Goal: Task Accomplishment & Management: Manage account settings

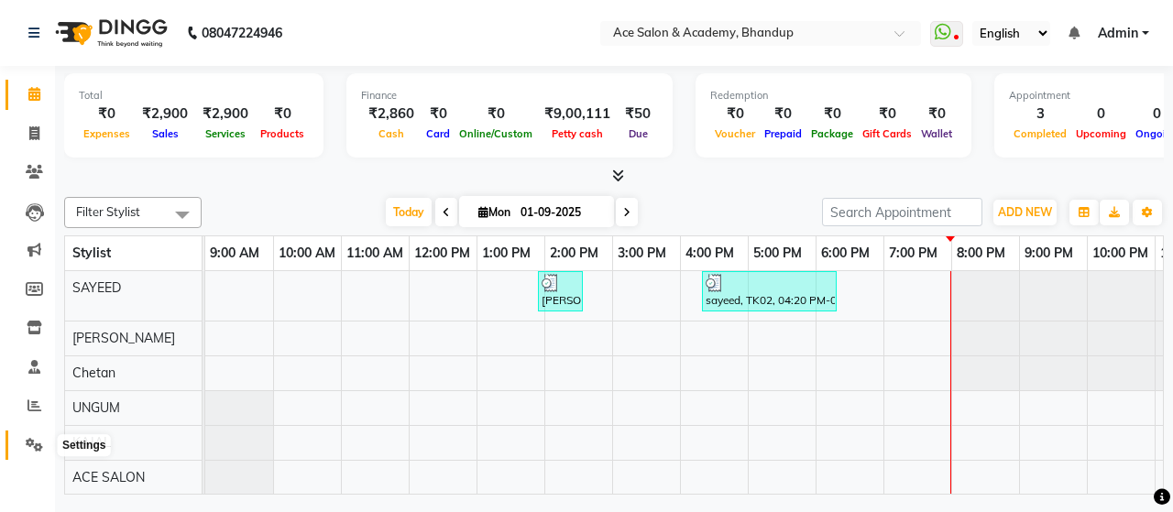
click at [26, 445] on icon at bounding box center [34, 445] width 17 height 14
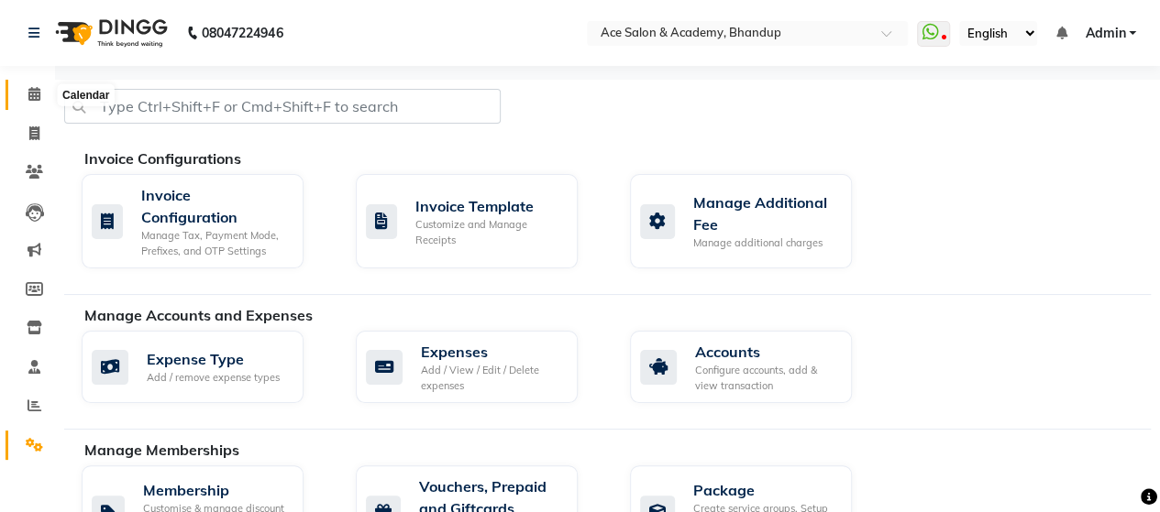
click at [34, 91] on icon at bounding box center [34, 94] width 12 height 14
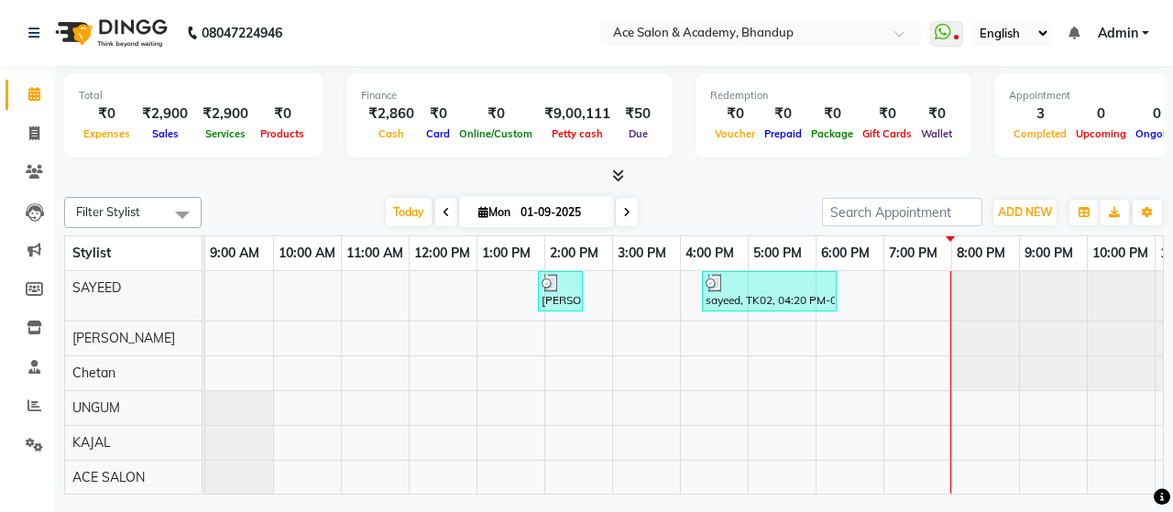
click at [732, 395] on div "[PERSON_NAME], TK01, 01:55 PM-02:35 PM, Men'S Hair Service - Haircut With Styli…" at bounding box center [714, 408] width 1018 height 274
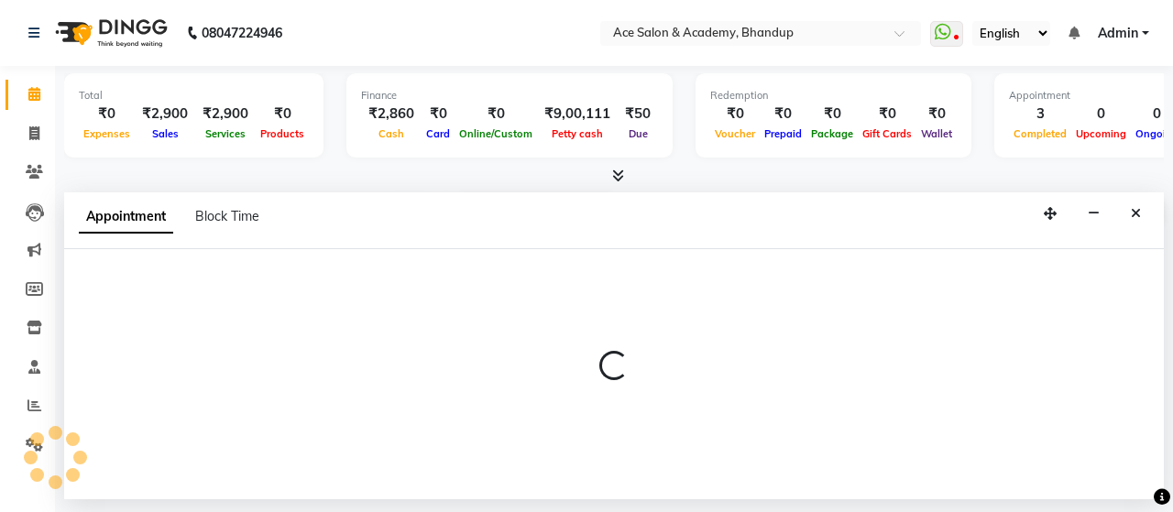
select select "43010"
select select "tentative"
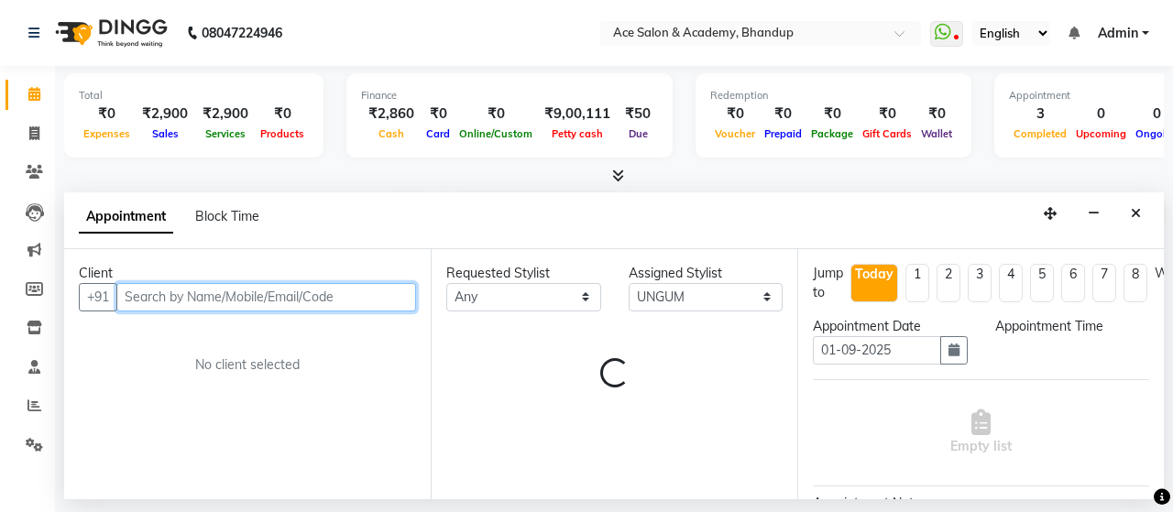
select select "960"
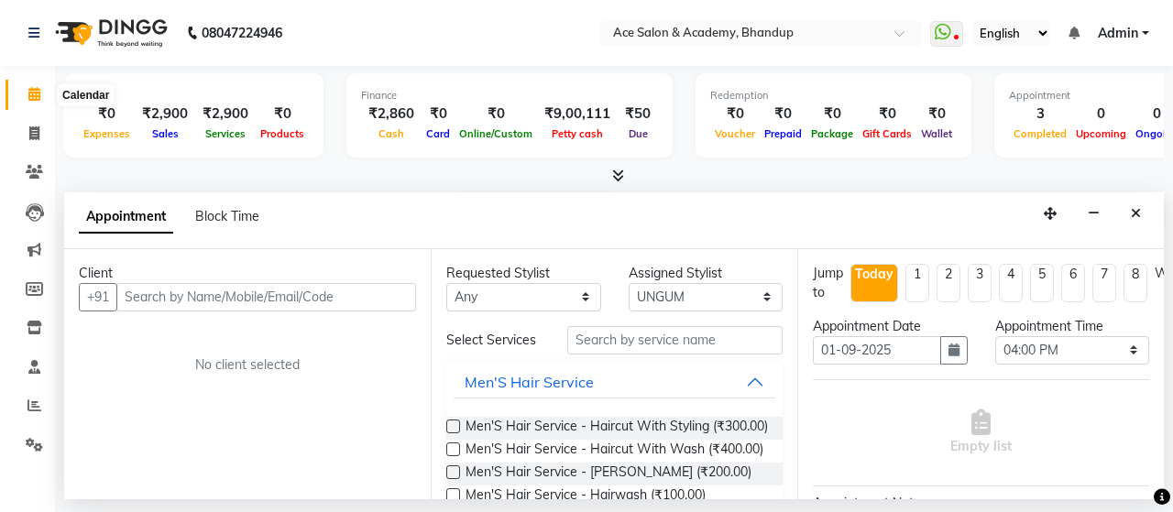
click at [35, 95] on icon at bounding box center [34, 94] width 12 height 14
click at [35, 127] on icon at bounding box center [34, 134] width 10 height 14
select select "service"
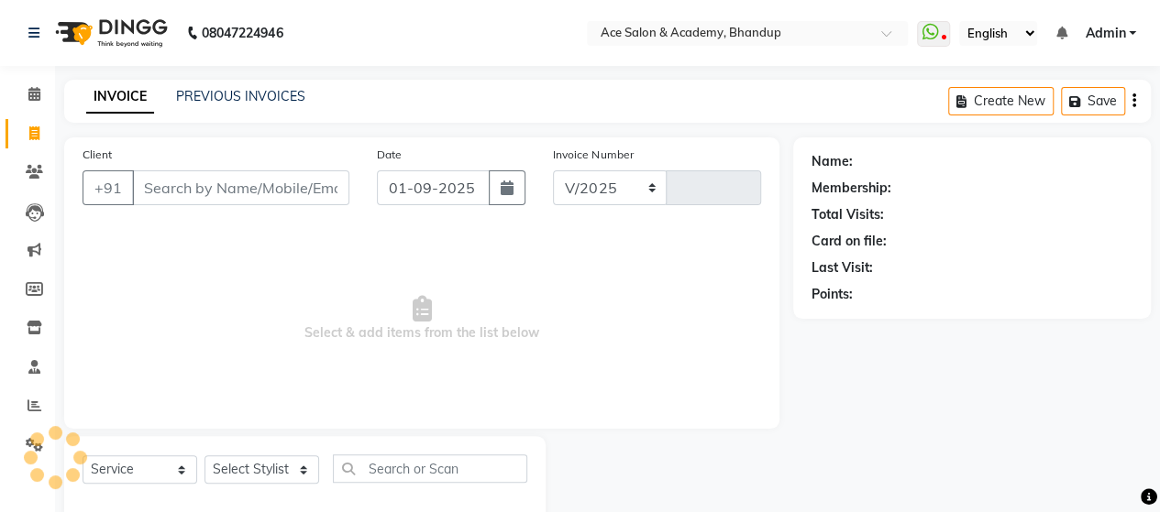
select select "5800"
type input "1536"
click at [0, 27] on nav "08047224946 Select Location × Ace Salon & Academy, Bhandup WhatsApp Status ✕ St…" at bounding box center [580, 33] width 1160 height 66
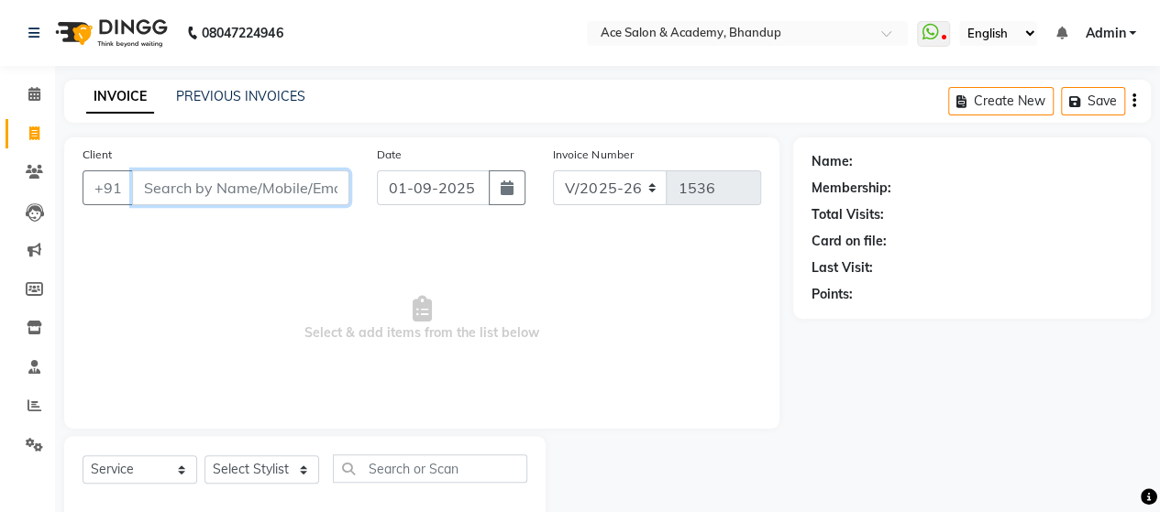
click at [253, 190] on input "Client" at bounding box center [240, 188] width 217 height 35
click at [240, 94] on link "PREVIOUS INVOICES" at bounding box center [240, 96] width 129 height 17
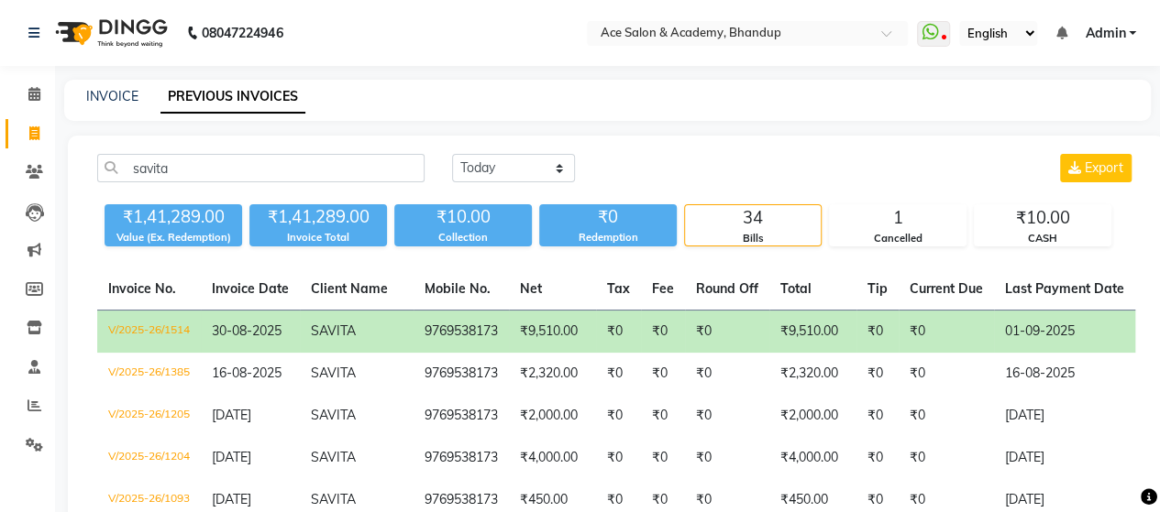
type input "savita"
click at [482, 325] on td "9769538173" at bounding box center [460, 332] width 95 height 43
click at [31, 93] on icon at bounding box center [34, 94] width 12 height 14
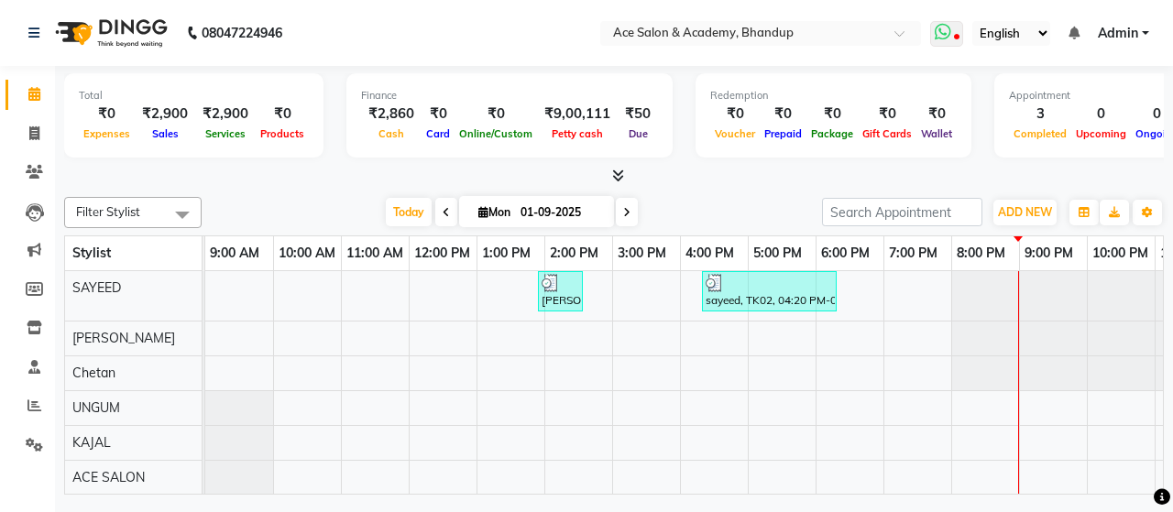
click at [948, 30] on icon at bounding box center [943, 32] width 17 height 18
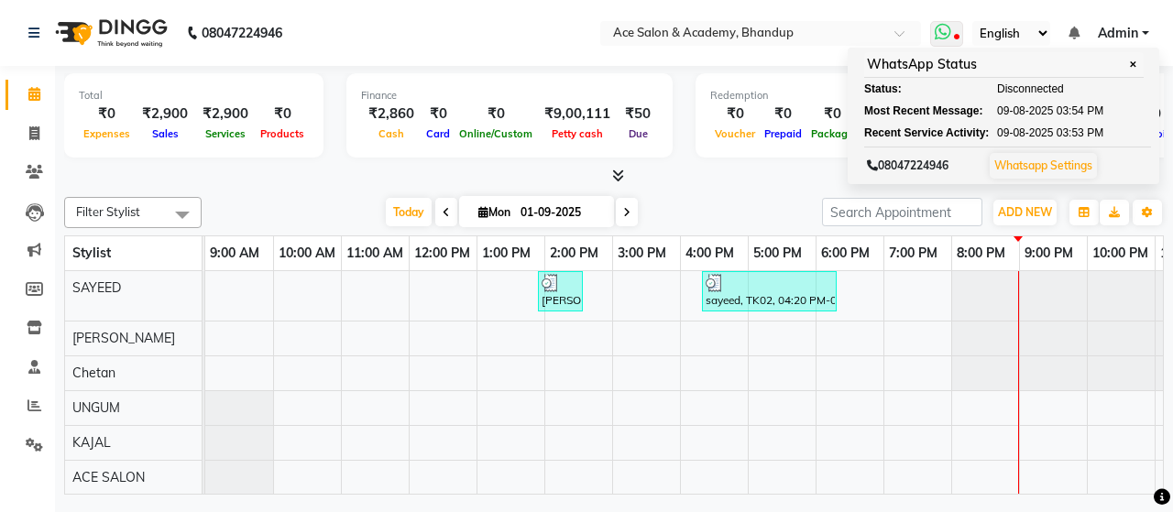
click at [1049, 168] on link "Whatsapp Settings" at bounding box center [1044, 166] width 98 height 14
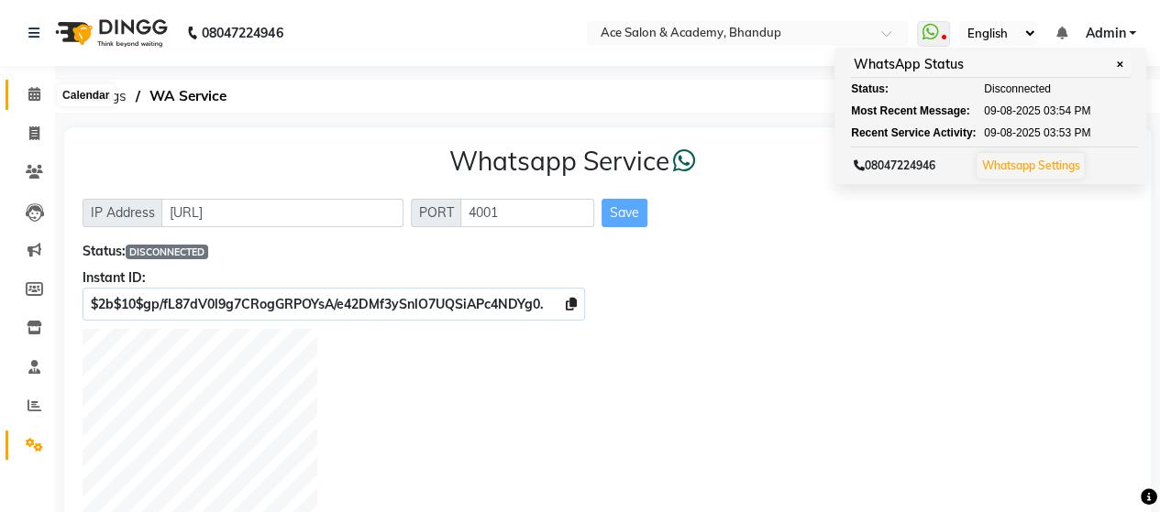
click at [34, 98] on icon at bounding box center [34, 94] width 12 height 14
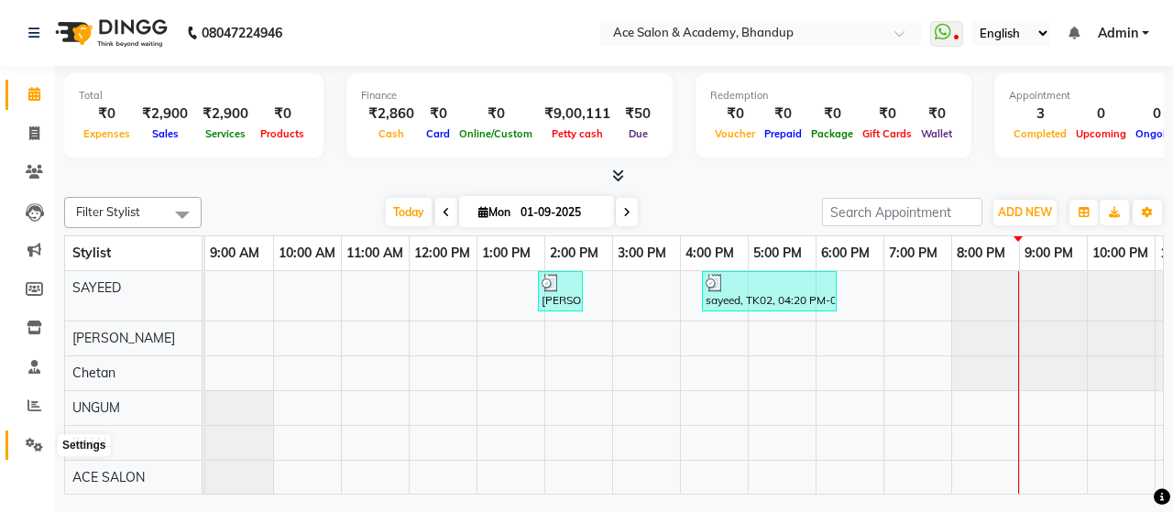
click at [35, 454] on span at bounding box center [34, 445] width 32 height 21
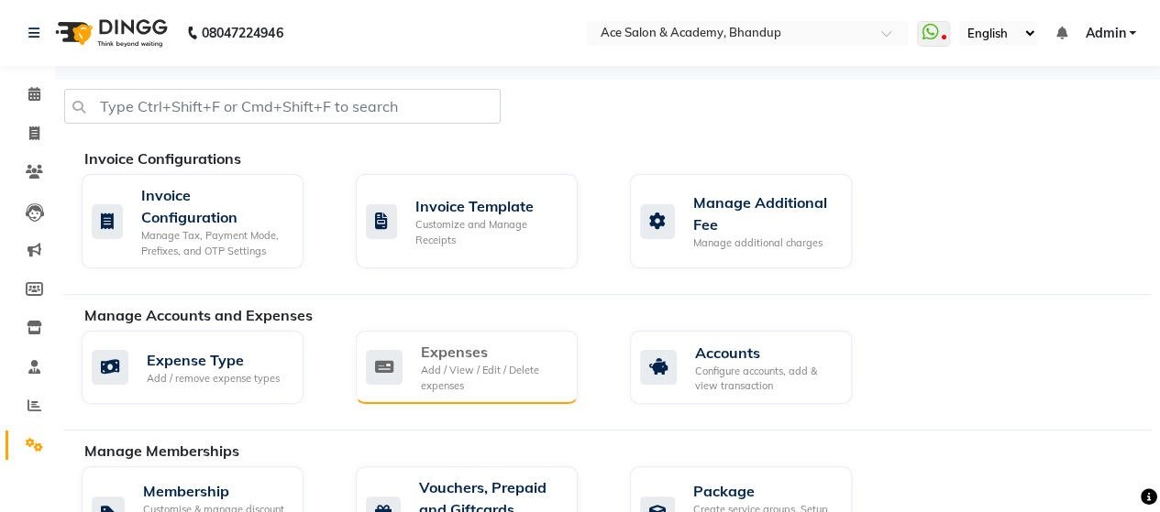
click at [438, 363] on div "Add / View / Edit / Delete expenses" at bounding box center [492, 378] width 142 height 30
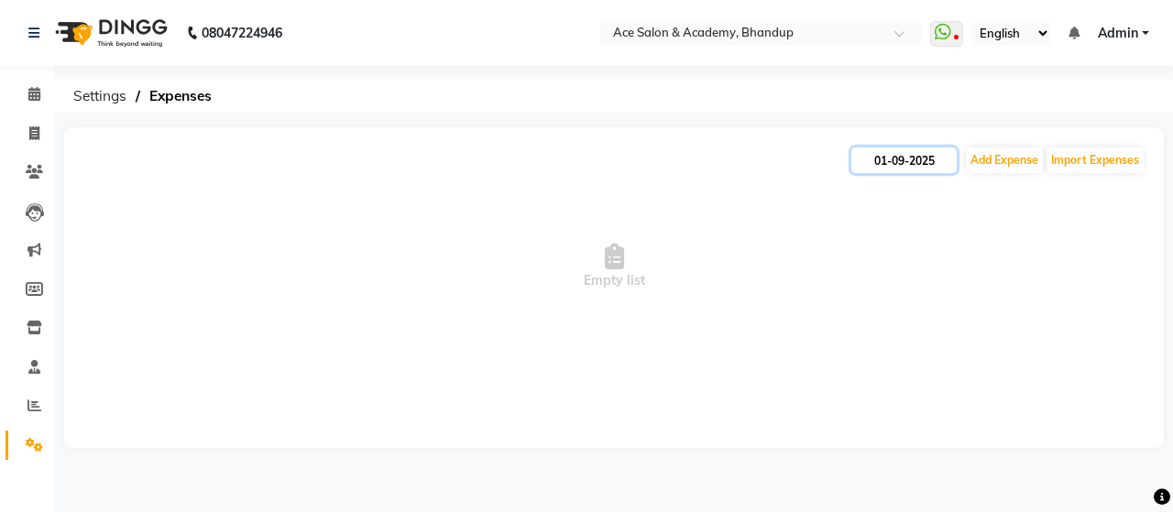
click at [890, 154] on input "01-09-2025" at bounding box center [904, 161] width 105 height 26
select select "9"
select select "2025"
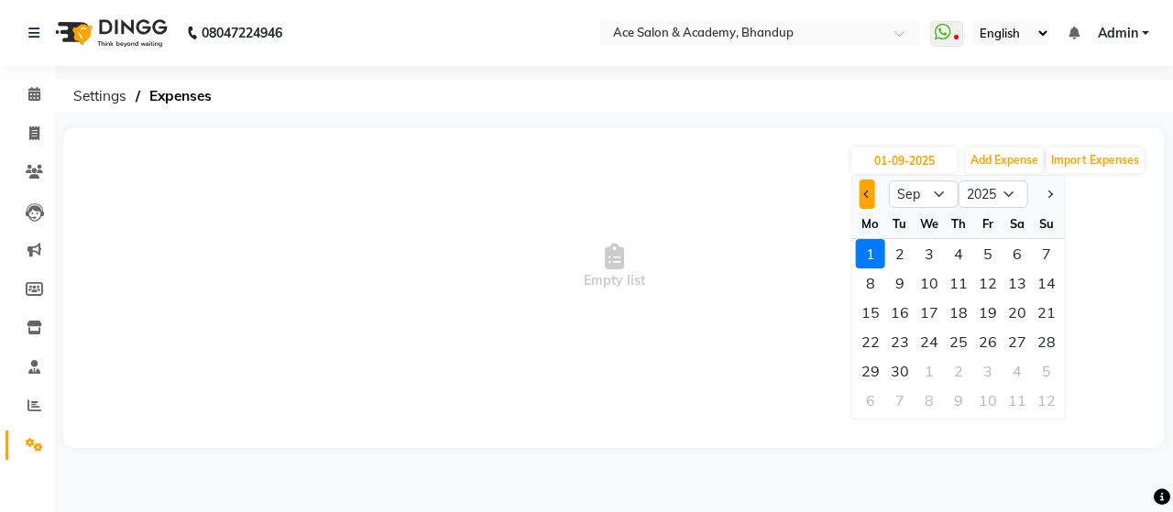
click at [867, 197] on span "Previous month" at bounding box center [867, 194] width 7 height 7
select select "8"
click at [987, 251] on div "1" at bounding box center [988, 253] width 29 height 29
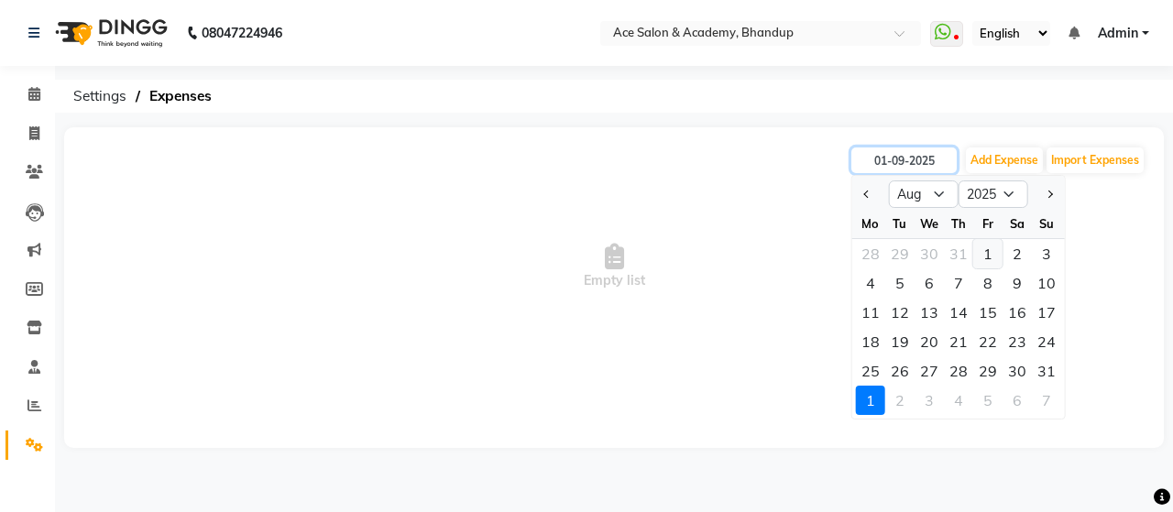
type input "[DATE]"
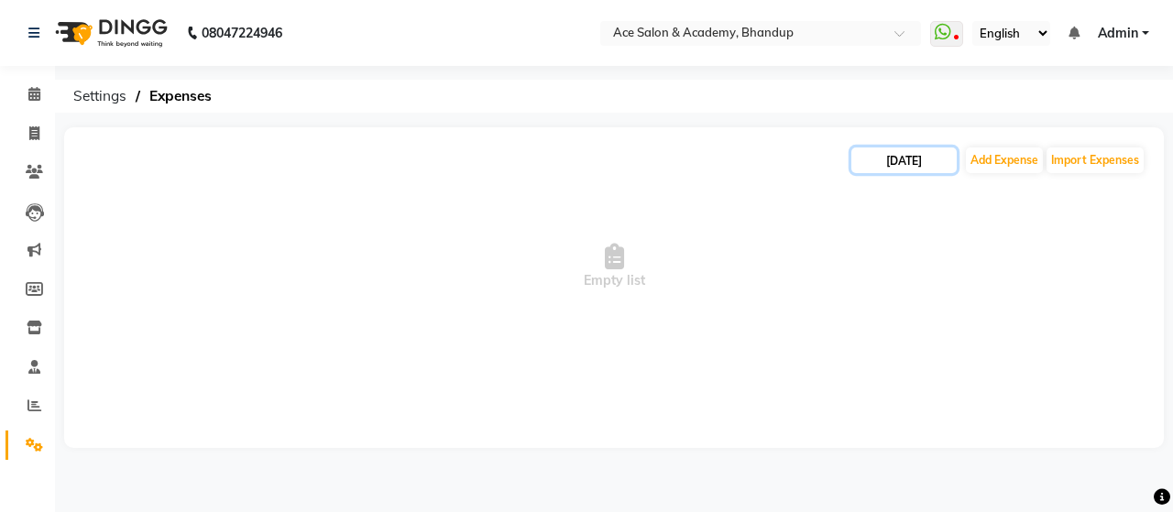
click at [907, 163] on input "[DATE]" at bounding box center [904, 161] width 105 height 26
select select "8"
select select "2025"
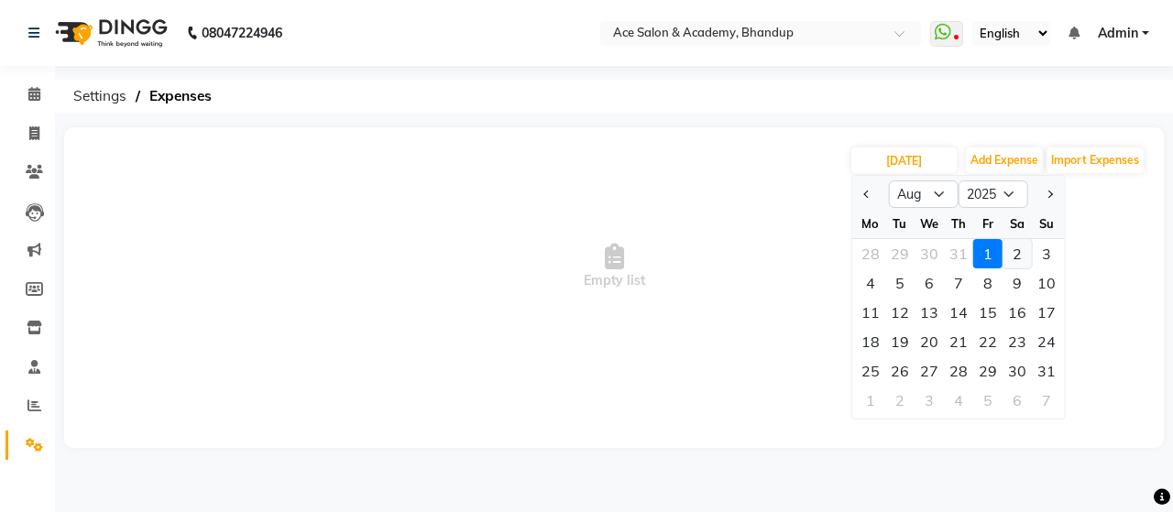
click at [1020, 248] on div "2" at bounding box center [1017, 253] width 29 height 29
type input "[DATE]"
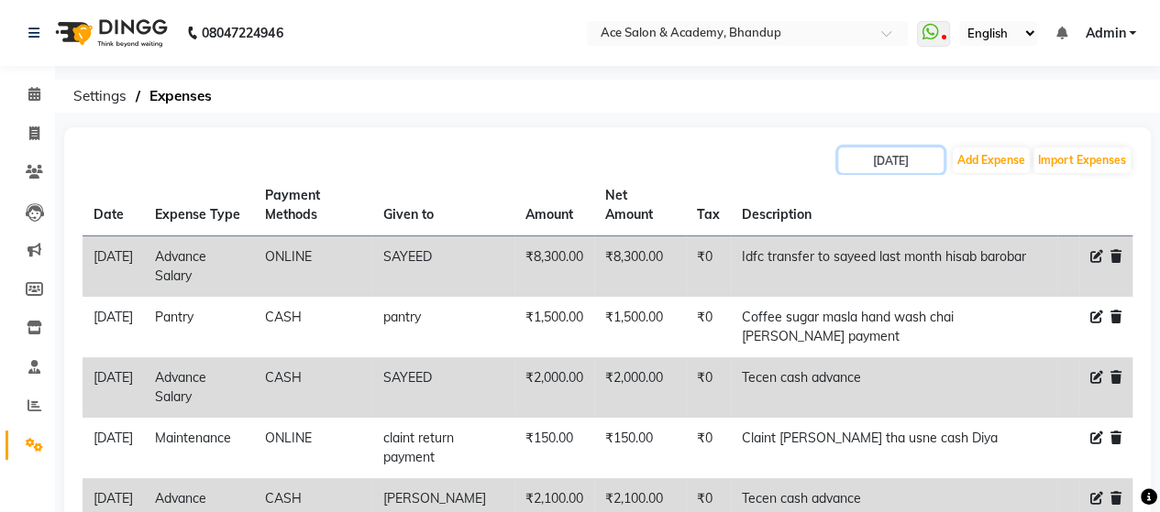
scroll to position [92, 0]
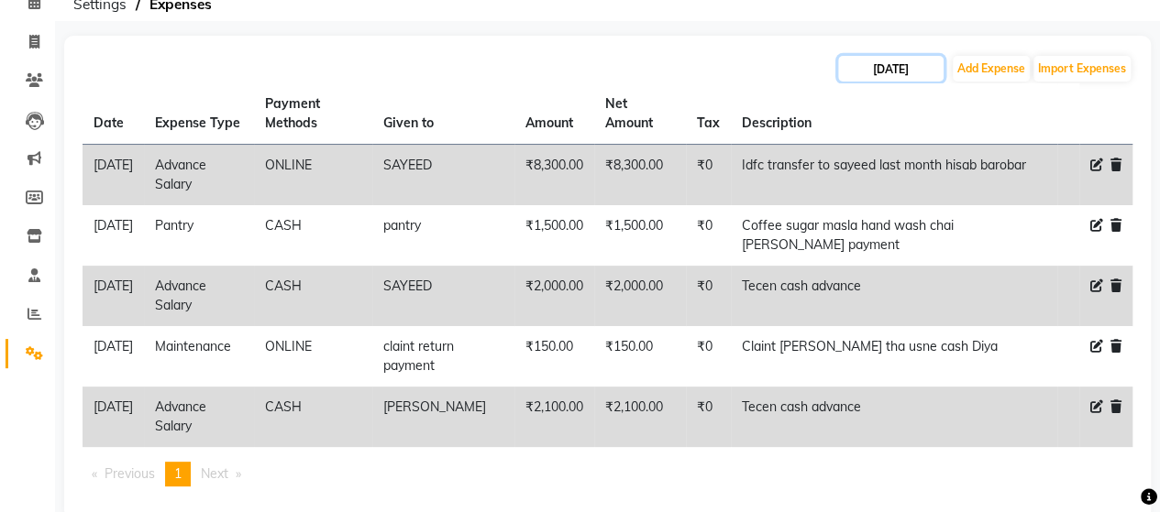
click at [908, 73] on input "[DATE]" at bounding box center [890, 69] width 105 height 26
select select "8"
select select "2025"
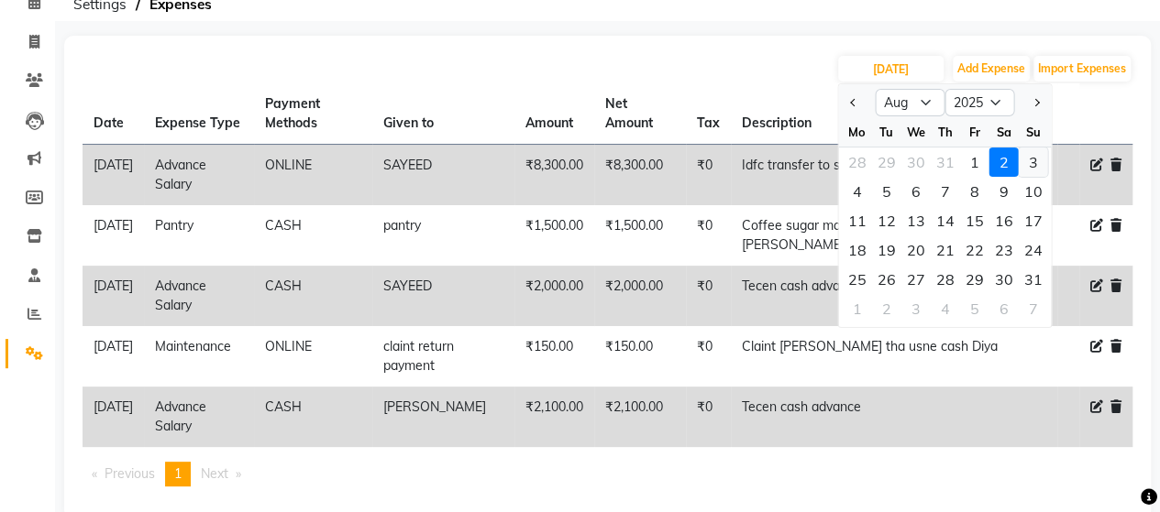
click at [1034, 154] on div "3" at bounding box center [1032, 162] width 29 height 29
type input "[DATE]"
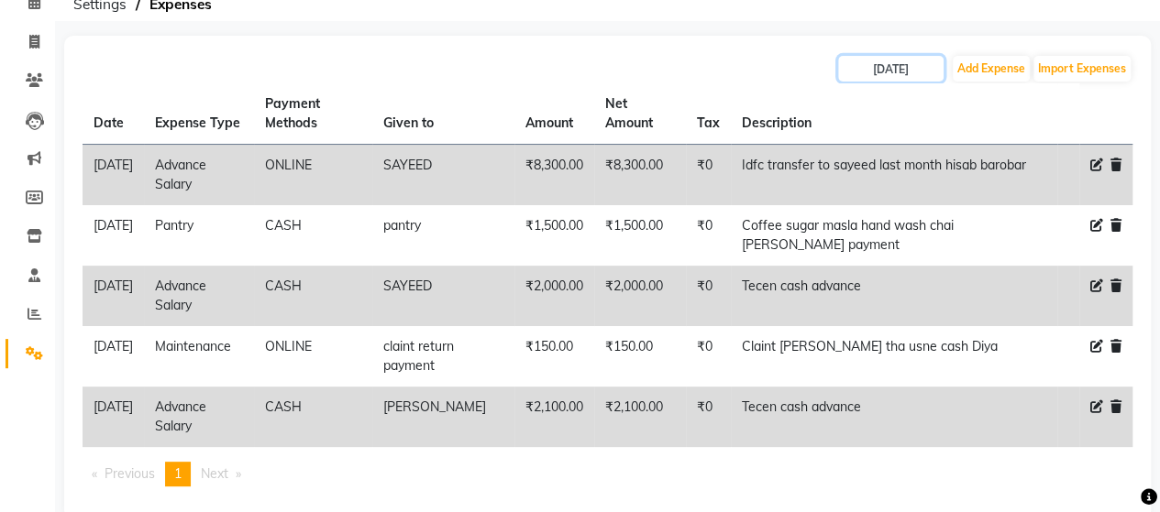
scroll to position [0, 0]
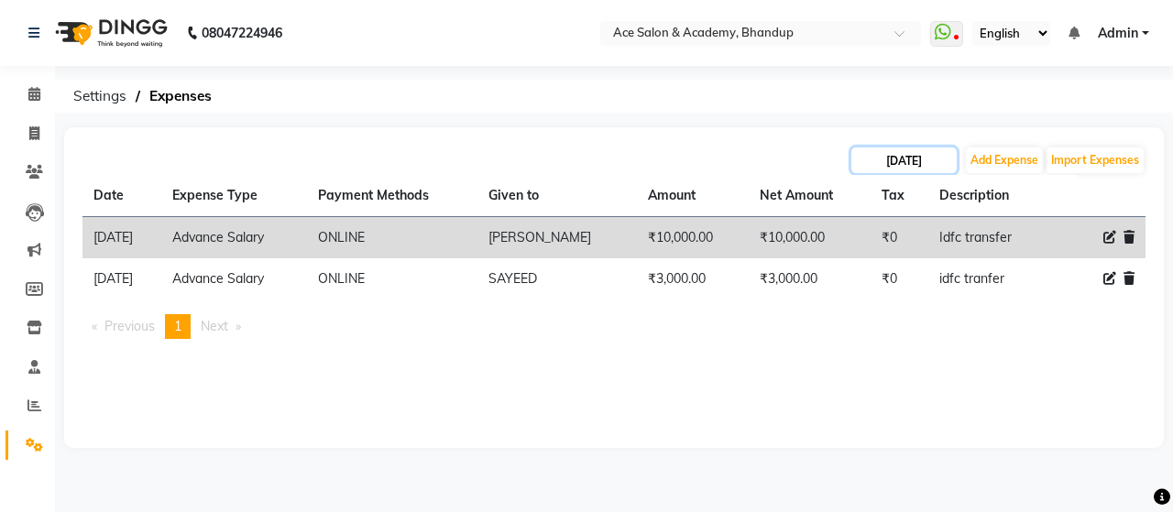
click at [919, 157] on input "[DATE]" at bounding box center [904, 161] width 105 height 26
select select "8"
select select "2025"
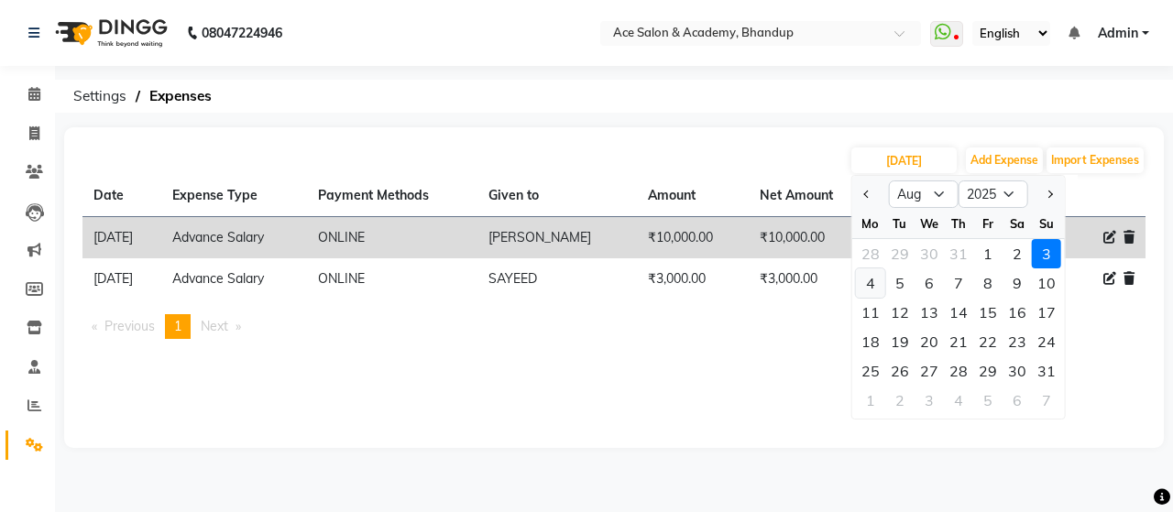
click at [873, 281] on div "4" at bounding box center [870, 283] width 29 height 29
type input "[DATE]"
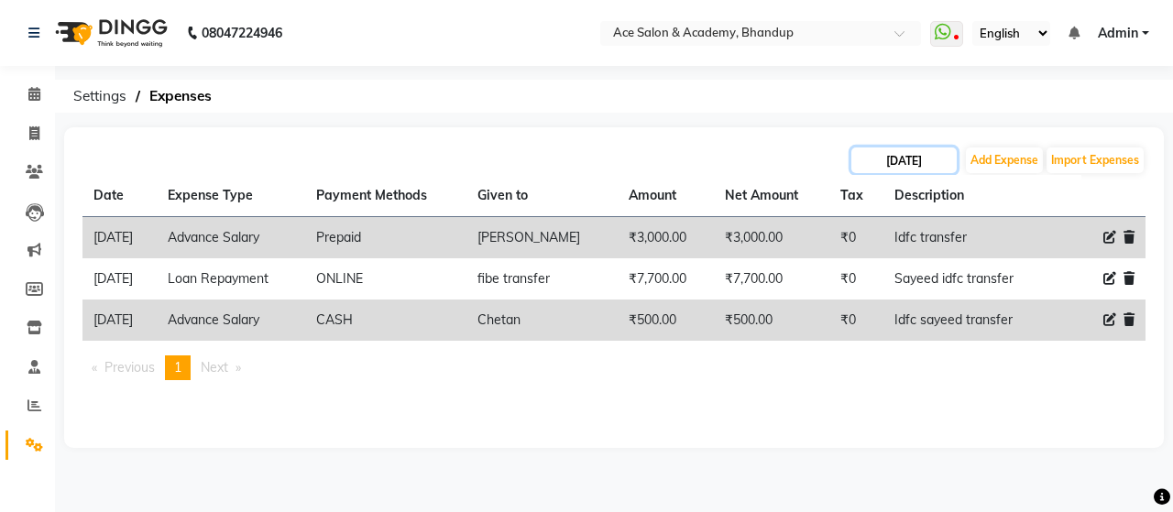
click at [905, 163] on input "[DATE]" at bounding box center [904, 161] width 105 height 26
select select "8"
select select "2025"
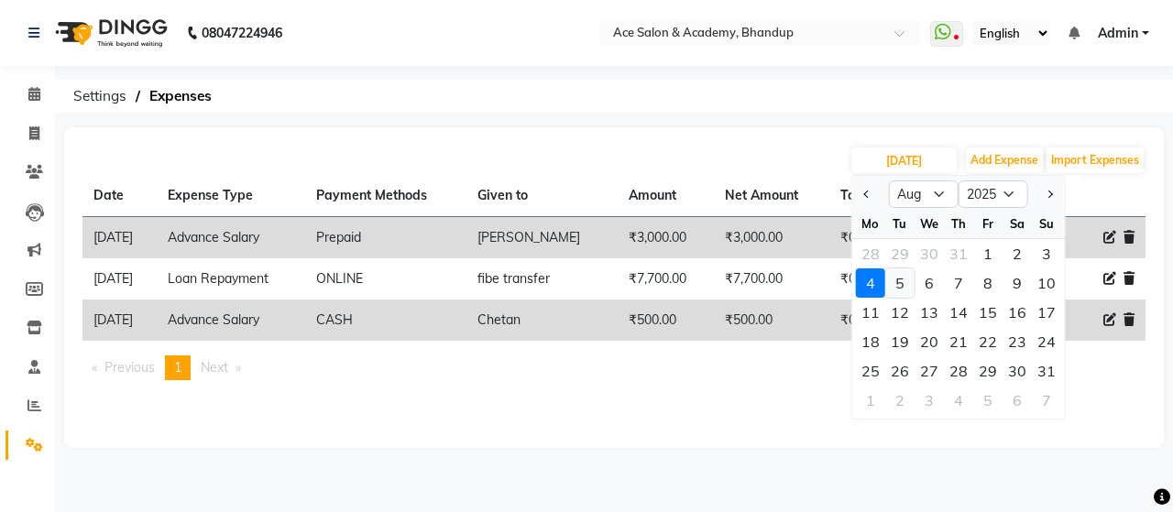
click at [902, 283] on div "5" at bounding box center [900, 283] width 29 height 29
type input "[DATE]"
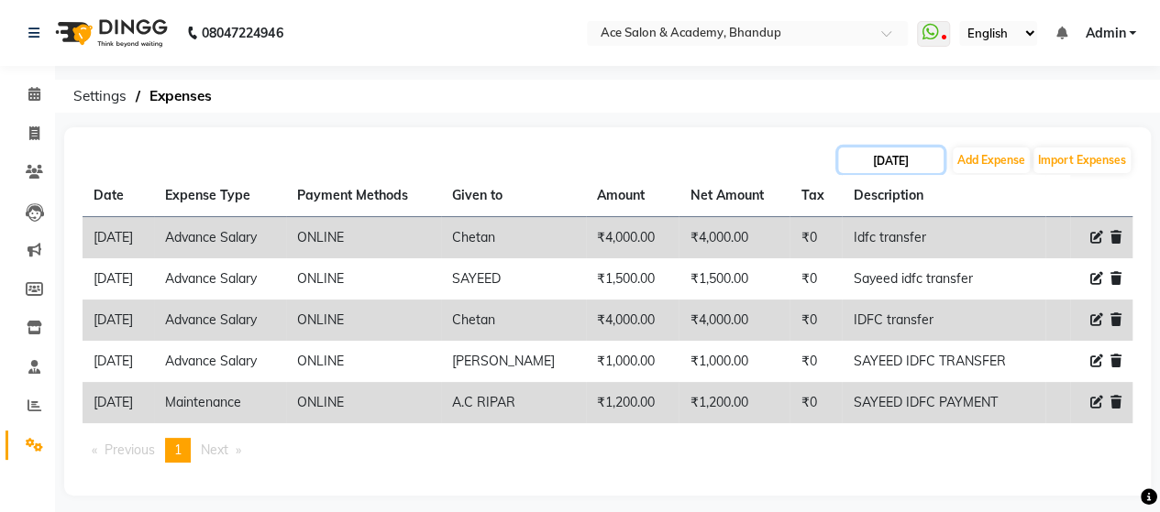
click at [897, 162] on input "[DATE]" at bounding box center [890, 161] width 105 height 26
select select "8"
select select "2025"
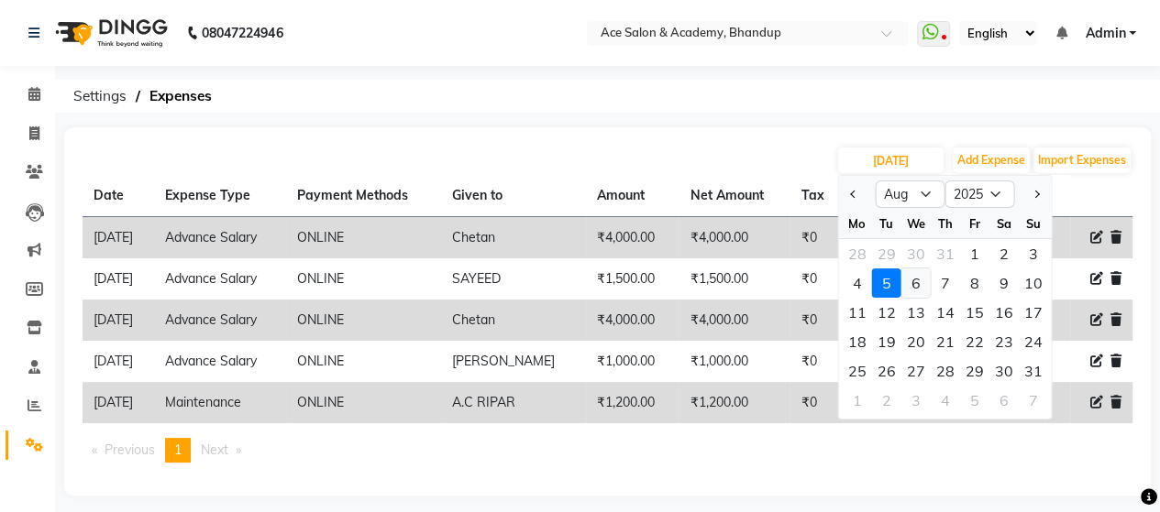
click at [908, 283] on div "6" at bounding box center [914, 283] width 29 height 29
type input "[DATE]"
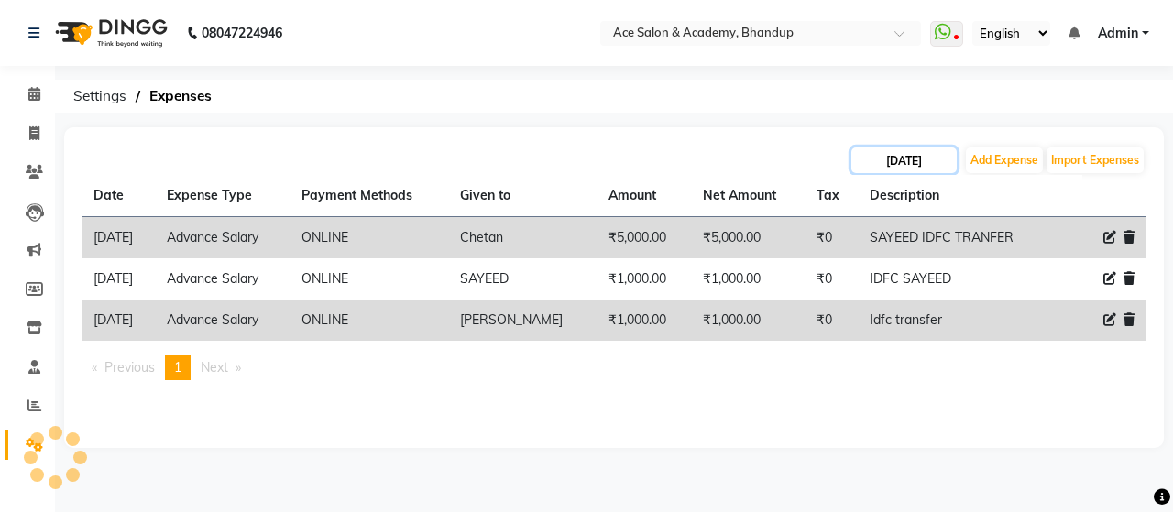
click at [898, 157] on input "[DATE]" at bounding box center [904, 161] width 105 height 26
select select "8"
select select "2025"
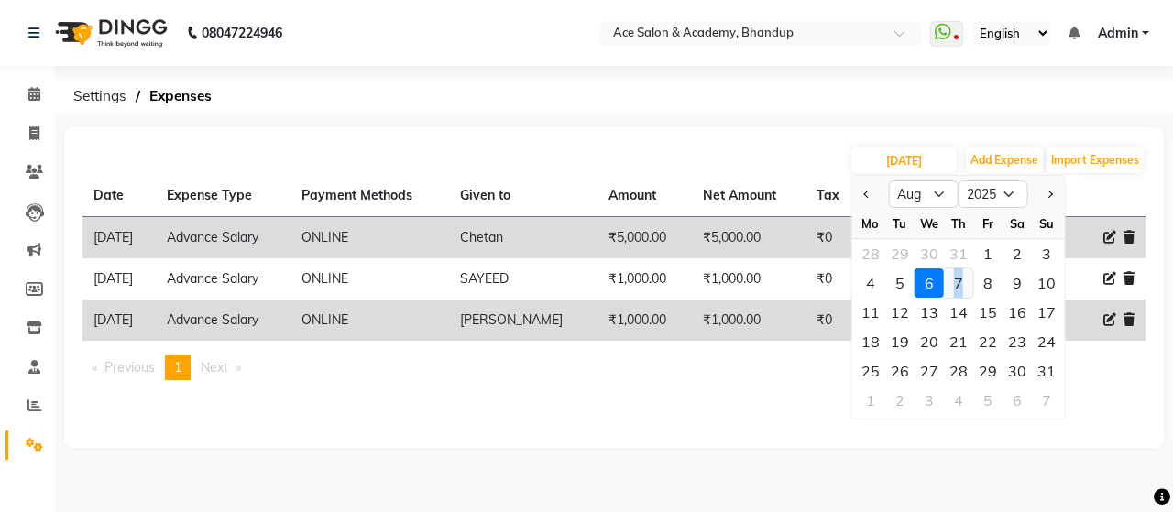
click at [958, 288] on div "7" at bounding box center [958, 283] width 29 height 29
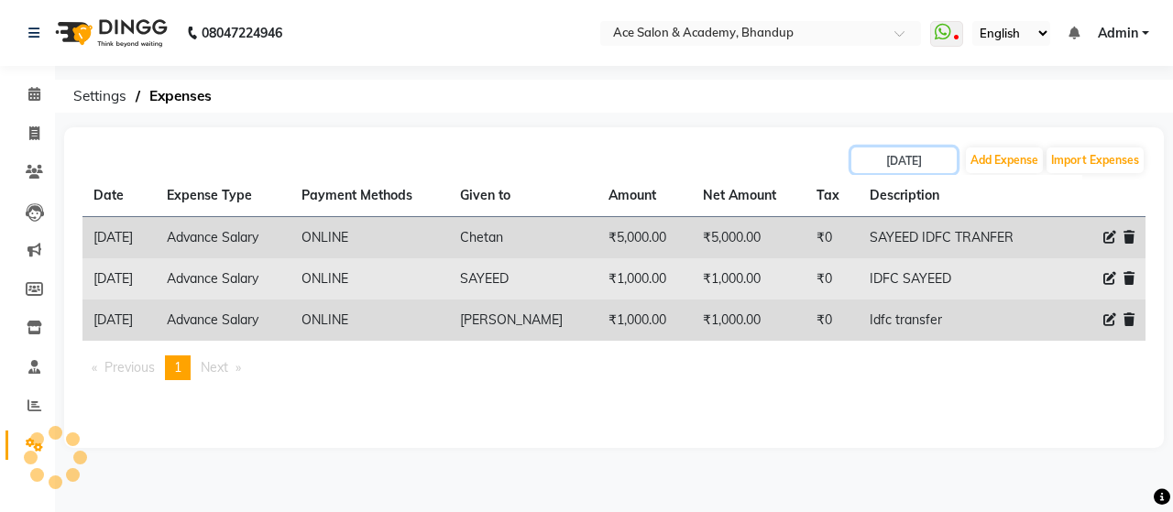
type input "07-08-2025"
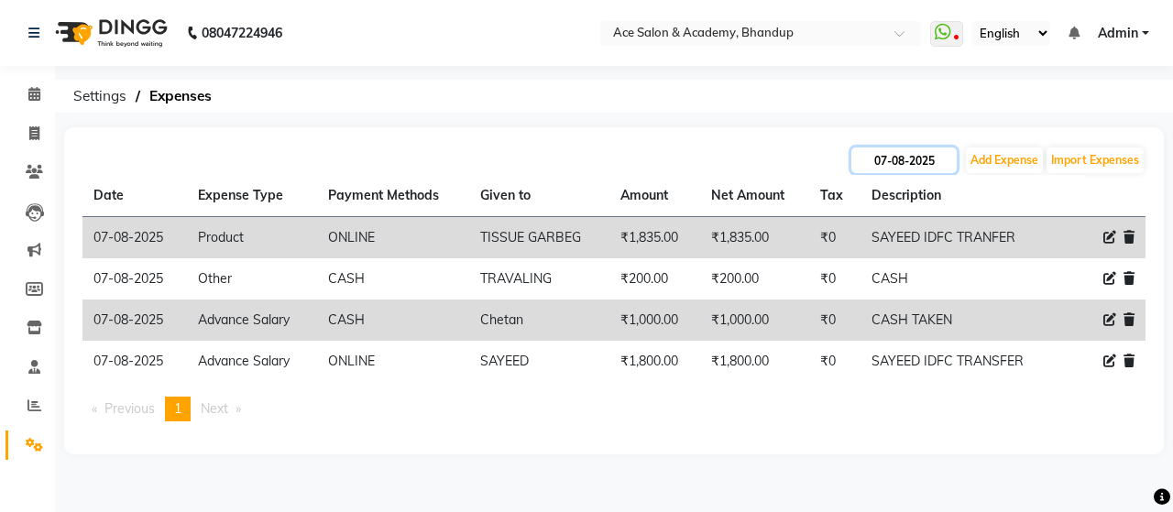
click at [909, 159] on input "07-08-2025" at bounding box center [904, 161] width 105 height 26
select select "8"
select select "2025"
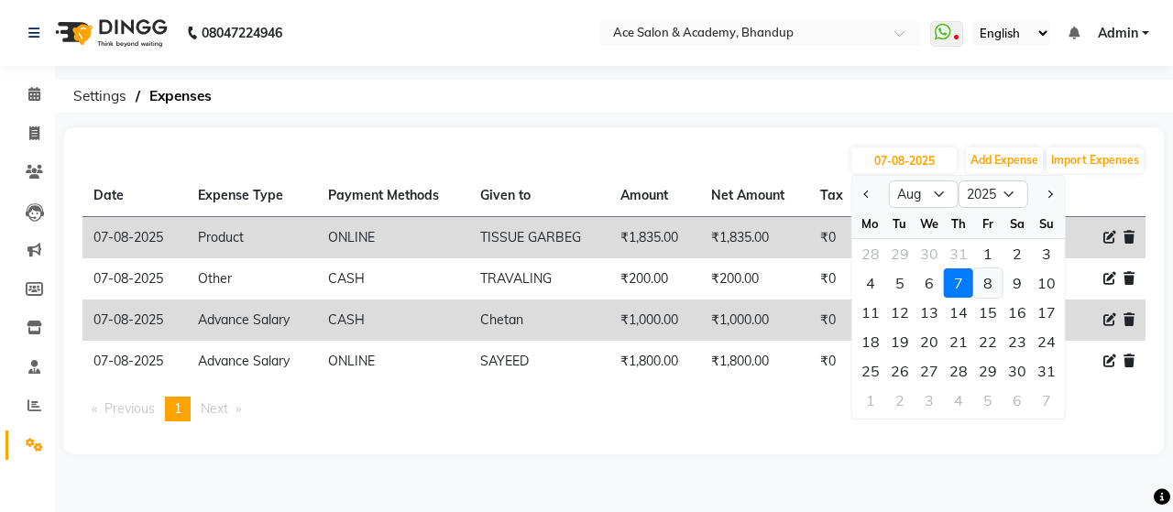
click at [985, 286] on div "8" at bounding box center [988, 283] width 29 height 29
type input "08-08-2025"
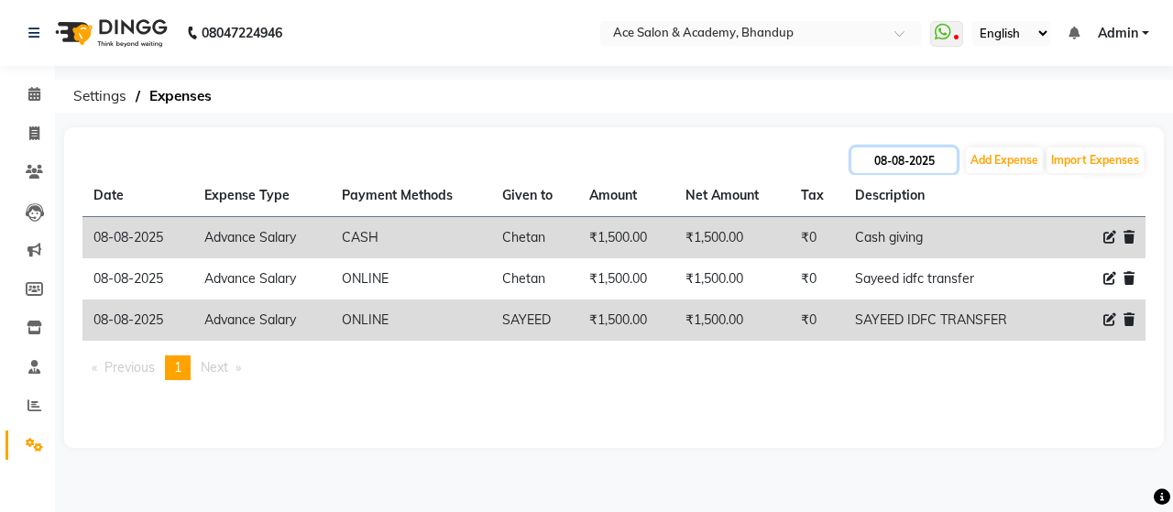
click at [916, 159] on input "08-08-2025" at bounding box center [904, 161] width 105 height 26
select select "8"
select select "2025"
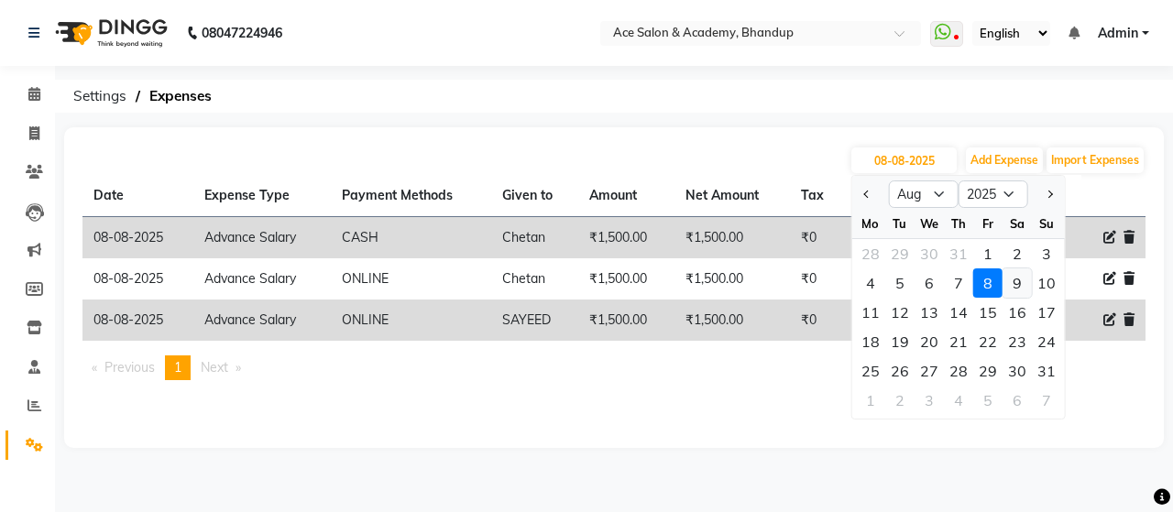
click at [1018, 286] on div "9" at bounding box center [1017, 283] width 29 height 29
type input "09-08-2025"
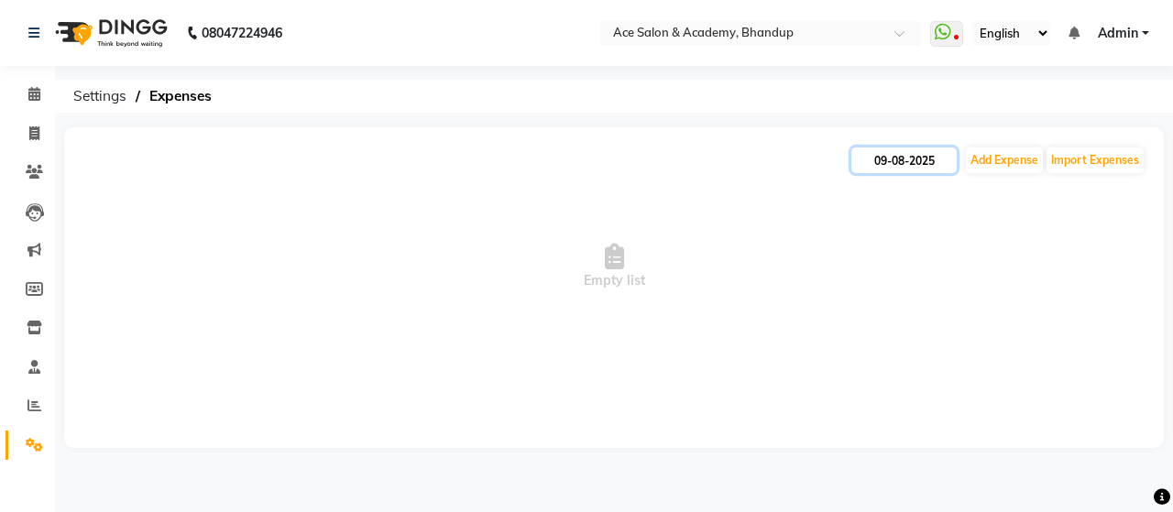
click at [907, 160] on input "09-08-2025" at bounding box center [904, 161] width 105 height 26
select select "8"
select select "2025"
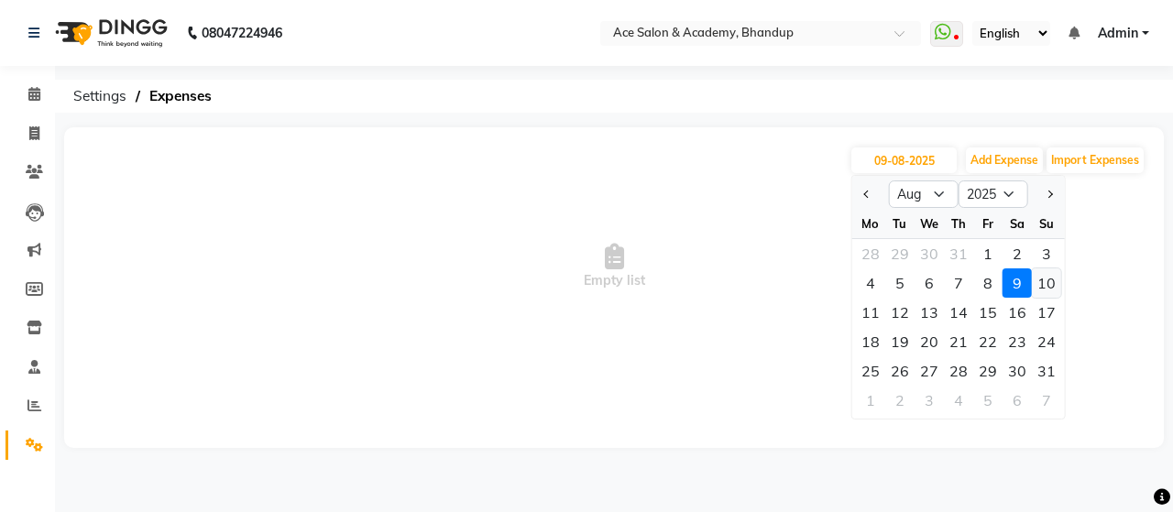
click at [1045, 280] on div "10" at bounding box center [1046, 283] width 29 height 29
type input "[DATE]"
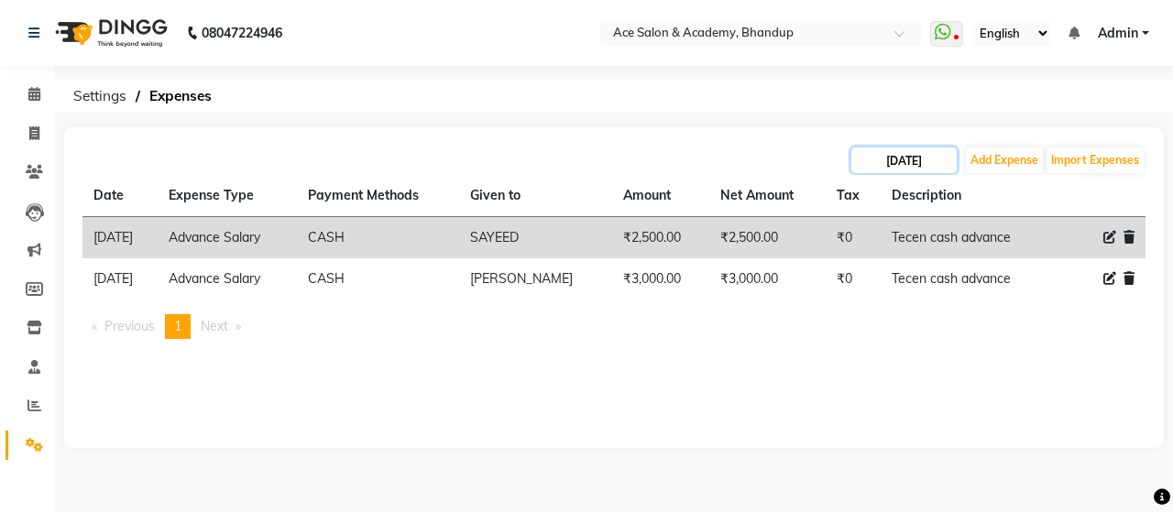
click at [920, 162] on input "[DATE]" at bounding box center [904, 161] width 105 height 26
select select "8"
select select "2025"
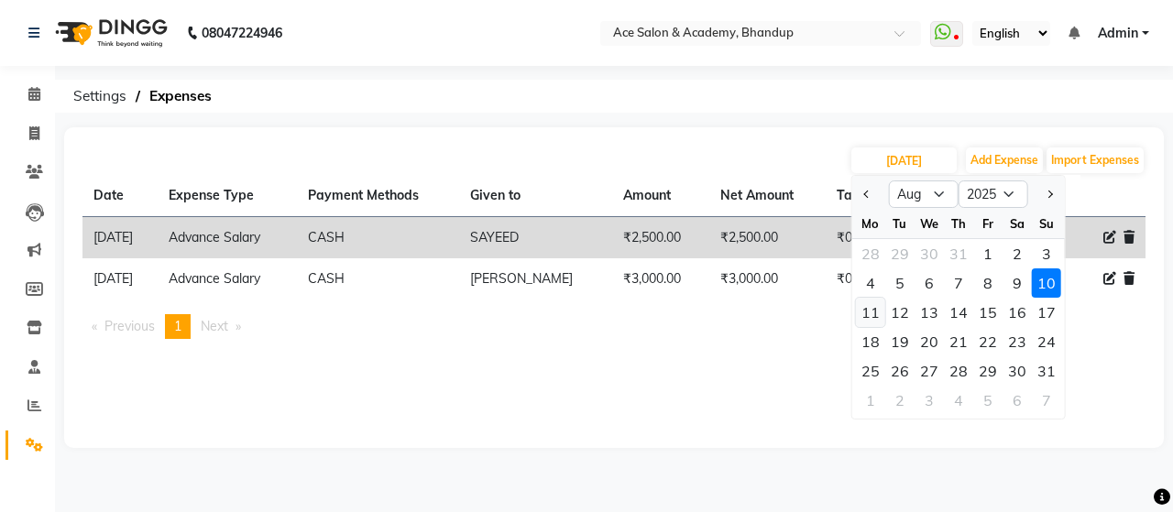
click at [875, 313] on div "11" at bounding box center [870, 312] width 29 height 29
type input "[DATE]"
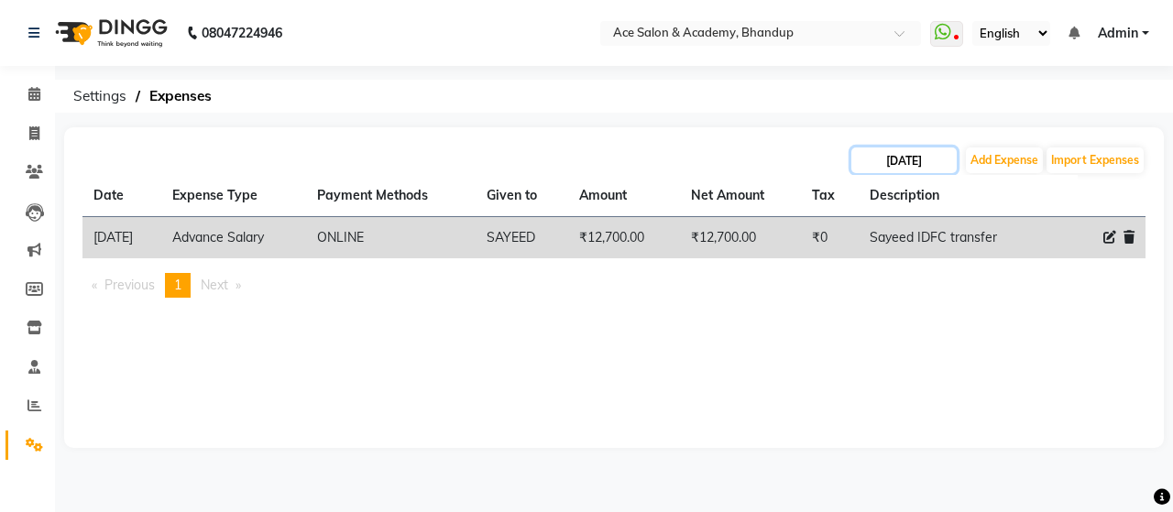
click at [923, 167] on input "[DATE]" at bounding box center [904, 161] width 105 height 26
select select "8"
select select "2025"
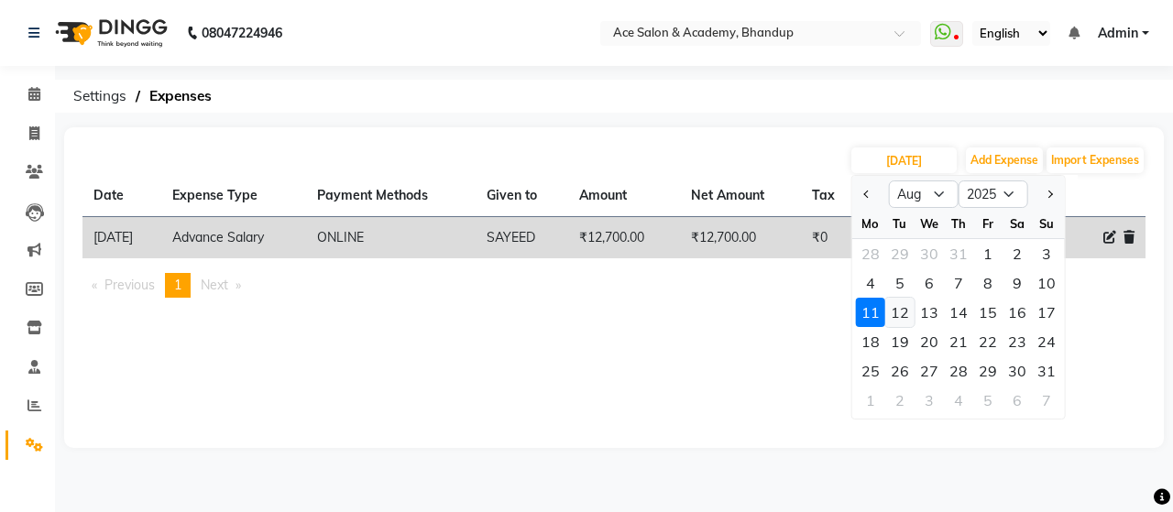
click at [902, 311] on div "12" at bounding box center [900, 312] width 29 height 29
type input "[DATE]"
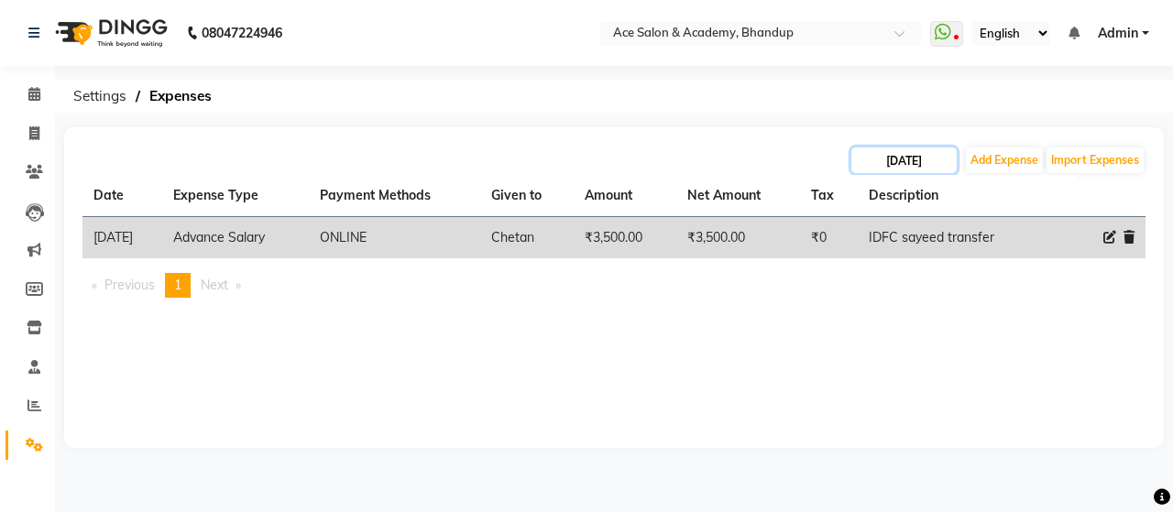
click at [878, 160] on input "[DATE]" at bounding box center [904, 161] width 105 height 26
select select "8"
select select "2025"
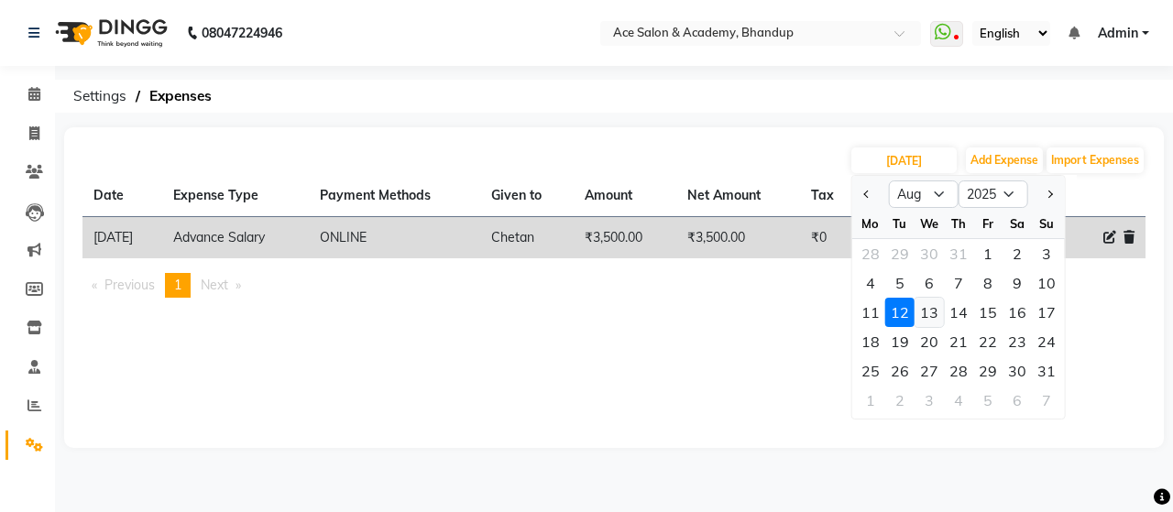
click at [930, 309] on div "13" at bounding box center [929, 312] width 29 height 29
type input "13-08-2025"
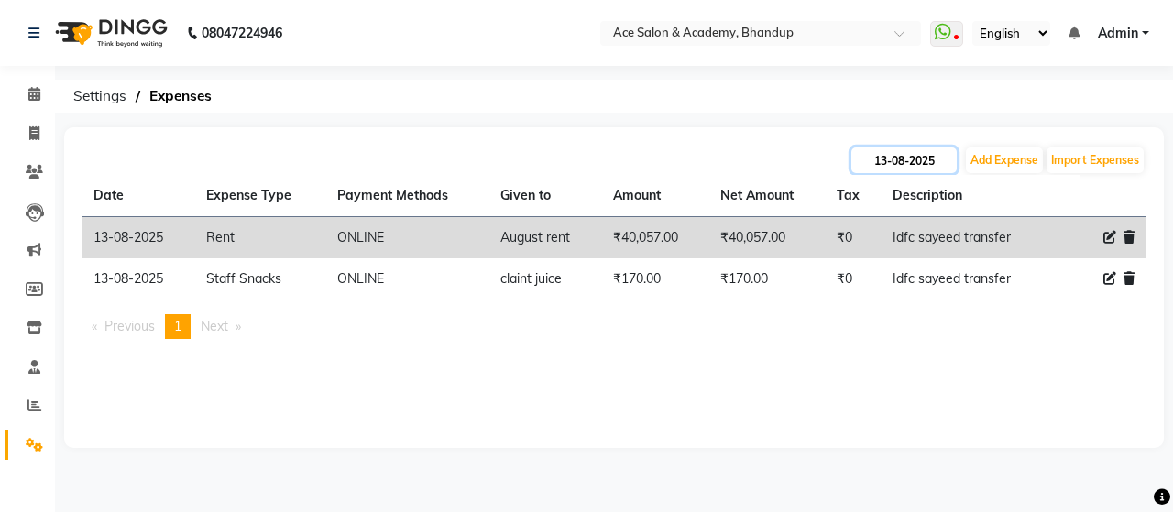
click at [913, 164] on input "13-08-2025" at bounding box center [904, 161] width 105 height 26
select select "8"
select select "2025"
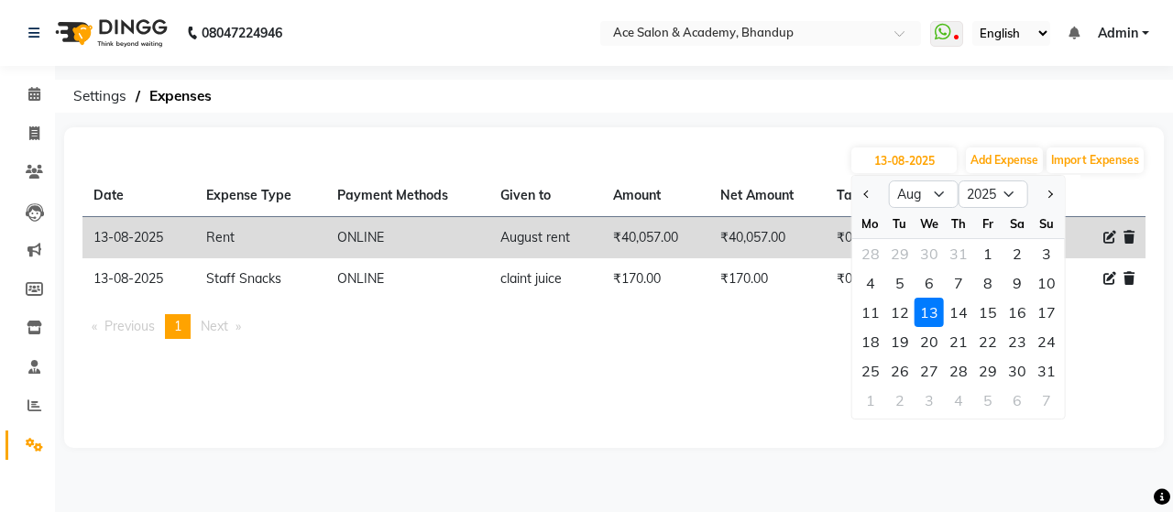
click at [961, 307] on div "14" at bounding box center [958, 312] width 29 height 29
type input "14-08-2025"
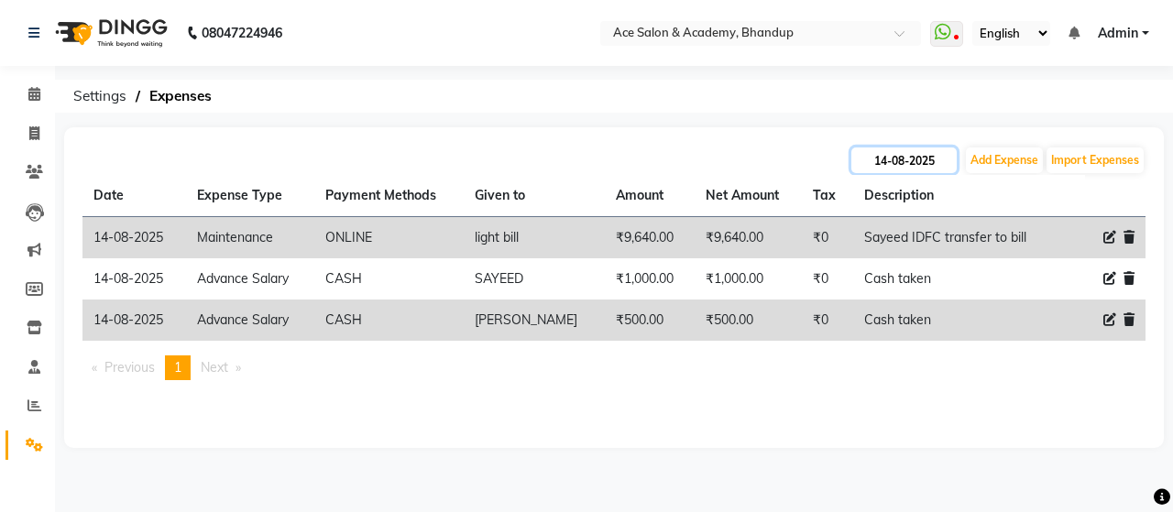
click at [920, 155] on input "14-08-2025" at bounding box center [904, 161] width 105 height 26
select select "8"
select select "2025"
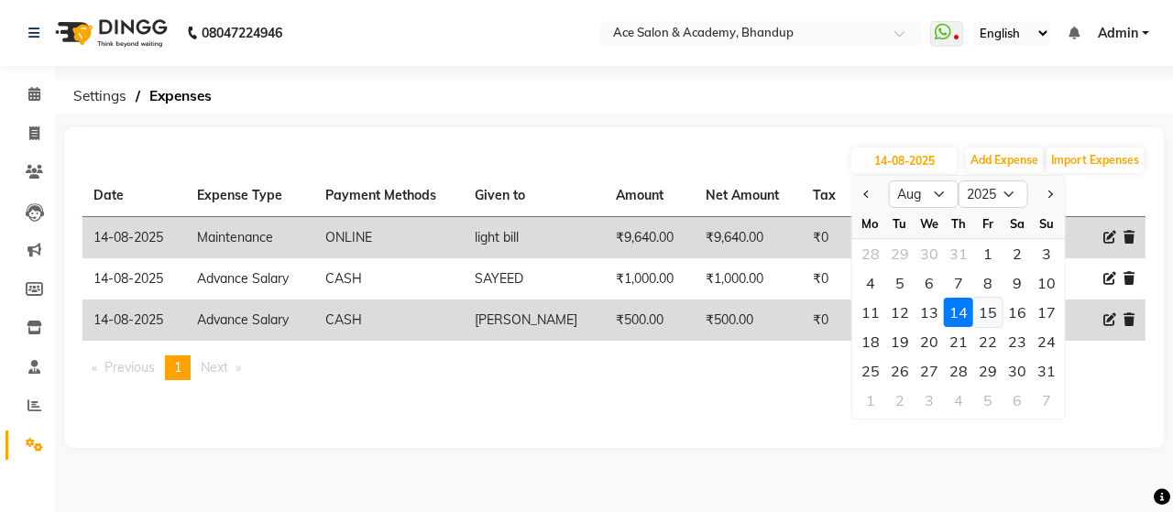
click at [995, 313] on div "15" at bounding box center [988, 312] width 29 height 29
type input "[DATE]"
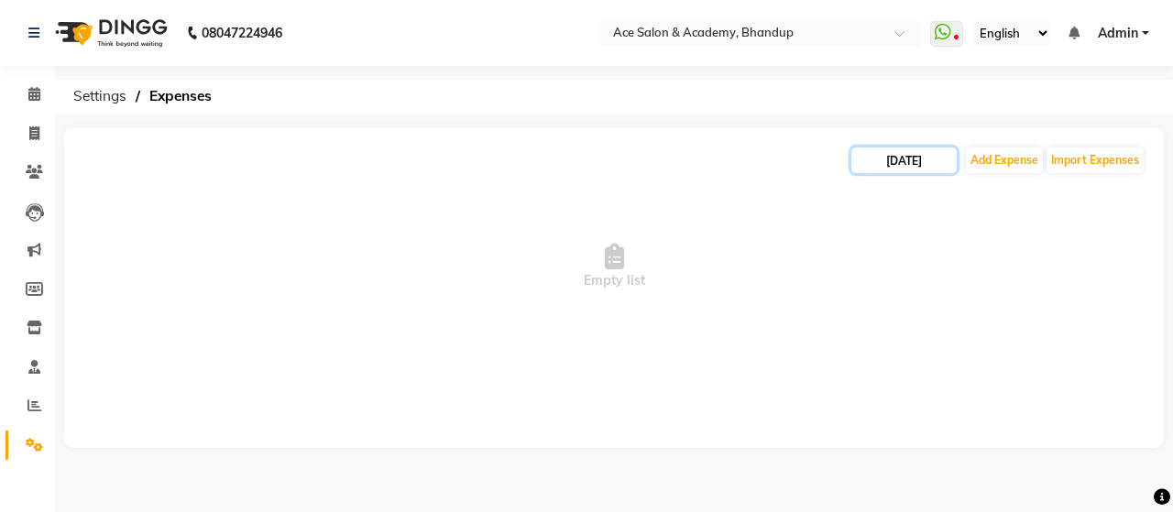
click at [922, 166] on input "[DATE]" at bounding box center [904, 161] width 105 height 26
select select "8"
select select "2025"
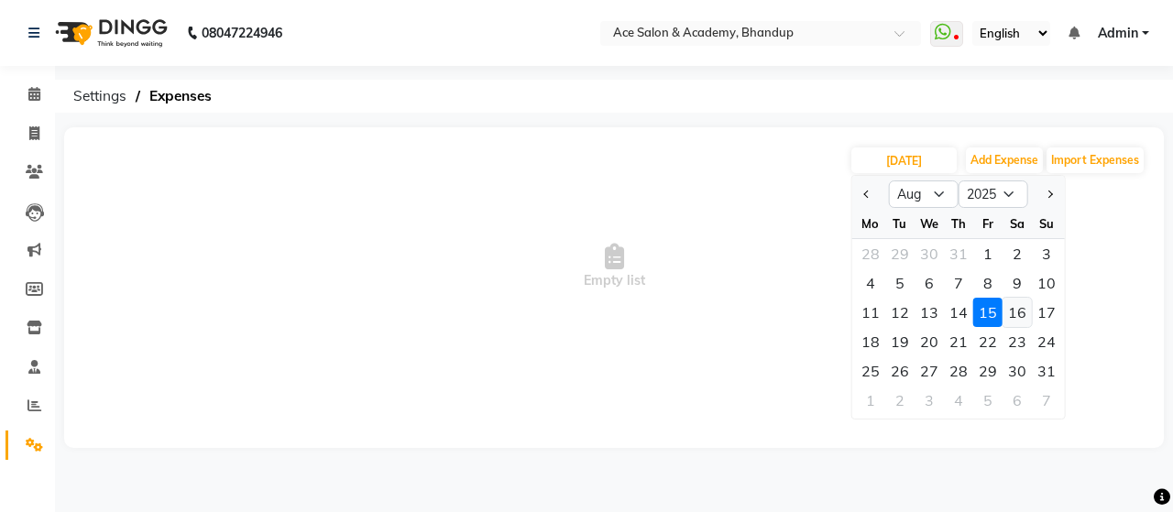
click at [1019, 312] on div "16" at bounding box center [1017, 312] width 29 height 29
type input "16-08-2025"
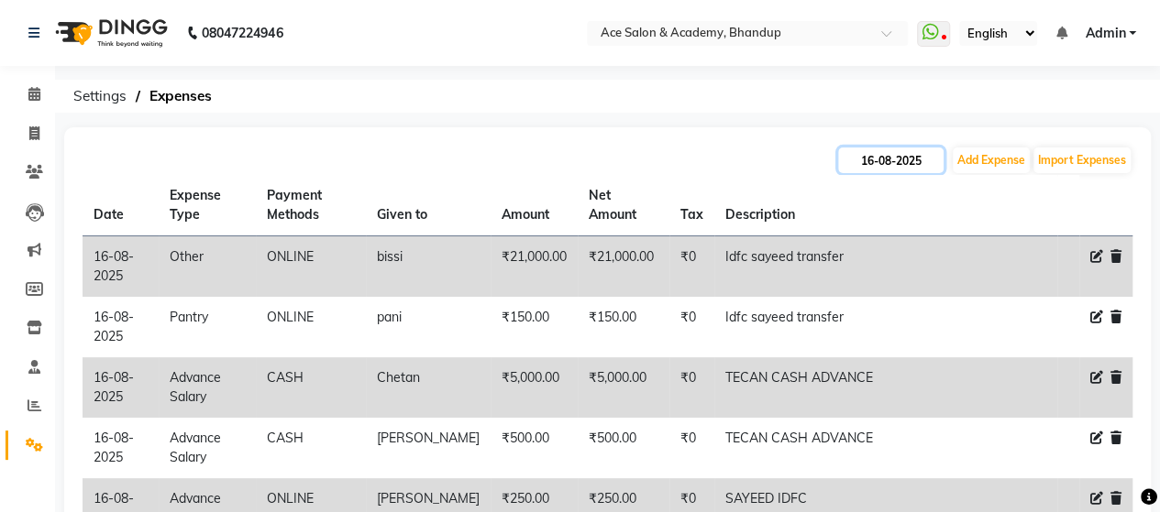
click at [886, 152] on input "16-08-2025" at bounding box center [890, 161] width 105 height 26
select select "8"
select select "2025"
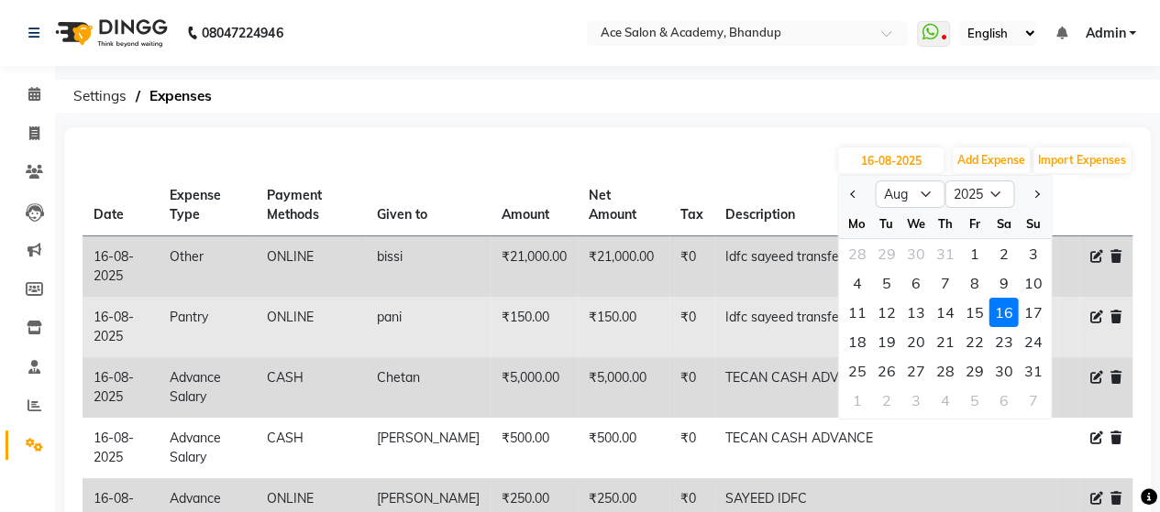
click at [1039, 309] on div "17" at bounding box center [1032, 312] width 29 height 29
type input "[DATE]"
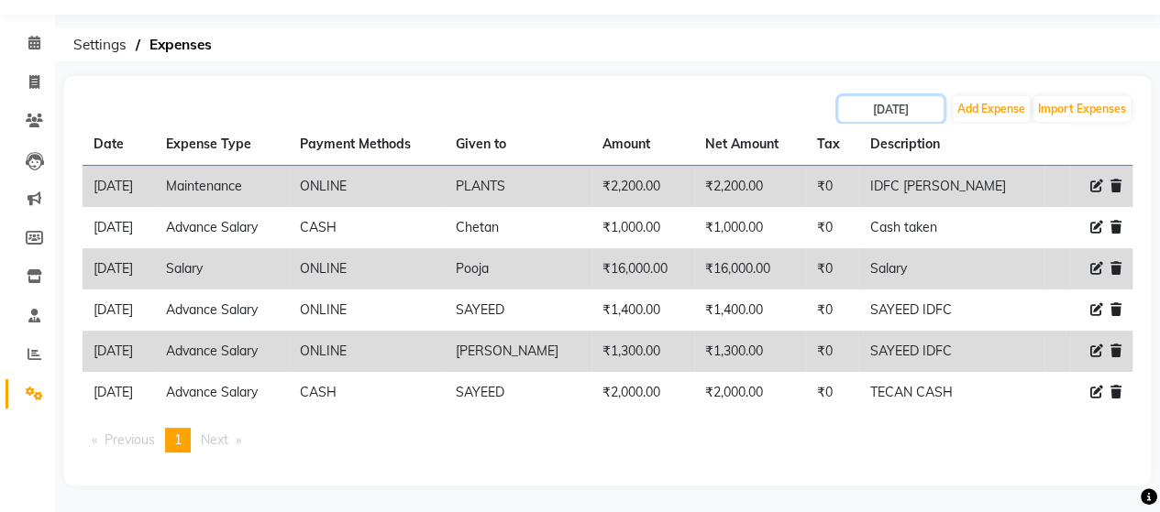
scroll to position [51, 0]
click at [893, 115] on input "[DATE]" at bounding box center [890, 109] width 105 height 26
select select "8"
select select "2025"
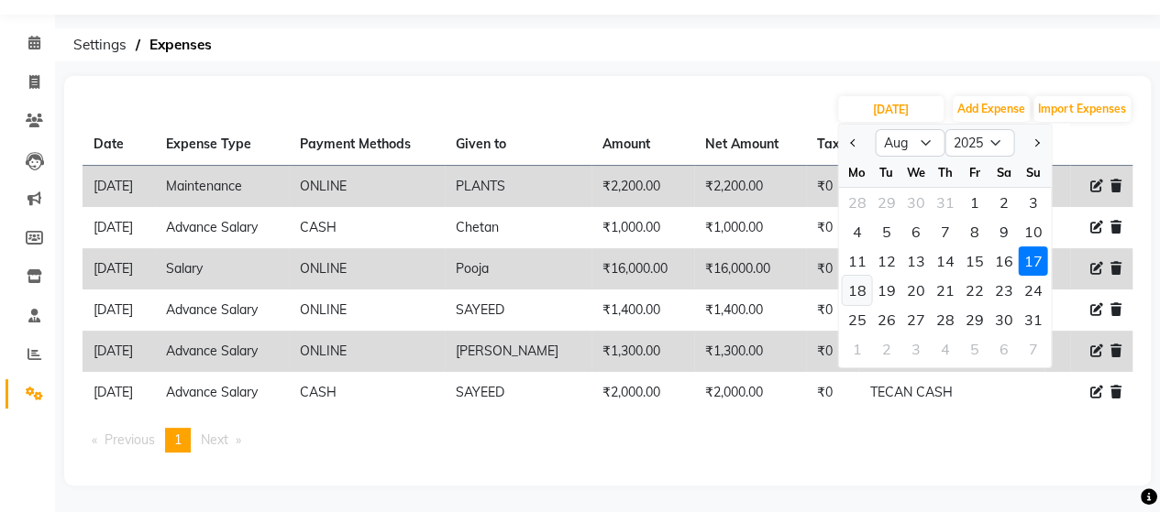
click at [857, 292] on div "18" at bounding box center [856, 290] width 29 height 29
type input "18-08-2025"
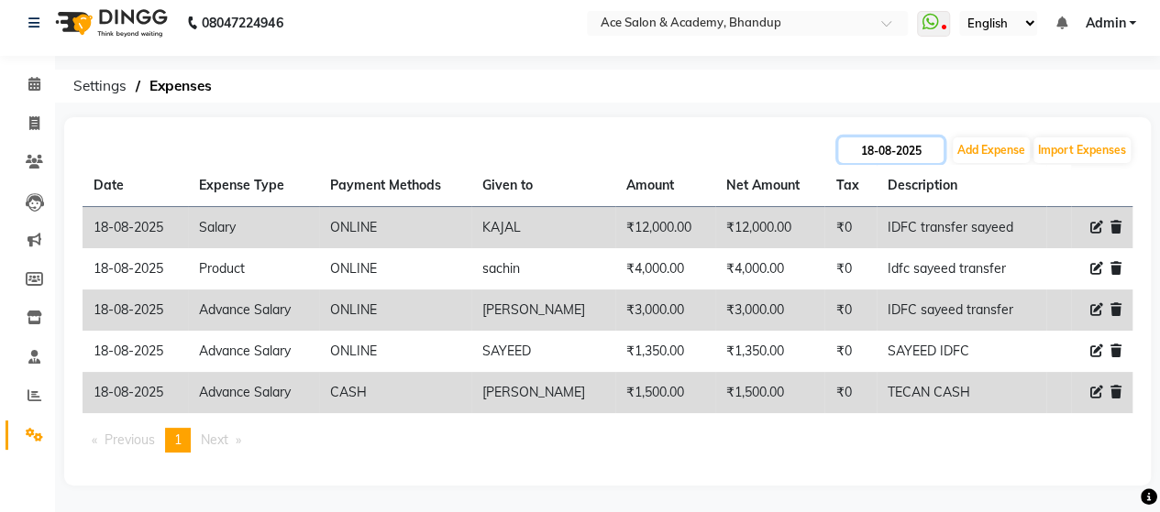
click at [881, 148] on input "18-08-2025" at bounding box center [890, 151] width 105 height 26
select select "8"
select select "2025"
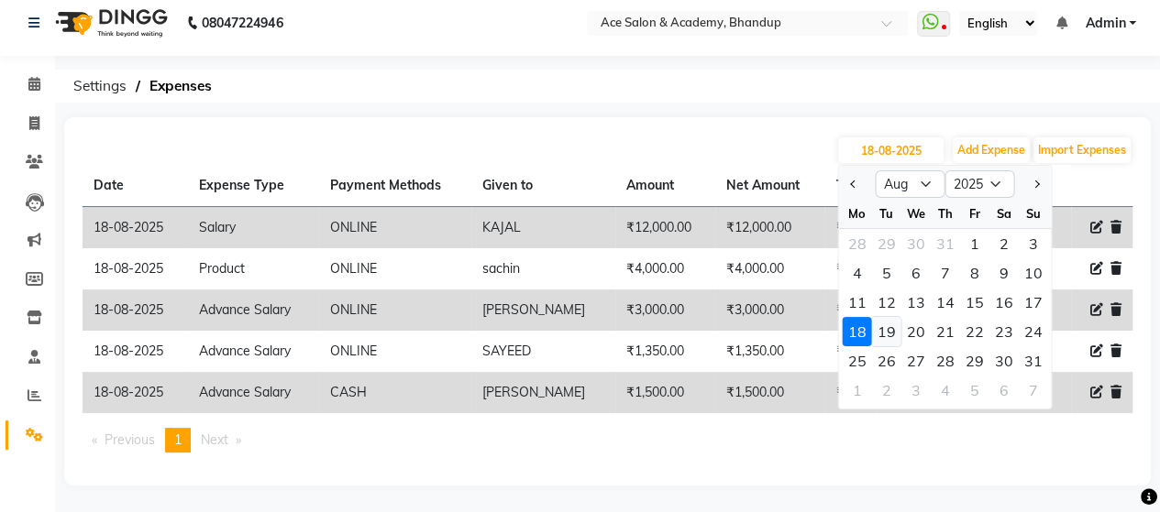
click at [884, 329] on div "19" at bounding box center [885, 331] width 29 height 29
type input "[DATE]"
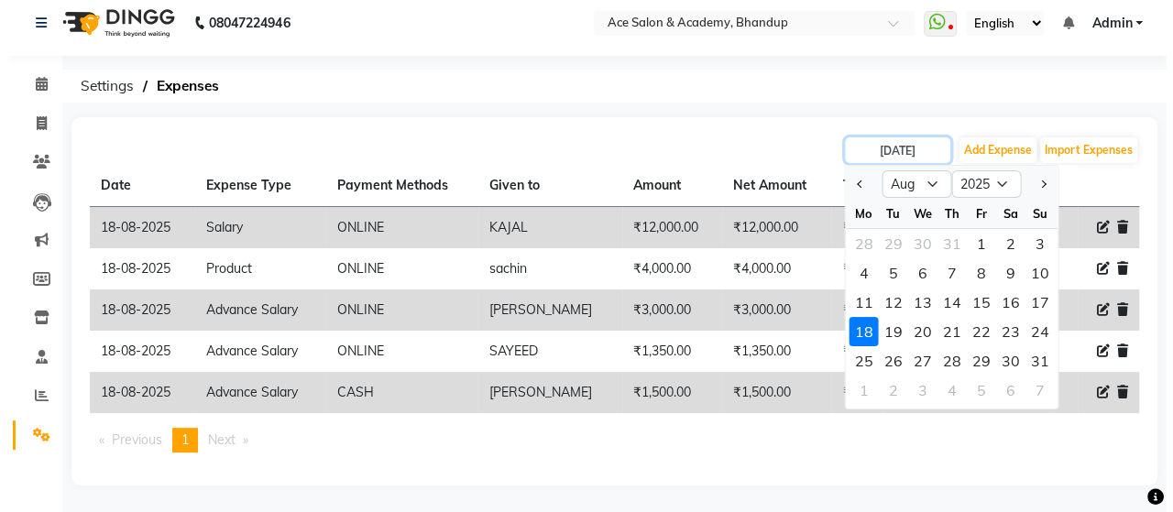
scroll to position [0, 0]
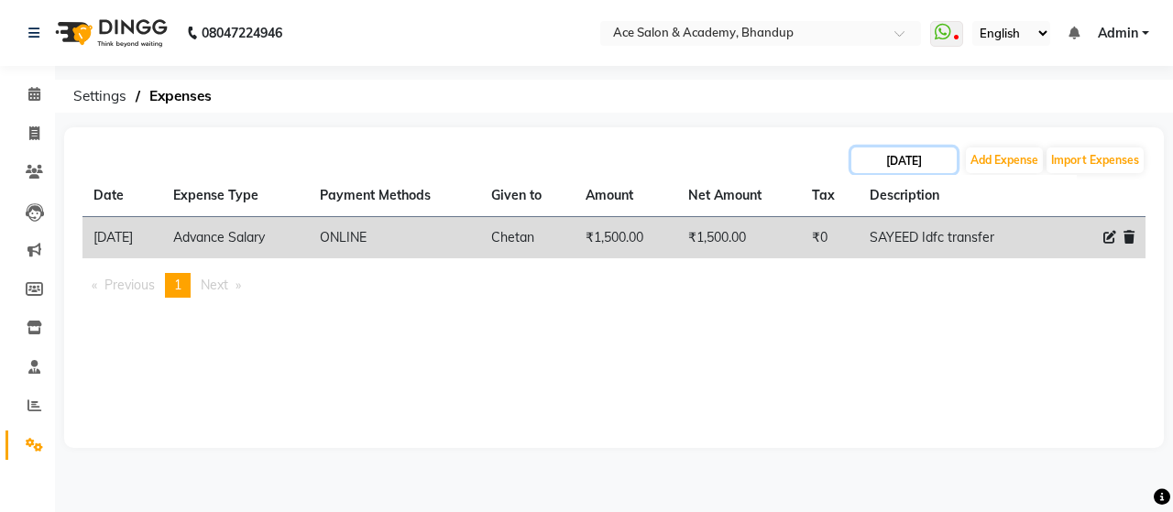
click at [917, 157] on input "[DATE]" at bounding box center [904, 161] width 105 height 26
select select "8"
select select "2025"
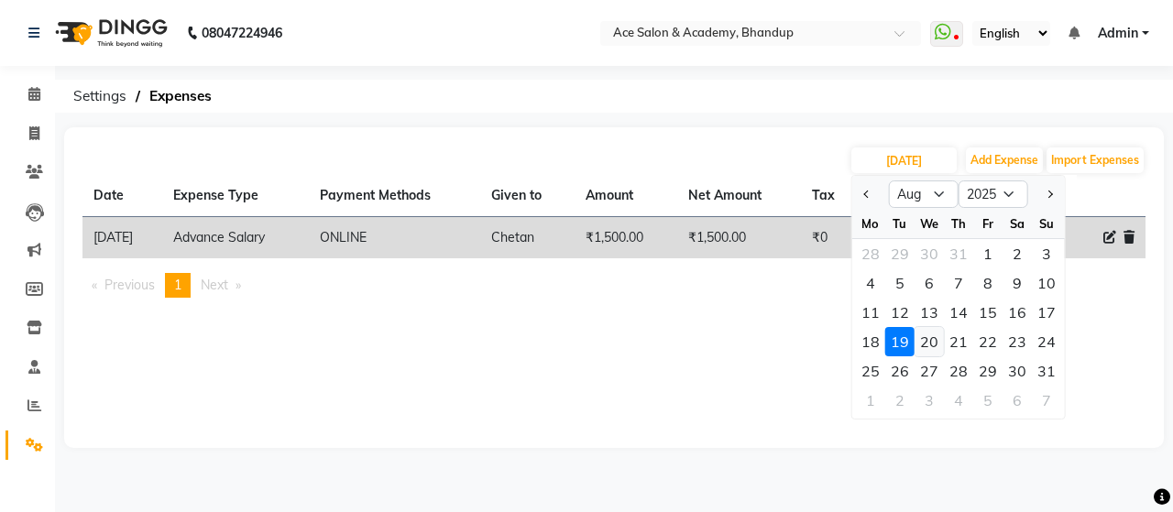
click at [930, 338] on div "20" at bounding box center [929, 341] width 29 height 29
type input "20-08-2025"
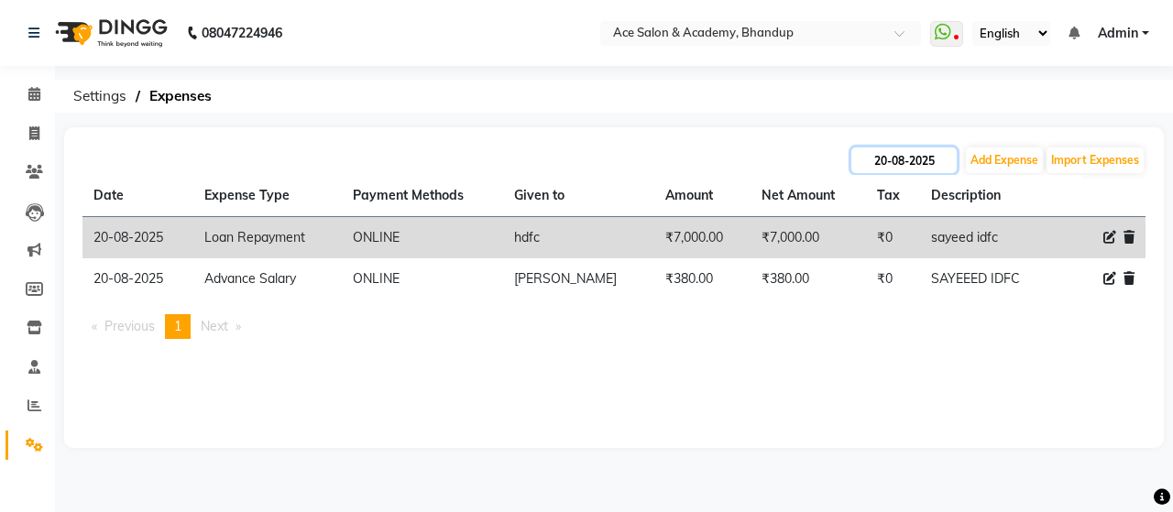
click at [915, 162] on input "20-08-2025" at bounding box center [904, 161] width 105 height 26
select select "8"
select select "2025"
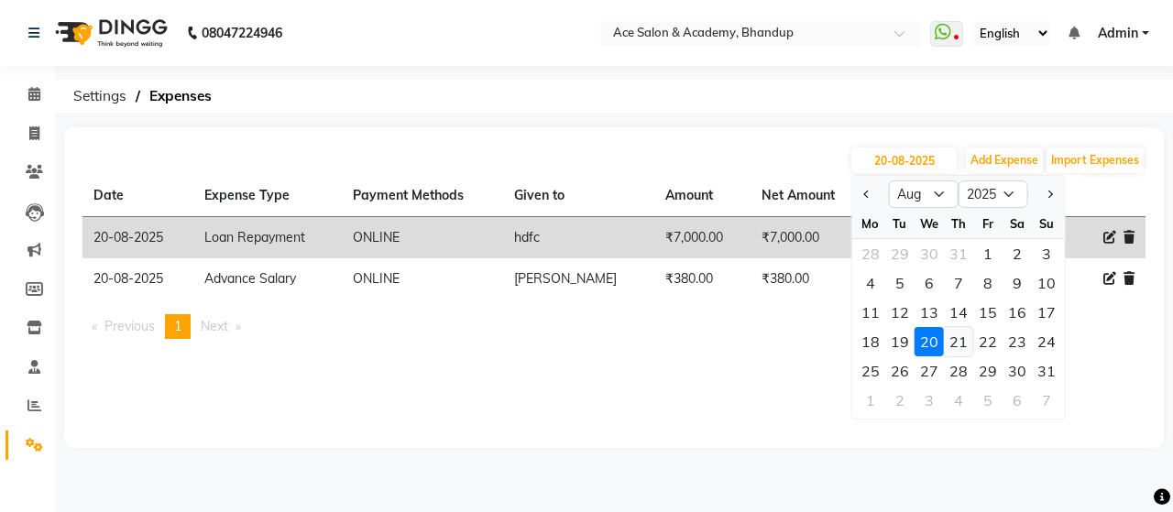
click at [957, 349] on div "21" at bounding box center [958, 341] width 29 height 29
type input "21-08-2025"
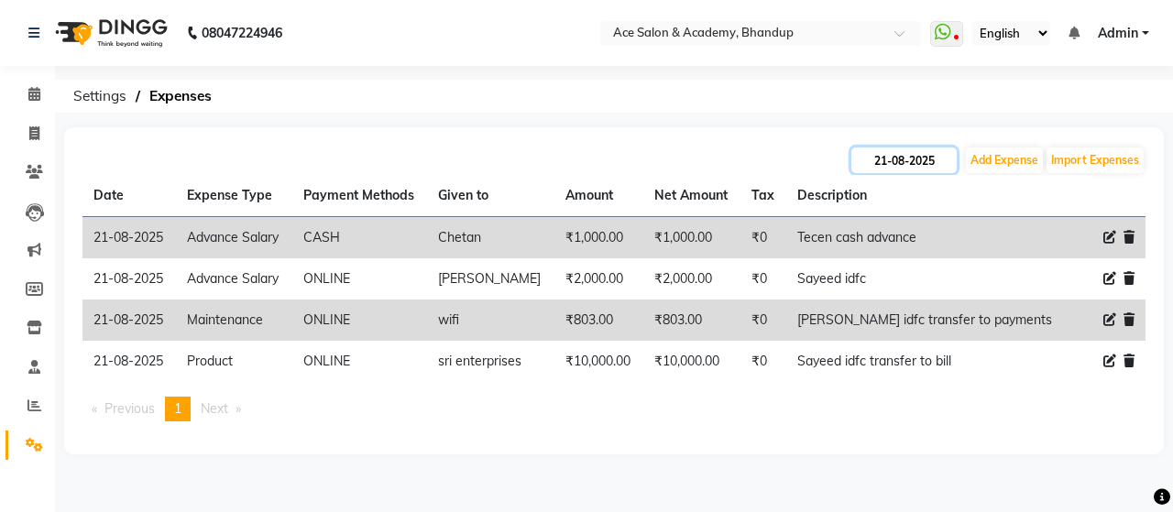
click at [894, 160] on input "21-08-2025" at bounding box center [904, 161] width 105 height 26
select select "8"
select select "2025"
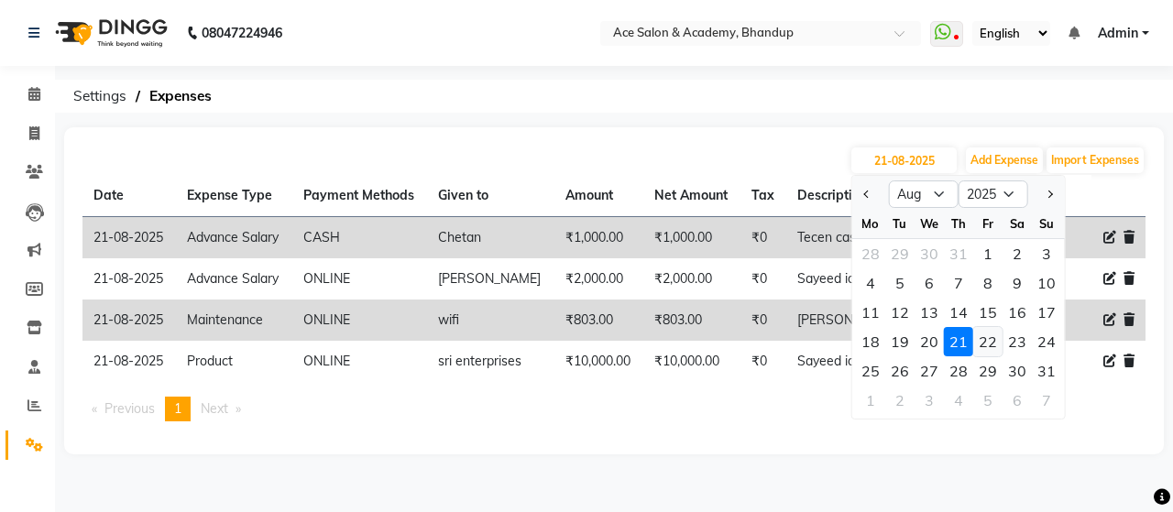
click at [984, 337] on div "22" at bounding box center [988, 341] width 29 height 29
type input "[DATE]"
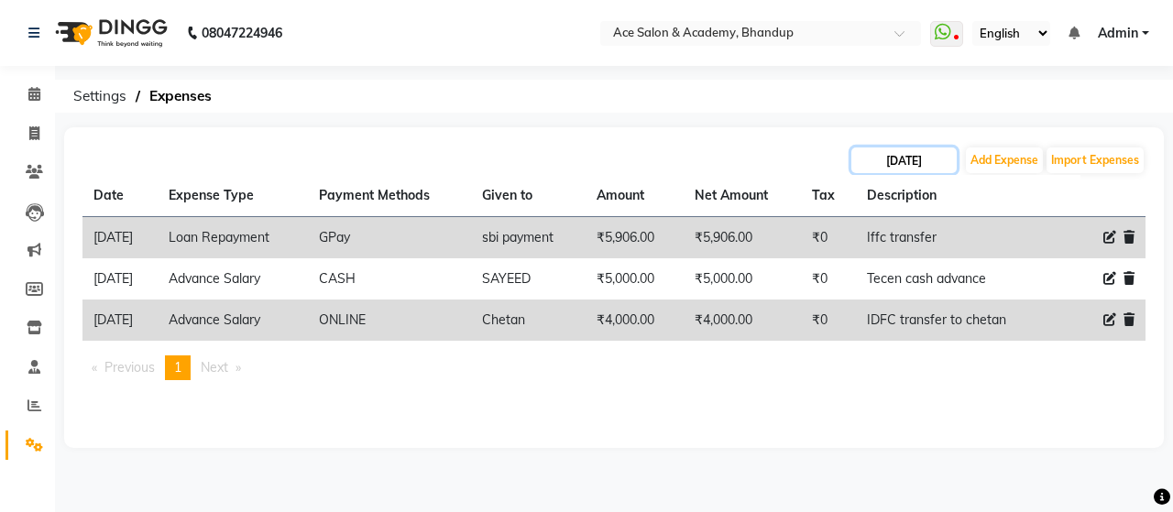
click at [887, 160] on input "[DATE]" at bounding box center [904, 161] width 105 height 26
select select "8"
select select "2025"
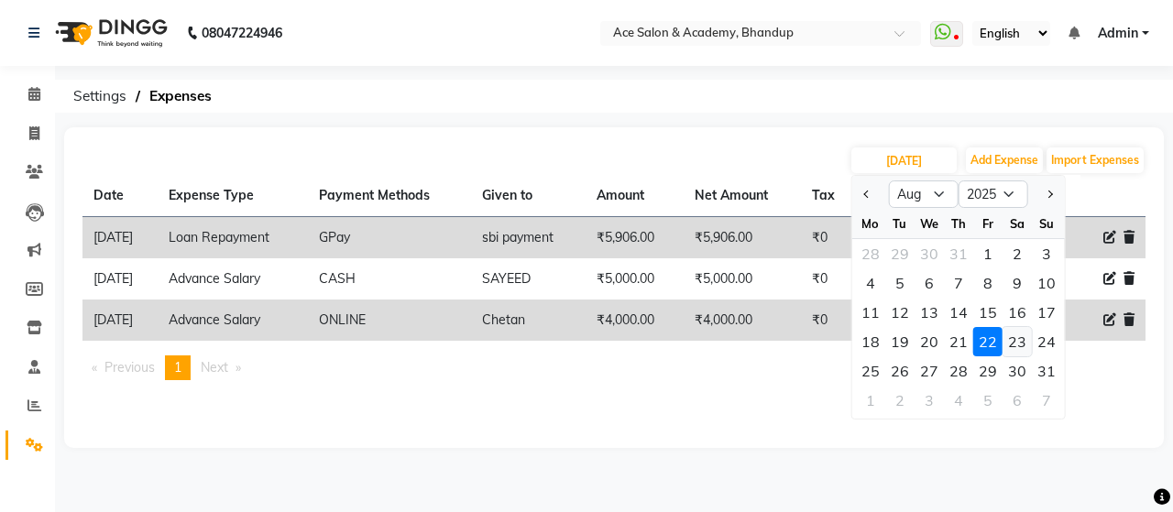
click at [1024, 343] on div "23" at bounding box center [1017, 341] width 29 height 29
type input "23-08-2025"
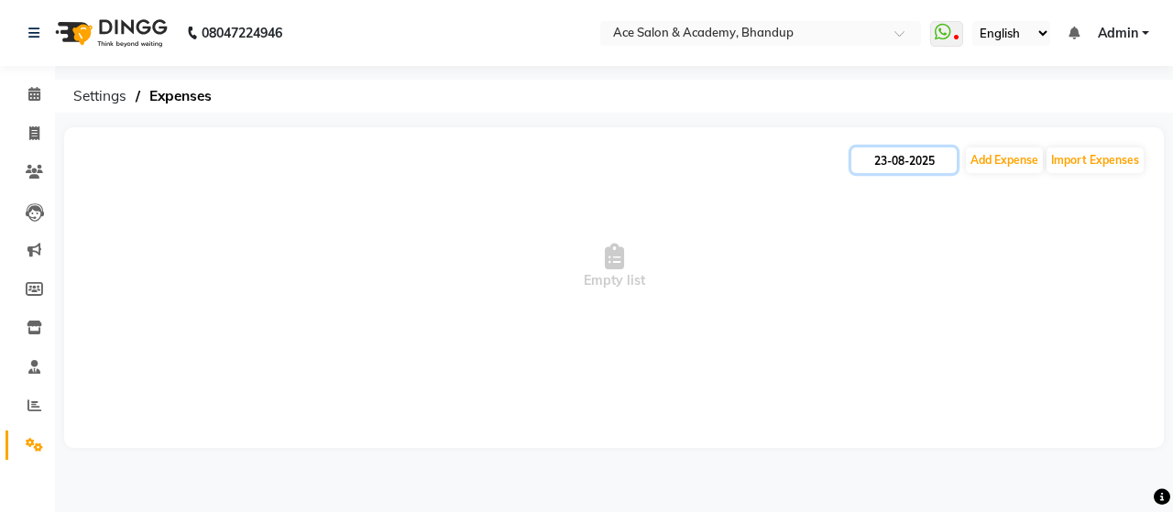
click at [889, 154] on input "23-08-2025" at bounding box center [904, 161] width 105 height 26
select select "8"
select select "2025"
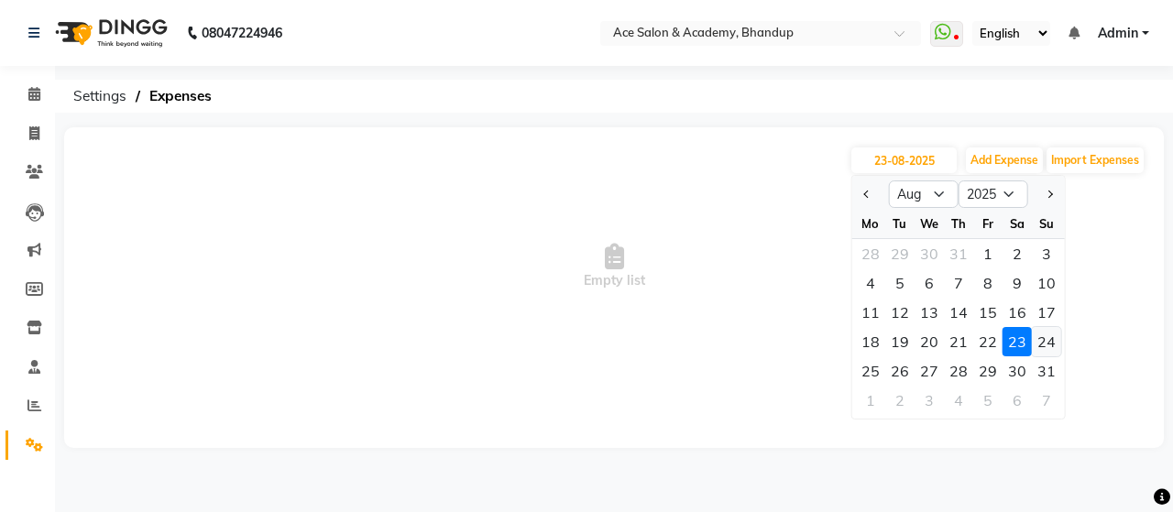
click at [1049, 340] on div "24" at bounding box center [1046, 341] width 29 height 29
type input "24-08-2025"
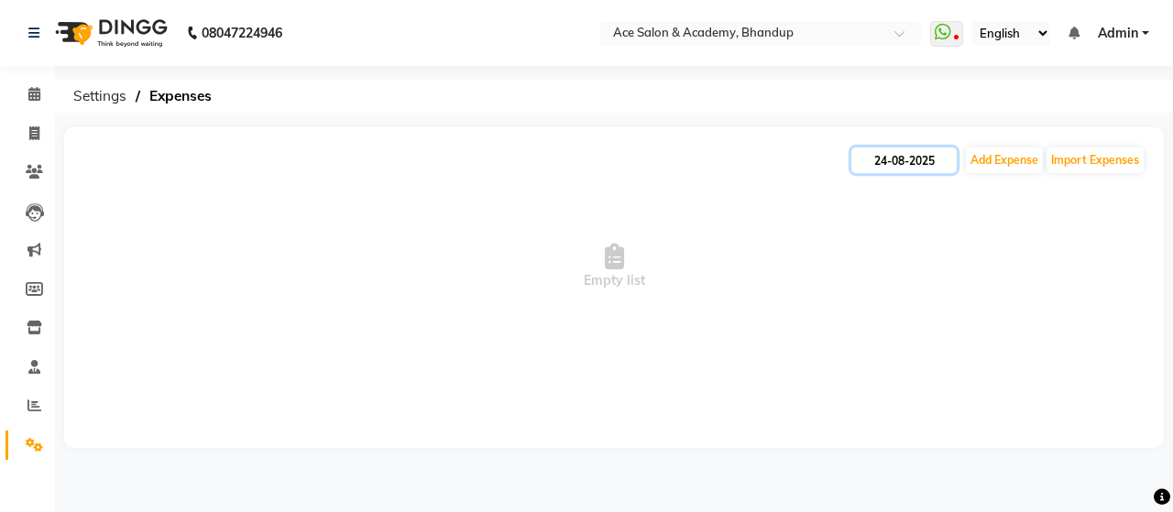
click at [891, 166] on input "24-08-2025" at bounding box center [904, 161] width 105 height 26
select select "8"
select select "2025"
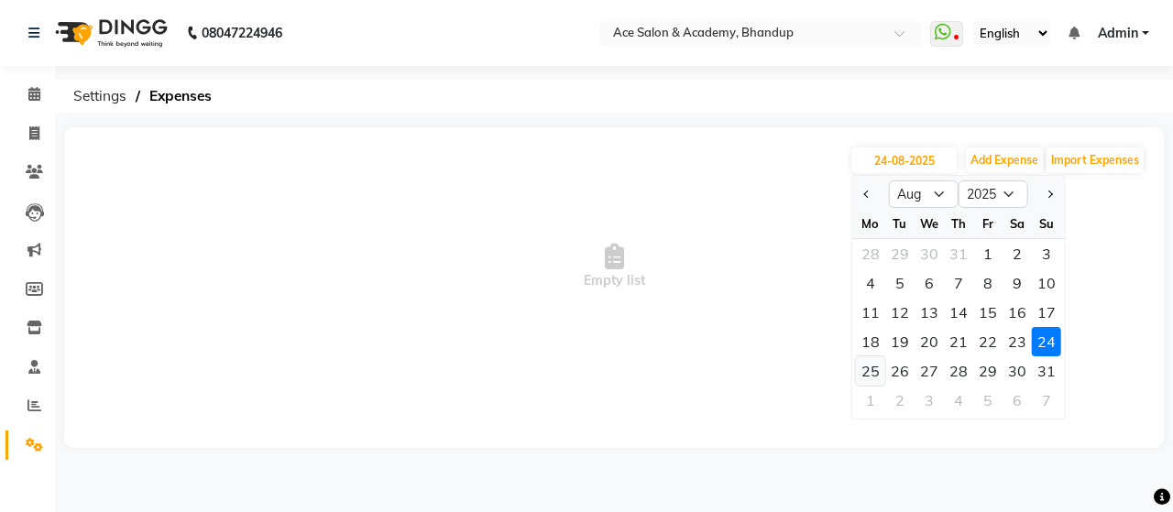
click at [865, 369] on div "25" at bounding box center [870, 371] width 29 height 29
type input "25-08-2025"
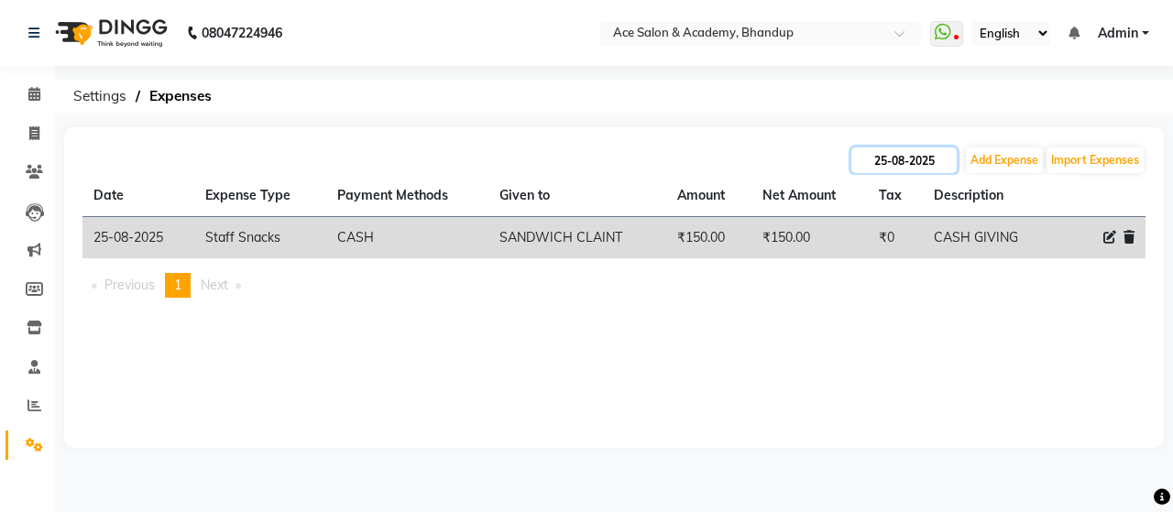
click at [917, 150] on input "25-08-2025" at bounding box center [904, 161] width 105 height 26
select select "8"
select select "2025"
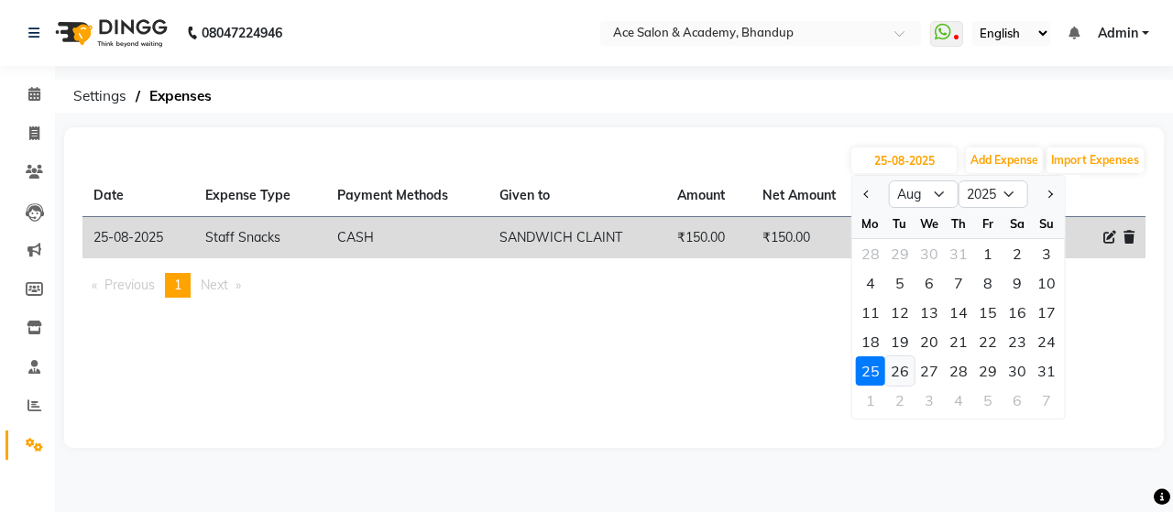
click at [903, 366] on div "26" at bounding box center [900, 371] width 29 height 29
type input "26-08-2025"
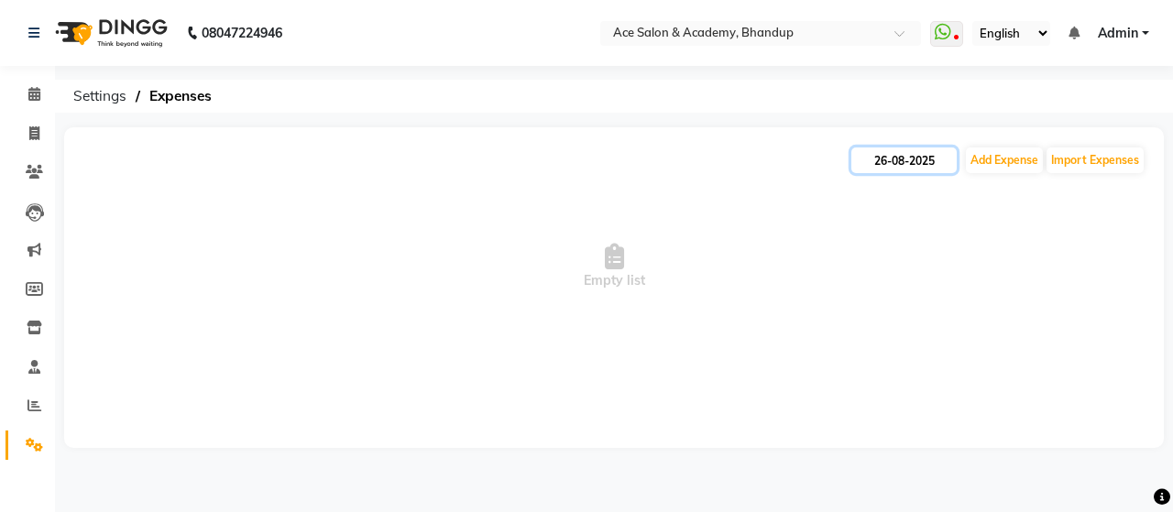
click at [887, 164] on input "26-08-2025" at bounding box center [904, 161] width 105 height 26
select select "8"
select select "2025"
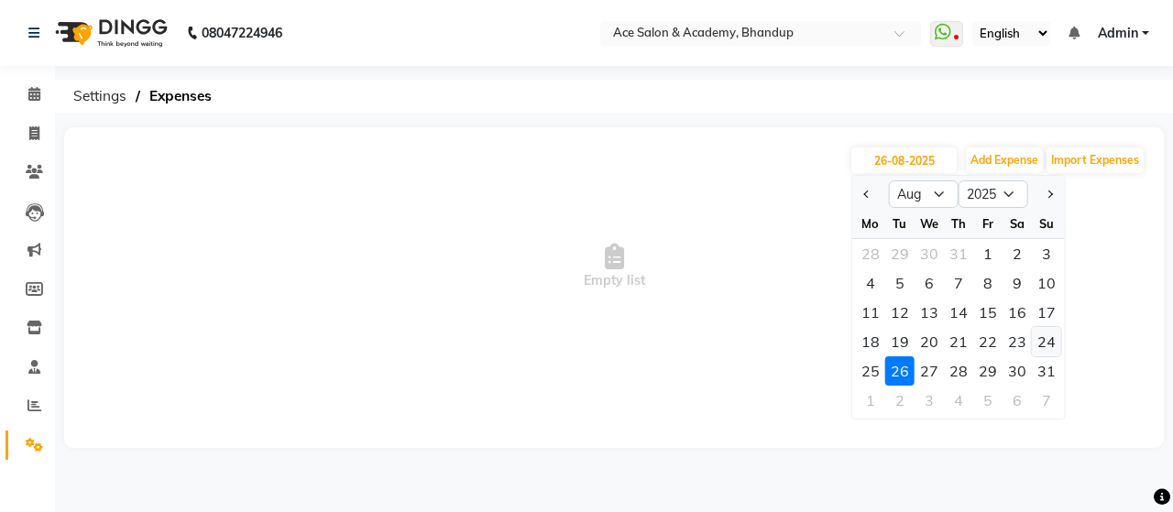
click at [1047, 340] on div "24" at bounding box center [1046, 341] width 29 height 29
type input "24-08-2025"
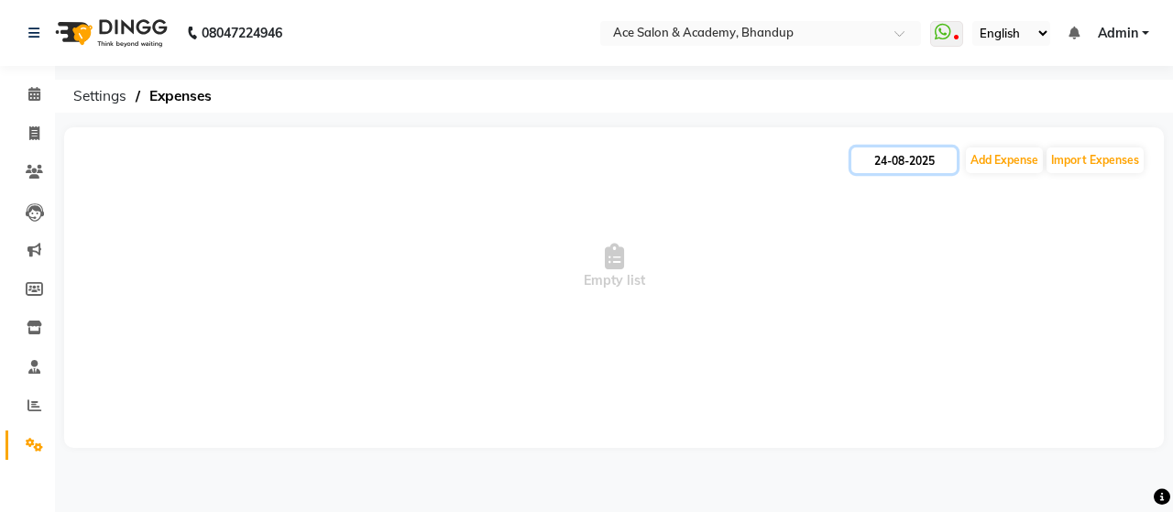
click at [930, 160] on input "24-08-2025" at bounding box center [904, 161] width 105 height 26
select select "8"
select select "2025"
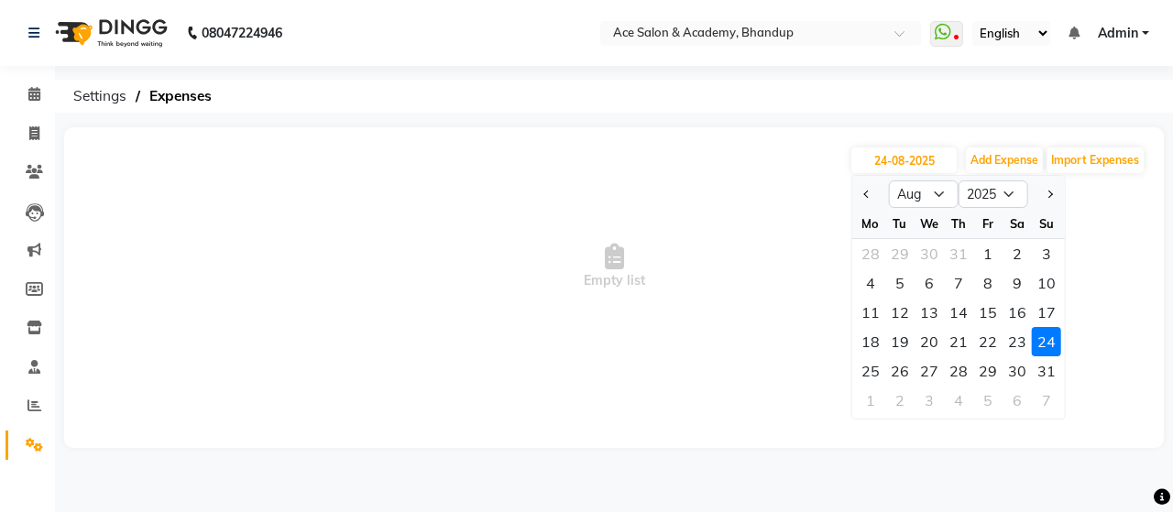
click at [1019, 343] on div "23" at bounding box center [1017, 341] width 29 height 29
type input "23-08-2025"
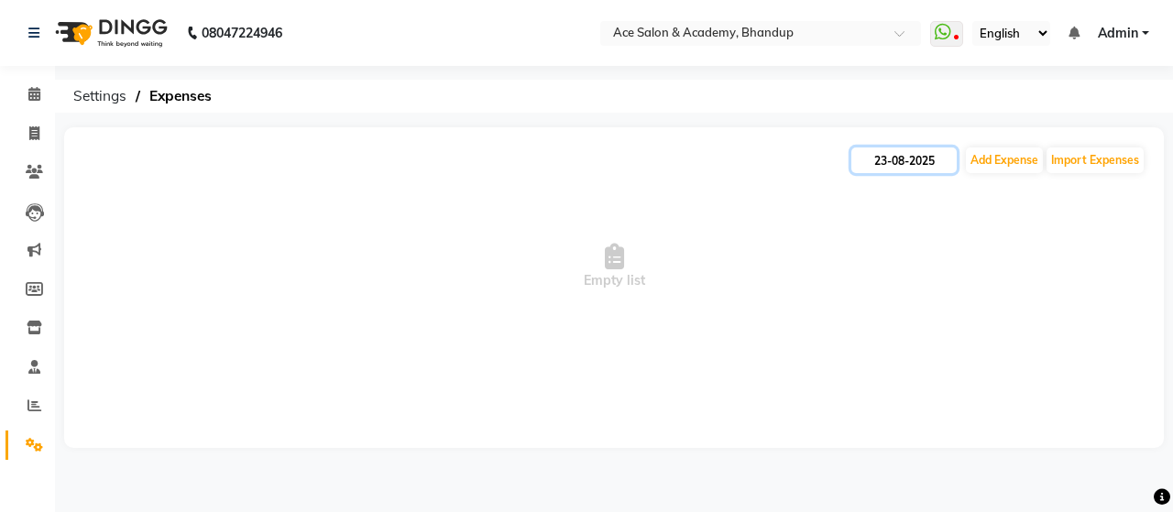
click at [897, 160] on input "23-08-2025" at bounding box center [904, 161] width 105 height 26
select select "8"
select select "2025"
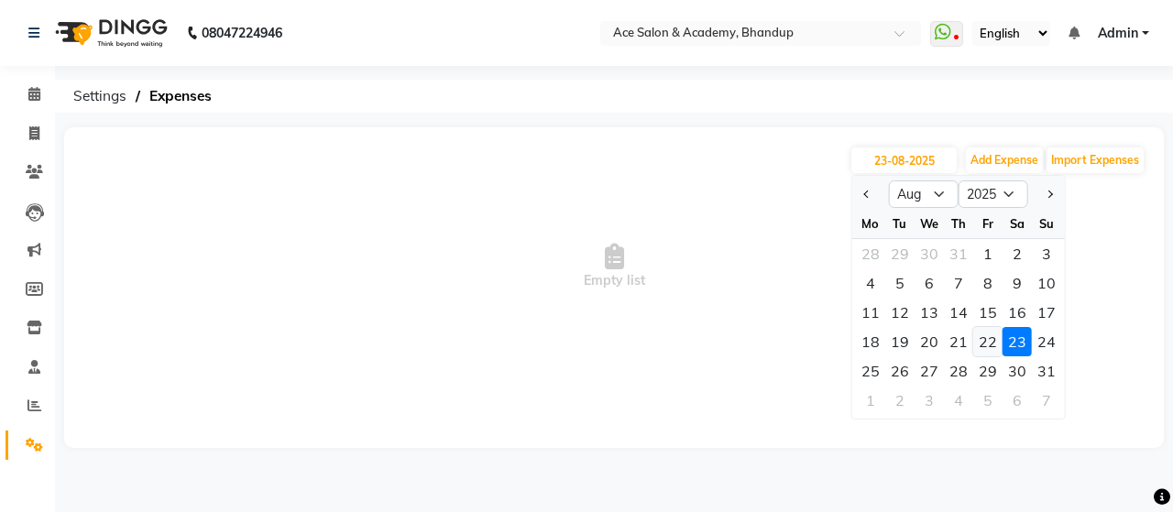
click at [985, 335] on div "22" at bounding box center [988, 341] width 29 height 29
type input "[DATE]"
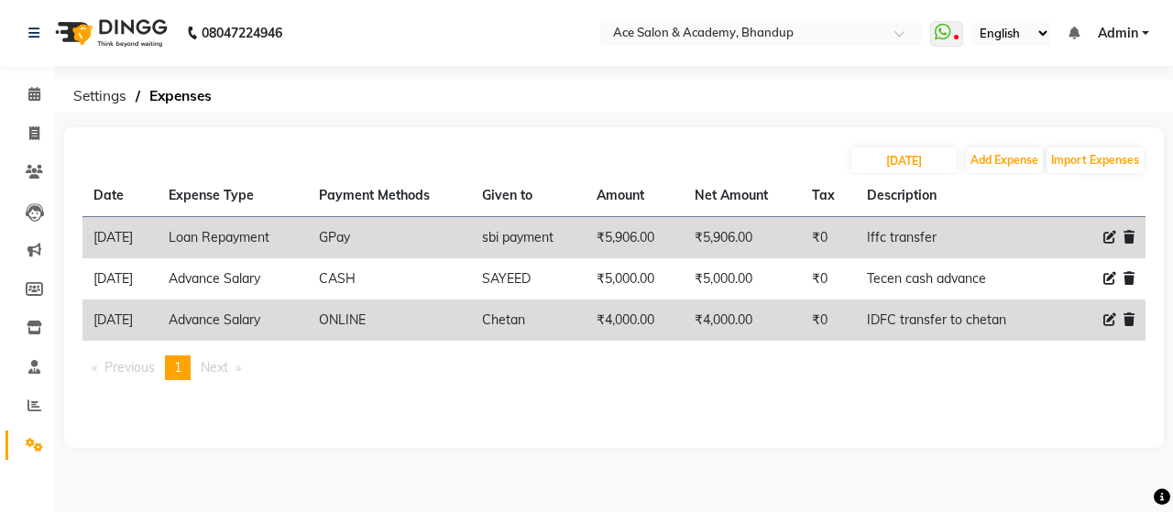
click at [1081, 377] on ul "Previous page 1 / 1 You're on page 1 Next page" at bounding box center [614, 368] width 1063 height 25
click at [891, 162] on input "[DATE]" at bounding box center [904, 161] width 105 height 26
select select "8"
select select "2025"
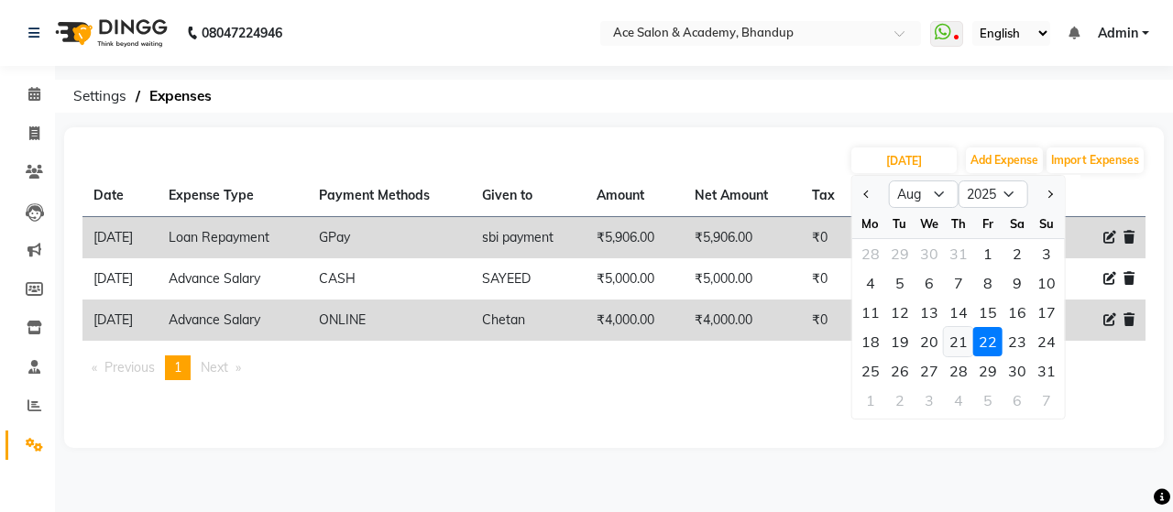
click at [963, 347] on div "21" at bounding box center [958, 341] width 29 height 29
type input "21-08-2025"
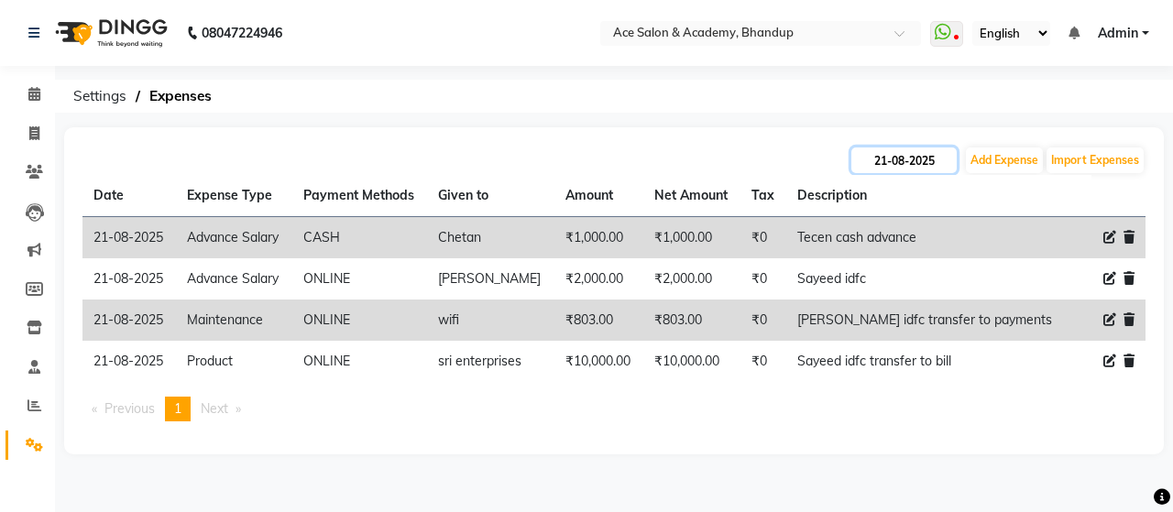
click at [902, 164] on input "21-08-2025" at bounding box center [904, 161] width 105 height 26
select select "8"
select select "2025"
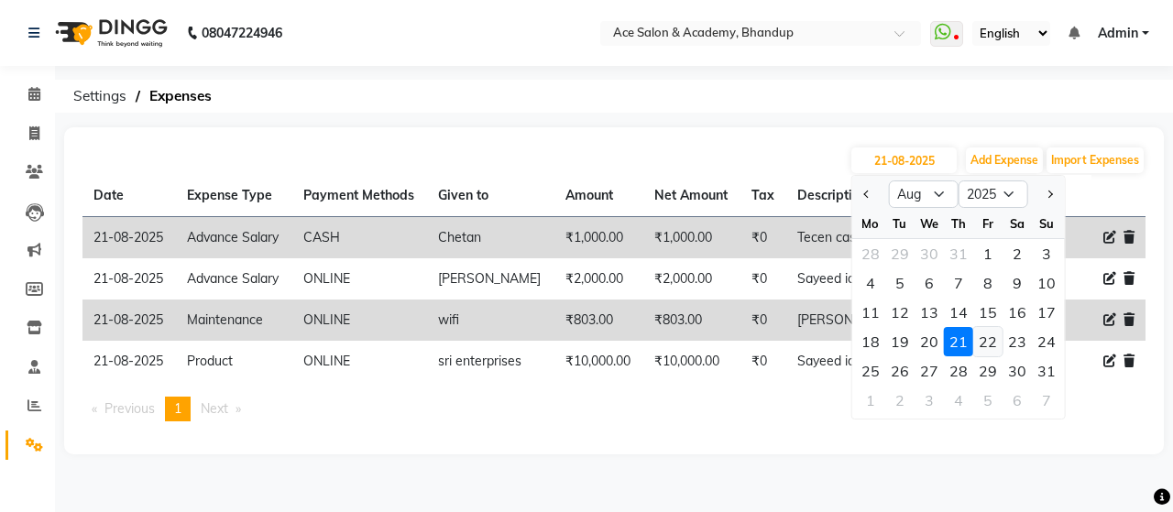
click at [990, 344] on div "22" at bounding box center [988, 341] width 29 height 29
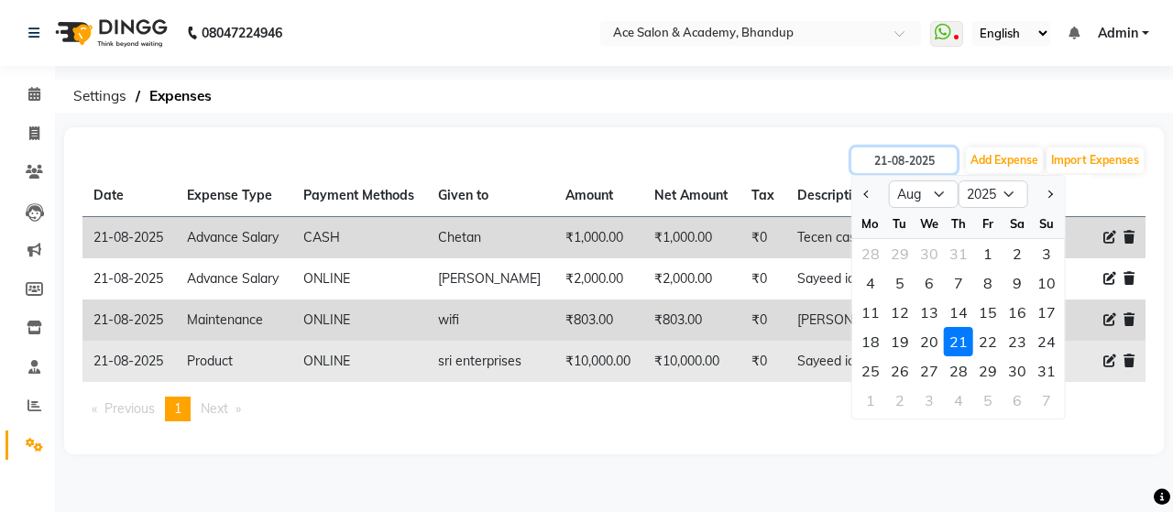
type input "[DATE]"
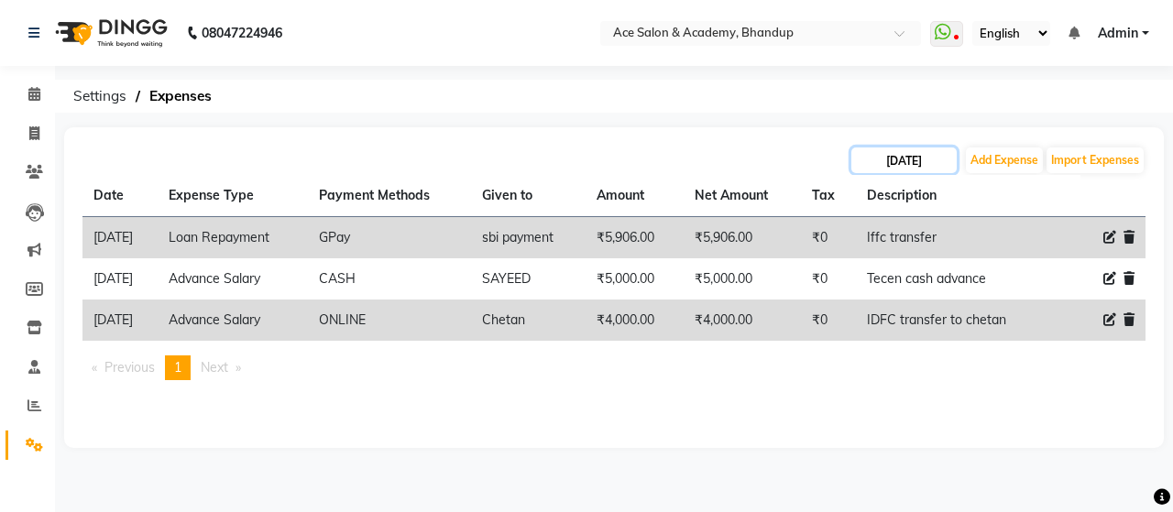
click at [909, 160] on input "[DATE]" at bounding box center [904, 161] width 105 height 26
select select "8"
select select "2025"
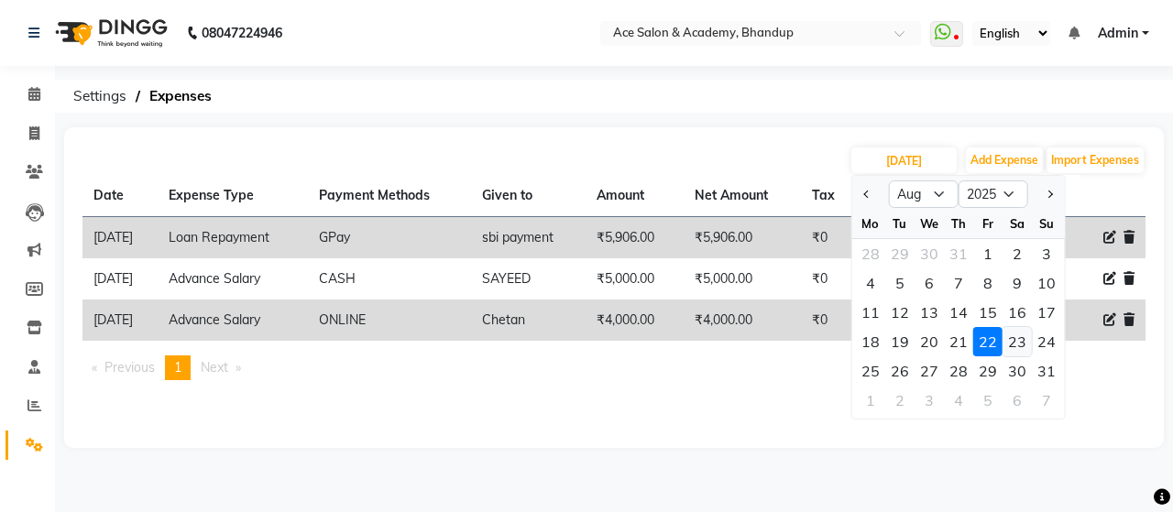
click at [1022, 343] on div "23" at bounding box center [1017, 341] width 29 height 29
type input "23-08-2025"
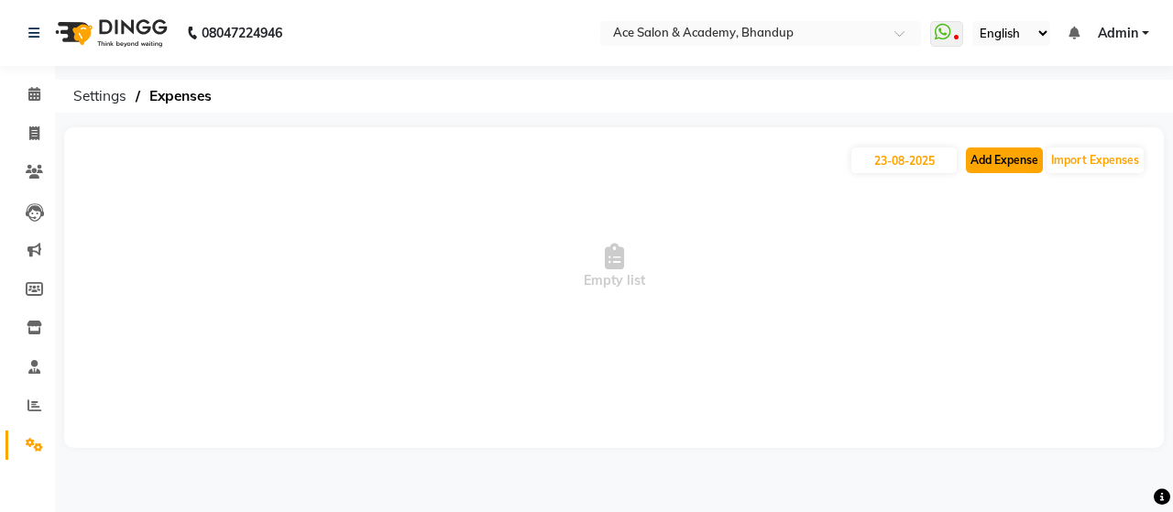
click at [990, 165] on button "Add Expense" at bounding box center [1004, 161] width 77 height 26
select select "1"
select select "4752"
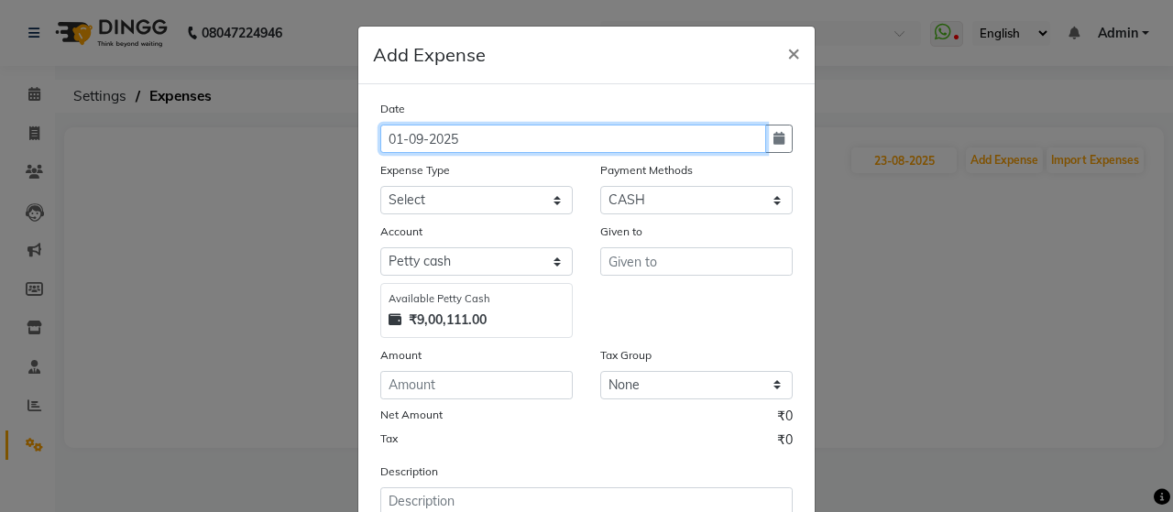
click at [678, 137] on input "01-09-2025" at bounding box center [573, 139] width 386 height 28
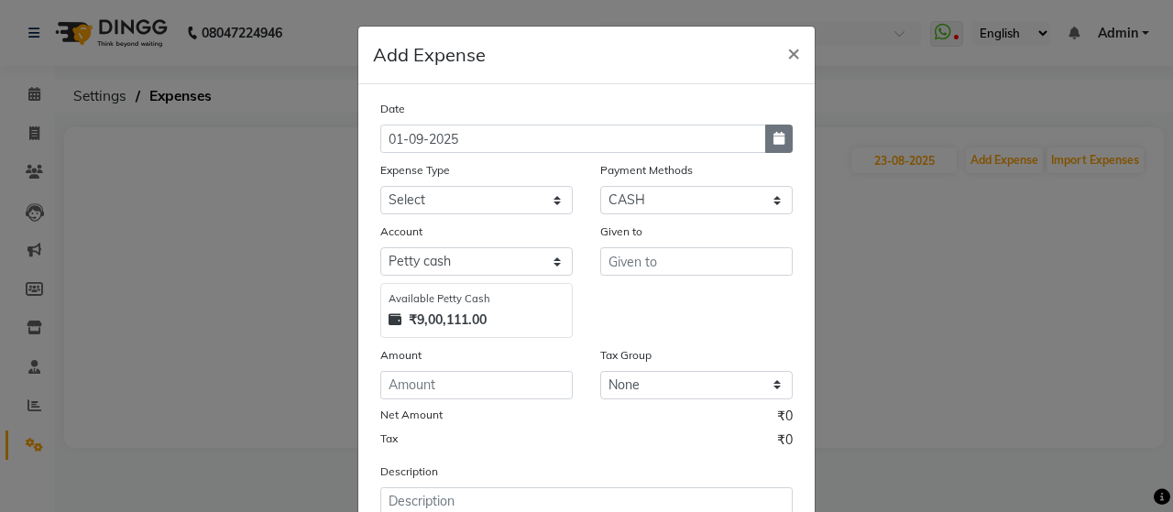
click at [774, 135] on icon "button" at bounding box center [779, 138] width 11 height 13
select select "9"
select select "2025"
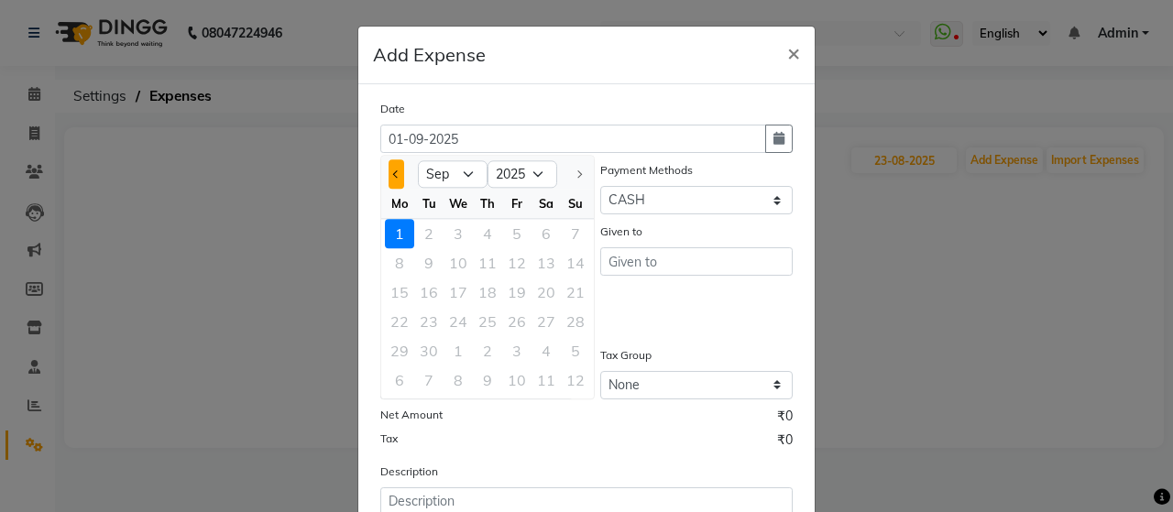
click at [389, 175] on button "Previous month" at bounding box center [397, 174] width 16 height 29
select select "8"
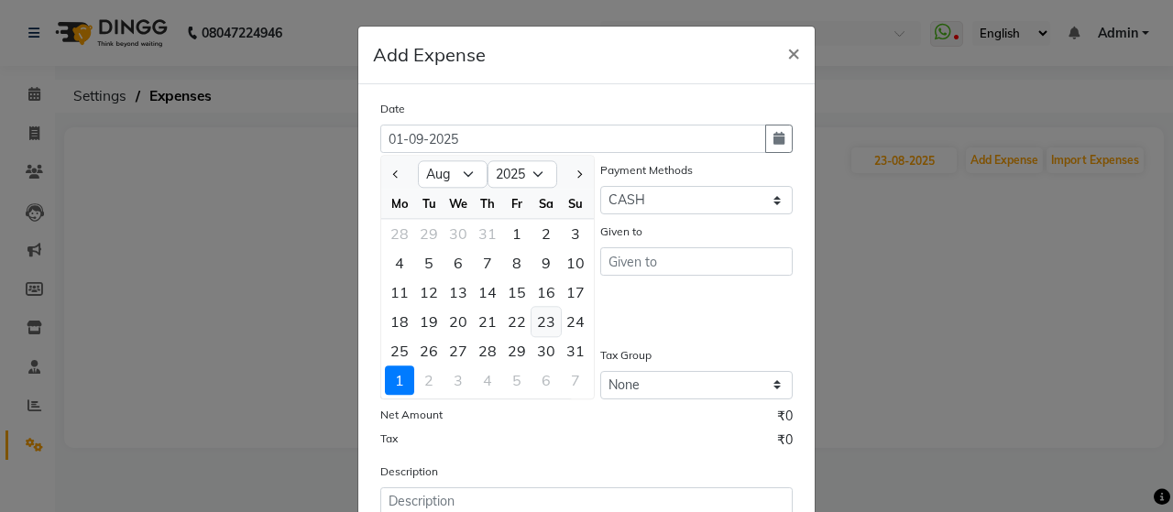
click at [538, 324] on div "23" at bounding box center [546, 321] width 29 height 29
type input "23-08-2025"
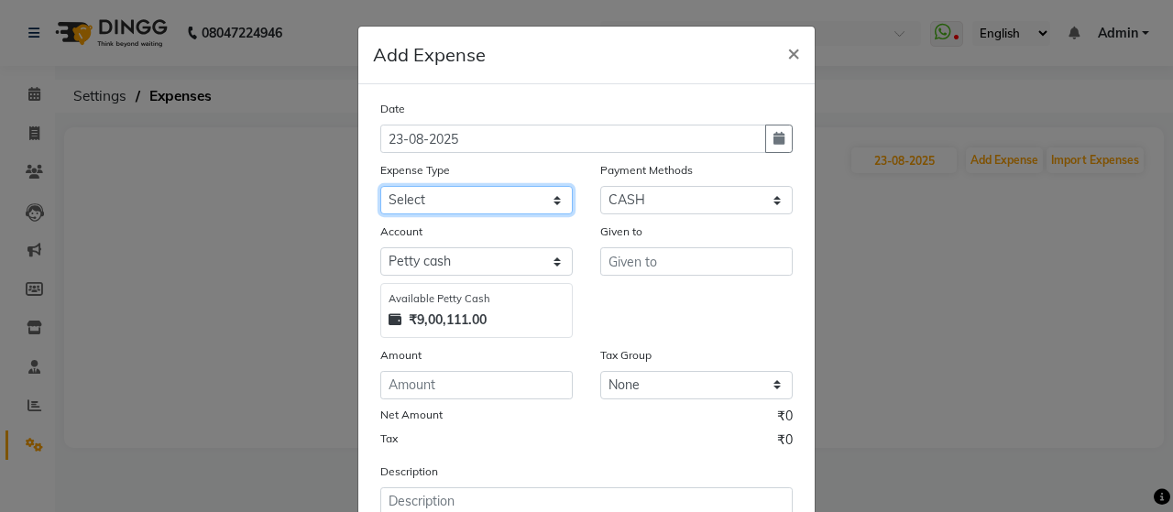
click at [460, 199] on select "Select Advance Salary Bank charges beuty hub Fuel Loan Repayment Maintenance Ma…" at bounding box center [476, 200] width 193 height 28
select select "15353"
click at [380, 186] on select "Select Advance Salary Bank charges beuty hub Fuel Loan Repayment Maintenance Ma…" at bounding box center [476, 200] width 193 height 28
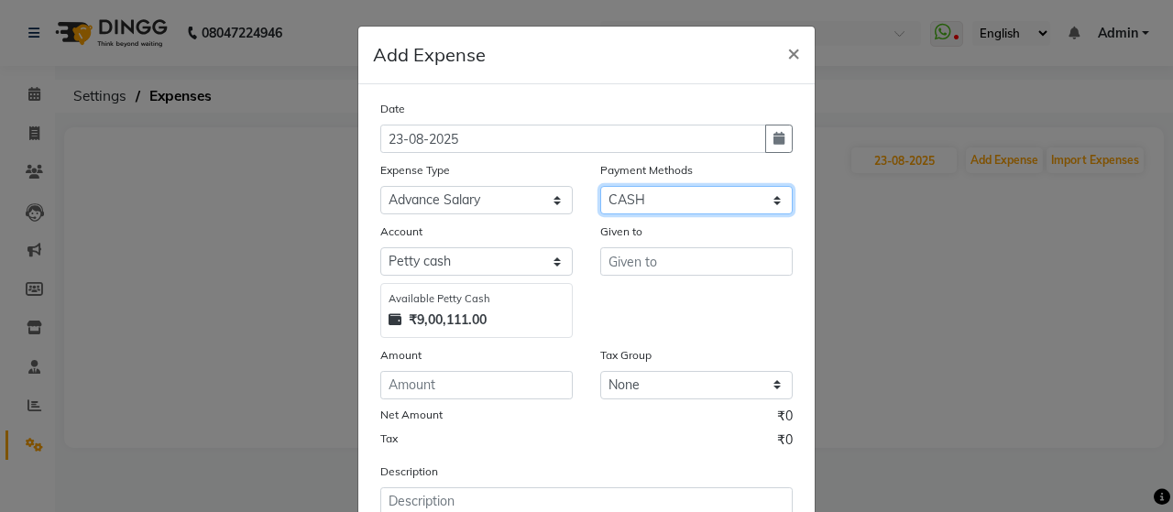
click at [612, 195] on select "Select ONLINE Prepaid CARD GPay CASH" at bounding box center [696, 200] width 193 height 28
select select "5"
click at [600, 186] on select "Select ONLINE Prepaid CARD GPay CASH" at bounding box center [696, 200] width 193 height 28
select select "4753"
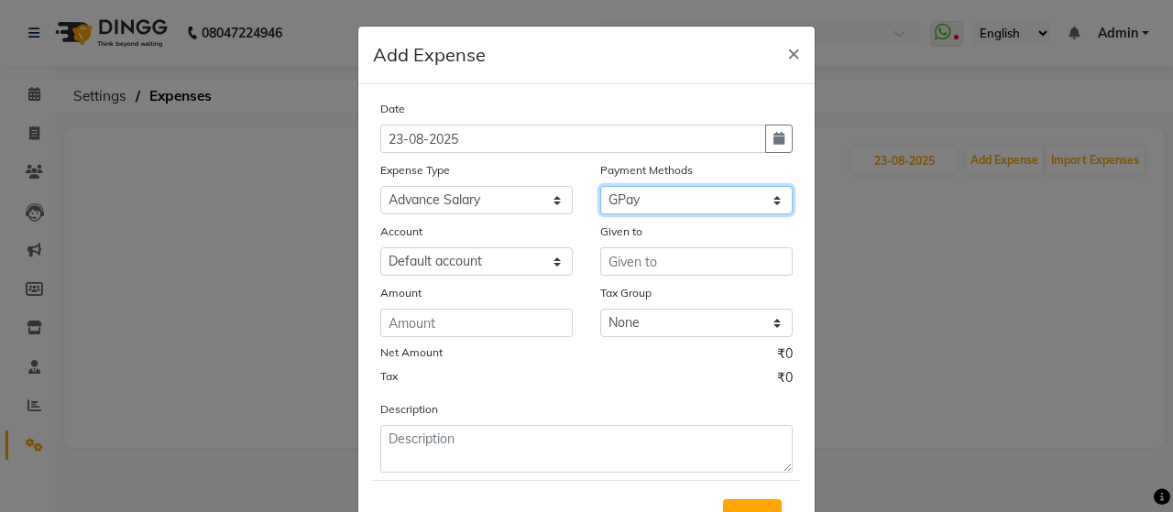
click at [645, 196] on select "Select ONLINE Prepaid CARD GPay CASH" at bounding box center [696, 200] width 193 height 28
select select "3"
click at [600, 186] on select "Select ONLINE Prepaid CARD GPay CASH" at bounding box center [696, 200] width 193 height 28
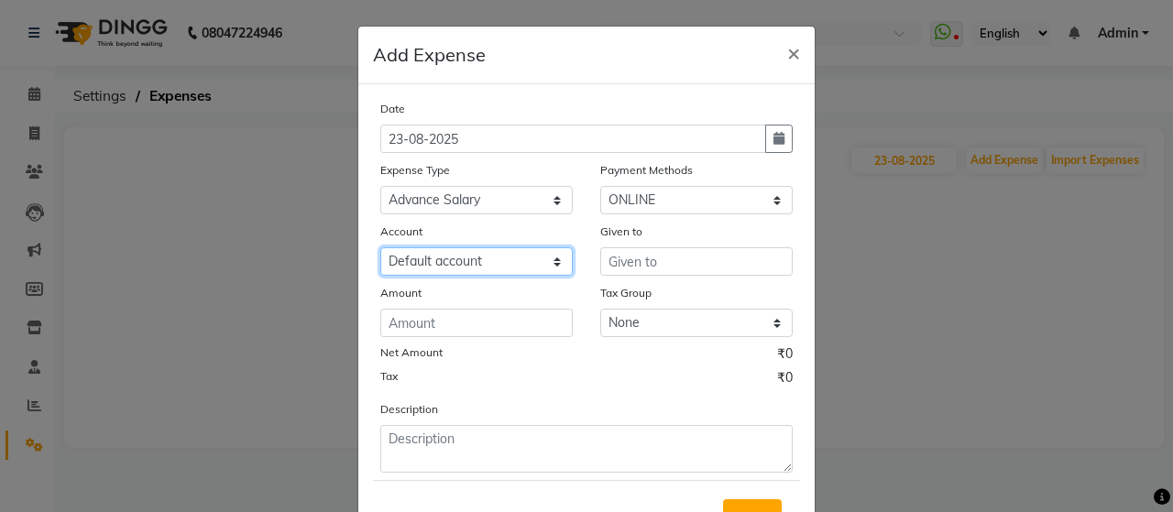
click at [479, 259] on select "Select Default account" at bounding box center [476, 262] width 193 height 28
click at [490, 256] on select "Select Default account" at bounding box center [476, 262] width 193 height 28
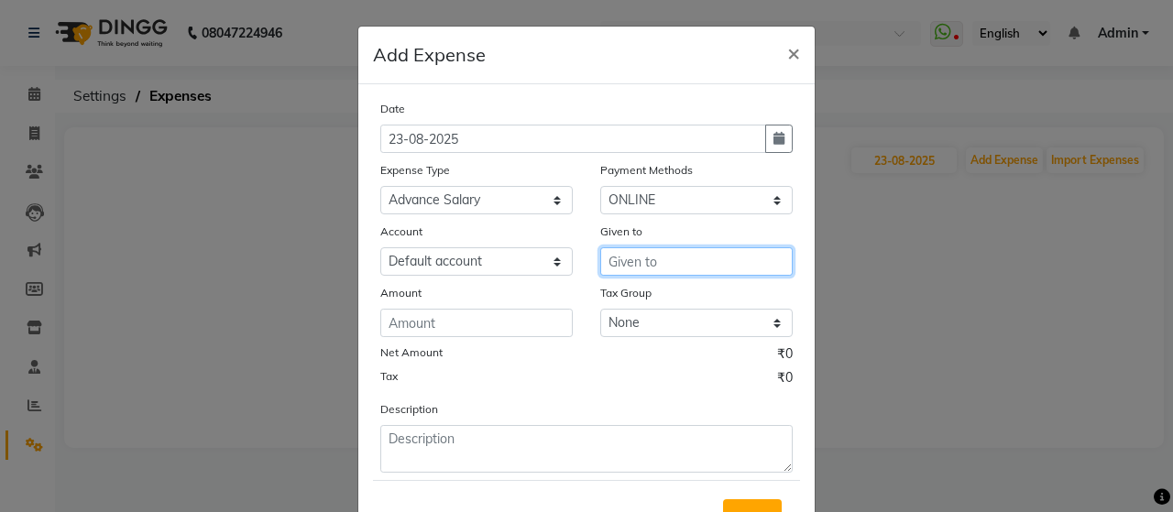
click at [630, 256] on input "text" at bounding box center [696, 262] width 193 height 28
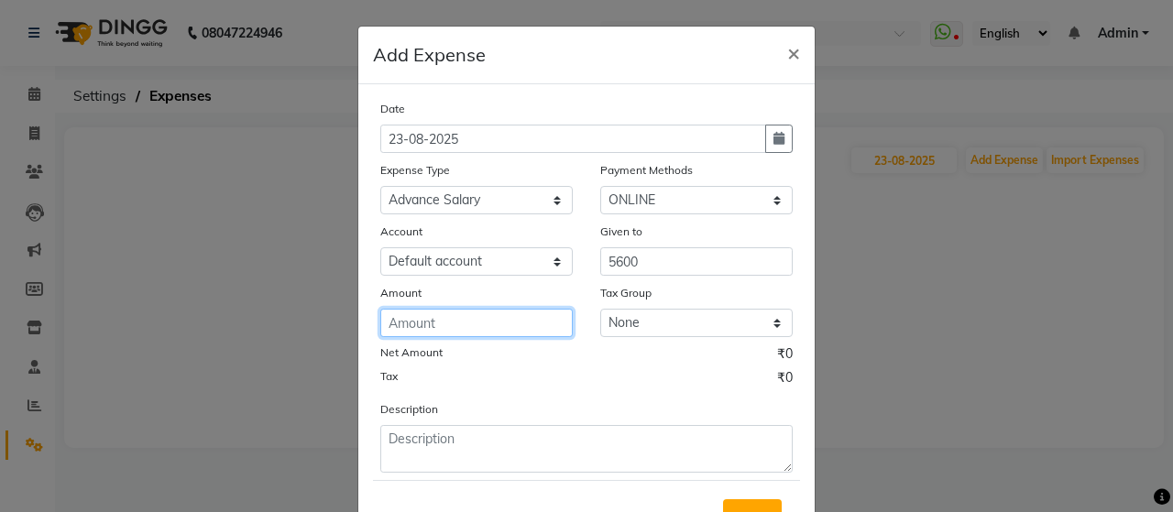
click at [424, 329] on input "number" at bounding box center [476, 323] width 193 height 28
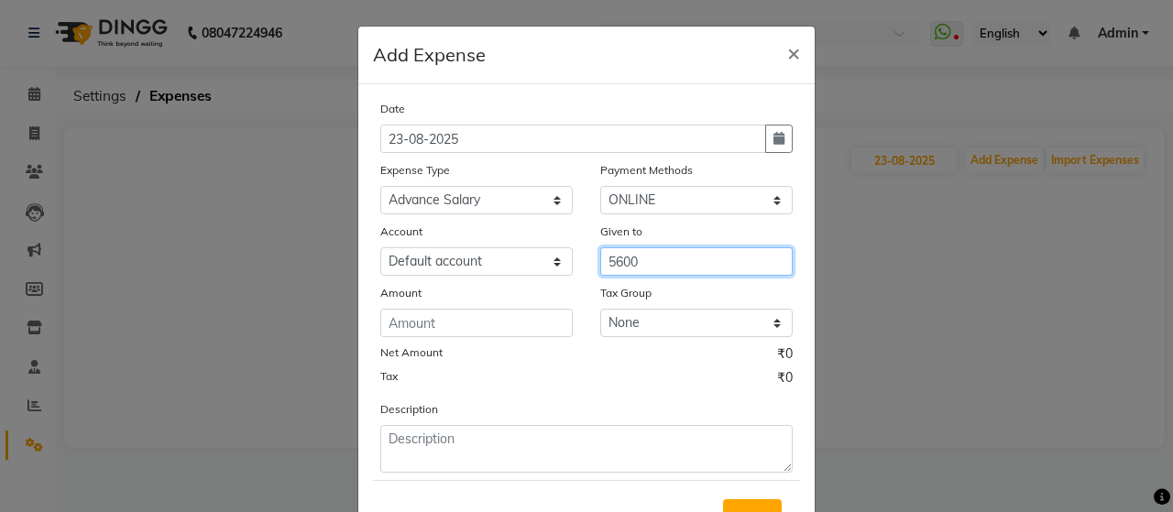
click at [671, 264] on input "5600" at bounding box center [696, 262] width 193 height 28
type input "5"
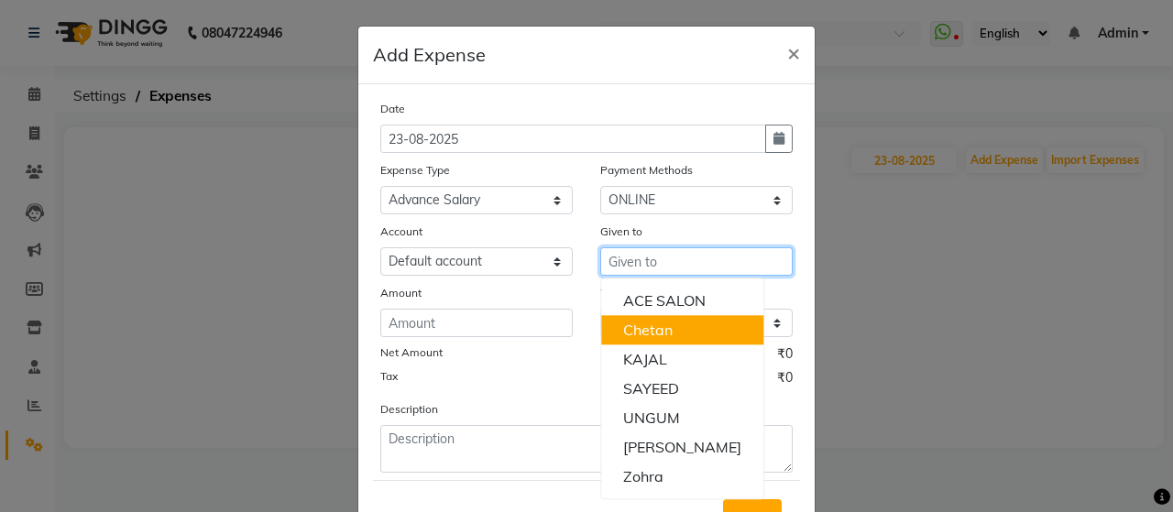
click at [642, 322] on ngb-highlight "Chetan" at bounding box center [648, 330] width 50 height 18
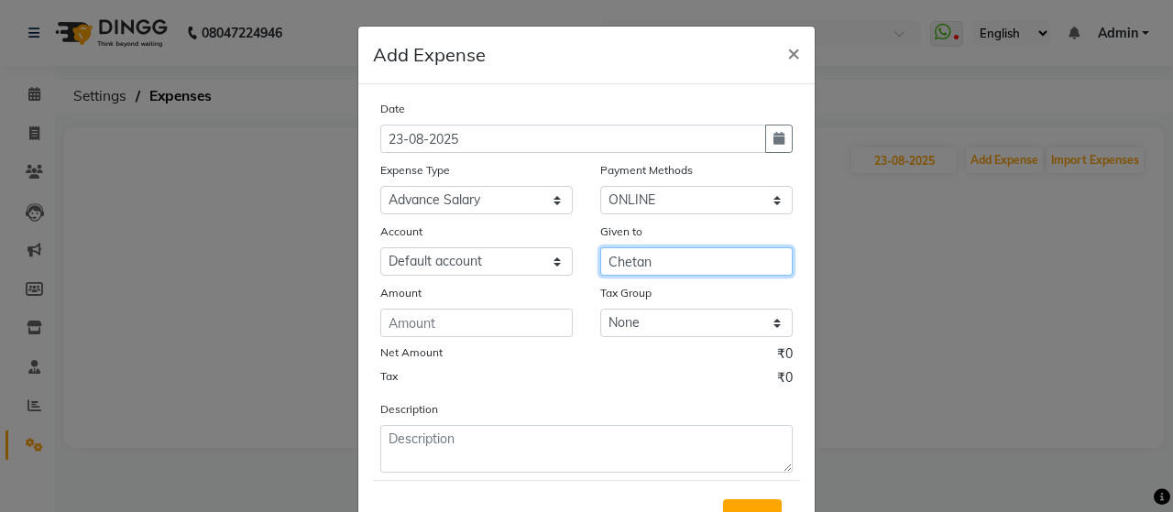
type input "Chetan"
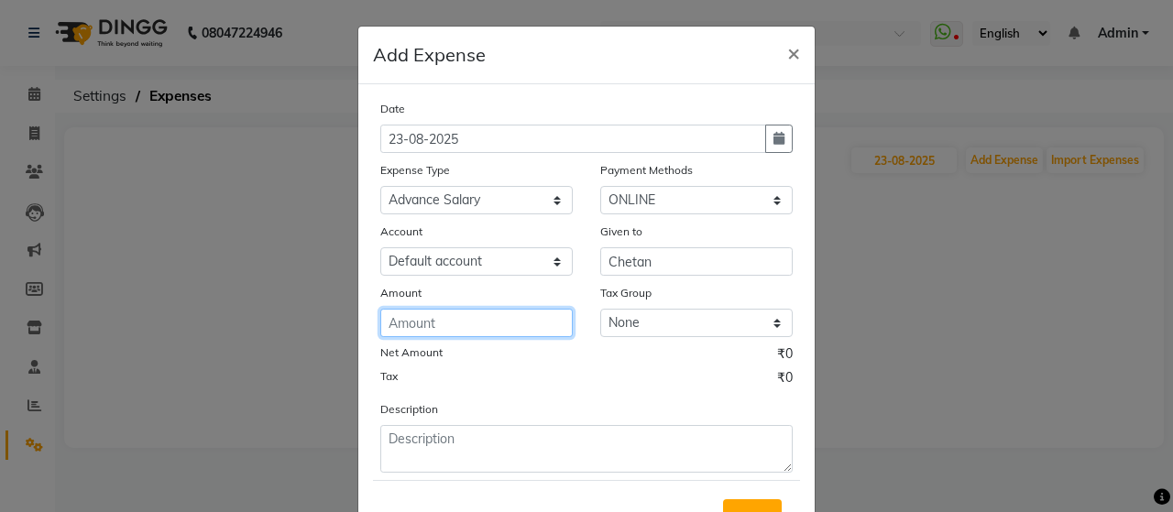
click at [422, 316] on input "number" at bounding box center [476, 323] width 193 height 28
type input "5600"
click at [479, 388] on div "Tax ₹0" at bounding box center [586, 381] width 413 height 24
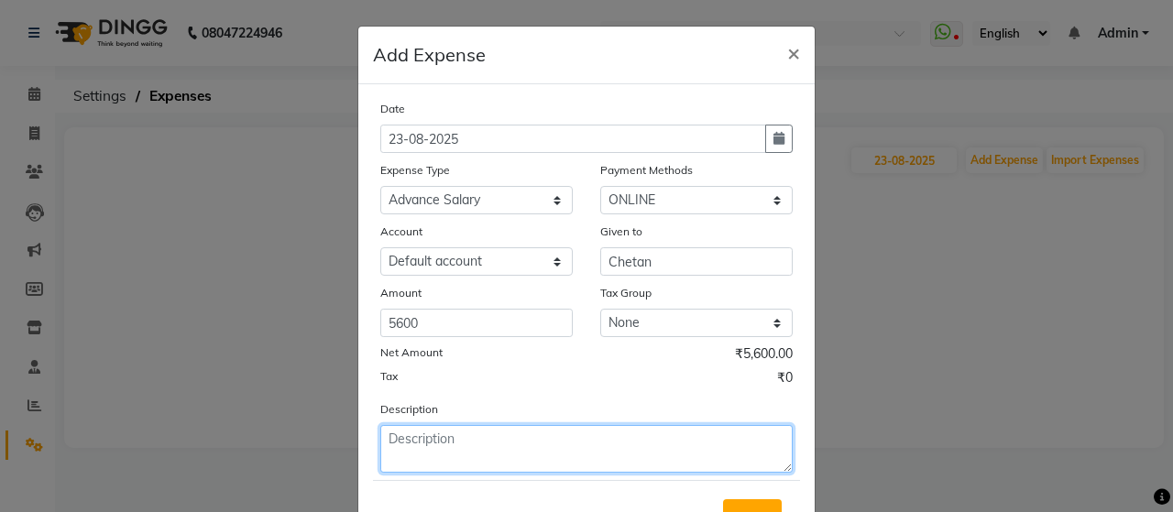
click at [486, 438] on textarea at bounding box center [586, 449] width 413 height 48
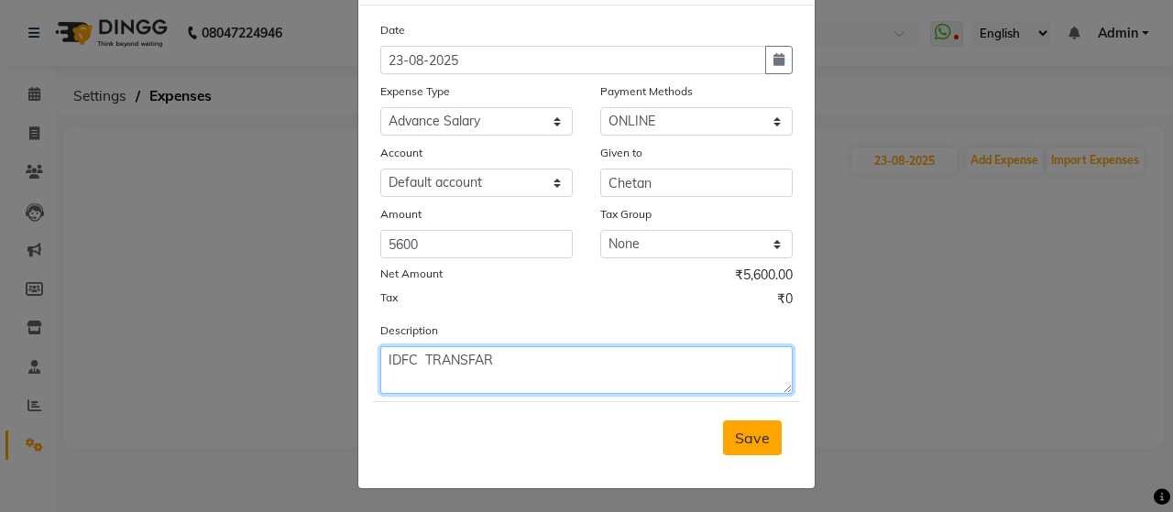
type textarea "IDFC TRANSFAR"
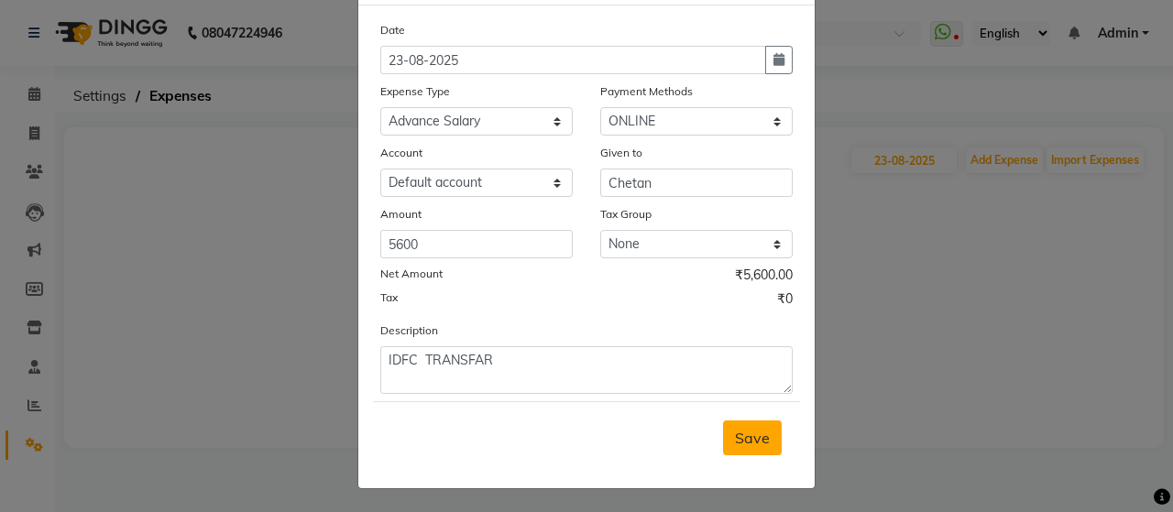
click at [760, 433] on span "Save" at bounding box center [752, 438] width 35 height 18
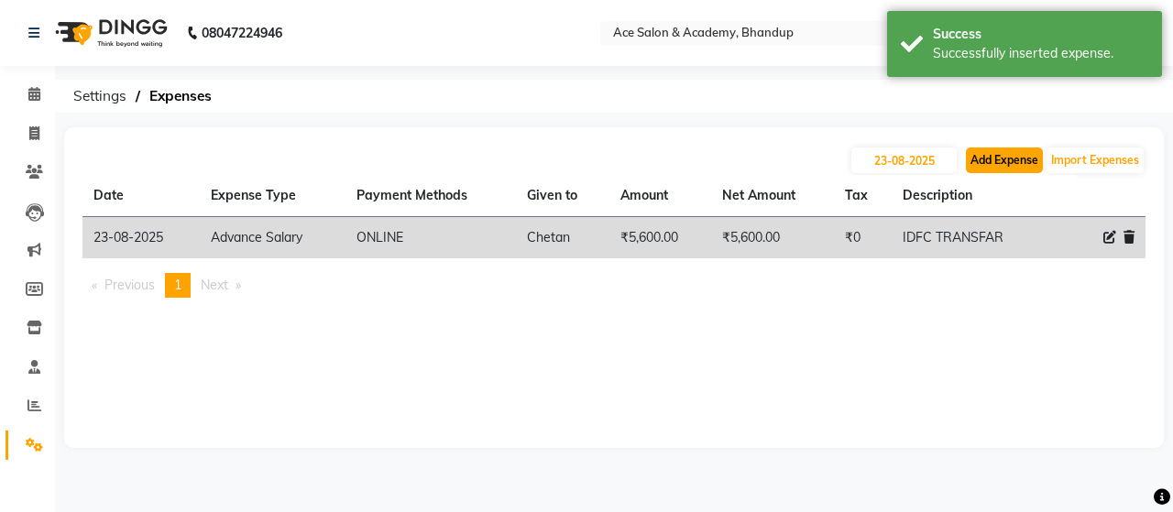
click at [1019, 160] on button "Add Expense" at bounding box center [1004, 161] width 77 height 26
select select "1"
select select "4752"
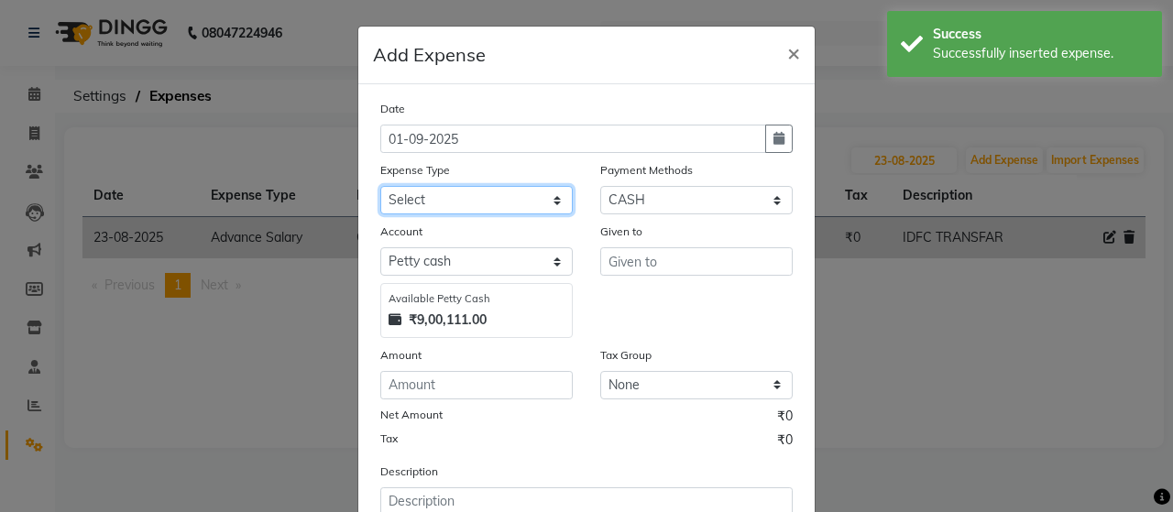
click at [455, 199] on select "Select Advance Salary Bank charges beuty hub Fuel Loan Repayment Maintenance Ma…" at bounding box center [476, 200] width 193 height 28
select select "15353"
click at [380, 186] on select "Select Advance Salary Bank charges beuty hub Fuel Loan Repayment Maintenance Ma…" at bounding box center [476, 200] width 193 height 28
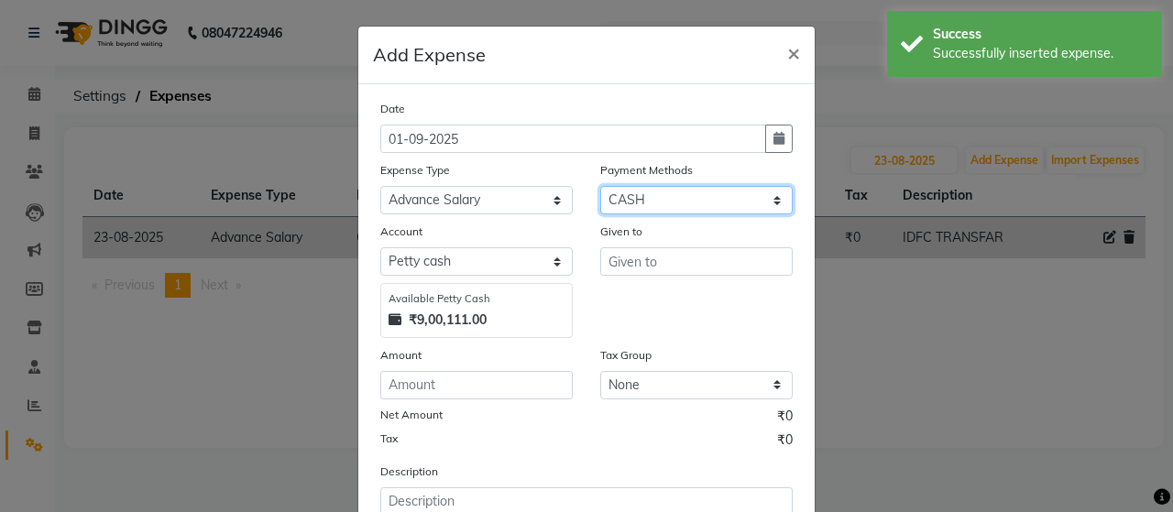
click at [627, 202] on select "Select ONLINE Prepaid CARD GPay CASH" at bounding box center [696, 200] width 193 height 28
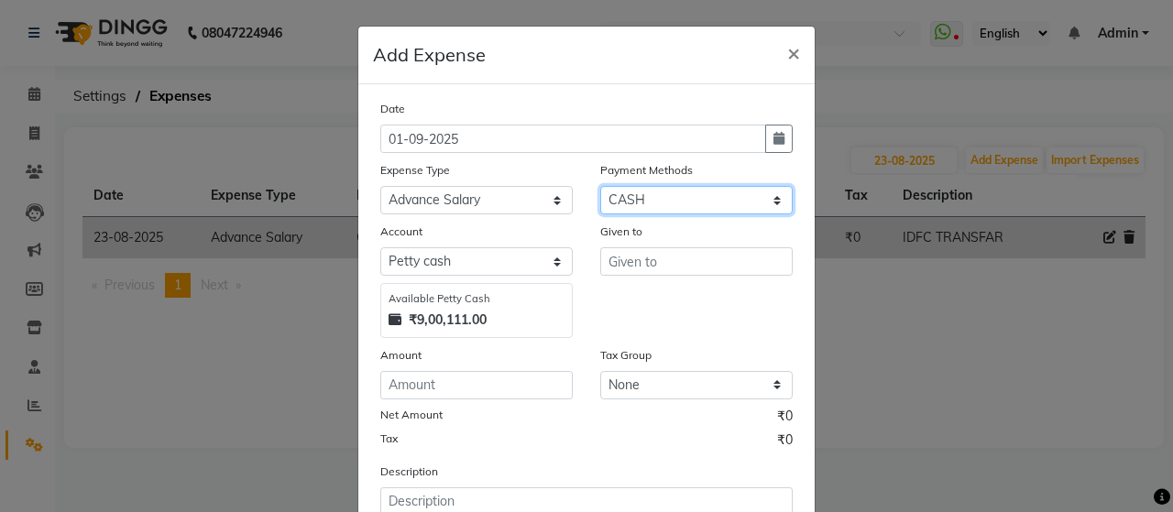
select select "3"
click at [600, 186] on select "Select ONLINE Prepaid CARD GPay CASH" at bounding box center [696, 200] width 193 height 28
select select "4753"
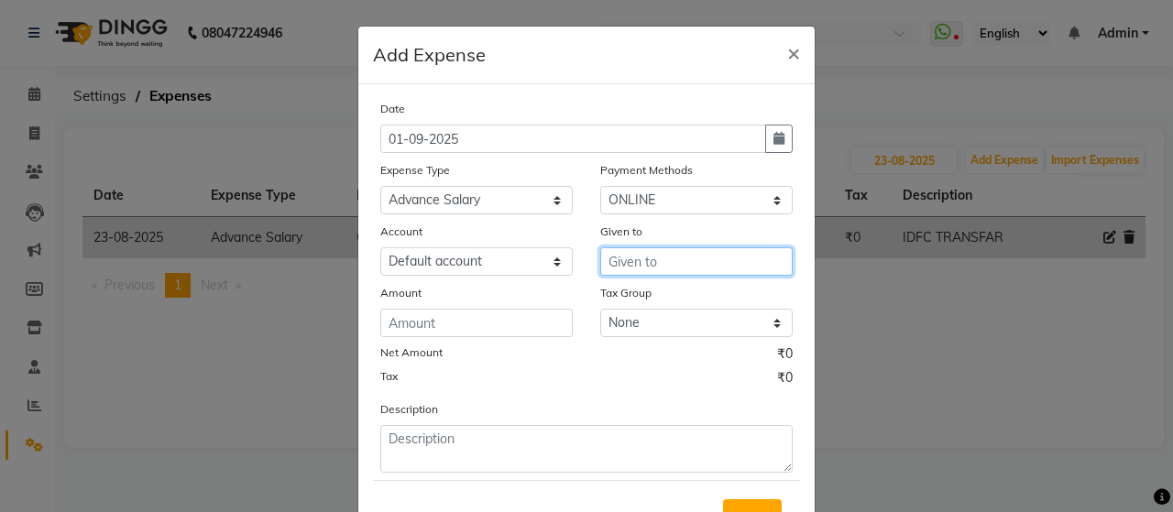
click at [630, 259] on input "text" at bounding box center [696, 262] width 193 height 28
click at [660, 299] on ngb-highlight "[PERSON_NAME]" at bounding box center [648, 301] width 50 height 18
type input "Chetan"
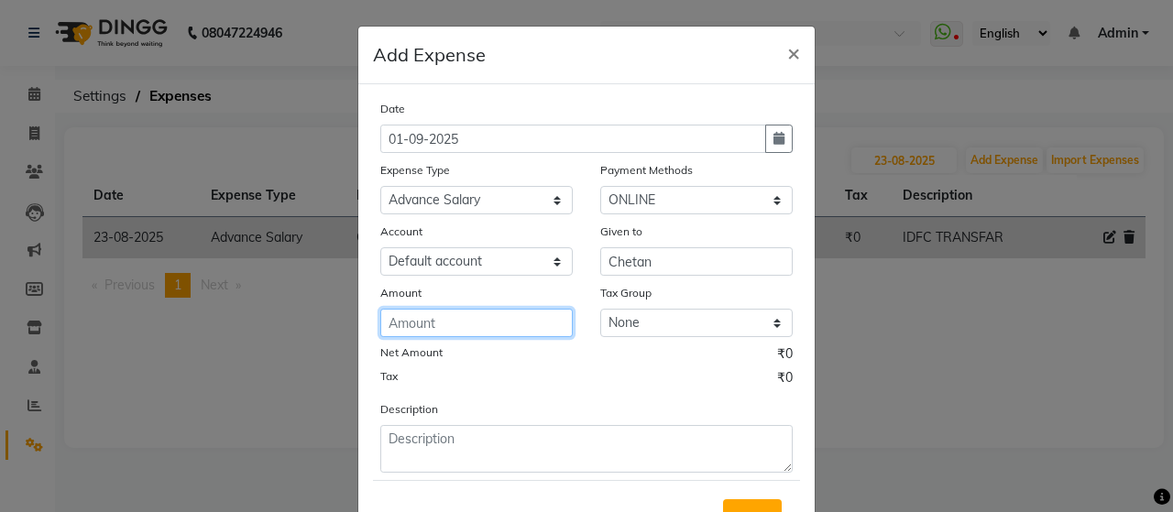
click at [449, 320] on input "number" at bounding box center [476, 323] width 193 height 28
type input "900"
click at [495, 388] on div "Tax ₹0" at bounding box center [586, 381] width 413 height 24
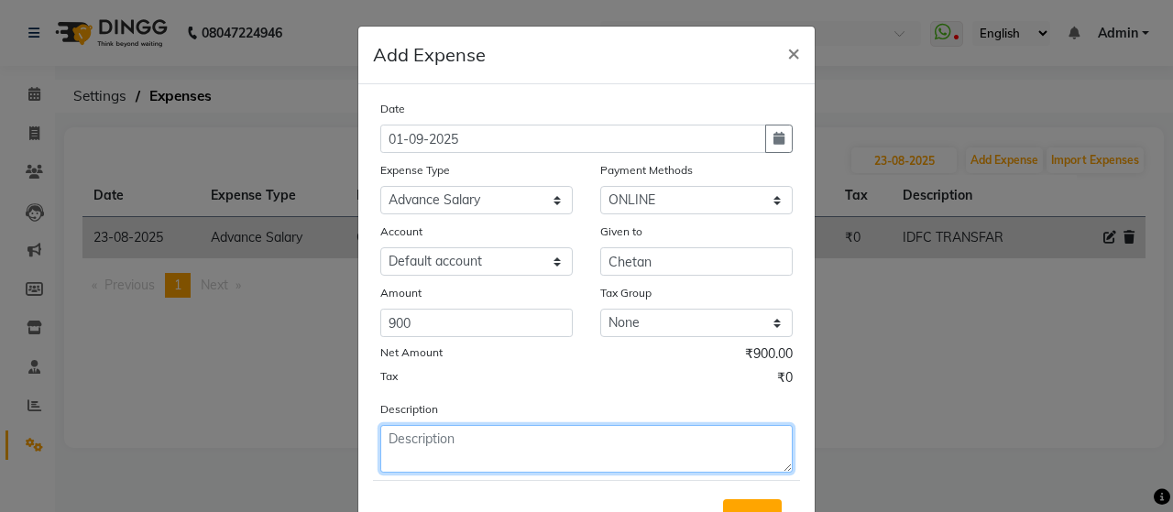
click at [493, 441] on textarea at bounding box center [586, 449] width 413 height 48
click at [403, 434] on textarea at bounding box center [586, 449] width 413 height 48
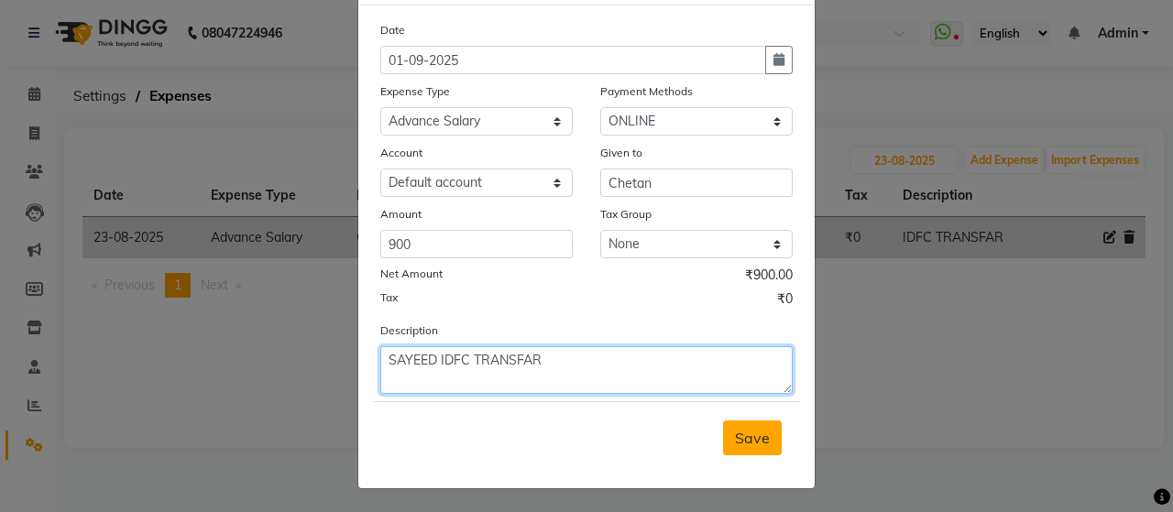
type textarea "SAYEED IDFC TRANSFAR"
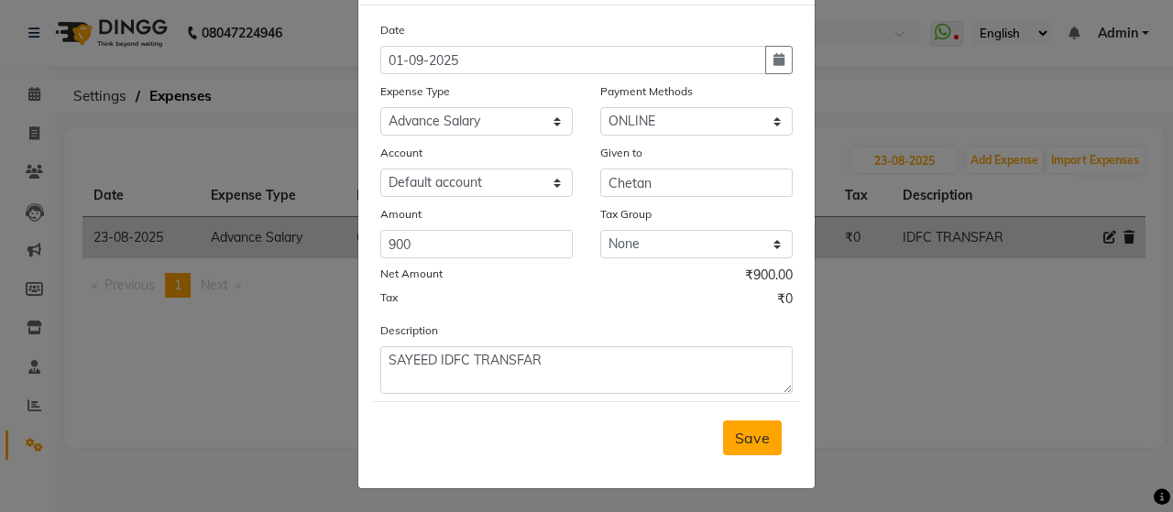
click at [749, 437] on span "Save" at bounding box center [752, 438] width 35 height 18
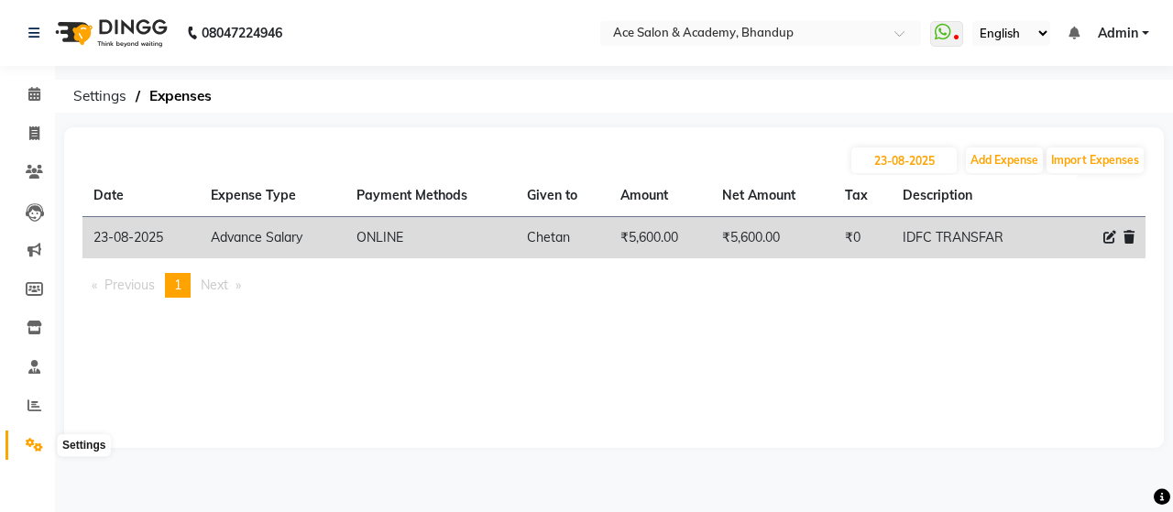
click at [41, 443] on icon at bounding box center [34, 445] width 17 height 14
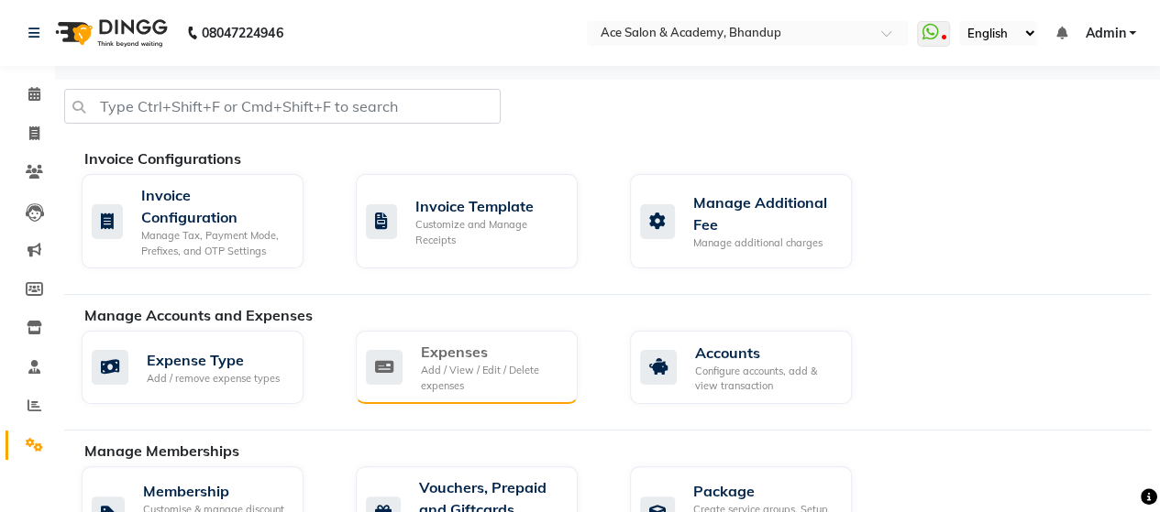
click at [517, 371] on div "Add / View / Edit / Delete expenses" at bounding box center [492, 378] width 142 height 30
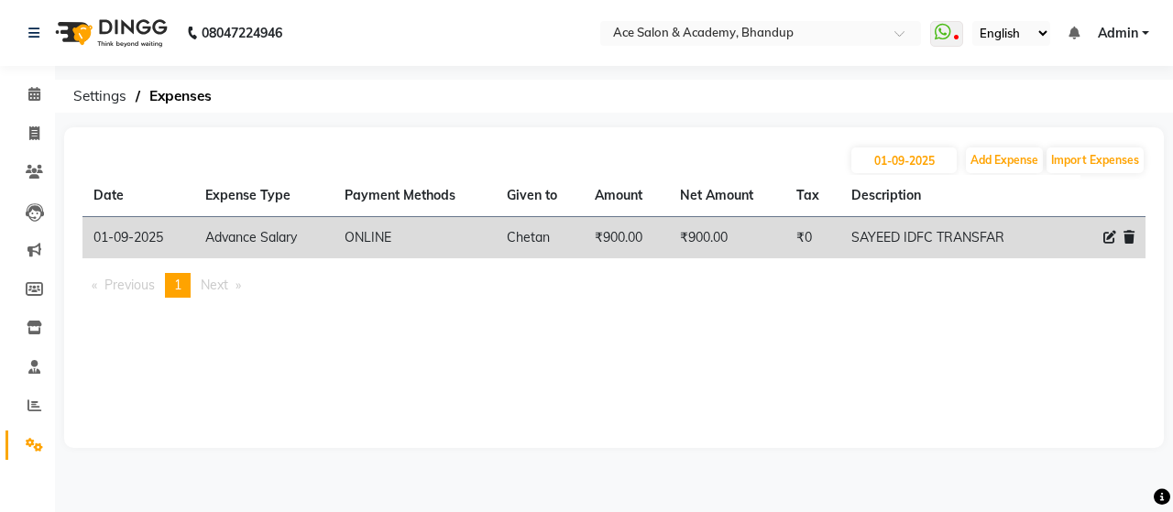
click at [1109, 235] on icon at bounding box center [1110, 237] width 13 height 13
select select "15353"
select select "3"
select select "4753"
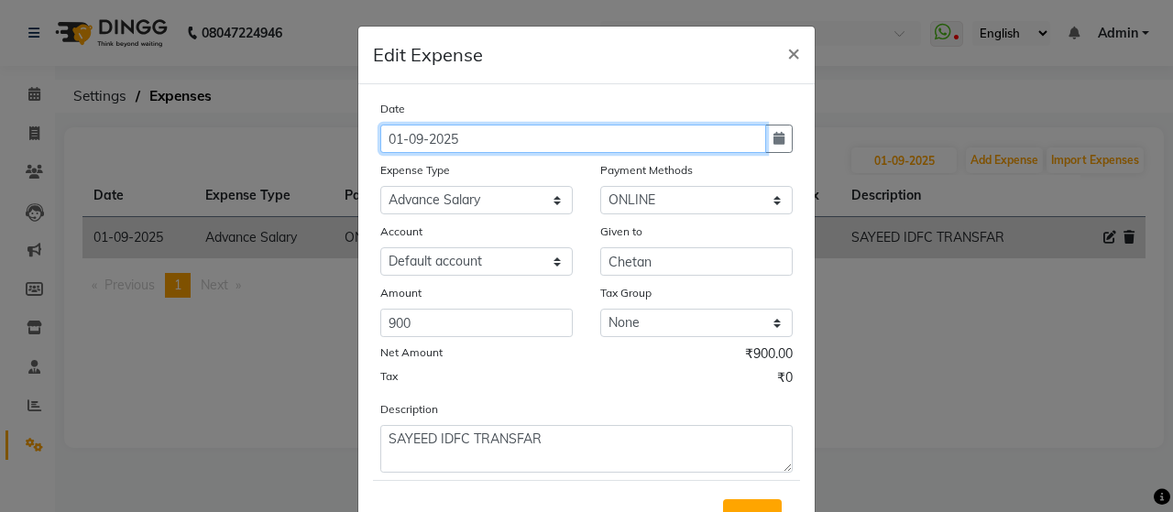
click at [391, 140] on input "01-09-2025" at bounding box center [573, 139] width 386 height 28
click at [393, 137] on input "01-09-2025" at bounding box center [573, 139] width 386 height 28
click at [414, 137] on input "01-09-2025" at bounding box center [573, 139] width 386 height 28
click at [395, 135] on input "[DATE]" at bounding box center [573, 139] width 386 height 28
click at [491, 146] on input "23-08-2025" at bounding box center [573, 139] width 386 height 28
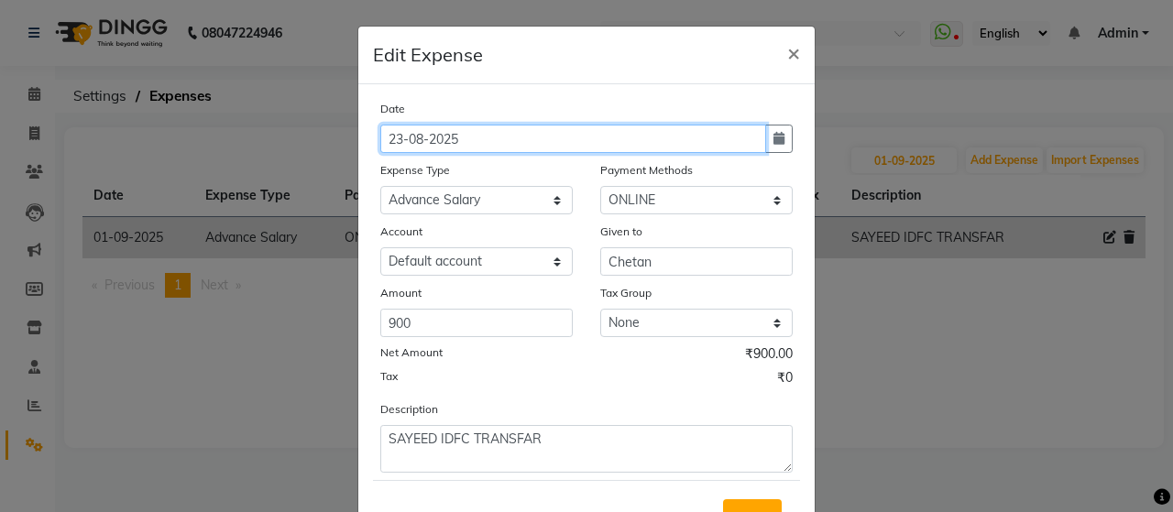
scroll to position [79, 0]
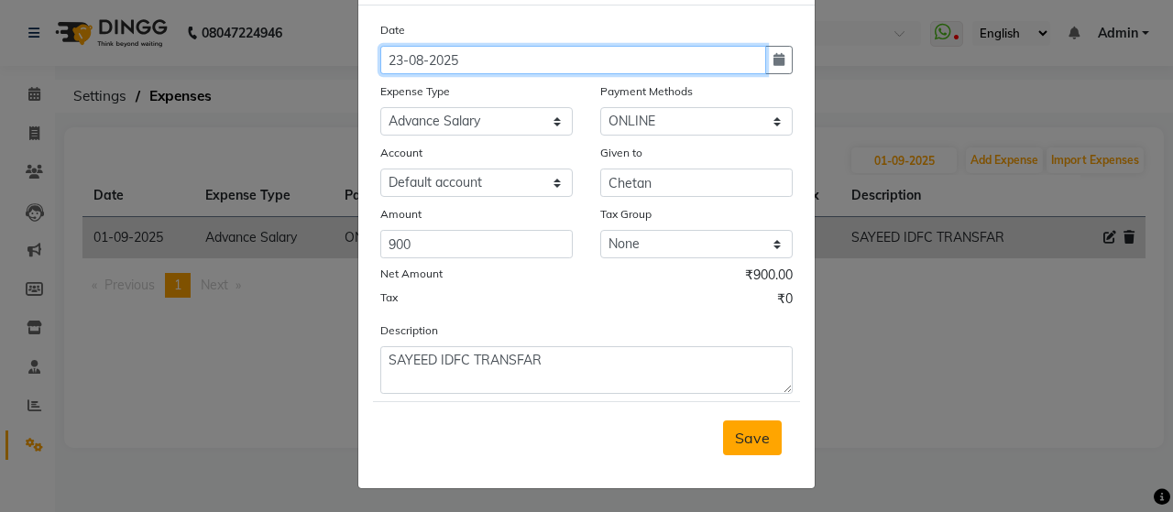
type input "23-08-2025"
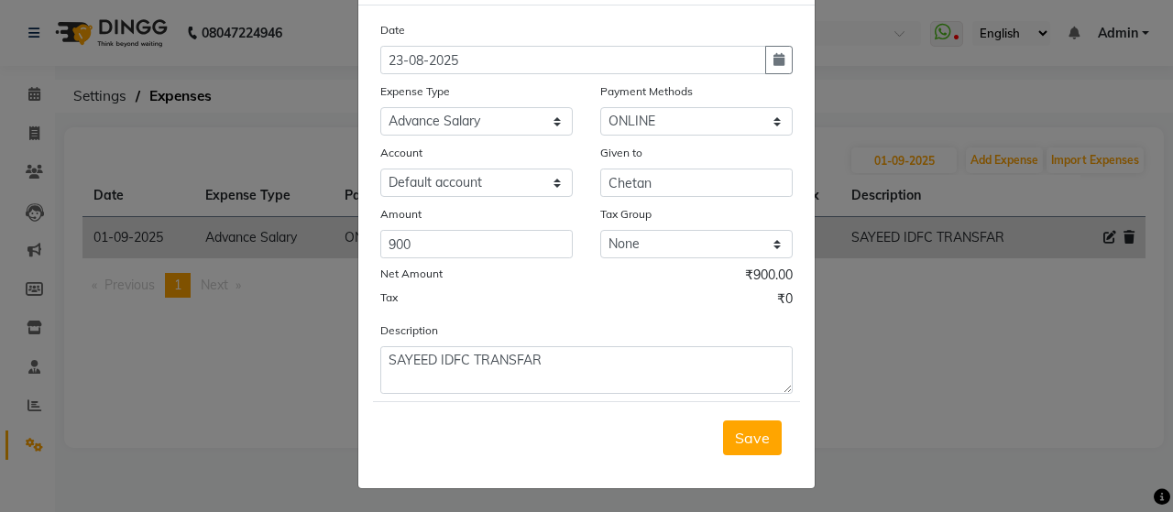
click at [746, 434] on span "Save" at bounding box center [752, 438] width 35 height 18
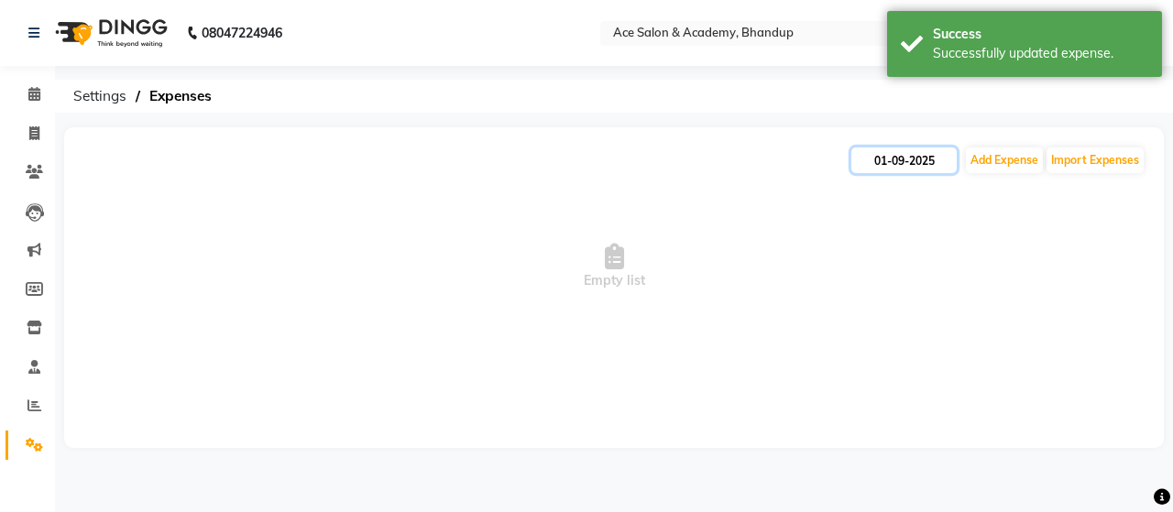
click at [904, 157] on input "01-09-2025" at bounding box center [904, 161] width 105 height 26
select select "9"
select select "2025"
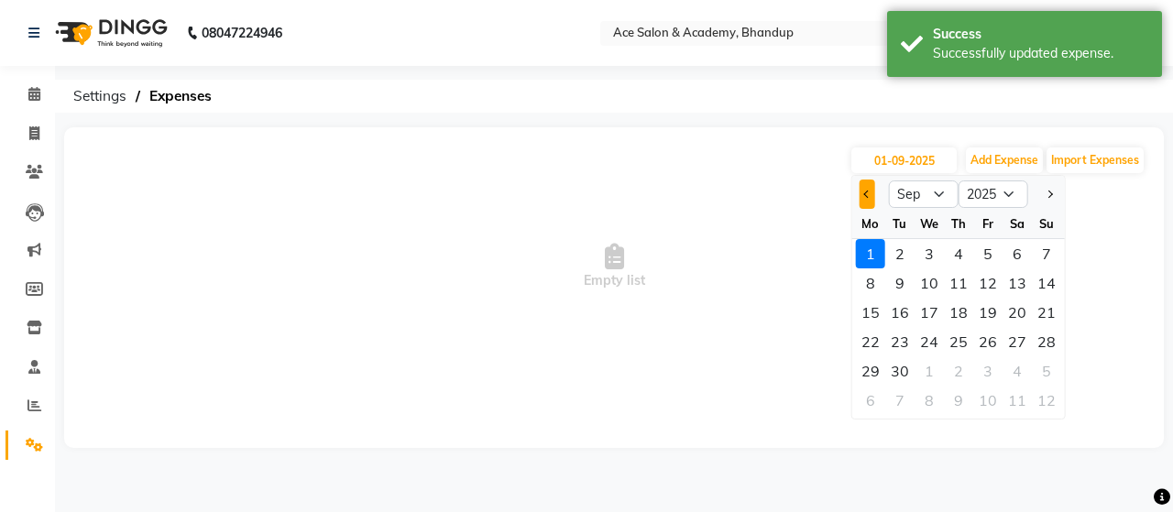
click at [871, 193] on span "Previous month" at bounding box center [867, 194] width 7 height 7
select select "8"
click at [1019, 344] on div "23" at bounding box center [1017, 341] width 29 height 29
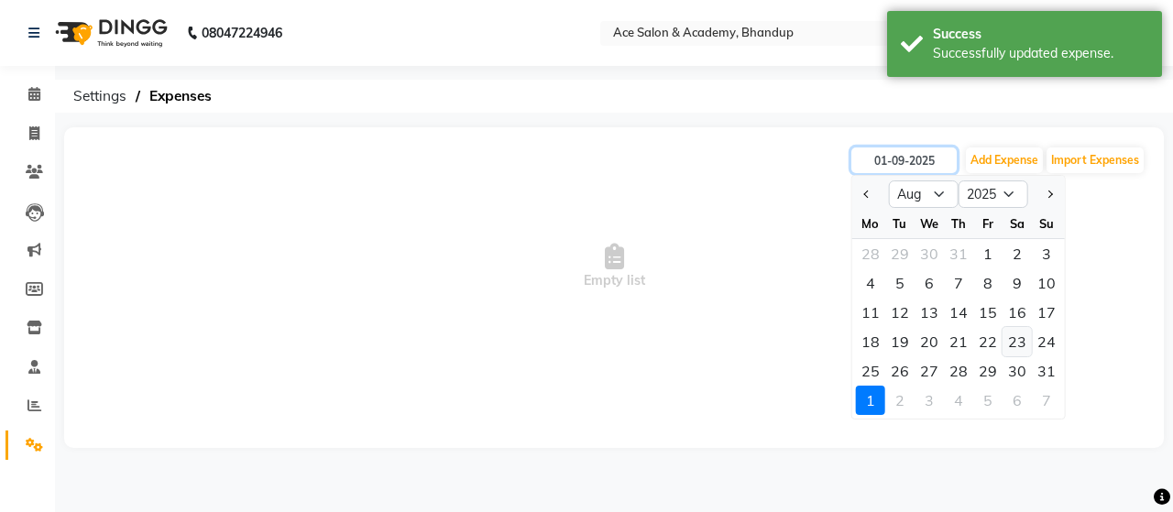
type input "23-08-2025"
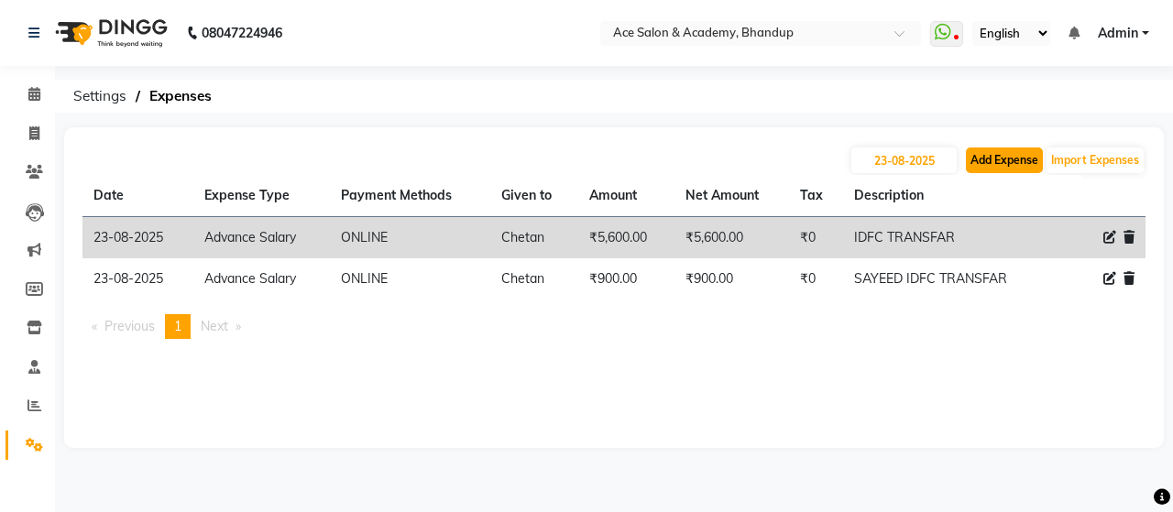
click at [1013, 171] on button "Add Expense" at bounding box center [1004, 161] width 77 height 26
select select "1"
select select "4752"
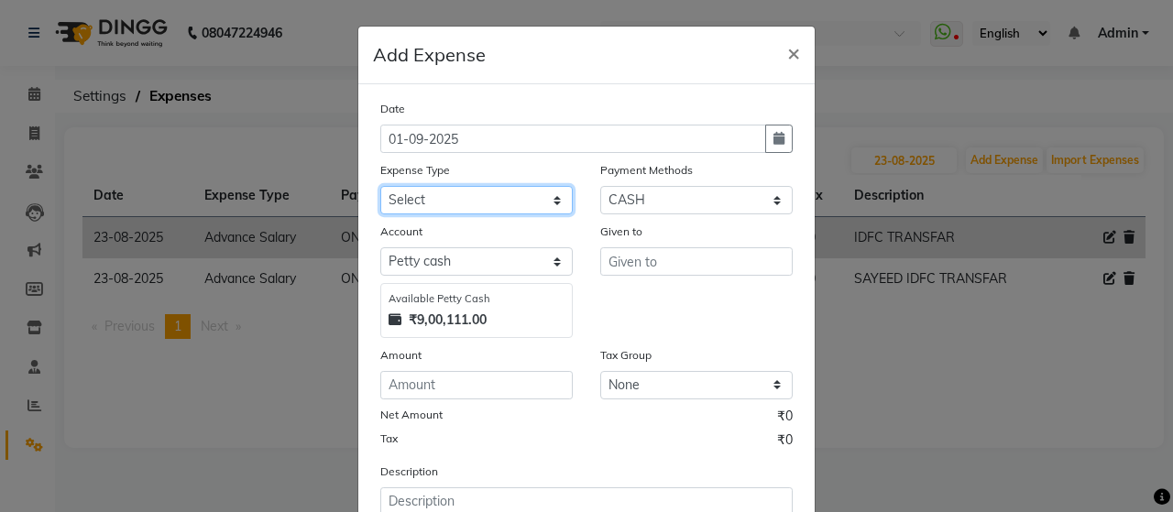
click at [490, 197] on select "Select Advance Salary Bank charges beuty hub Fuel Loan Repayment Maintenance Ma…" at bounding box center [476, 200] width 193 height 28
select select "15353"
click at [380, 186] on select "Select Advance Salary Bank charges beuty hub Fuel Loan Repayment Maintenance Ma…" at bounding box center [476, 200] width 193 height 28
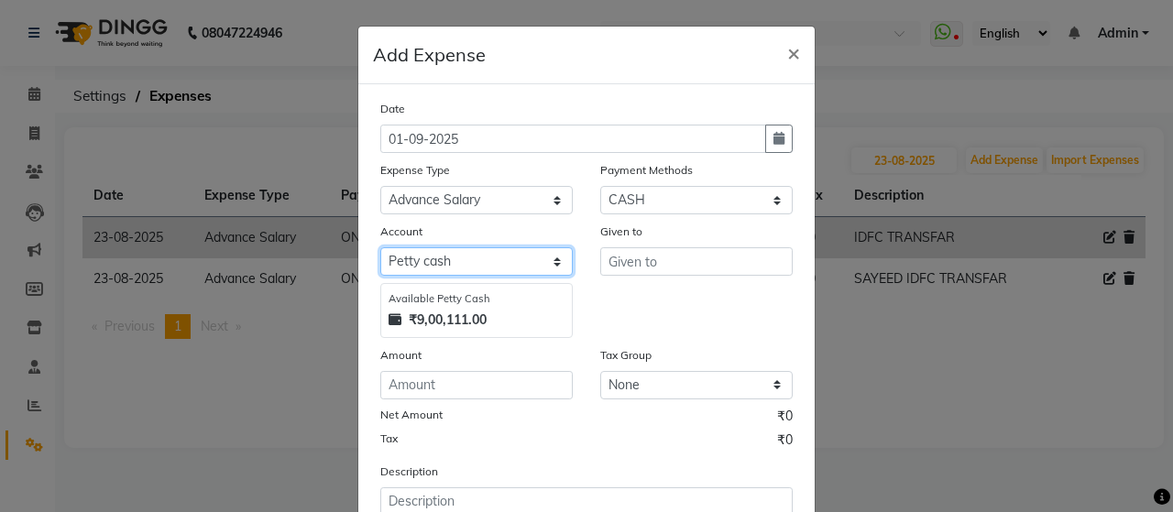
click at [471, 254] on select "Select [PERSON_NAME] cash Default account" at bounding box center [476, 262] width 193 height 28
click at [380, 248] on select "Select [PERSON_NAME] cash Default account" at bounding box center [476, 262] width 193 height 28
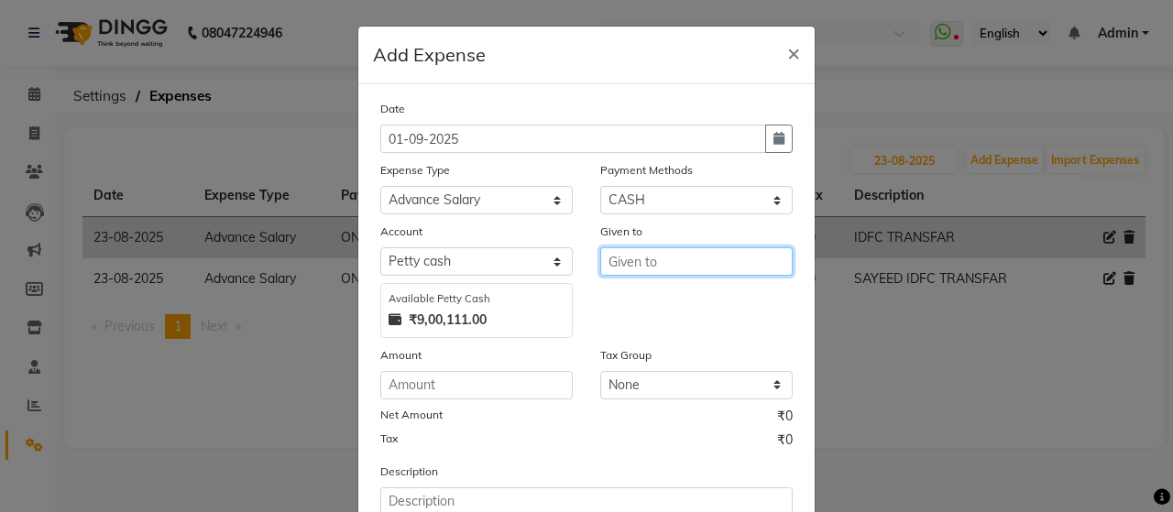
click at [652, 254] on input "text" at bounding box center [696, 262] width 193 height 28
click at [678, 305] on button "[PERSON_NAME]" at bounding box center [673, 300] width 145 height 29
type input "[PERSON_NAME]"
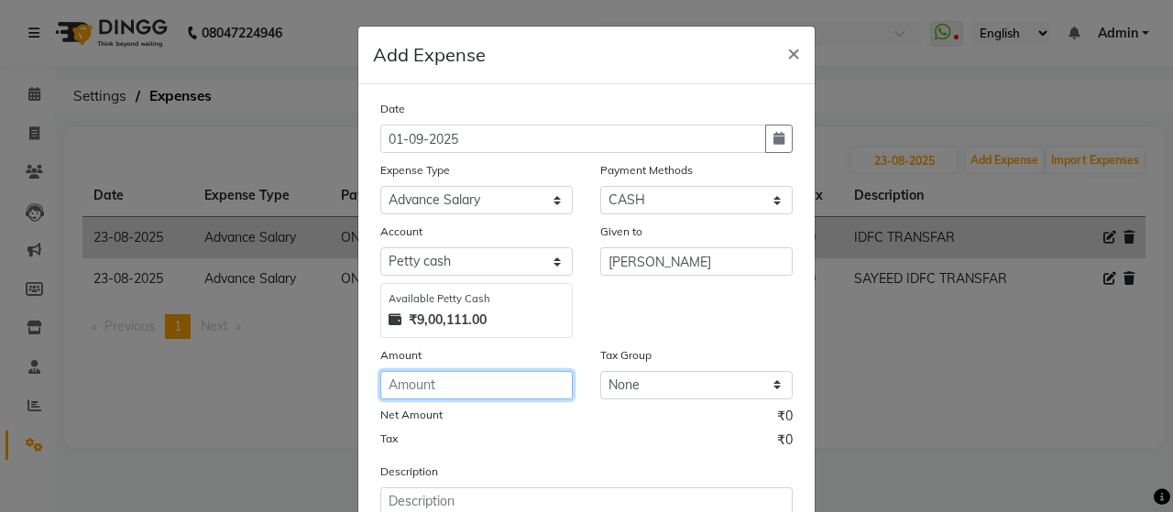
click at [490, 383] on input "number" at bounding box center [476, 385] width 193 height 28
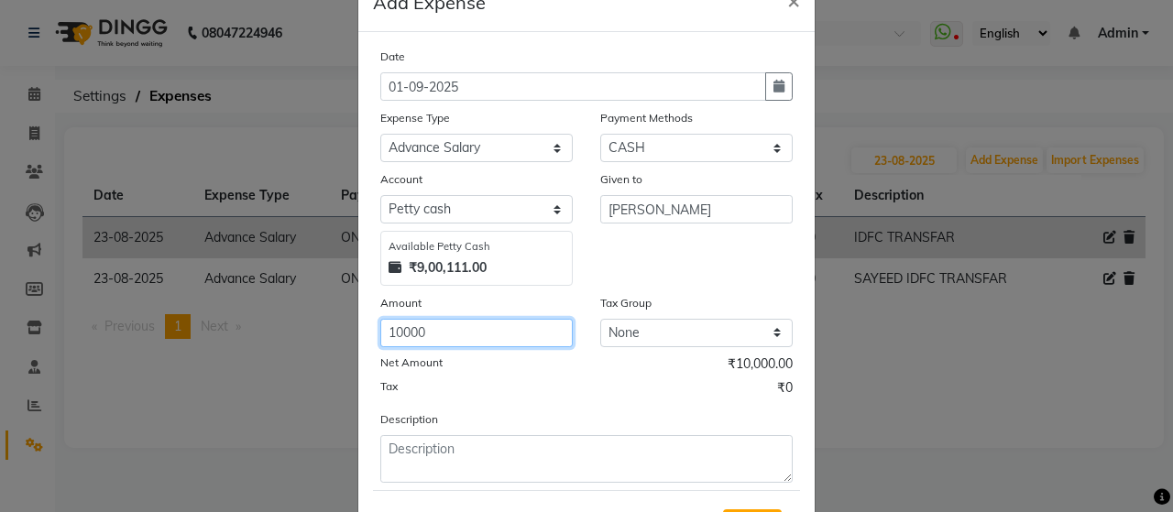
scroll to position [92, 0]
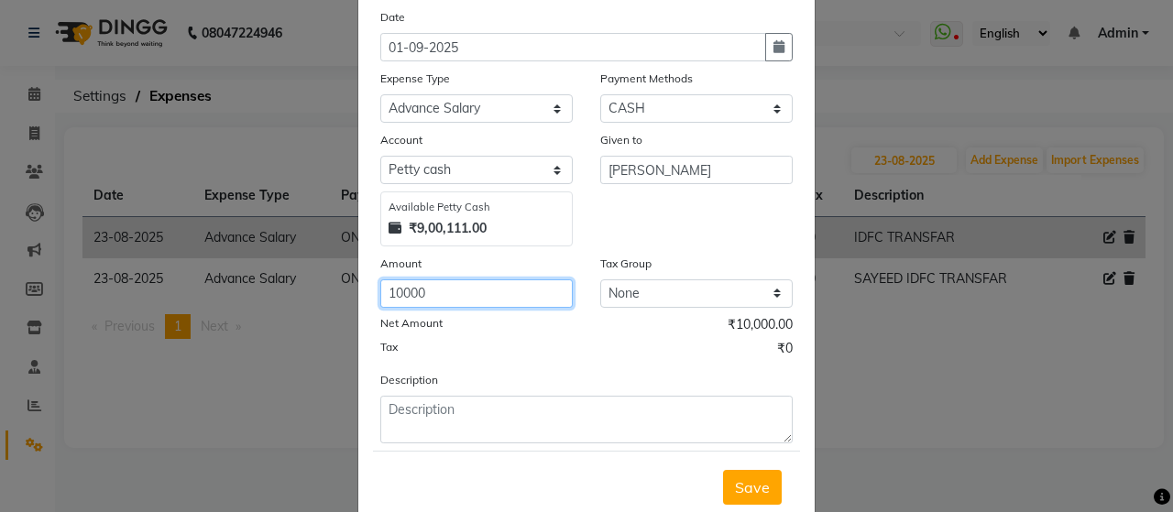
type input "10000"
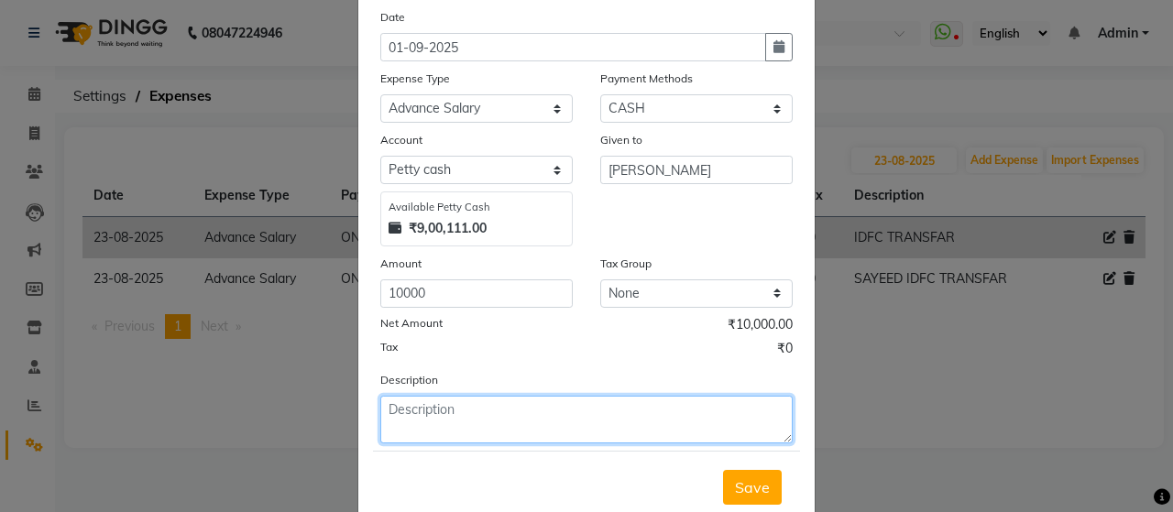
click at [487, 413] on textarea at bounding box center [586, 420] width 413 height 48
type textarea "CASH TRANSFAR"
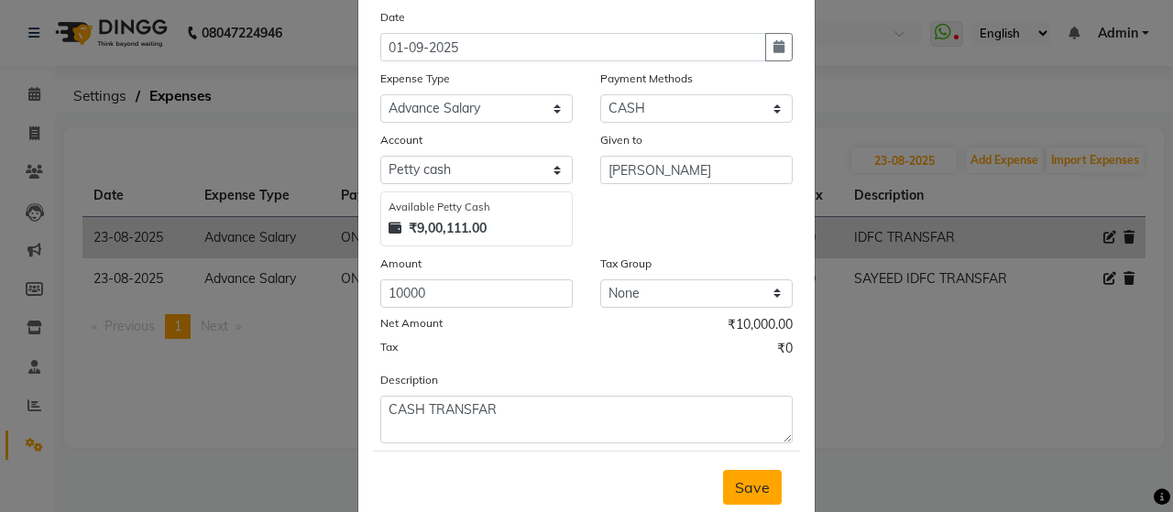
click at [759, 487] on span "Save" at bounding box center [752, 488] width 35 height 18
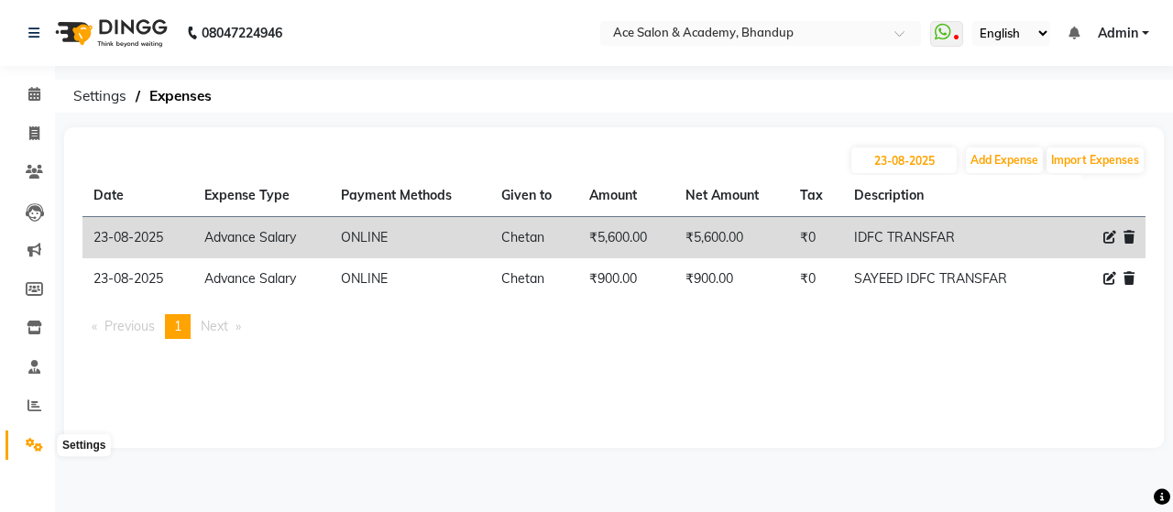
click at [33, 445] on icon at bounding box center [34, 445] width 17 height 14
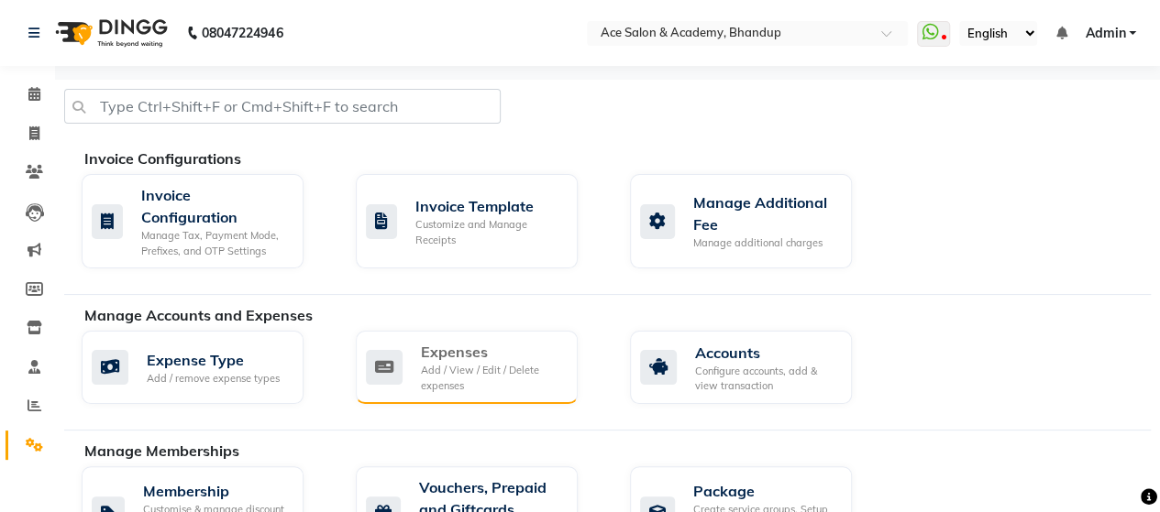
click at [466, 369] on div "Add / View / Edit / Delete expenses" at bounding box center [492, 378] width 142 height 30
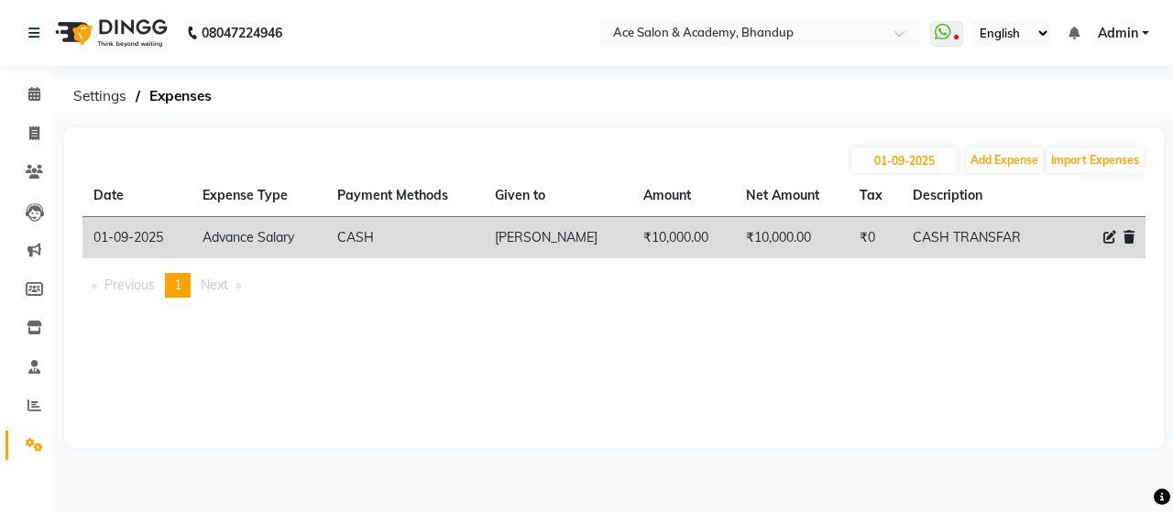
click at [1113, 237] on icon at bounding box center [1110, 237] width 13 height 13
select select "15353"
select select "1"
select select "4752"
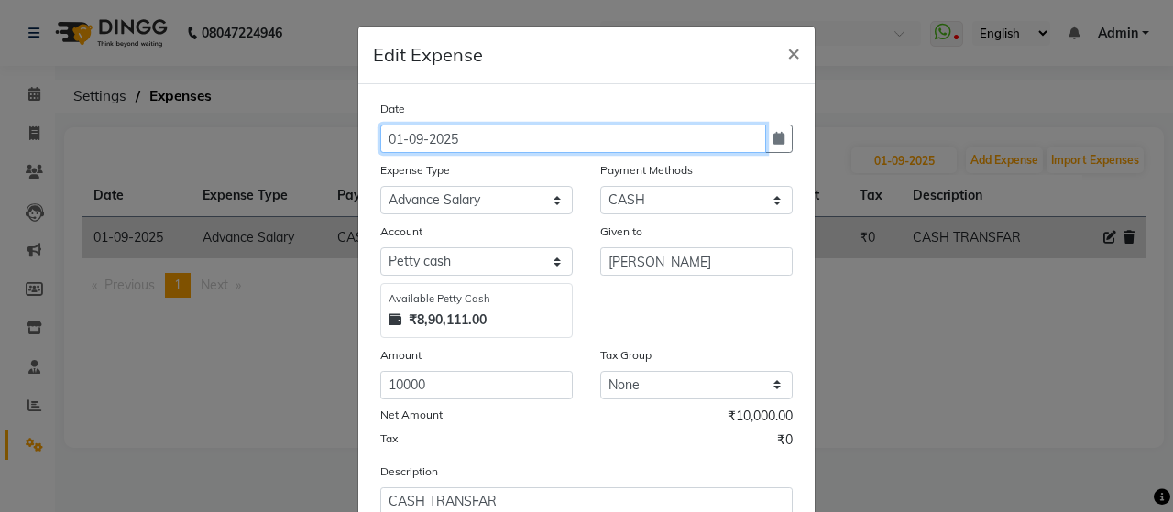
click at [419, 139] on input "01-09-2025" at bounding box center [573, 139] width 386 height 28
click at [393, 134] on input "[DATE]" at bounding box center [573, 139] width 386 height 28
type input "23-08-2025"
click at [419, 159] on div "Date [DATE] Expense Type Select Advance Salary Bank charges beuty hub Fuel Loan…" at bounding box center [586, 317] width 413 height 436
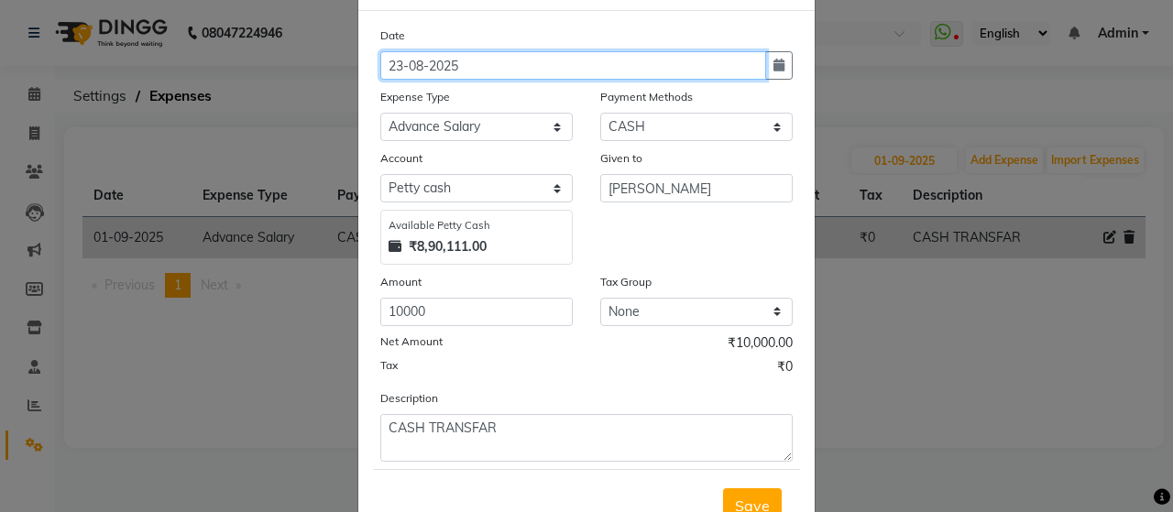
scroll to position [140, 0]
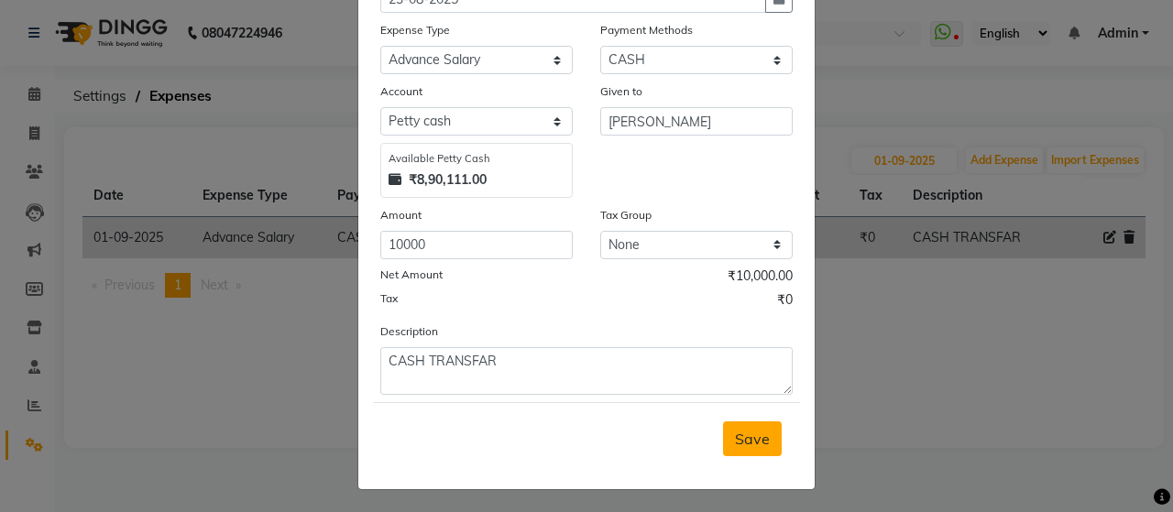
click at [745, 441] on span "Save" at bounding box center [752, 439] width 35 height 18
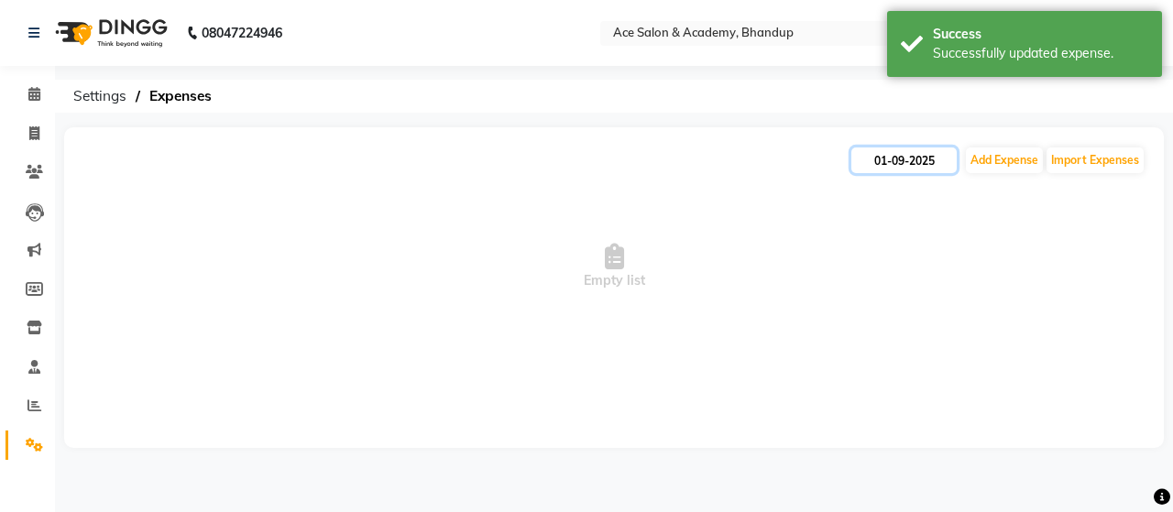
click at [903, 154] on input "01-09-2025" at bounding box center [904, 161] width 105 height 26
select select "9"
select select "2025"
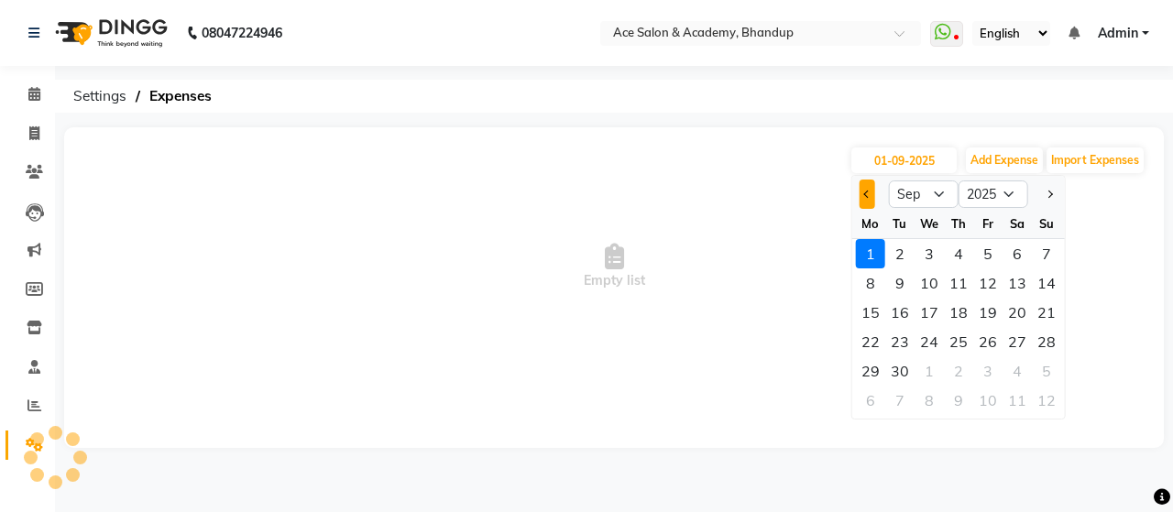
click at [873, 197] on button "Previous month" at bounding box center [868, 194] width 16 height 29
select select "8"
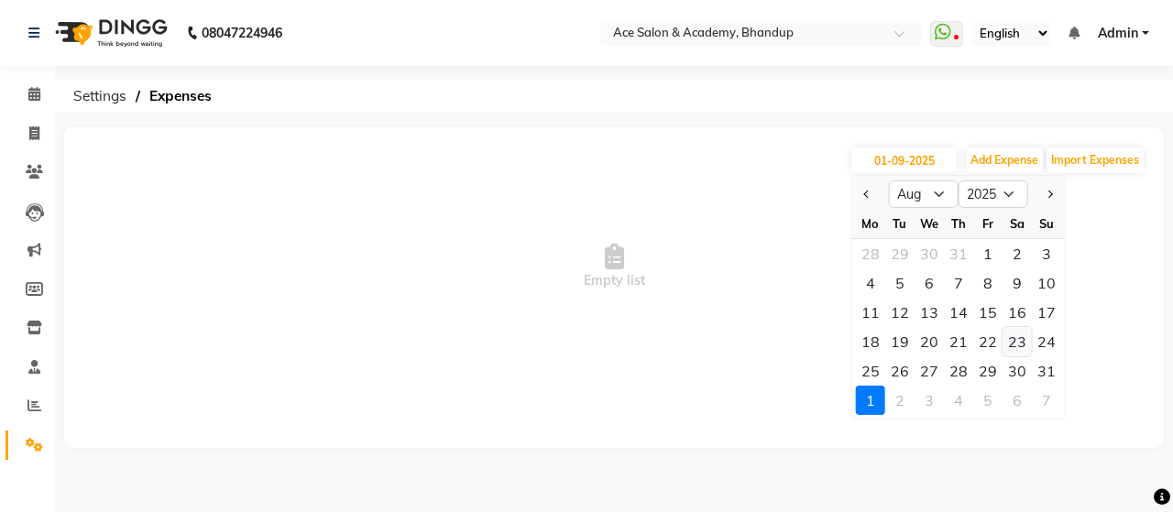
click at [1018, 346] on div "23" at bounding box center [1017, 341] width 29 height 29
type input "23-08-2025"
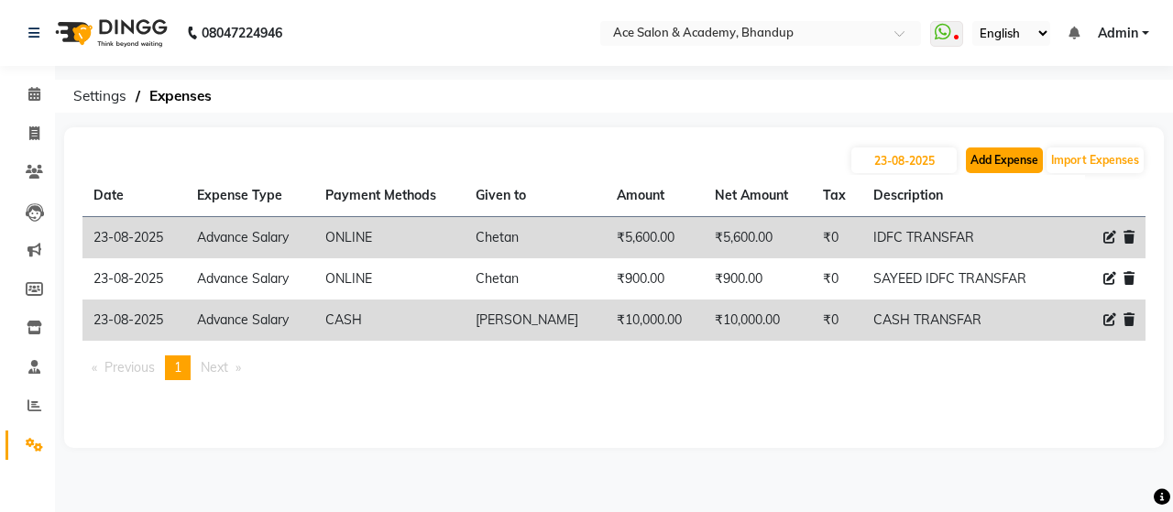
click at [996, 162] on button "Add Expense" at bounding box center [1004, 161] width 77 height 26
select select "1"
select select "4752"
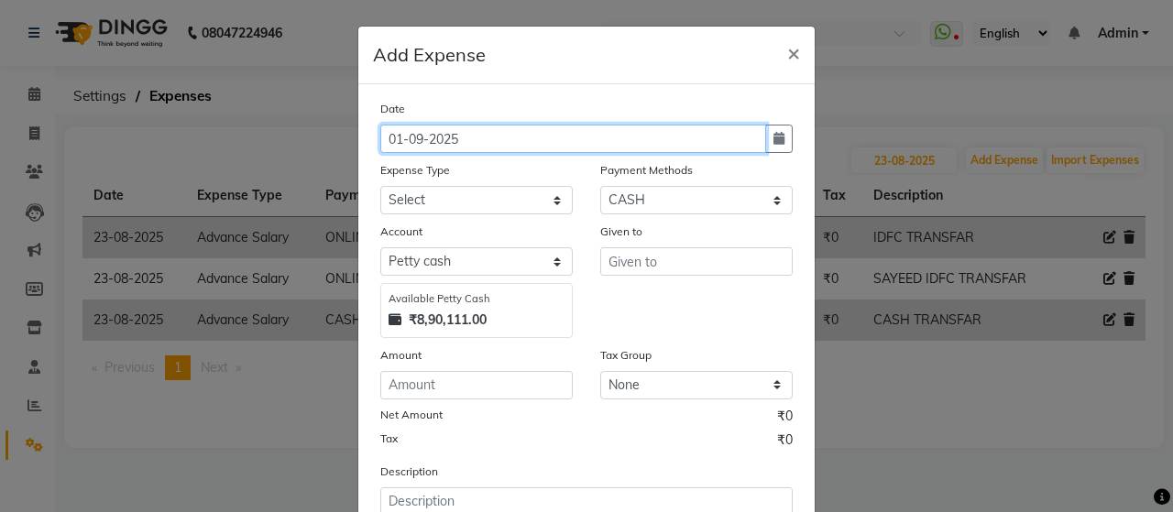
click at [610, 135] on input "01-09-2025" at bounding box center [573, 139] width 386 height 28
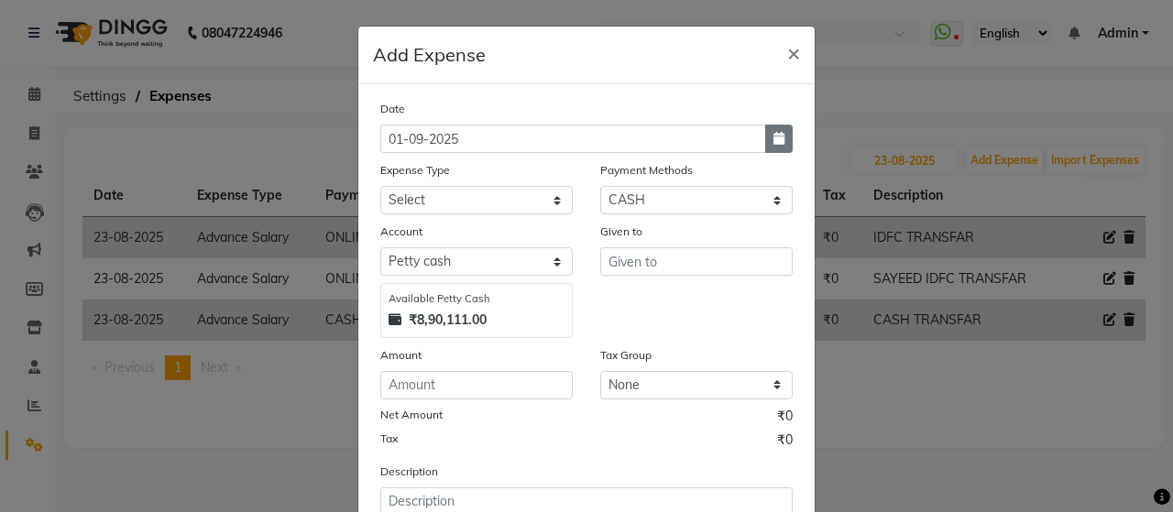
click at [781, 141] on button "button" at bounding box center [779, 139] width 28 height 28
select select "9"
select select "2025"
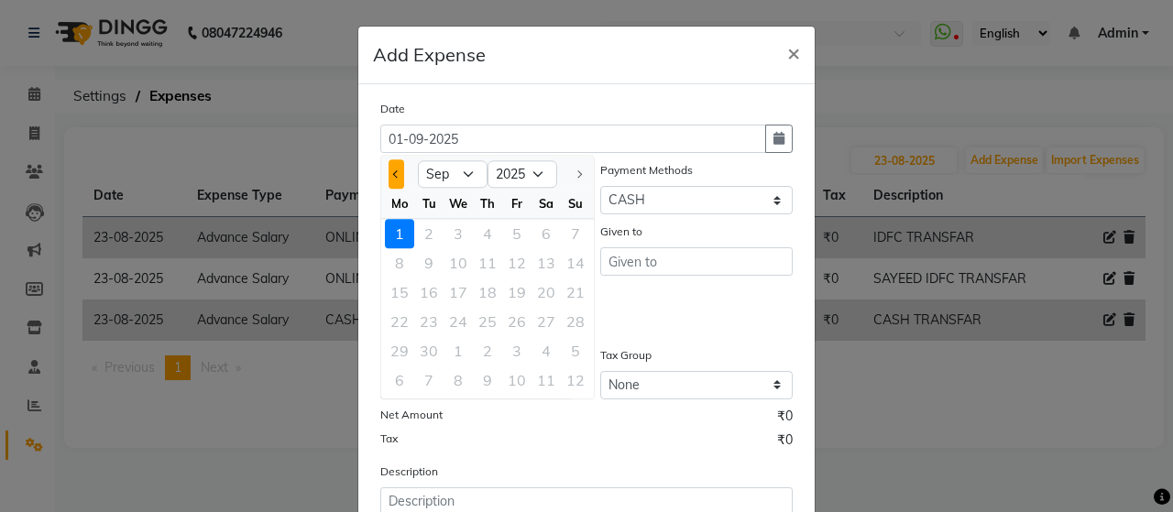
click at [389, 171] on button "Previous month" at bounding box center [397, 174] width 16 height 29
select select "8"
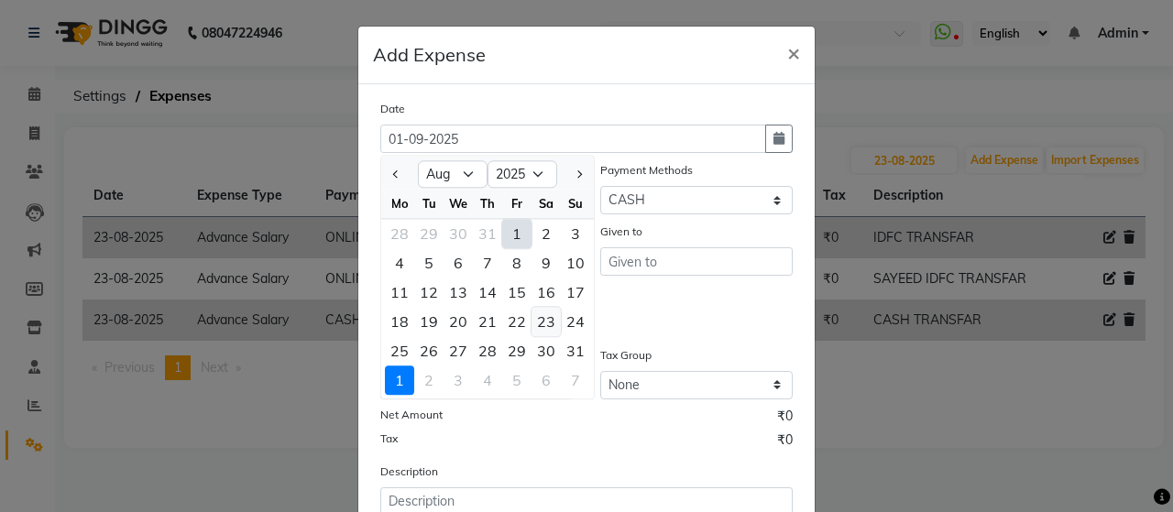
click at [545, 322] on div "23" at bounding box center [546, 321] width 29 height 29
type input "23-08-2025"
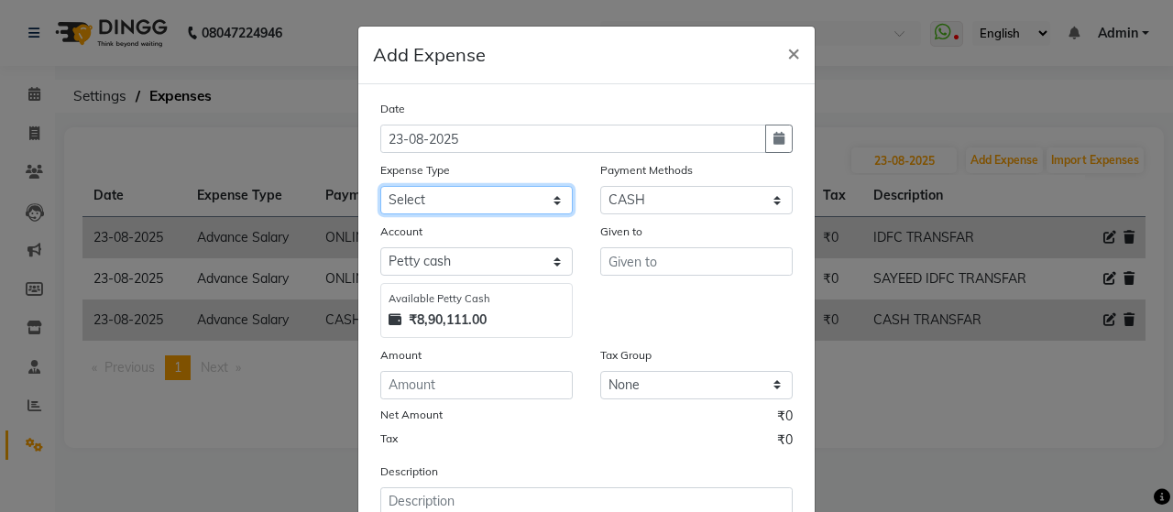
click at [491, 204] on select "Select Advance Salary Bank charges beuty hub Fuel Loan Repayment Maintenance Ma…" at bounding box center [476, 200] width 193 height 28
select select "15353"
click at [380, 186] on select "Select Advance Salary Bank charges beuty hub Fuel Loan Repayment Maintenance Ma…" at bounding box center [476, 200] width 193 height 28
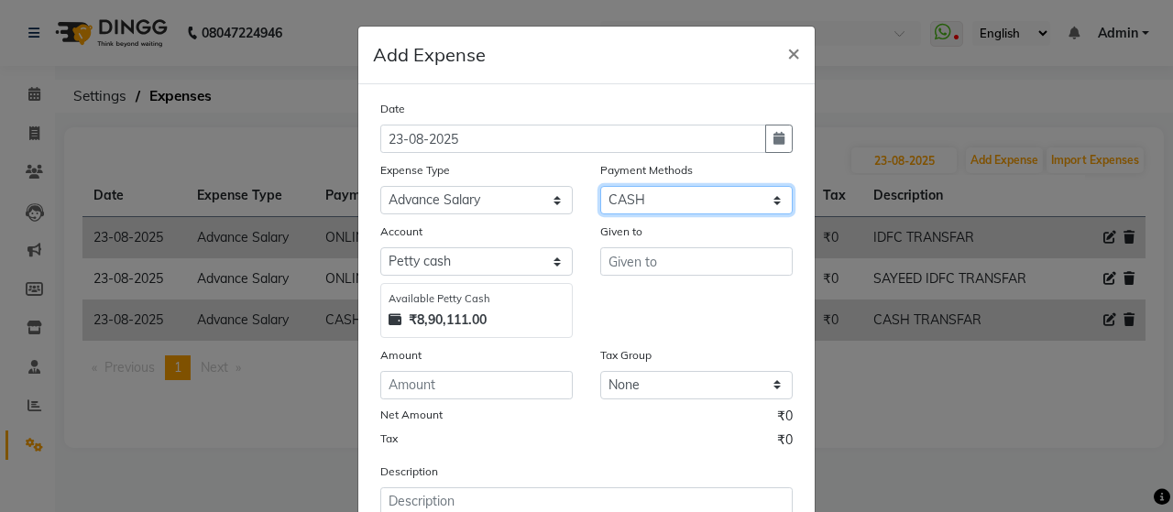
click at [645, 197] on select "Select ONLINE Prepaid CARD GPay CASH" at bounding box center [696, 200] width 193 height 28
select select "3"
click at [600, 186] on select "Select ONLINE Prepaid CARD GPay CASH" at bounding box center [696, 200] width 193 height 28
select select "4753"
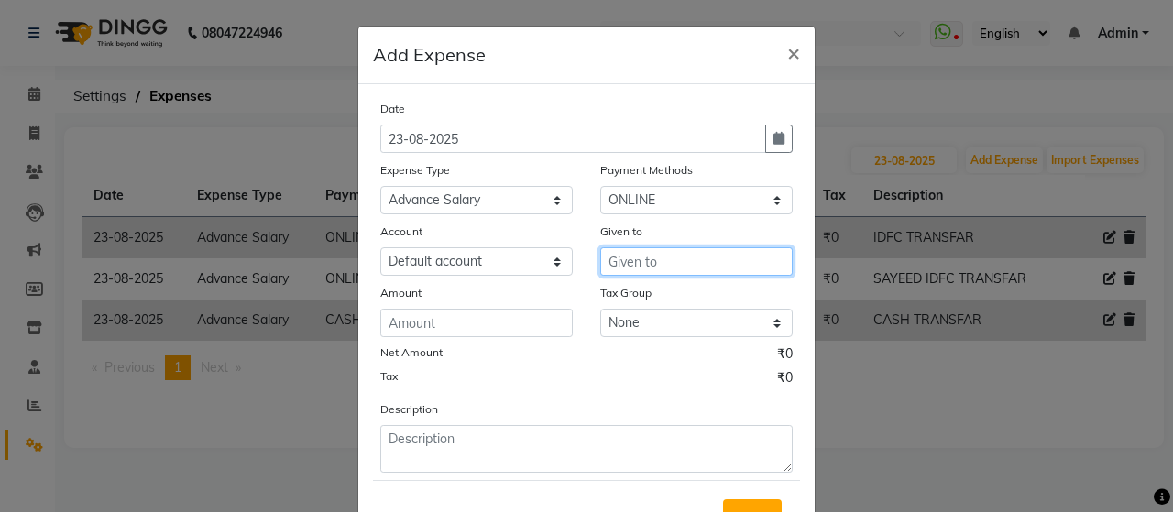
click at [615, 254] on input "text" at bounding box center [696, 262] width 193 height 28
click at [672, 301] on button "Vi nayak" at bounding box center [673, 300] width 145 height 29
type input "[PERSON_NAME]"
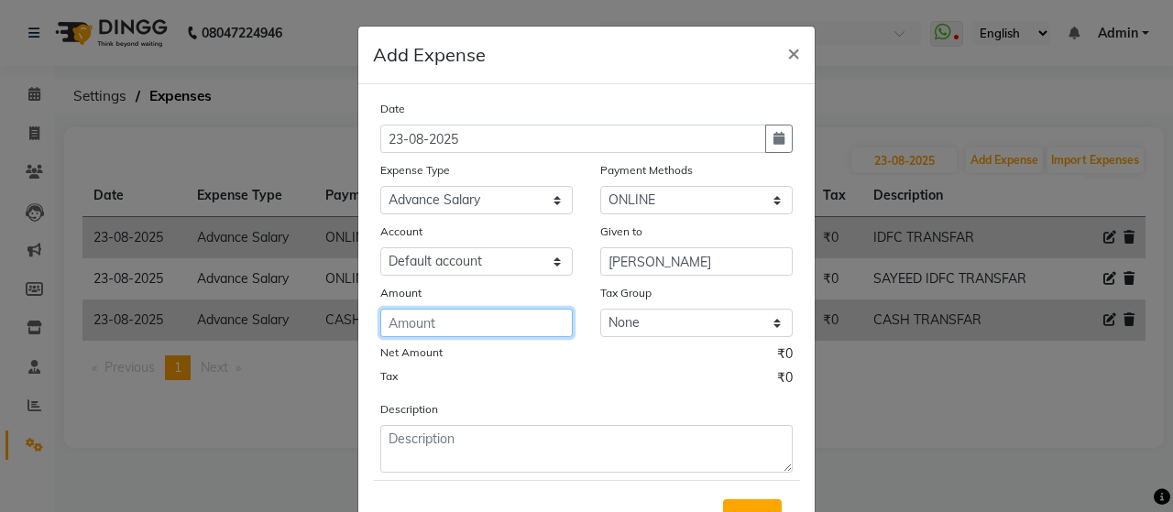
click at [468, 314] on input "number" at bounding box center [476, 323] width 193 height 28
type input "470"
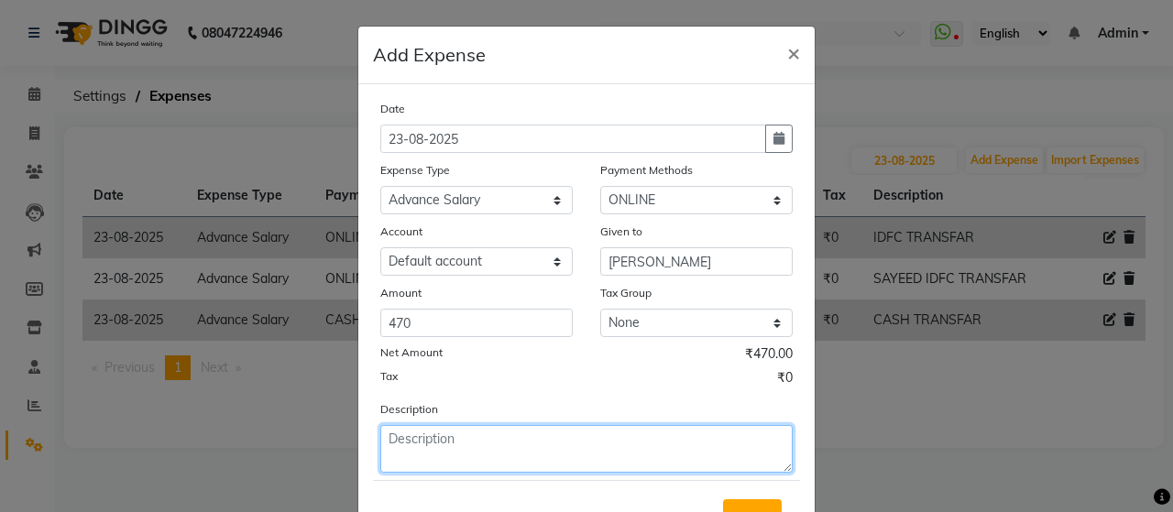
click at [476, 444] on textarea at bounding box center [586, 449] width 413 height 48
type textarea "I"
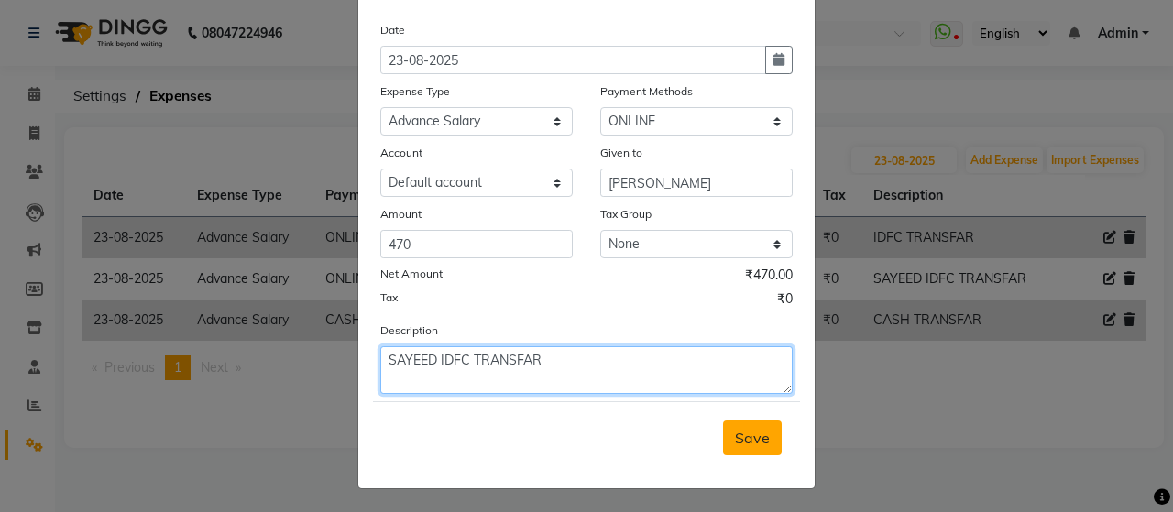
type textarea "SAYEED IDFC TRANSFAR"
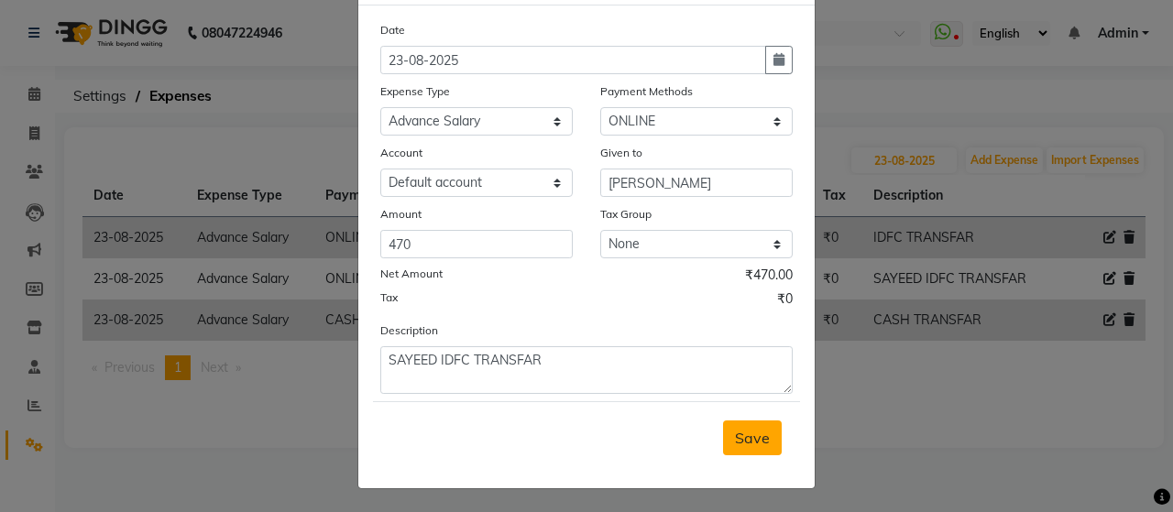
click at [757, 439] on span "Save" at bounding box center [752, 438] width 35 height 18
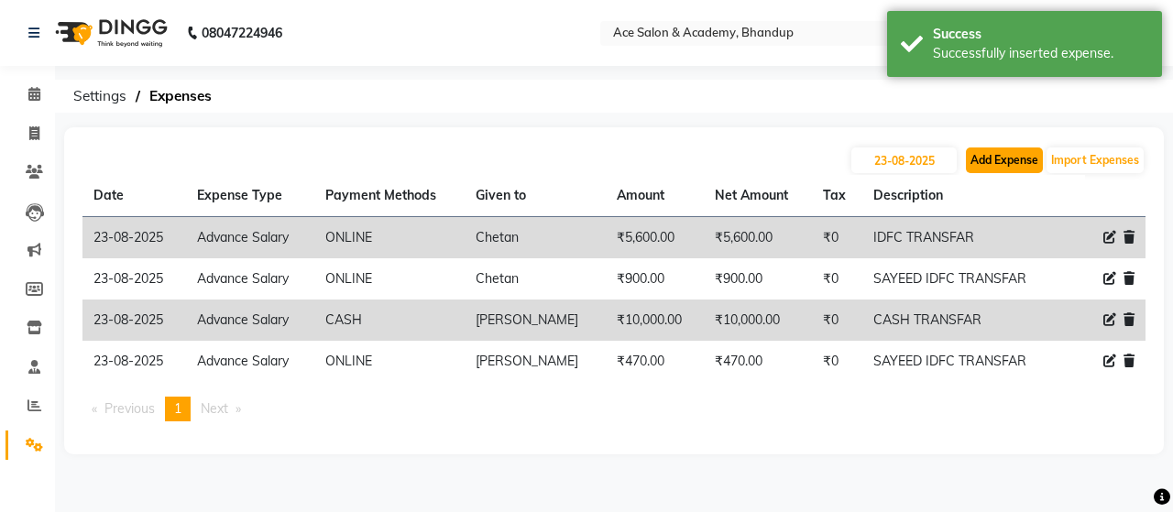
click at [990, 157] on button "Add Expense" at bounding box center [1004, 161] width 77 height 26
select select "1"
select select "4752"
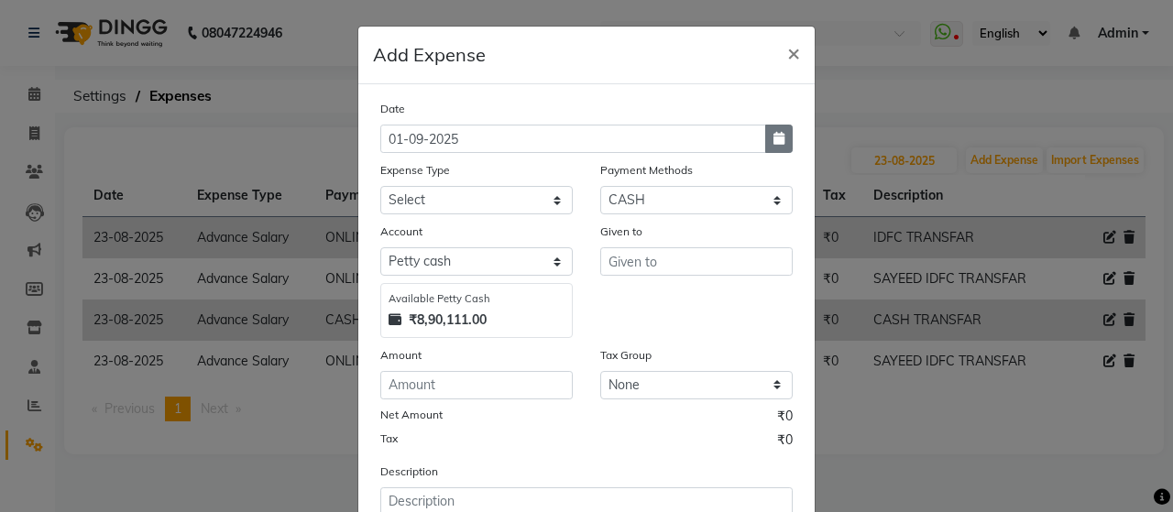
click at [774, 142] on icon "button" at bounding box center [779, 138] width 11 height 13
select select "9"
select select "2025"
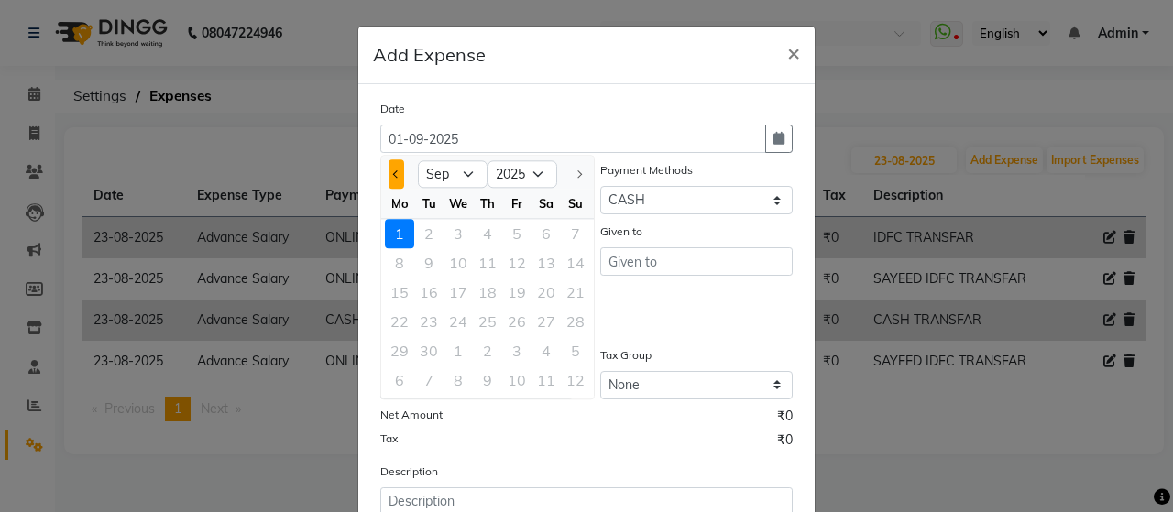
click at [389, 171] on button "Previous month" at bounding box center [397, 174] width 16 height 29
select select "8"
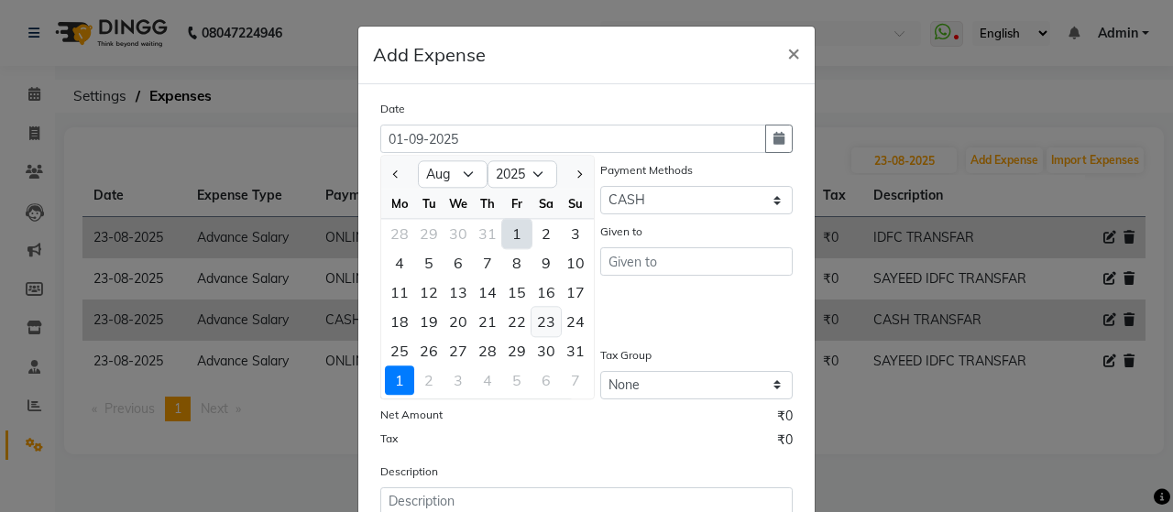
click at [546, 324] on div "23" at bounding box center [546, 321] width 29 height 29
type input "23-08-2025"
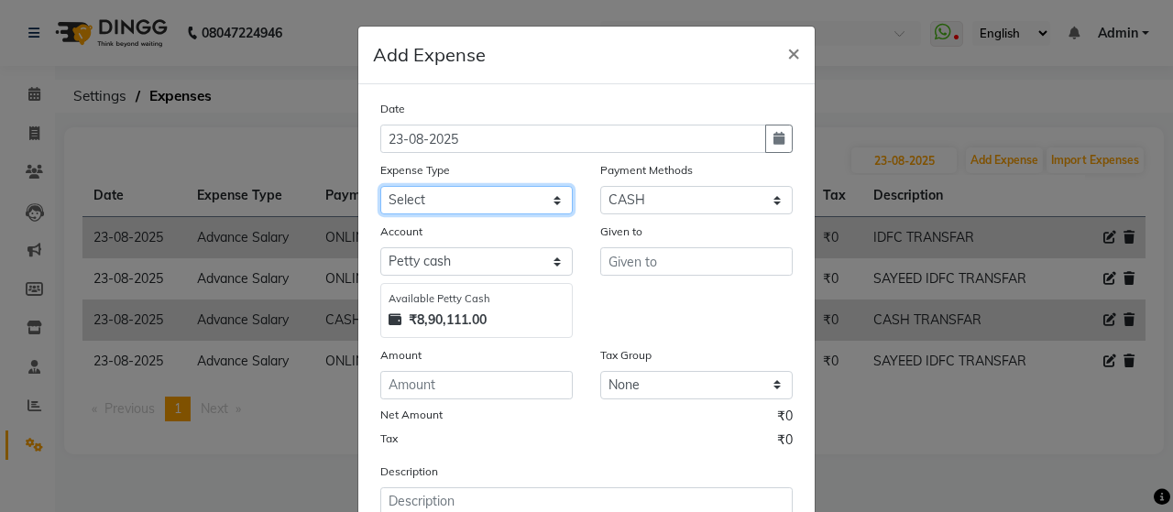
click at [552, 201] on select "Select Advance Salary Bank charges beuty hub Fuel Loan Repayment Maintenance Ma…" at bounding box center [476, 200] width 193 height 28
select select "15353"
click at [380, 186] on select "Select Advance Salary Bank charges beuty hub Fuel Loan Repayment Maintenance Ma…" at bounding box center [476, 200] width 193 height 28
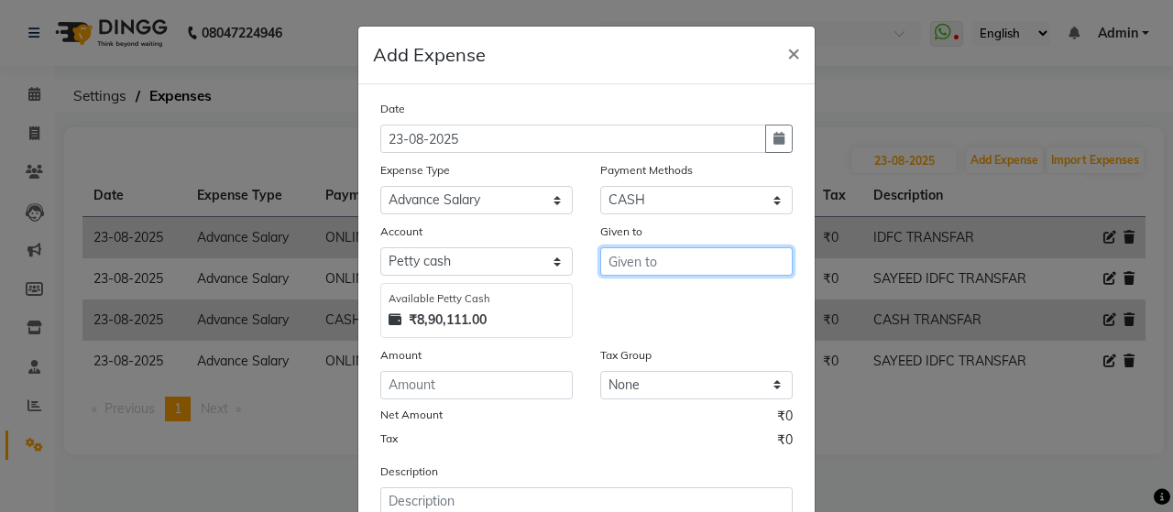
click at [650, 259] on input "text" at bounding box center [696, 262] width 193 height 28
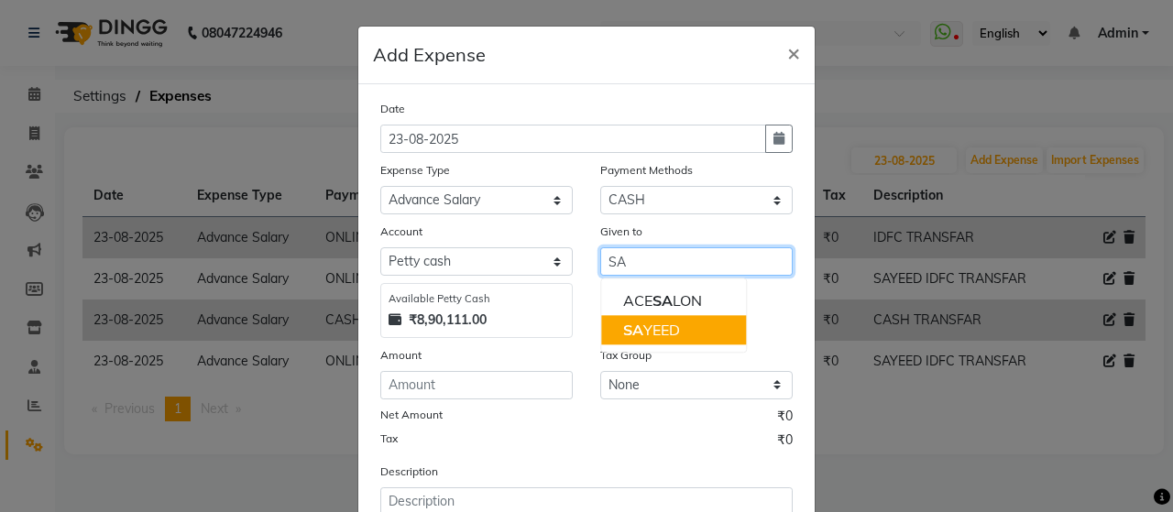
drag, startPoint x: 658, startPoint y: 325, endPoint x: 633, endPoint y: 336, distance: 26.7
click at [658, 326] on ngb-highlight "SA YEED" at bounding box center [651, 330] width 57 height 18
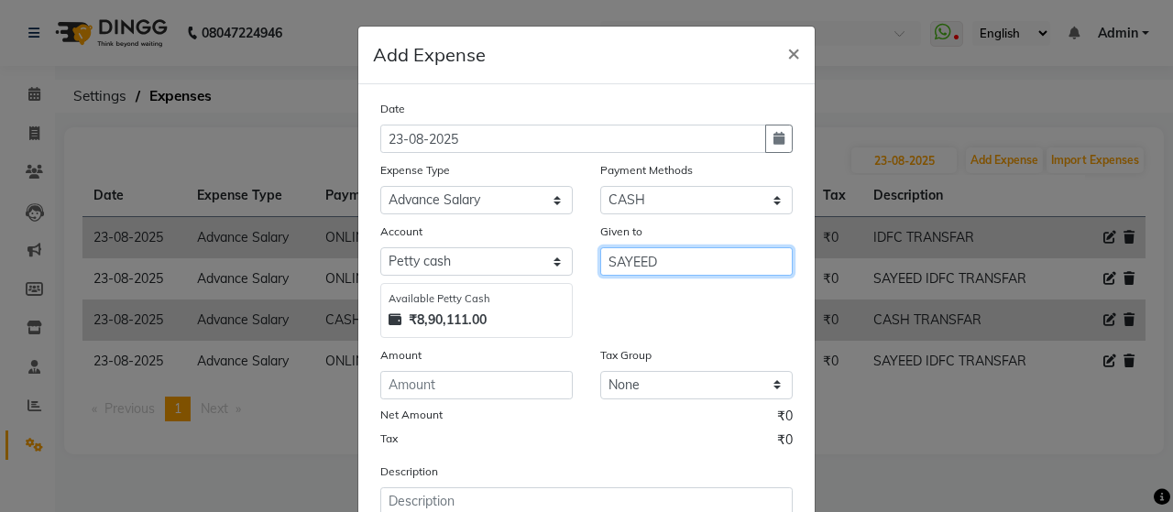
type input "SAYEED"
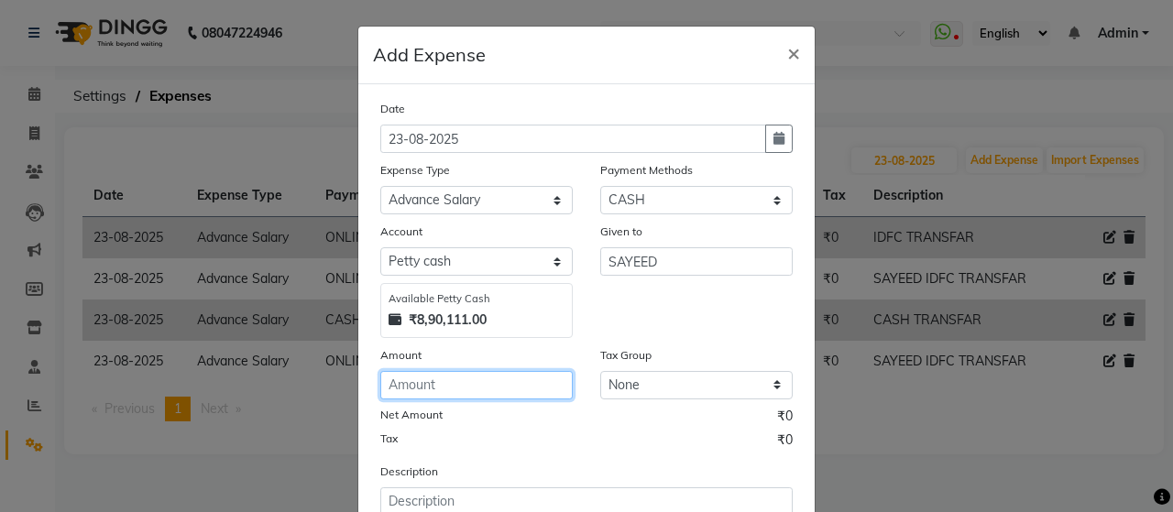
click at [523, 371] on input "number" at bounding box center [476, 385] width 193 height 28
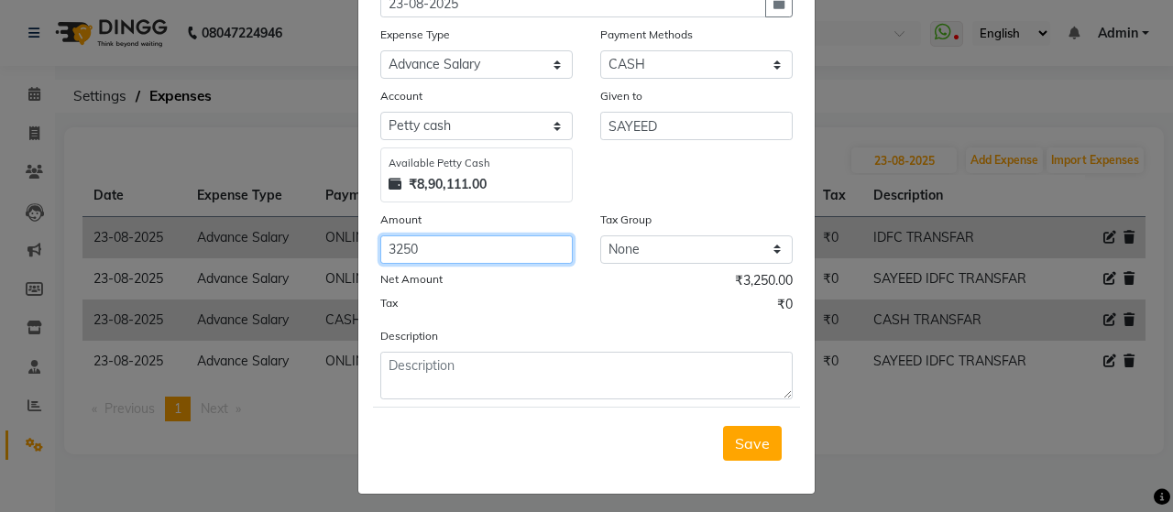
scroll to position [140, 0]
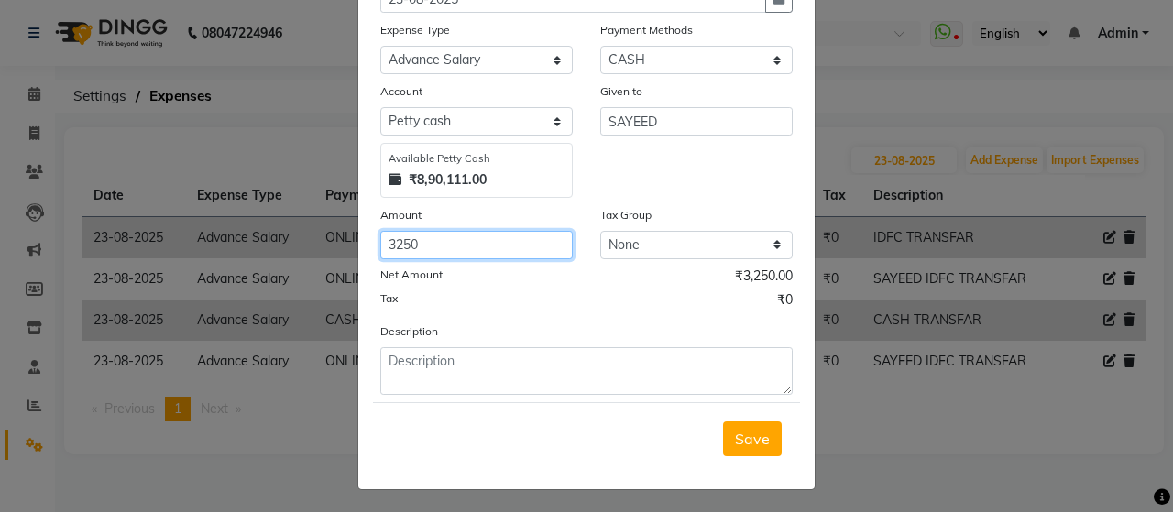
type input "3250"
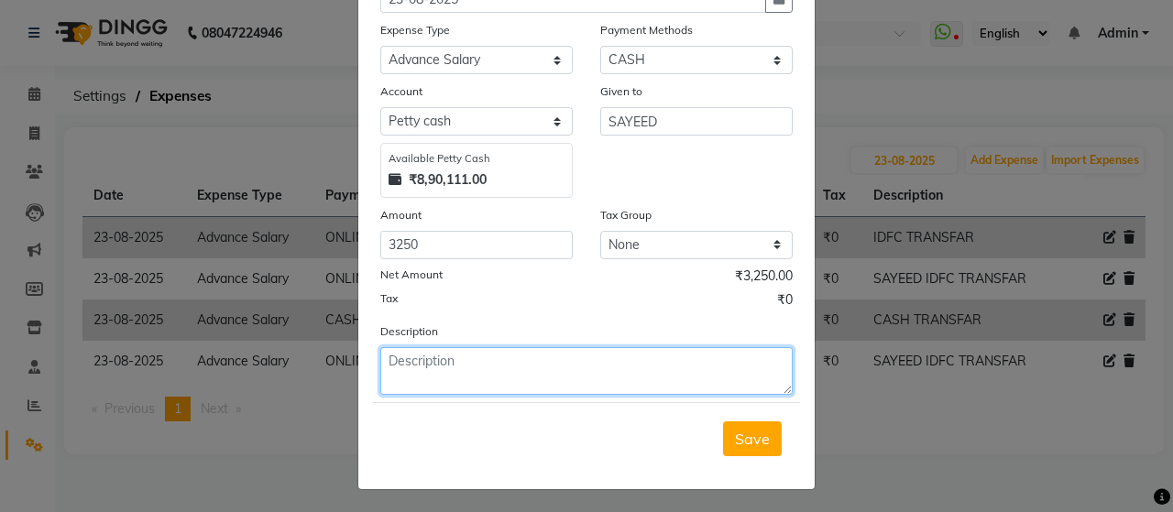
click at [418, 358] on textarea at bounding box center [586, 371] width 413 height 48
type textarea "SAYEED IDFC TRANSFAR"
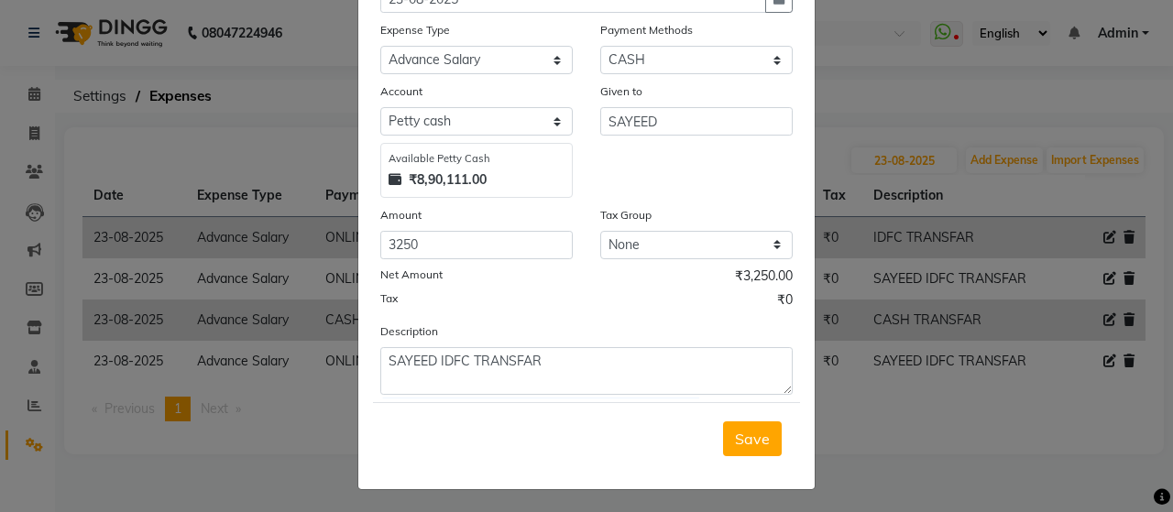
click at [759, 430] on span "Save" at bounding box center [752, 439] width 35 height 18
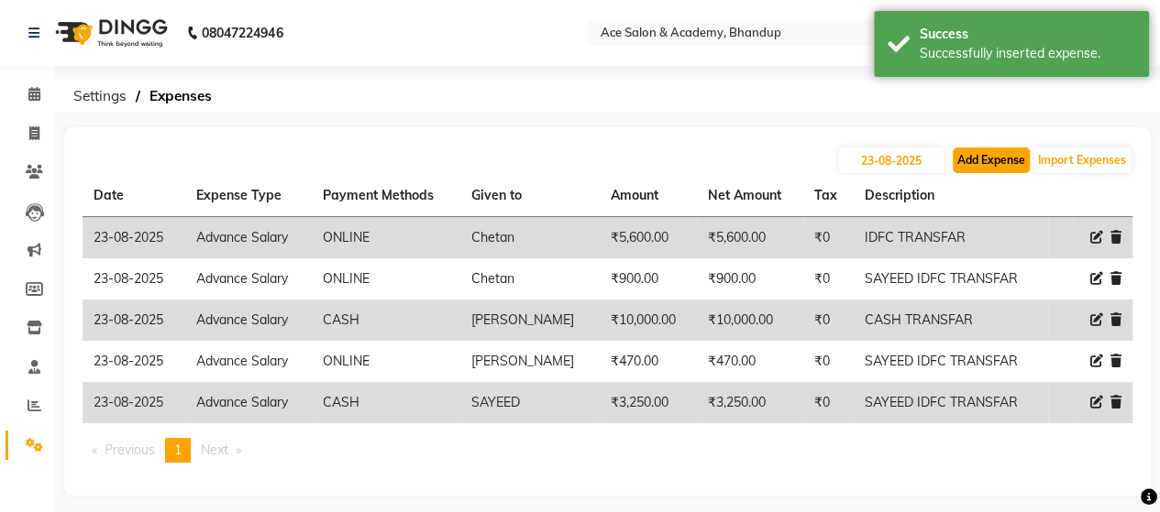
click at [983, 166] on button "Add Expense" at bounding box center [990, 161] width 77 height 26
select select "1"
select select "4752"
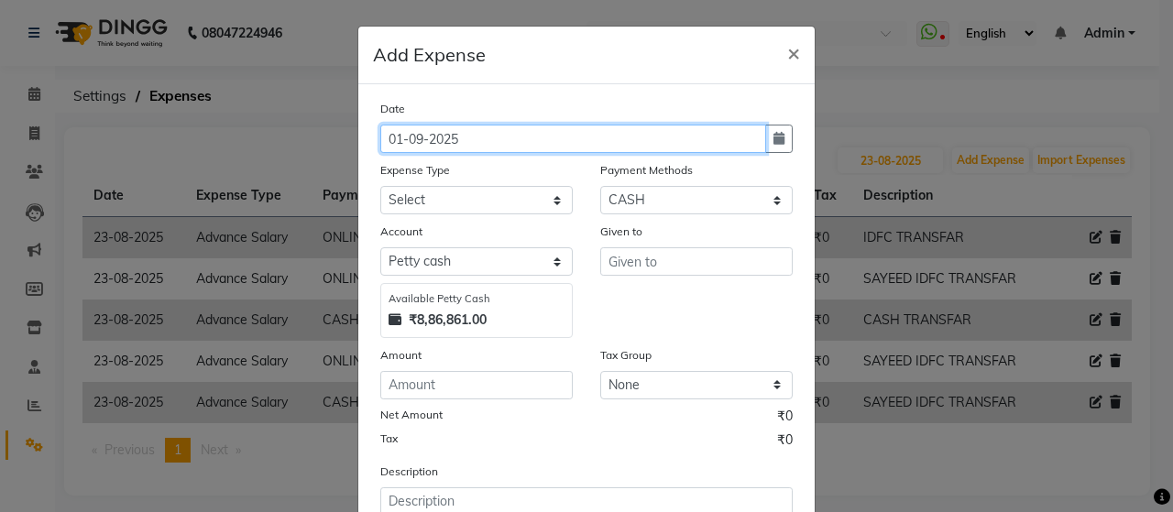
click at [561, 142] on input "01-09-2025" at bounding box center [573, 139] width 386 height 28
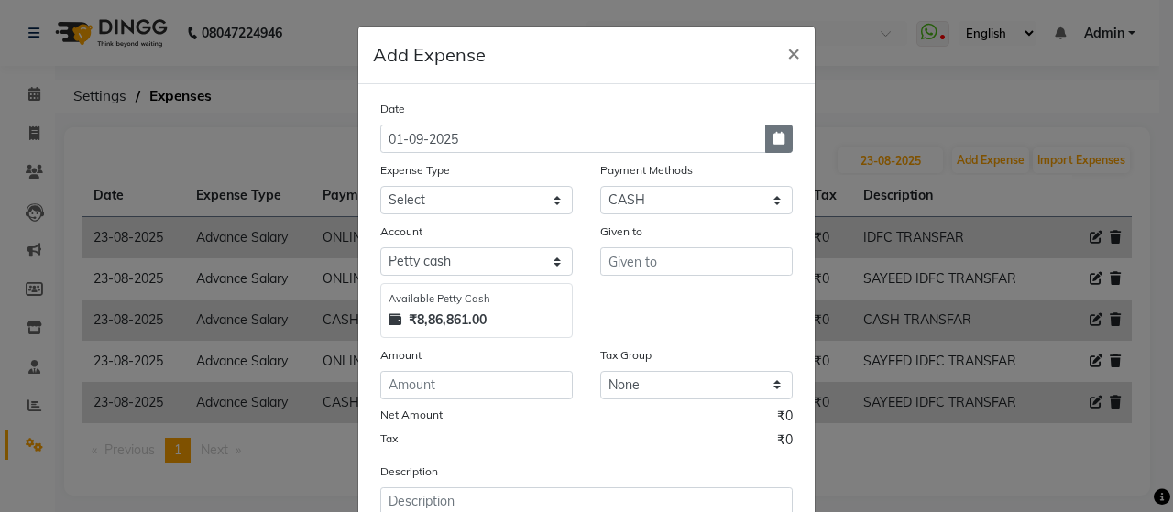
click at [774, 143] on icon "button" at bounding box center [779, 138] width 11 height 13
select select "9"
select select "2025"
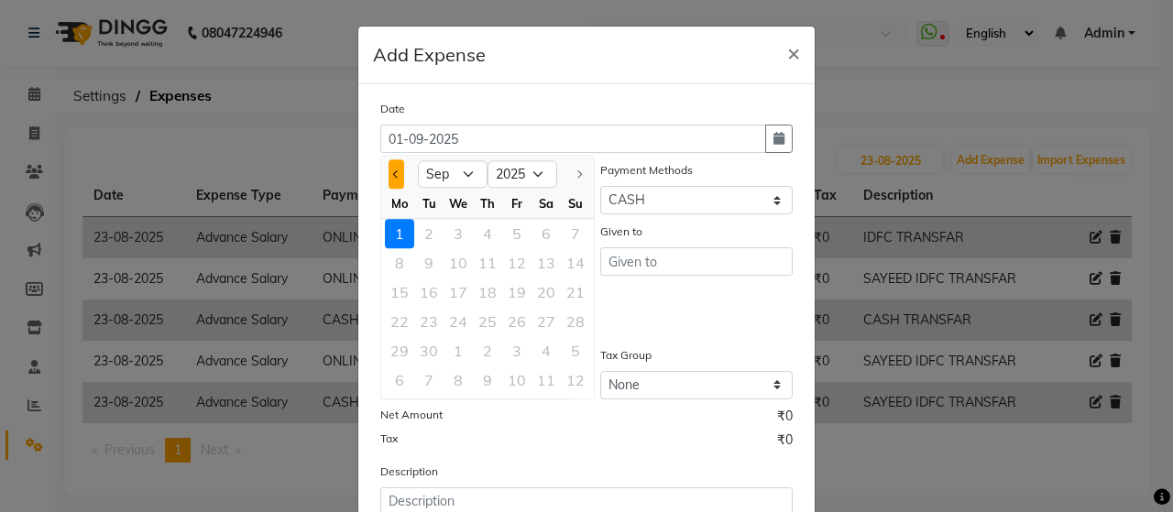
click at [393, 171] on span "Previous month" at bounding box center [396, 174] width 7 height 7
select select "8"
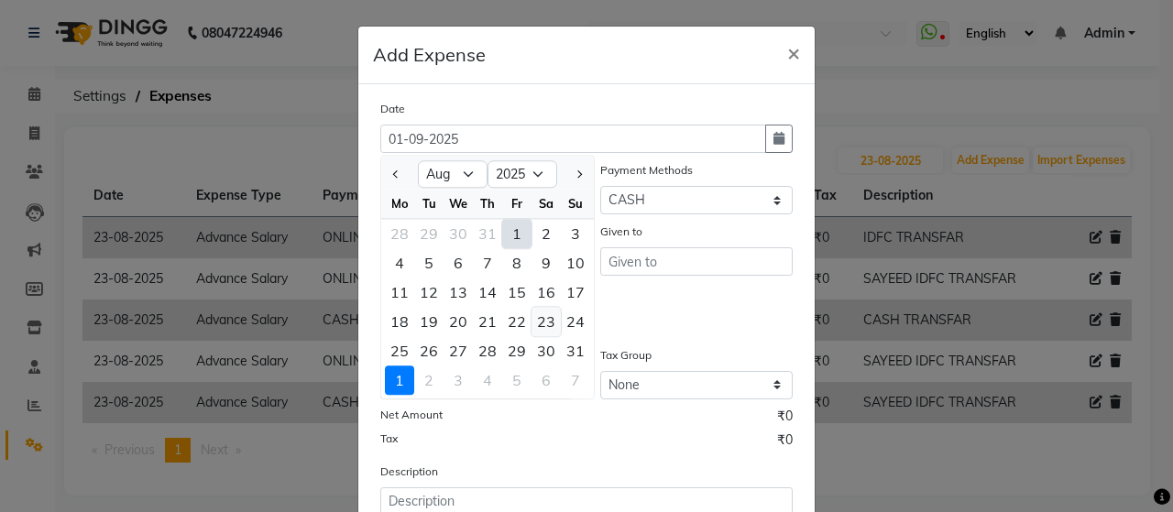
click at [540, 322] on div "23" at bounding box center [546, 321] width 29 height 29
type input "23-08-2025"
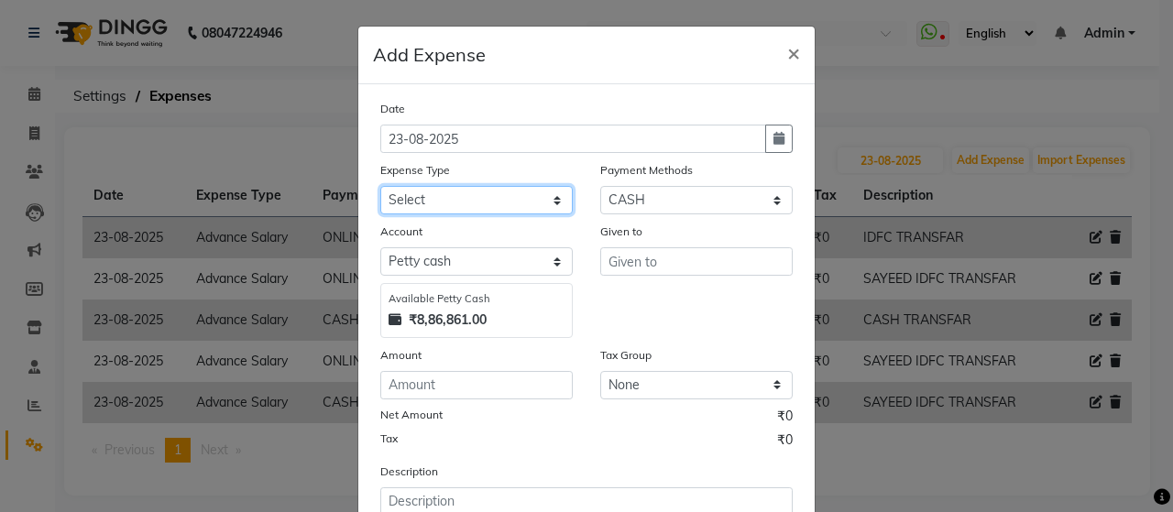
click at [529, 197] on select "Select Advance Salary Bank charges beuty hub Fuel Loan Repayment Maintenance Ma…" at bounding box center [476, 200] width 193 height 28
select select "15353"
click at [380, 186] on select "Select Advance Salary Bank charges beuty hub Fuel Loan Repayment Maintenance Ma…" at bounding box center [476, 200] width 193 height 28
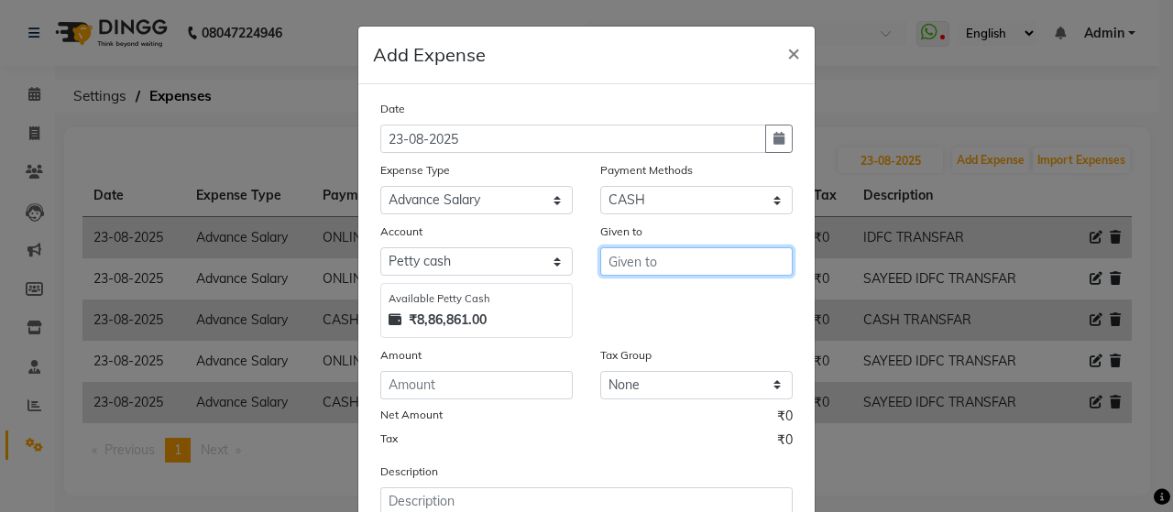
click at [629, 259] on input "text" at bounding box center [696, 262] width 193 height 28
click at [710, 303] on button "Ch etan" at bounding box center [673, 300] width 145 height 29
click at [671, 249] on input "Chetan" at bounding box center [696, 262] width 193 height 28
type input "C"
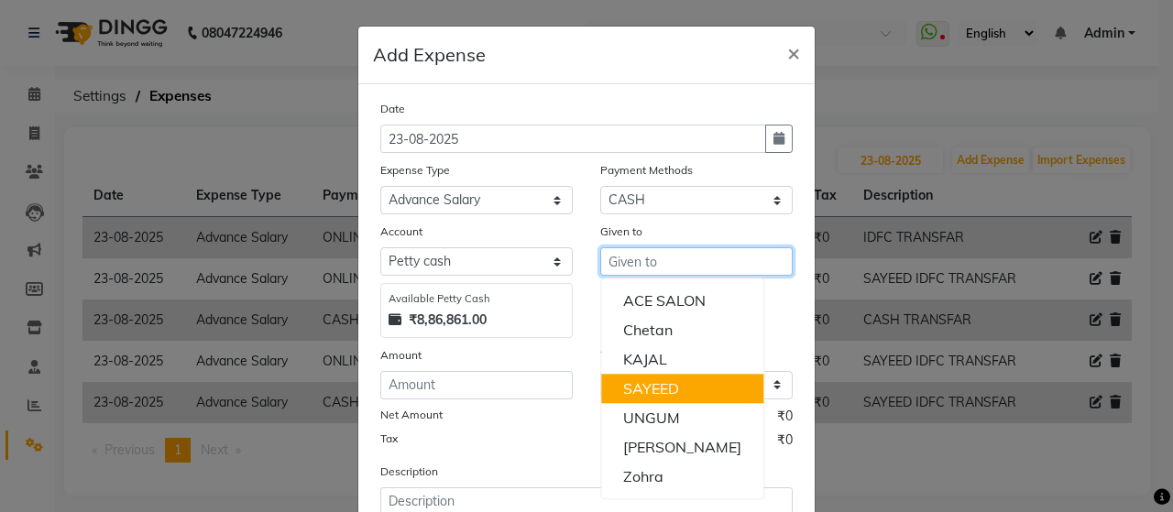
click at [684, 386] on button "SAYEED" at bounding box center [682, 388] width 162 height 29
type input "SAYEED"
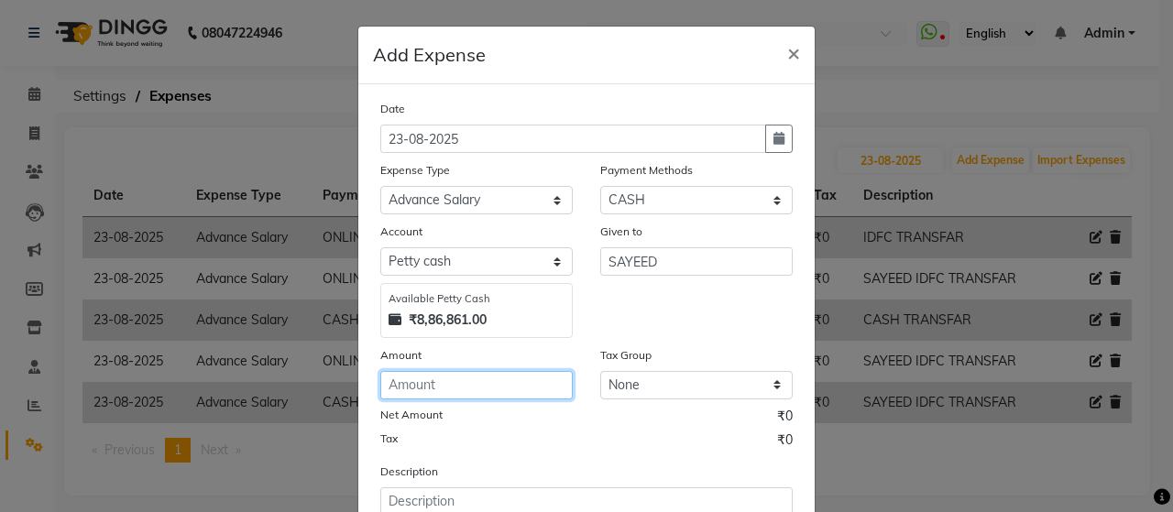
click at [424, 375] on input "number" at bounding box center [476, 385] width 193 height 28
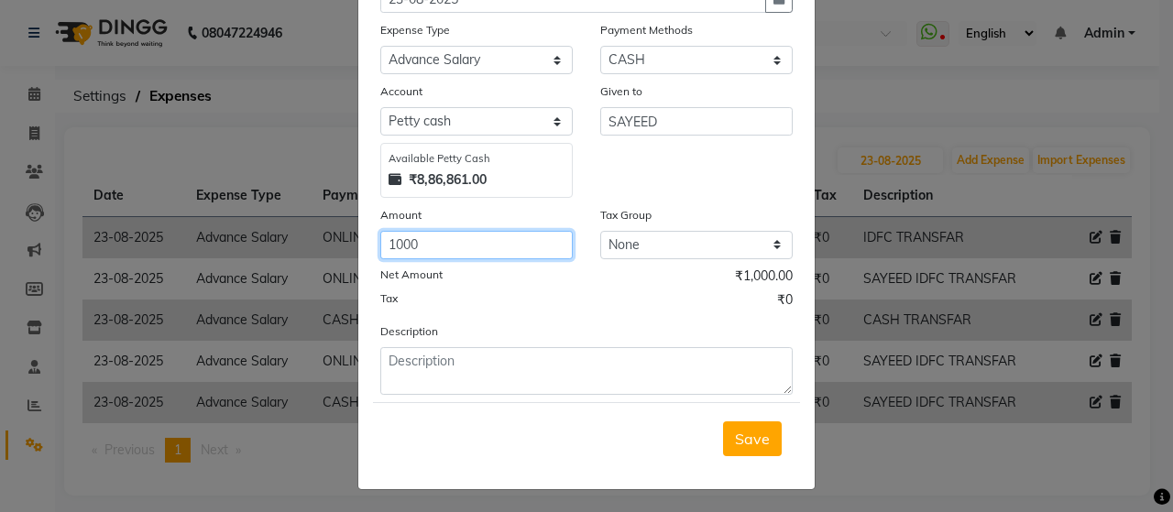
type input "1000"
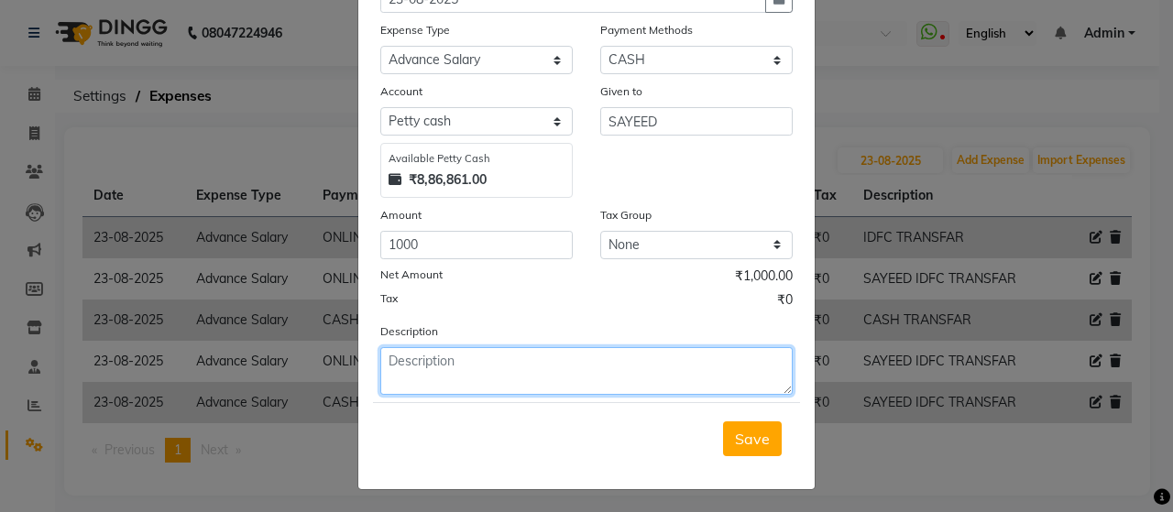
click at [493, 367] on textarea at bounding box center [586, 371] width 413 height 48
type textarea "CASH ADVANCE"
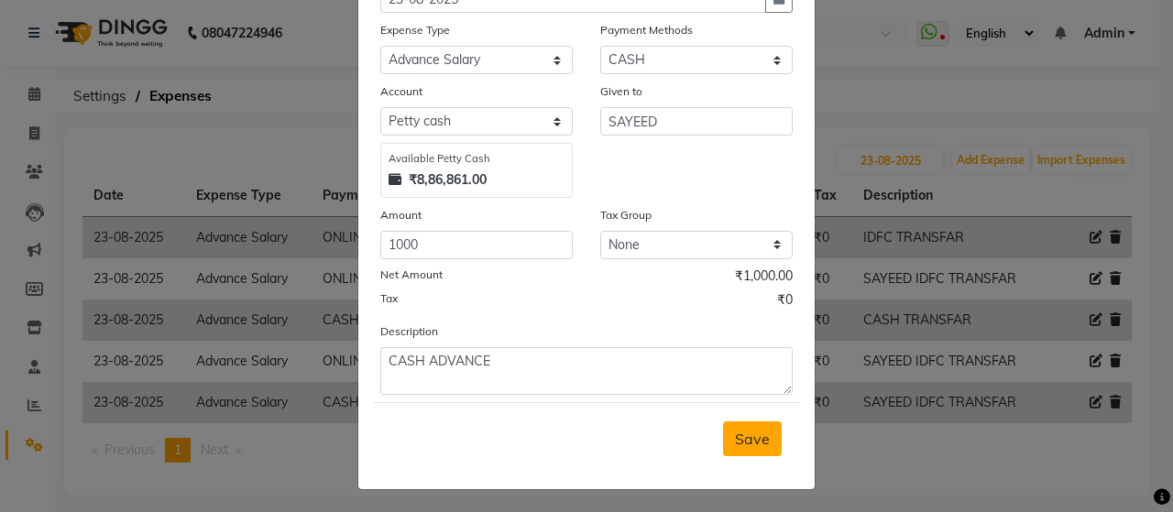
click at [743, 439] on span "Save" at bounding box center [752, 439] width 35 height 18
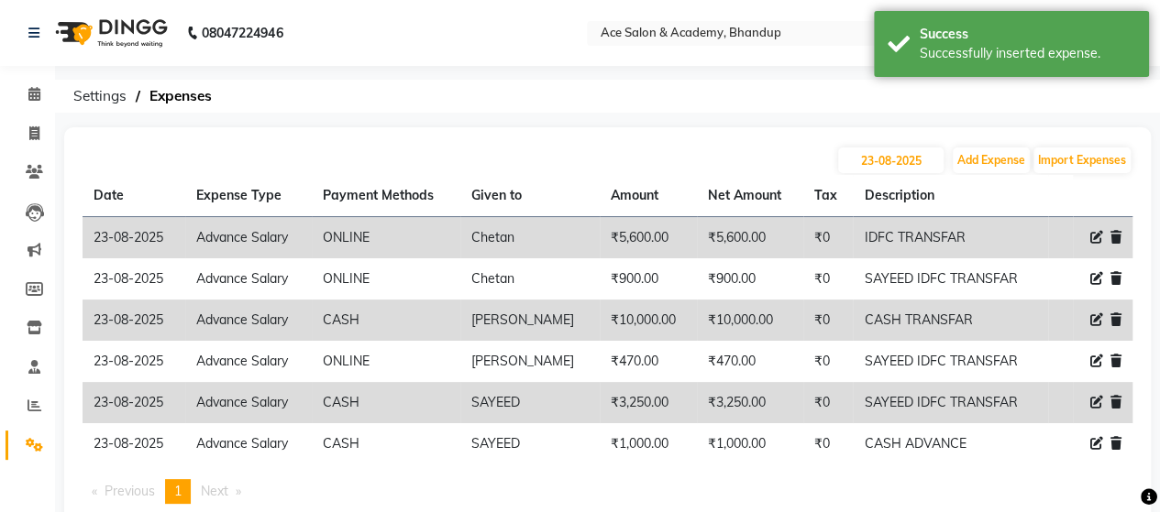
click at [1098, 400] on icon at bounding box center [1096, 402] width 13 height 13
select select "15353"
select select "1"
select select "4752"
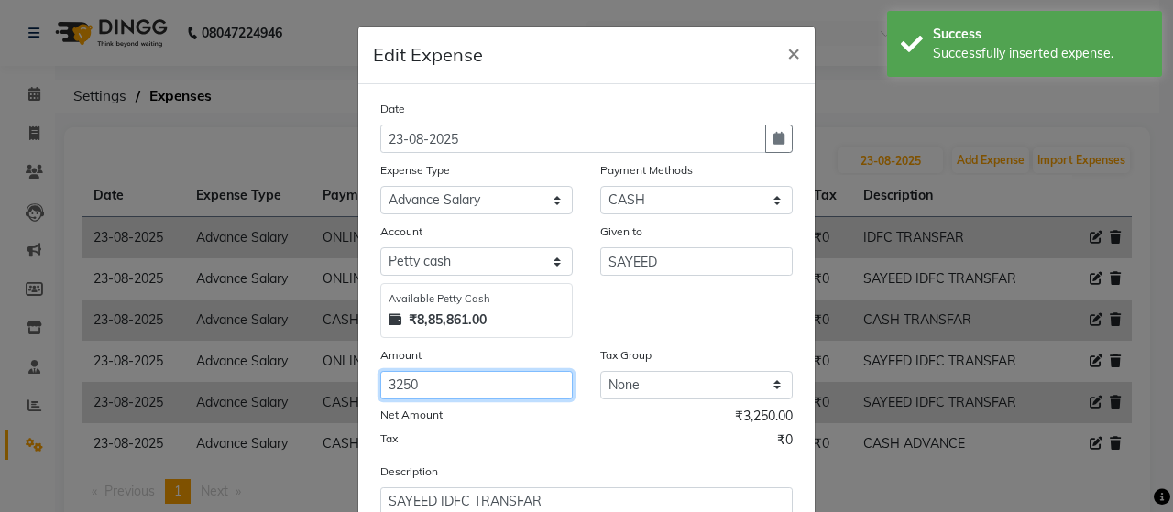
click at [481, 382] on input "3250" at bounding box center [476, 385] width 193 height 28
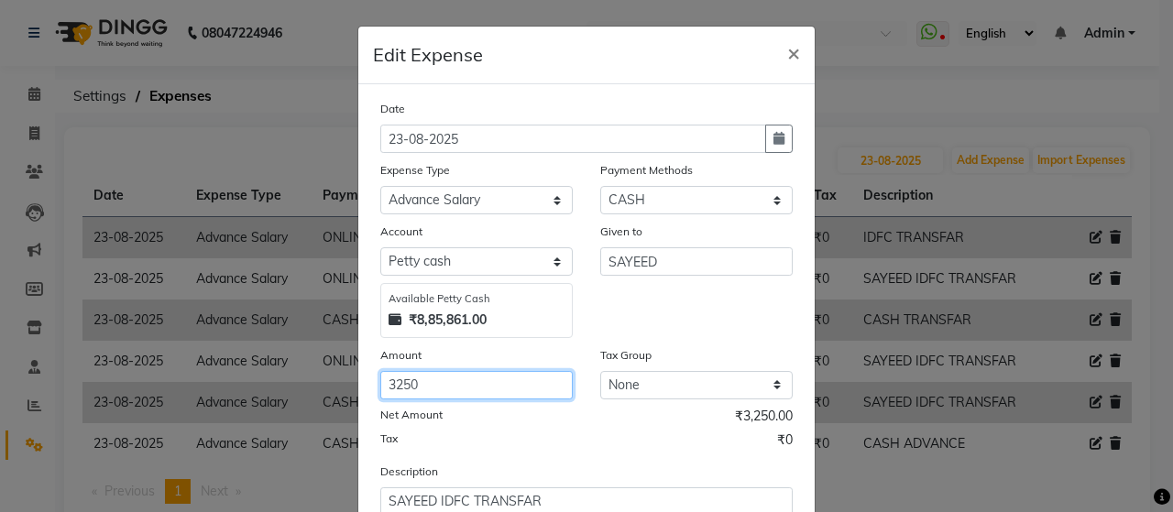
click at [425, 389] on input "3250" at bounding box center [476, 385] width 193 height 28
type input "3"
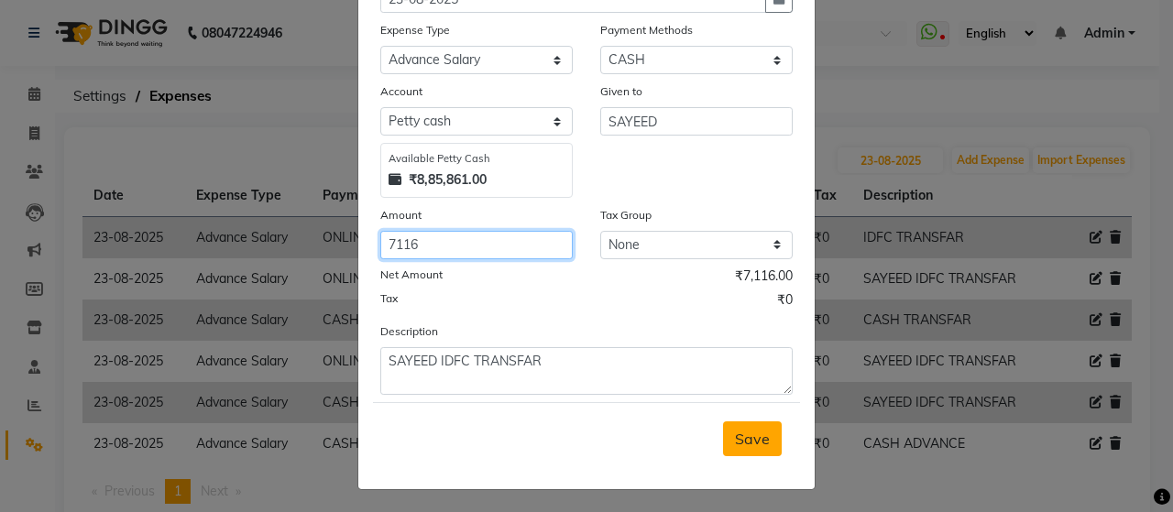
type input "7116"
click at [765, 444] on button "Save" at bounding box center [752, 439] width 59 height 35
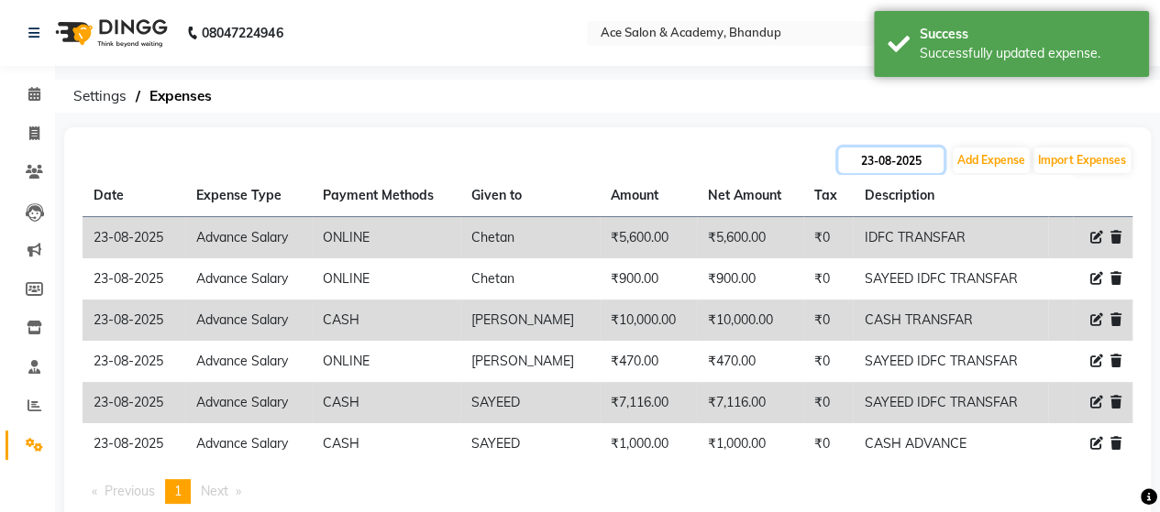
click at [900, 160] on input "23-08-2025" at bounding box center [890, 161] width 105 height 26
select select "8"
select select "2025"
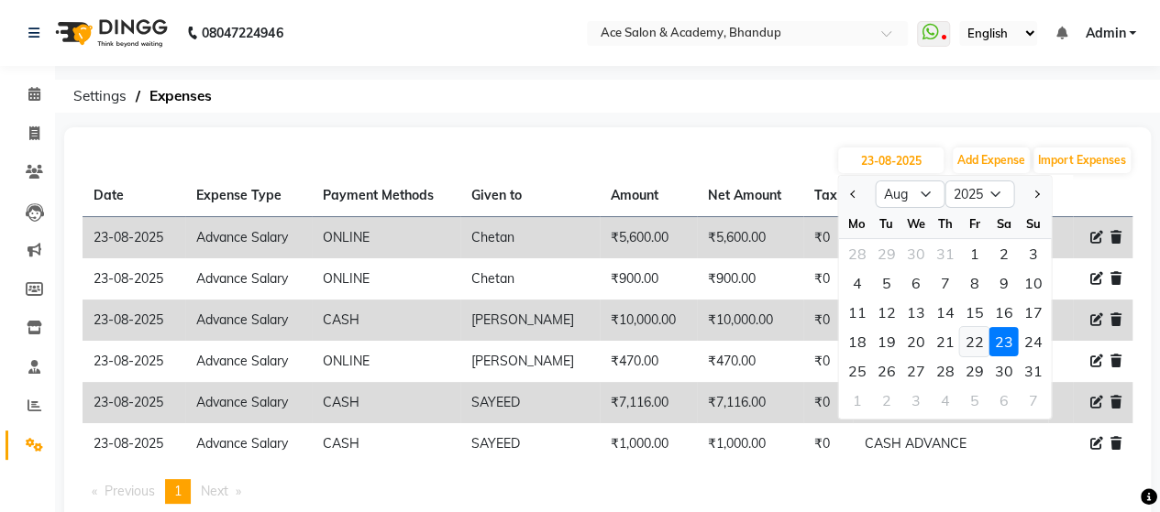
click at [974, 342] on div "22" at bounding box center [973, 341] width 29 height 29
type input "[DATE]"
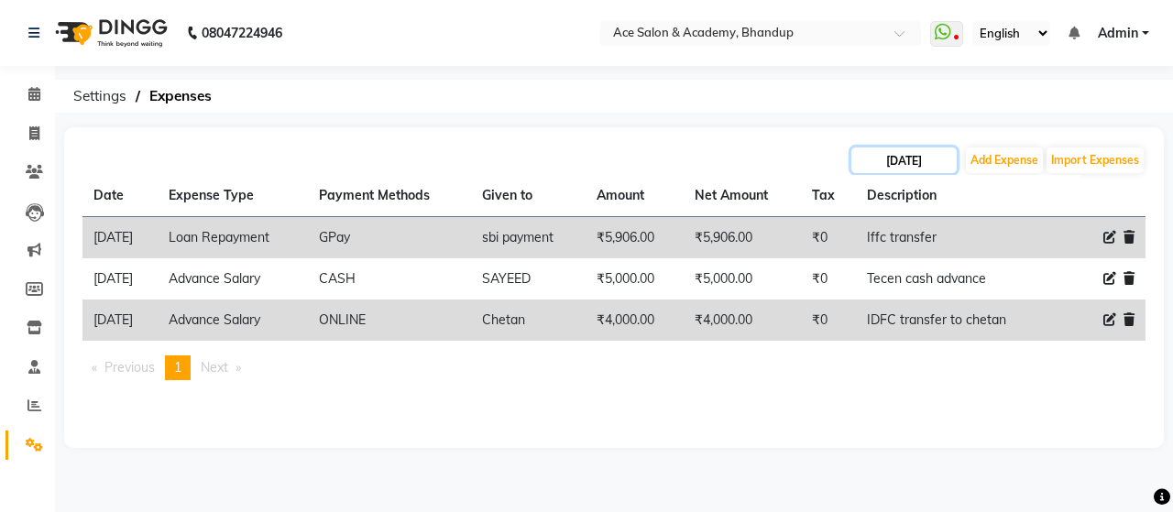
click at [926, 160] on input "[DATE]" at bounding box center [904, 161] width 105 height 26
select select "8"
select select "2025"
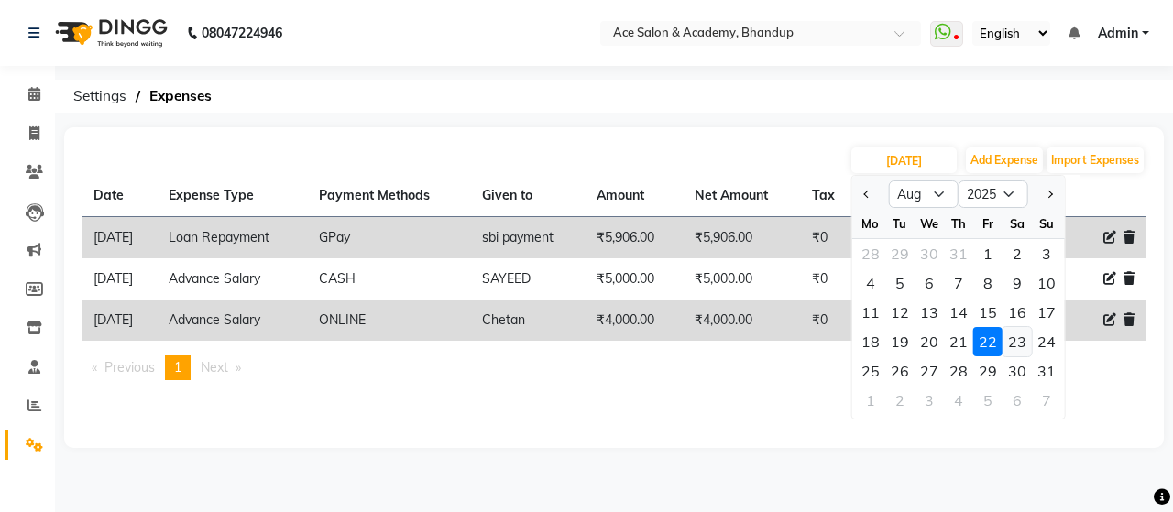
click at [1019, 343] on div "23" at bounding box center [1017, 341] width 29 height 29
type input "23-08-2025"
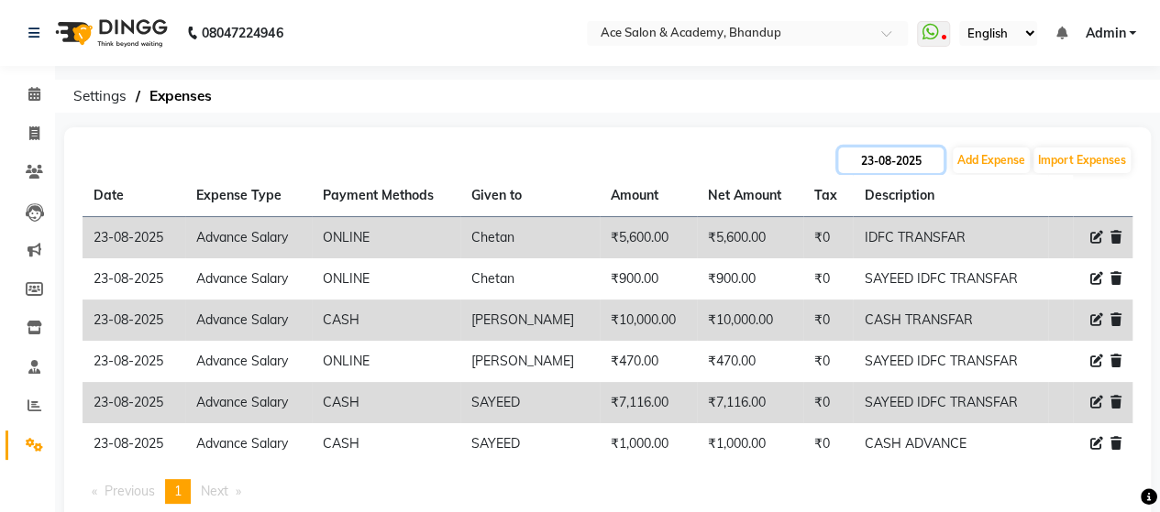
click at [904, 159] on input "23-08-2025" at bounding box center [890, 161] width 105 height 26
select select "8"
select select "2025"
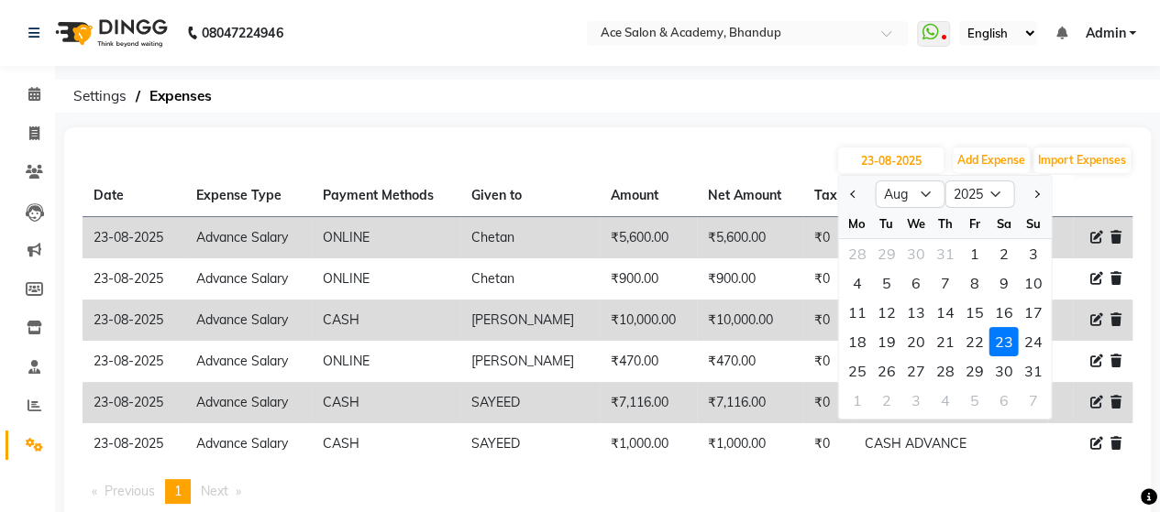
click at [1032, 336] on div "24" at bounding box center [1032, 341] width 29 height 29
type input "24-08-2025"
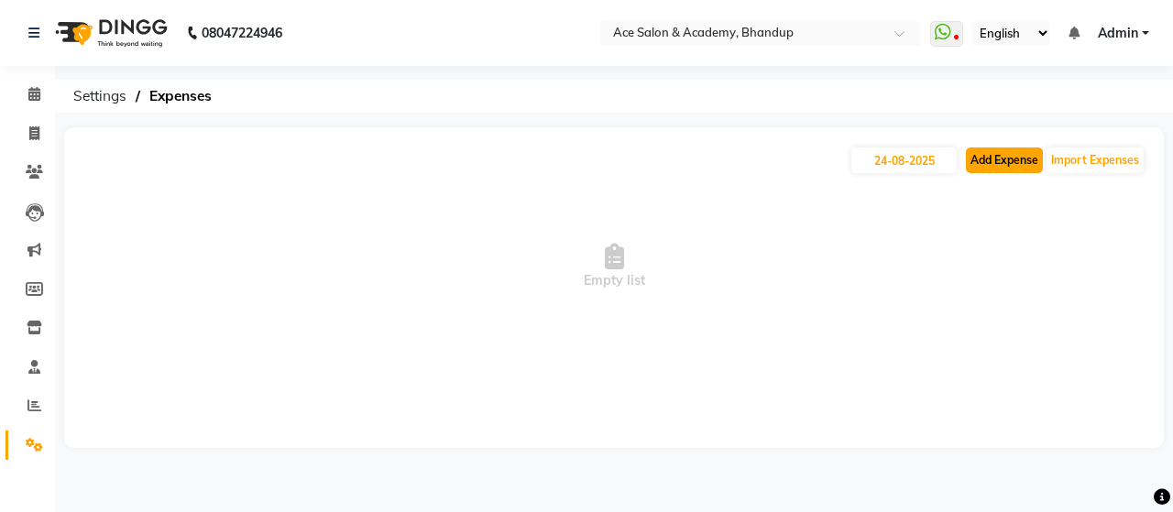
click at [990, 162] on button "Add Expense" at bounding box center [1004, 161] width 77 height 26
select select "1"
select select "4752"
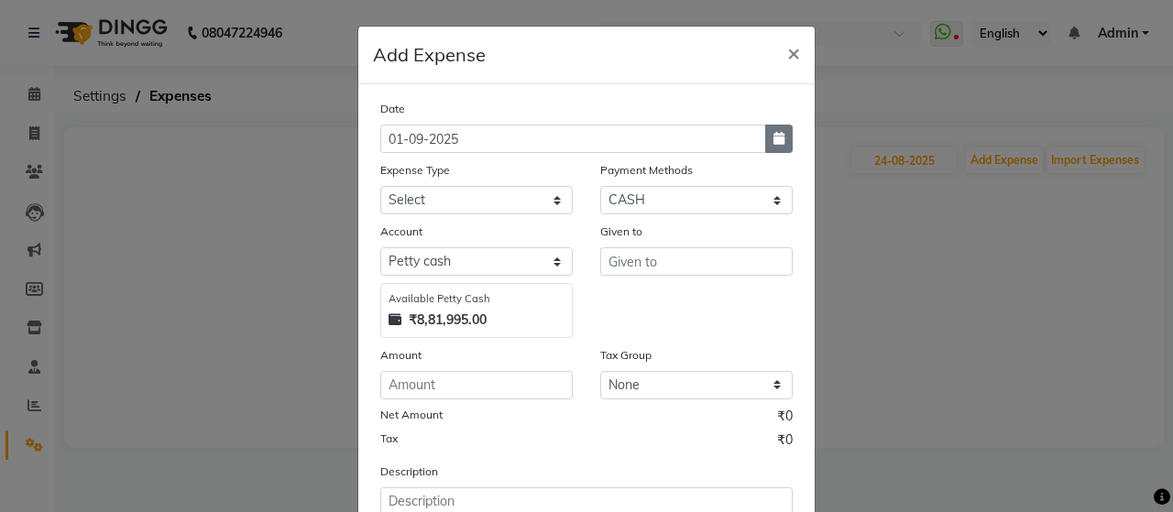
click at [774, 135] on icon "button" at bounding box center [779, 138] width 11 height 13
select select "9"
select select "2025"
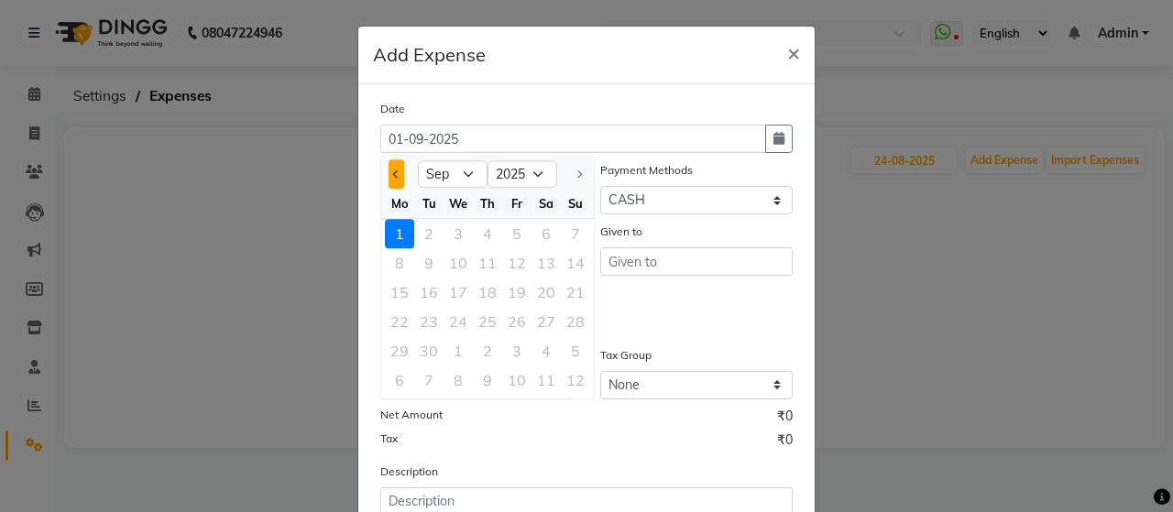
click at [394, 173] on button "Previous month" at bounding box center [397, 174] width 16 height 29
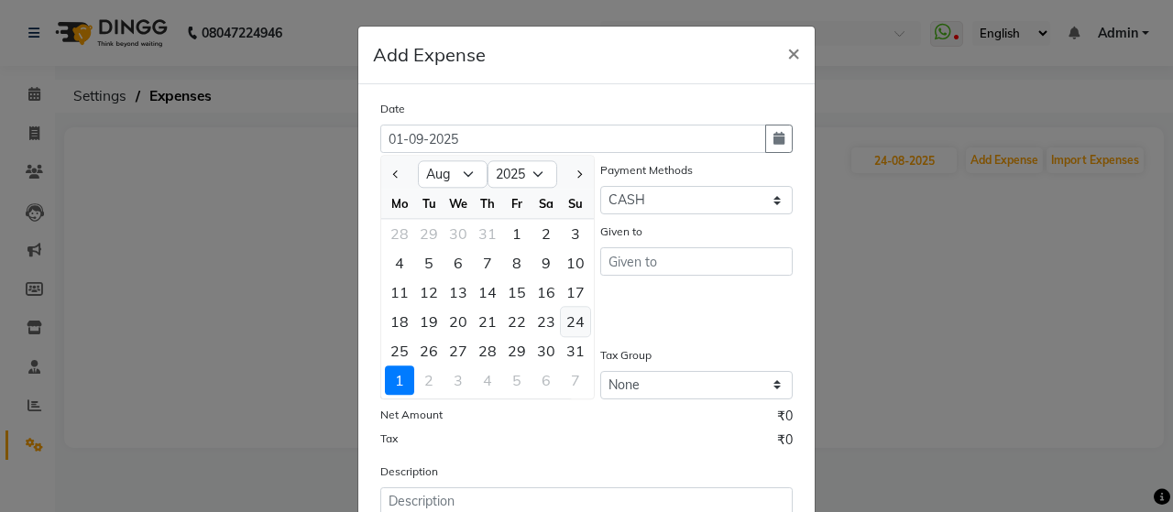
click at [575, 316] on div "24" at bounding box center [575, 321] width 29 height 29
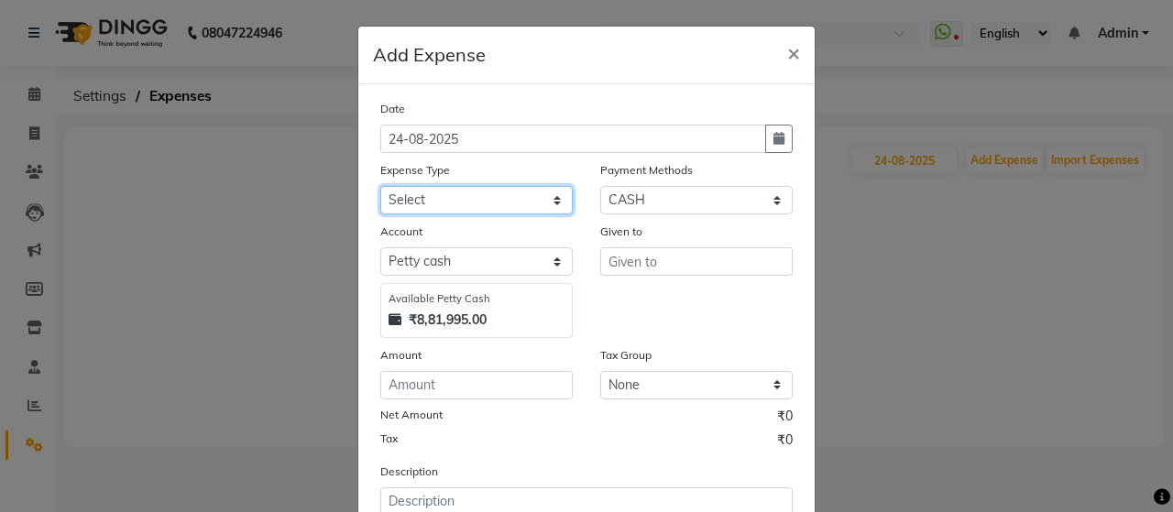
click at [538, 196] on select "Select Advance Salary Bank charges beuty hub Fuel Loan Repayment Maintenance Ma…" at bounding box center [476, 200] width 193 height 28
click at [380, 186] on select "Select Advance Salary Bank charges beuty hub Fuel Loan Repayment Maintenance Ma…" at bounding box center [476, 200] width 193 height 28
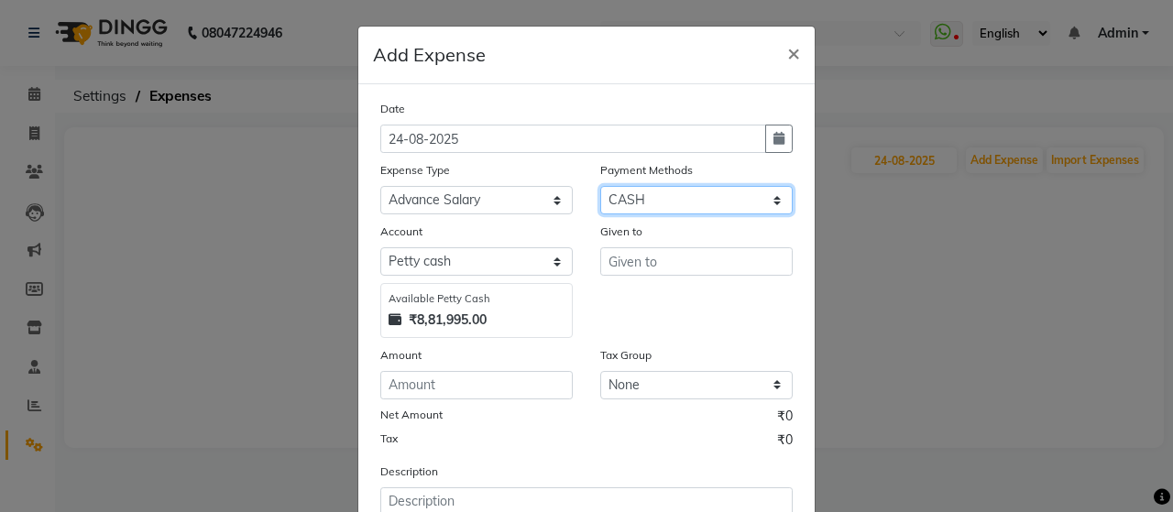
click at [658, 204] on select "Select ONLINE Prepaid CARD GPay CASH" at bounding box center [696, 200] width 193 height 28
click at [600, 186] on select "Select ONLINE Prepaid CARD GPay CASH" at bounding box center [696, 200] width 193 height 28
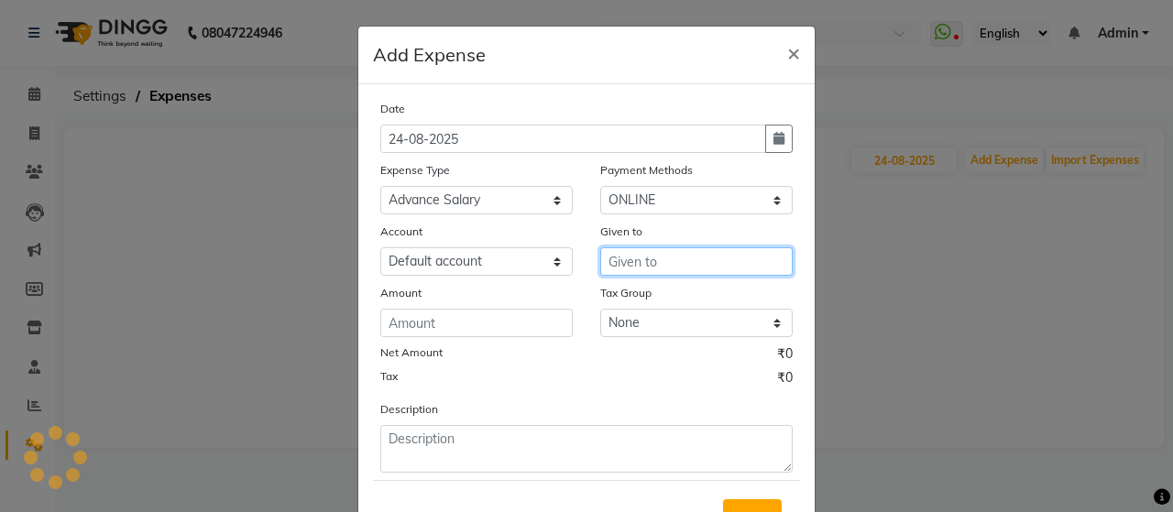
click at [657, 262] on input "text" at bounding box center [696, 262] width 193 height 28
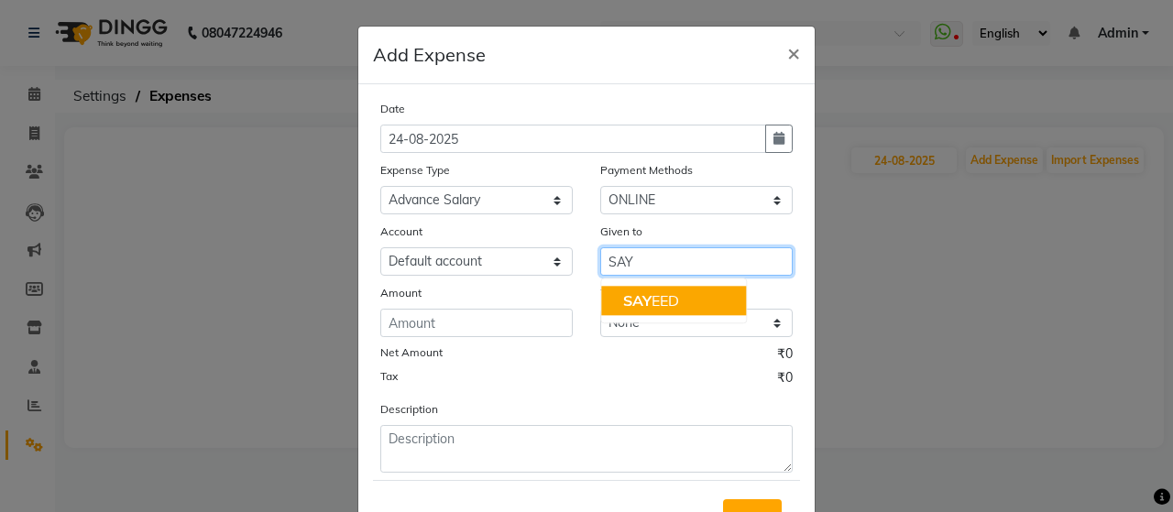
click at [636, 300] on span "SAY" at bounding box center [637, 301] width 28 height 18
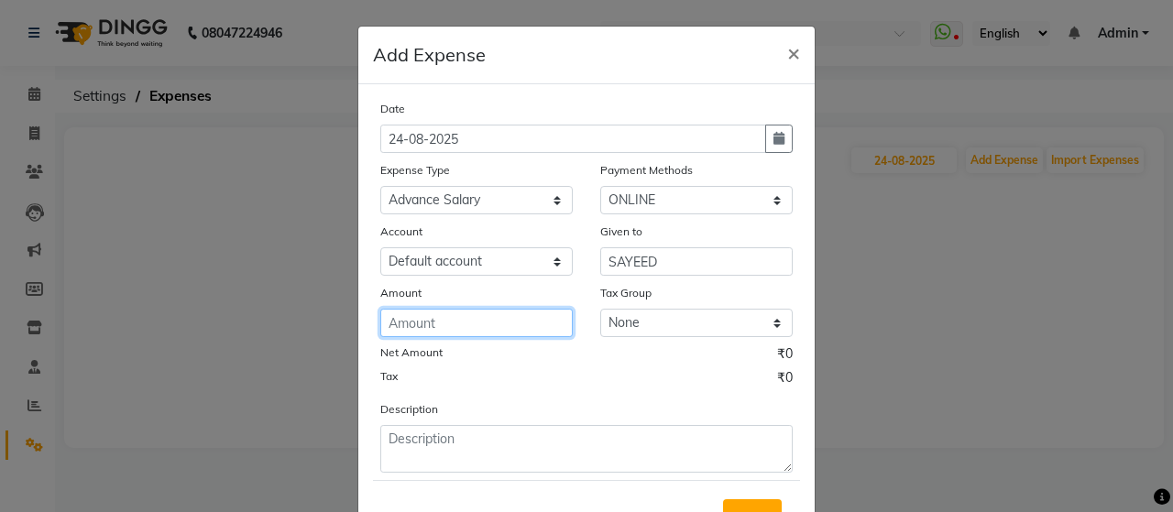
drag, startPoint x: 458, startPoint y: 313, endPoint x: 474, endPoint y: 317, distance: 16.2
click at [460, 314] on input "number" at bounding box center [476, 323] width 193 height 28
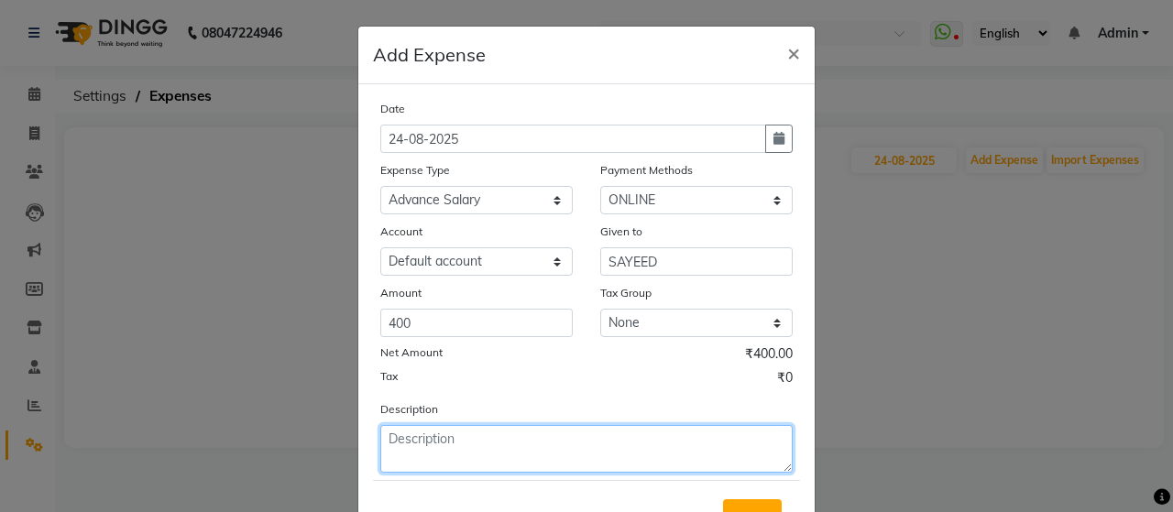
click at [521, 455] on textarea at bounding box center [586, 449] width 413 height 48
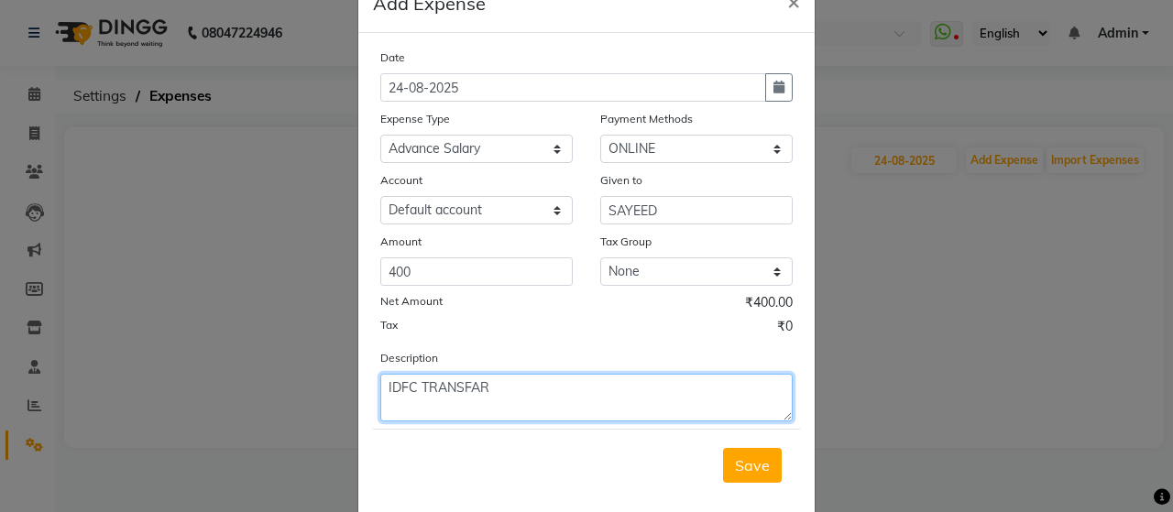
scroll to position [79, 0]
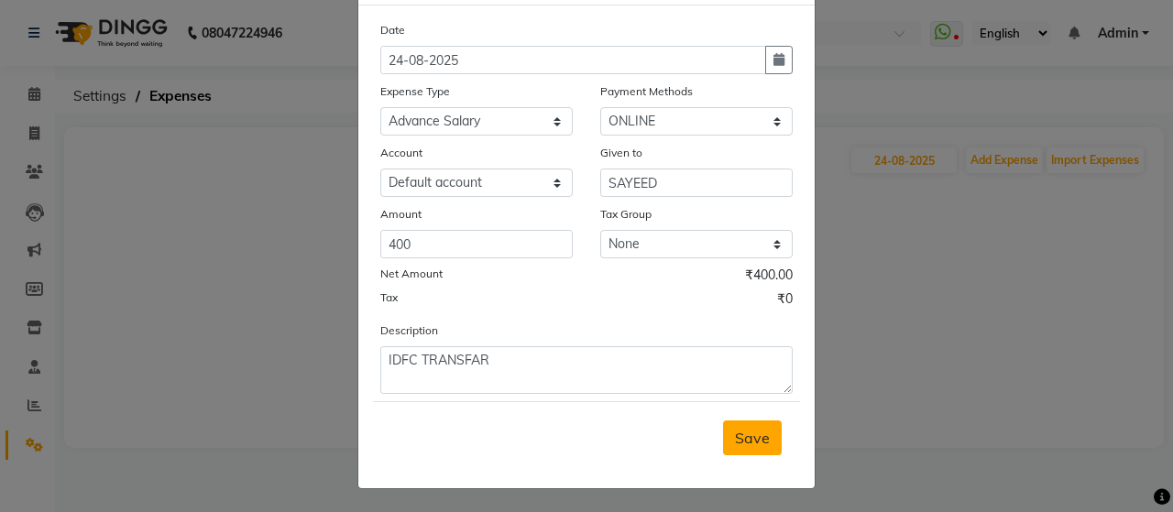
click at [729, 435] on button "Save" at bounding box center [752, 438] width 59 height 35
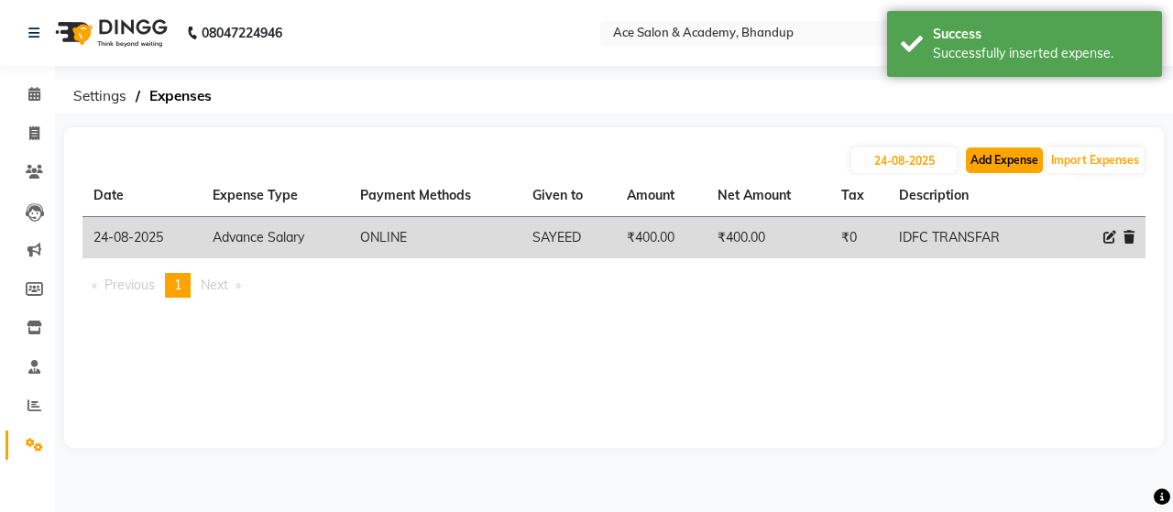
click at [996, 152] on button "Add Expense" at bounding box center [1004, 161] width 77 height 26
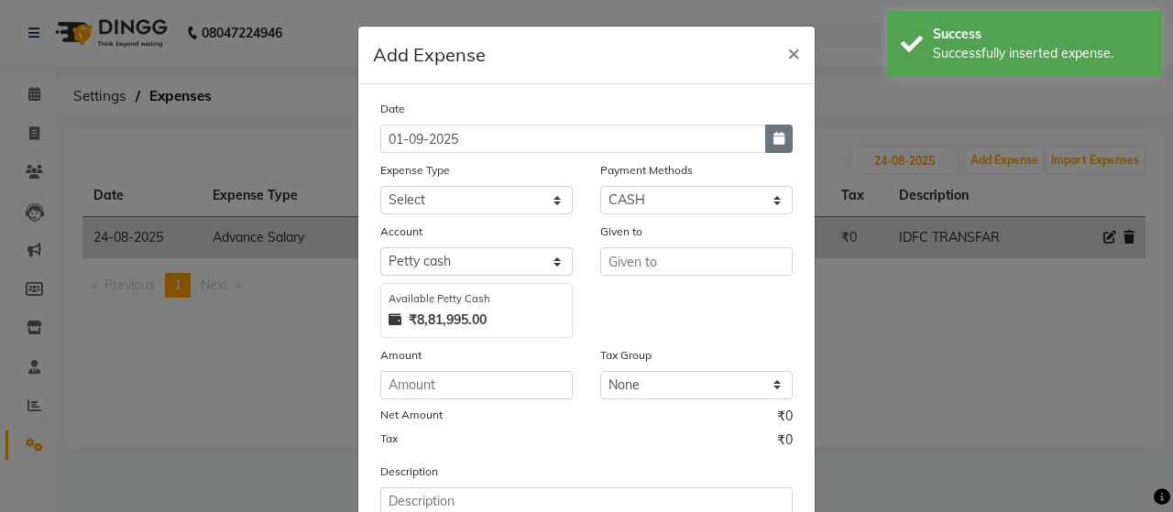
click at [778, 142] on button "button" at bounding box center [779, 139] width 28 height 28
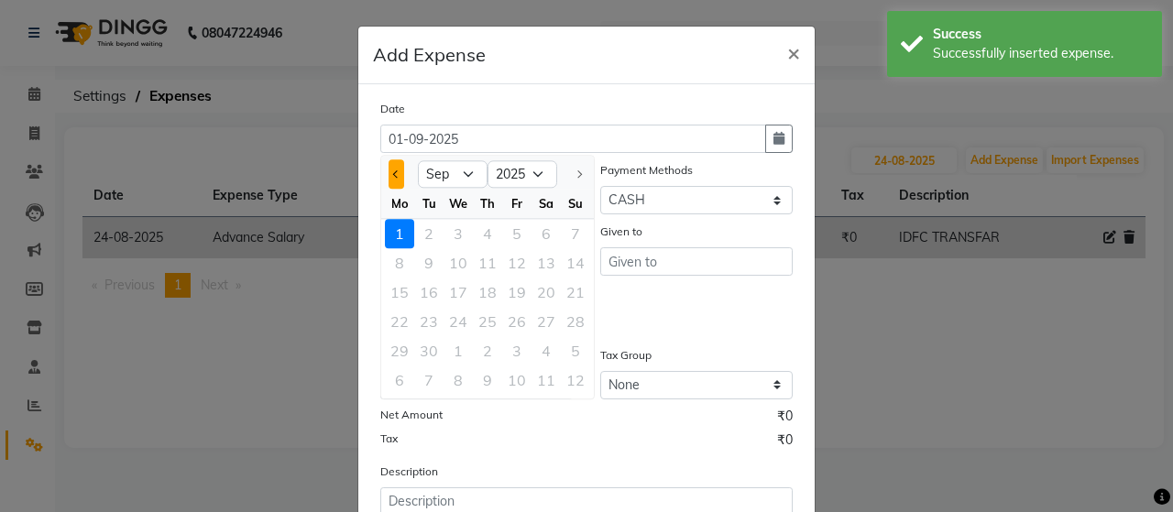
click at [389, 166] on button "Previous month" at bounding box center [397, 174] width 16 height 29
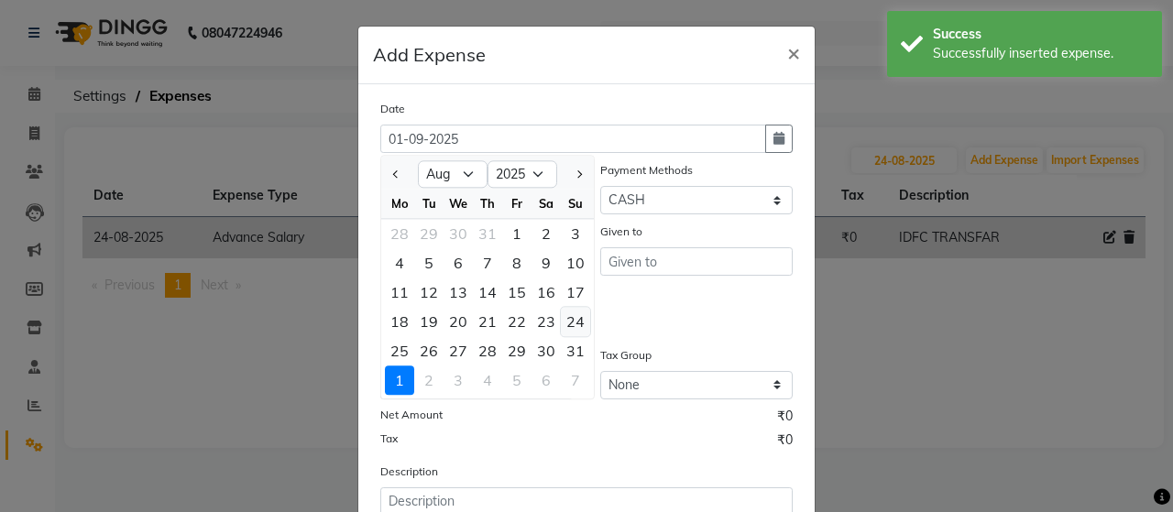
click at [574, 313] on div "24" at bounding box center [575, 321] width 29 height 29
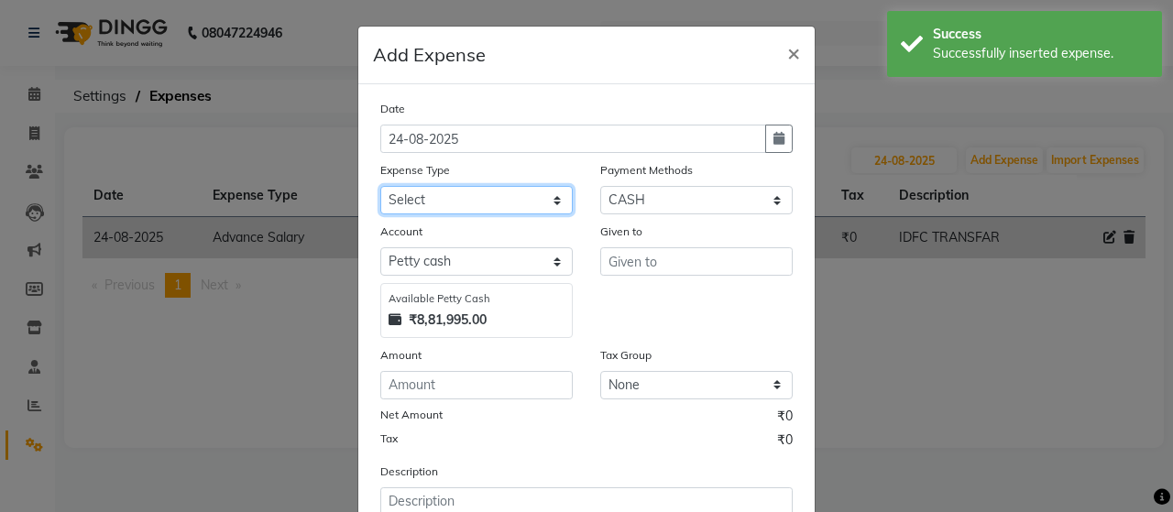
click at [547, 201] on select "Select Advance Salary Bank charges beuty hub Fuel Loan Repayment Maintenance Ma…" at bounding box center [476, 200] width 193 height 28
click at [380, 186] on select "Select Advance Salary Bank charges beuty hub Fuel Loan Repayment Maintenance Ma…" at bounding box center [476, 200] width 193 height 28
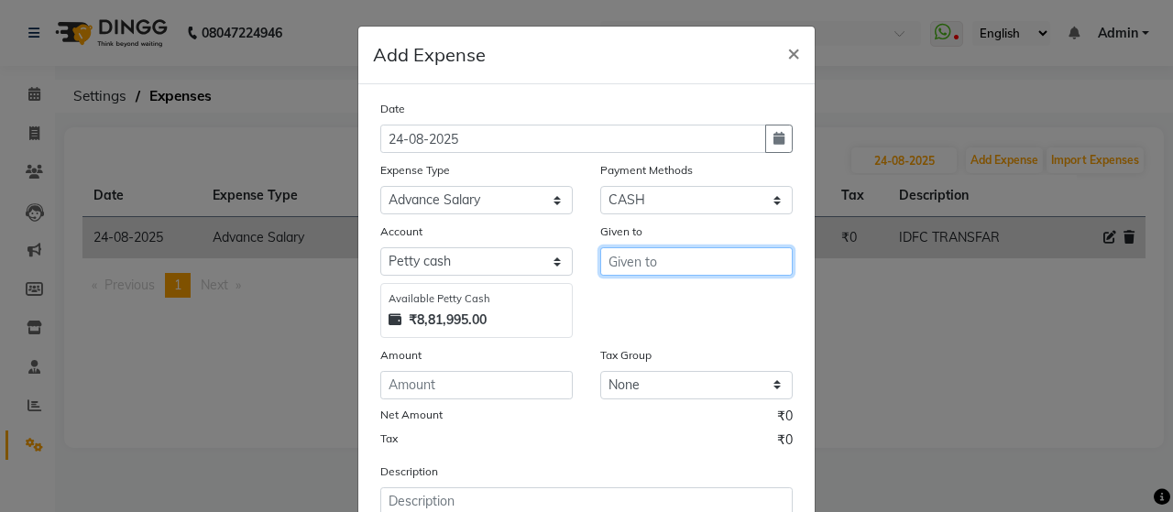
drag, startPoint x: 667, startPoint y: 256, endPoint x: 658, endPoint y: 252, distance: 9.9
click at [663, 254] on input "text" at bounding box center [696, 262] width 193 height 28
click at [645, 305] on ngb-highlight "Vi nayak" at bounding box center [651, 301] width 57 height 18
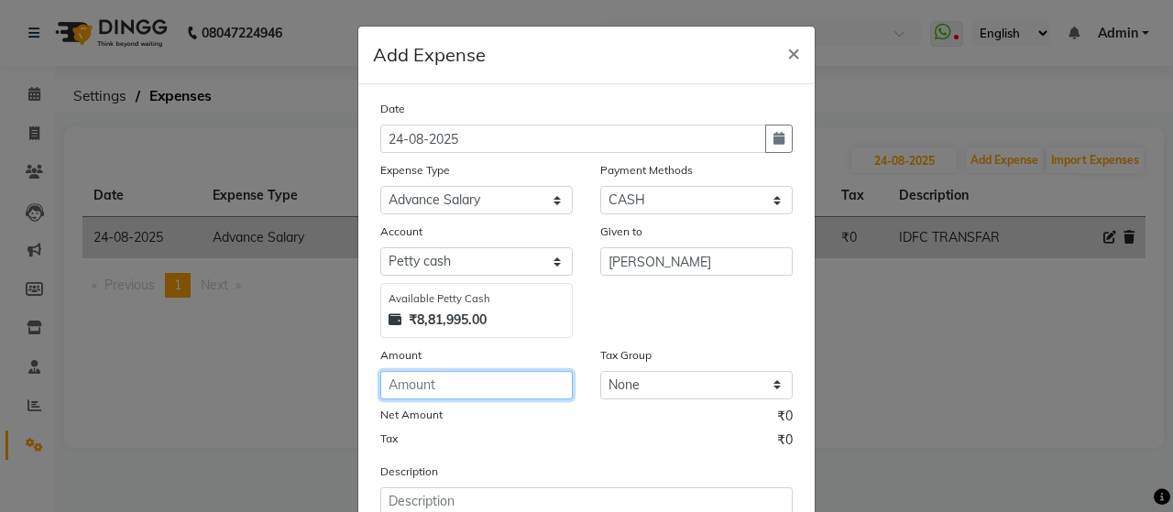
click at [510, 382] on input "number" at bounding box center [476, 385] width 193 height 28
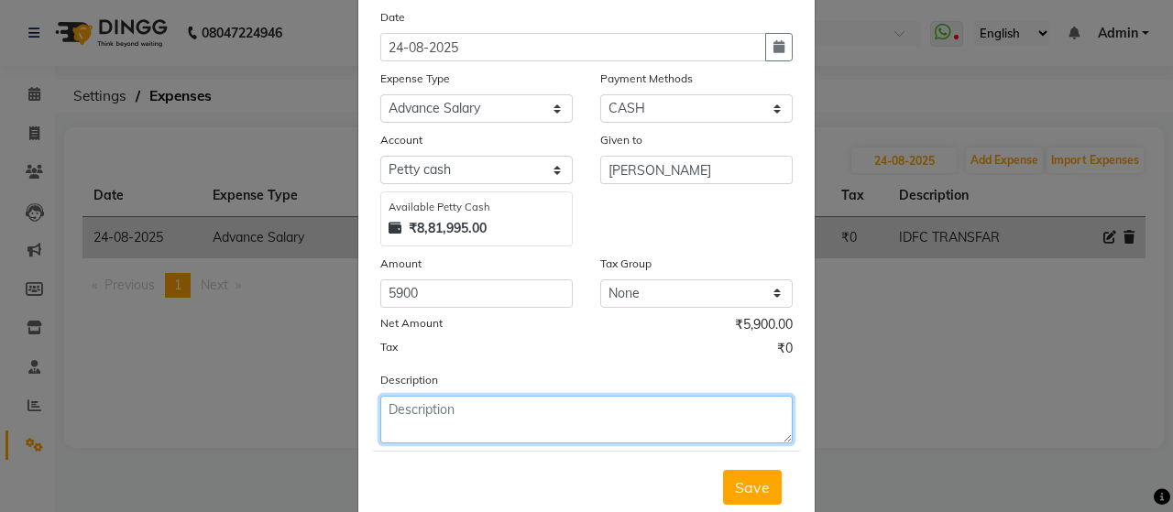
click at [509, 413] on textarea at bounding box center [586, 420] width 413 height 48
click at [528, 405] on textarea at bounding box center [586, 420] width 413 height 48
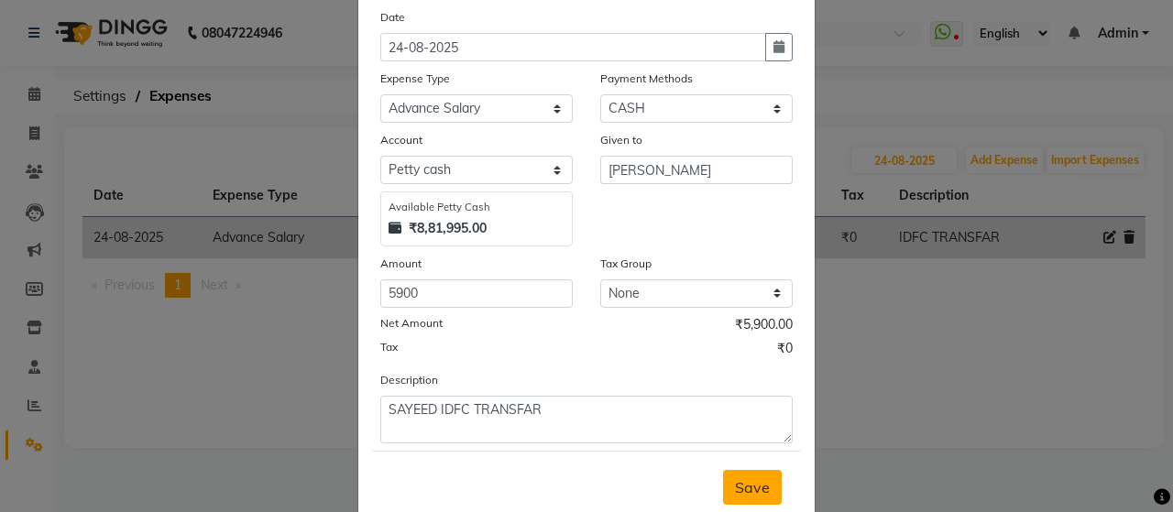
click at [743, 491] on span "Save" at bounding box center [752, 488] width 35 height 18
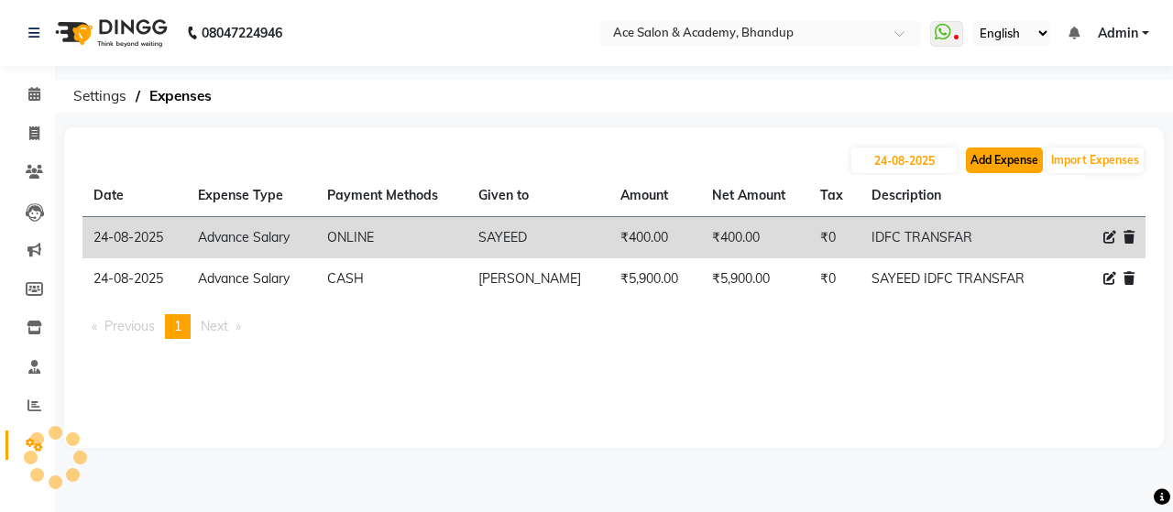
click at [994, 161] on button "Add Expense" at bounding box center [1004, 161] width 77 height 26
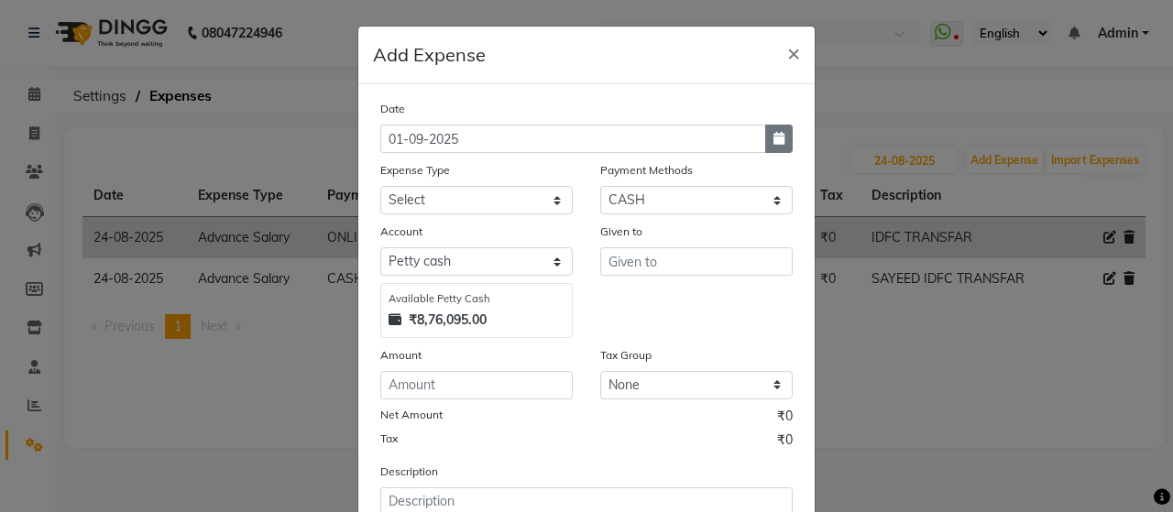
click at [765, 138] on button "button" at bounding box center [779, 139] width 28 height 28
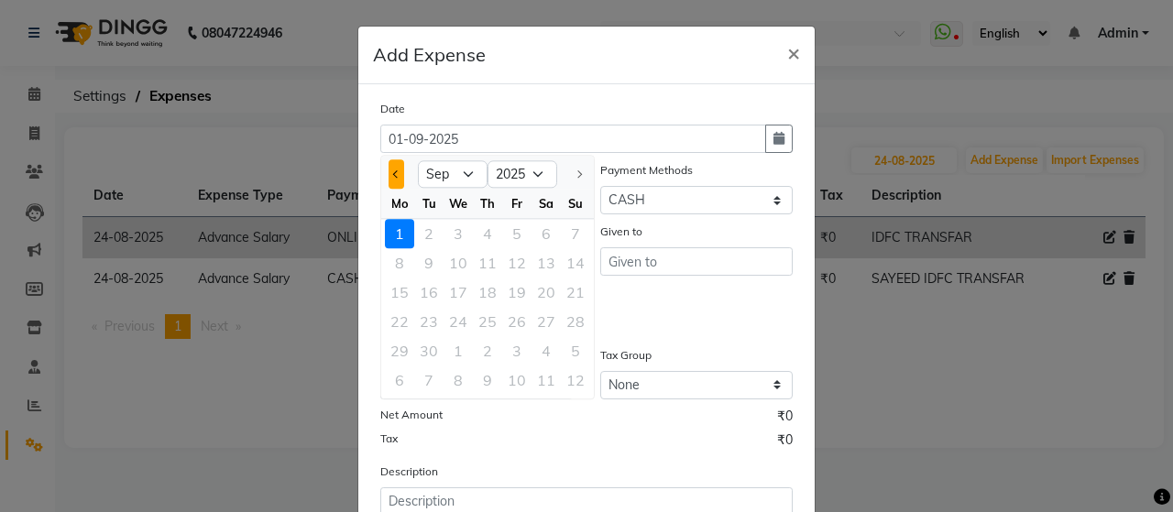
click at [391, 170] on button "Previous month" at bounding box center [397, 174] width 16 height 29
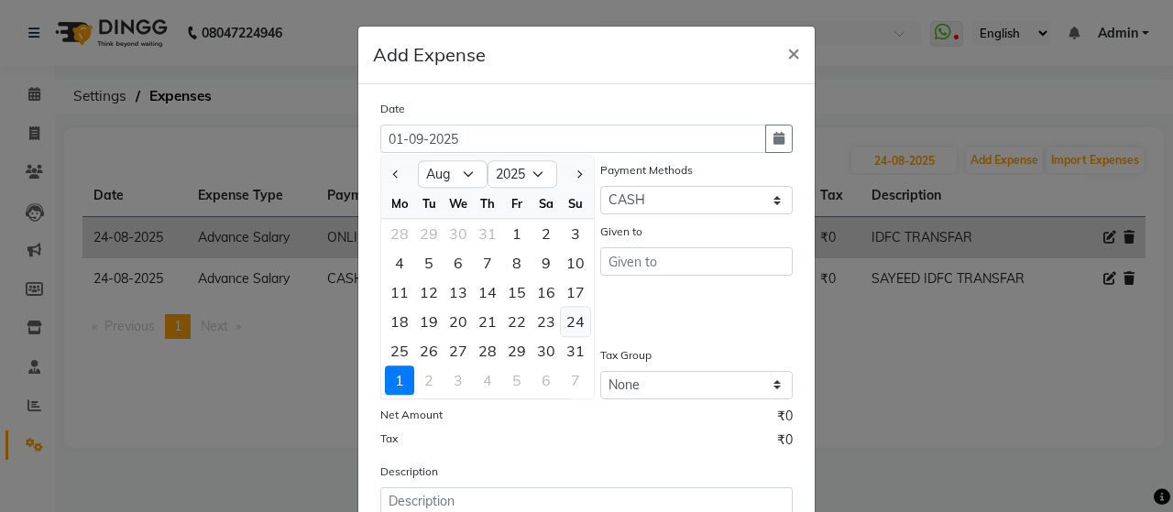
click at [565, 324] on div "24" at bounding box center [575, 321] width 29 height 29
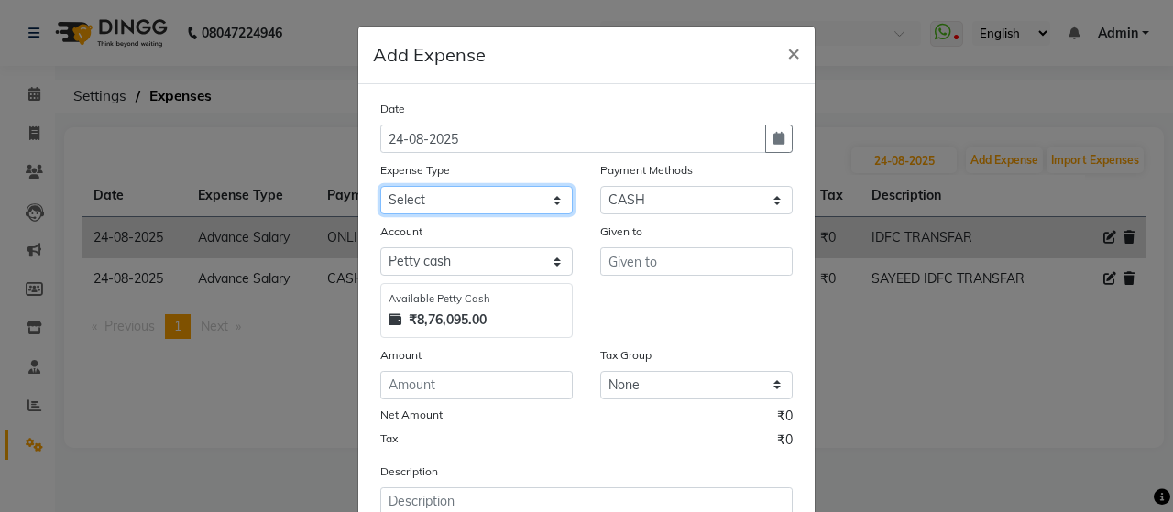
click at [517, 201] on select "Select Advance Salary Bank charges beuty hub Fuel Loan Repayment Maintenance Ma…" at bounding box center [476, 200] width 193 height 28
click at [380, 186] on select "Select Advance Salary Bank charges beuty hub Fuel Loan Repayment Maintenance Ma…" at bounding box center [476, 200] width 193 height 28
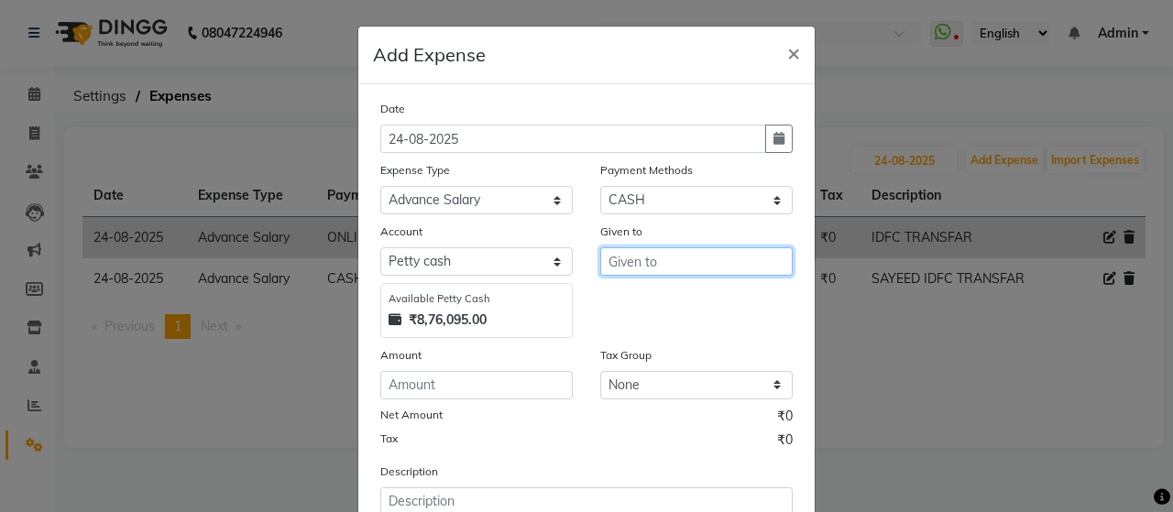
click at [680, 256] on input "text" at bounding box center [696, 262] width 193 height 28
click at [662, 302] on ngb-highlight "Ch etan" at bounding box center [648, 301] width 50 height 18
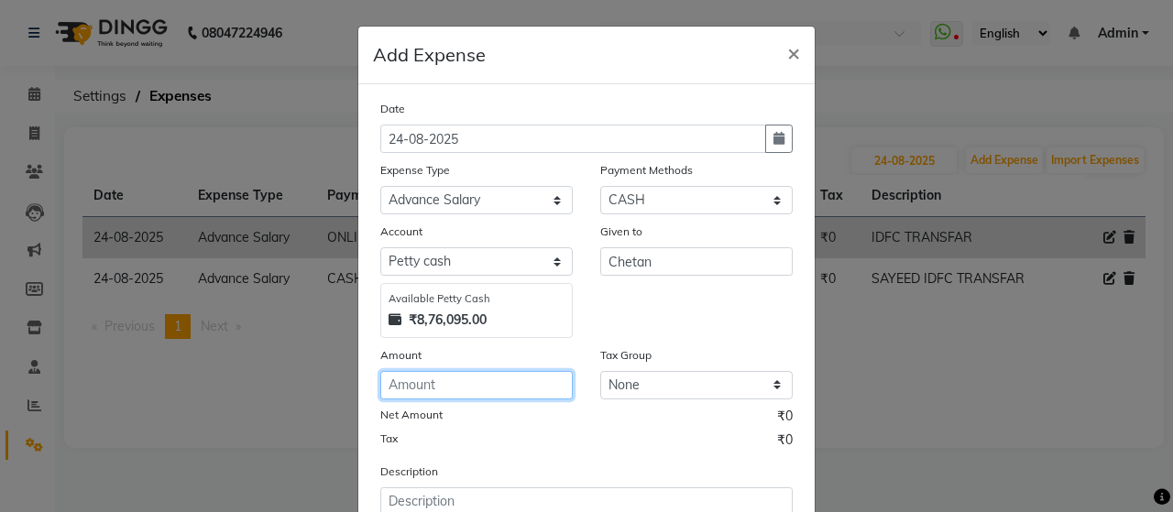
click at [464, 388] on input "number" at bounding box center [476, 385] width 193 height 28
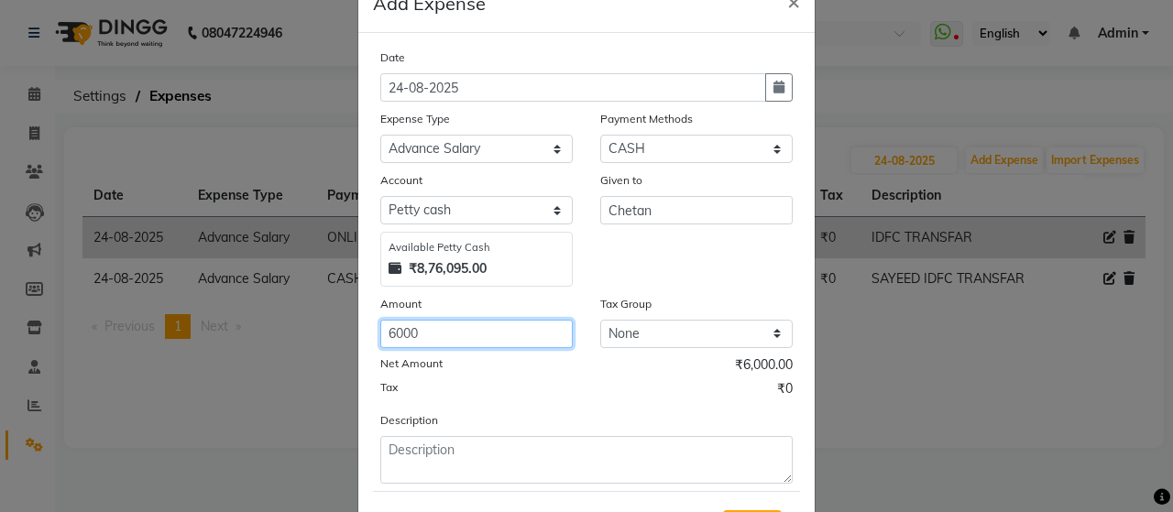
scroll to position [140, 0]
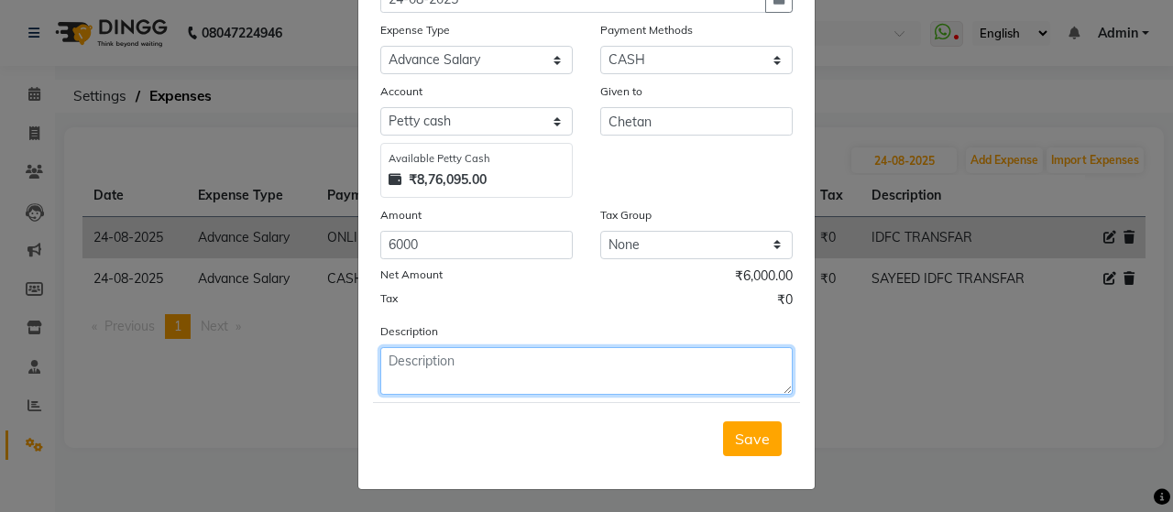
click at [536, 369] on textarea at bounding box center [586, 371] width 413 height 48
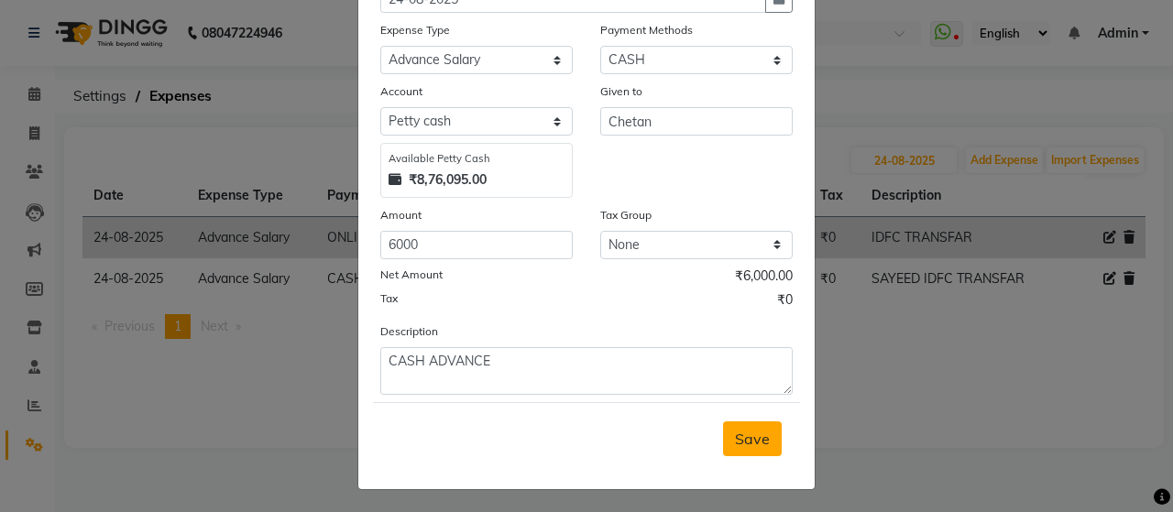
click at [743, 430] on span "Save" at bounding box center [752, 439] width 35 height 18
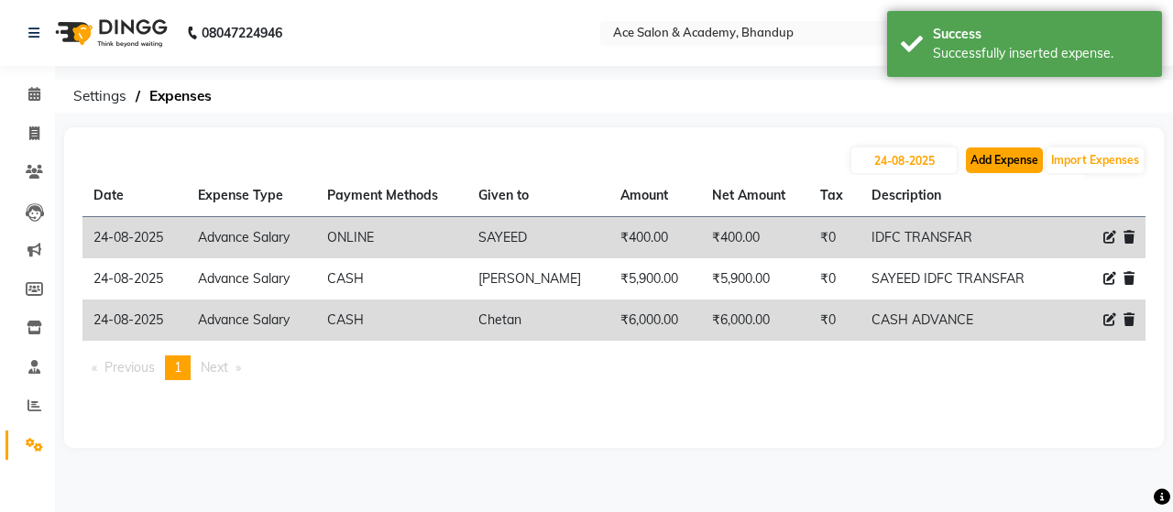
click at [1004, 155] on button "Add Expense" at bounding box center [1004, 161] width 77 height 26
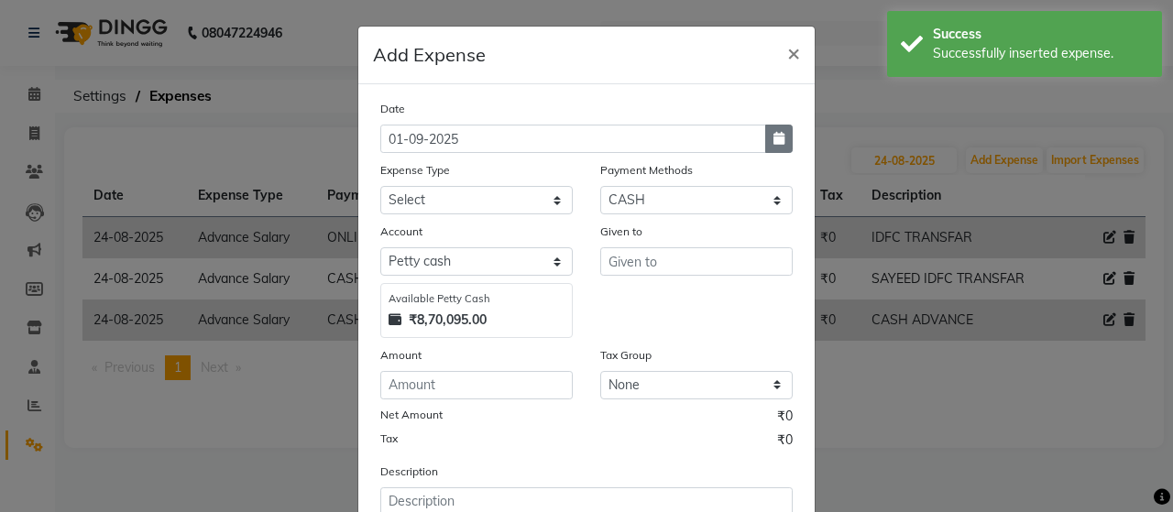
click at [775, 137] on icon "button" at bounding box center [779, 138] width 11 height 13
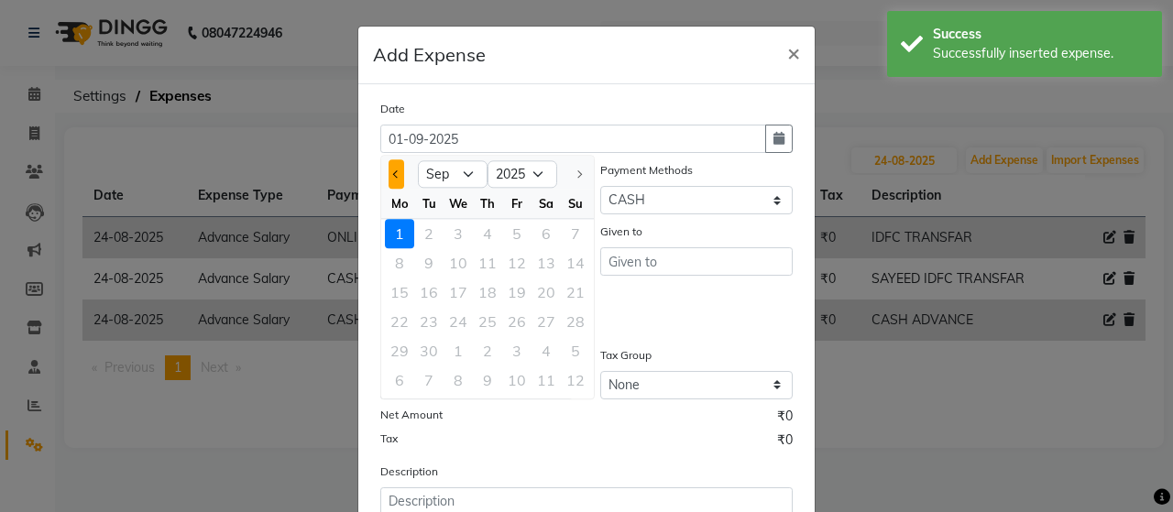
click at [393, 171] on span "Previous month" at bounding box center [396, 174] width 7 height 7
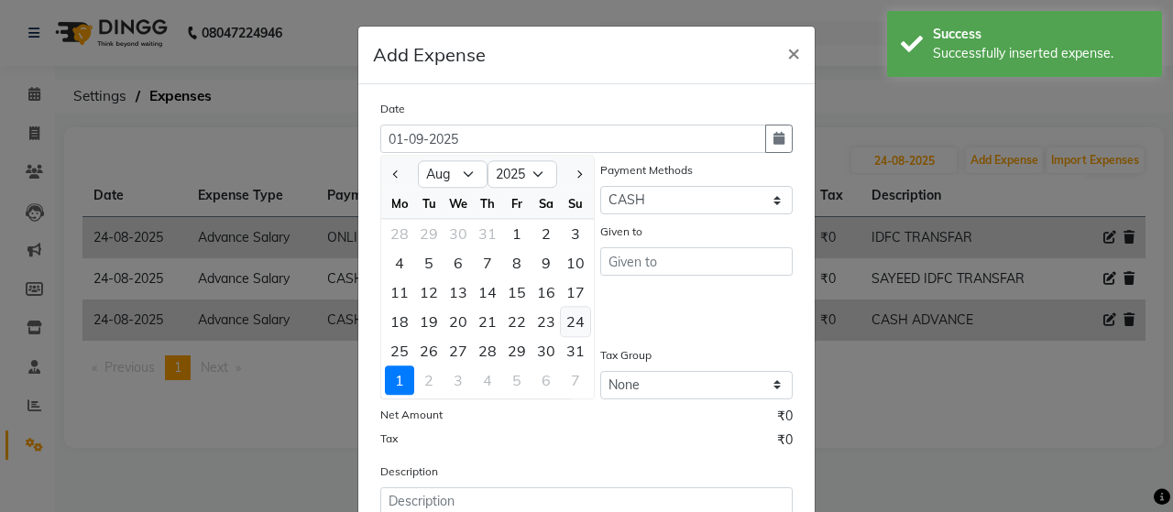
click at [568, 324] on div "24" at bounding box center [575, 321] width 29 height 29
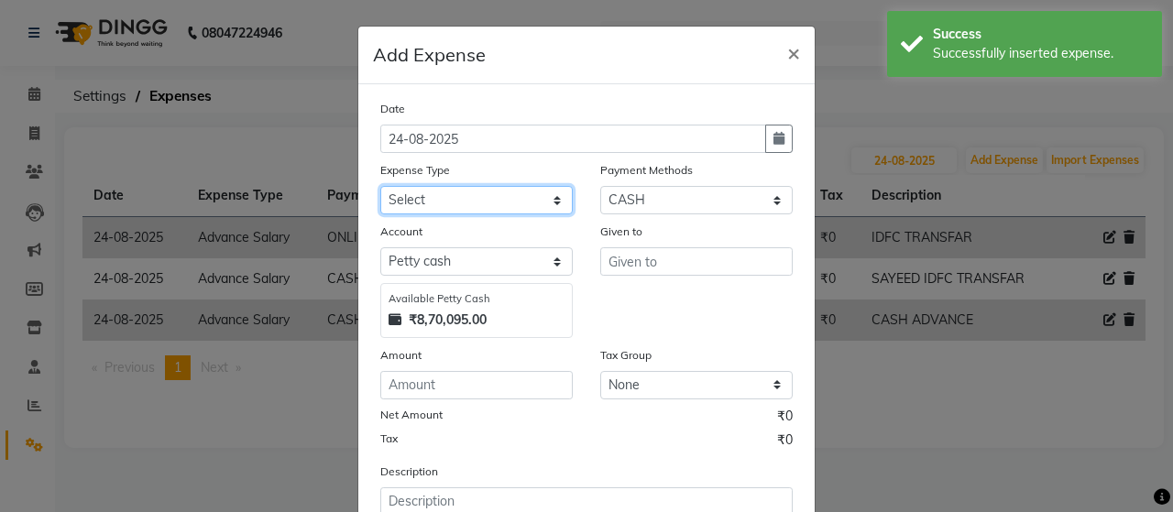
click at [541, 199] on select "Select Advance Salary Bank charges beuty hub Fuel Loan Repayment Maintenance Ma…" at bounding box center [476, 200] width 193 height 28
click at [380, 186] on select "Select Advance Salary Bank charges beuty hub Fuel Loan Repayment Maintenance Ma…" at bounding box center [476, 200] width 193 height 28
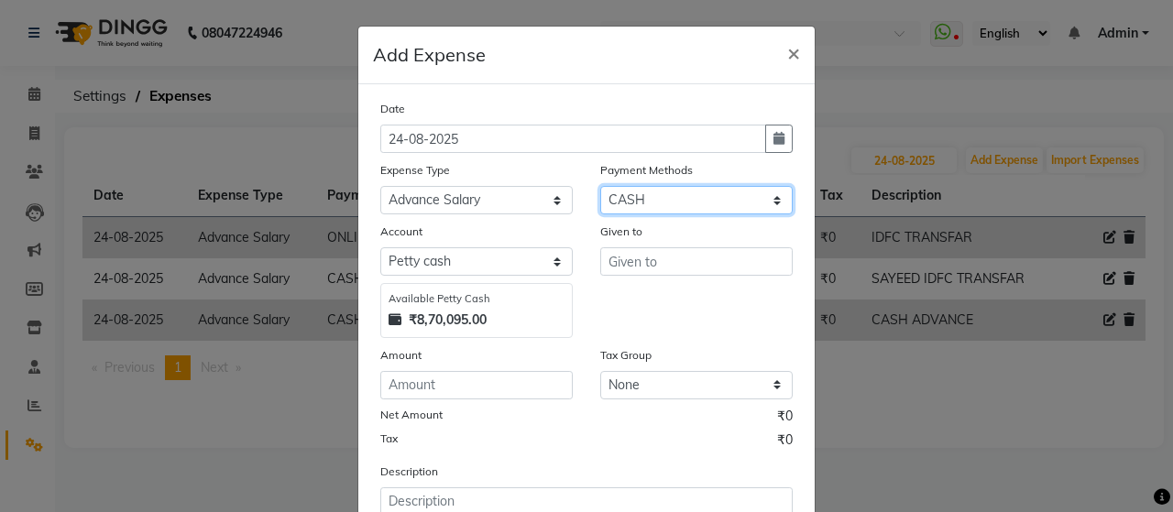
click at [672, 191] on select "Select ONLINE Prepaid CARD GPay CASH" at bounding box center [696, 200] width 193 height 28
click at [600, 186] on select "Select ONLINE Prepaid CARD GPay CASH" at bounding box center [696, 200] width 193 height 28
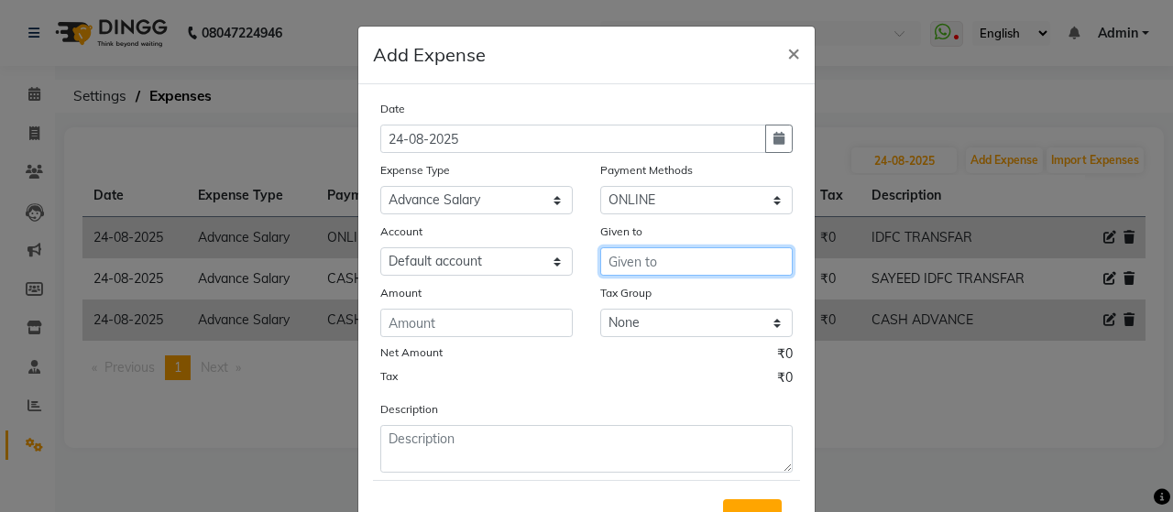
click at [618, 259] on input "text" at bounding box center [696, 262] width 193 height 28
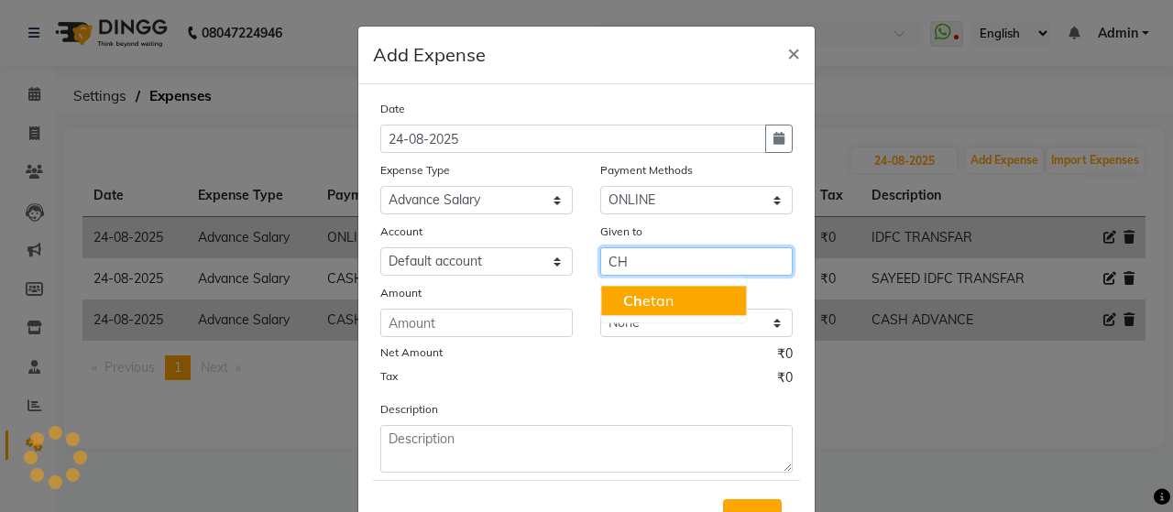
drag, startPoint x: 644, startPoint y: 294, endPoint x: 611, endPoint y: 299, distance: 32.4
click at [644, 295] on ngb-highlight "Ch etan" at bounding box center [648, 301] width 50 height 18
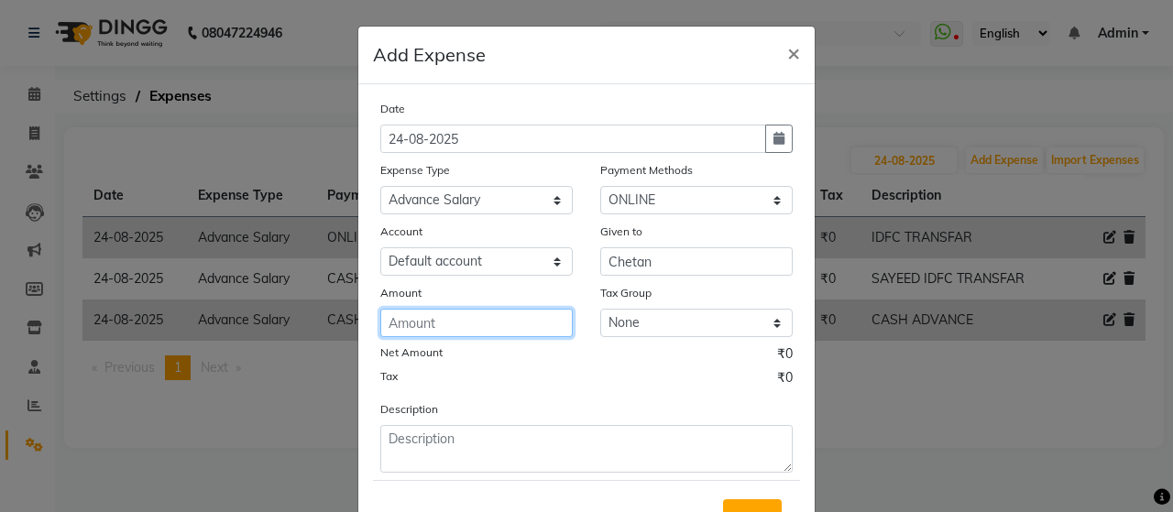
click at [440, 327] on input "number" at bounding box center [476, 323] width 193 height 28
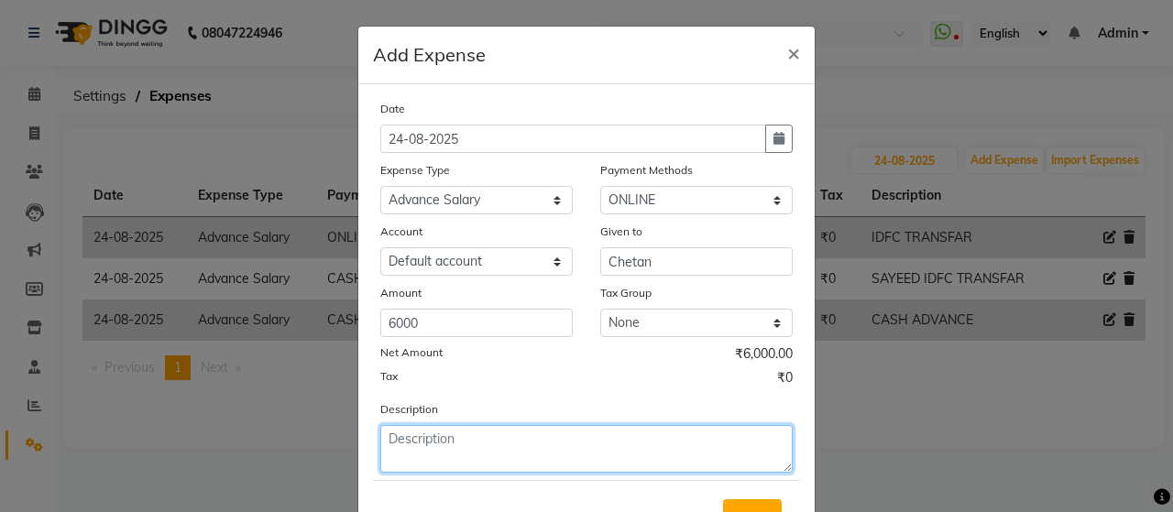
click at [497, 441] on textarea at bounding box center [586, 449] width 413 height 48
click at [389, 435] on textarea at bounding box center [586, 449] width 413 height 48
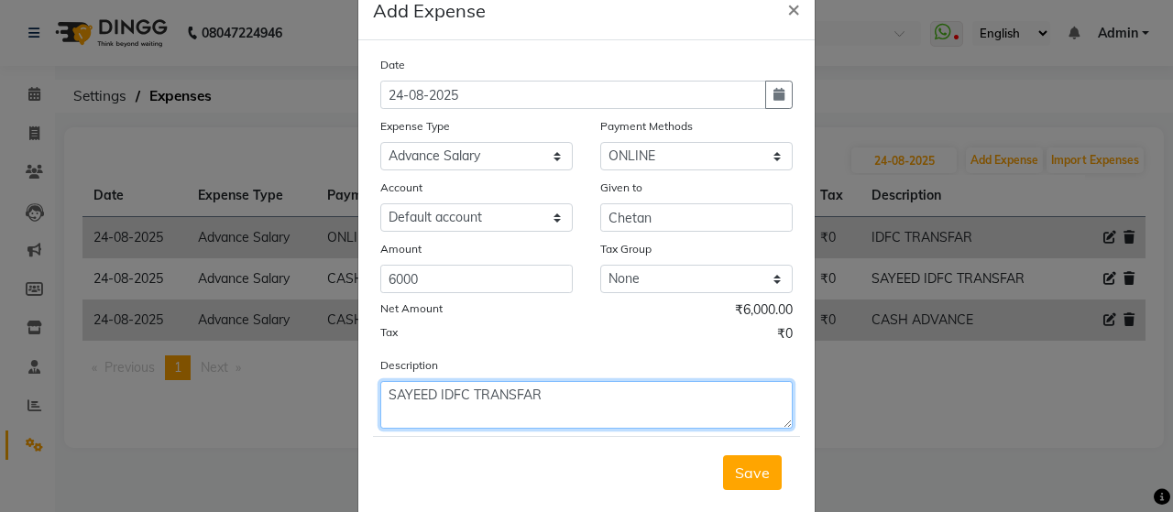
scroll to position [79, 0]
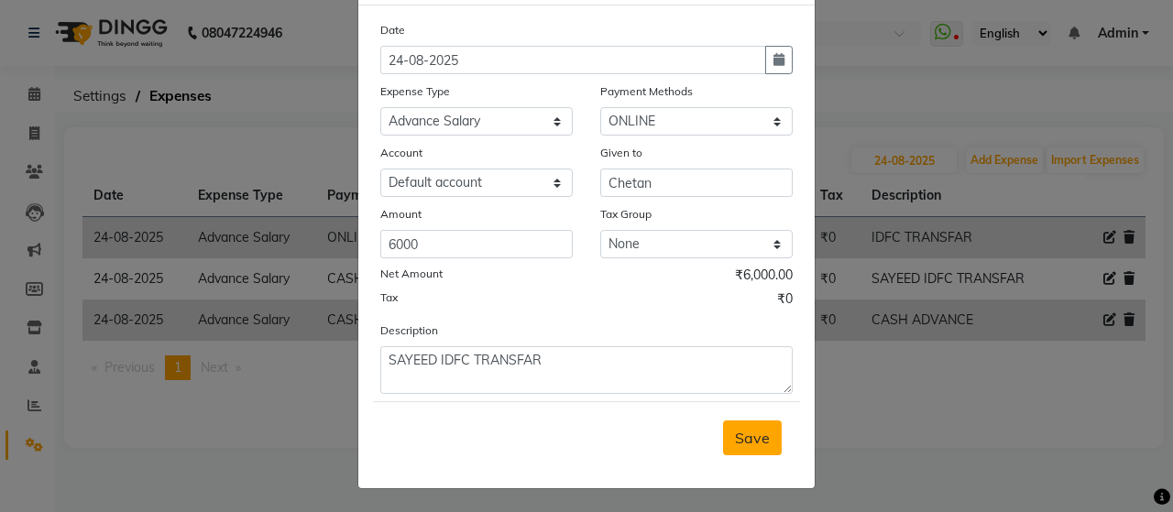
click at [756, 440] on span "Save" at bounding box center [752, 438] width 35 height 18
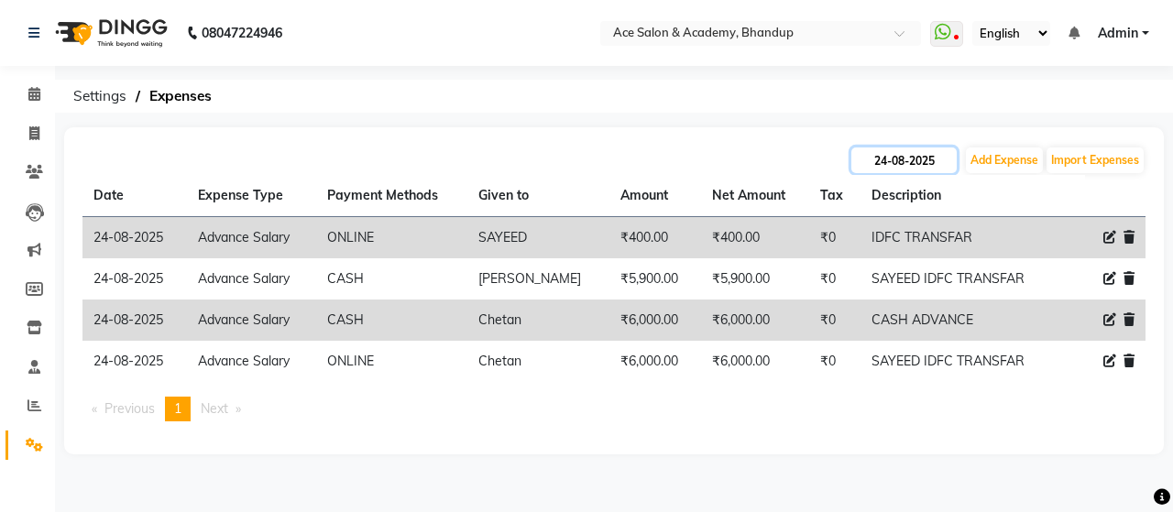
click at [894, 162] on input "24-08-2025" at bounding box center [904, 161] width 105 height 26
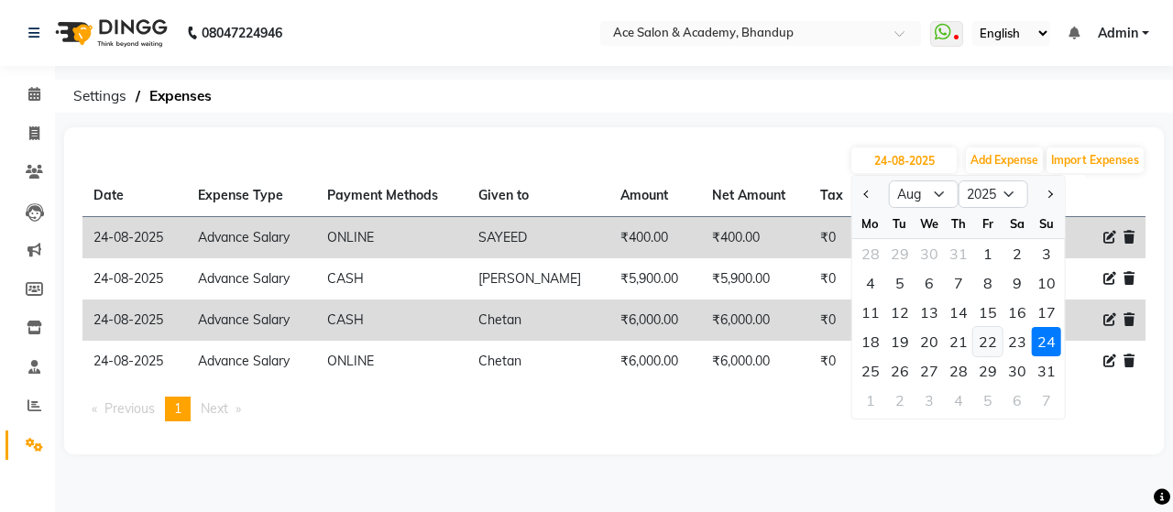
click at [989, 336] on div "22" at bounding box center [988, 341] width 29 height 29
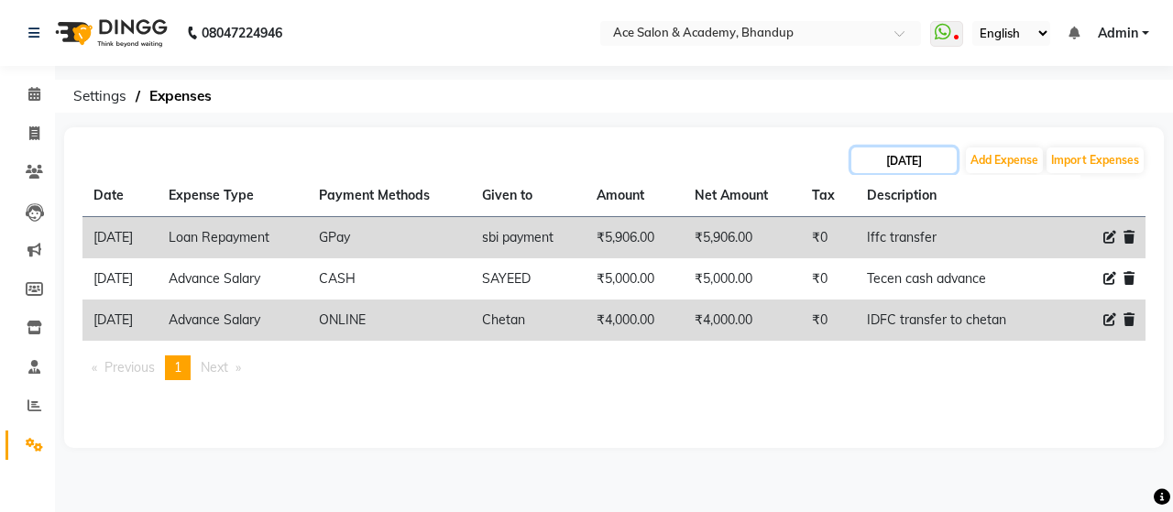
click at [898, 162] on input "[DATE]" at bounding box center [904, 161] width 105 height 26
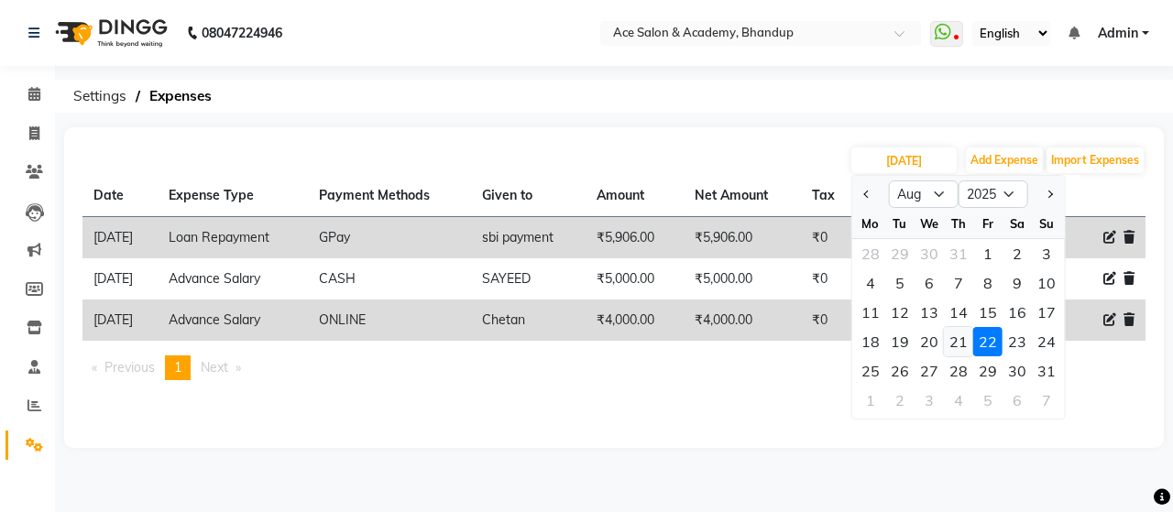
click at [957, 338] on div "21" at bounding box center [958, 341] width 29 height 29
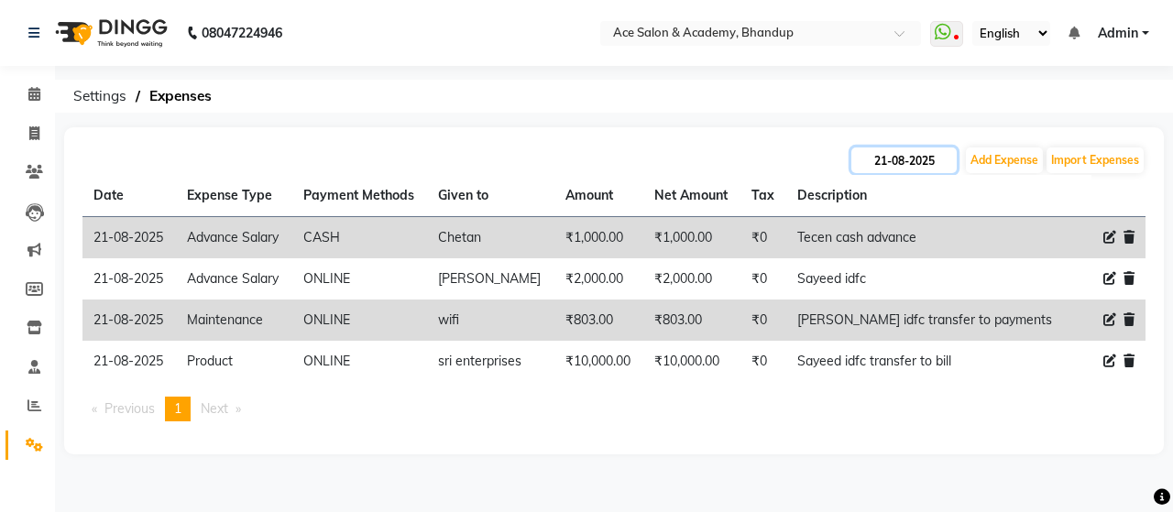
click at [889, 157] on input "21-08-2025" at bounding box center [904, 161] width 105 height 26
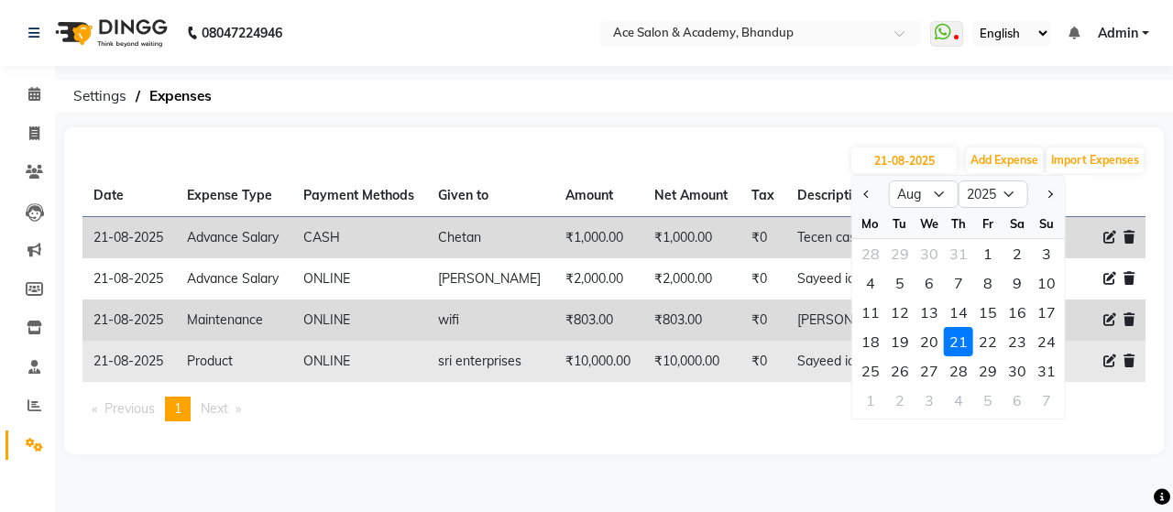
click at [1016, 342] on div "23" at bounding box center [1017, 341] width 29 height 29
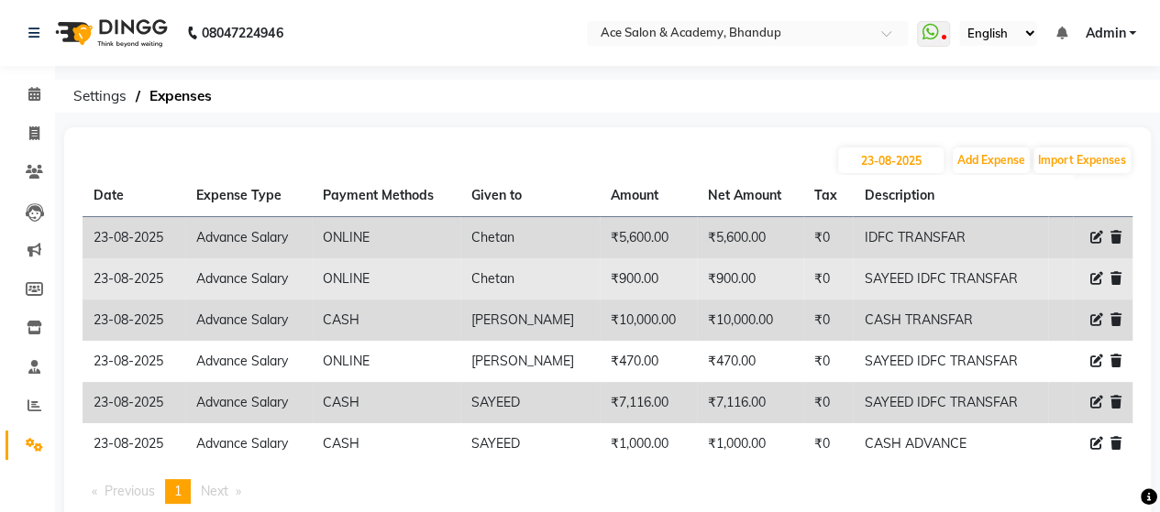
click at [1093, 280] on icon at bounding box center [1096, 278] width 13 height 13
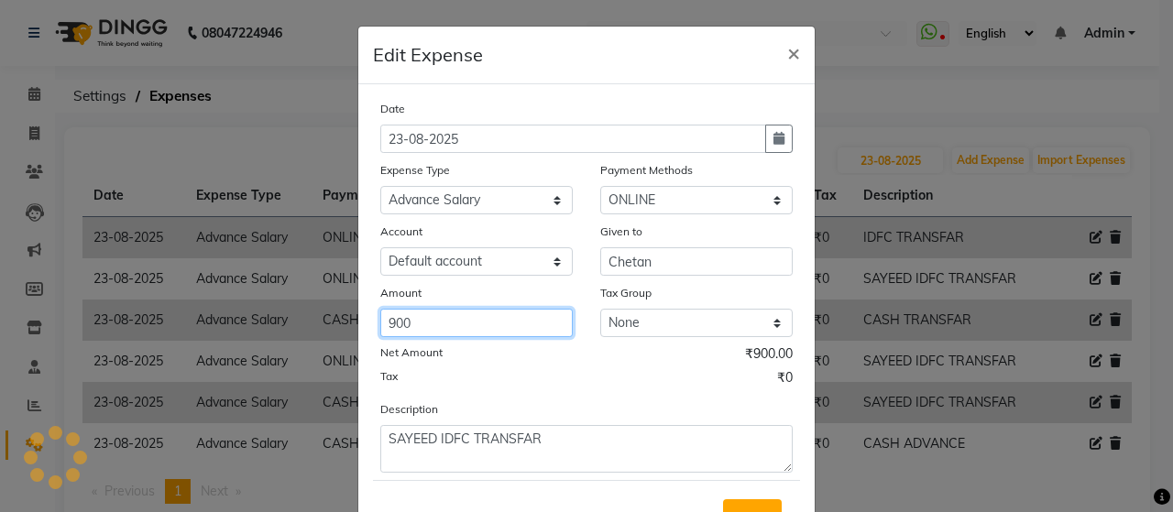
click at [442, 322] on input "900" at bounding box center [476, 323] width 193 height 28
click at [513, 322] on input "number" at bounding box center [476, 323] width 193 height 28
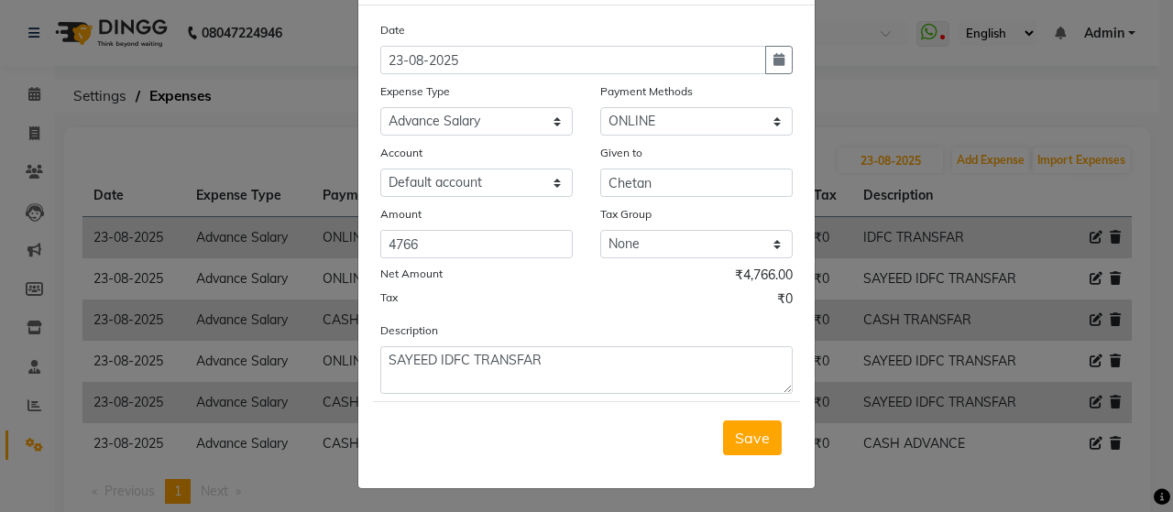
click at [764, 429] on button "Save" at bounding box center [752, 438] width 59 height 35
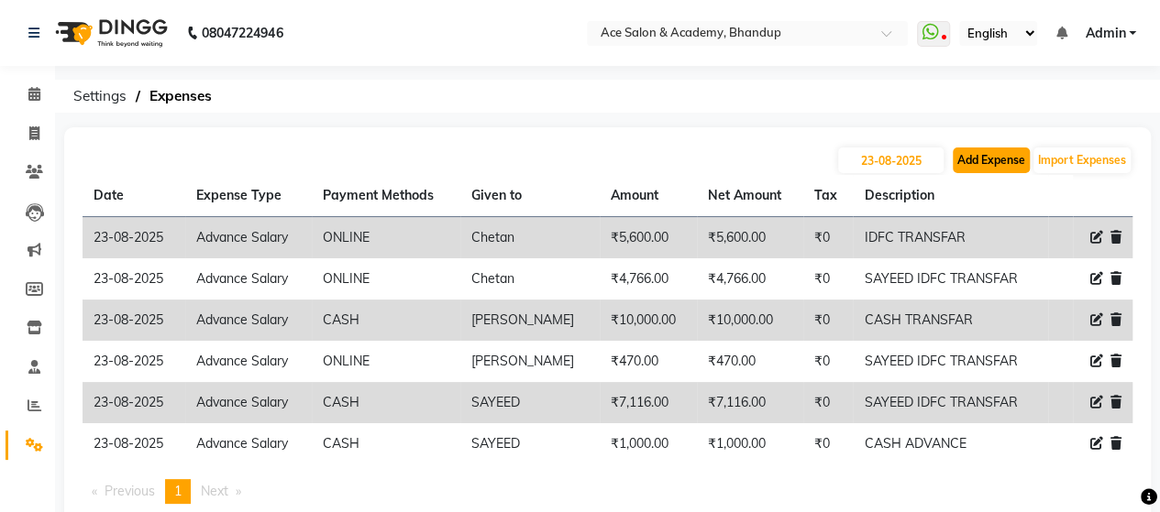
click at [982, 162] on button "Add Expense" at bounding box center [990, 161] width 77 height 26
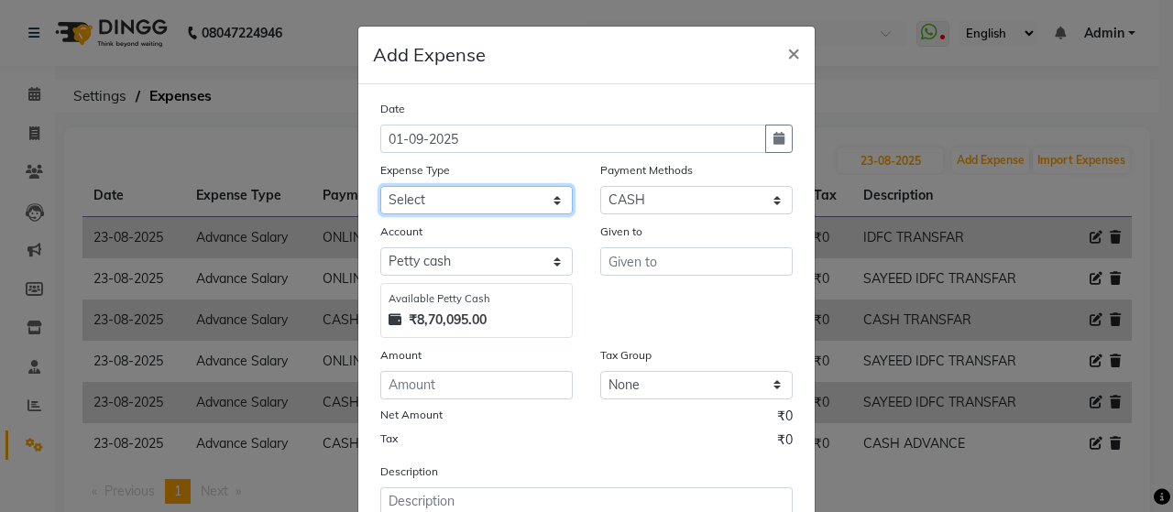
click at [471, 201] on select "Select Advance Salary Bank charges beuty hub Fuel Loan Repayment Maintenance Ma…" at bounding box center [476, 200] width 193 height 28
click at [380, 186] on select "Select Advance Salary Bank charges beuty hub Fuel Loan Repayment Maintenance Ma…" at bounding box center [476, 200] width 193 height 28
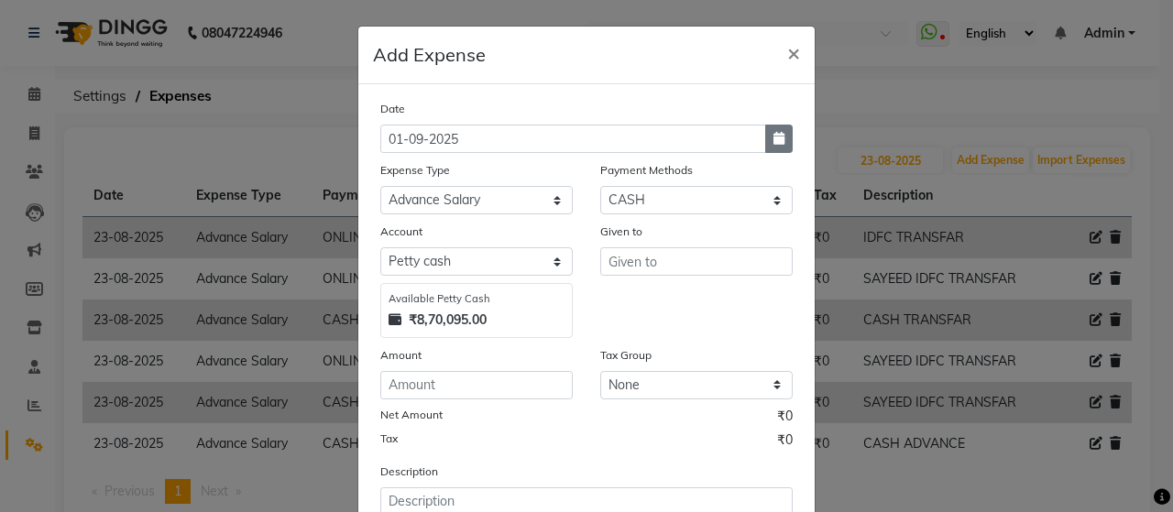
click at [765, 138] on button "button" at bounding box center [779, 139] width 28 height 28
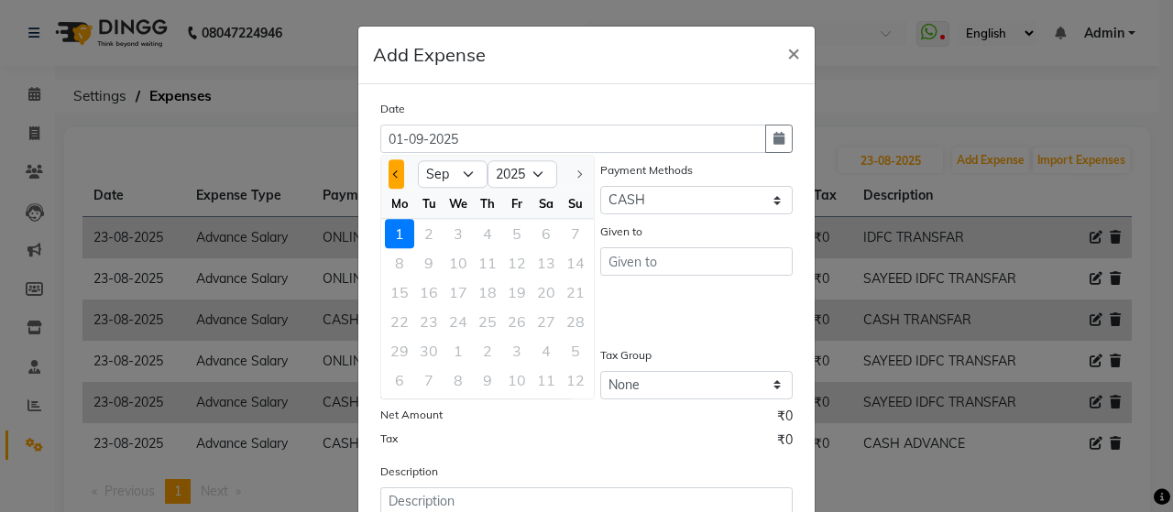
click at [393, 172] on button "Previous month" at bounding box center [397, 174] width 16 height 29
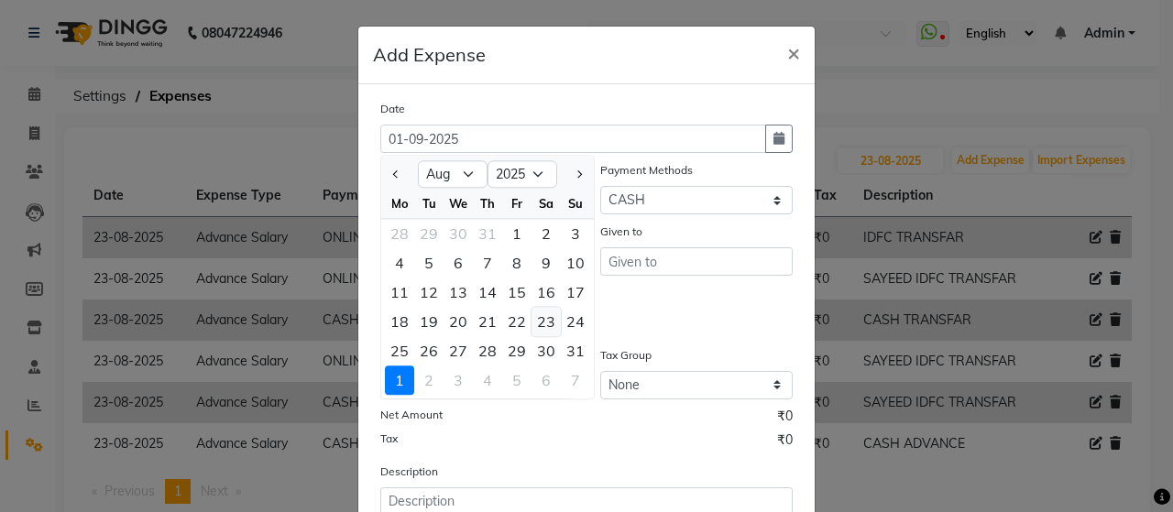
click at [545, 316] on div "23" at bounding box center [546, 321] width 29 height 29
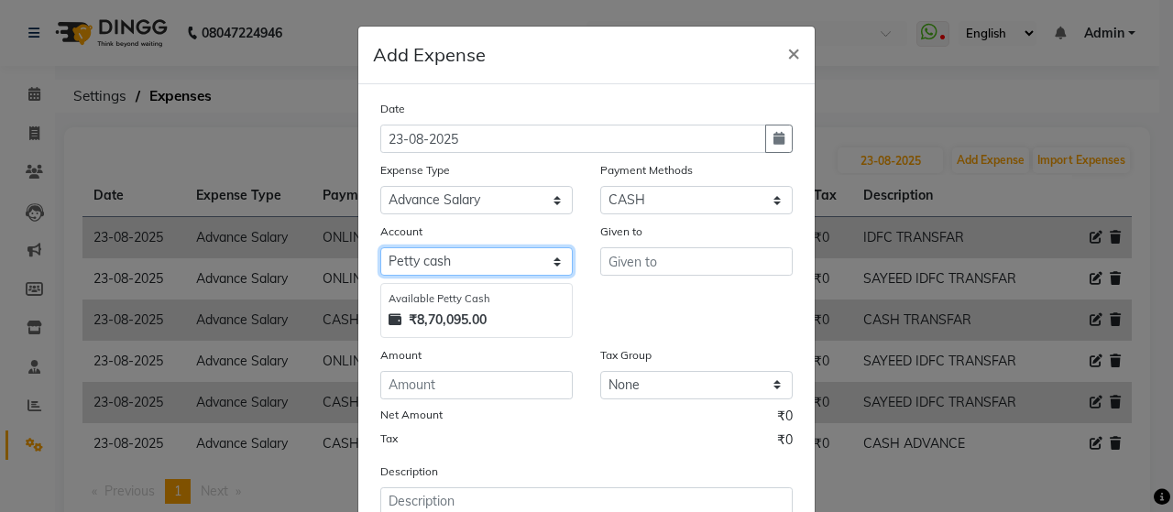
click at [477, 257] on select "Select [PERSON_NAME] cash Default account" at bounding box center [476, 262] width 193 height 28
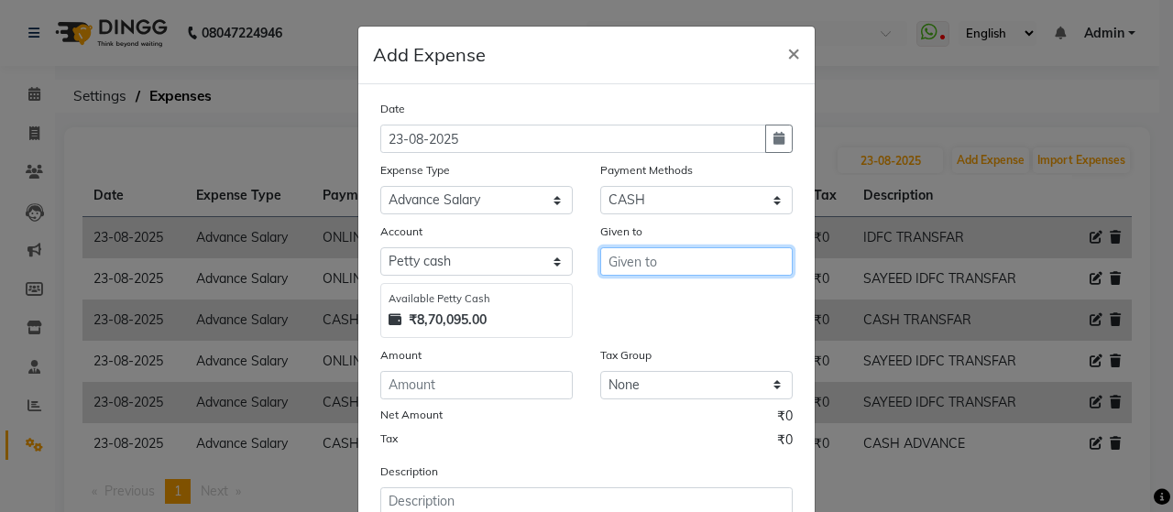
click at [721, 258] on input "text" at bounding box center [696, 262] width 193 height 28
click at [688, 302] on button "Chetan" at bounding box center [673, 300] width 145 height 29
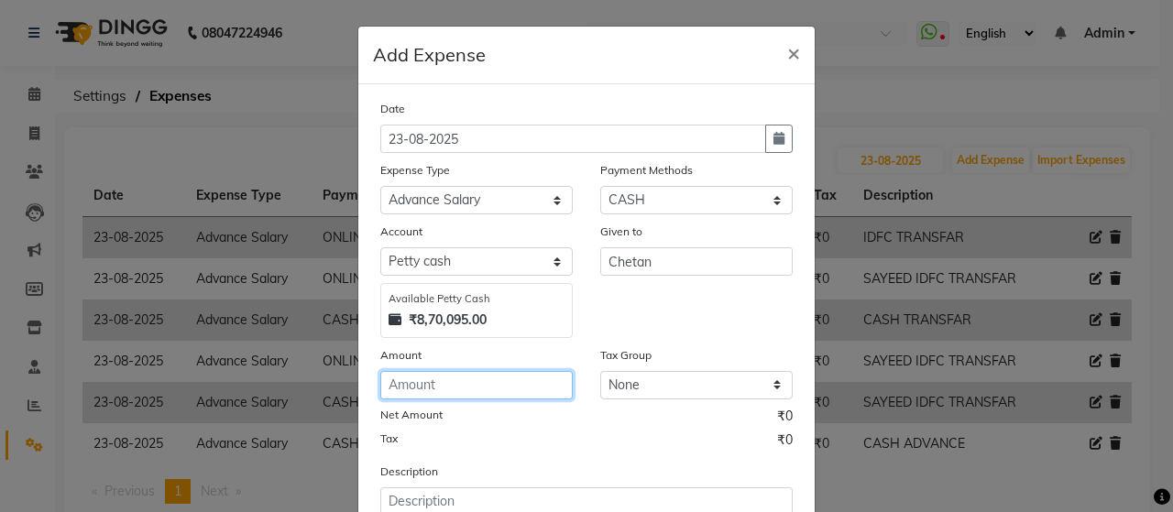
click at [526, 375] on input "number" at bounding box center [476, 385] width 193 height 28
click at [435, 386] on input "number" at bounding box center [476, 385] width 193 height 28
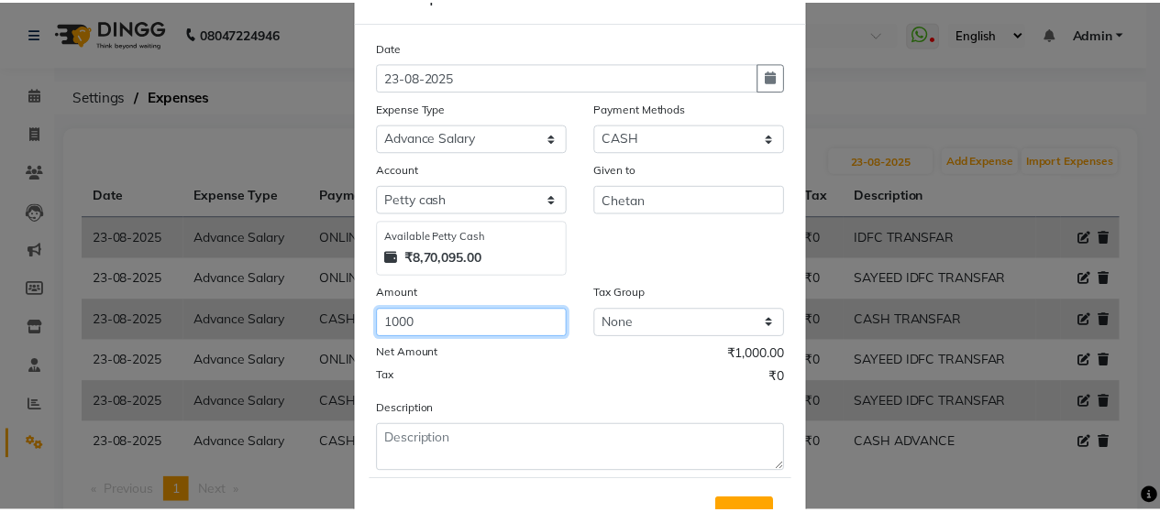
scroll to position [92, 0]
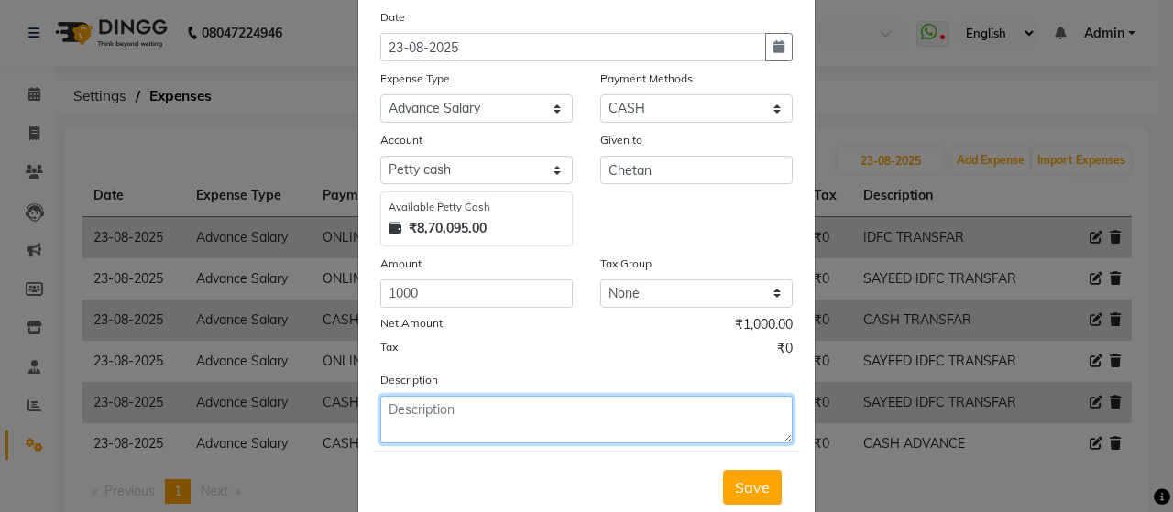
click at [531, 423] on textarea at bounding box center [586, 420] width 413 height 48
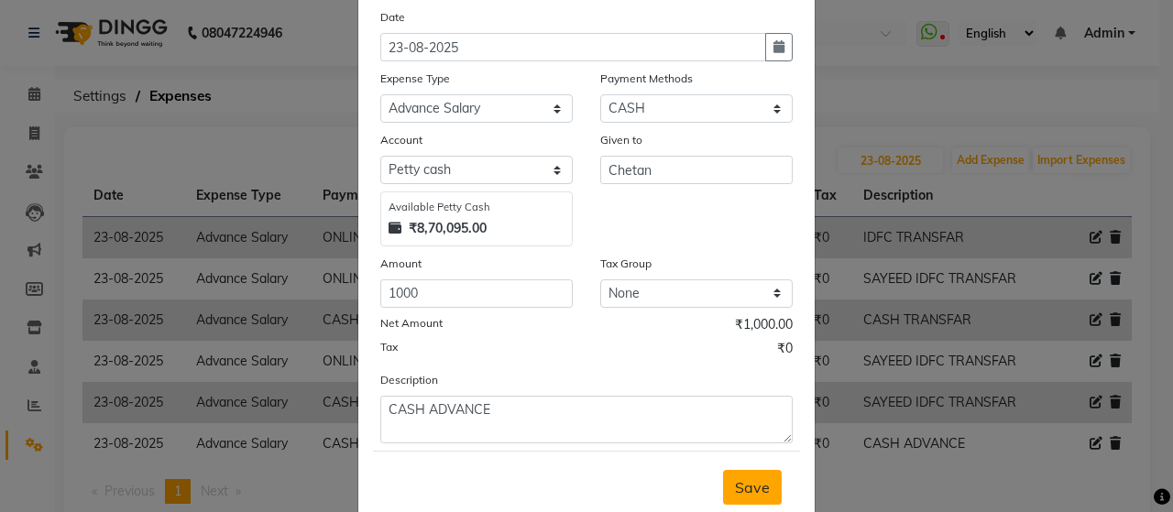
click at [749, 490] on span "Save" at bounding box center [752, 488] width 35 height 18
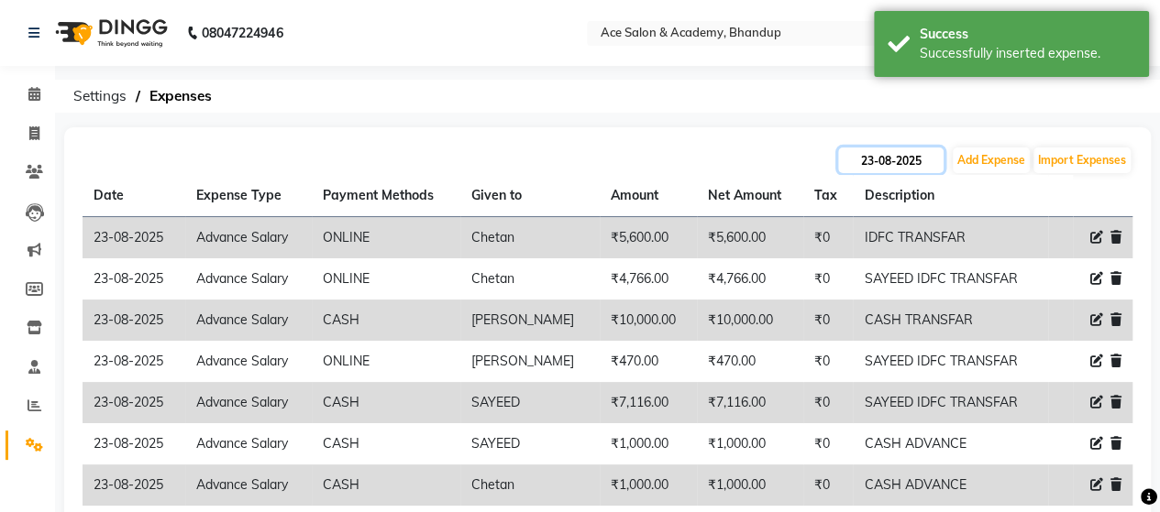
click at [902, 162] on input "23-08-2025" at bounding box center [890, 161] width 105 height 26
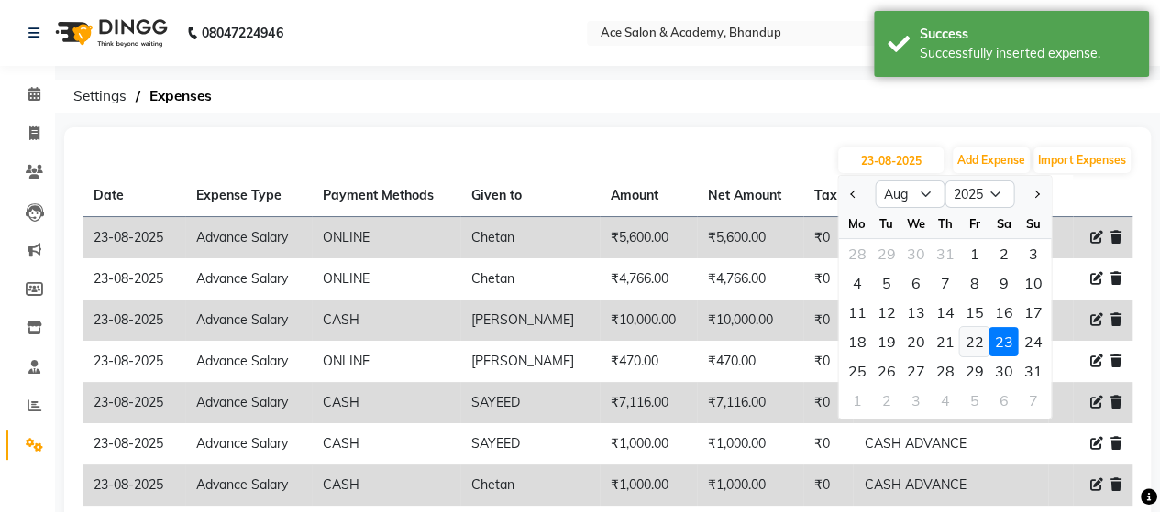
click at [976, 343] on div "22" at bounding box center [973, 341] width 29 height 29
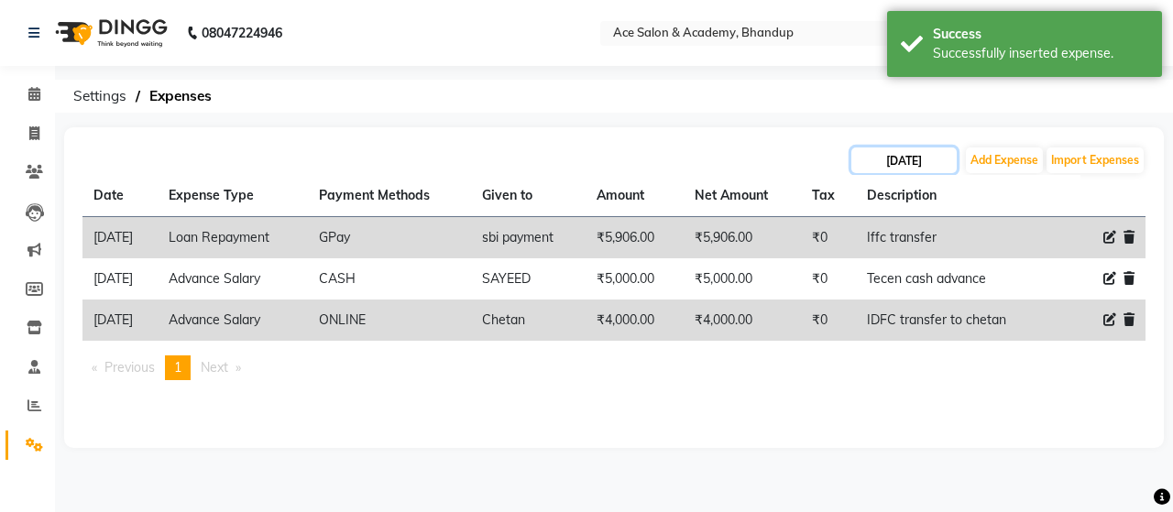
click at [933, 159] on input "[DATE]" at bounding box center [904, 161] width 105 height 26
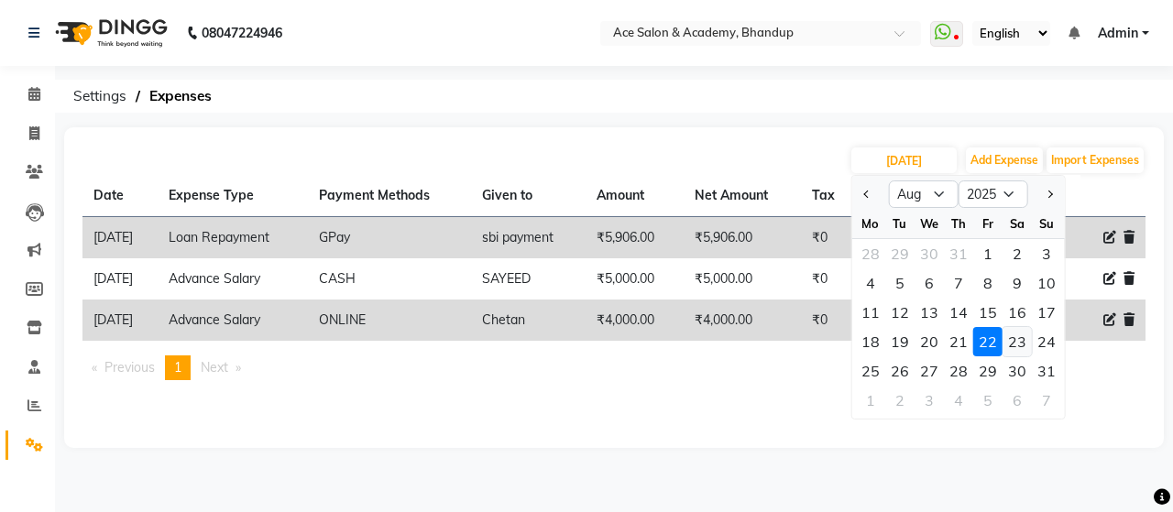
click at [1019, 336] on div "23" at bounding box center [1017, 341] width 29 height 29
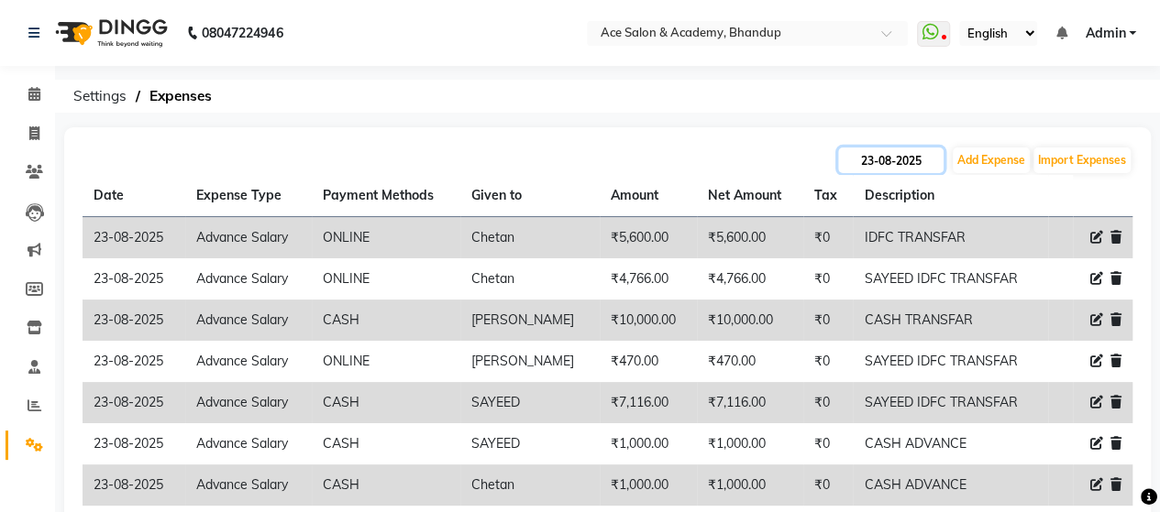
click at [881, 160] on input "23-08-2025" at bounding box center [890, 161] width 105 height 26
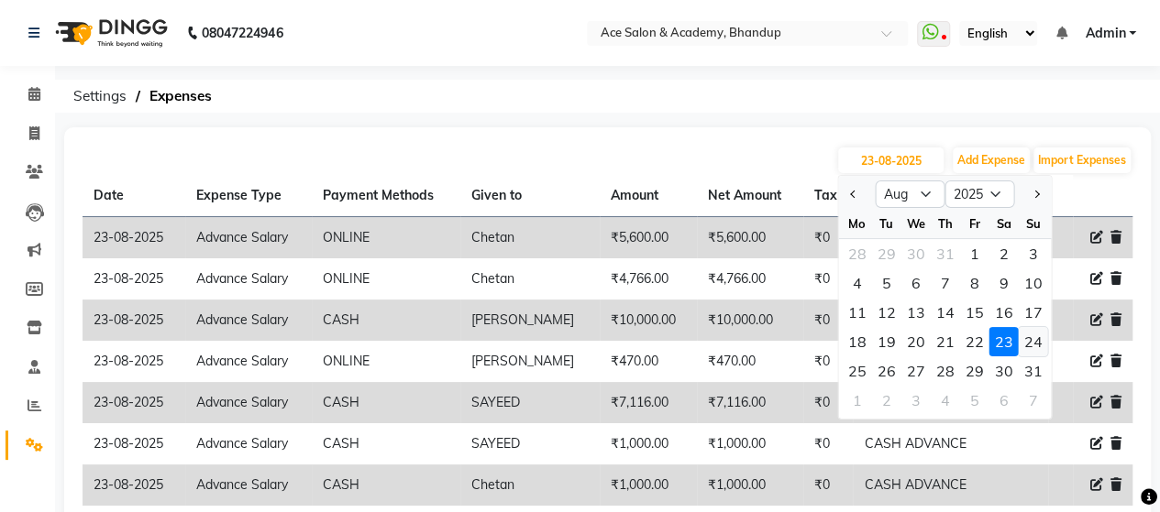
click at [1035, 337] on div "24" at bounding box center [1032, 341] width 29 height 29
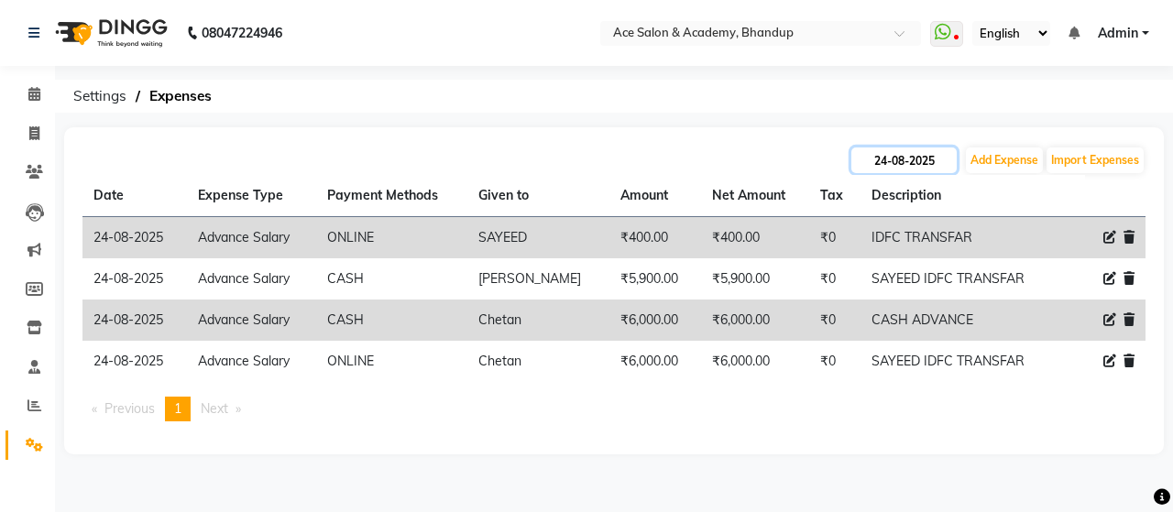
click at [890, 159] on input "24-08-2025" at bounding box center [904, 161] width 105 height 26
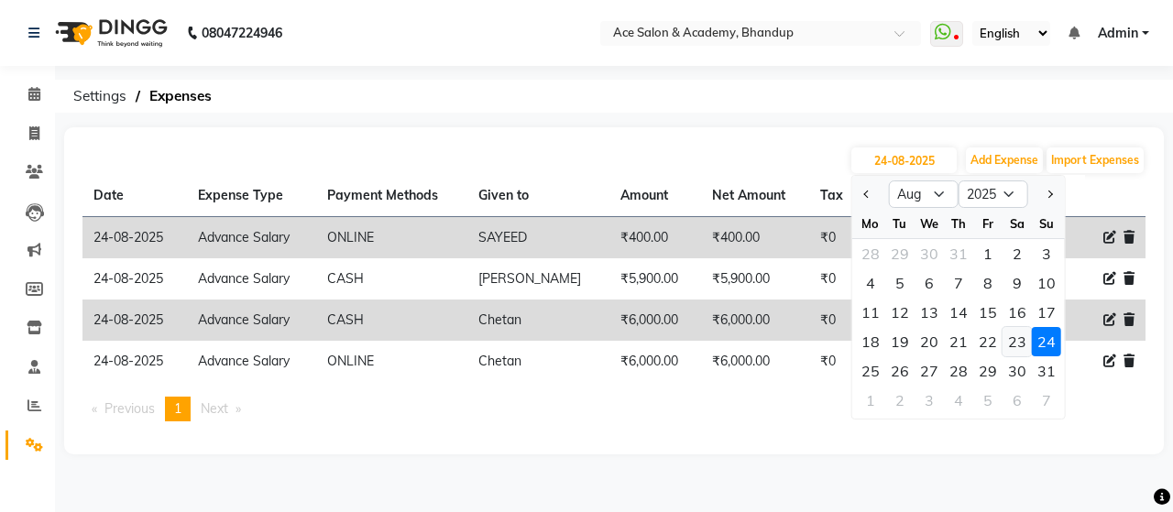
click at [1019, 340] on div "23" at bounding box center [1017, 341] width 29 height 29
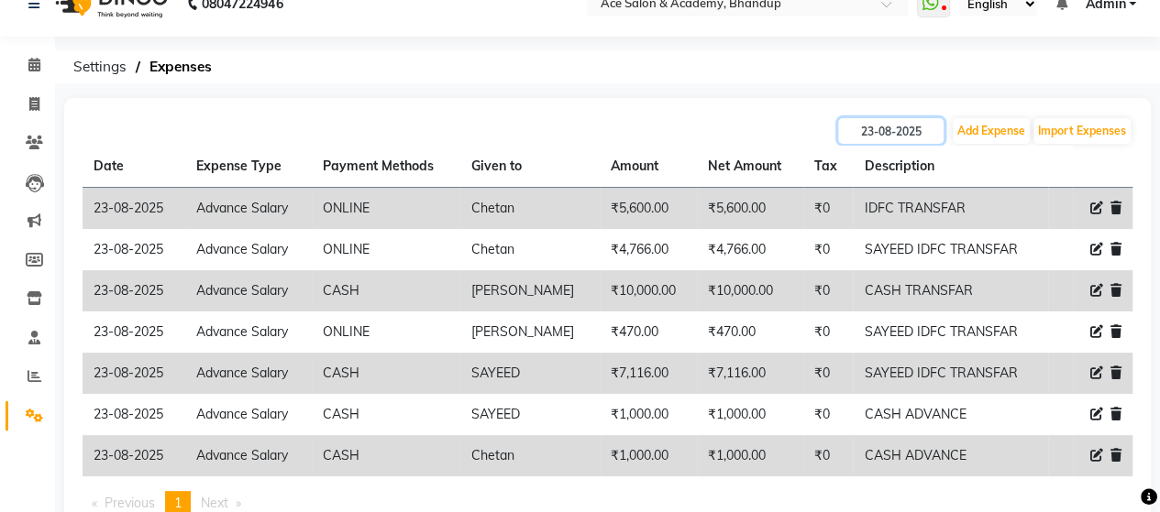
scroll to position [1, 0]
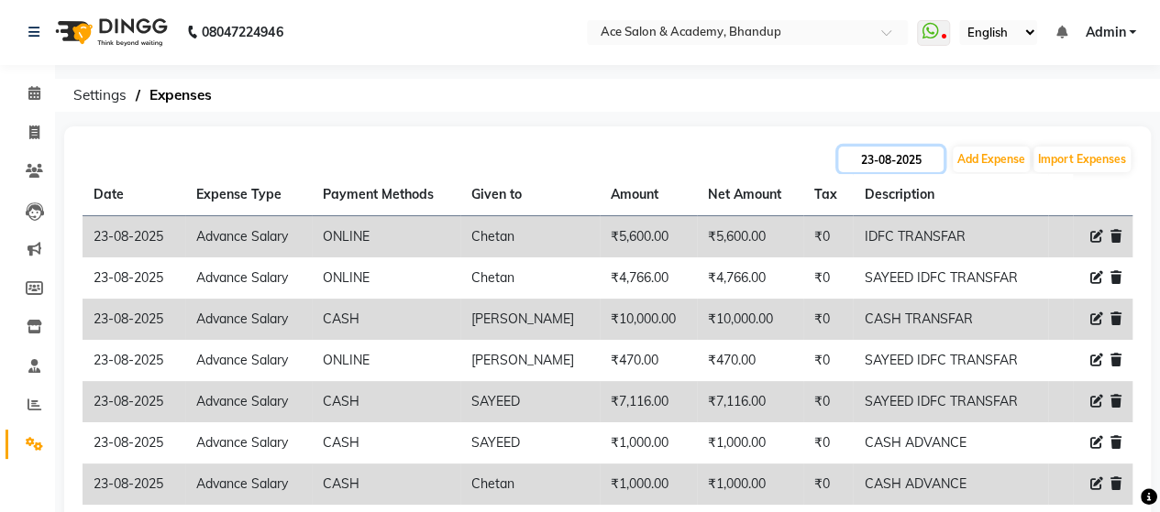
click at [919, 153] on input "23-08-2025" at bounding box center [890, 160] width 105 height 26
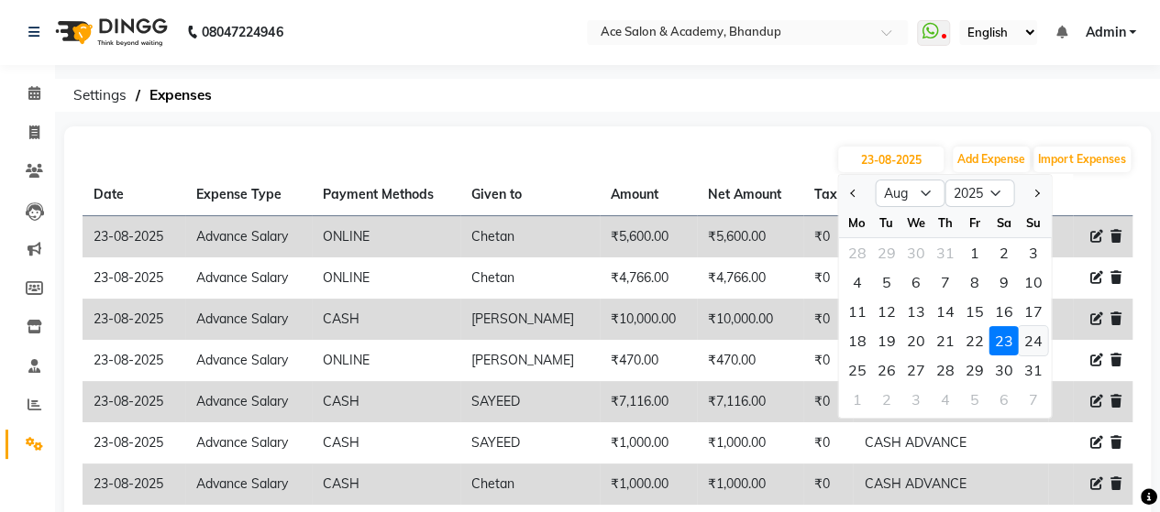
click at [1037, 342] on div "24" at bounding box center [1032, 340] width 29 height 29
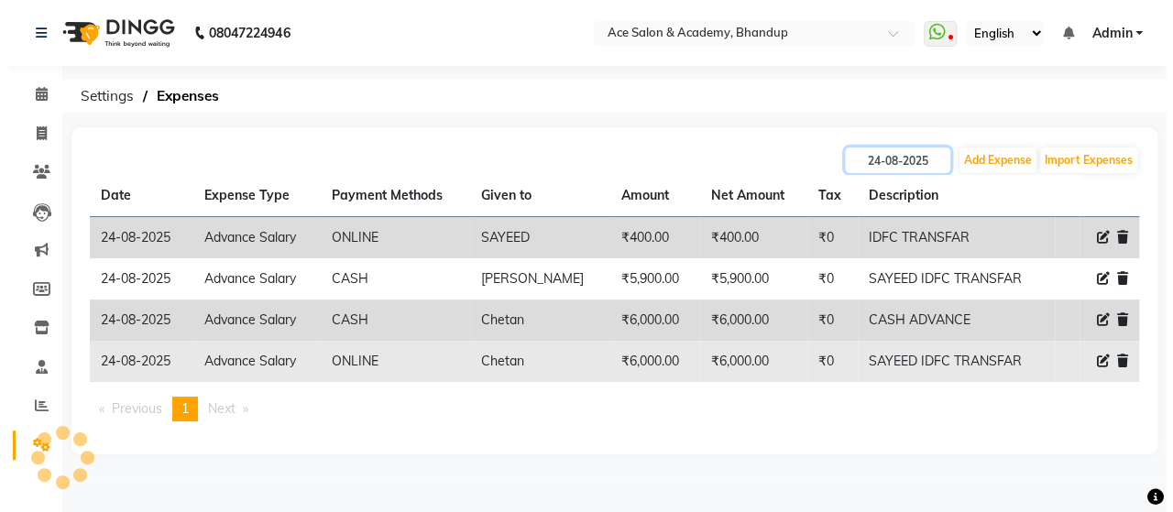
scroll to position [0, 0]
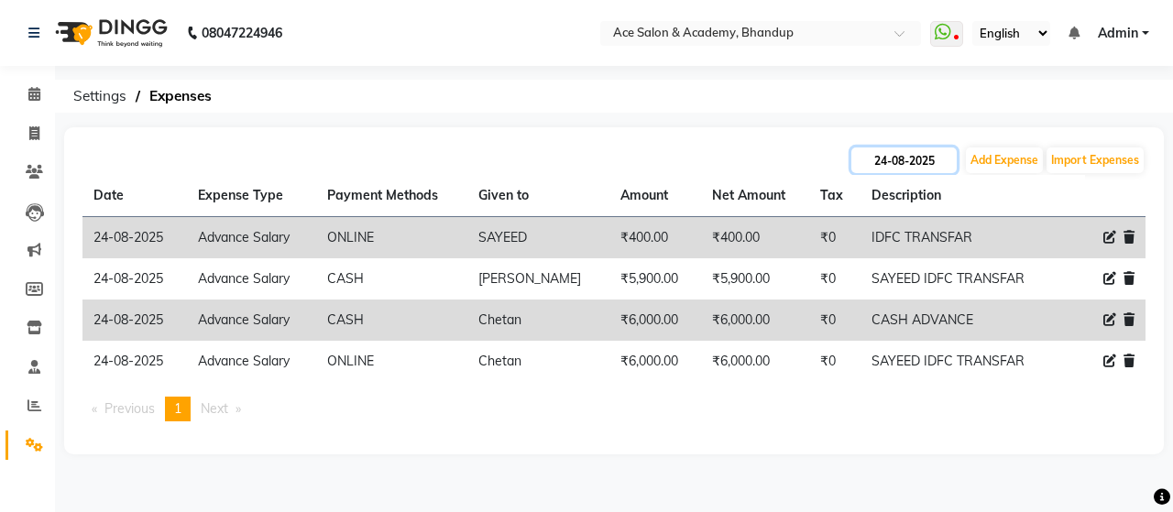
click at [911, 160] on input "24-08-2025" at bounding box center [904, 161] width 105 height 26
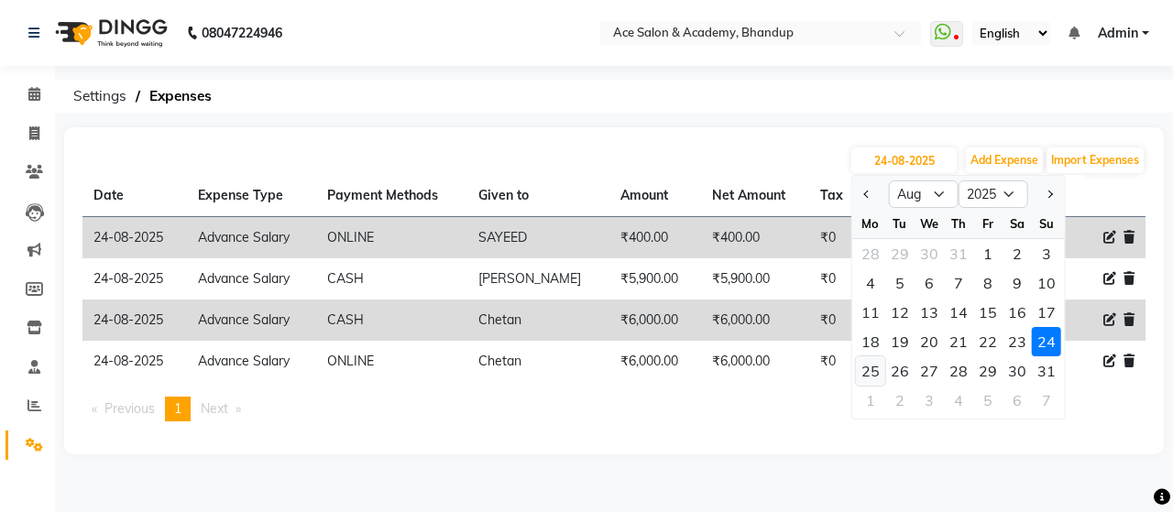
click at [872, 369] on div "25" at bounding box center [870, 371] width 29 height 29
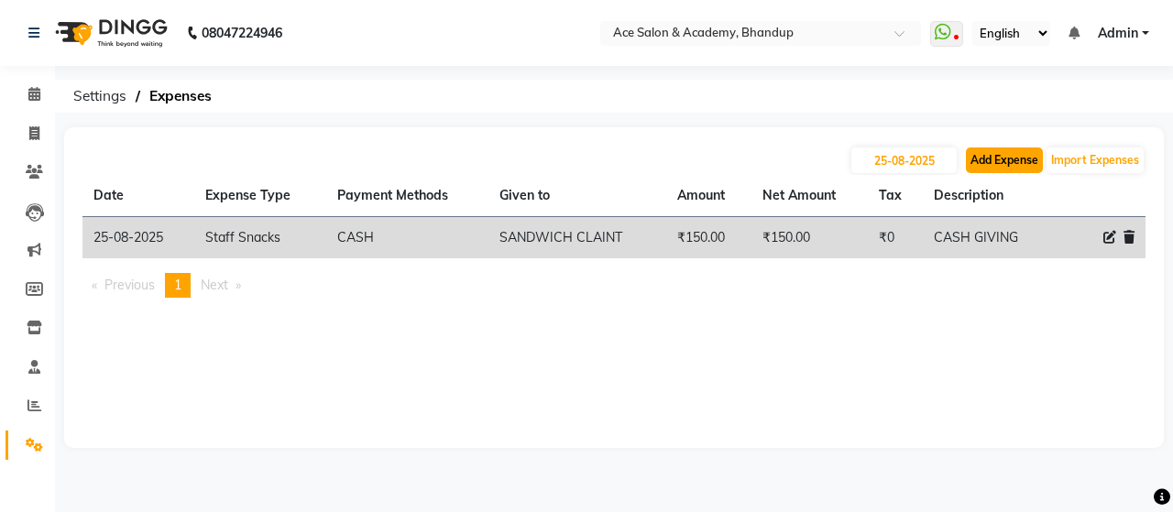
click at [989, 160] on button "Add Expense" at bounding box center [1004, 161] width 77 height 26
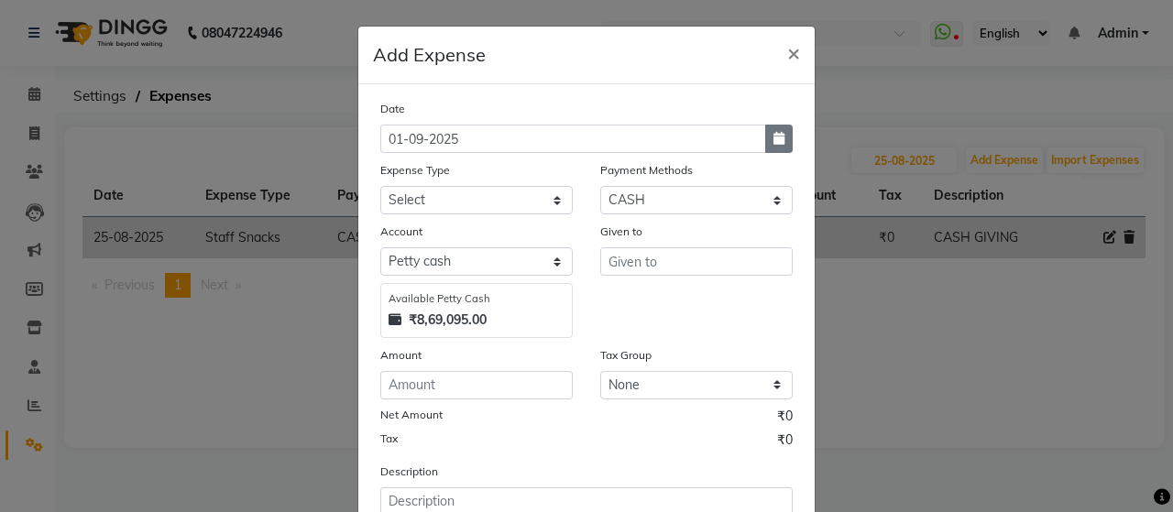
click at [775, 140] on icon "button" at bounding box center [779, 138] width 11 height 13
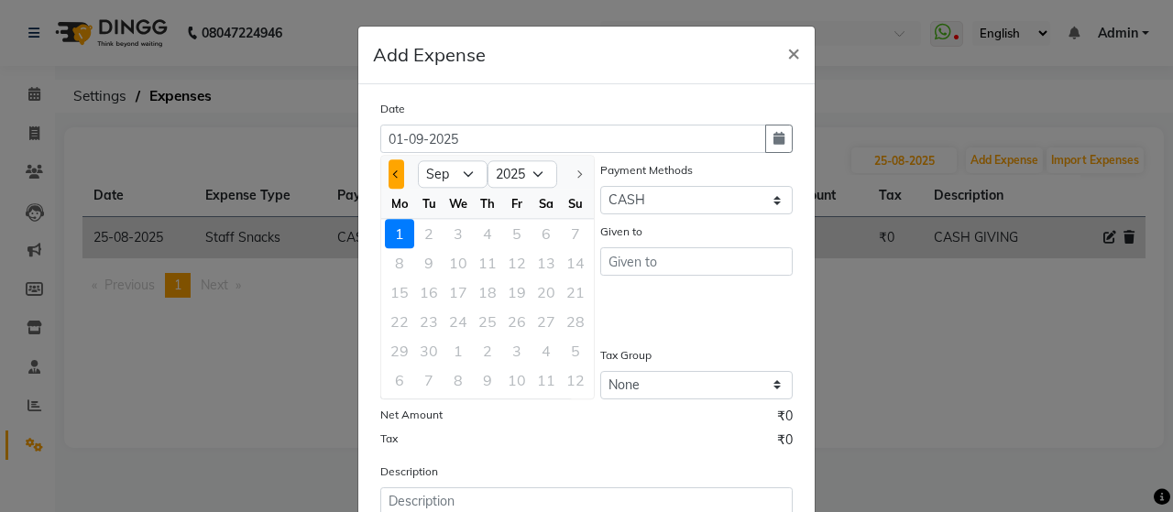
click at [393, 171] on span "Previous month" at bounding box center [396, 174] width 7 height 7
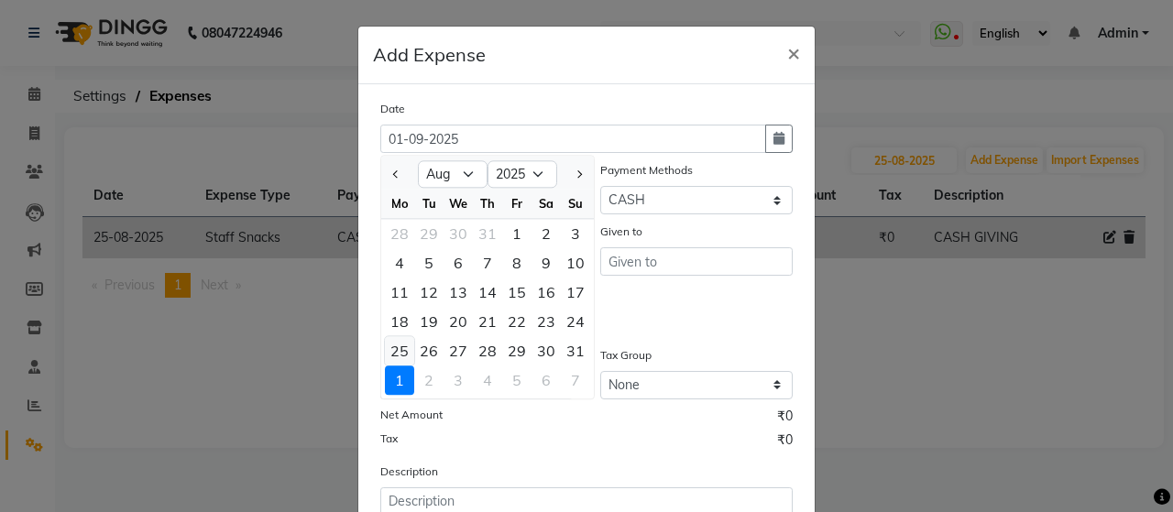
click at [392, 350] on div "25" at bounding box center [399, 350] width 29 height 29
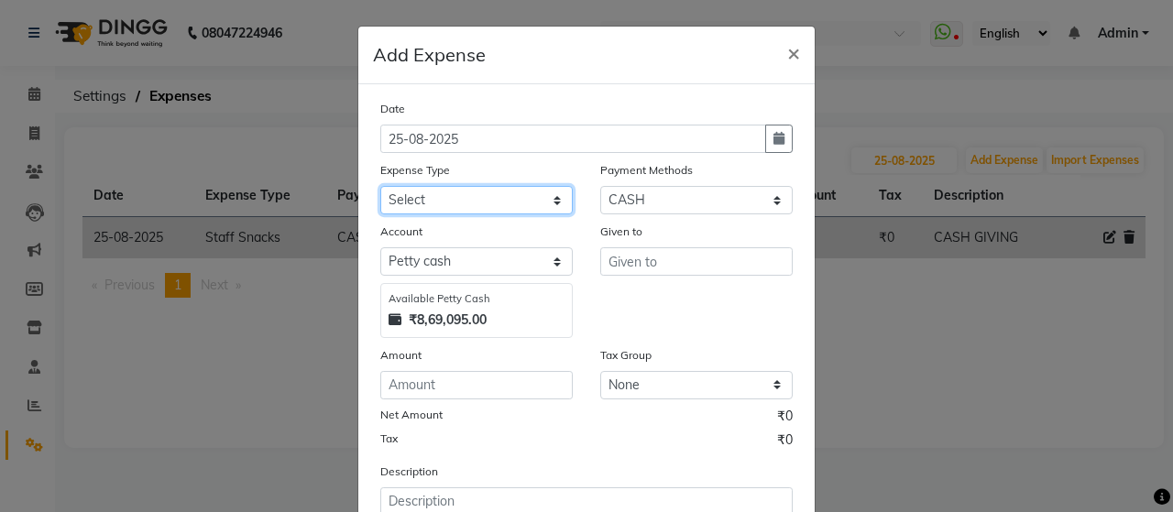
click at [525, 191] on select "Select Advance Salary Bank charges beuty hub Fuel Loan Repayment Maintenance Ma…" at bounding box center [476, 200] width 193 height 28
click at [380, 186] on select "Select Advance Salary Bank charges beuty hub Fuel Loan Repayment Maintenance Ma…" at bounding box center [476, 200] width 193 height 28
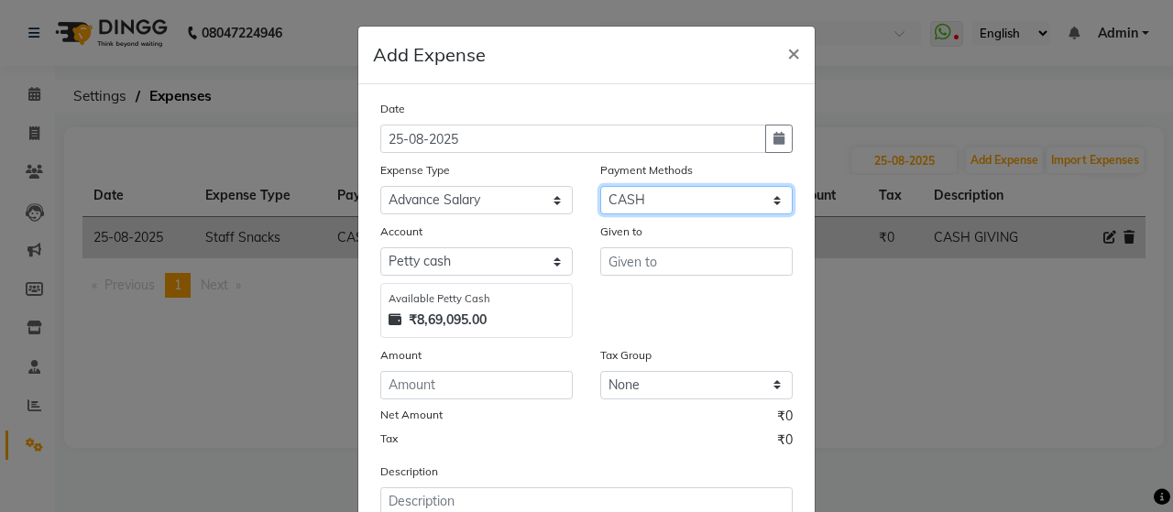
click at [664, 199] on select "Select ONLINE Prepaid CARD GPay CASH" at bounding box center [696, 200] width 193 height 28
click at [600, 186] on select "Select ONLINE Prepaid CARD GPay CASH" at bounding box center [696, 200] width 193 height 28
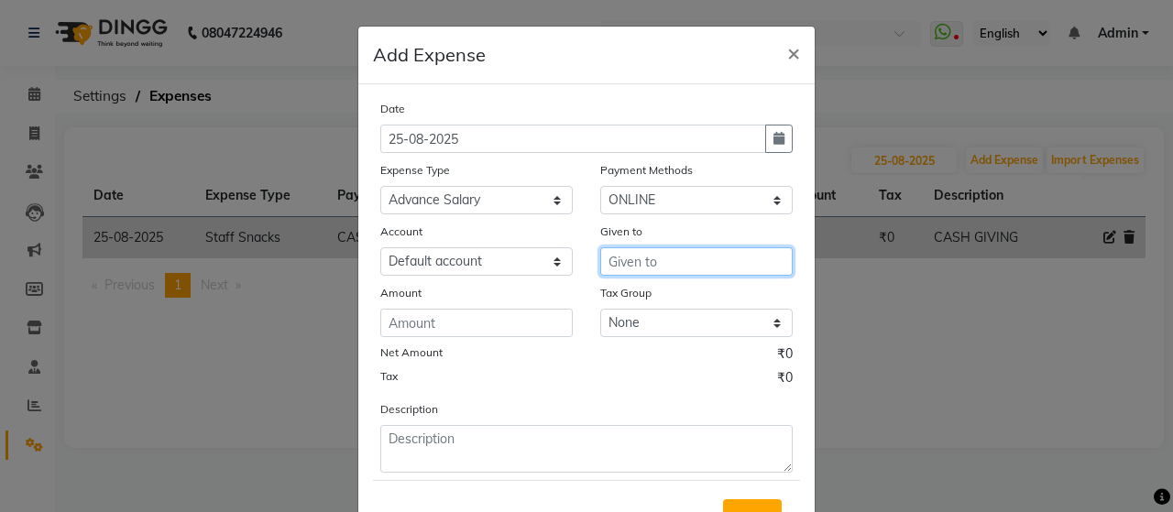
click at [677, 264] on input "text" at bounding box center [696, 262] width 193 height 28
click at [649, 302] on ngb-highlight "Ch etan" at bounding box center [648, 301] width 50 height 18
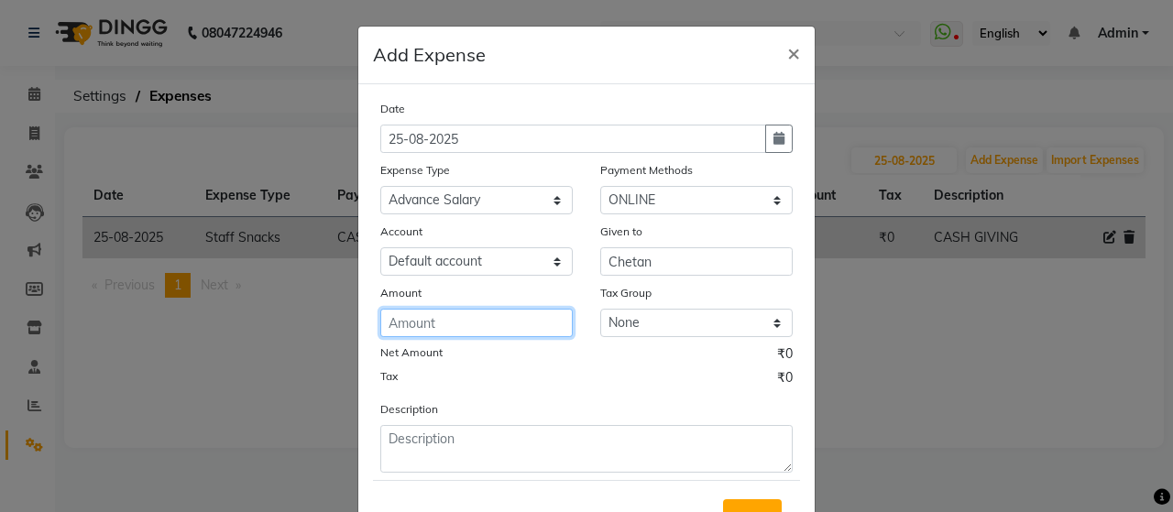
click at [513, 325] on input "number" at bounding box center [476, 323] width 193 height 28
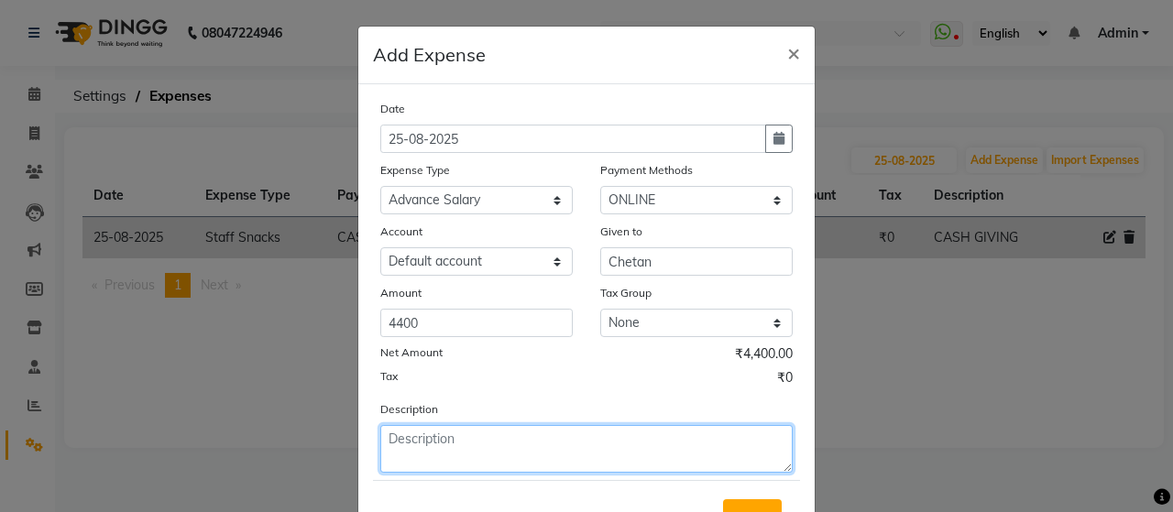
click at [462, 432] on textarea at bounding box center [586, 449] width 413 height 48
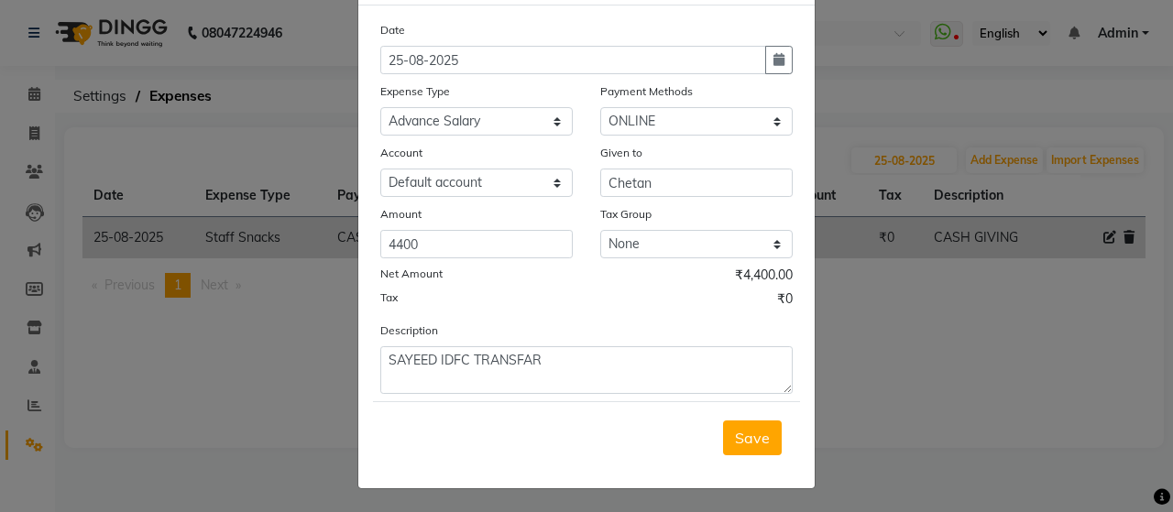
click at [777, 442] on div "Save" at bounding box center [586, 438] width 427 height 72
click at [765, 430] on button "Save" at bounding box center [752, 438] width 59 height 35
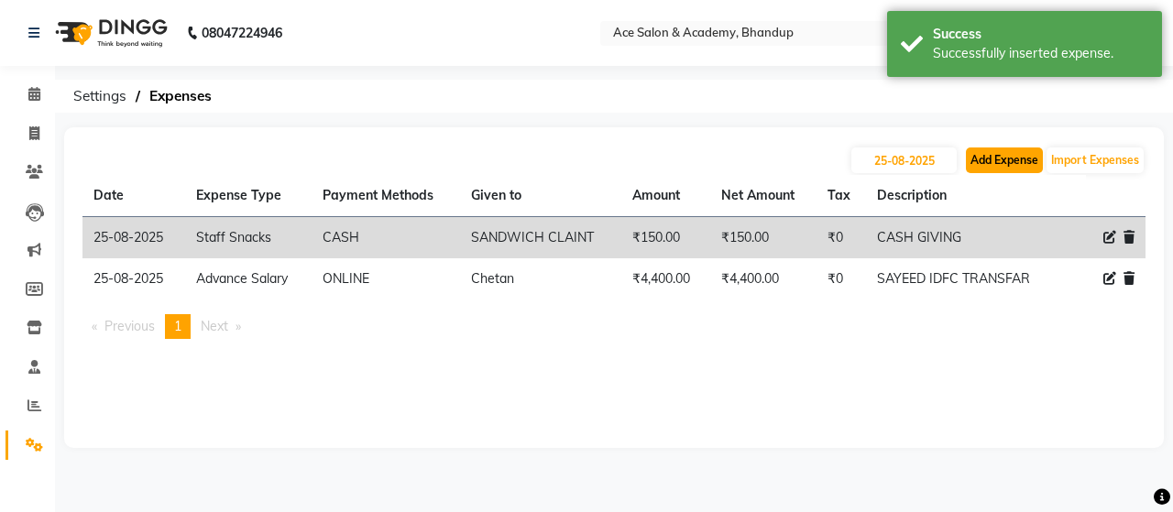
click at [990, 161] on button "Add Expense" at bounding box center [1004, 161] width 77 height 26
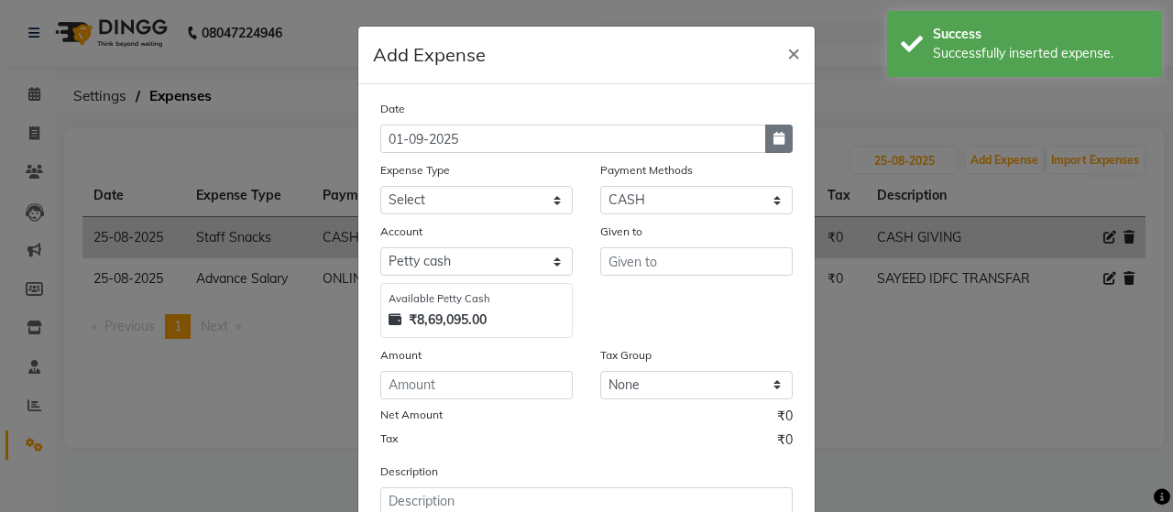
click at [774, 136] on icon "button" at bounding box center [779, 138] width 11 height 13
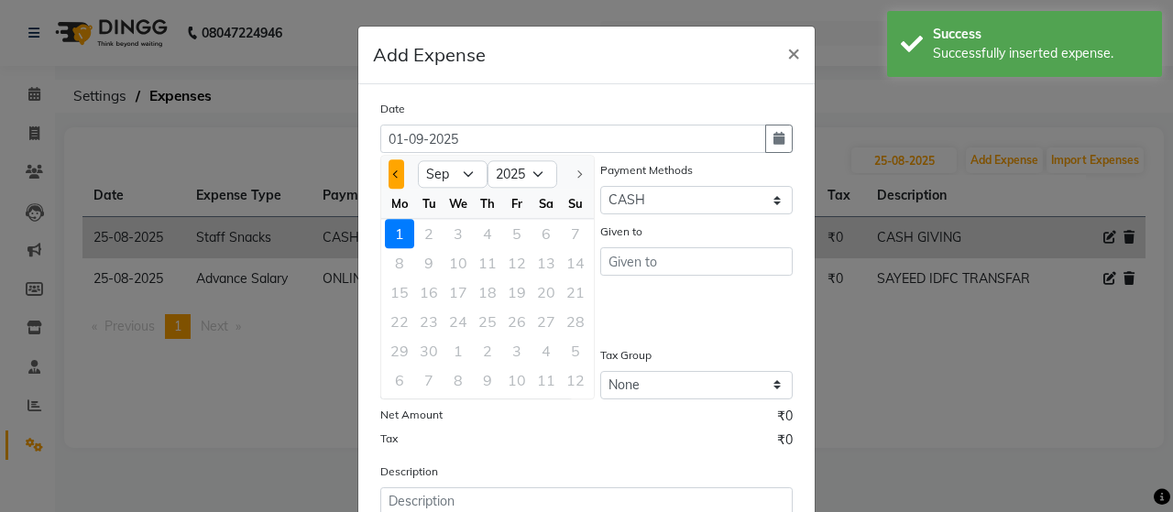
click at [393, 171] on span "Previous month" at bounding box center [396, 174] width 7 height 7
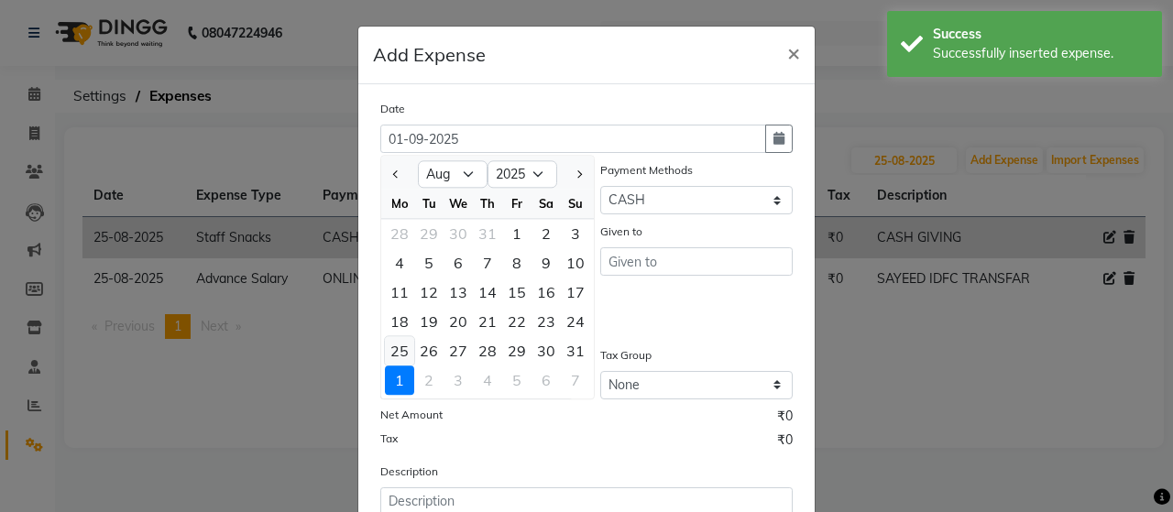
click at [396, 347] on div "25" at bounding box center [399, 350] width 29 height 29
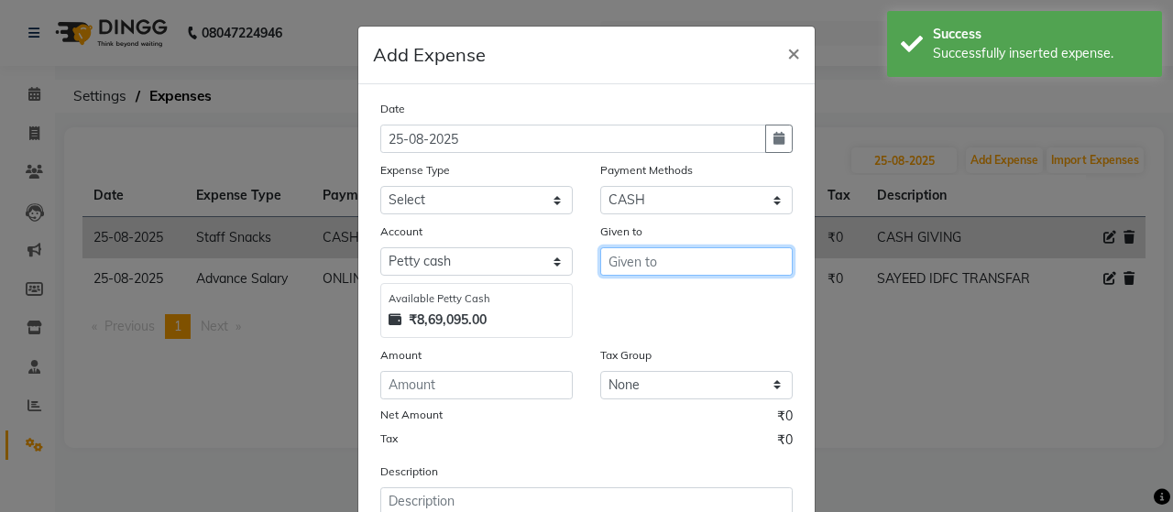
click at [642, 258] on input "text" at bounding box center [696, 262] width 193 height 28
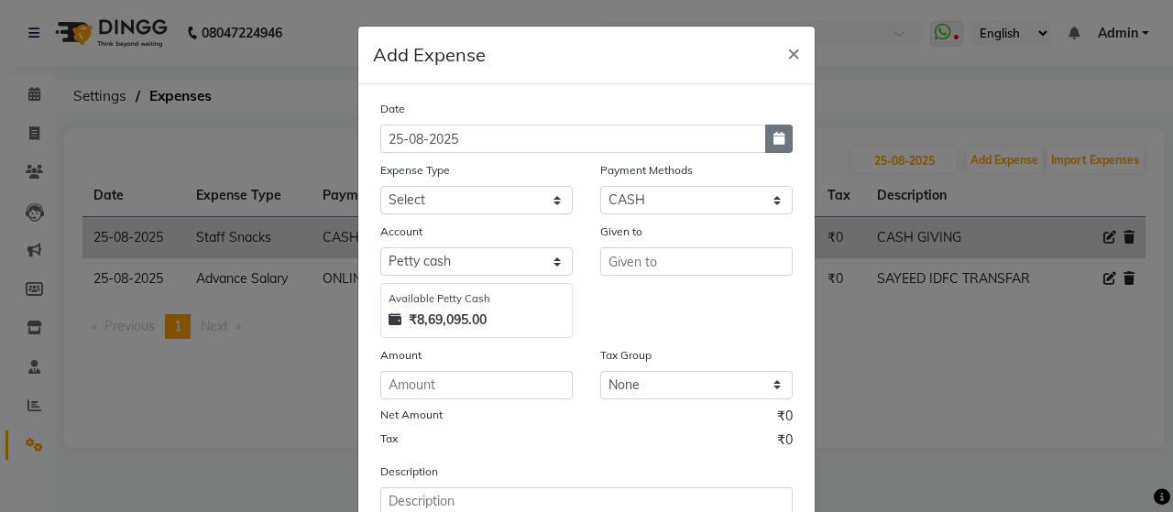
click at [766, 138] on button "button" at bounding box center [779, 139] width 28 height 28
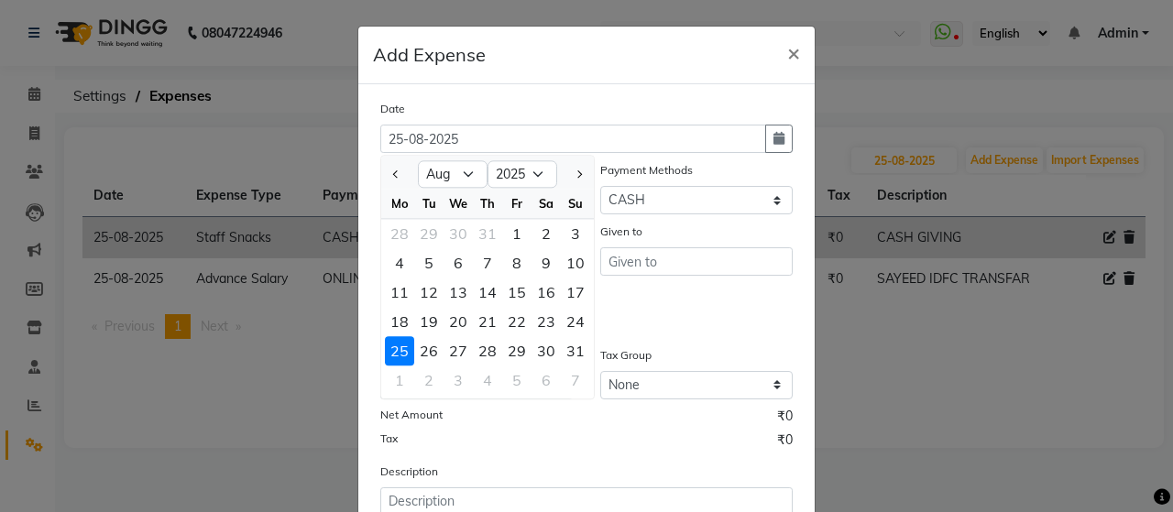
click at [967, 125] on ngb-modal-window "Add Expense × Date [DATE] Jan Feb Mar Apr May Jun [DATE] Aug [DATE] 2016 2017 2…" at bounding box center [586, 256] width 1173 height 512
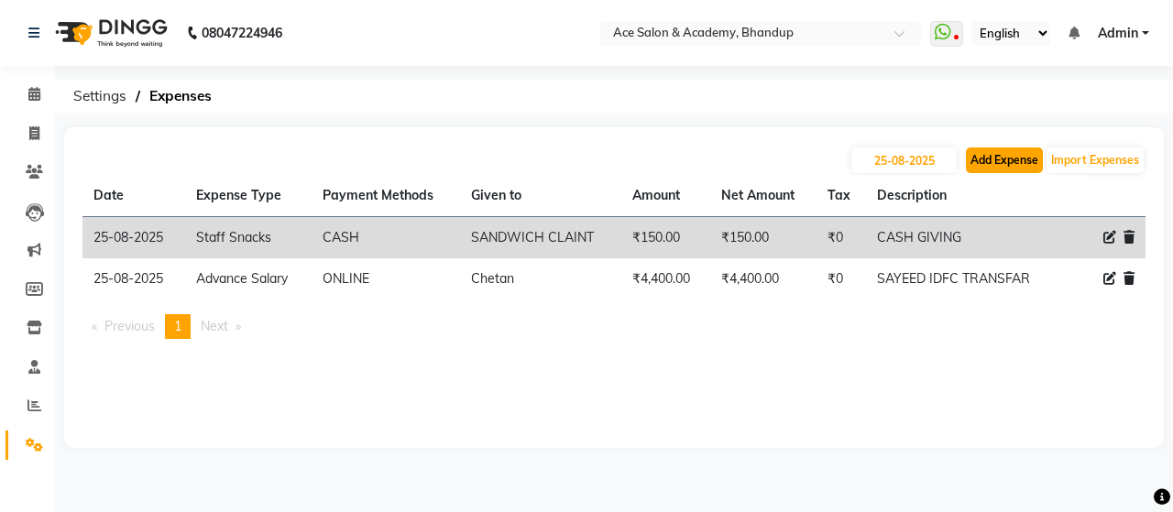
click at [996, 160] on button "Add Expense" at bounding box center [1004, 161] width 77 height 26
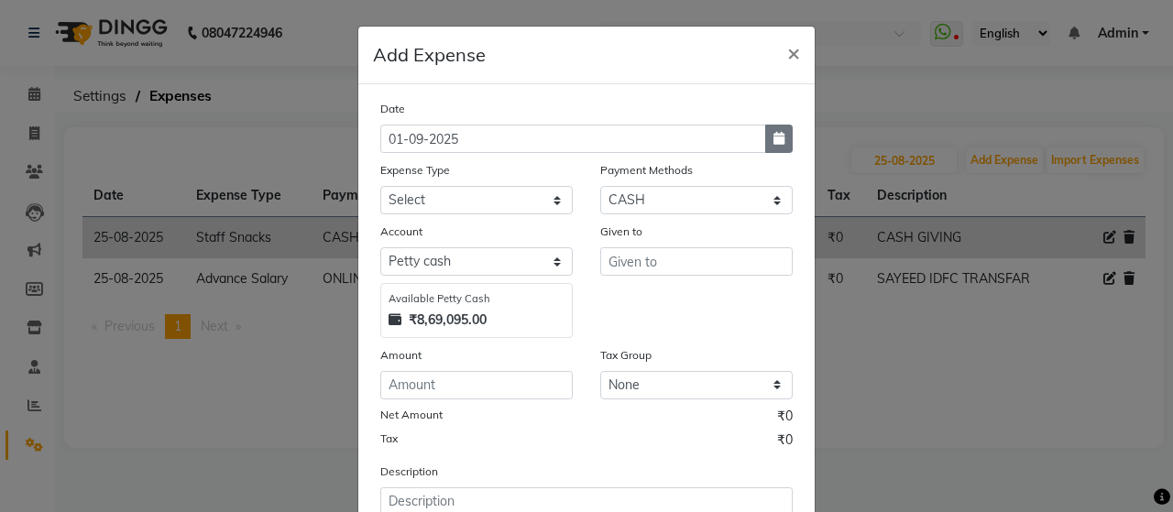
click at [776, 137] on icon "button" at bounding box center [779, 138] width 11 height 13
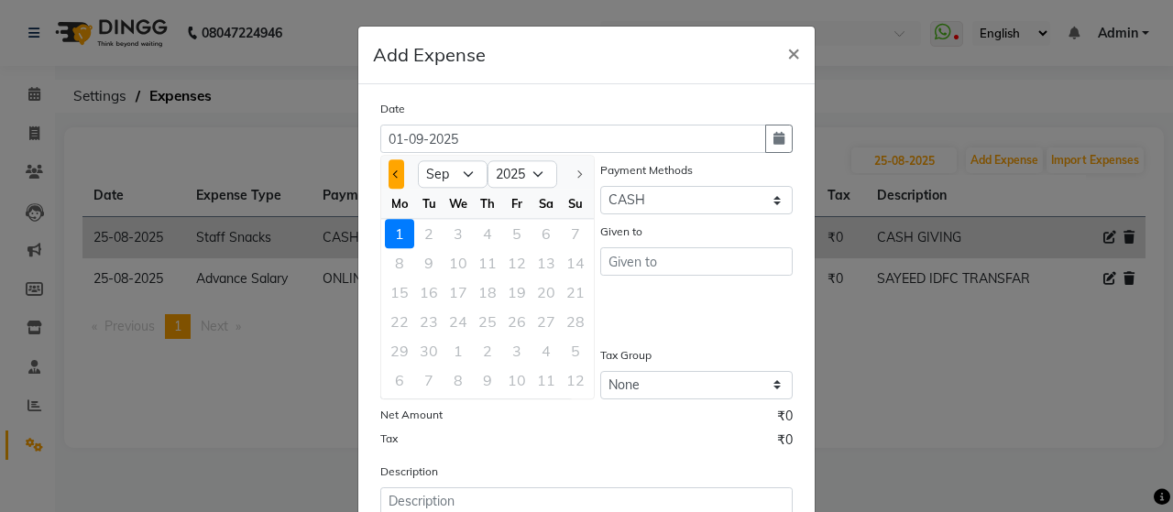
click at [389, 171] on button "Previous month" at bounding box center [397, 174] width 16 height 29
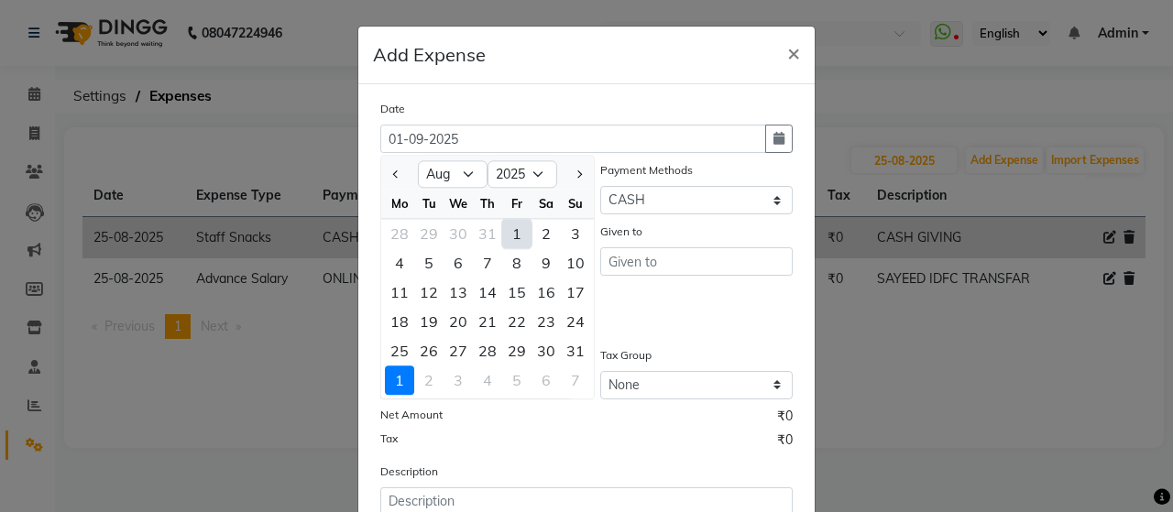
click at [457, 350] on div "27" at bounding box center [458, 350] width 29 height 29
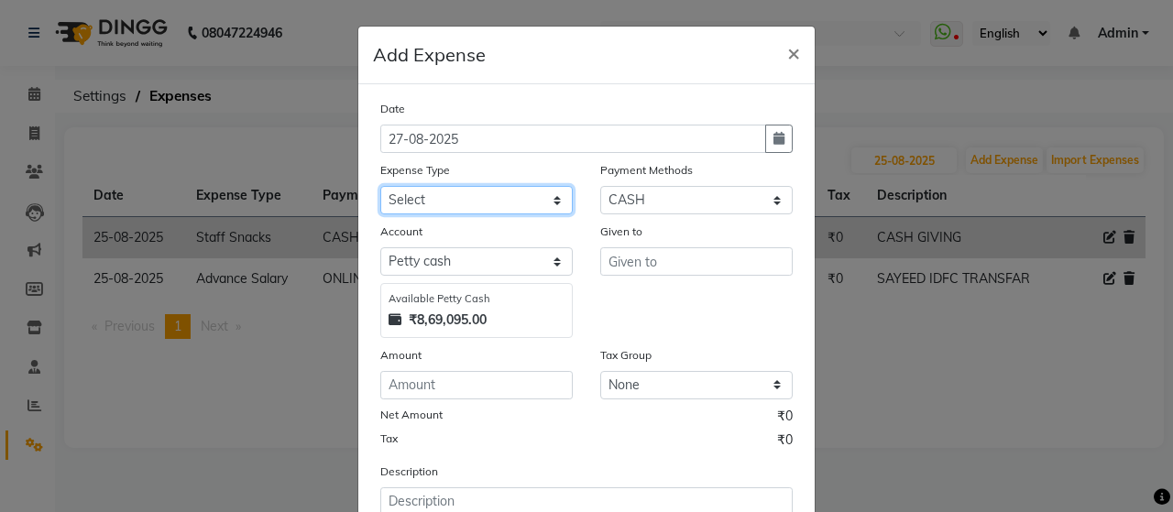
click at [519, 204] on select "Select Advance Salary Bank charges beuty hub Fuel Loan Repayment Maintenance Ma…" at bounding box center [476, 200] width 193 height 28
click at [380, 186] on select "Select Advance Salary Bank charges beuty hub Fuel Loan Repayment Maintenance Ma…" at bounding box center [476, 200] width 193 height 28
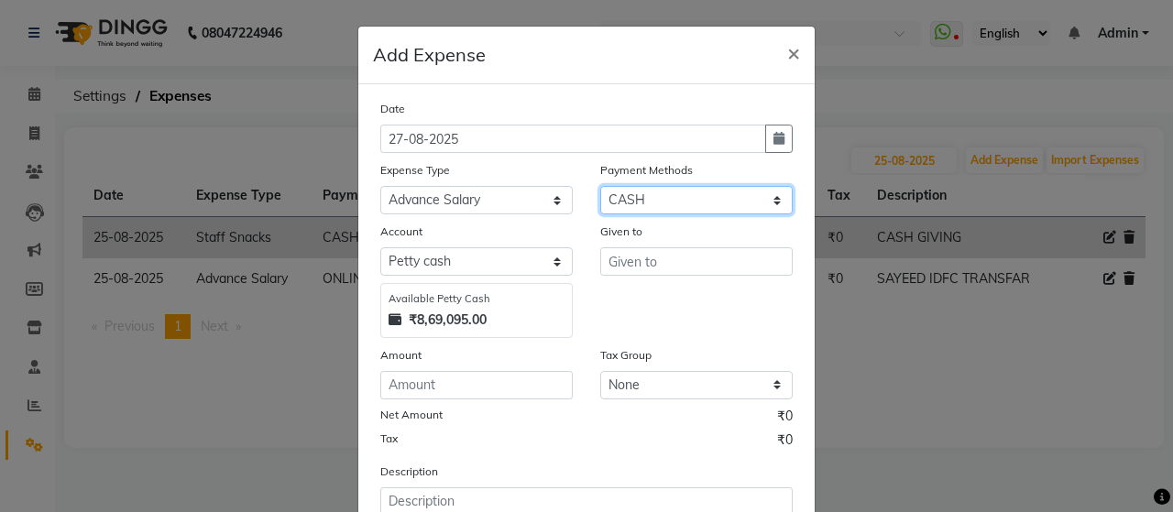
click at [713, 201] on select "Select ONLINE Prepaid CARD GPay CASH" at bounding box center [696, 200] width 193 height 28
click at [600, 186] on select "Select ONLINE Prepaid CARD GPay CASH" at bounding box center [696, 200] width 193 height 28
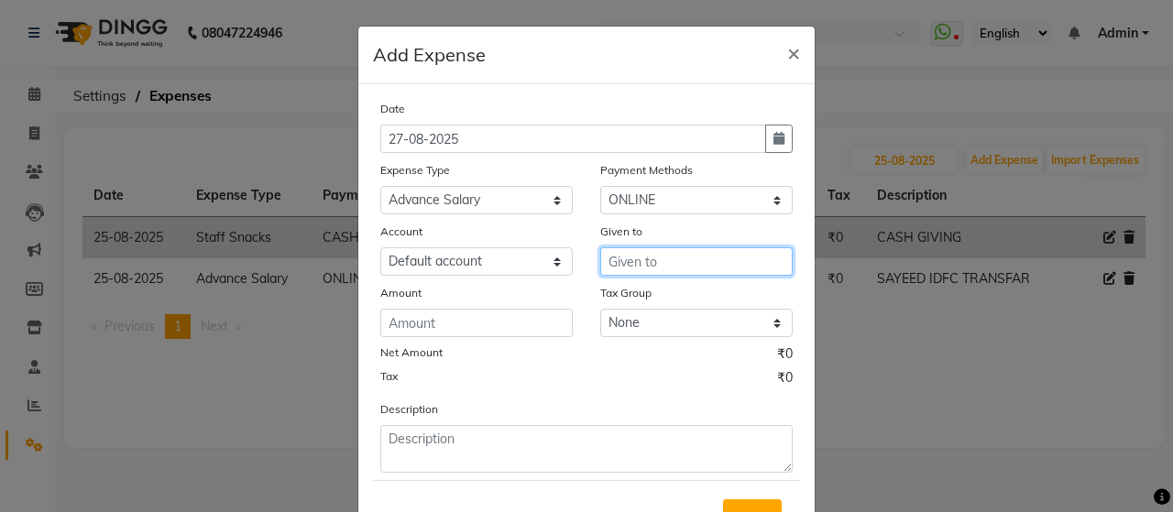
click at [649, 263] on input "text" at bounding box center [696, 262] width 193 height 28
click at [661, 295] on ngb-highlight "[PERSON_NAME]" at bounding box center [648, 301] width 50 height 18
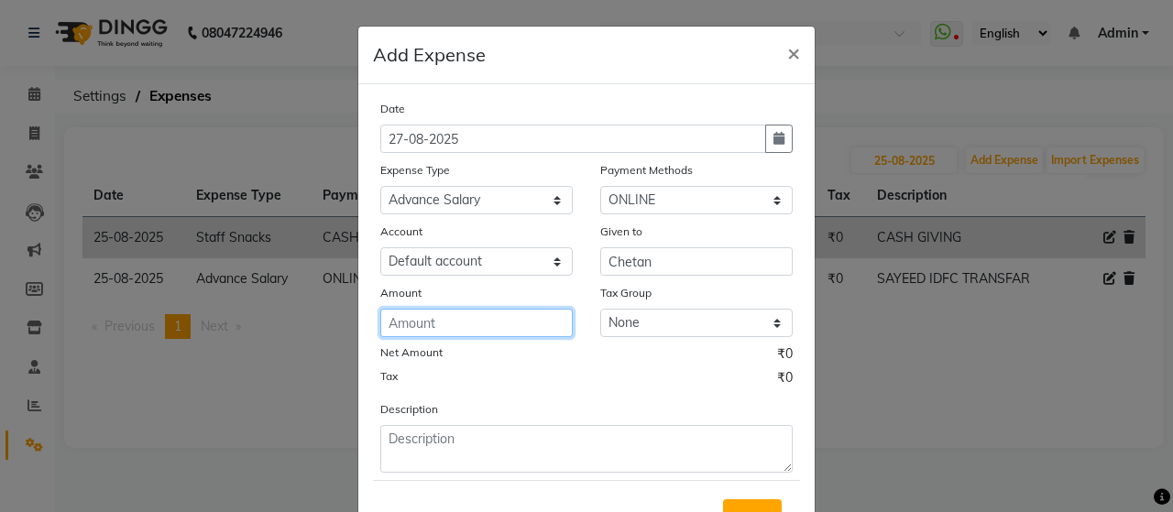
click at [523, 322] on input "number" at bounding box center [476, 323] width 193 height 28
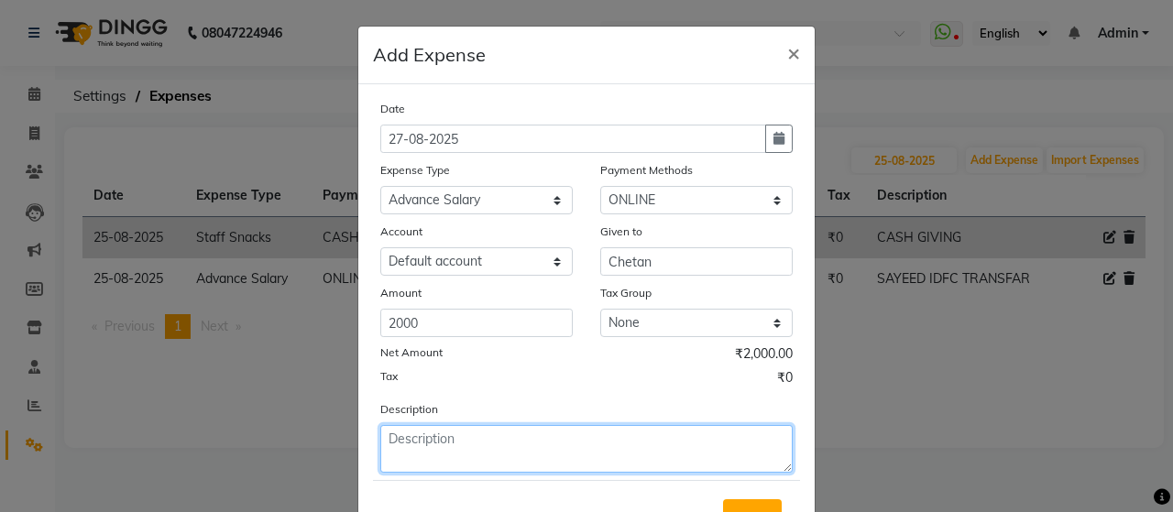
click at [468, 446] on textarea at bounding box center [586, 449] width 413 height 48
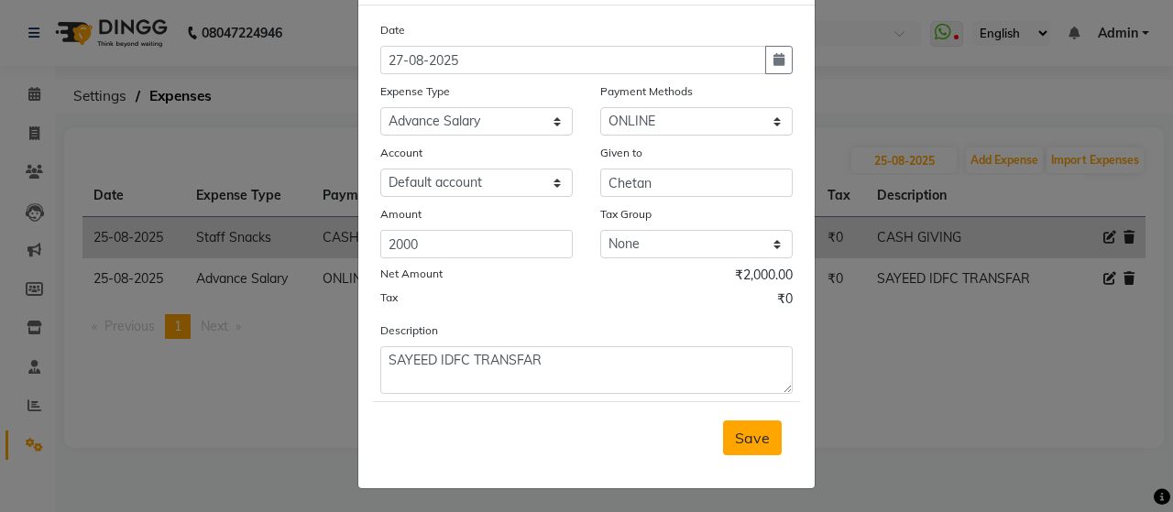
click at [746, 436] on span "Save" at bounding box center [752, 438] width 35 height 18
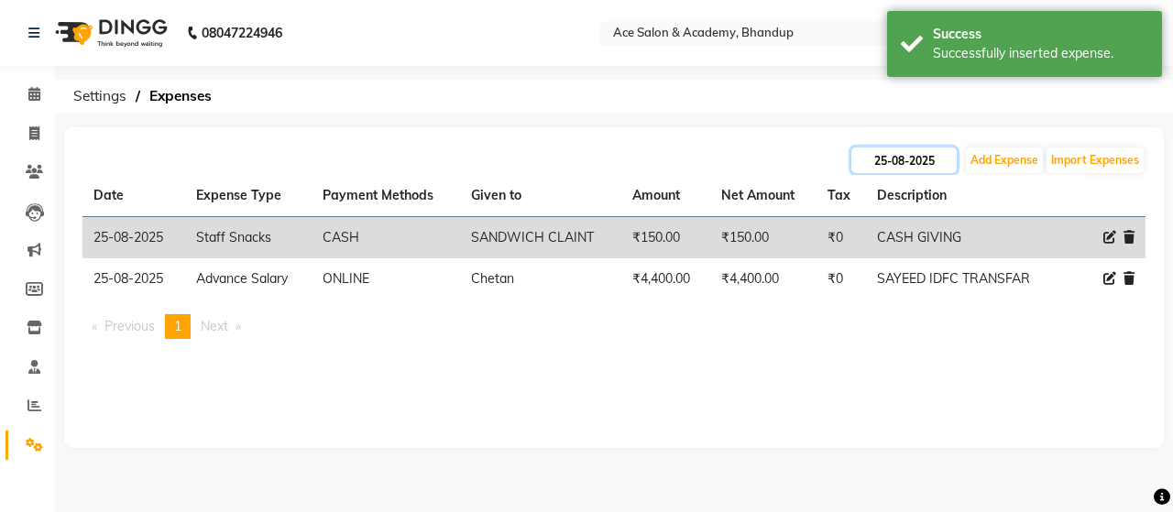
click at [909, 153] on input "25-08-2025" at bounding box center [904, 161] width 105 height 26
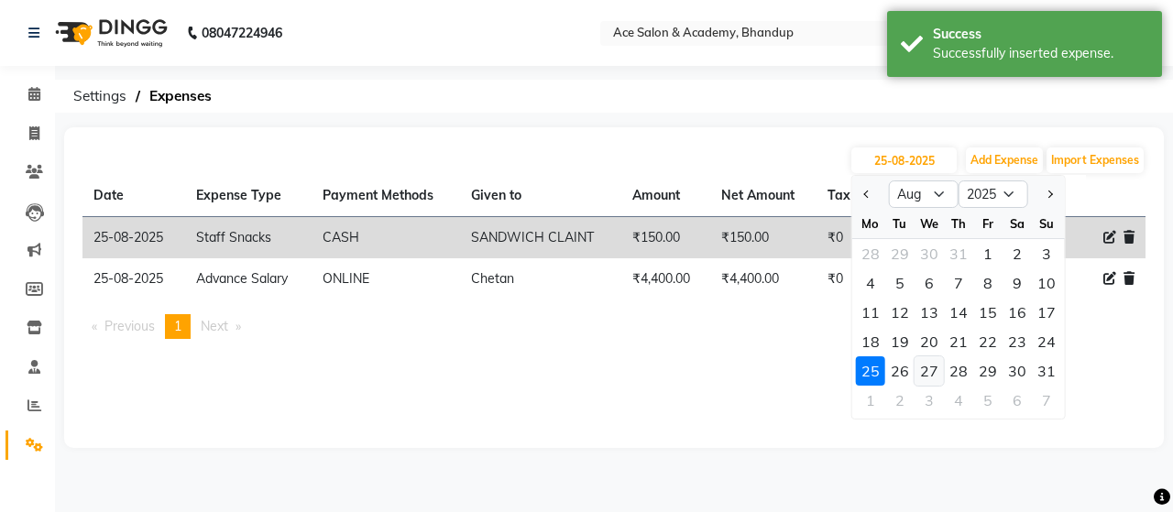
click at [928, 370] on div "27" at bounding box center [929, 371] width 29 height 29
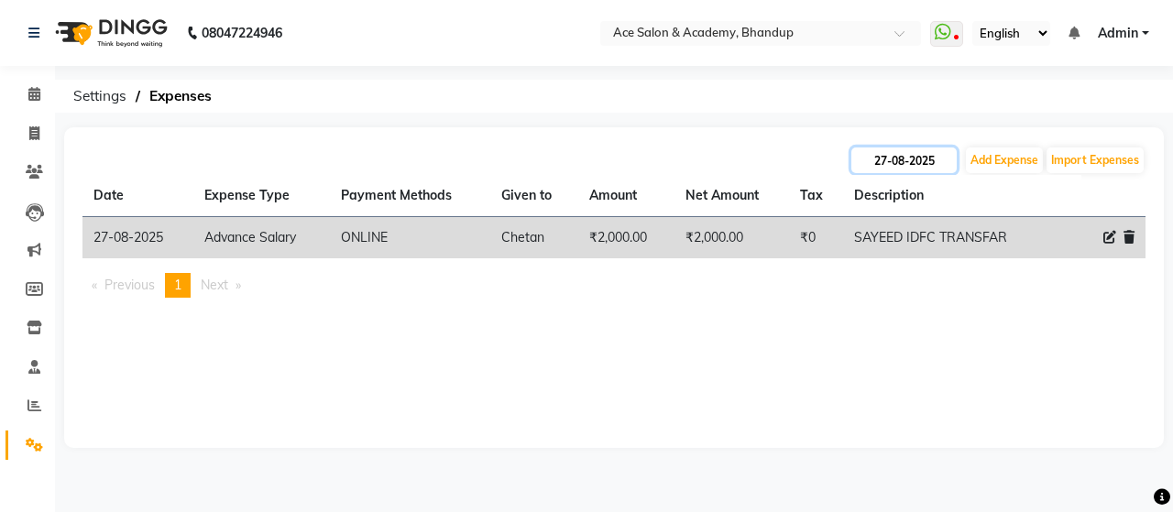
click at [911, 162] on input "27-08-2025" at bounding box center [904, 161] width 105 height 26
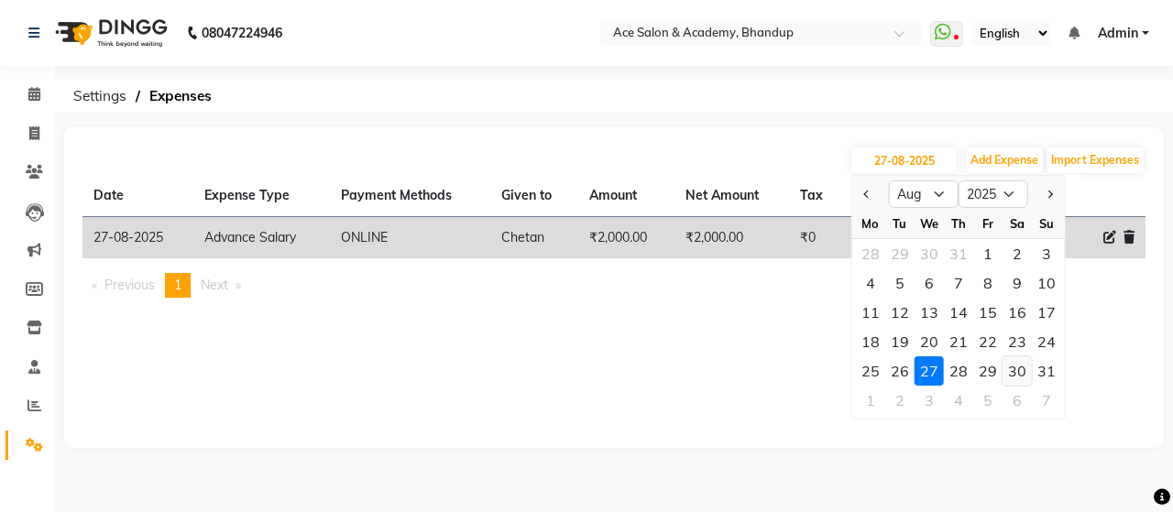
click at [1016, 374] on div "30" at bounding box center [1017, 371] width 29 height 29
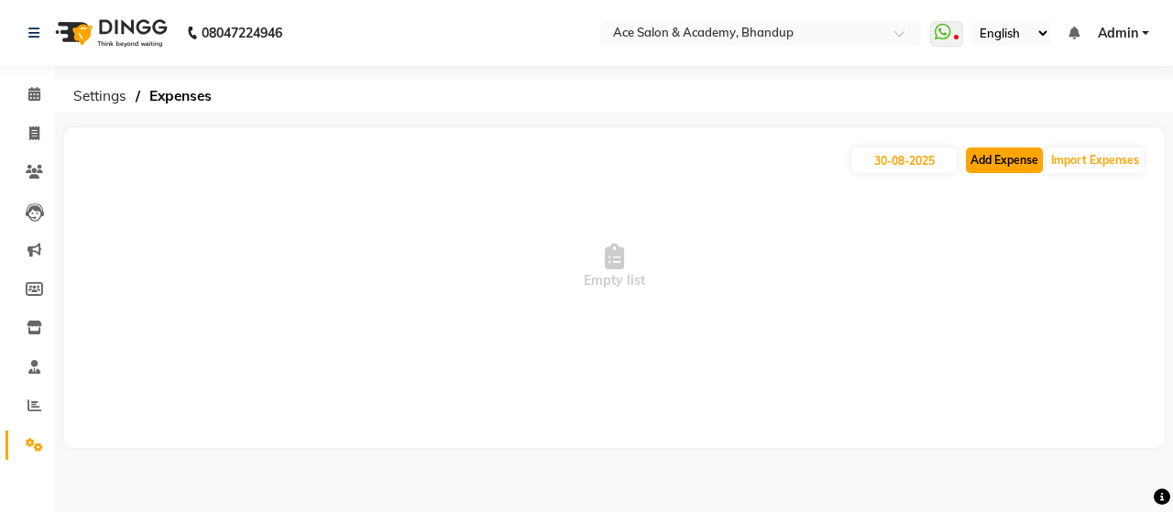
click at [976, 159] on button "Add Expense" at bounding box center [1004, 161] width 77 height 26
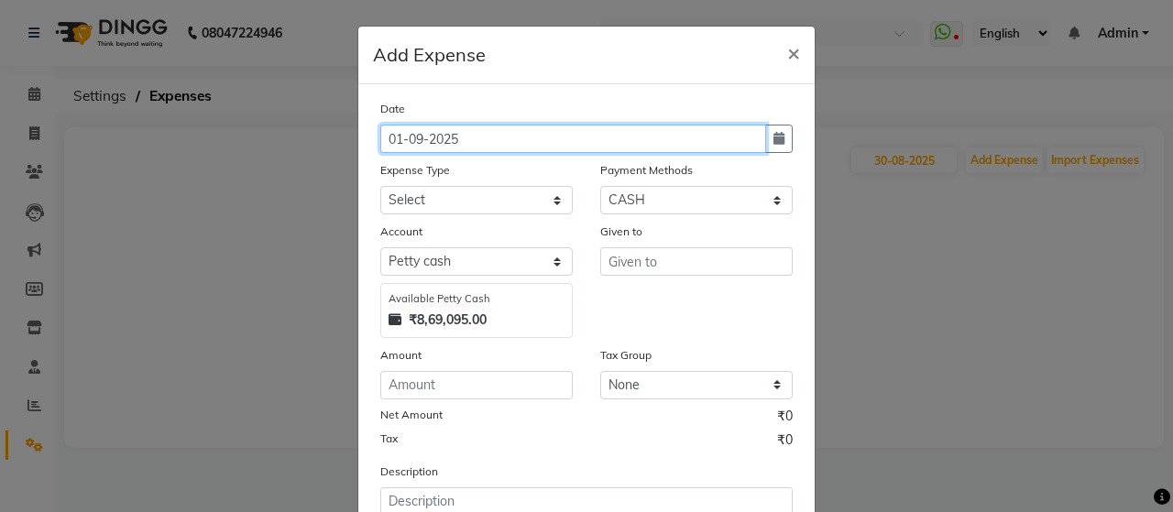
click at [499, 138] on input "01-09-2025" at bounding box center [573, 139] width 386 height 28
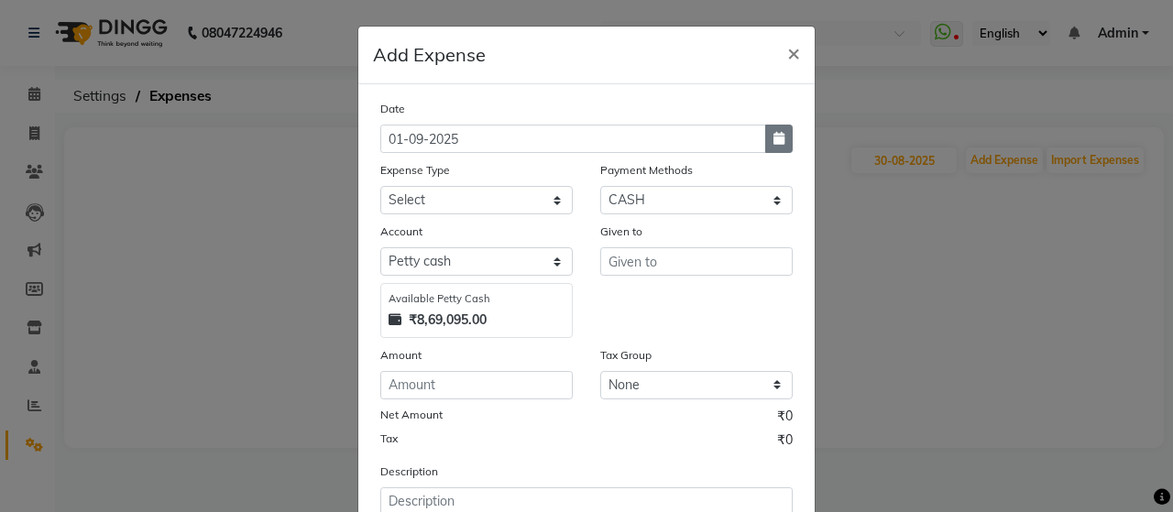
click at [776, 144] on button "button" at bounding box center [779, 139] width 28 height 28
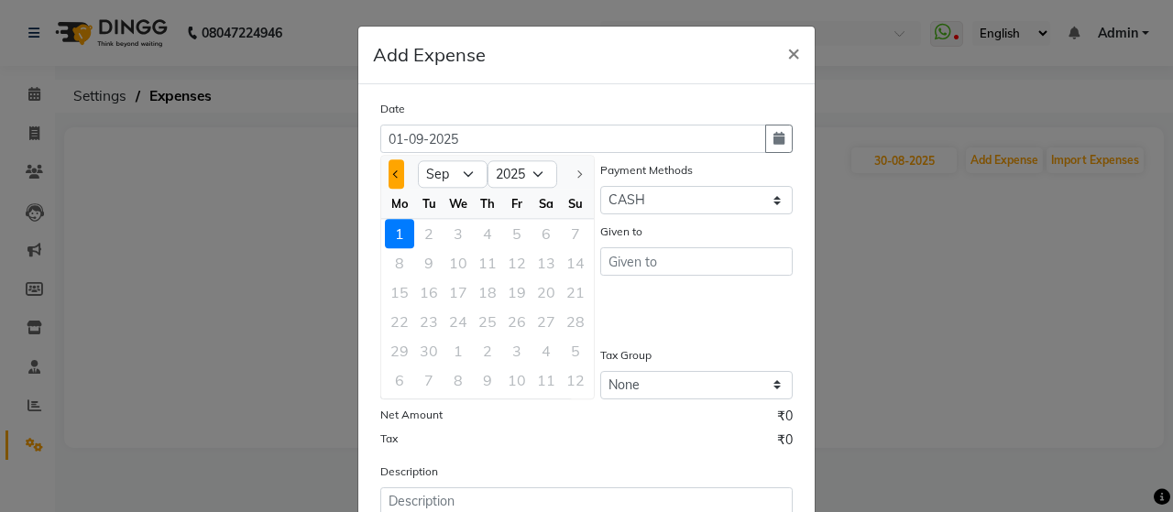
click at [393, 177] on span "Previous month" at bounding box center [396, 174] width 7 height 7
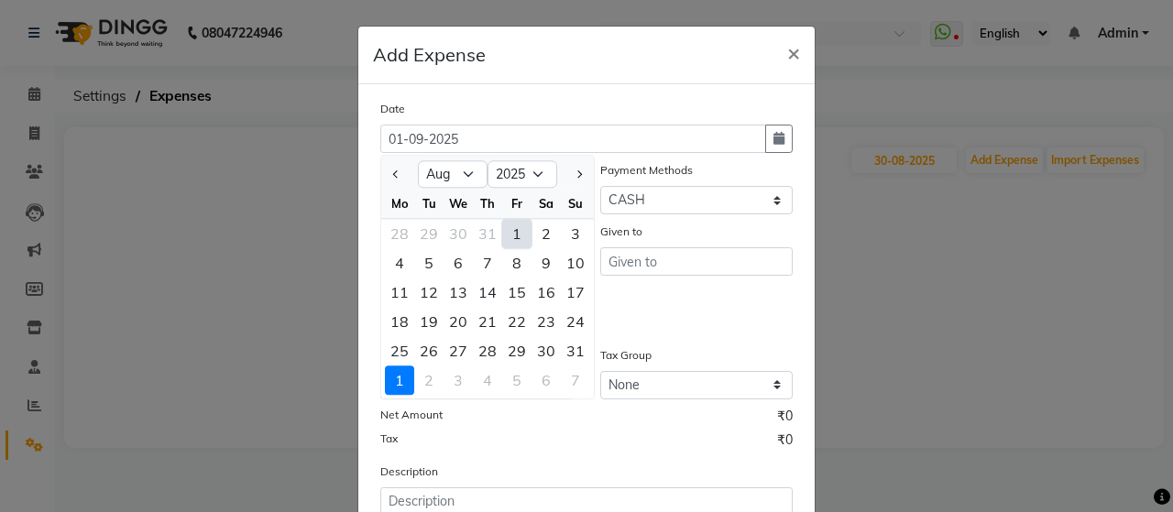
click at [548, 346] on div "30" at bounding box center [546, 350] width 29 height 29
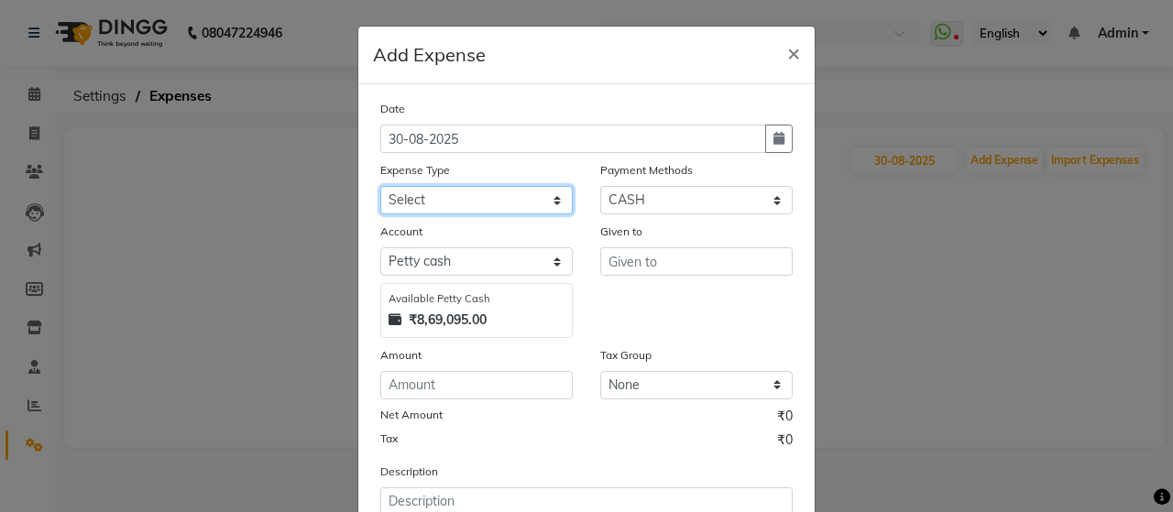
click at [520, 197] on select "Select Advance Salary Bank charges beuty hub Fuel Loan Repayment Maintenance Ma…" at bounding box center [476, 200] width 193 height 28
click at [380, 186] on select "Select Advance Salary Bank charges beuty hub Fuel Loan Repayment Maintenance Ma…" at bounding box center [476, 200] width 193 height 28
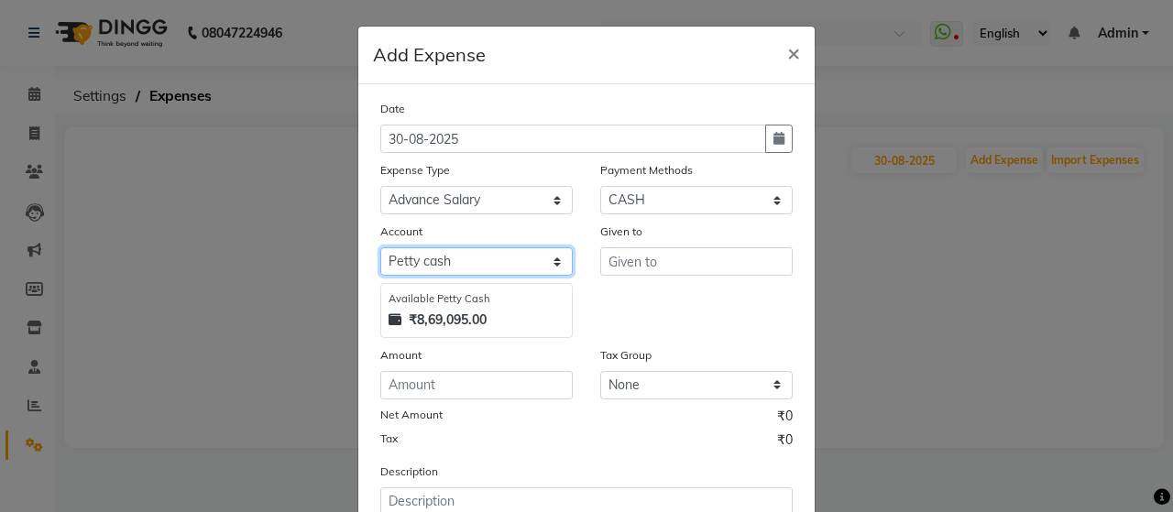
click at [508, 255] on select "Select [PERSON_NAME] cash Default account" at bounding box center [476, 262] width 193 height 28
click at [380, 248] on select "Select [PERSON_NAME] cash Default account" at bounding box center [476, 262] width 193 height 28
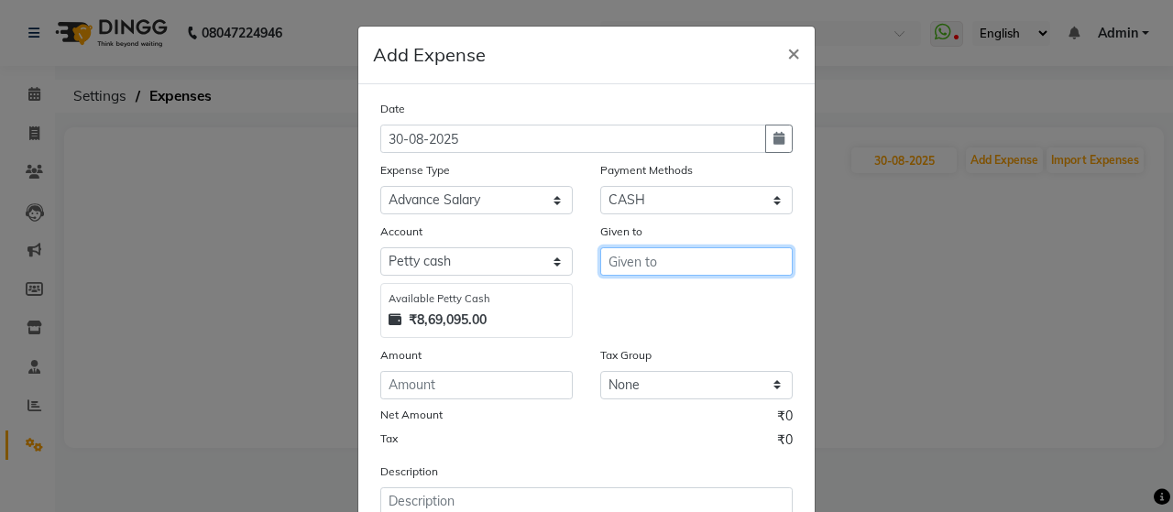
click at [626, 258] on input "text" at bounding box center [696, 262] width 193 height 28
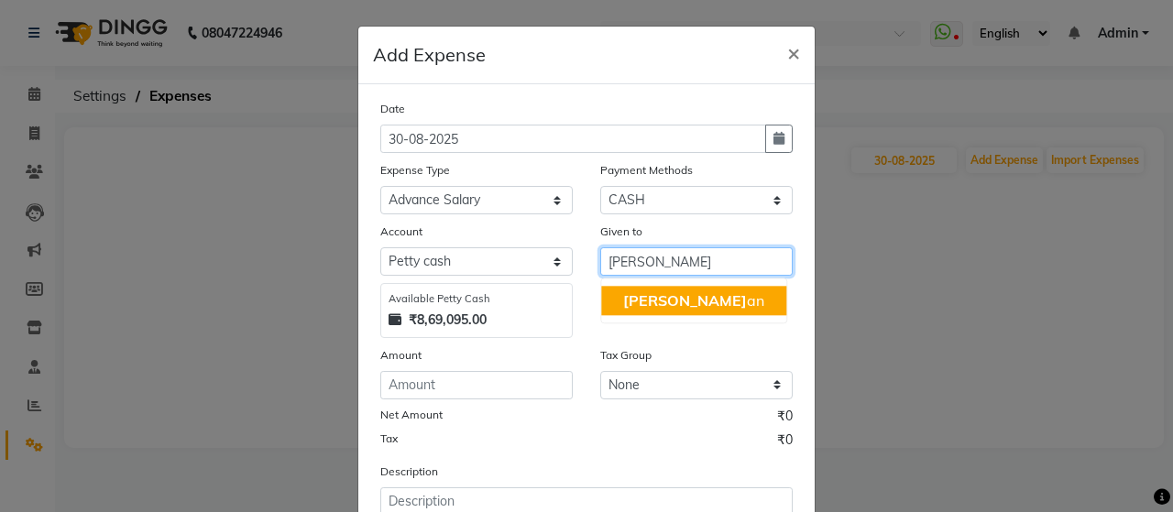
click at [711, 292] on button "[PERSON_NAME] an" at bounding box center [693, 300] width 185 height 29
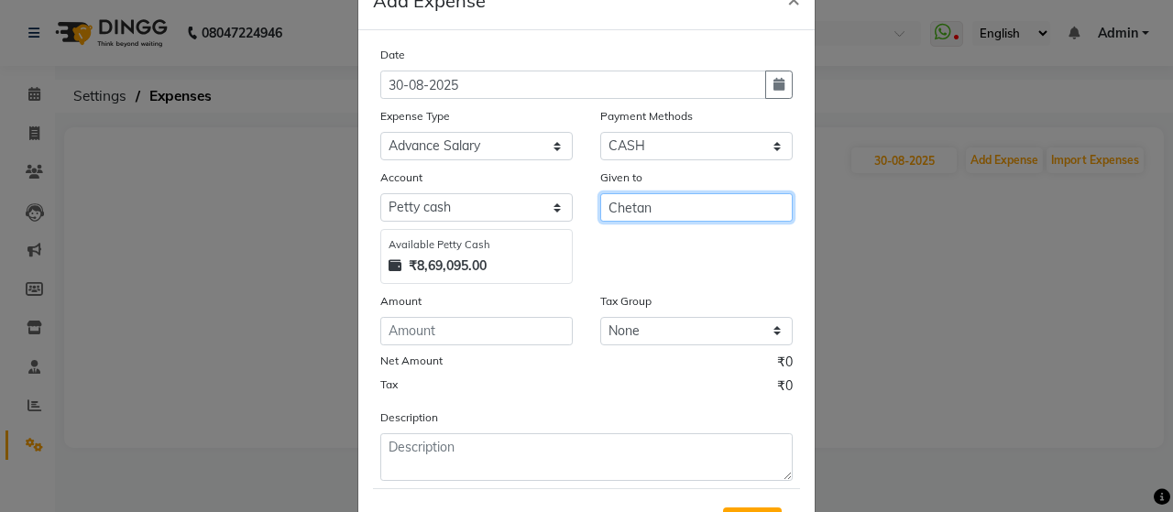
scroll to position [92, 0]
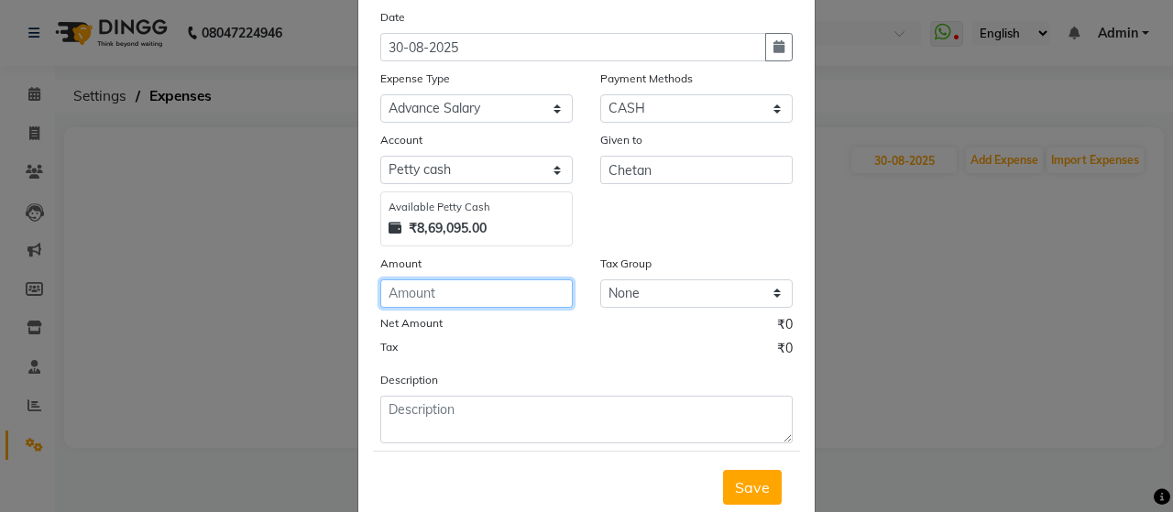
click at [499, 300] on input "number" at bounding box center [476, 294] width 193 height 28
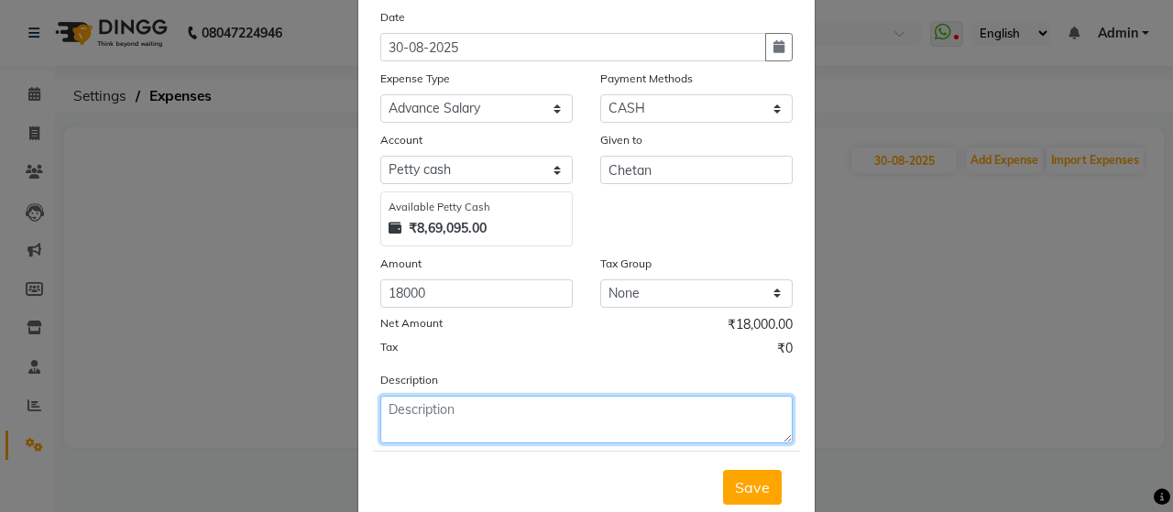
drag, startPoint x: 506, startPoint y: 430, endPoint x: 503, endPoint y: 413, distance: 16.7
click at [506, 429] on textarea at bounding box center [586, 420] width 413 height 48
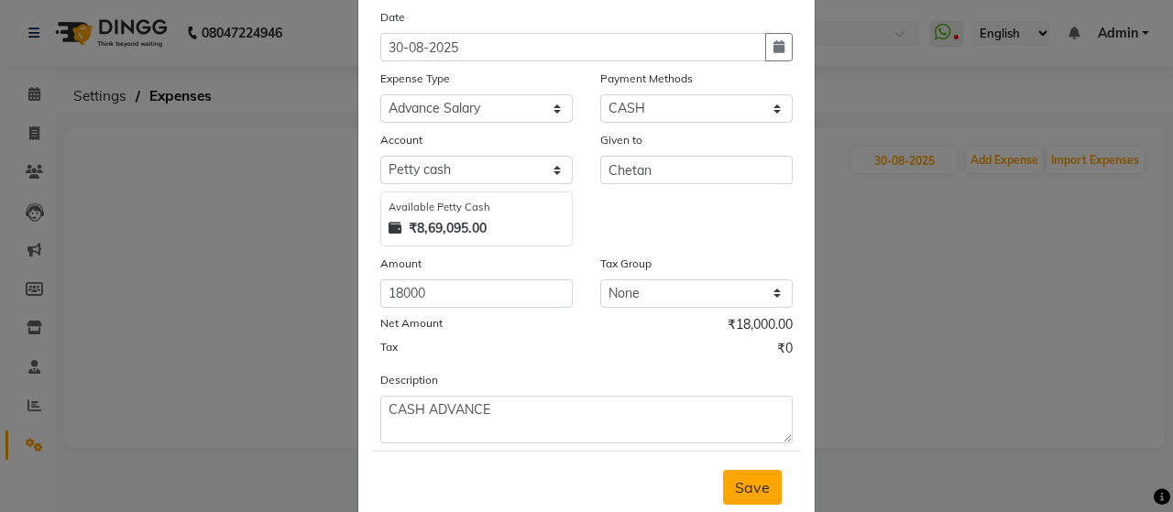
click at [759, 488] on span "Save" at bounding box center [752, 488] width 35 height 18
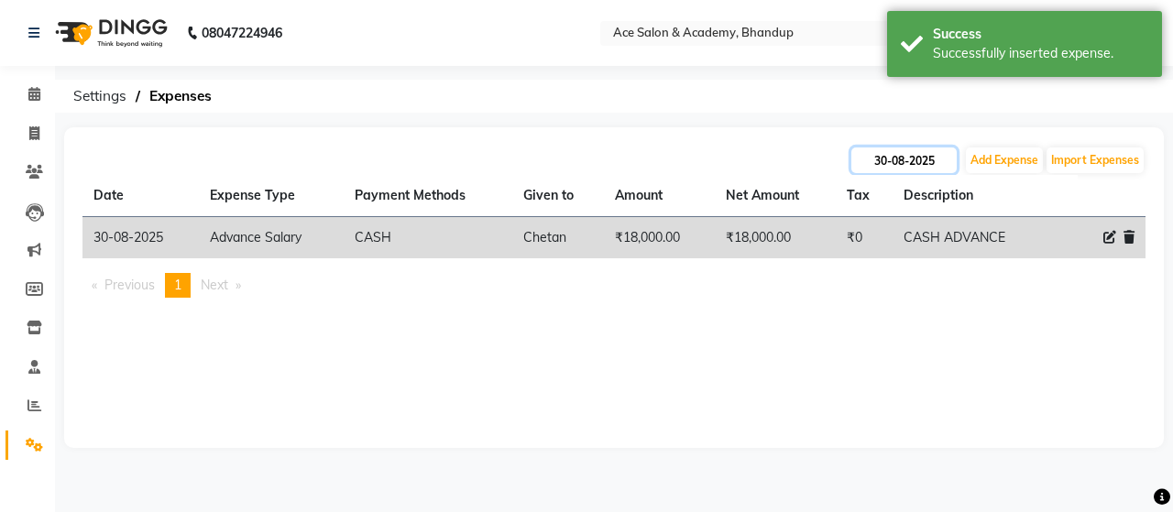
click at [902, 162] on input "30-08-2025" at bounding box center [904, 161] width 105 height 26
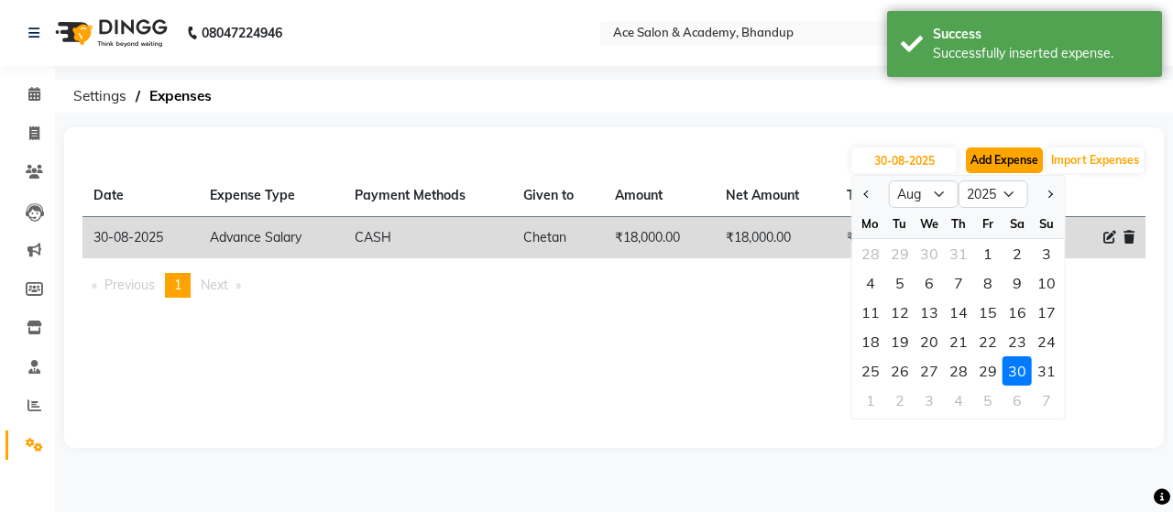
click at [1017, 162] on button "Add Expense" at bounding box center [1004, 161] width 77 height 26
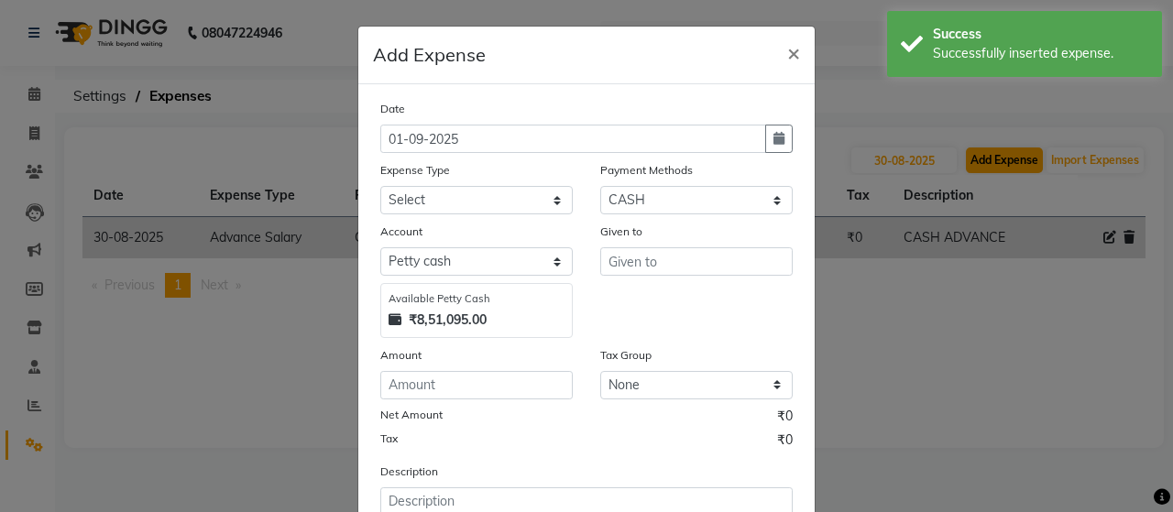
click at [1017, 162] on ngb-modal-window "Add Expense × Date [DATE] Expense Type Select Advance Salary Bank charges beuty…" at bounding box center [586, 256] width 1173 height 512
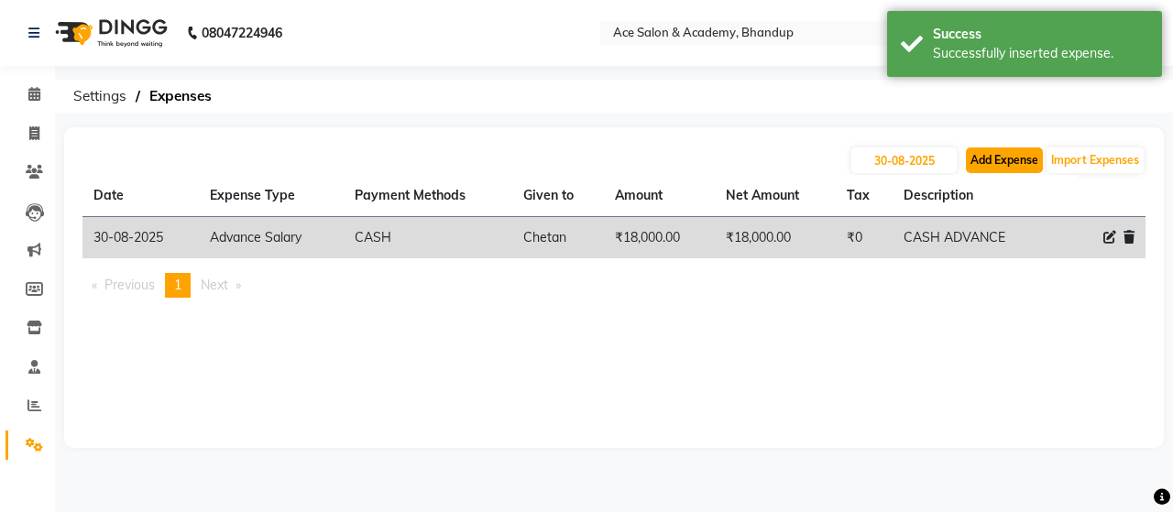
click at [1014, 161] on button "Add Expense" at bounding box center [1004, 161] width 77 height 26
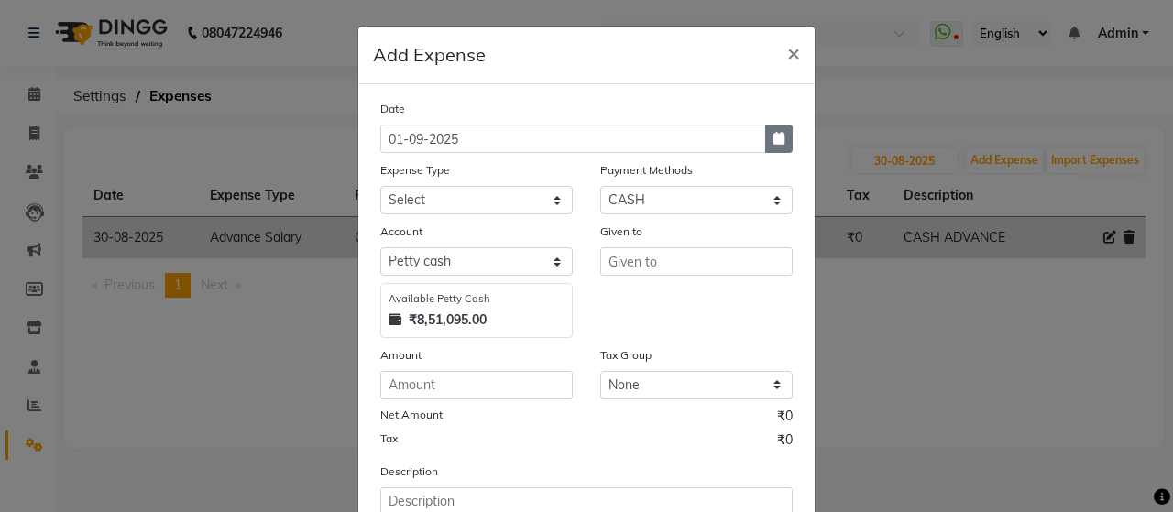
click at [774, 143] on icon "button" at bounding box center [779, 138] width 11 height 13
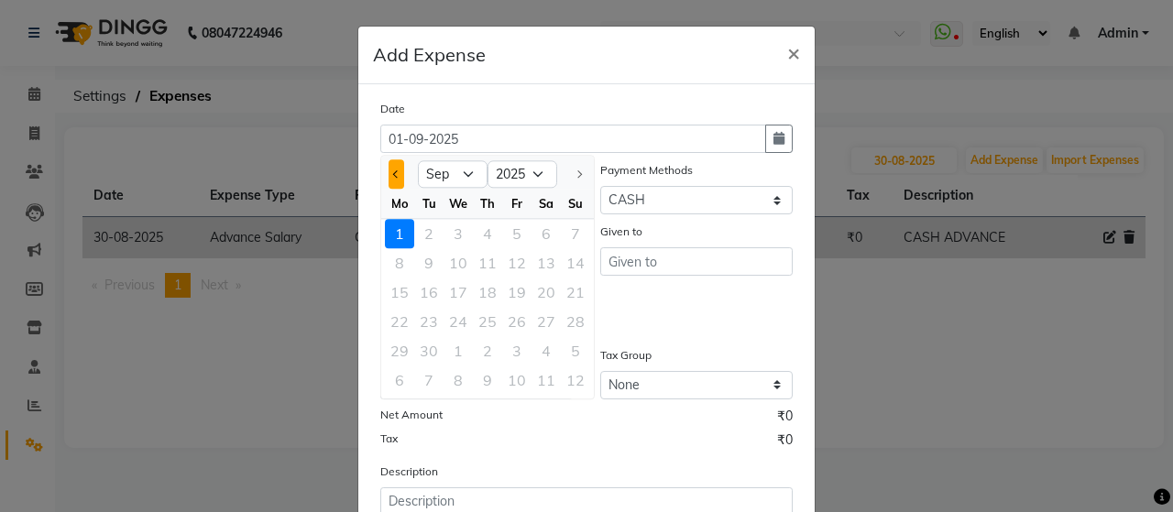
click at [393, 169] on button "Previous month" at bounding box center [397, 174] width 16 height 29
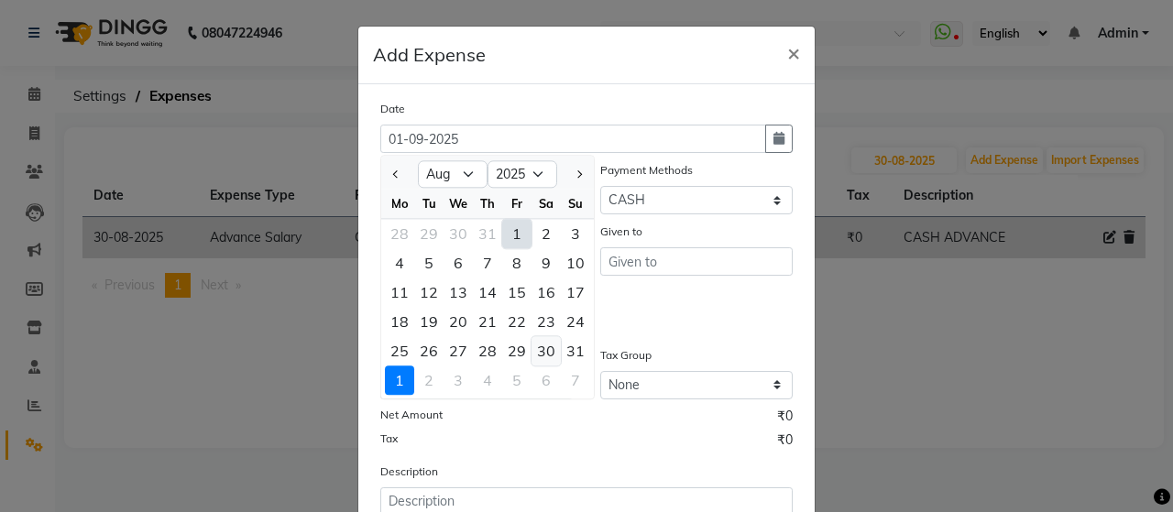
click at [543, 351] on div "30" at bounding box center [546, 350] width 29 height 29
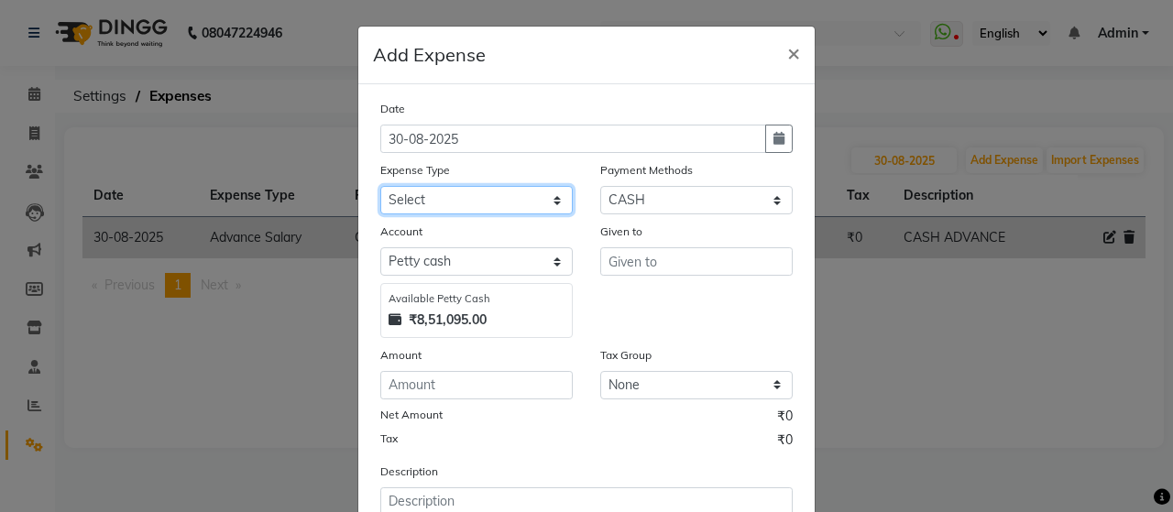
click at [544, 199] on select "Select Advance Salary Bank charges beuty hub Fuel Loan Repayment Maintenance Ma…" at bounding box center [476, 200] width 193 height 28
click at [380, 186] on select "Select Advance Salary Bank charges beuty hub Fuel Loan Repayment Maintenance Ma…" at bounding box center [476, 200] width 193 height 28
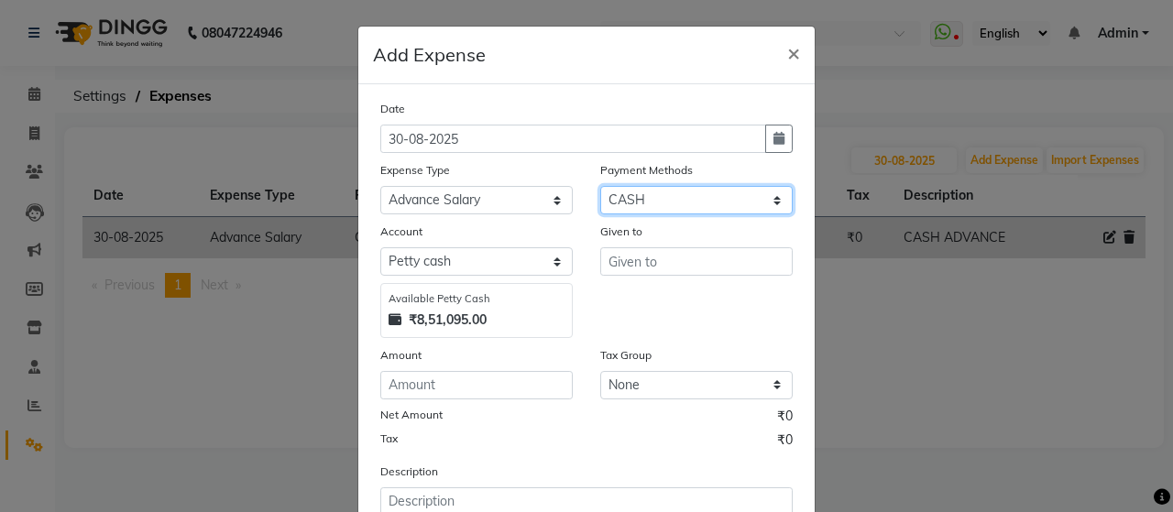
click at [639, 200] on select "Select ONLINE Prepaid CARD GPay CASH" at bounding box center [696, 200] width 193 height 28
click at [600, 186] on select "Select ONLINE Prepaid CARD GPay CASH" at bounding box center [696, 200] width 193 height 28
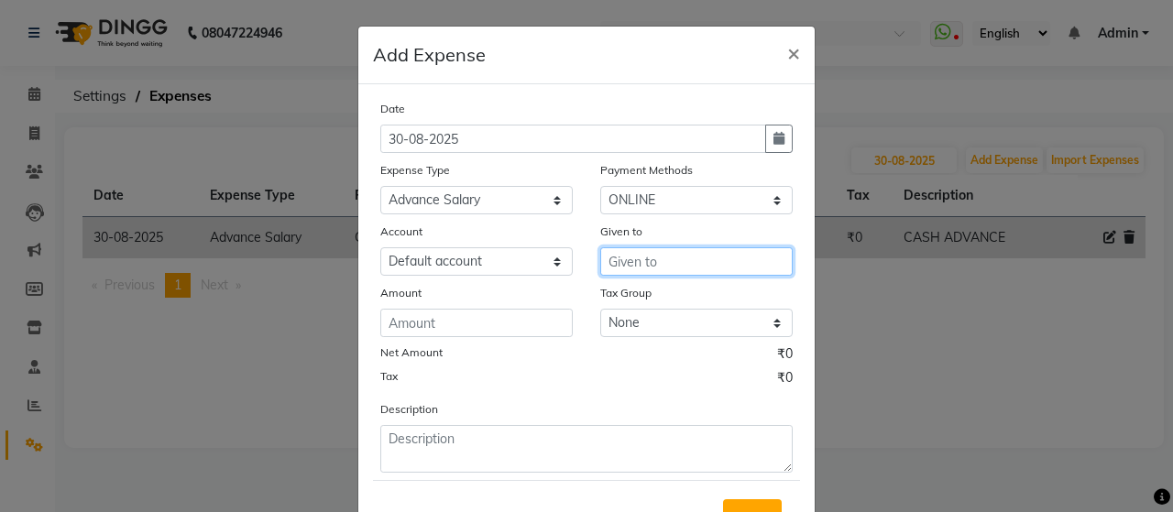
click at [682, 259] on input "text" at bounding box center [696, 262] width 193 height 28
click at [694, 307] on button "[PERSON_NAME]" at bounding box center [673, 300] width 145 height 29
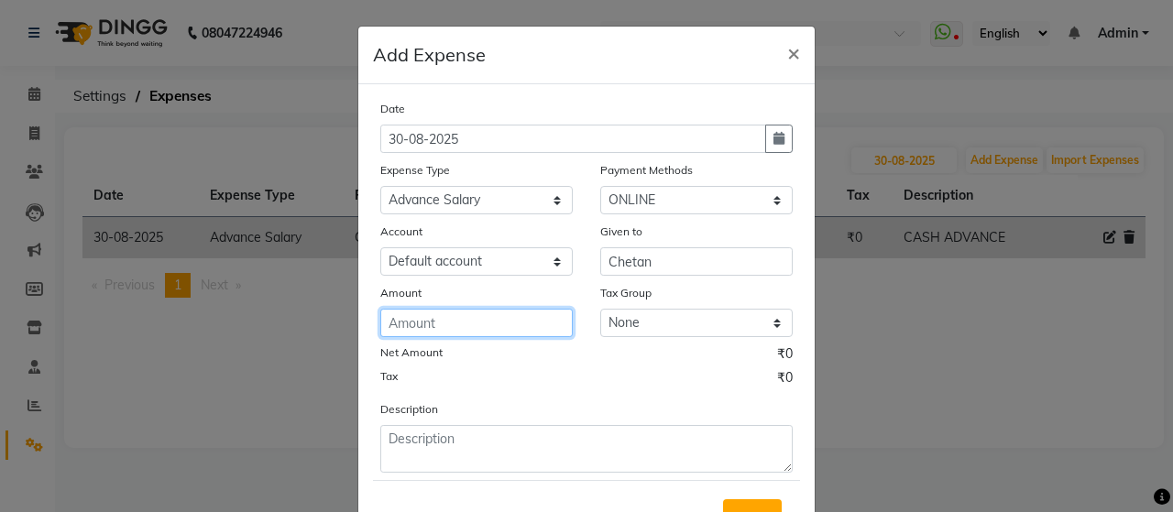
click at [539, 314] on input "number" at bounding box center [476, 323] width 193 height 28
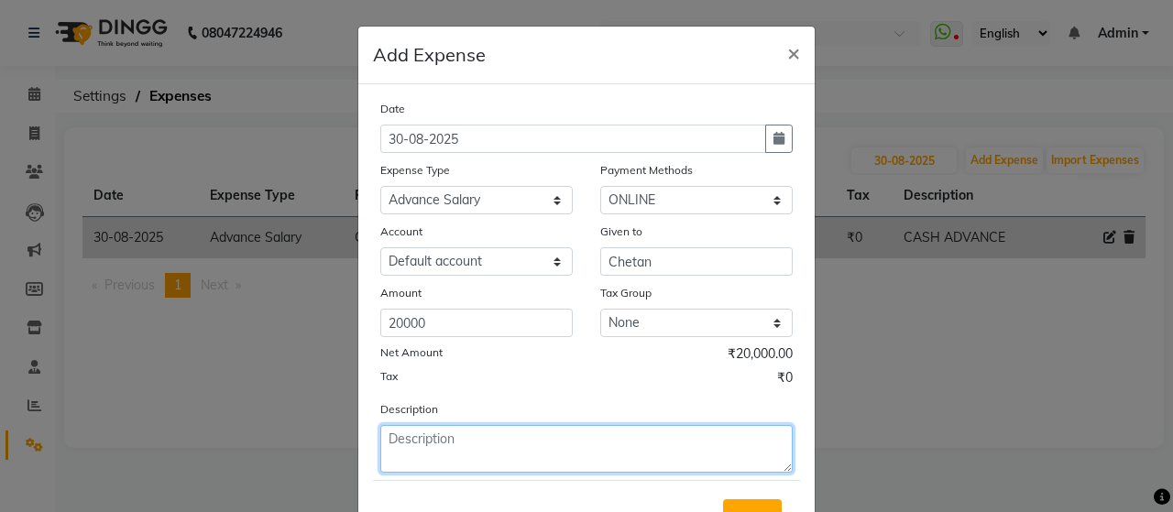
click at [465, 435] on textarea at bounding box center [586, 449] width 413 height 48
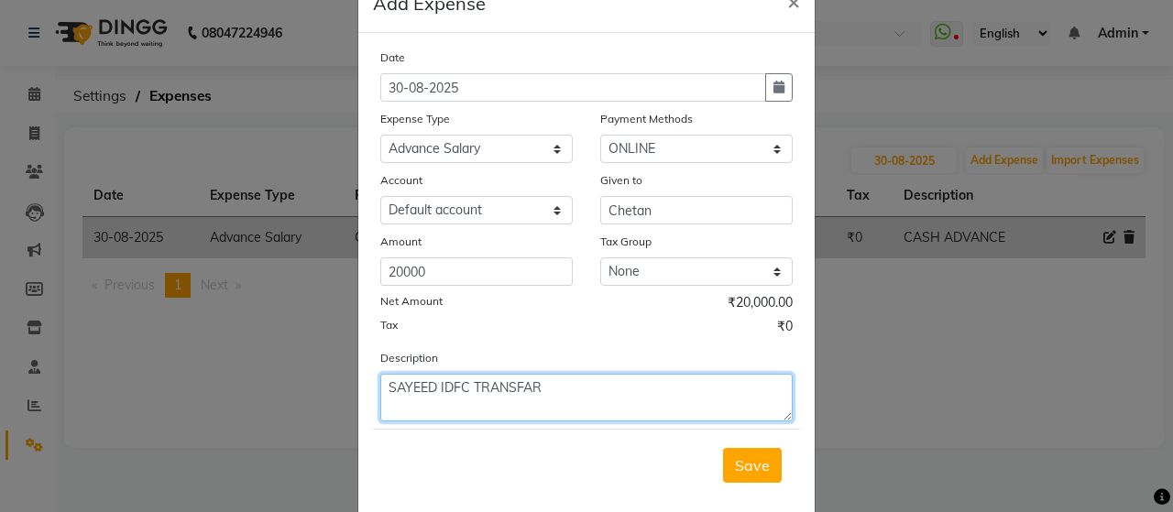
scroll to position [79, 0]
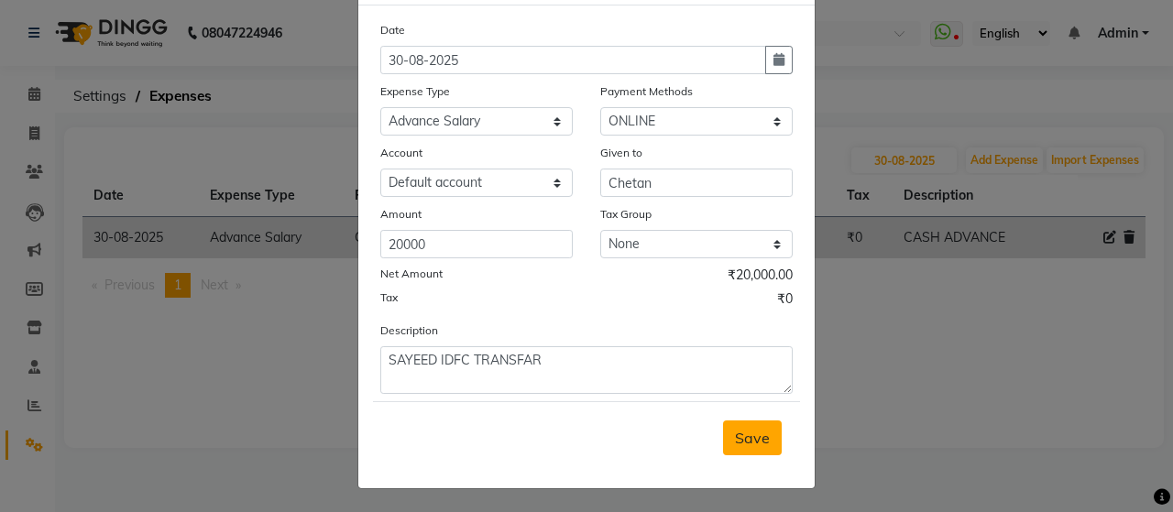
click at [754, 434] on span "Save" at bounding box center [752, 438] width 35 height 18
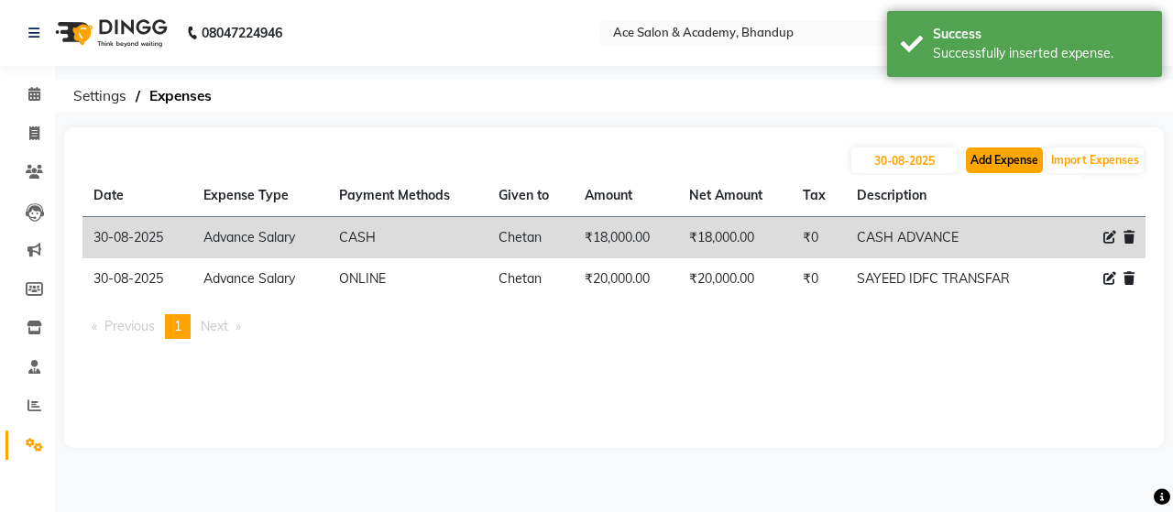
click at [1012, 161] on button "Add Expense" at bounding box center [1004, 161] width 77 height 26
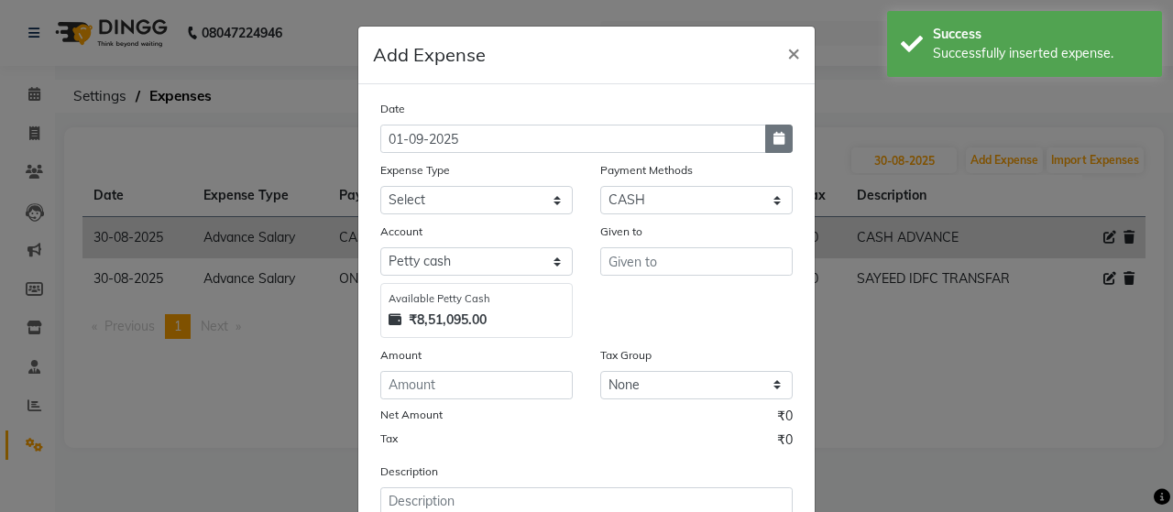
click at [777, 137] on icon "button" at bounding box center [779, 138] width 11 height 13
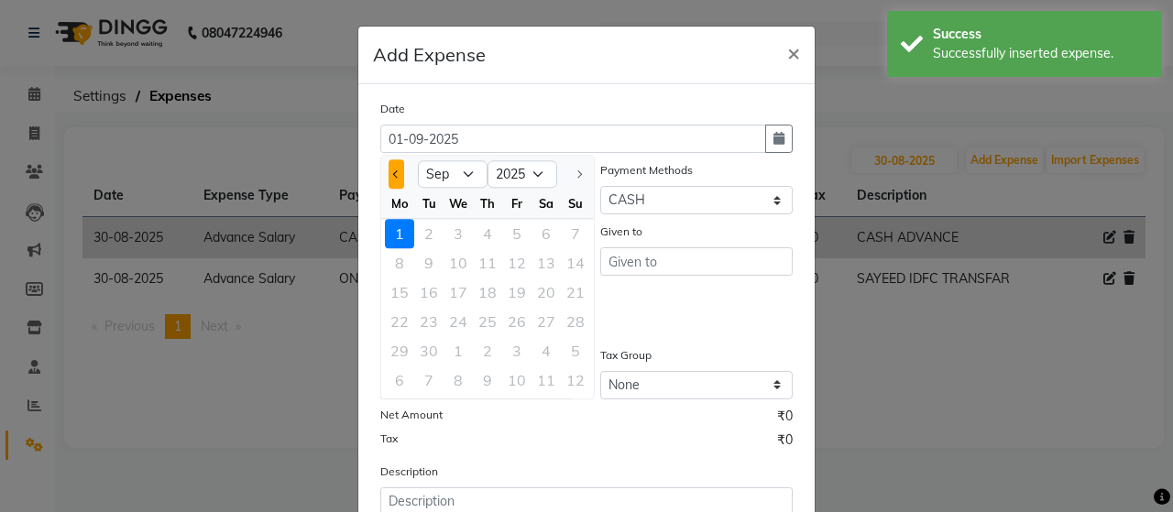
click at [389, 168] on button "Previous month" at bounding box center [397, 174] width 16 height 29
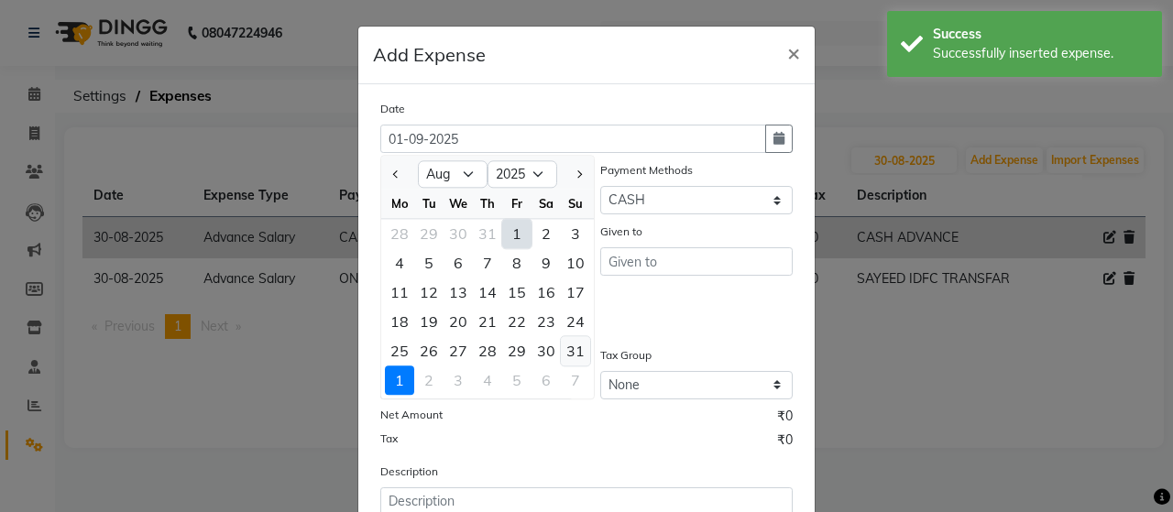
click at [567, 349] on div "31" at bounding box center [575, 350] width 29 height 29
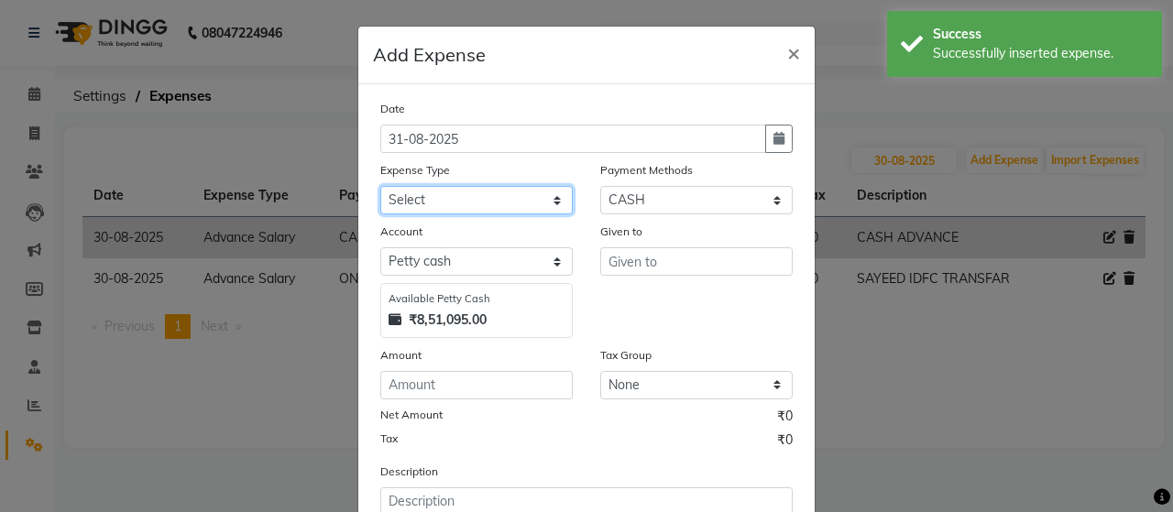
click at [493, 205] on select "Select Advance Salary Bank charges beuty hub Fuel Loan Repayment Maintenance Ma…" at bounding box center [476, 200] width 193 height 28
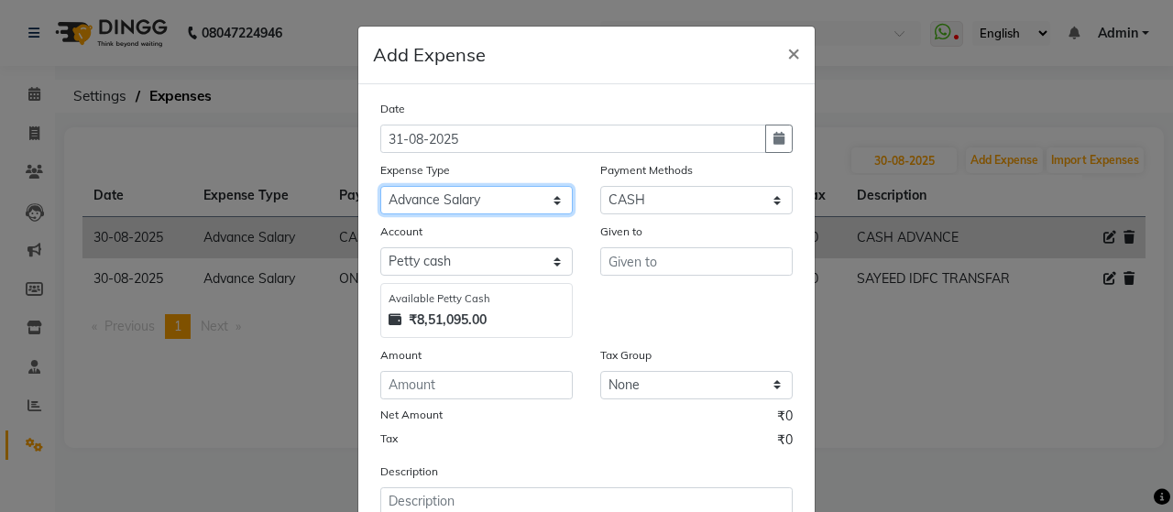
click at [380, 186] on select "Select Advance Salary Bank charges beuty hub Fuel Loan Repayment Maintenance Ma…" at bounding box center [476, 200] width 193 height 28
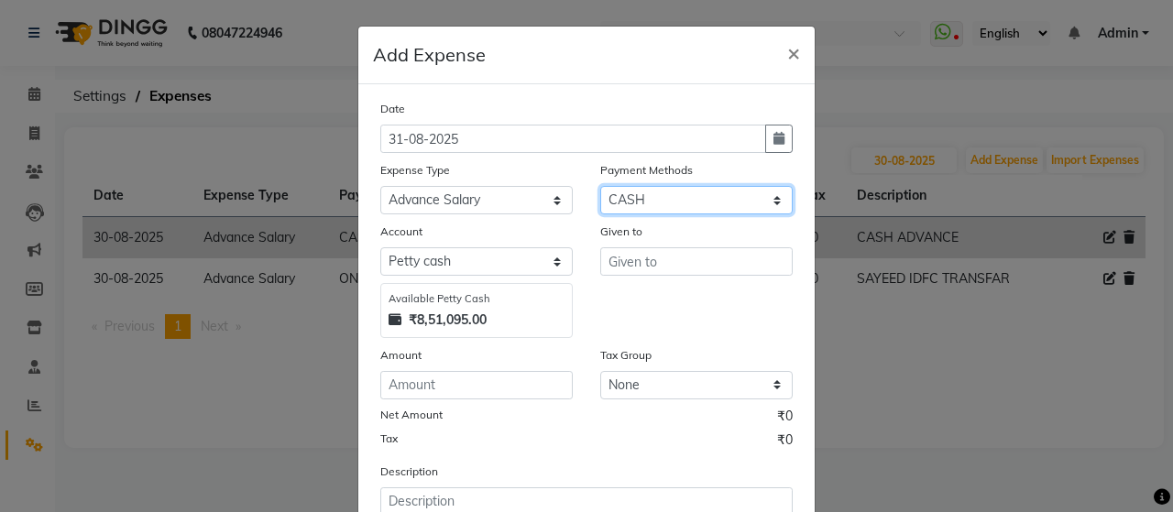
click at [655, 194] on select "Select ONLINE Prepaid CARD GPay CASH" at bounding box center [696, 200] width 193 height 28
click at [600, 186] on select "Select ONLINE Prepaid CARD GPay CASH" at bounding box center [696, 200] width 193 height 28
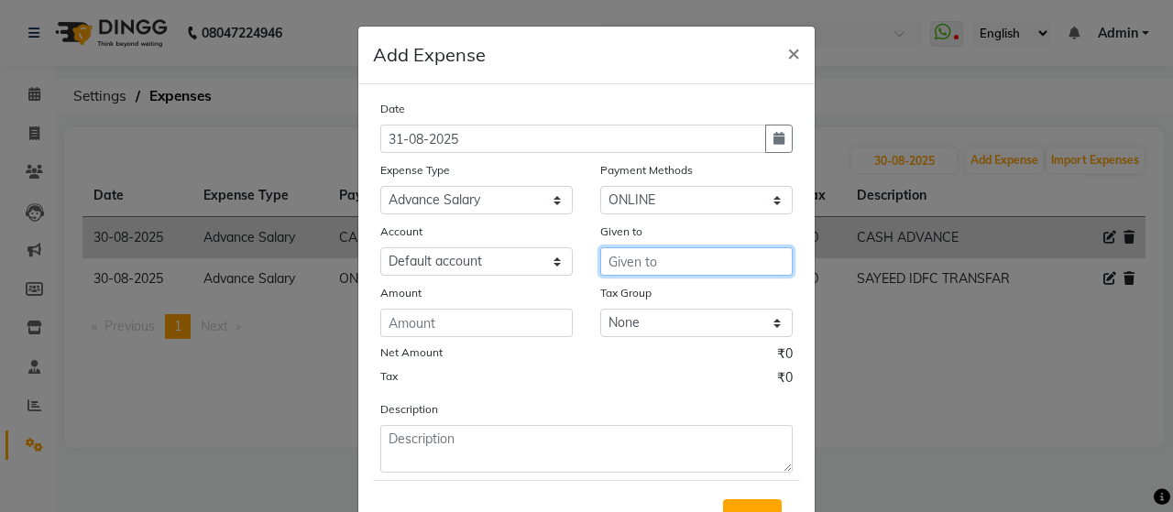
click at [632, 261] on input "text" at bounding box center [696, 262] width 193 height 28
click at [633, 254] on input "text" at bounding box center [696, 262] width 193 height 28
click at [666, 295] on ngb-highlight "[PERSON_NAME]" at bounding box center [648, 301] width 50 height 18
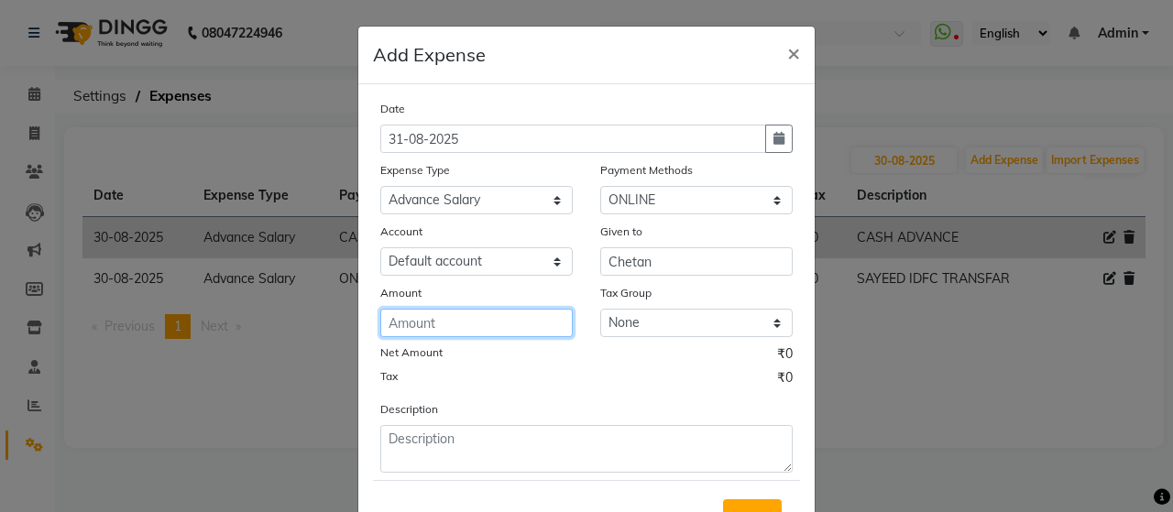
click at [519, 315] on input "number" at bounding box center [476, 323] width 193 height 28
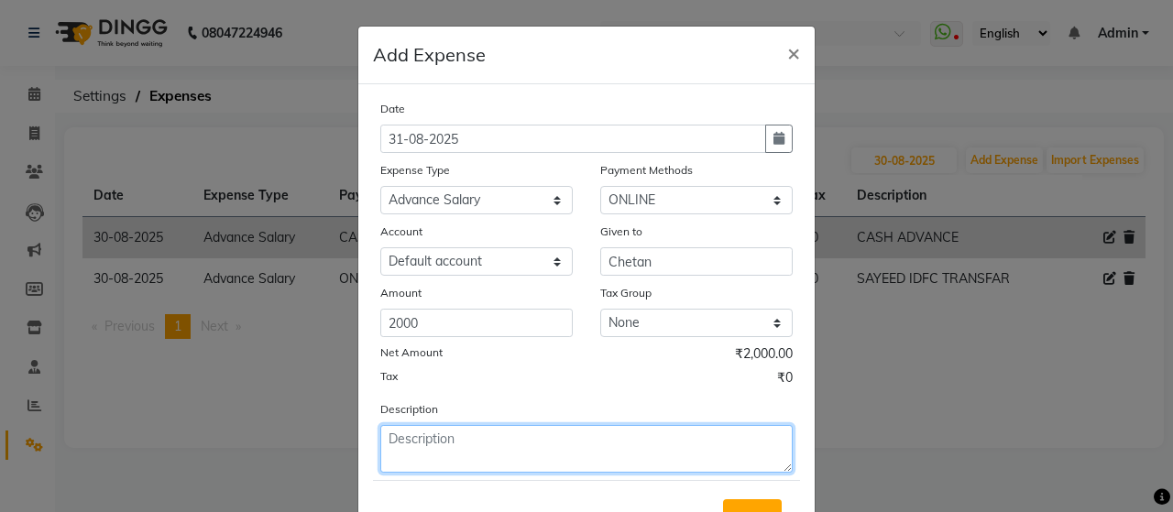
click at [556, 448] on textarea at bounding box center [586, 449] width 413 height 48
click at [427, 449] on textarea at bounding box center [586, 449] width 413 height 48
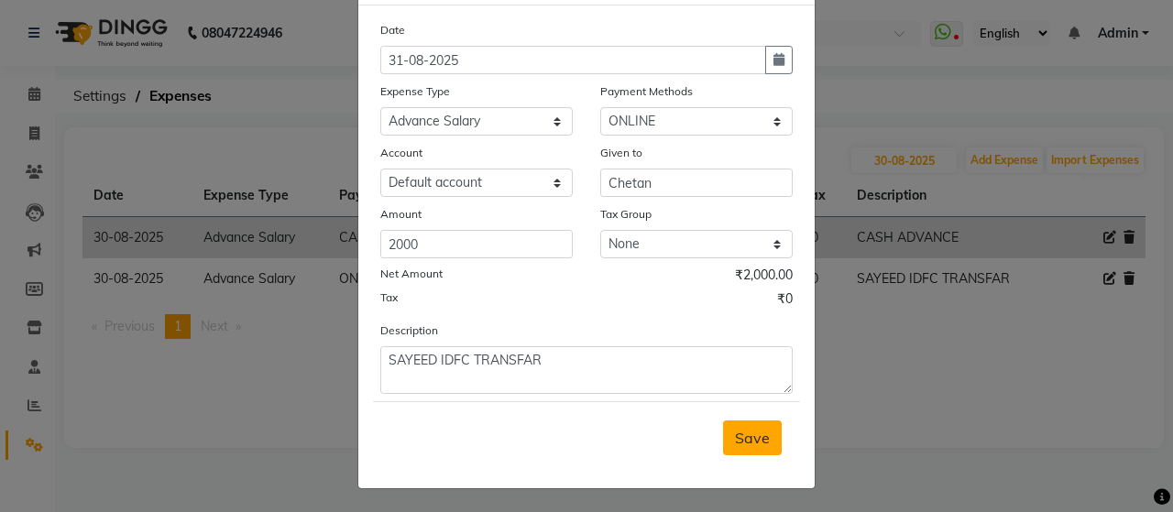
click at [745, 435] on span "Save" at bounding box center [752, 438] width 35 height 18
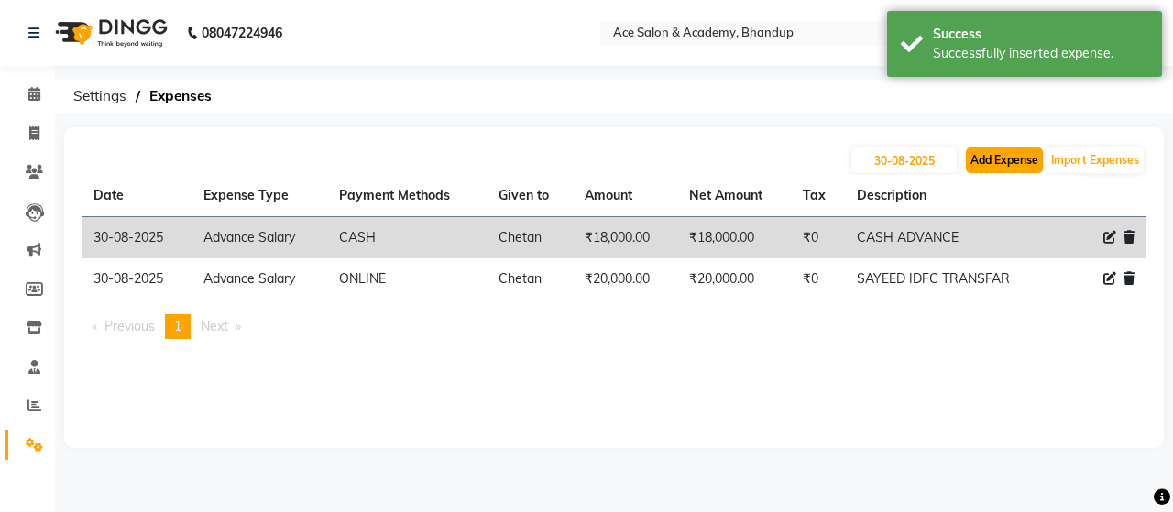
click at [979, 160] on button "Add Expense" at bounding box center [1004, 161] width 77 height 26
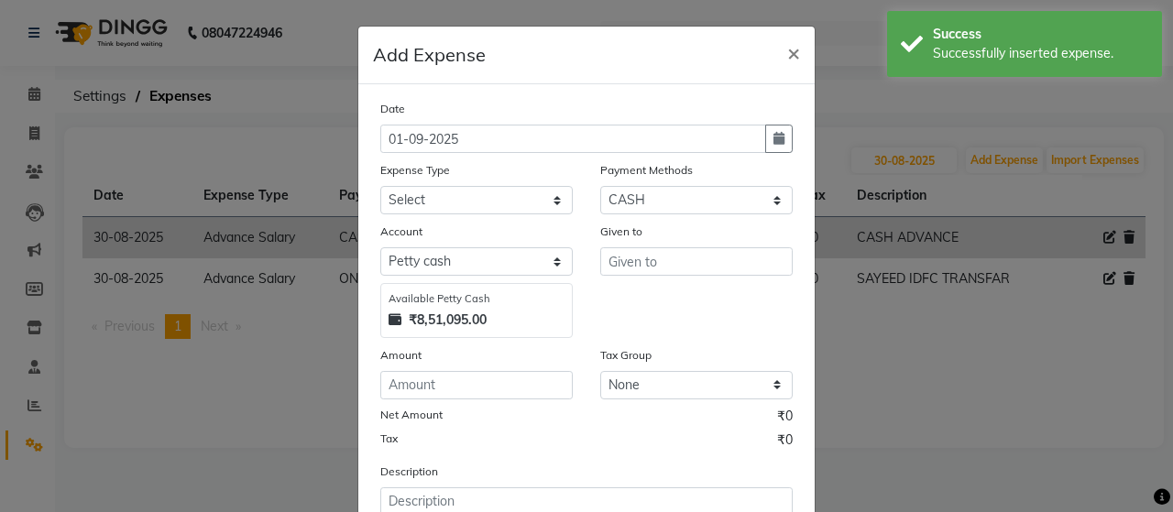
click at [912, 169] on ngb-modal-window "Add Expense × Date [DATE] Expense Type Select Advance Salary Bank charges beuty…" at bounding box center [586, 256] width 1173 height 512
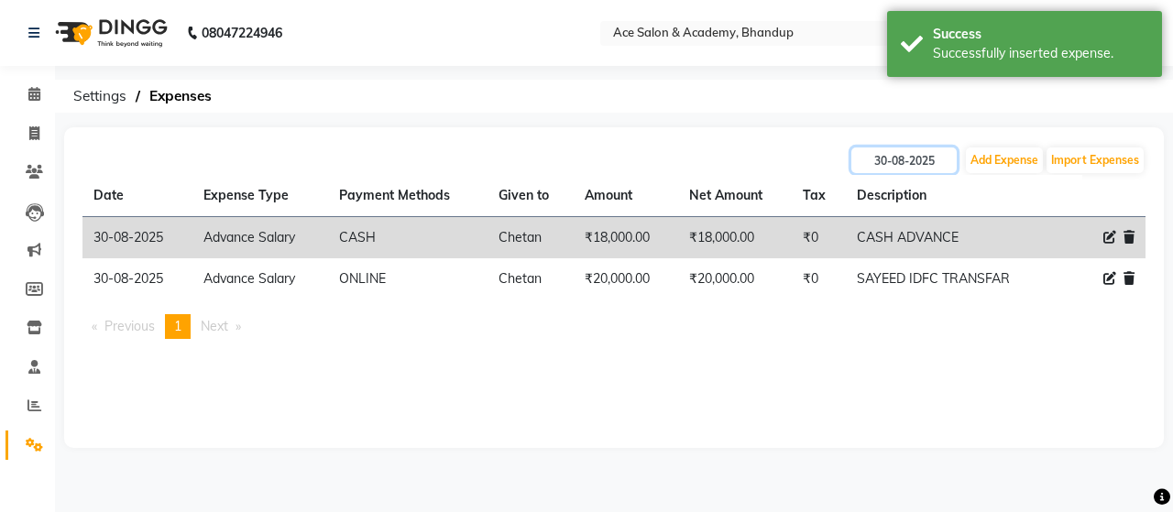
click at [911, 160] on input "30-08-2025" at bounding box center [904, 161] width 105 height 26
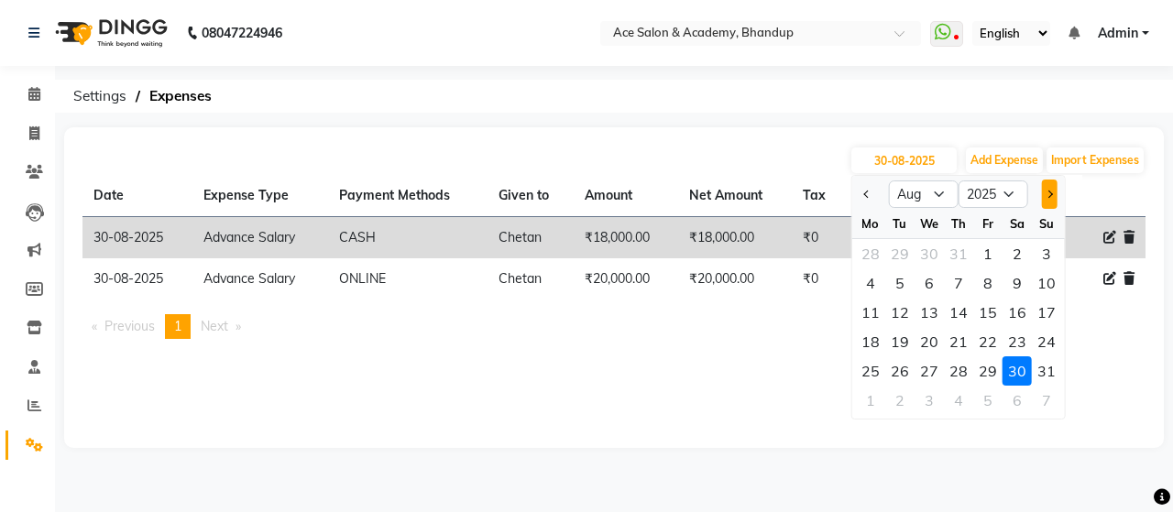
click at [1045, 196] on button "Next month" at bounding box center [1049, 194] width 16 height 29
click at [864, 248] on div "1" at bounding box center [870, 253] width 29 height 29
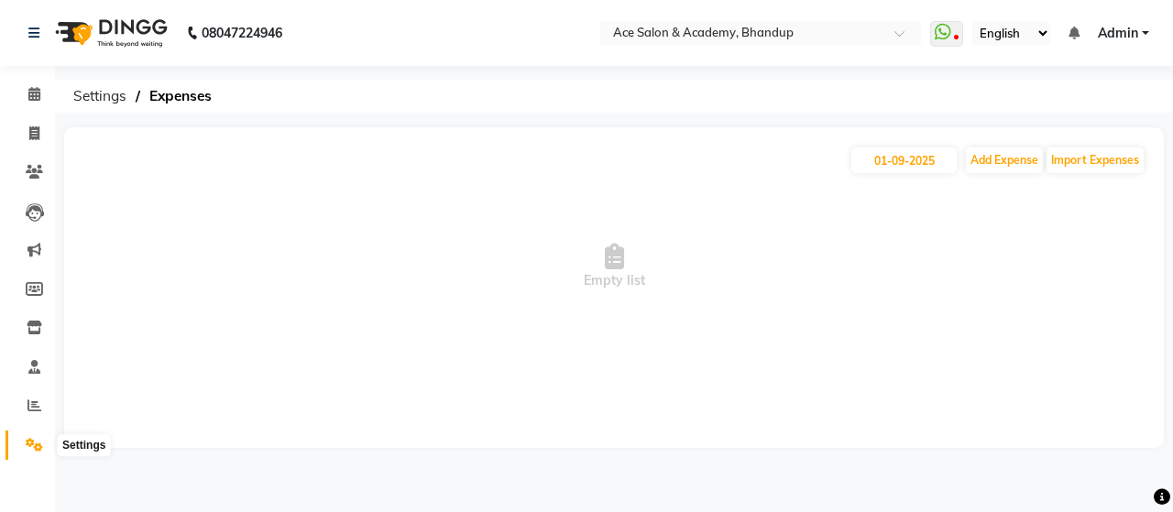
click at [39, 446] on icon at bounding box center [34, 445] width 17 height 14
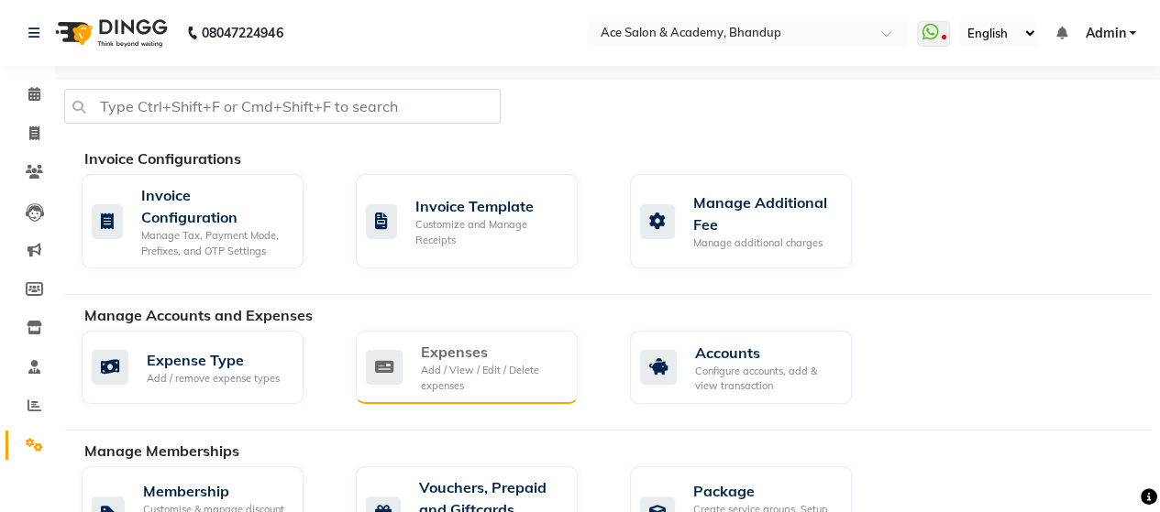
click at [473, 365] on div "Add / View / Edit / Delete expenses" at bounding box center [492, 378] width 142 height 30
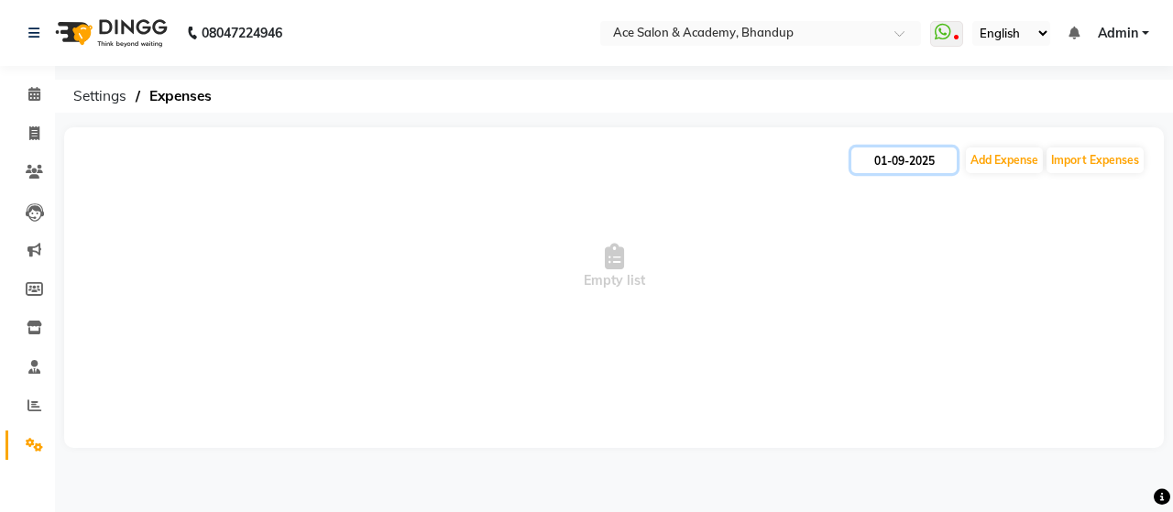
click at [926, 160] on input "01-09-2025" at bounding box center [904, 161] width 105 height 26
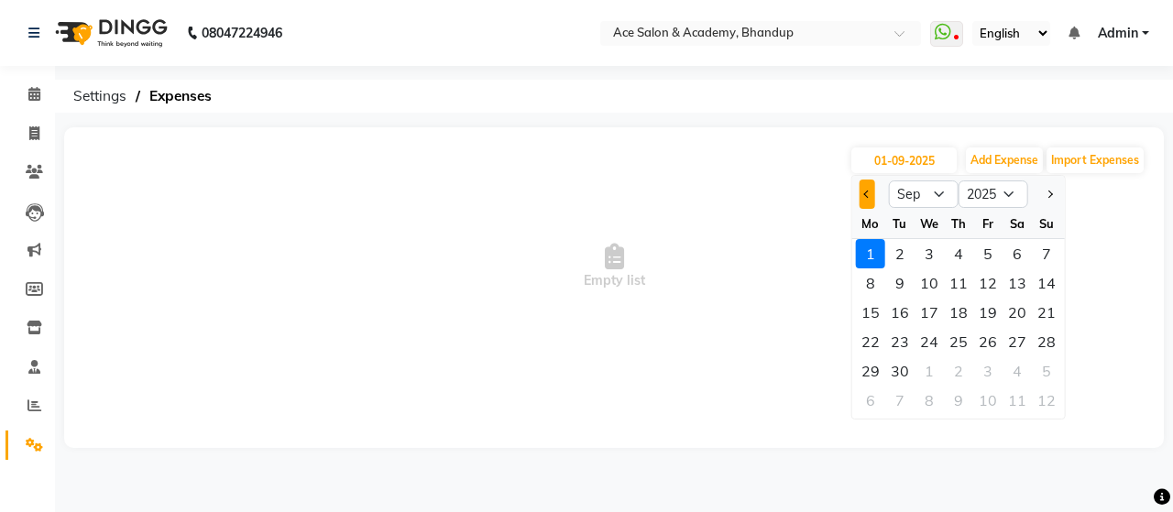
click at [870, 194] on span "Previous month" at bounding box center [867, 194] width 7 height 7
click at [1045, 365] on div "31" at bounding box center [1046, 371] width 29 height 29
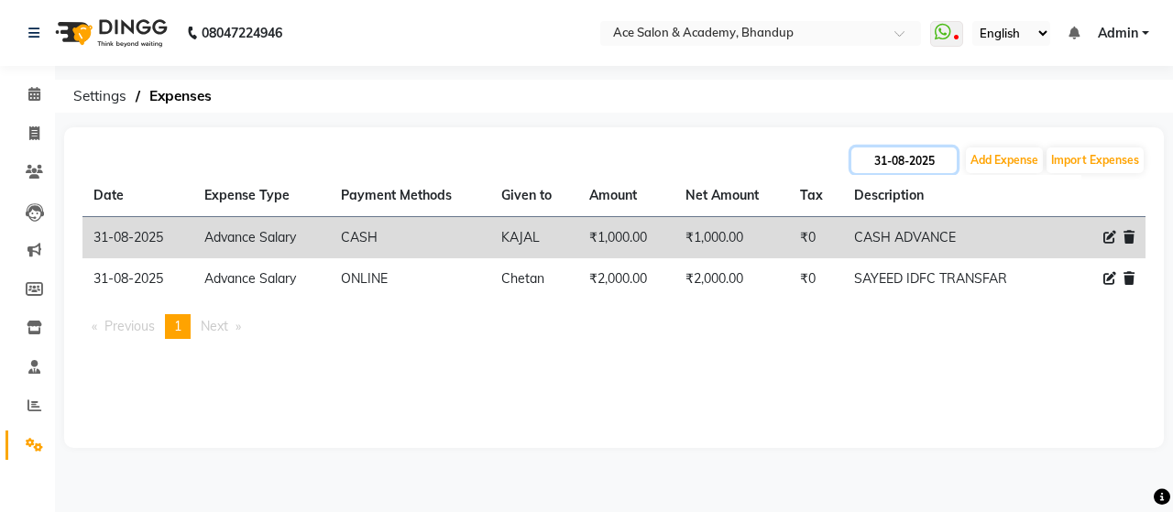
click at [900, 155] on input "31-08-2025" at bounding box center [904, 161] width 105 height 26
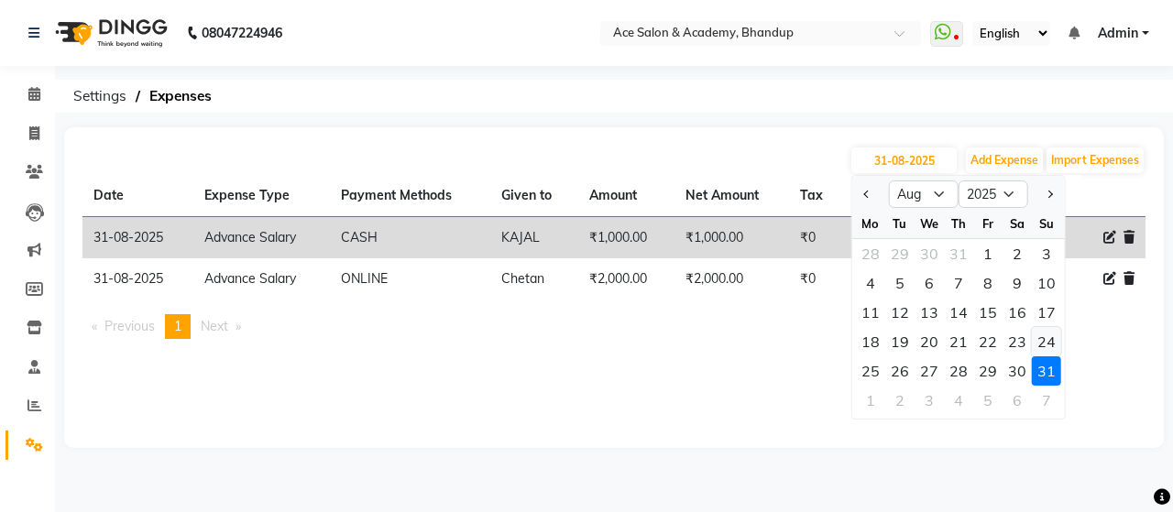
click at [1049, 340] on div "24" at bounding box center [1046, 341] width 29 height 29
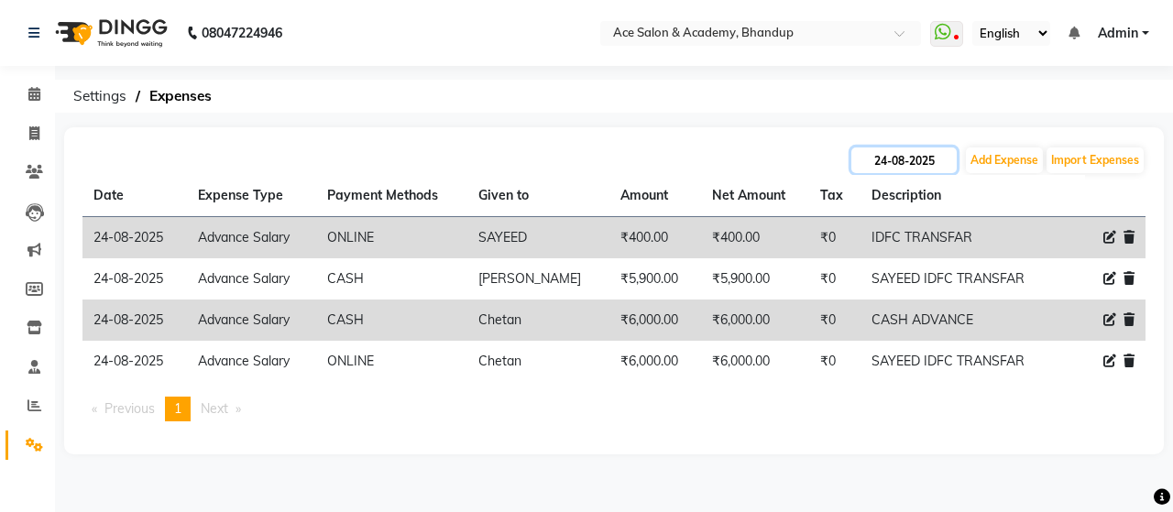
click at [898, 162] on input "24-08-2025" at bounding box center [904, 161] width 105 height 26
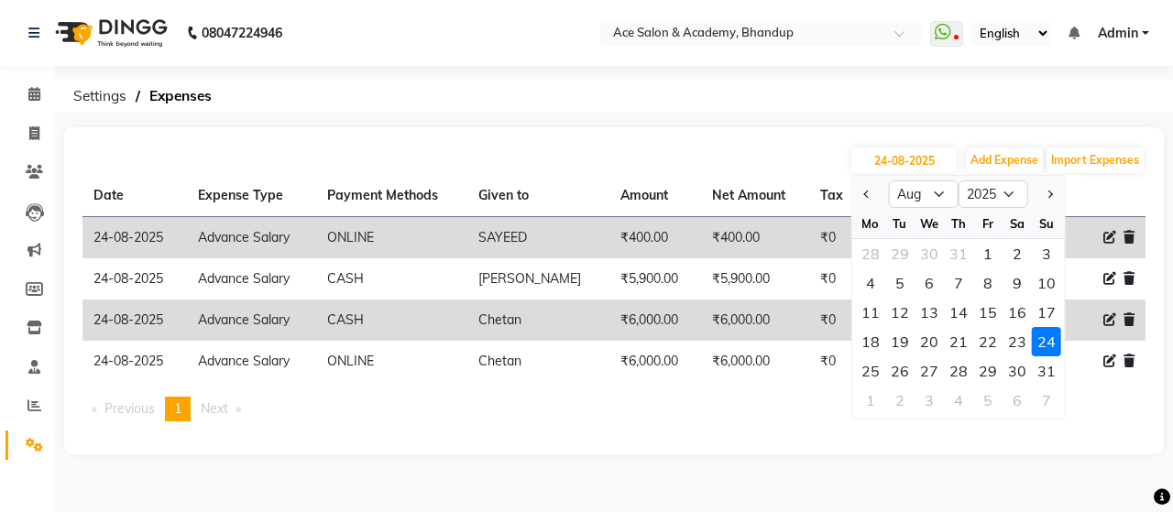
click at [787, 153] on div "[DATE] Jan Feb Mar Apr May Jun [DATE] Aug Sep Oct Nov [DATE] 2016 2017 2018 201…" at bounding box center [614, 160] width 1063 height 29
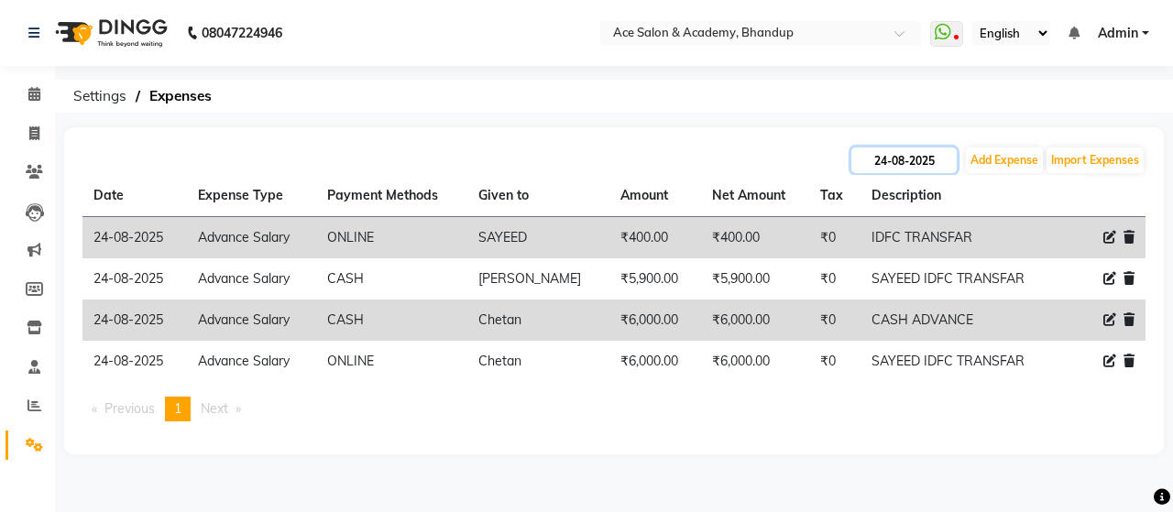
click at [941, 152] on input "24-08-2025" at bounding box center [904, 161] width 105 height 26
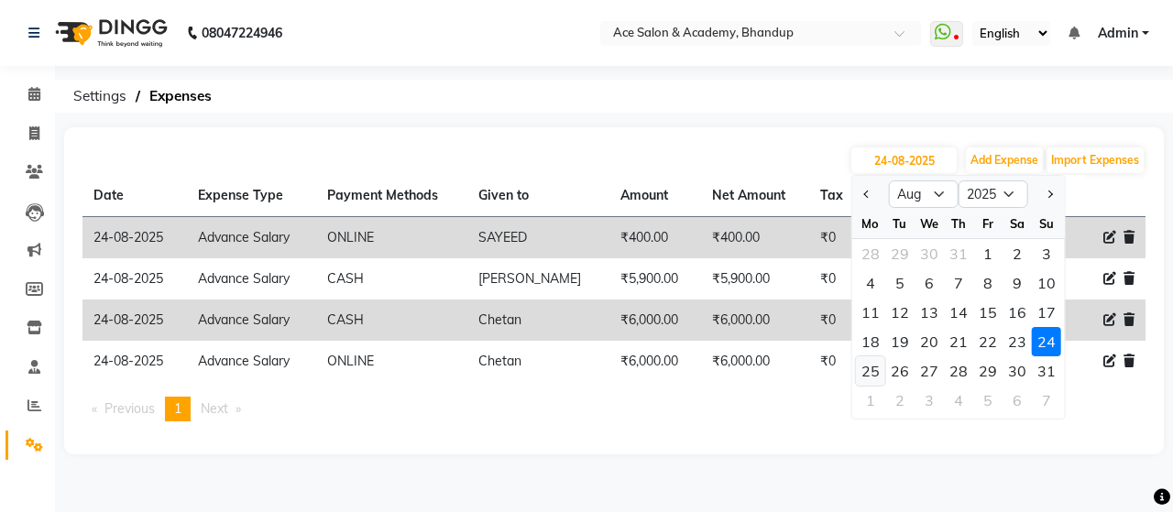
click at [865, 373] on div "25" at bounding box center [870, 371] width 29 height 29
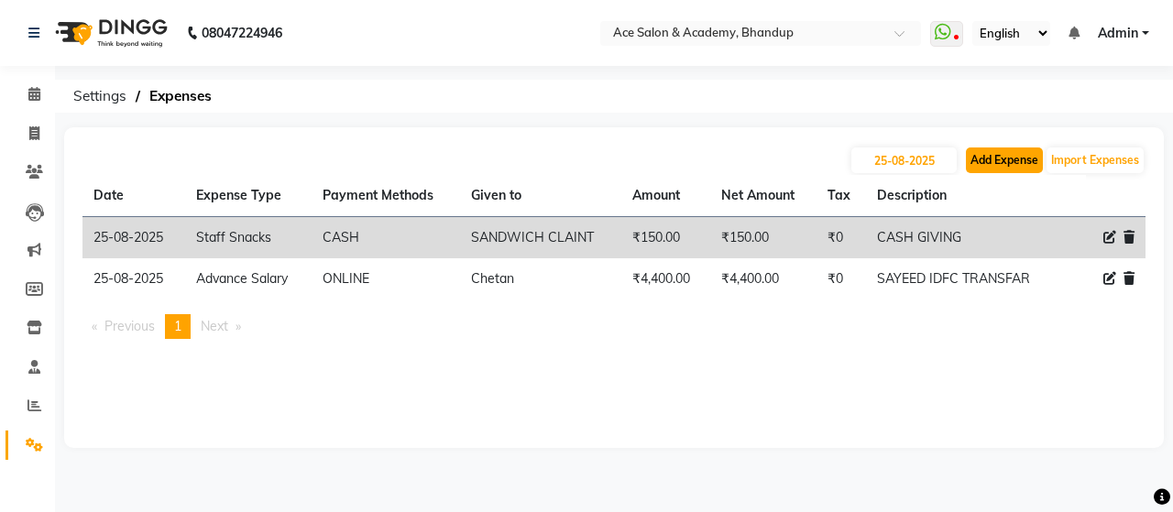
click at [1012, 159] on button "Add Expense" at bounding box center [1004, 161] width 77 height 26
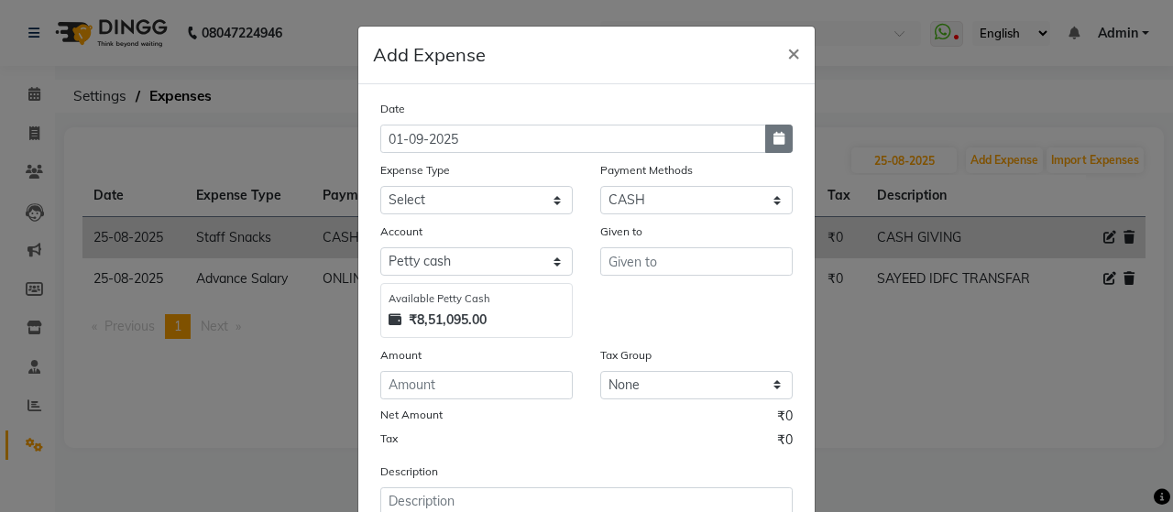
click at [774, 143] on icon "button" at bounding box center [779, 138] width 11 height 13
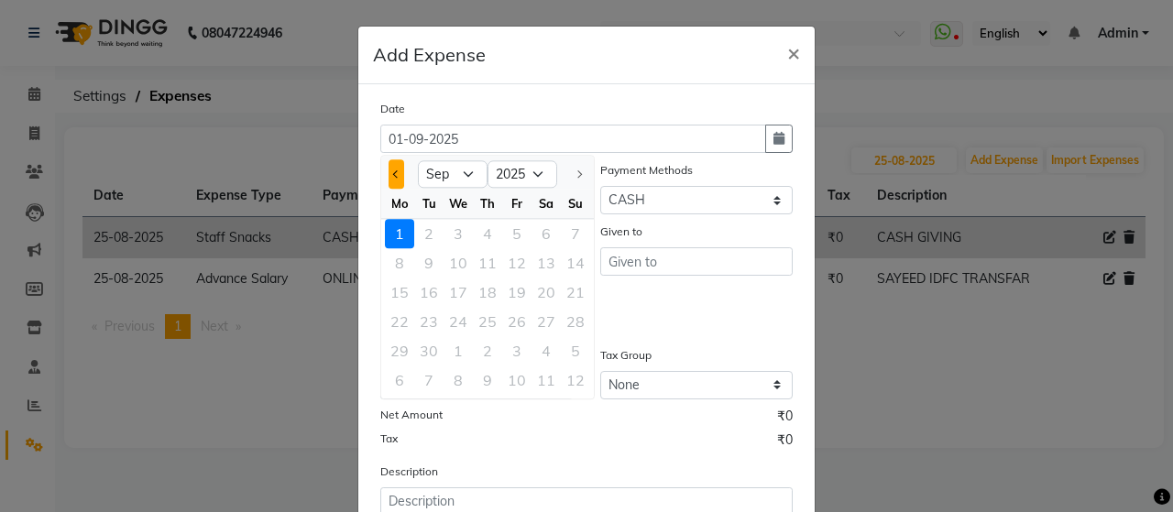
click at [389, 170] on button "Previous month" at bounding box center [397, 174] width 16 height 29
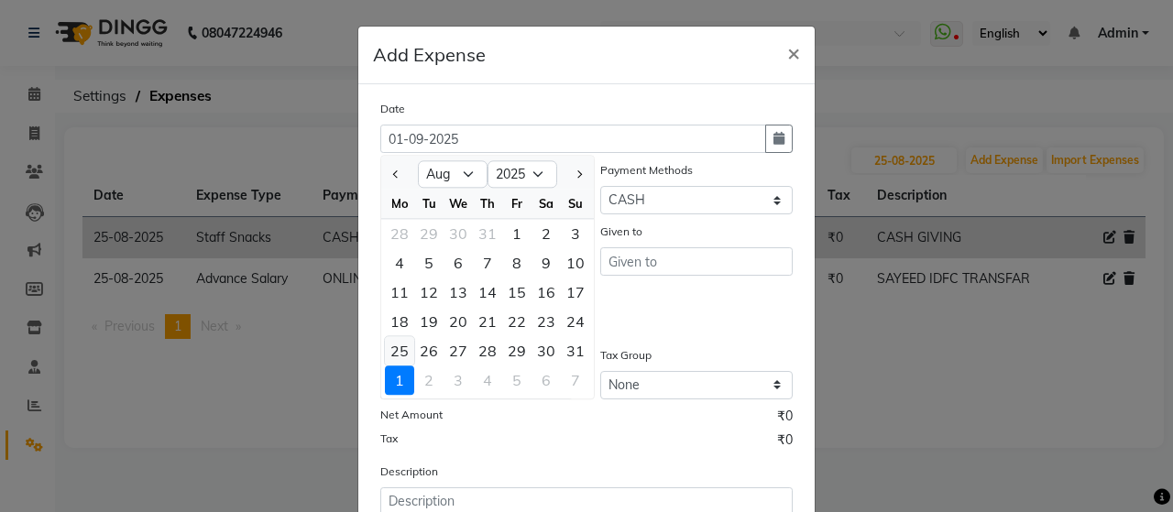
click at [391, 348] on div "25" at bounding box center [399, 350] width 29 height 29
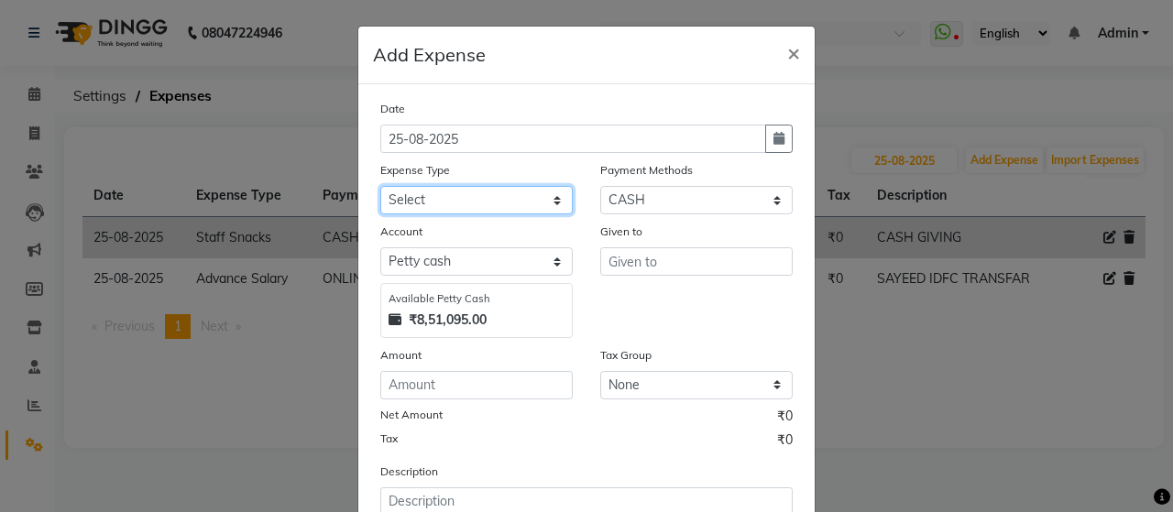
click at [508, 198] on select "Select Advance Salary Bank charges beuty hub Fuel Loan Repayment Maintenance Ma…" at bounding box center [476, 200] width 193 height 28
click at [380, 186] on select "Select Advance Salary Bank charges beuty hub Fuel Loan Repayment Maintenance Ma…" at bounding box center [476, 200] width 193 height 28
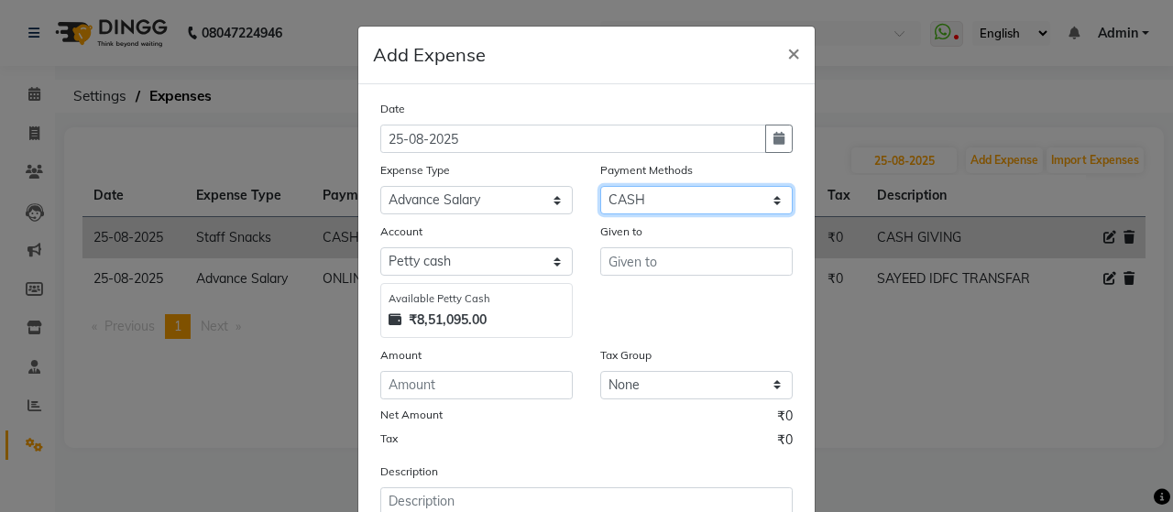
click at [645, 201] on select "Select ONLINE Prepaid CARD GPay CASH" at bounding box center [696, 200] width 193 height 28
click at [600, 186] on select "Select ONLINE Prepaid CARD GPay CASH" at bounding box center [696, 200] width 193 height 28
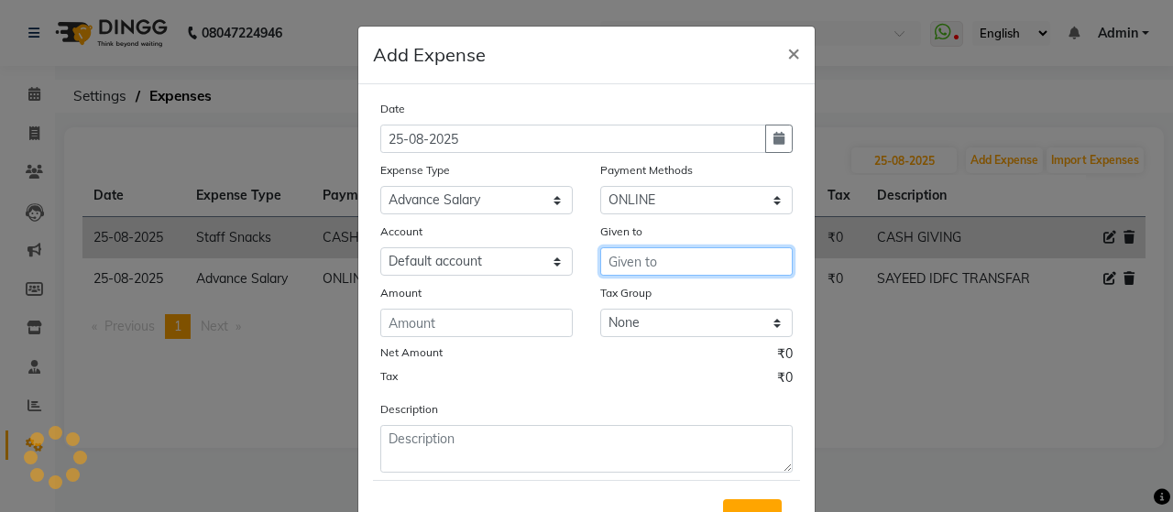
click at [637, 259] on input "text" at bounding box center [696, 262] width 193 height 28
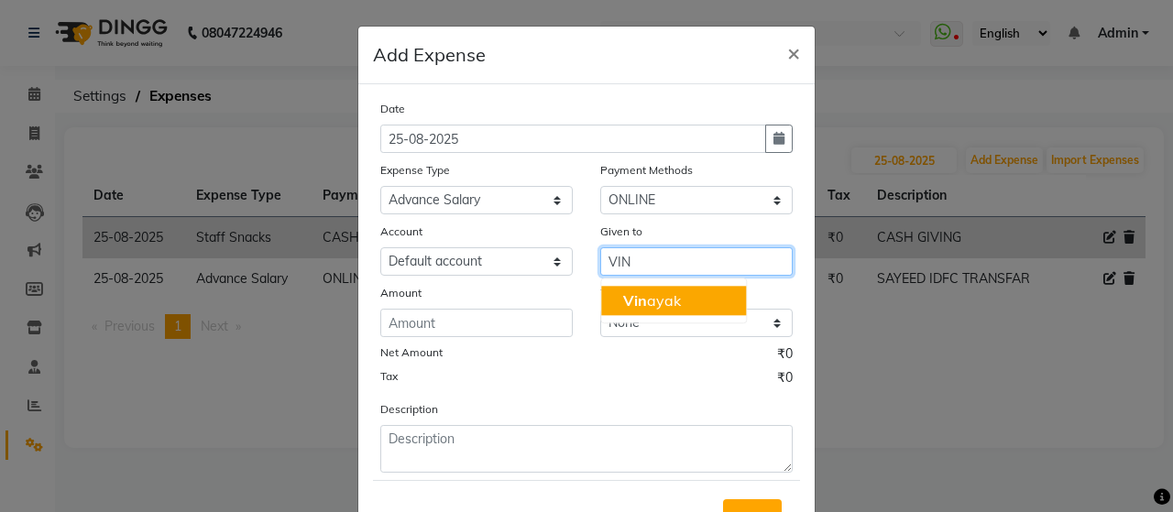
click at [636, 298] on span "Vin" at bounding box center [635, 301] width 24 height 18
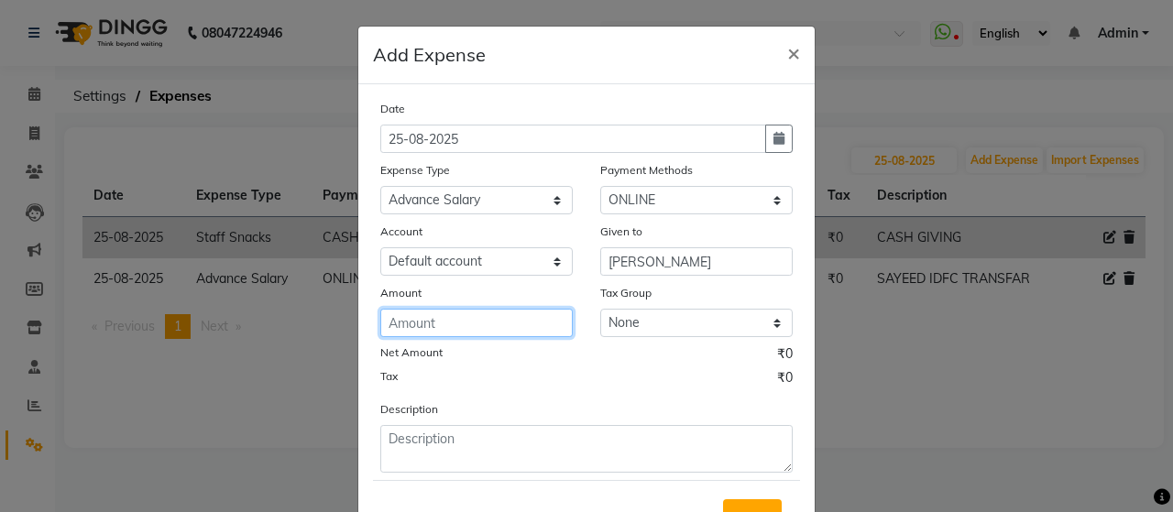
click at [524, 322] on input "number" at bounding box center [476, 323] width 193 height 28
click at [622, 386] on div "Tax ₹0" at bounding box center [586, 381] width 413 height 24
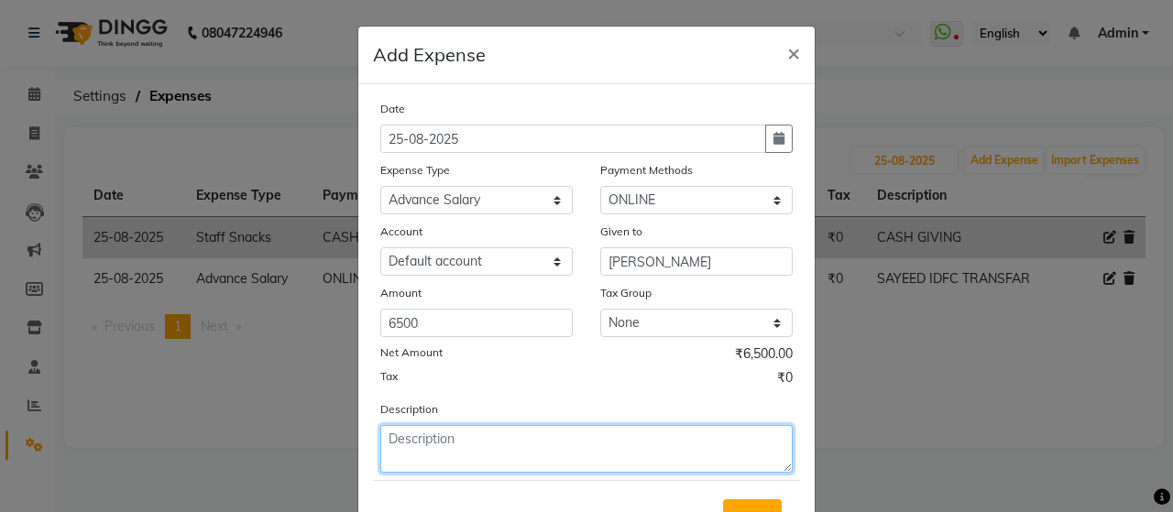
click at [510, 437] on textarea at bounding box center [586, 449] width 413 height 48
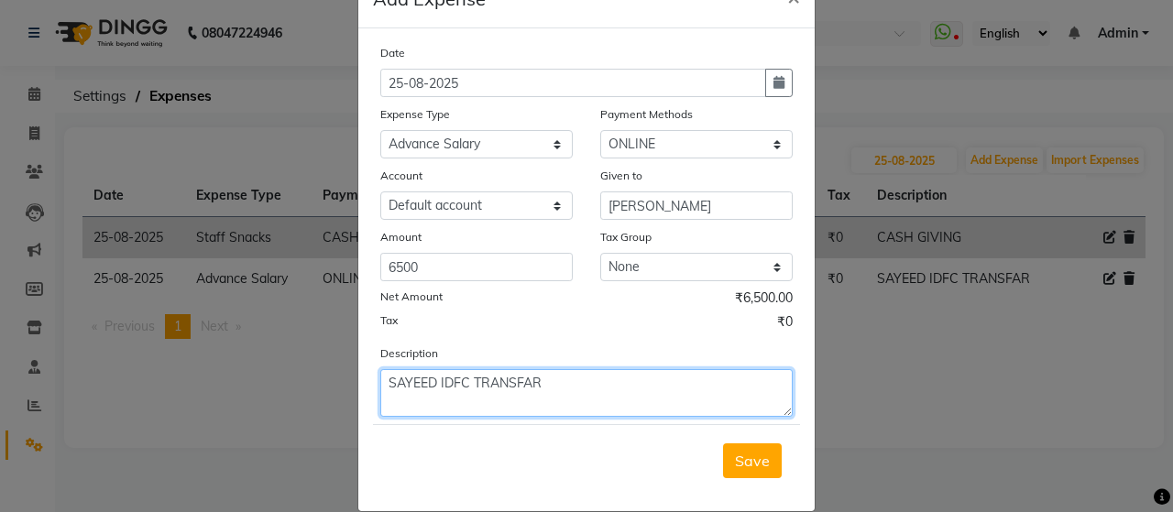
scroll to position [79, 0]
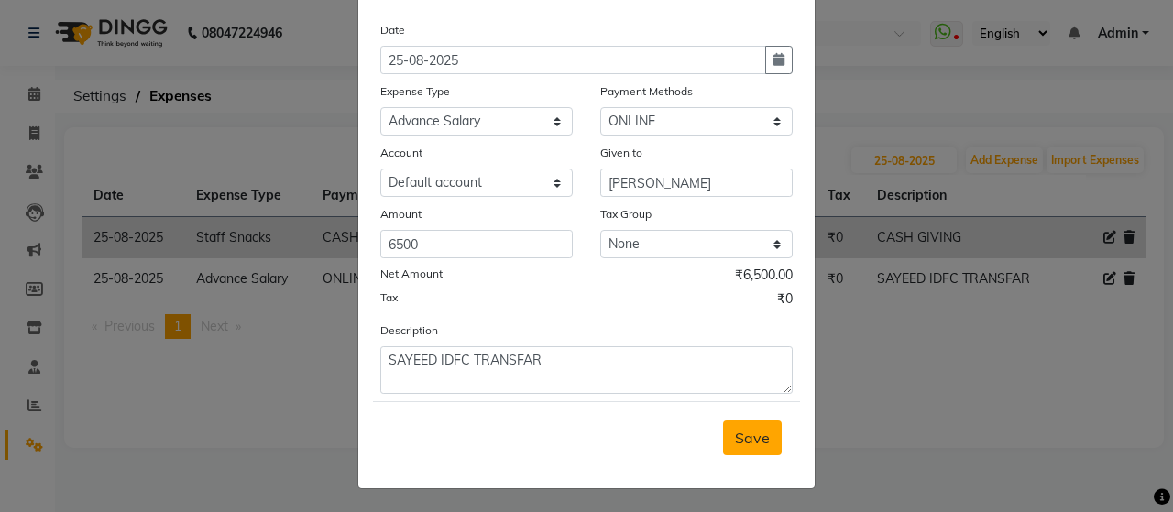
click at [759, 448] on button "Save" at bounding box center [752, 438] width 59 height 35
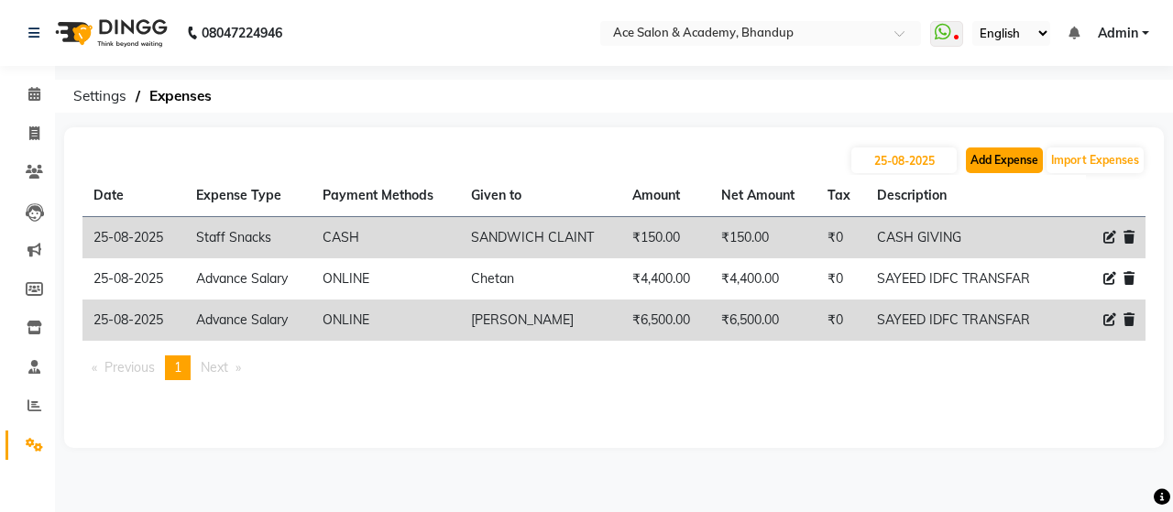
click at [1020, 162] on button "Add Expense" at bounding box center [1004, 161] width 77 height 26
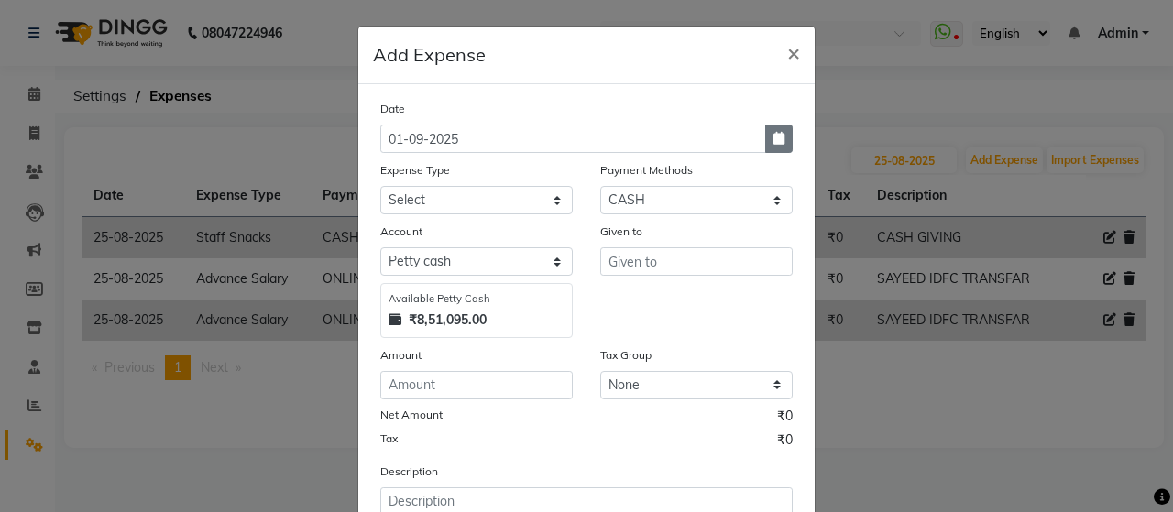
click at [776, 137] on icon "button" at bounding box center [779, 138] width 11 height 13
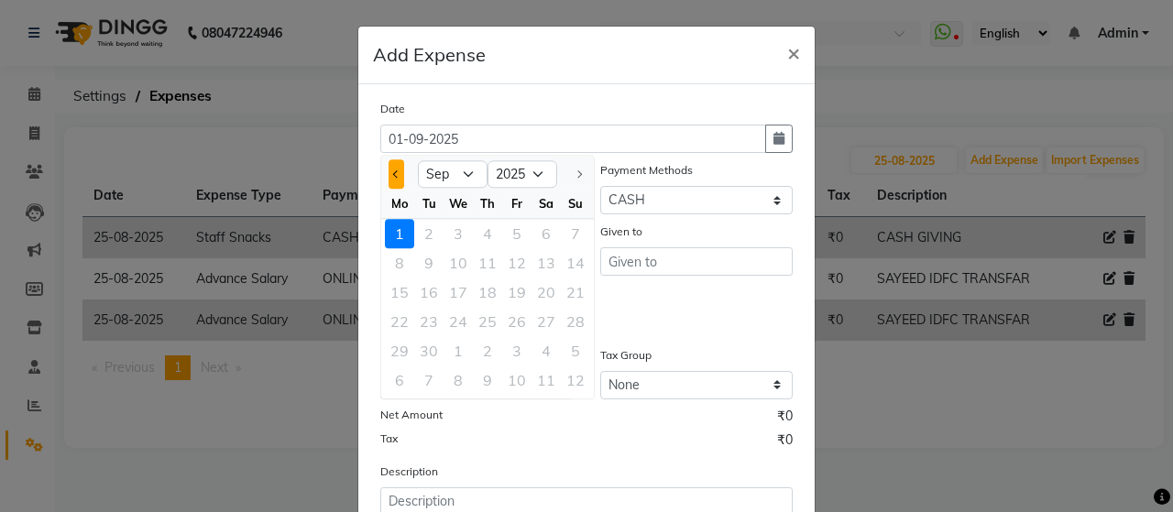
click at [394, 170] on button "Previous month" at bounding box center [397, 174] width 16 height 29
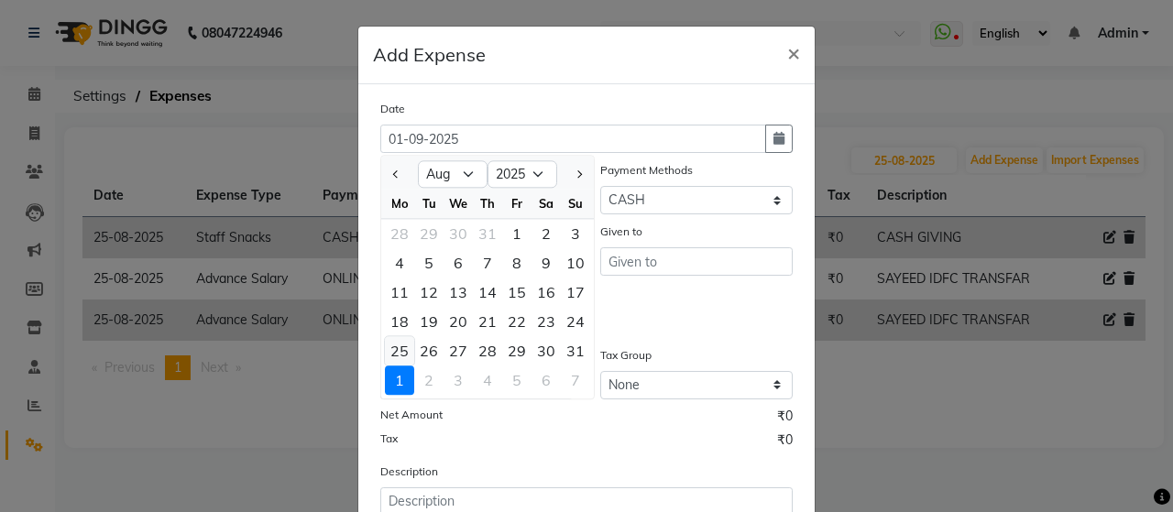
click at [390, 350] on div "25" at bounding box center [399, 350] width 29 height 29
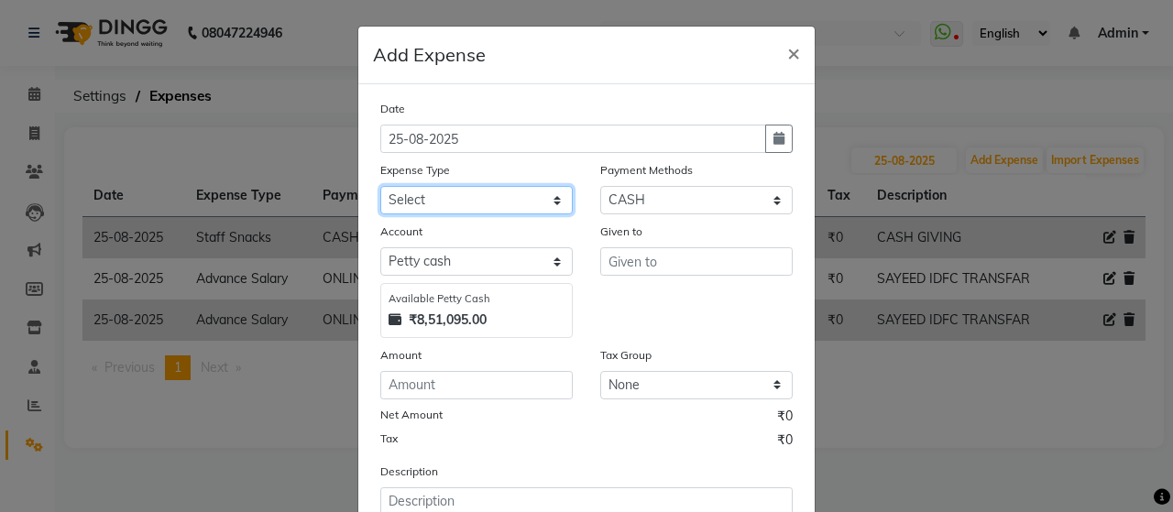
click at [502, 194] on select "Select Advance Salary Bank charges beuty hub Fuel Loan Repayment Maintenance Ma…" at bounding box center [476, 200] width 193 height 28
click at [380, 186] on select "Select Advance Salary Bank charges beuty hub Fuel Loan Repayment Maintenance Ma…" at bounding box center [476, 200] width 193 height 28
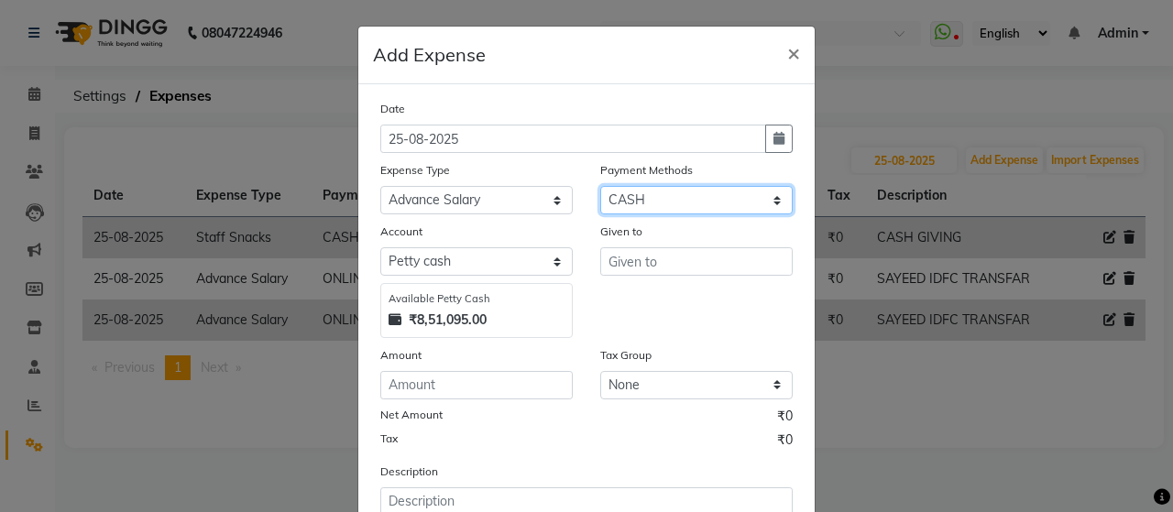
click at [673, 203] on select "Select ONLINE Prepaid CARD GPay CASH" at bounding box center [696, 200] width 193 height 28
click at [600, 186] on select "Select ONLINE Prepaid CARD GPay CASH" at bounding box center [696, 200] width 193 height 28
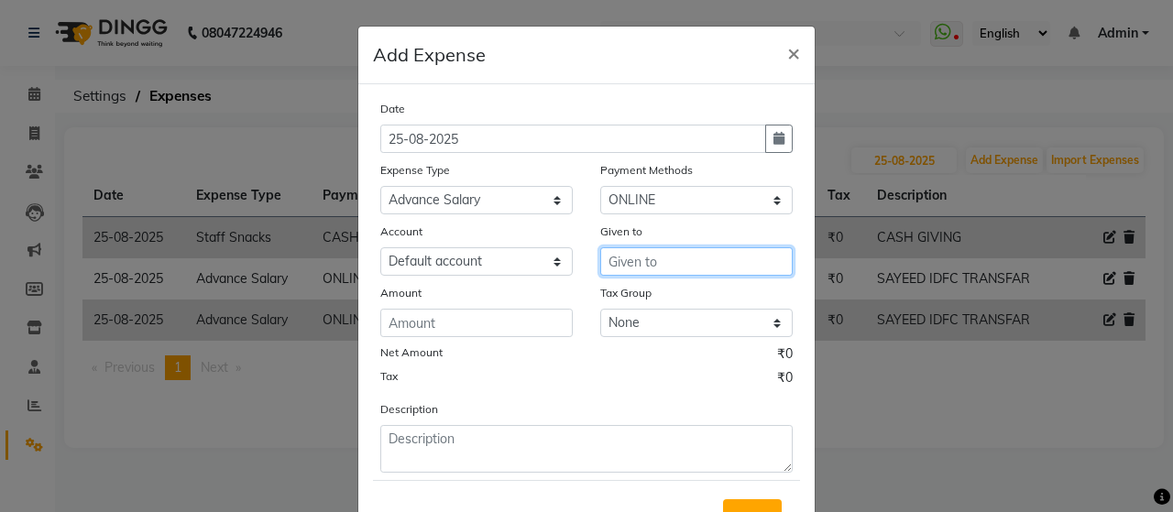
click at [647, 265] on input "text" at bounding box center [696, 262] width 193 height 28
click at [648, 304] on ngb-highlight "Vi nayak" at bounding box center [651, 301] width 57 height 18
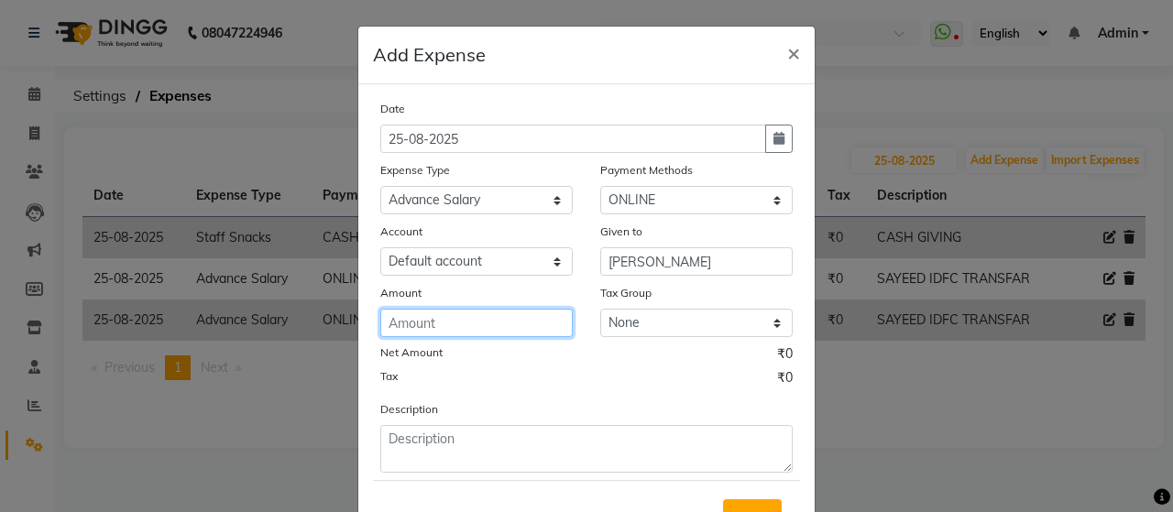
click at [526, 325] on input "number" at bounding box center [476, 323] width 193 height 28
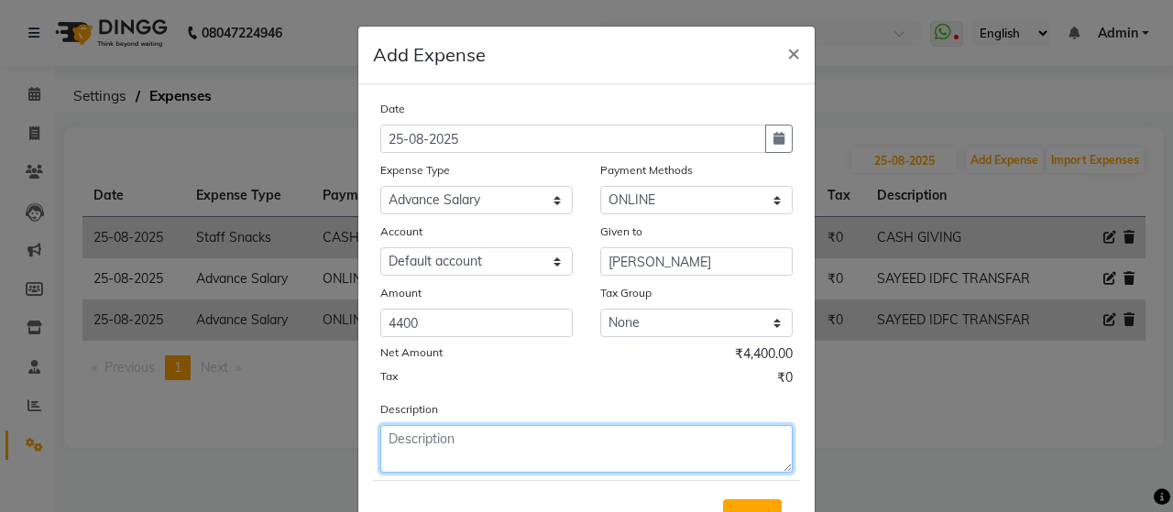
click at [499, 454] on textarea at bounding box center [586, 449] width 413 height 48
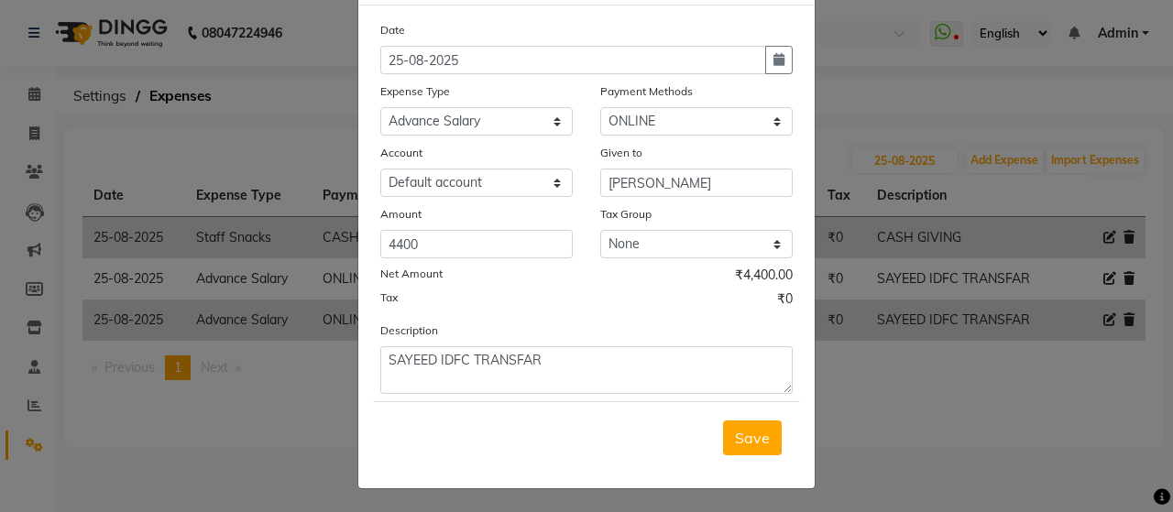
click at [739, 431] on span "Save" at bounding box center [752, 438] width 35 height 18
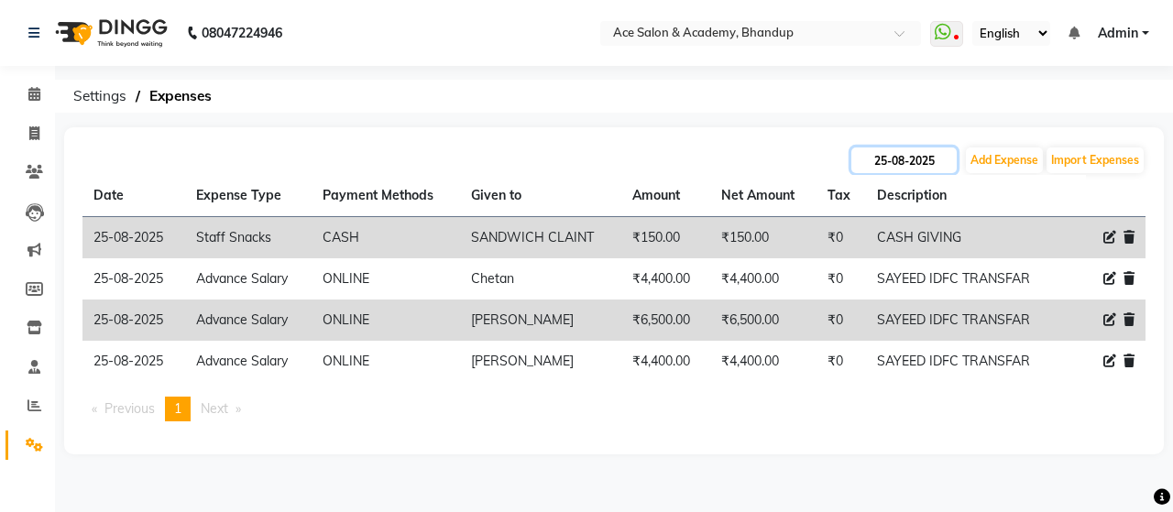
click at [922, 165] on input "25-08-2025" at bounding box center [904, 161] width 105 height 26
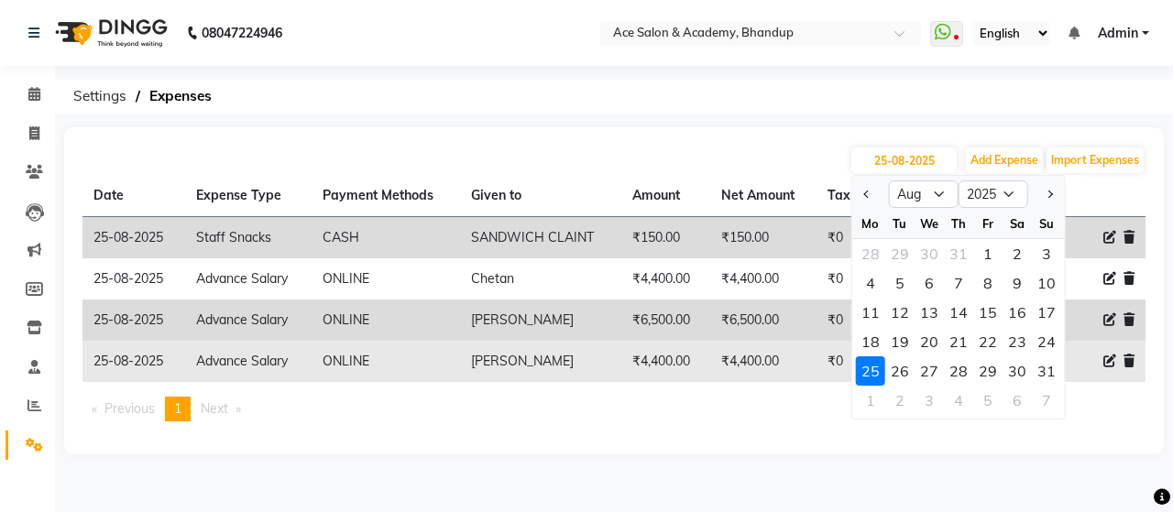
click at [932, 364] on div "27" at bounding box center [929, 371] width 29 height 29
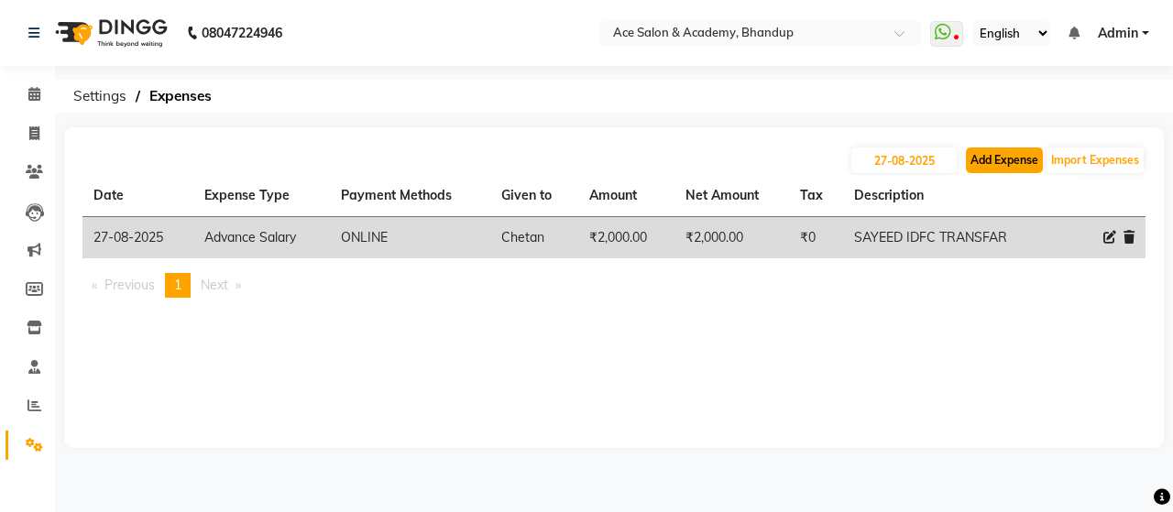
click at [1002, 162] on button "Add Expense" at bounding box center [1004, 161] width 77 height 26
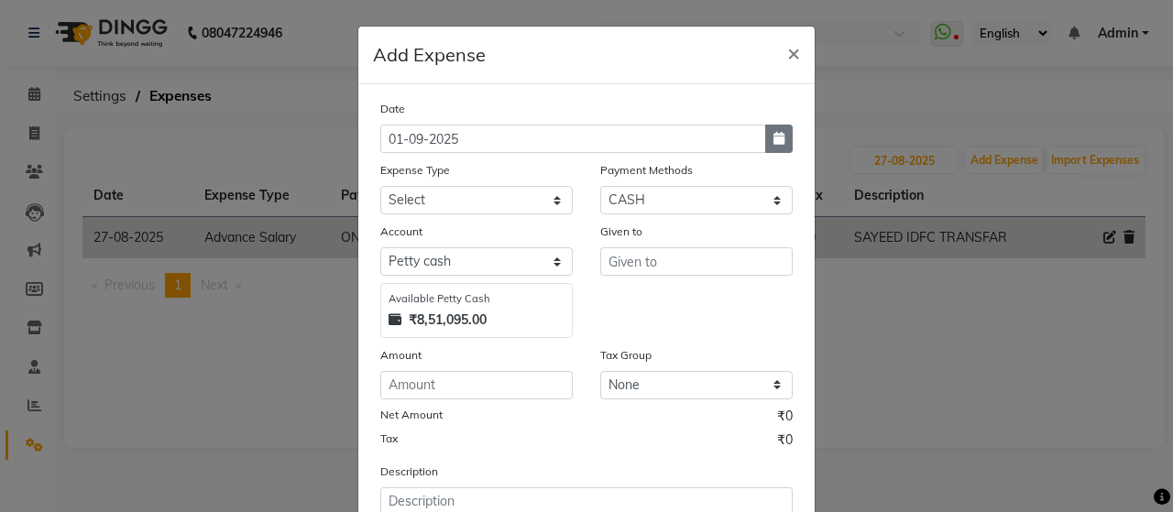
click at [779, 140] on button "button" at bounding box center [779, 139] width 28 height 28
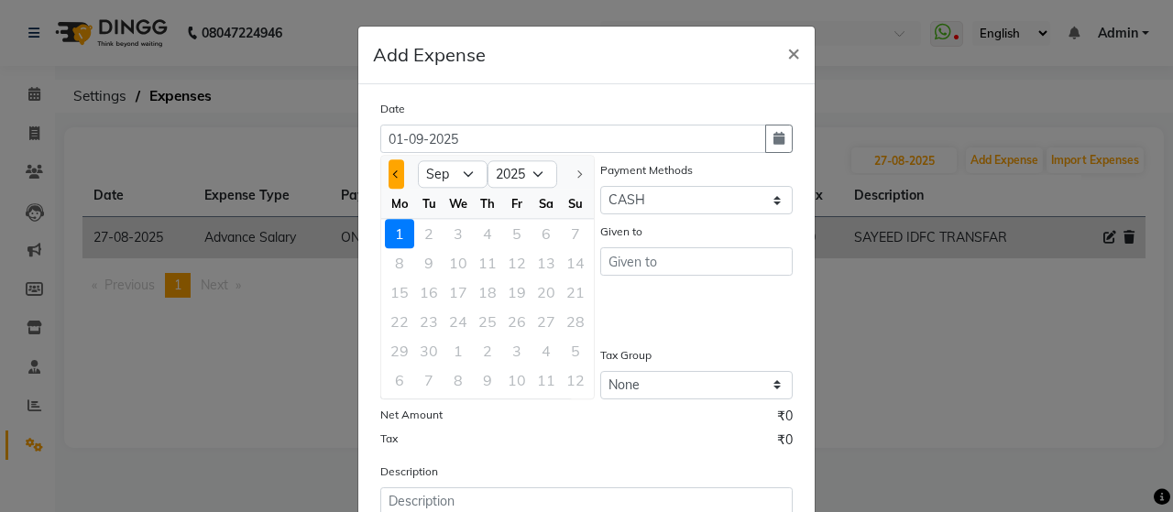
click at [393, 171] on span "Previous month" at bounding box center [396, 174] width 7 height 7
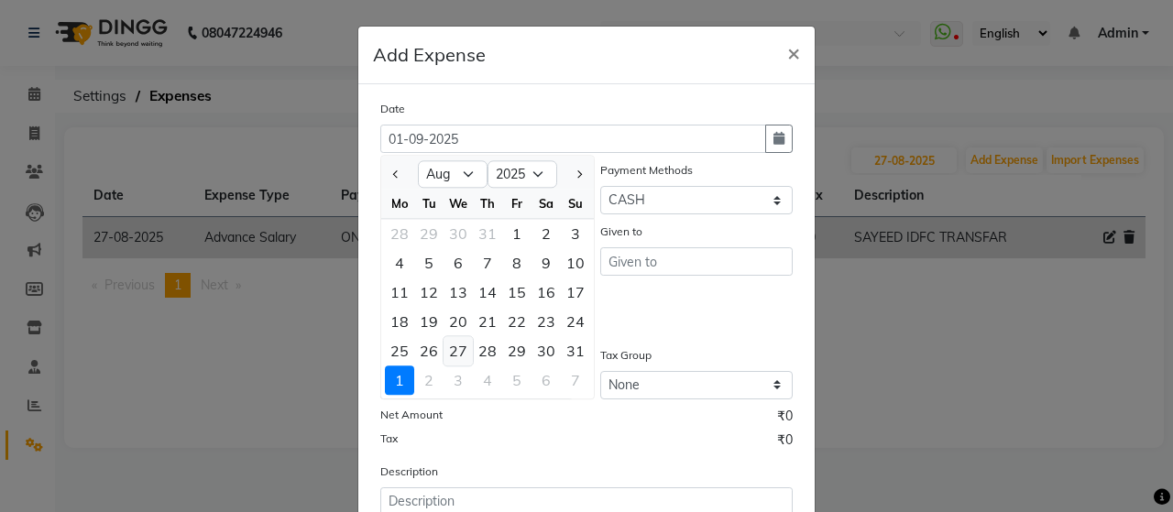
click at [444, 344] on div "27" at bounding box center [458, 350] width 29 height 29
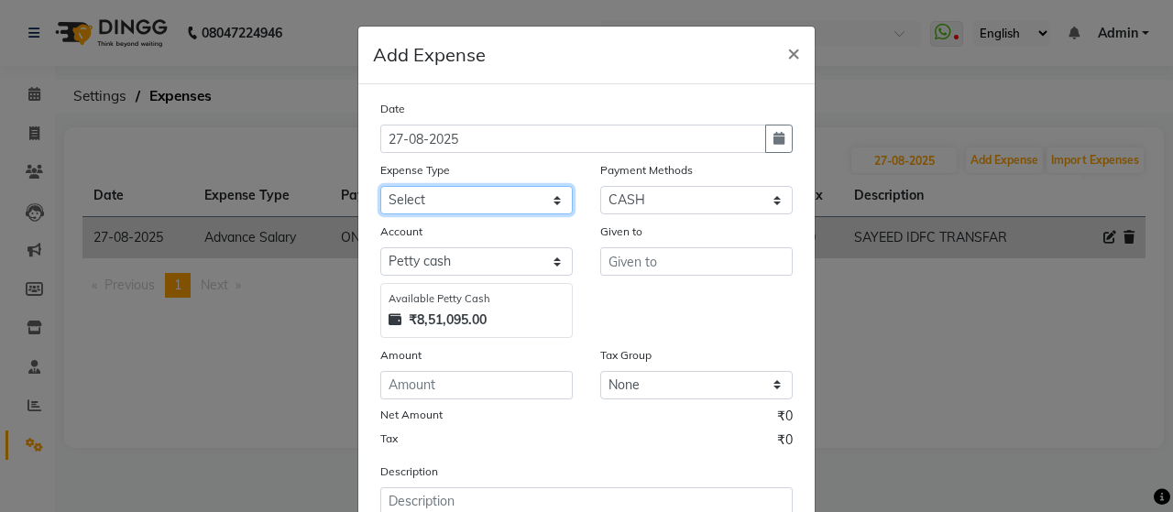
click at [457, 200] on select "Select Advance Salary Bank charges beuty hub Fuel Loan Repayment Maintenance Ma…" at bounding box center [476, 200] width 193 height 28
click at [380, 186] on select "Select Advance Salary Bank charges beuty hub Fuel Loan Repayment Maintenance Ma…" at bounding box center [476, 200] width 193 height 28
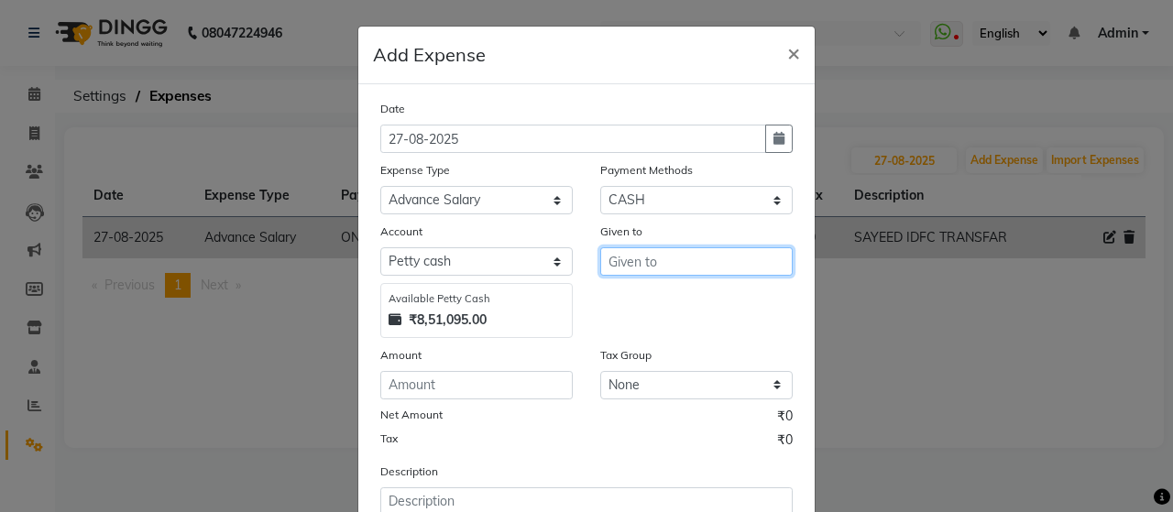
click at [632, 258] on input "text" at bounding box center [696, 262] width 193 height 28
click at [653, 306] on ngb-highlight "Vi nayak" at bounding box center [651, 301] width 57 height 18
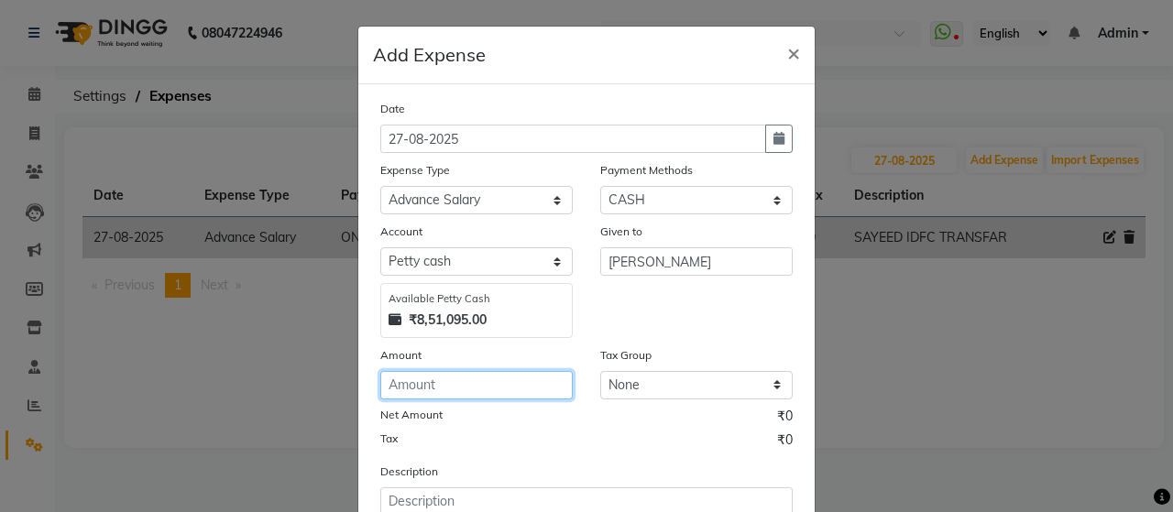
click at [475, 389] on input "number" at bounding box center [476, 385] width 193 height 28
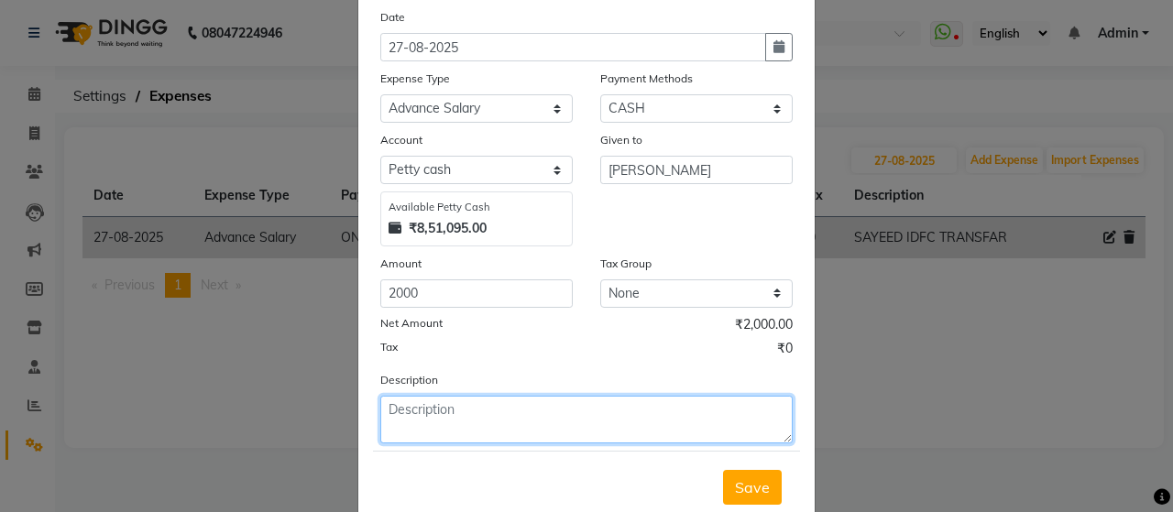
click at [539, 411] on textarea at bounding box center [586, 420] width 413 height 48
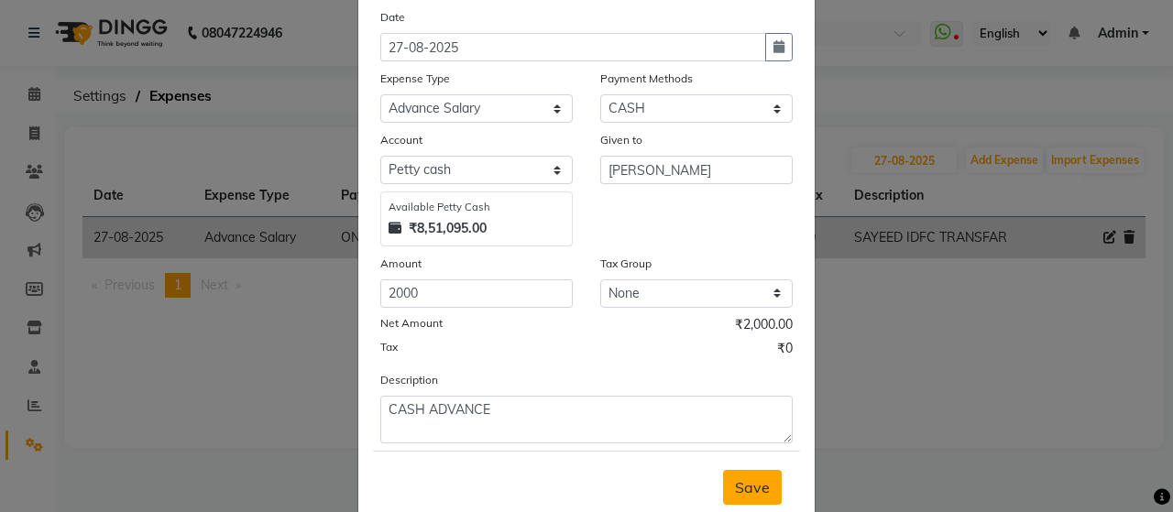
click at [763, 494] on span "Save" at bounding box center [752, 488] width 35 height 18
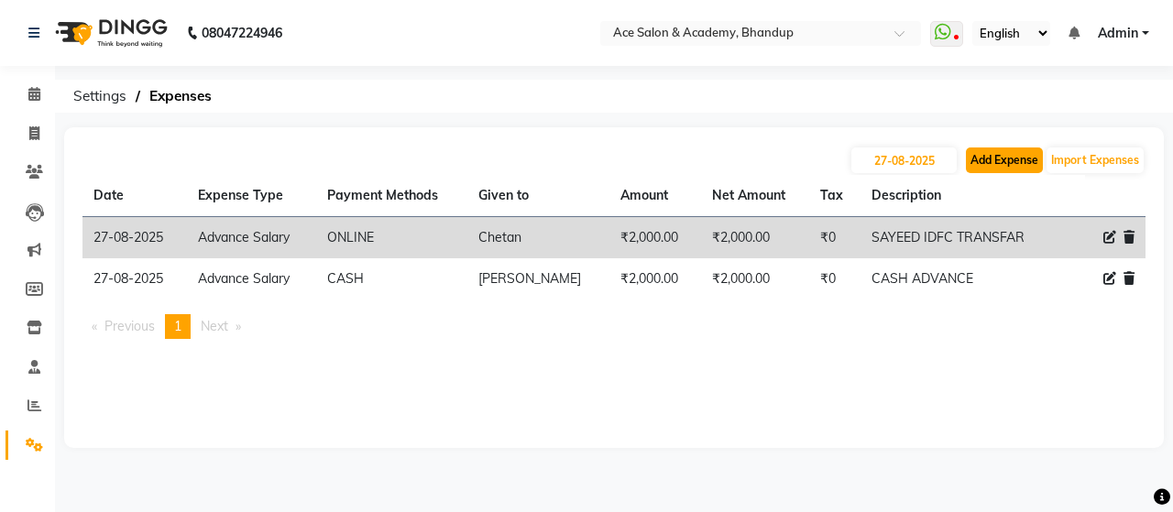
click at [1000, 161] on button "Add Expense" at bounding box center [1004, 161] width 77 height 26
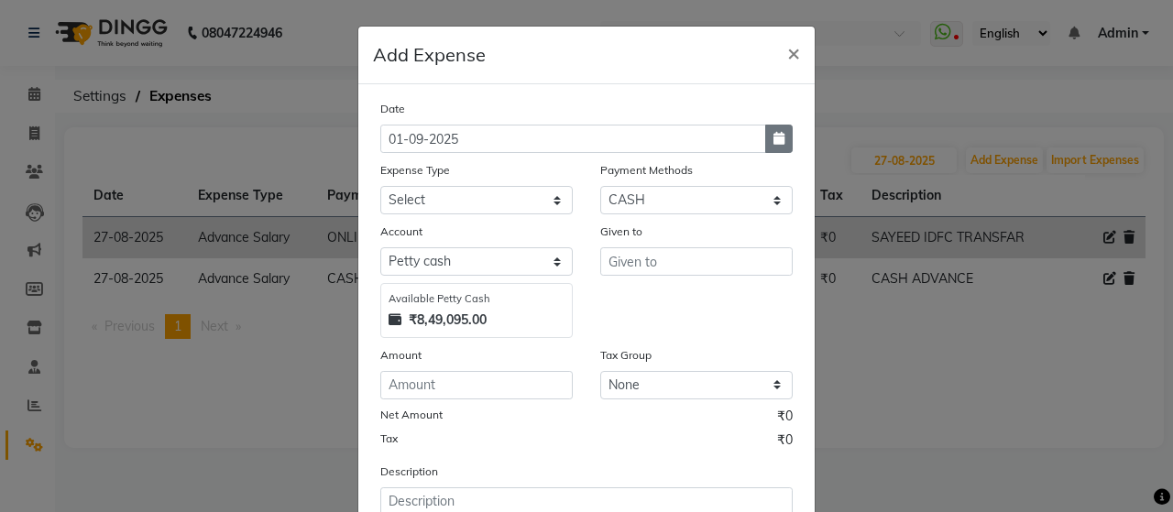
click at [774, 136] on icon "button" at bounding box center [779, 138] width 11 height 13
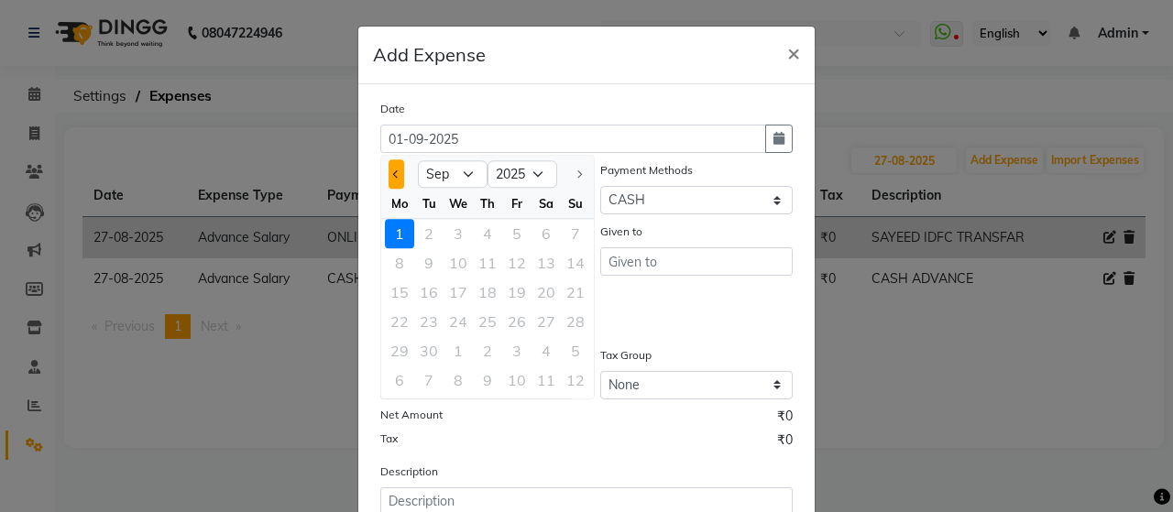
click at [393, 172] on span "Previous month" at bounding box center [396, 174] width 7 height 7
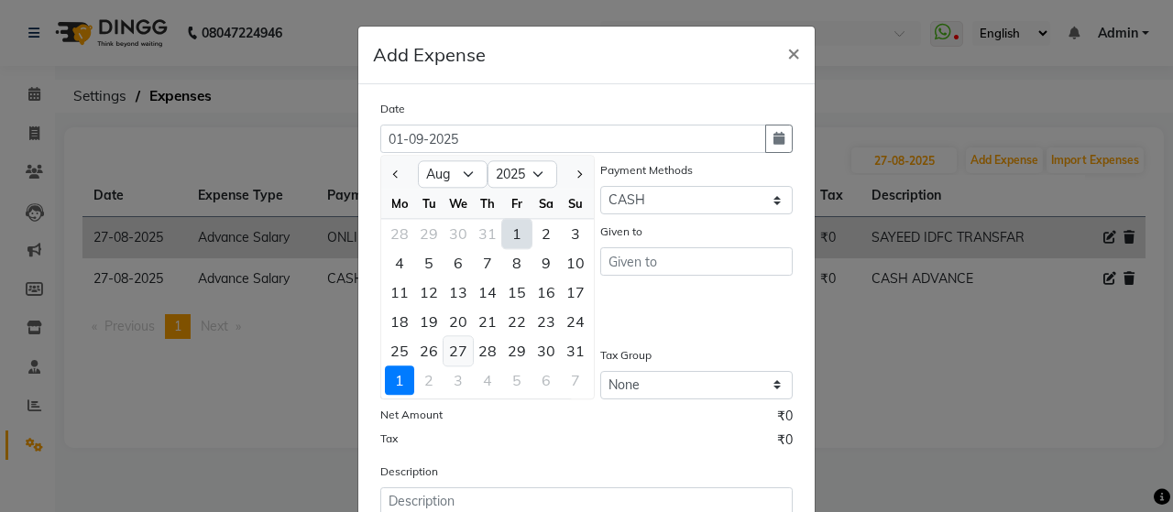
click at [452, 347] on div "27" at bounding box center [458, 350] width 29 height 29
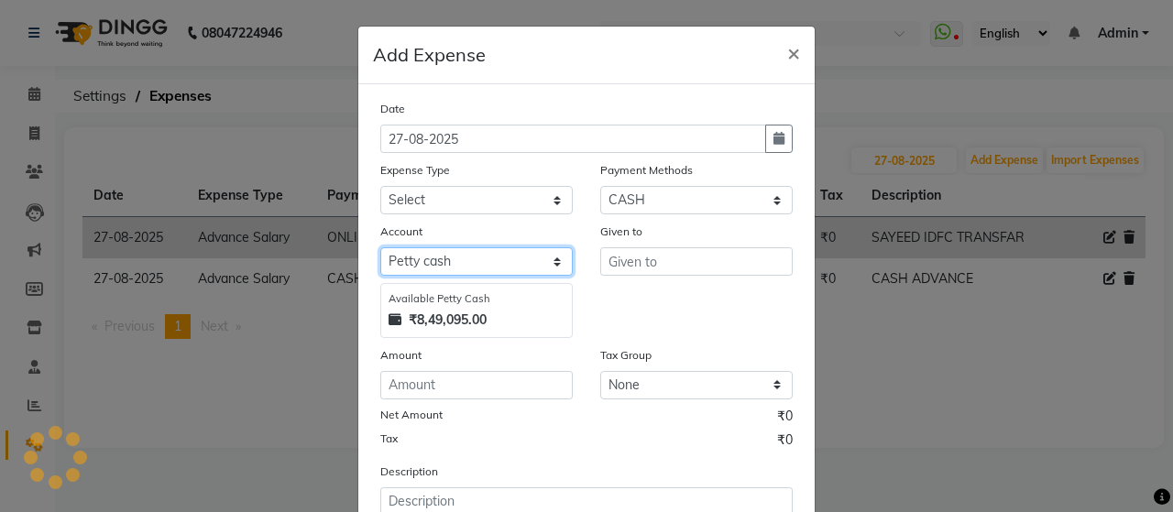
click at [528, 266] on select "Select [PERSON_NAME] cash Default account" at bounding box center [476, 262] width 193 height 28
click at [549, 250] on select "Select [PERSON_NAME] cash Default account" at bounding box center [476, 262] width 193 height 28
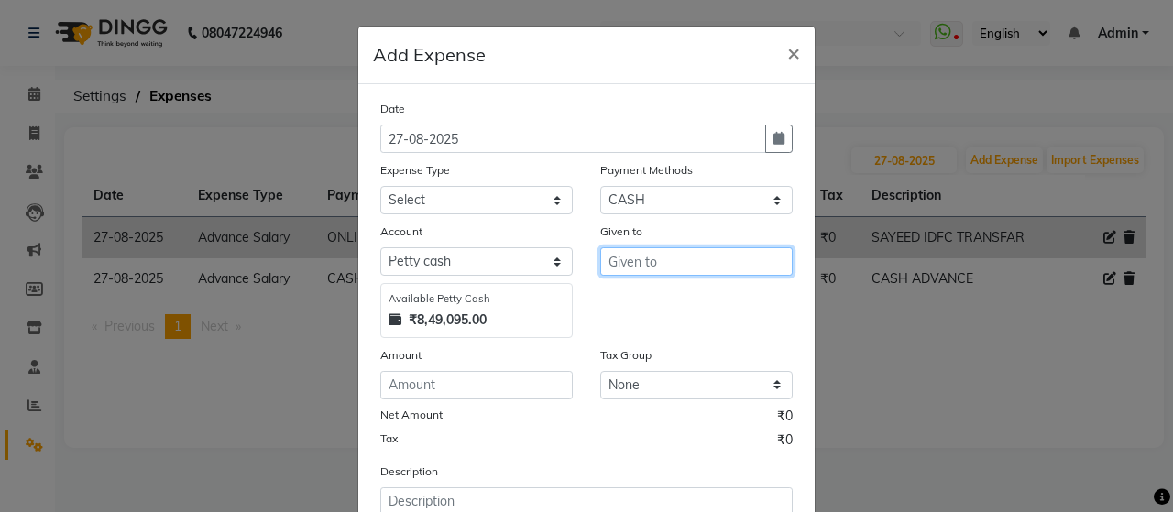
click at [654, 259] on input "text" at bounding box center [696, 262] width 193 height 28
click at [637, 292] on span "Vin" at bounding box center [635, 301] width 24 height 18
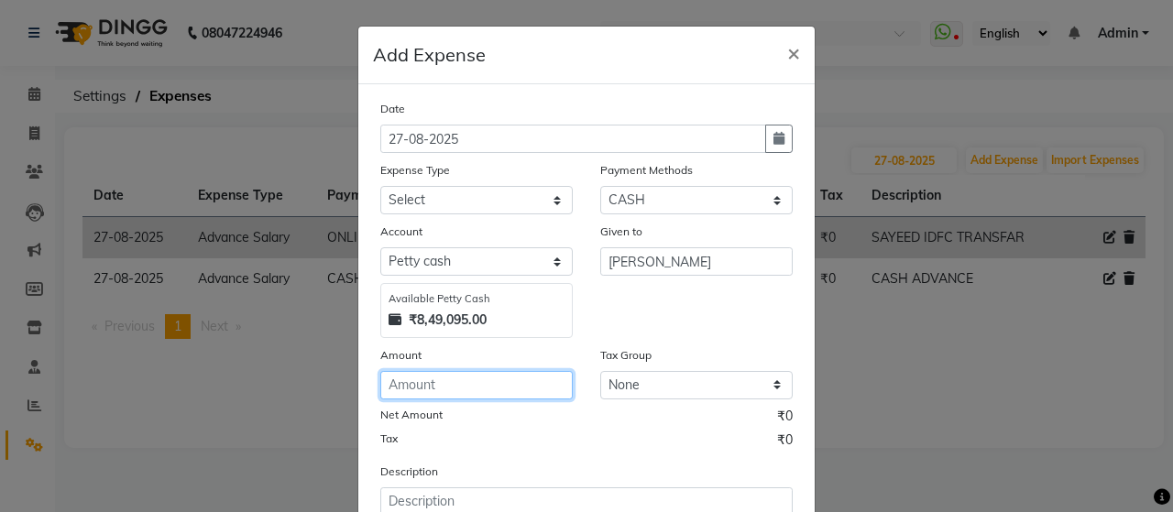
click at [495, 380] on input "number" at bounding box center [476, 385] width 193 height 28
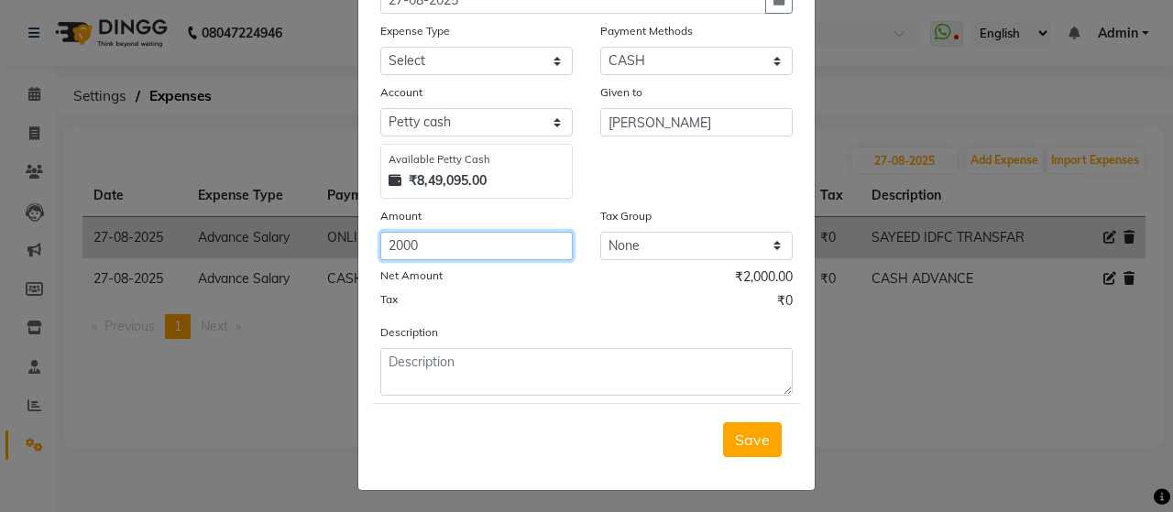
scroll to position [140, 0]
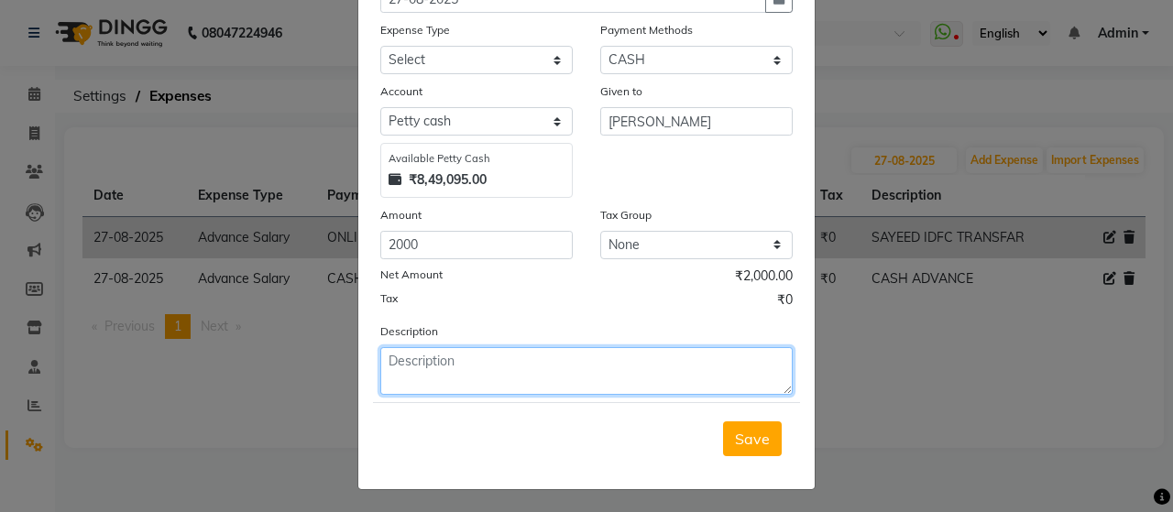
click at [564, 369] on textarea at bounding box center [586, 371] width 413 height 48
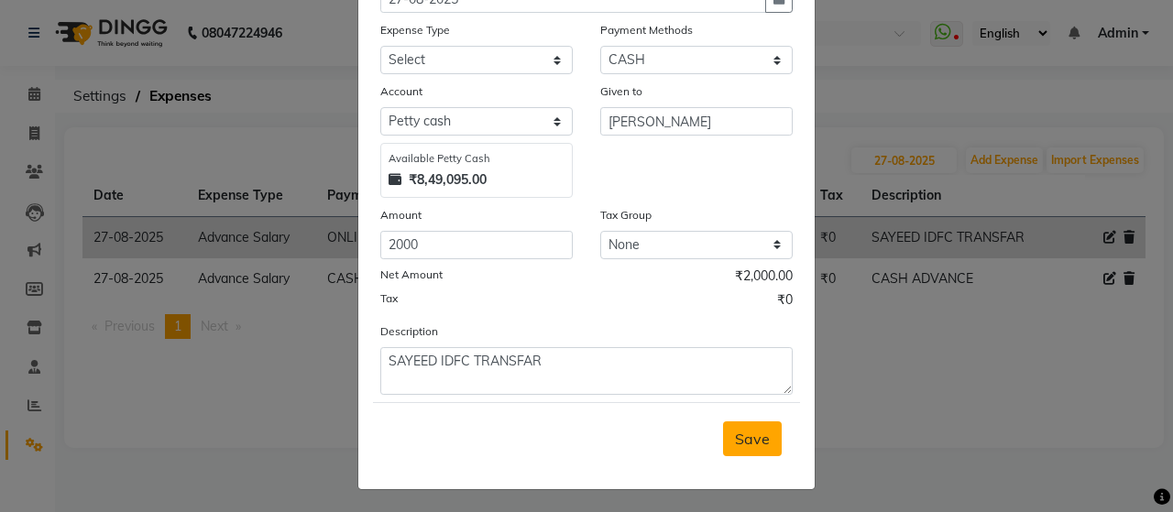
click at [772, 424] on button "Save" at bounding box center [752, 439] width 59 height 35
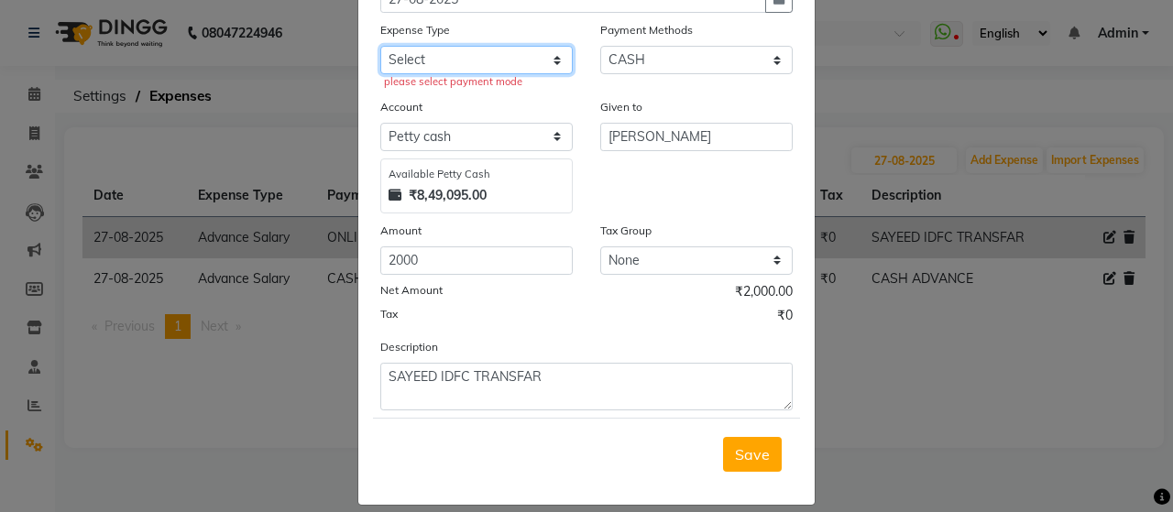
click at [530, 58] on select "Select Advance Salary Bank charges beuty hub Fuel Loan Repayment Maintenance Ma…" at bounding box center [476, 60] width 193 height 28
click at [380, 46] on select "Select Advance Salary Bank charges beuty hub Fuel Loan Repayment Maintenance Ma…" at bounding box center [476, 60] width 193 height 28
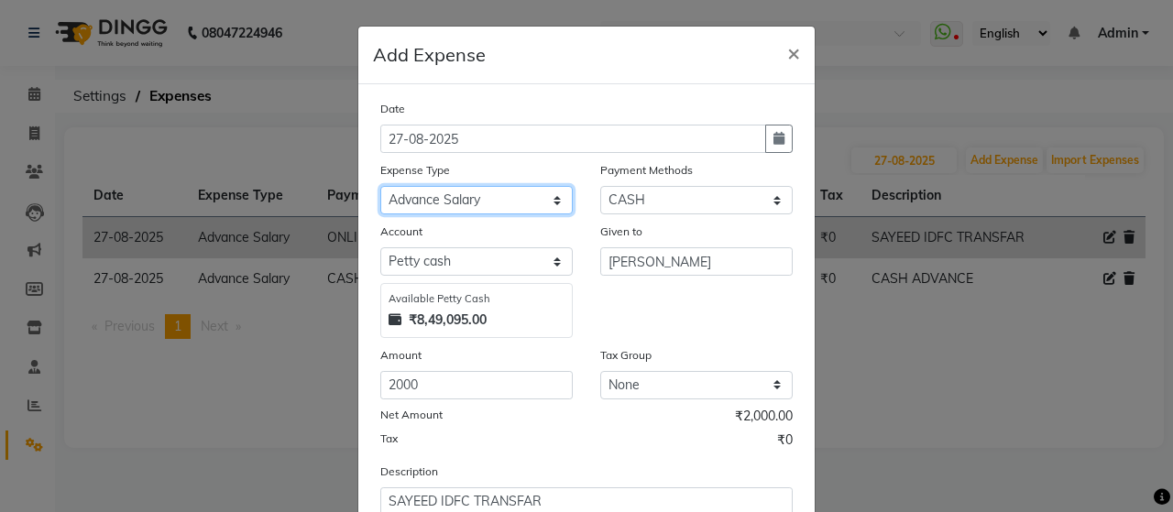
scroll to position [92, 0]
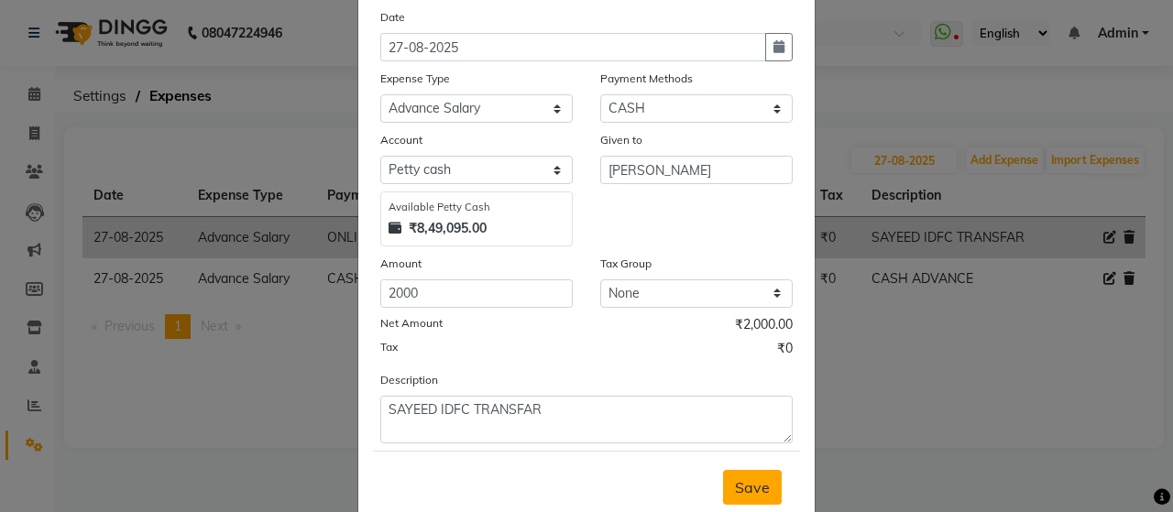
click at [755, 486] on span "Save" at bounding box center [752, 488] width 35 height 18
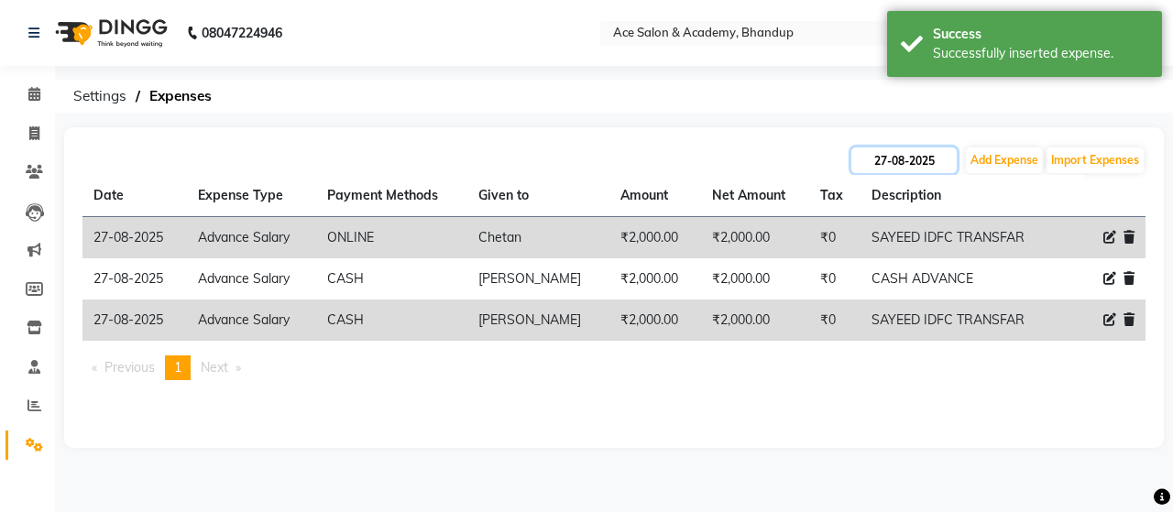
click at [936, 161] on input "27-08-2025" at bounding box center [904, 161] width 105 height 26
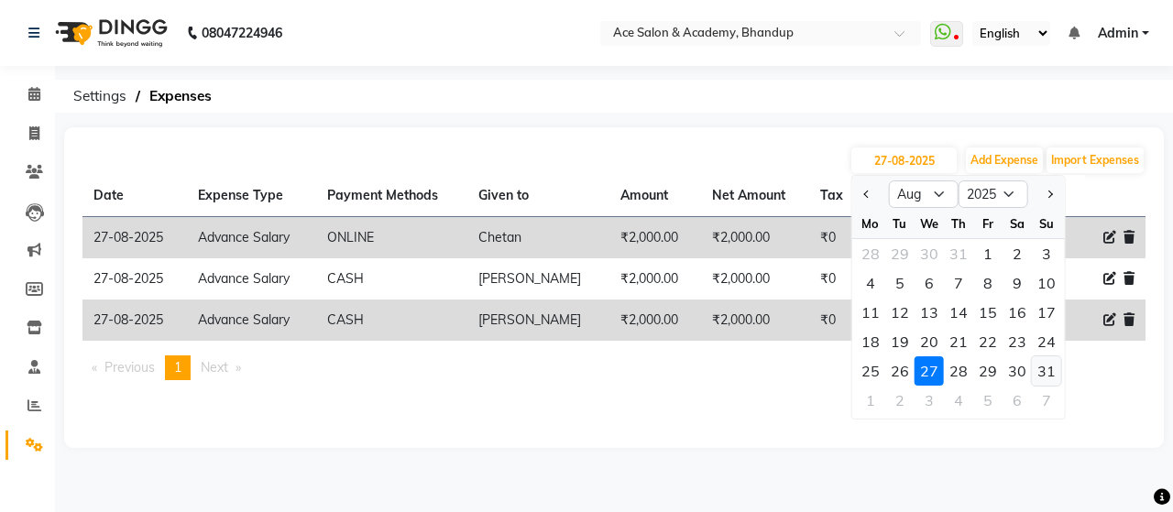
click at [1046, 368] on div "31" at bounding box center [1046, 371] width 29 height 29
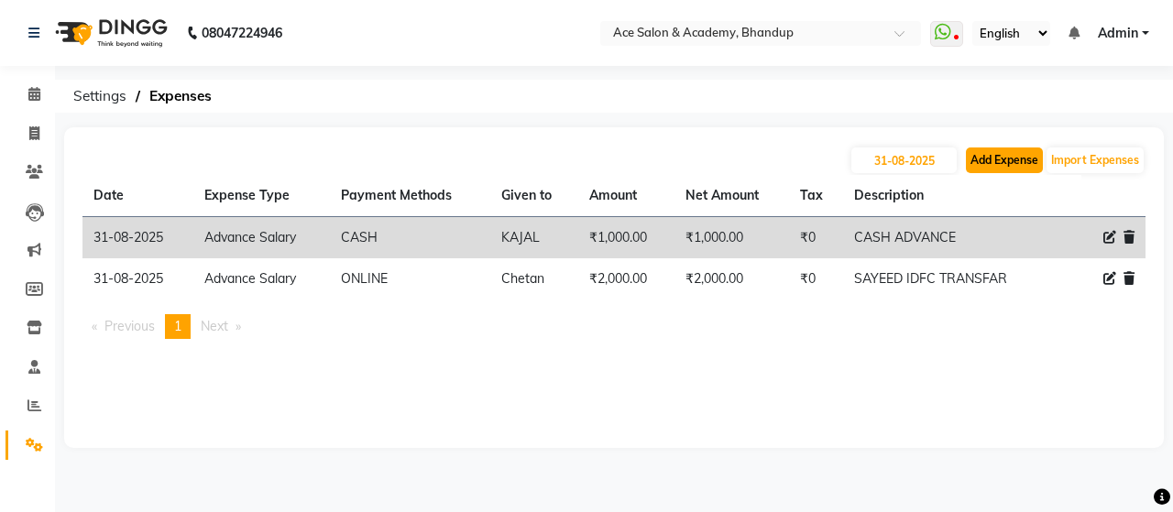
click at [1001, 155] on button "Add Expense" at bounding box center [1004, 161] width 77 height 26
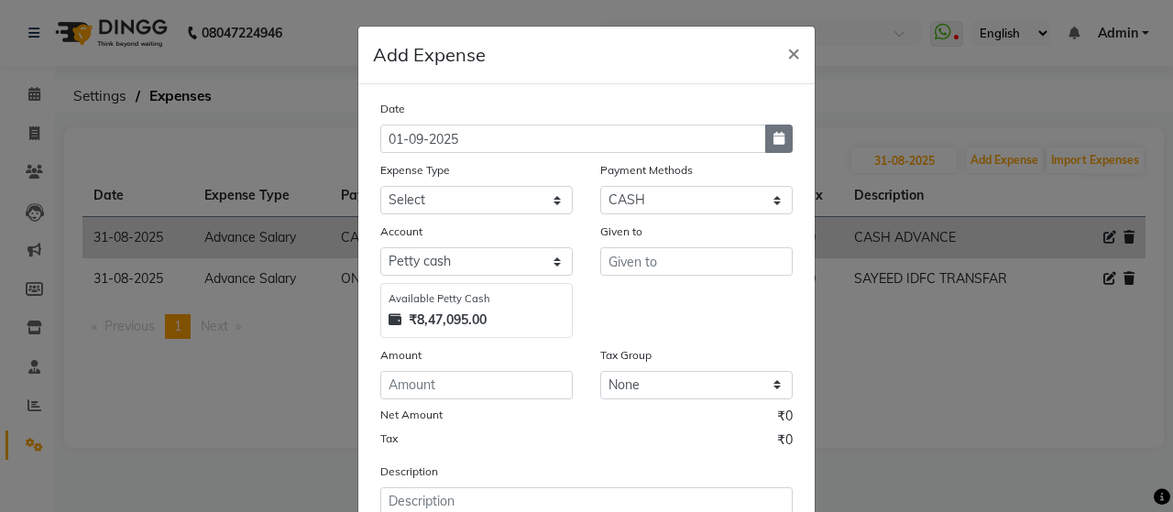
click at [777, 140] on icon "button" at bounding box center [779, 138] width 11 height 13
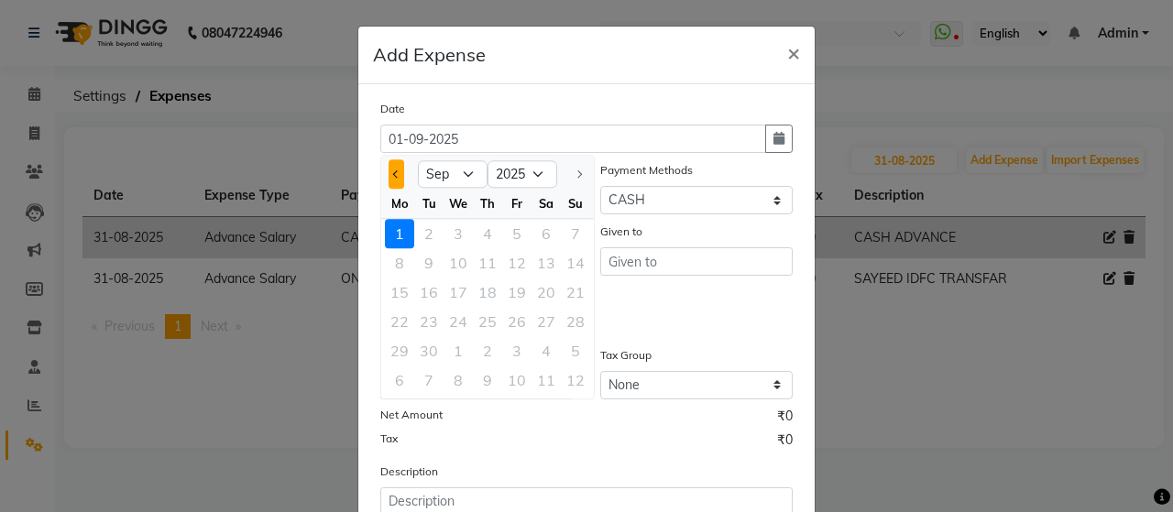
click at [389, 177] on button "Previous month" at bounding box center [397, 174] width 16 height 29
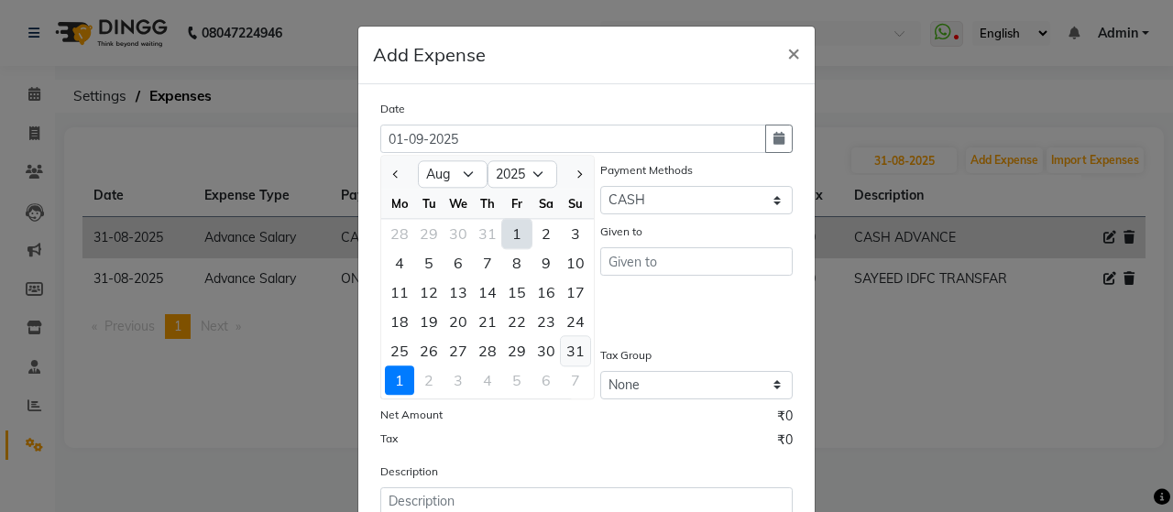
click at [572, 349] on div "31" at bounding box center [575, 350] width 29 height 29
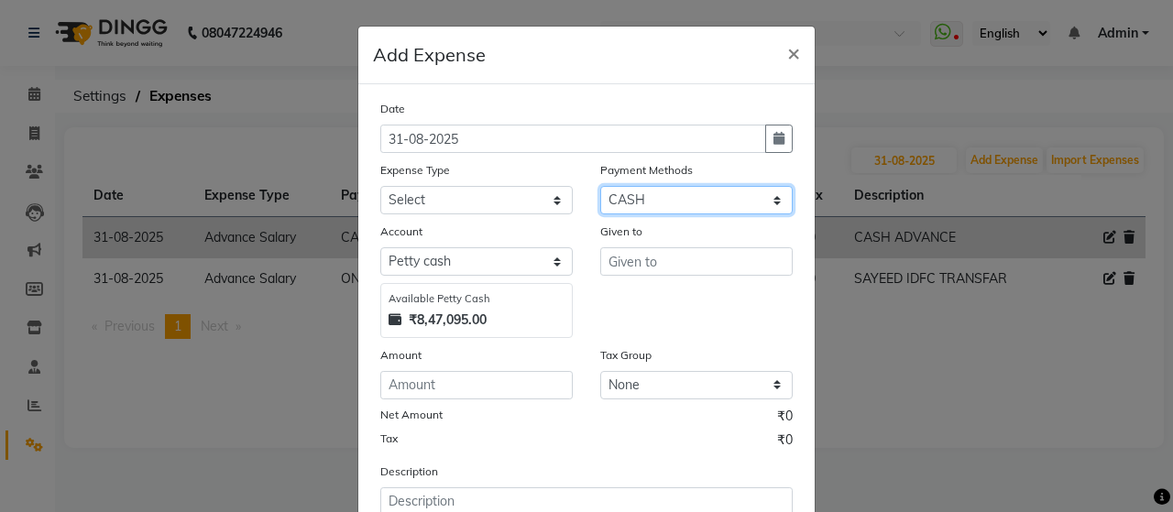
click at [674, 197] on select "Select ONLINE Prepaid CARD GPay CASH" at bounding box center [696, 200] width 193 height 28
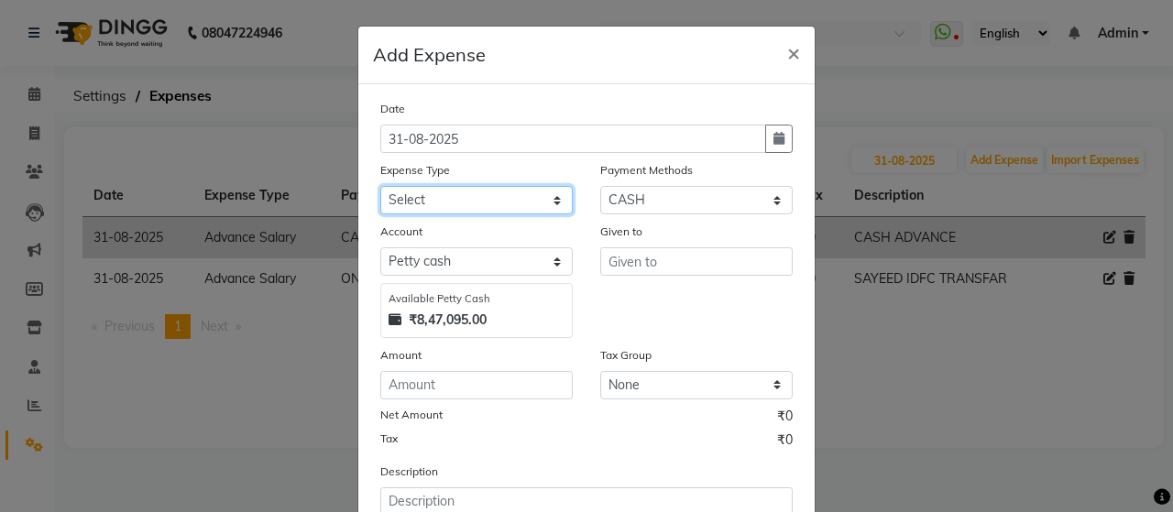
click at [474, 192] on select "Select Advance Salary Bank charges beuty hub Fuel Loan Repayment Maintenance Ma…" at bounding box center [476, 200] width 193 height 28
click at [380, 186] on select "Select Advance Salary Bank charges beuty hub Fuel Loan Repayment Maintenance Ma…" at bounding box center [476, 200] width 193 height 28
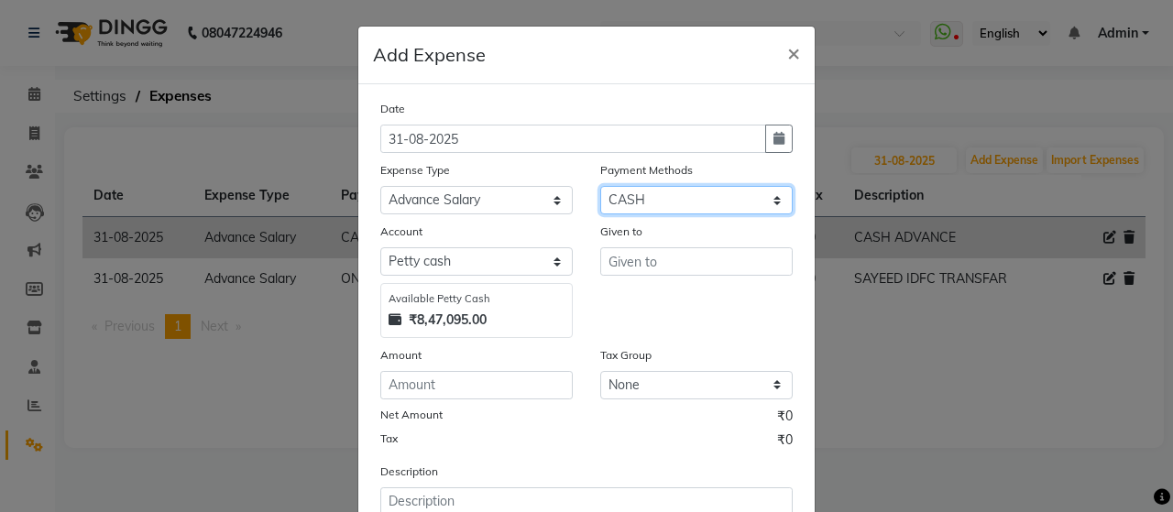
click at [693, 196] on select "Select ONLINE Prepaid CARD GPay CASH" at bounding box center [696, 200] width 193 height 28
click at [600, 186] on select "Select ONLINE Prepaid CARD GPay CASH" at bounding box center [696, 200] width 193 height 28
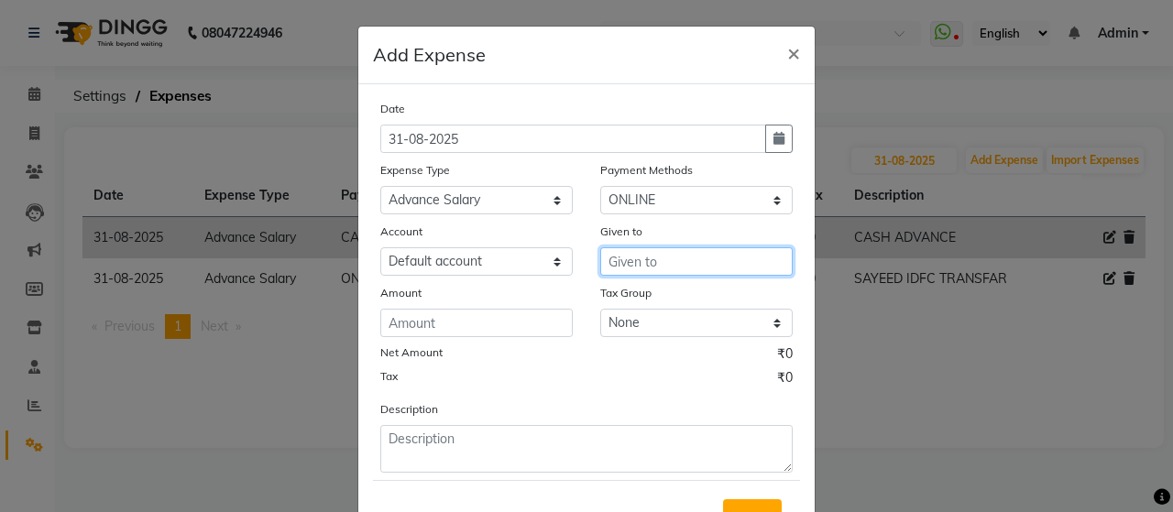
click at [643, 261] on input "text" at bounding box center [696, 262] width 193 height 28
click at [642, 294] on ngb-highlight "[PERSON_NAME]" at bounding box center [652, 301] width 58 height 18
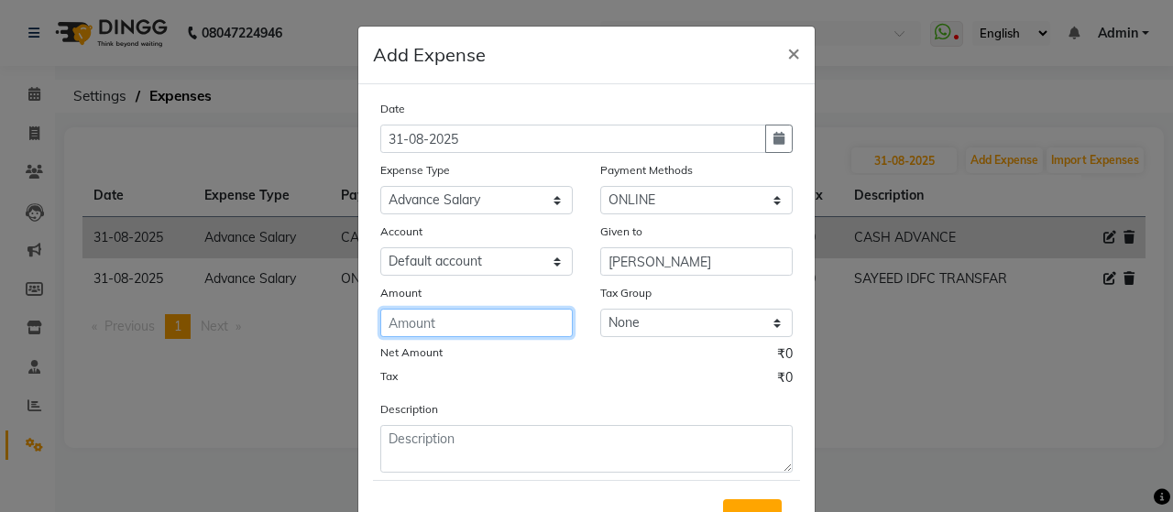
click at [506, 321] on input "number" at bounding box center [476, 323] width 193 height 28
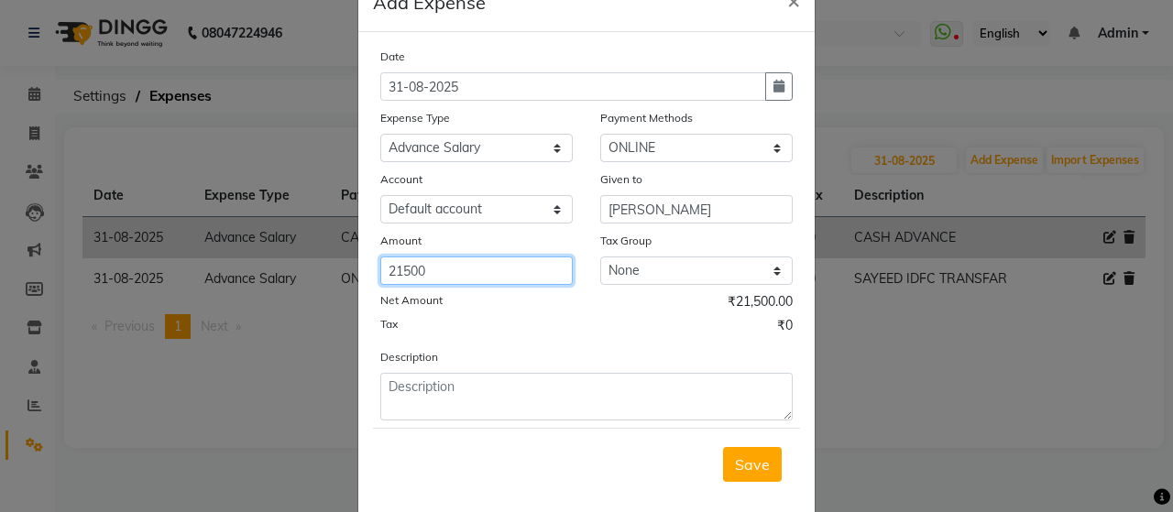
scroll to position [79, 0]
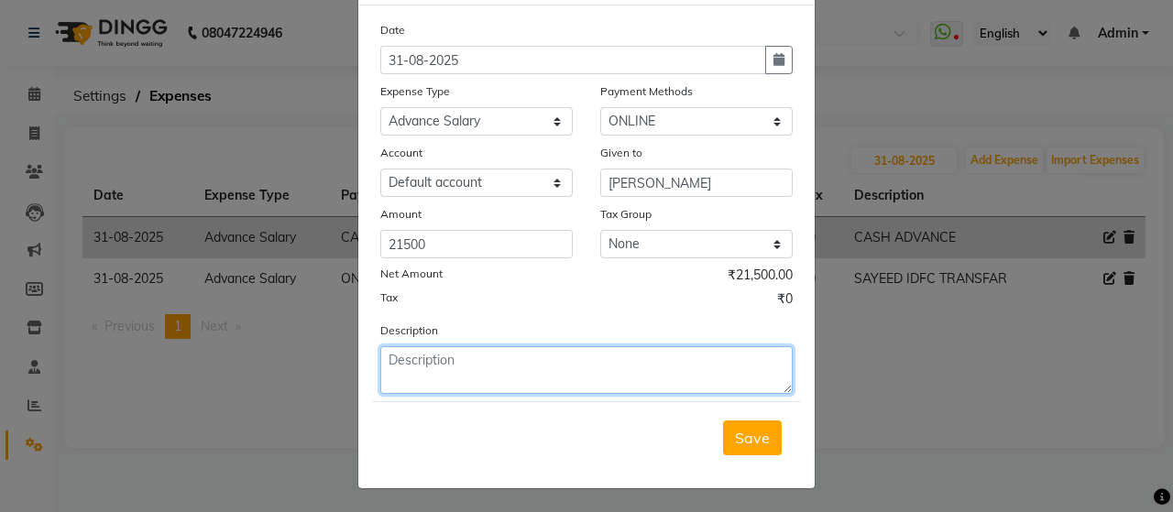
click at [483, 371] on textarea at bounding box center [586, 371] width 413 height 48
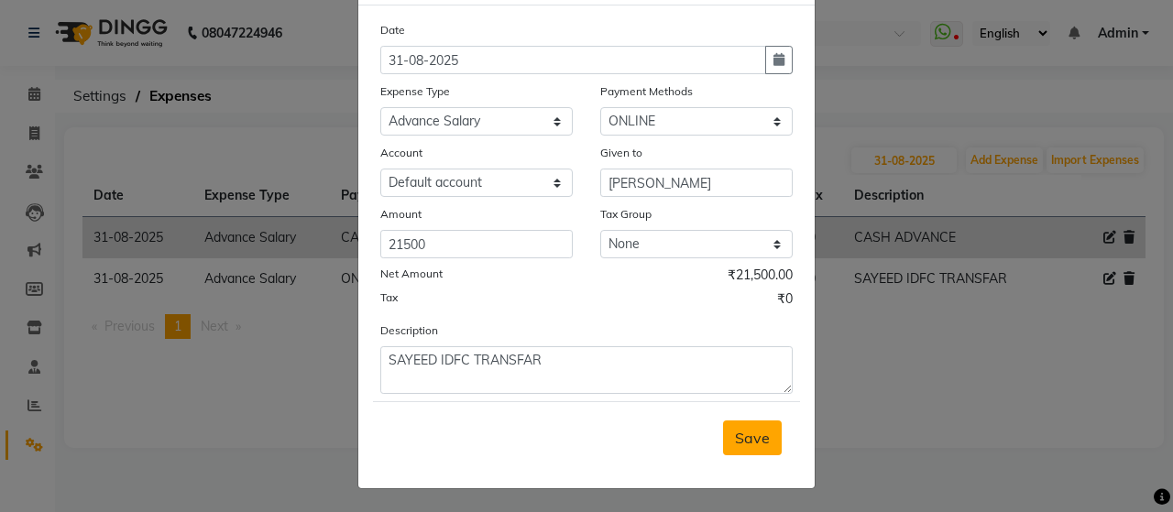
click at [765, 435] on button "Save" at bounding box center [752, 438] width 59 height 35
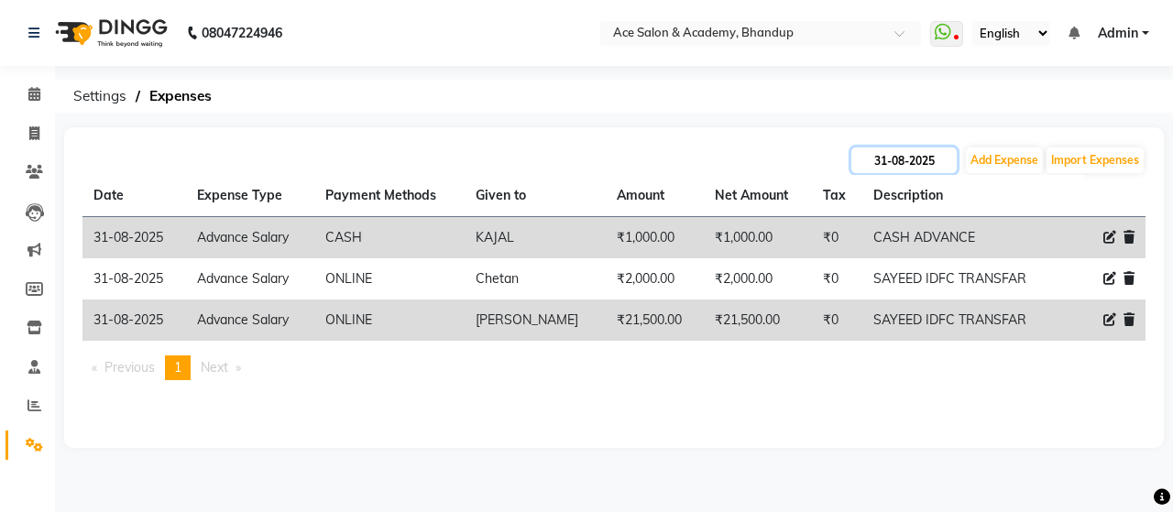
click at [902, 159] on input "31-08-2025" at bounding box center [904, 161] width 105 height 26
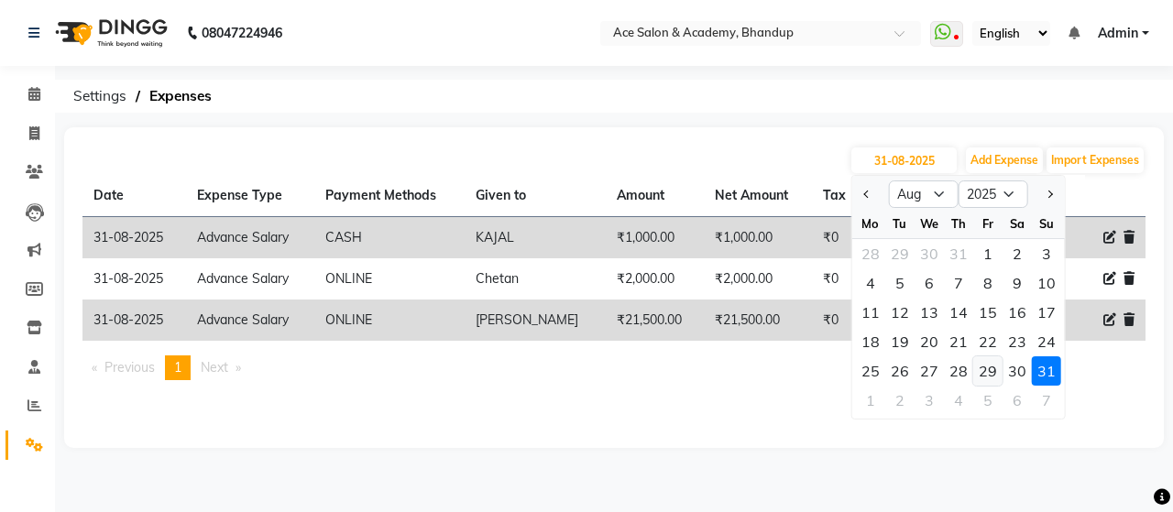
click at [994, 371] on div "29" at bounding box center [988, 371] width 29 height 29
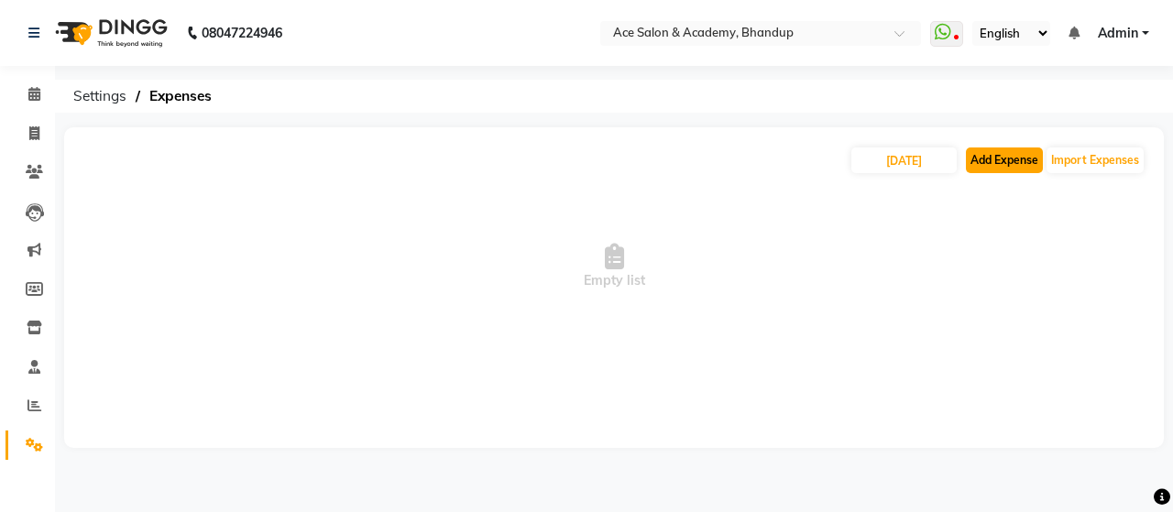
click at [1001, 154] on button "Add Expense" at bounding box center [1004, 161] width 77 height 26
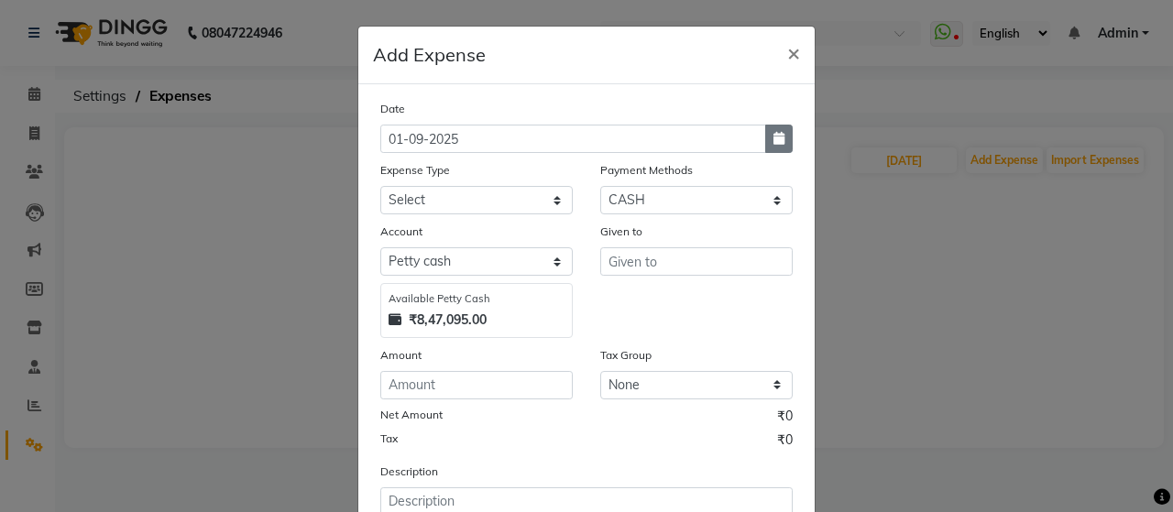
click at [774, 138] on icon "button" at bounding box center [779, 138] width 11 height 13
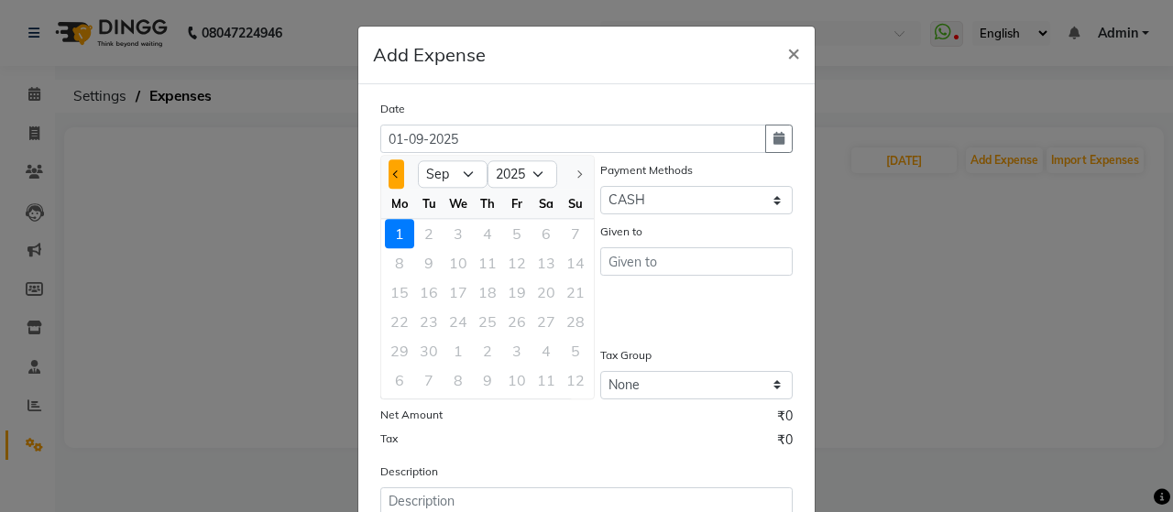
click at [394, 177] on button "Previous month" at bounding box center [397, 174] width 16 height 29
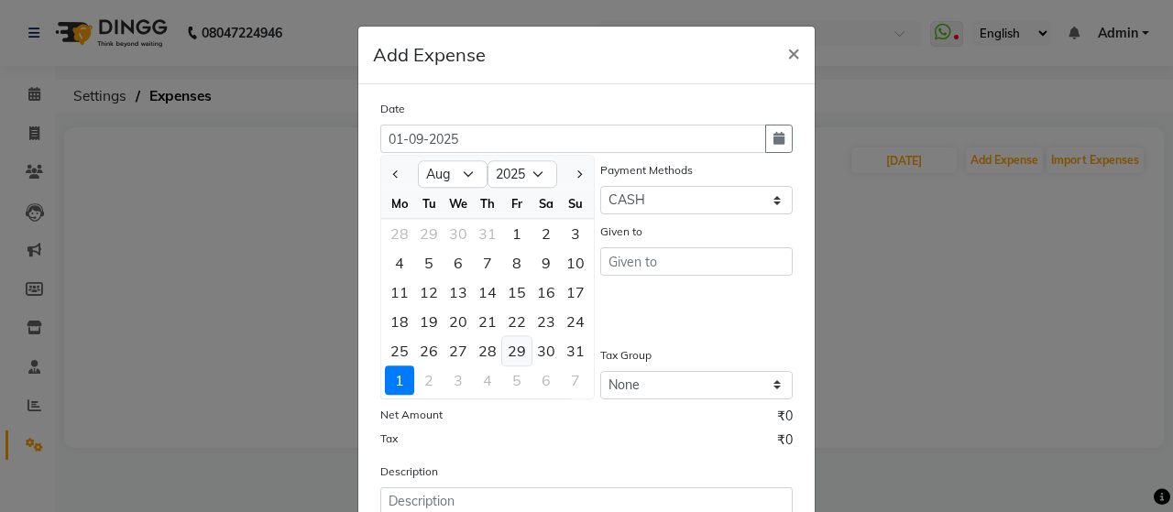
click at [517, 349] on div "29" at bounding box center [516, 350] width 29 height 29
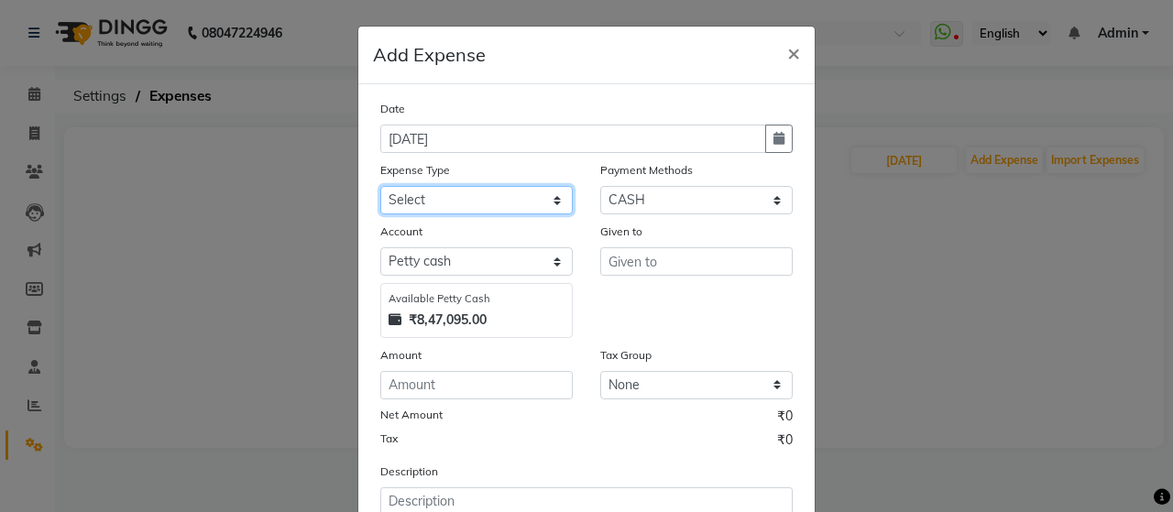
click at [502, 201] on select "Select Advance Salary Bank charges beuty hub Fuel Loan Repayment Maintenance Ma…" at bounding box center [476, 200] width 193 height 28
click at [380, 186] on select "Select Advance Salary Bank charges beuty hub Fuel Loan Repayment Maintenance Ma…" at bounding box center [476, 200] width 193 height 28
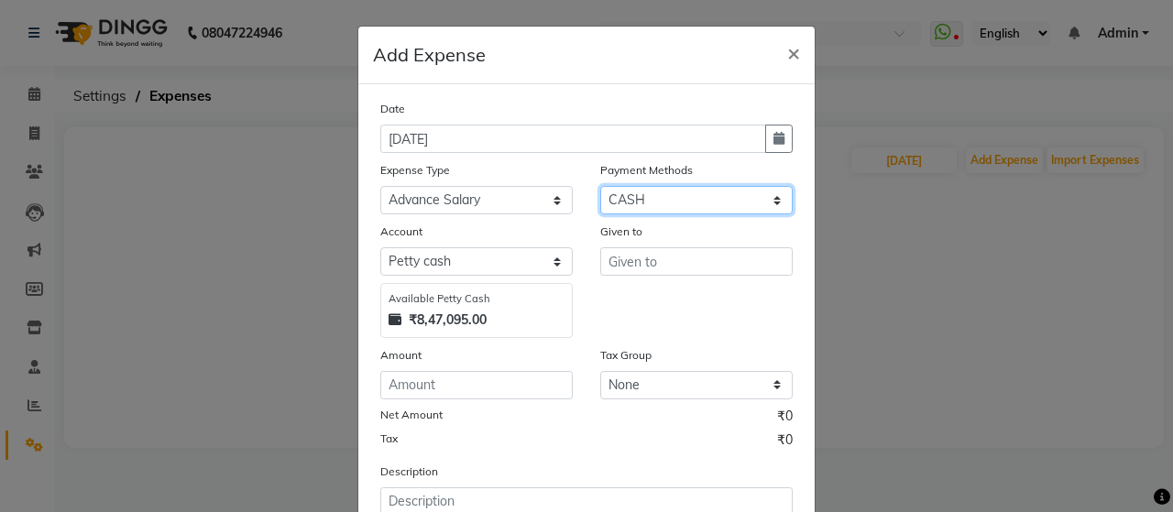
click at [645, 195] on select "Select ONLINE Prepaid CARD GPay CASH" at bounding box center [696, 200] width 193 height 28
click at [600, 186] on select "Select ONLINE Prepaid CARD GPay CASH" at bounding box center [696, 200] width 193 height 28
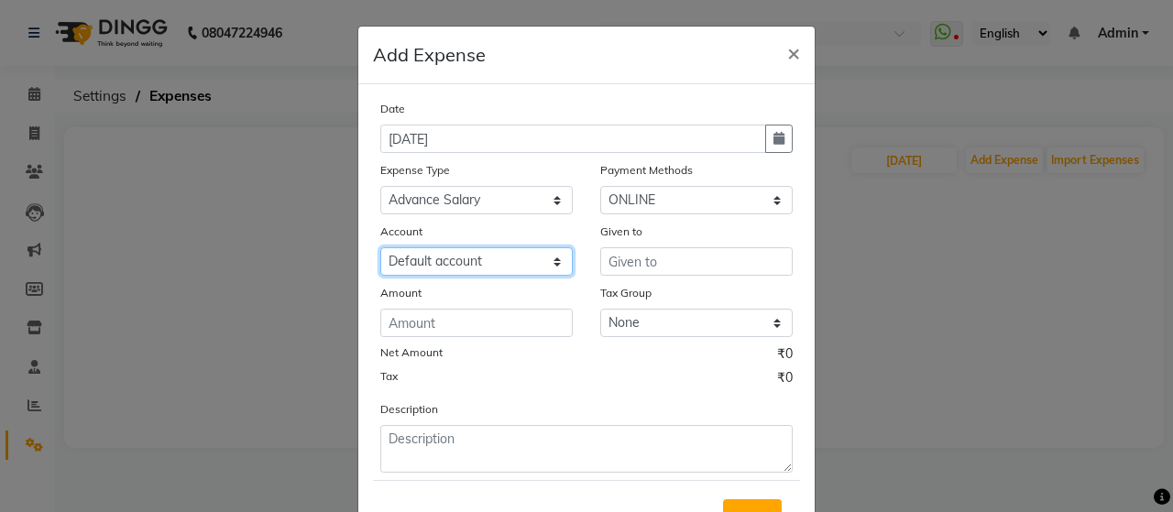
click at [490, 267] on select "Select Default account" at bounding box center [476, 262] width 193 height 28
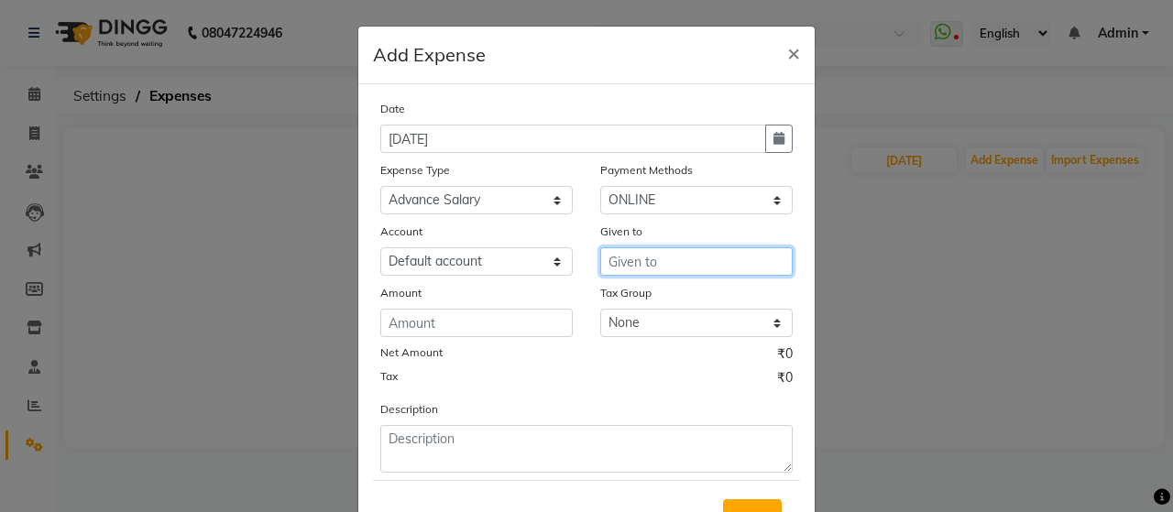
click at [662, 258] on input "text" at bounding box center [696, 262] width 193 height 28
click at [660, 257] on input "text" at bounding box center [696, 262] width 193 height 28
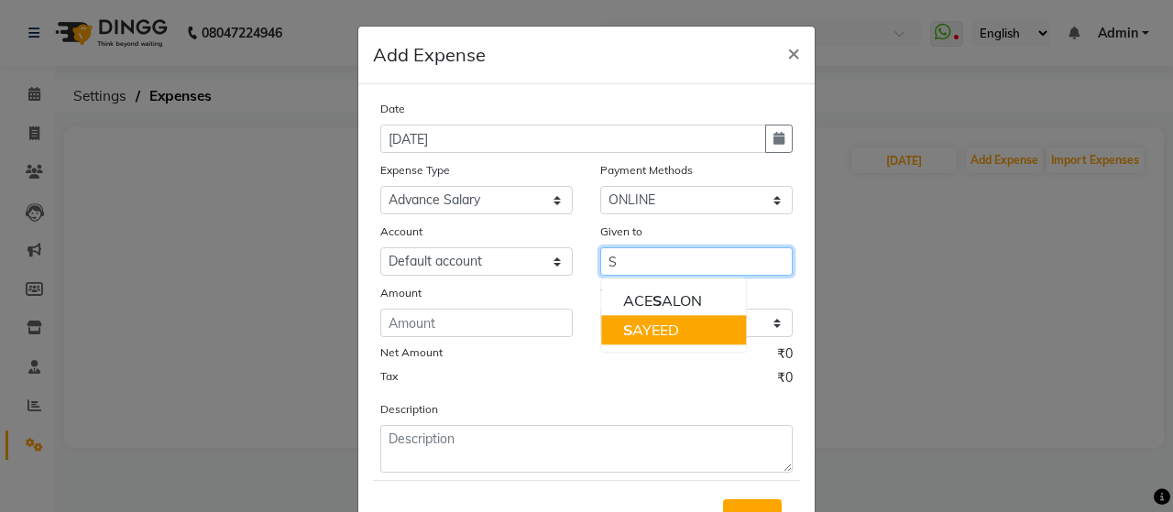
click at [667, 316] on button "S AYEED" at bounding box center [673, 329] width 145 height 29
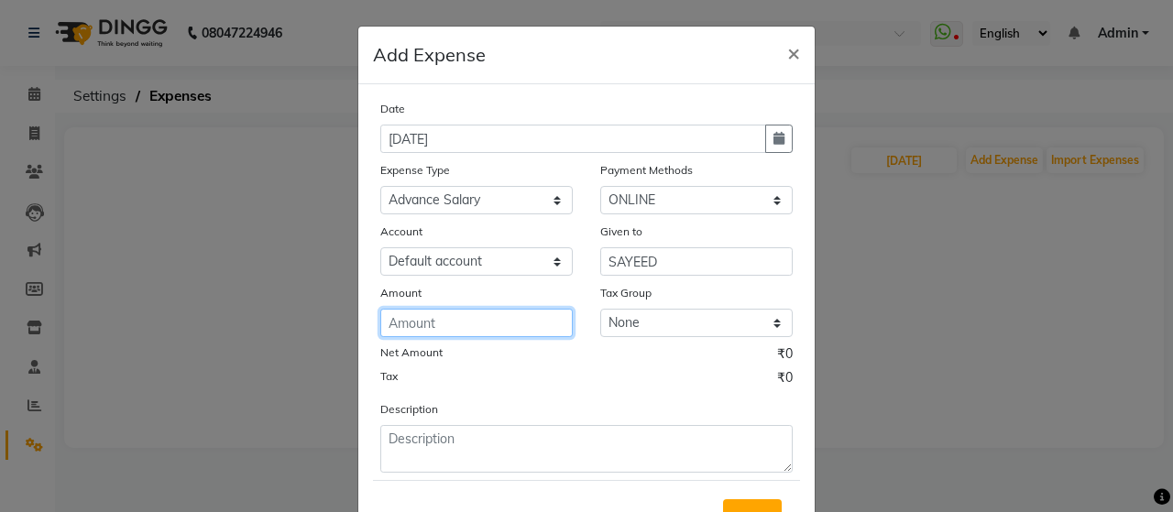
click at [490, 313] on input "number" at bounding box center [476, 323] width 193 height 28
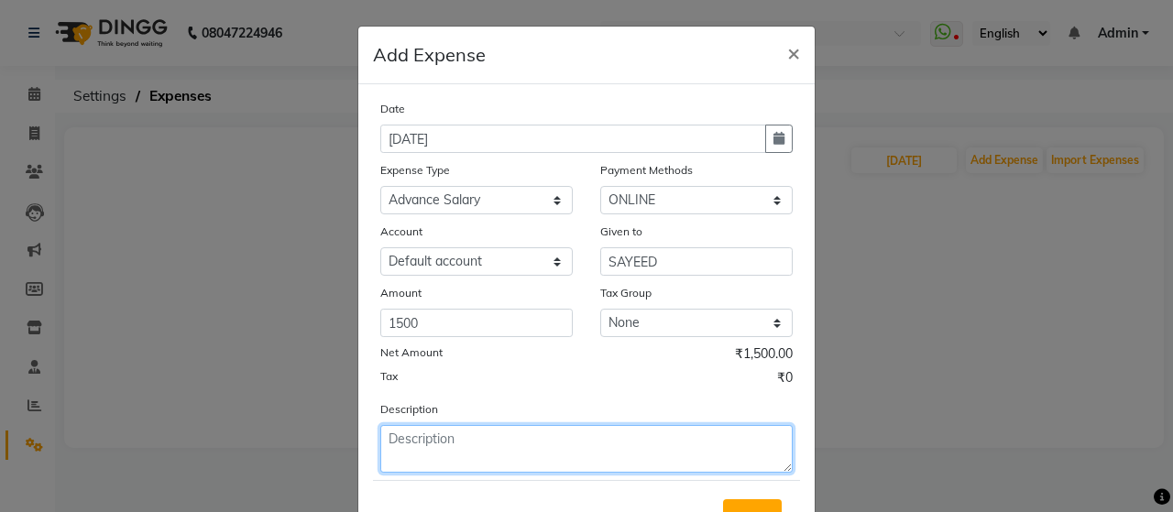
click at [490, 443] on textarea at bounding box center [586, 449] width 413 height 48
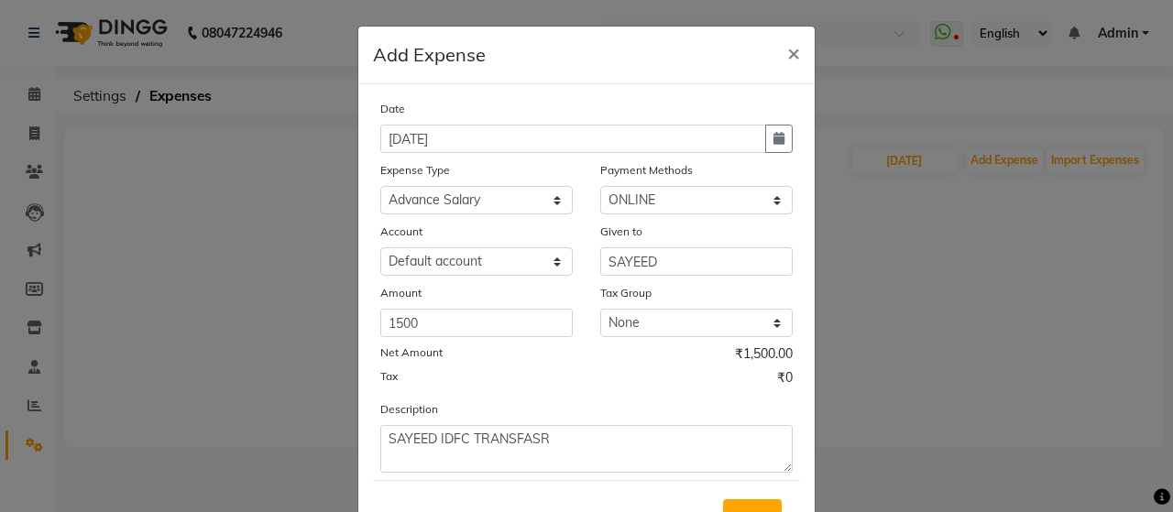
click at [746, 500] on button "Save" at bounding box center [752, 517] width 59 height 35
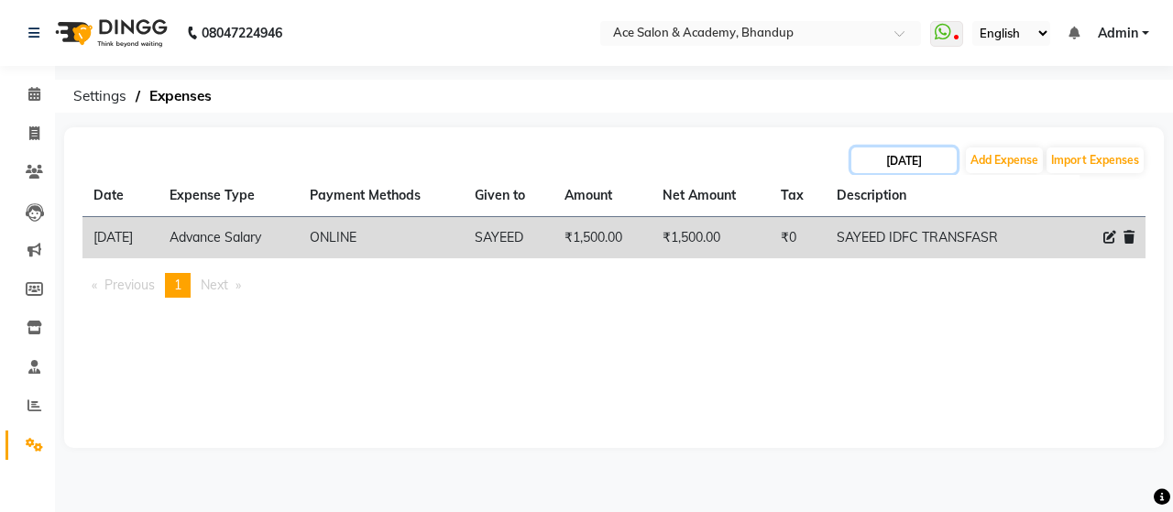
click at [886, 162] on input "[DATE]" at bounding box center [904, 161] width 105 height 26
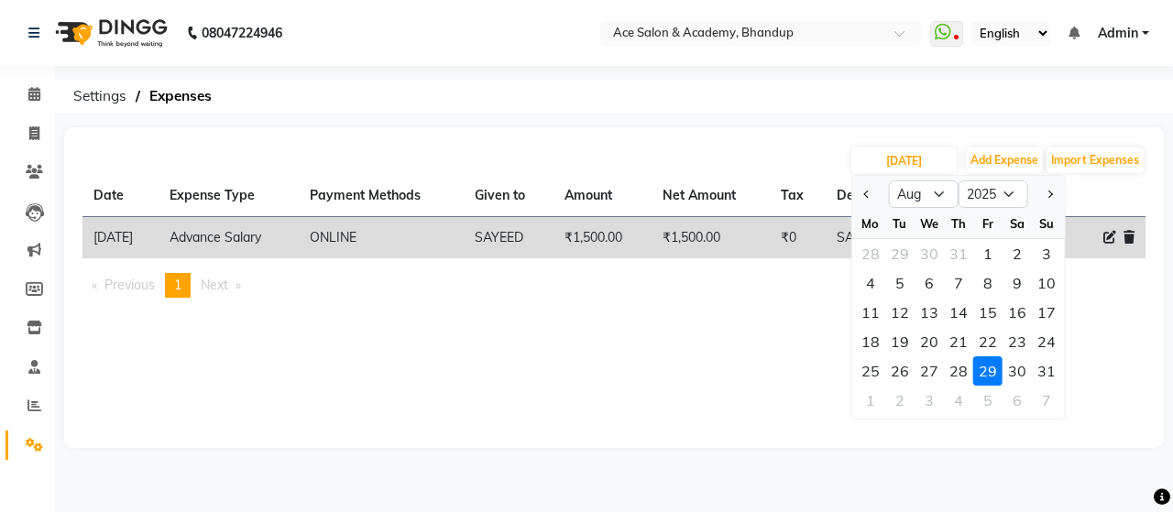
drag, startPoint x: 957, startPoint y: 369, endPoint x: 969, endPoint y: 361, distance: 14.0
click at [957, 368] on div "28" at bounding box center [958, 371] width 29 height 29
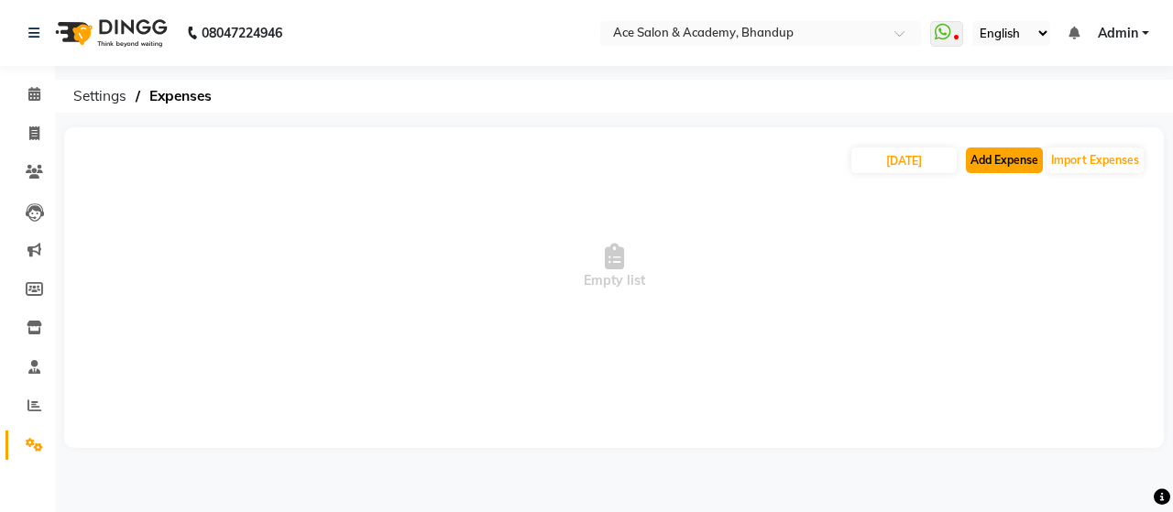
click at [1003, 166] on button "Add Expense" at bounding box center [1004, 161] width 77 height 26
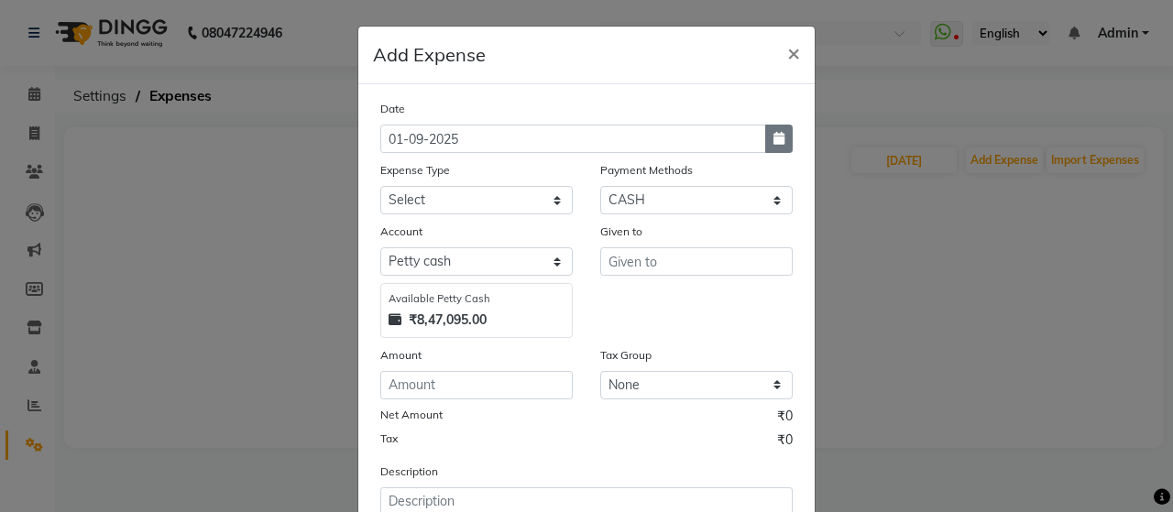
click at [774, 140] on icon "button" at bounding box center [779, 138] width 11 height 13
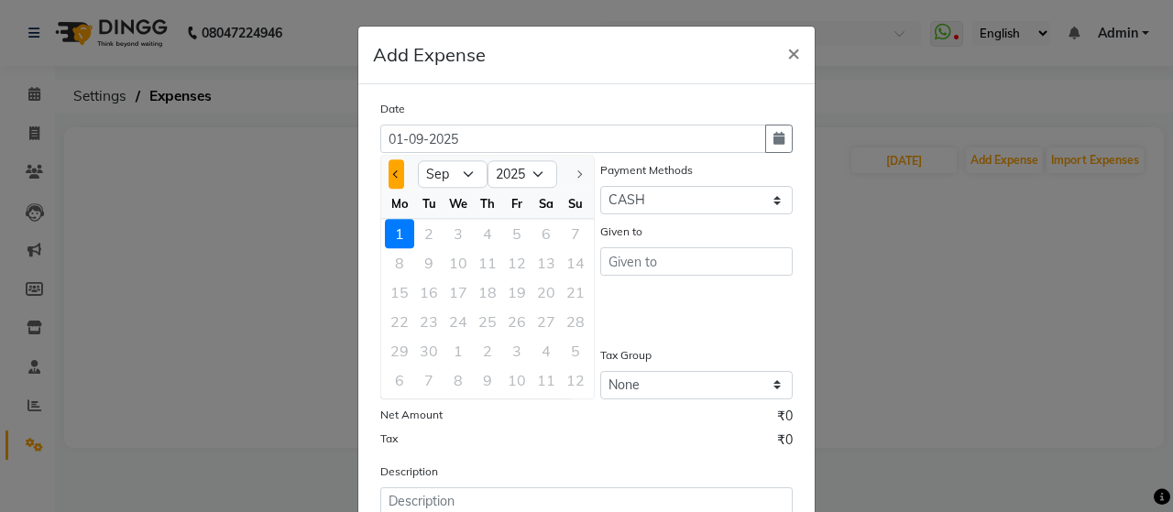
click at [393, 171] on span "Previous month" at bounding box center [396, 174] width 7 height 7
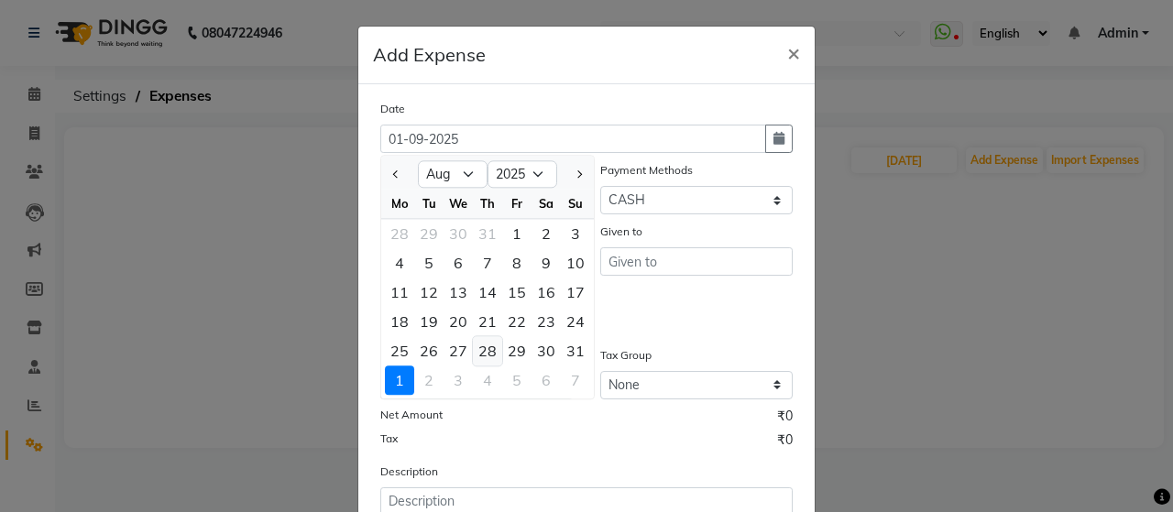
click at [481, 348] on div "28" at bounding box center [487, 350] width 29 height 29
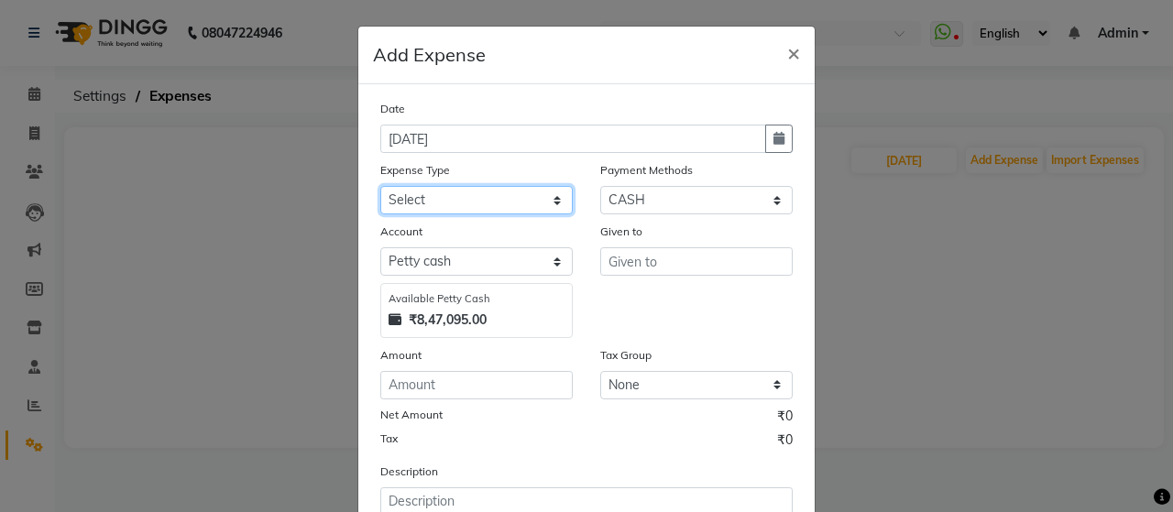
click at [470, 204] on select "Select Advance Salary Bank charges beuty hub Fuel Loan Repayment Maintenance Ma…" at bounding box center [476, 200] width 193 height 28
click at [380, 186] on select "Select Advance Salary Bank charges beuty hub Fuel Loan Repayment Maintenance Ma…" at bounding box center [476, 200] width 193 height 28
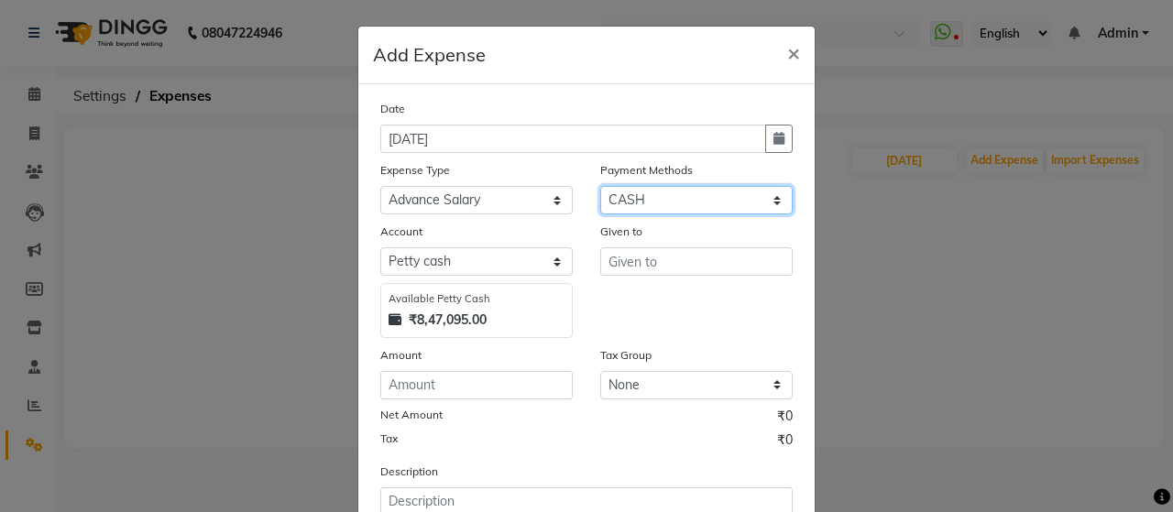
click at [643, 204] on select "Select ONLINE Prepaid CARD GPay CASH" at bounding box center [696, 200] width 193 height 28
click at [600, 186] on select "Select ONLINE Prepaid CARD GPay CASH" at bounding box center [696, 200] width 193 height 28
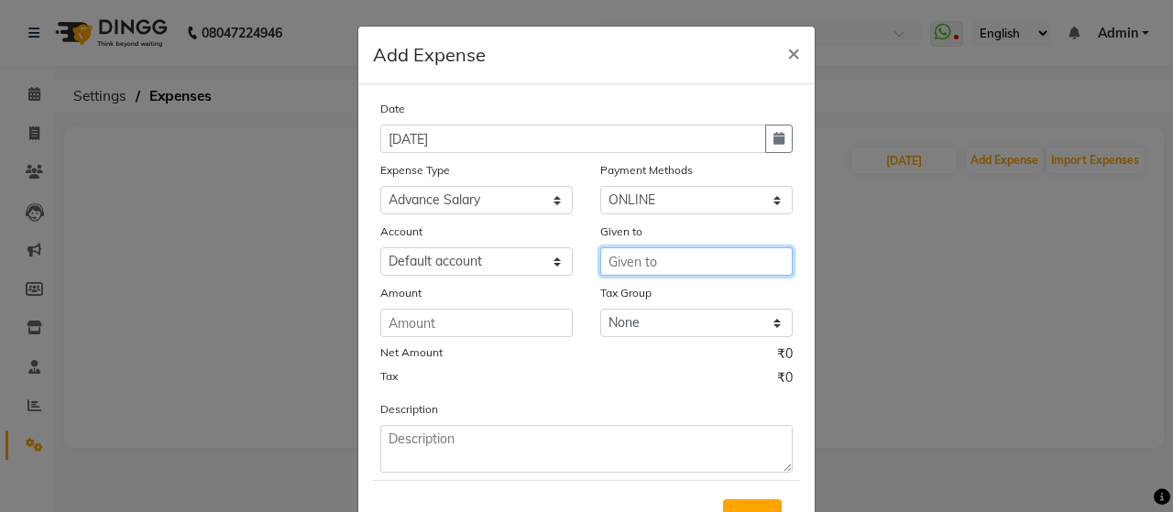
click at [649, 257] on input "text" at bounding box center [696, 262] width 193 height 28
click at [644, 304] on ngb-highlight "SAY EED" at bounding box center [651, 301] width 56 height 18
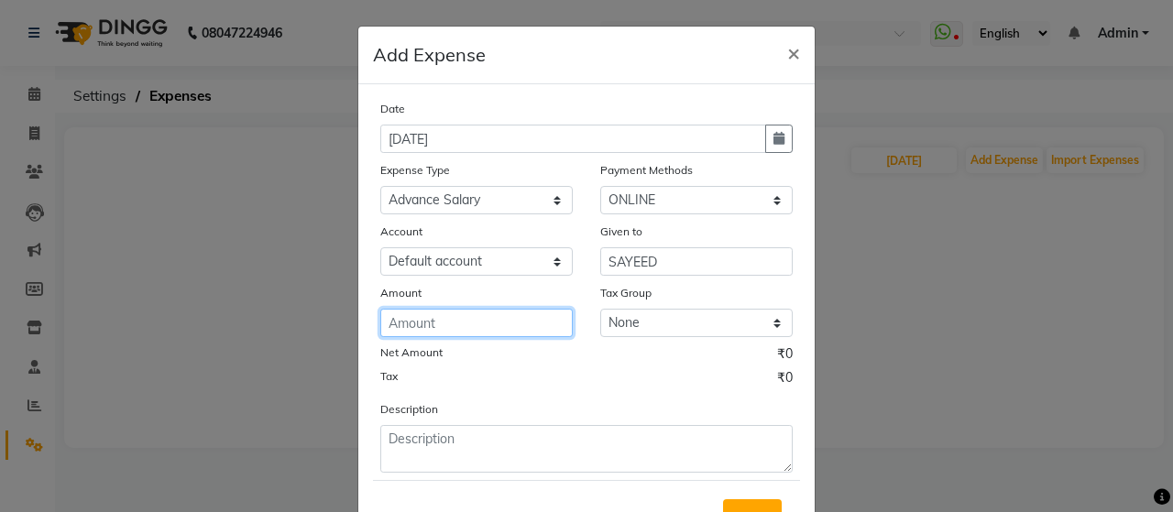
click at [507, 318] on input "number" at bounding box center [476, 323] width 193 height 28
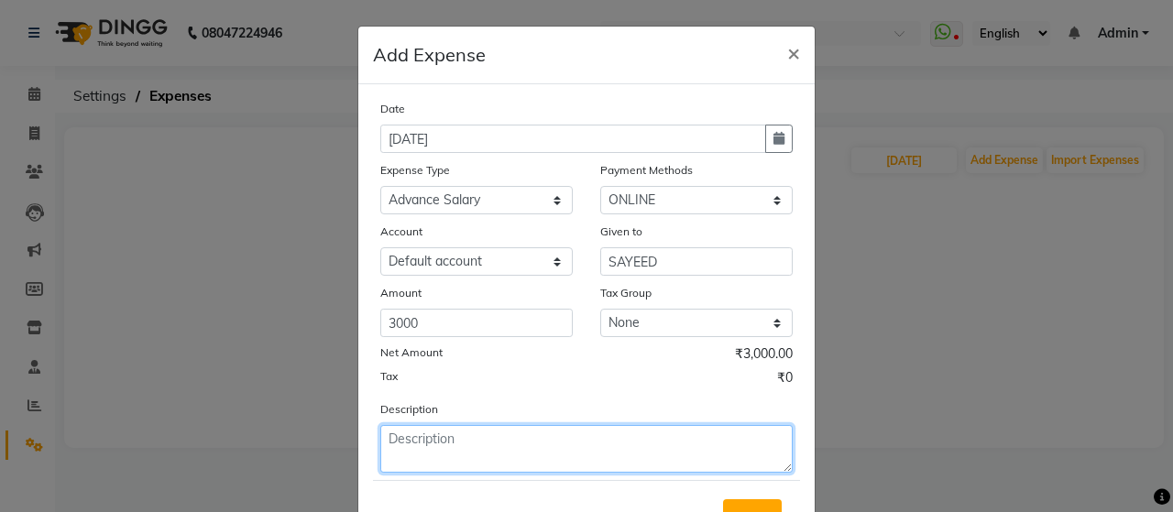
click at [579, 437] on textarea at bounding box center [586, 449] width 413 height 48
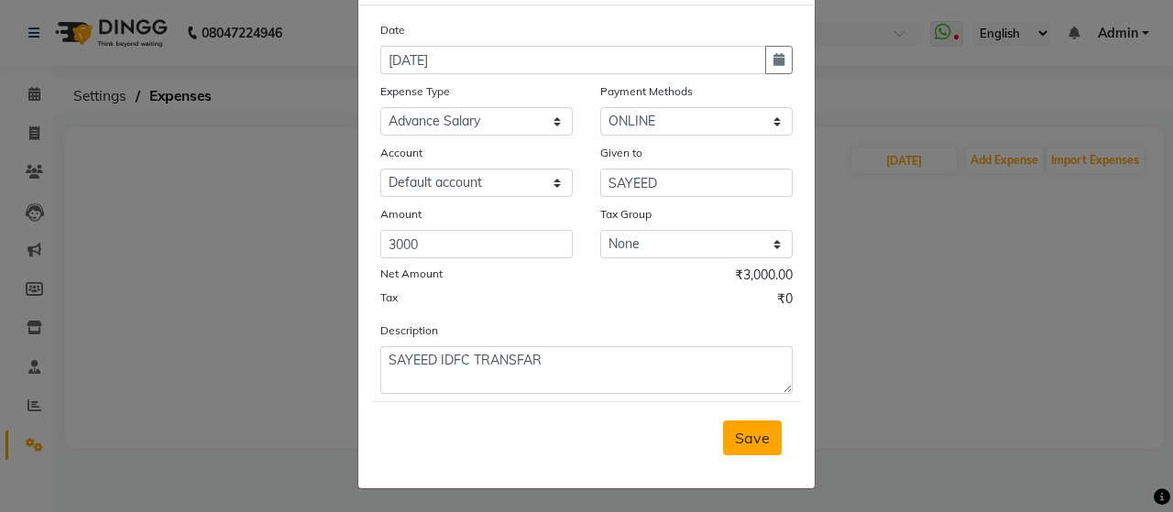
click at [740, 430] on span "Save" at bounding box center [752, 438] width 35 height 18
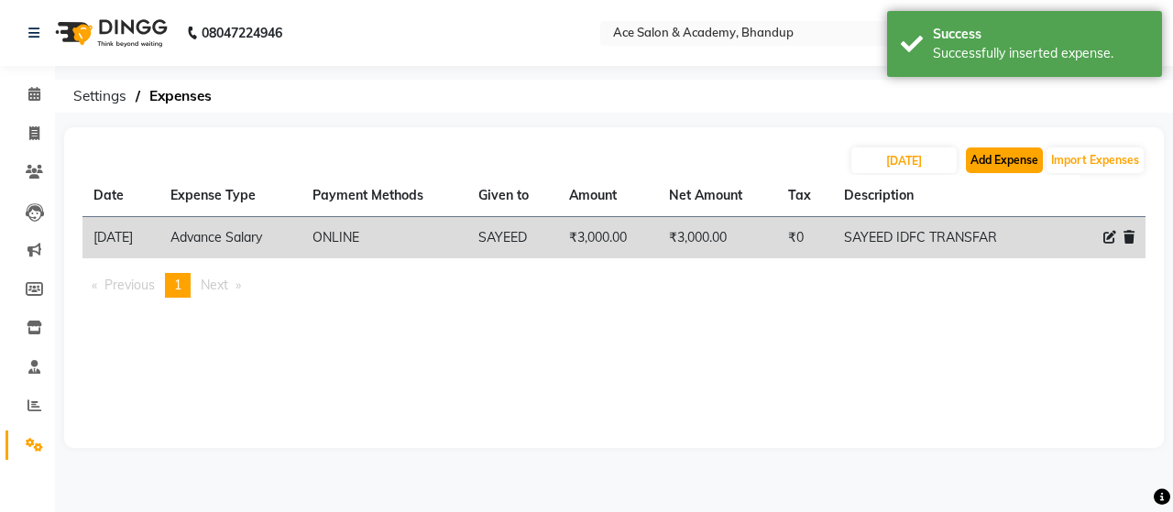
click at [996, 152] on button "Add Expense" at bounding box center [1004, 161] width 77 height 26
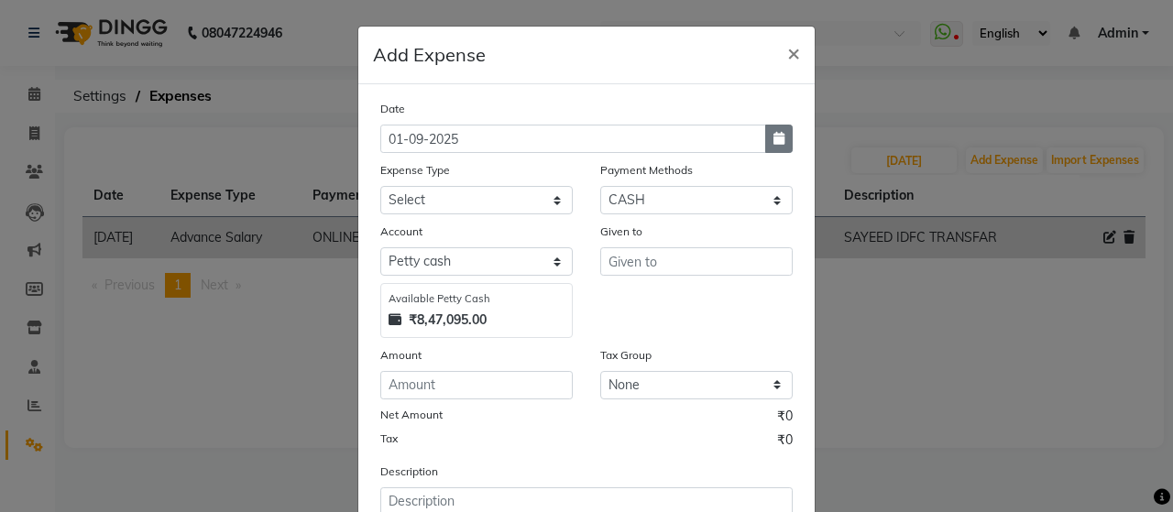
click at [777, 140] on icon "button" at bounding box center [779, 138] width 11 height 13
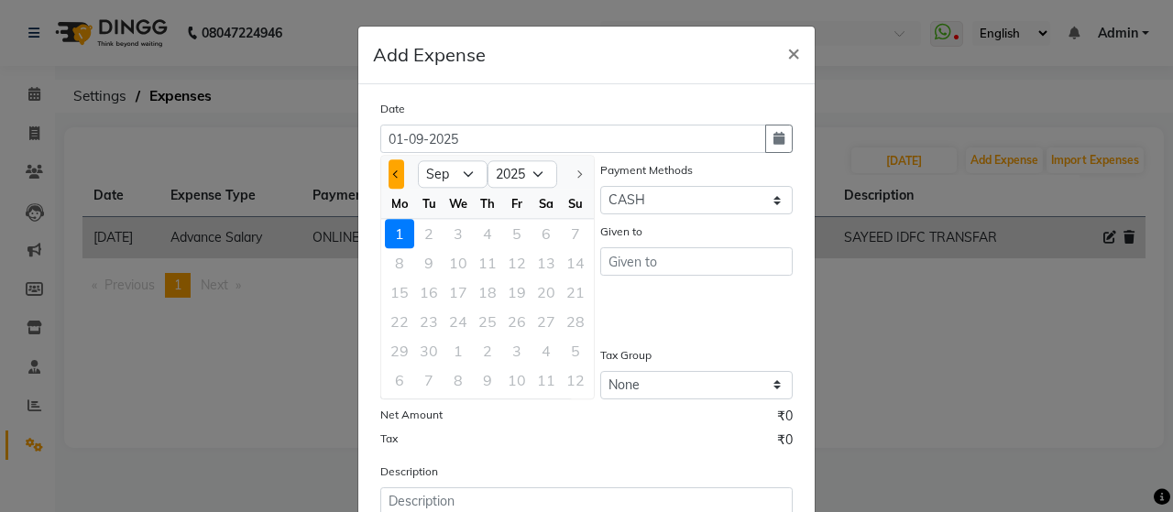
click at [393, 171] on span "Previous month" at bounding box center [396, 174] width 7 height 7
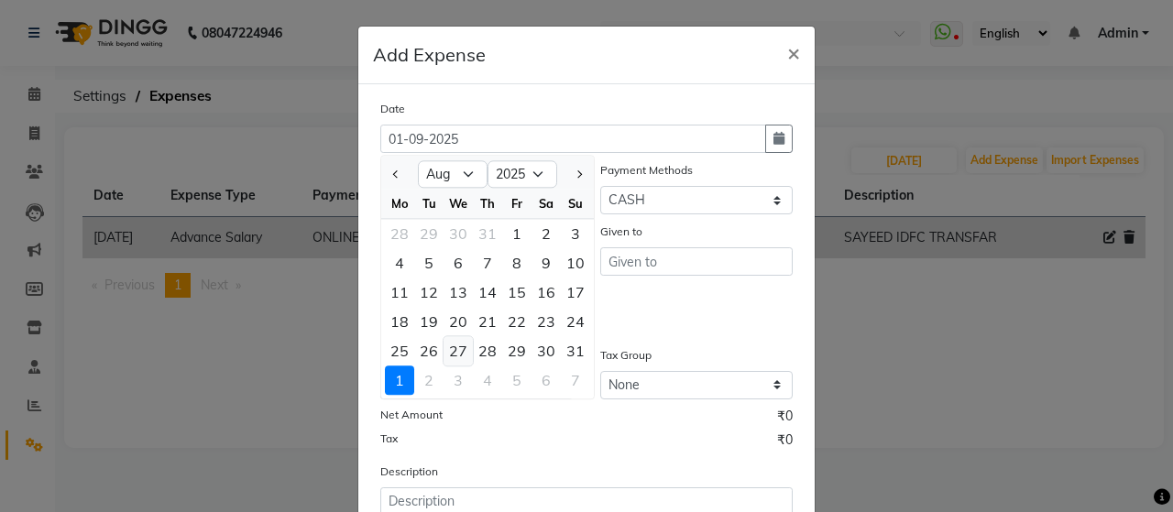
click at [455, 352] on div "27" at bounding box center [458, 350] width 29 height 29
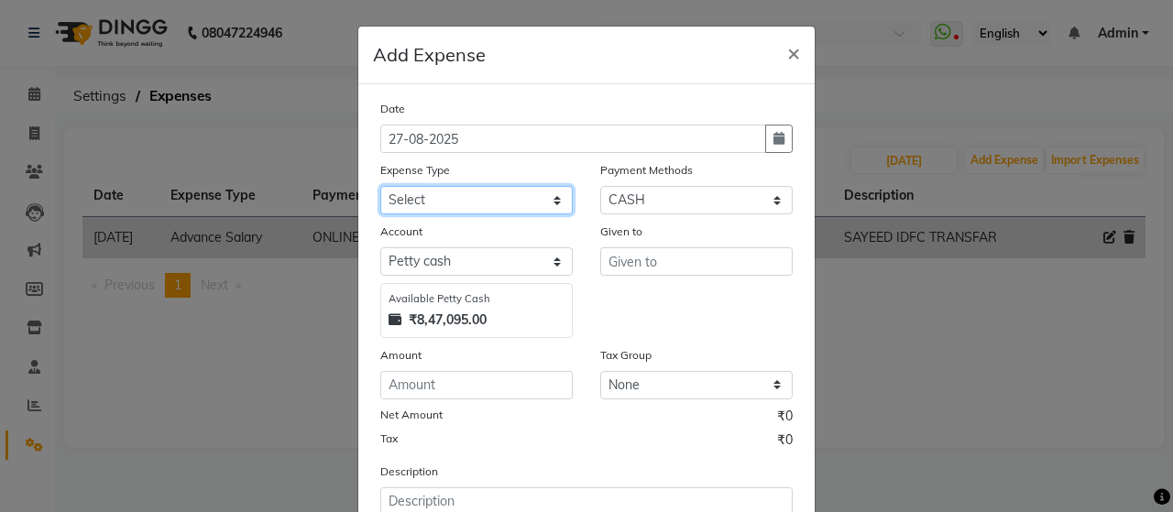
click at [549, 195] on select "Select Advance Salary Bank charges beuty hub Fuel Loan Repayment Maintenance Ma…" at bounding box center [476, 200] width 193 height 28
click at [380, 186] on select "Select Advance Salary Bank charges beuty hub Fuel Loan Repayment Maintenance Ma…" at bounding box center [476, 200] width 193 height 28
click at [264, 273] on ngb-modal-window "Add Expense × Date [DATE] Expense Type Select Advance Salary Bank charges beuty…" at bounding box center [586, 256] width 1173 height 512
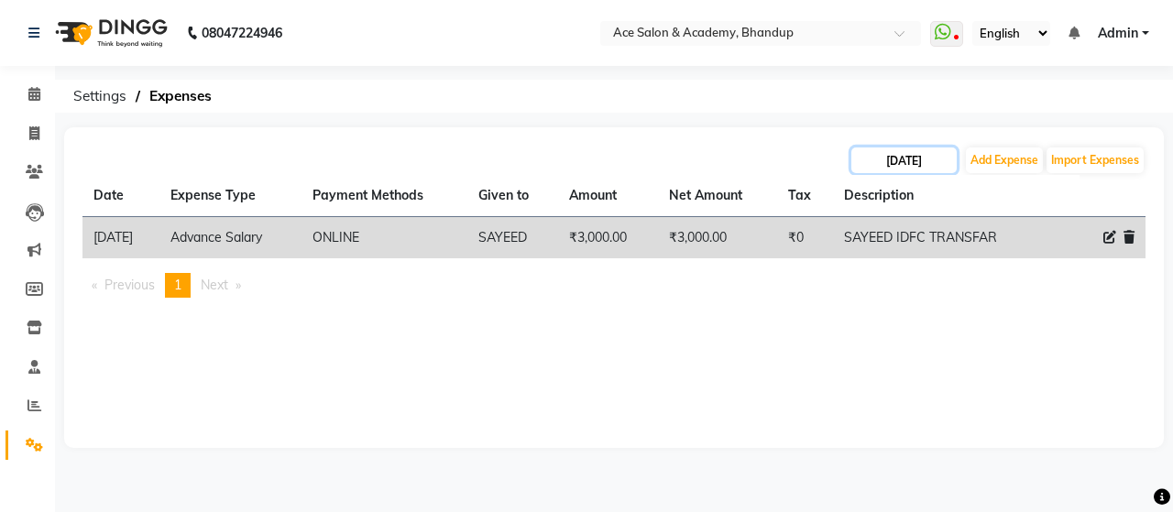
click at [889, 163] on input "[DATE]" at bounding box center [904, 161] width 105 height 26
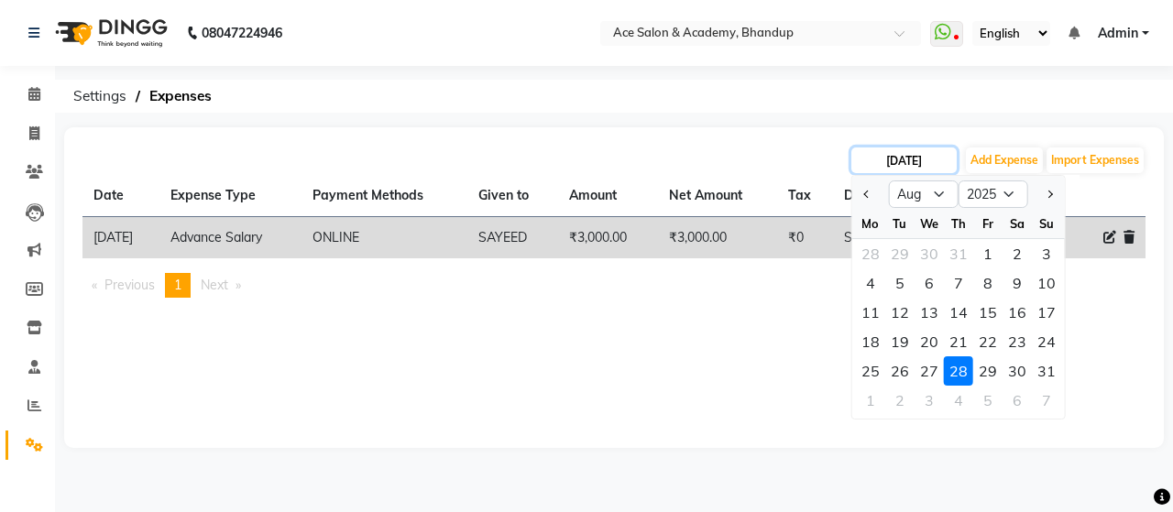
click at [886, 167] on input "[DATE]" at bounding box center [904, 161] width 105 height 26
click at [1003, 160] on button "Add Expense" at bounding box center [1004, 161] width 77 height 26
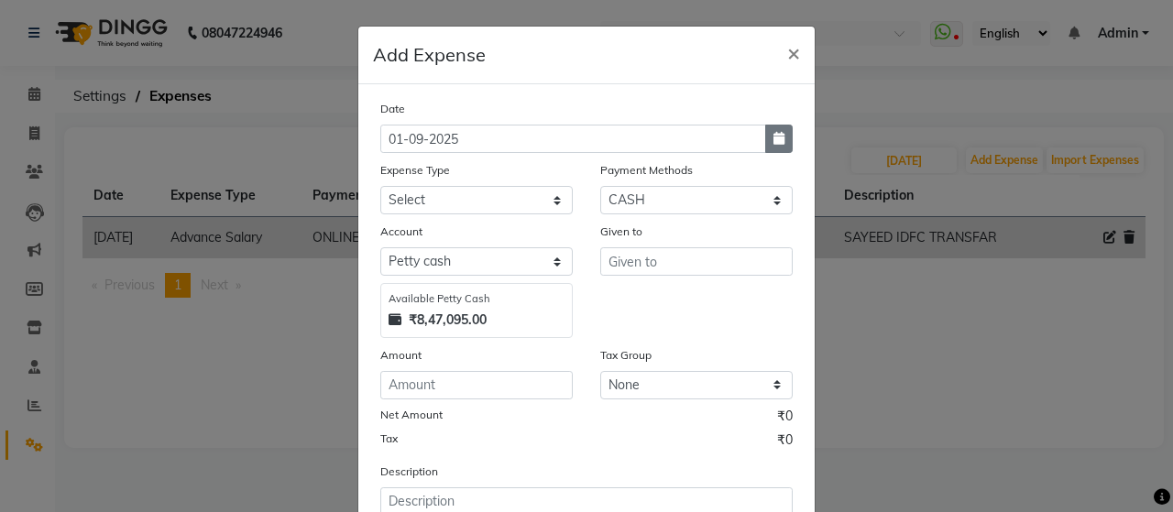
click at [776, 136] on icon "button" at bounding box center [779, 138] width 11 height 13
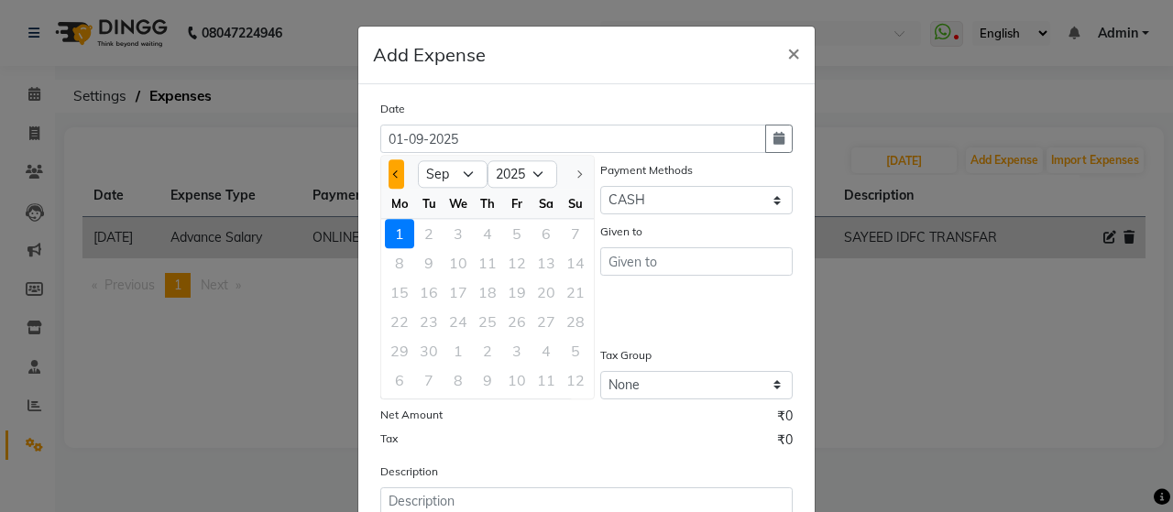
click at [391, 179] on button "Previous month" at bounding box center [397, 174] width 16 height 29
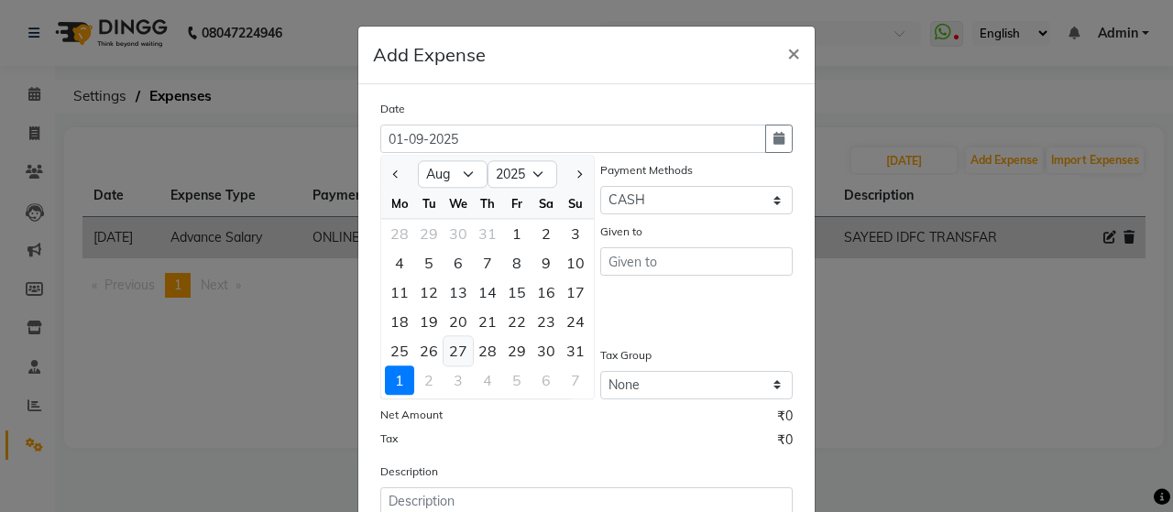
click at [453, 353] on div "27" at bounding box center [458, 350] width 29 height 29
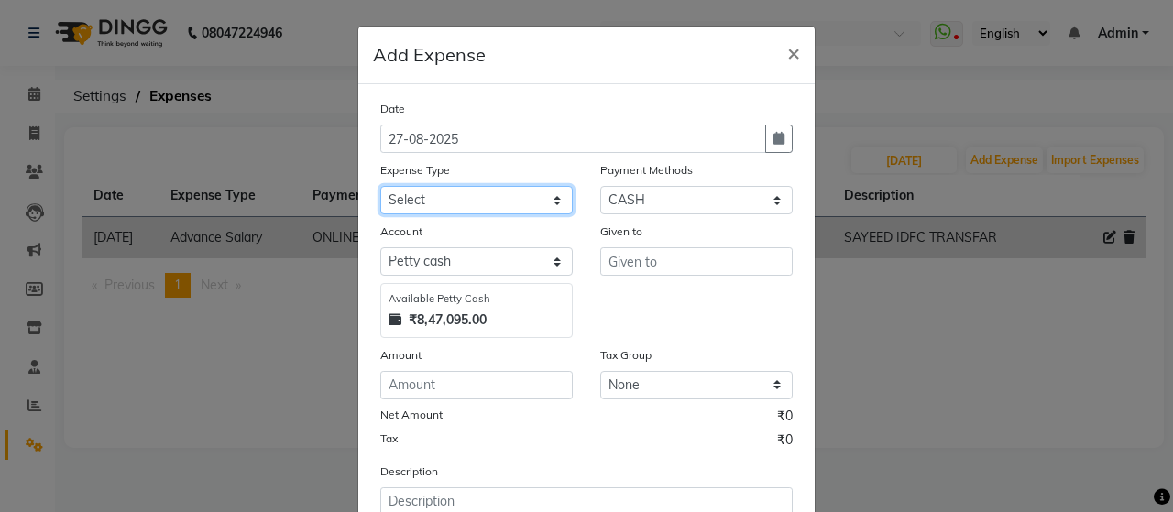
click at [535, 197] on select "Select Advance Salary Bank charges beuty hub Fuel Loan Repayment Maintenance Ma…" at bounding box center [476, 200] width 193 height 28
click at [380, 186] on select "Select Advance Salary Bank charges beuty hub Fuel Loan Repayment Maintenance Ma…" at bounding box center [476, 200] width 193 height 28
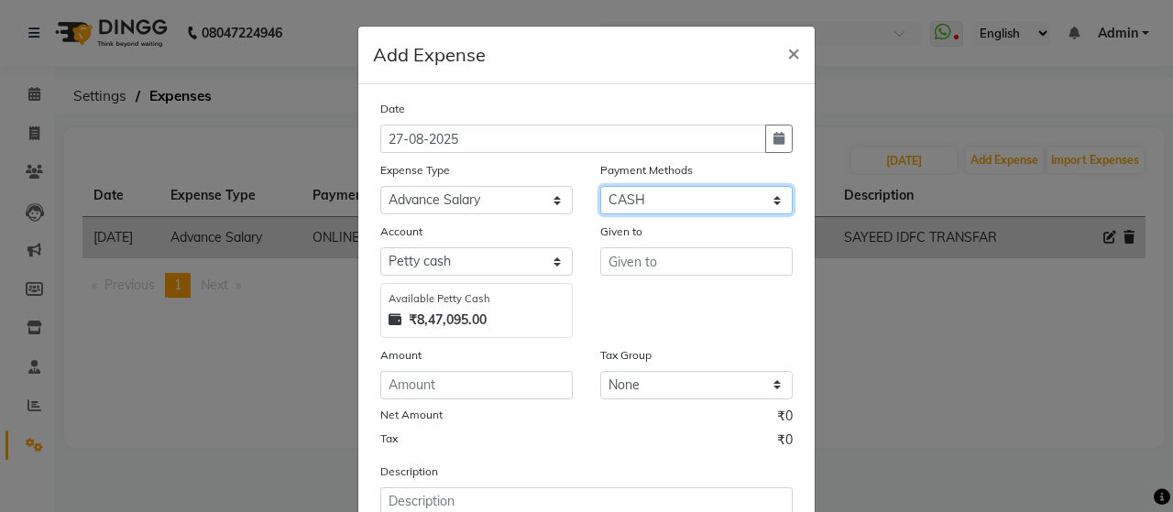
click at [664, 197] on select "Select ONLINE Prepaid CARD GPay CASH" at bounding box center [696, 200] width 193 height 28
click at [600, 186] on select "Select ONLINE Prepaid CARD GPay CASH" at bounding box center [696, 200] width 193 height 28
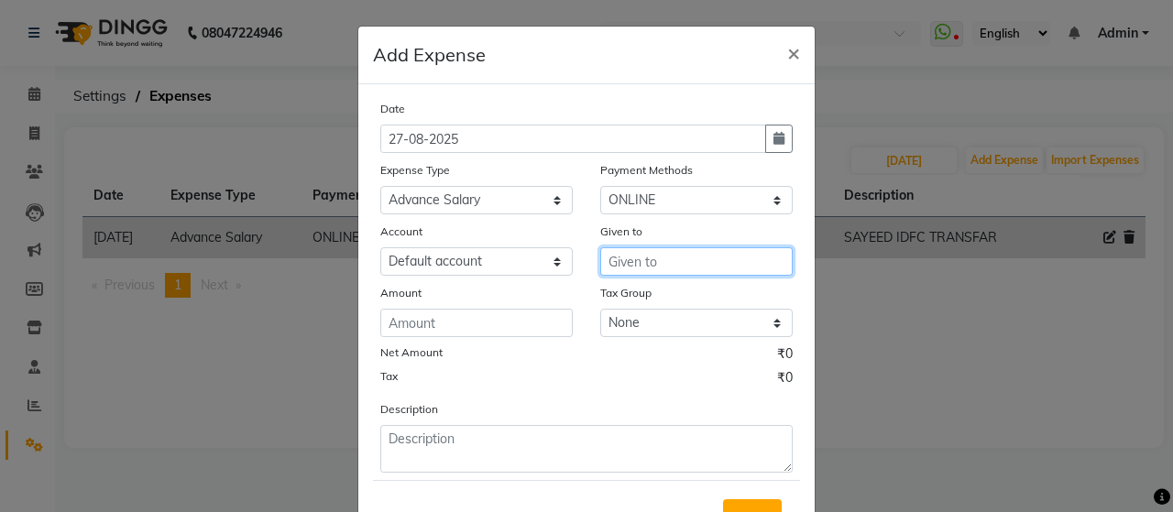
click at [667, 263] on input "text" at bounding box center [696, 262] width 193 height 28
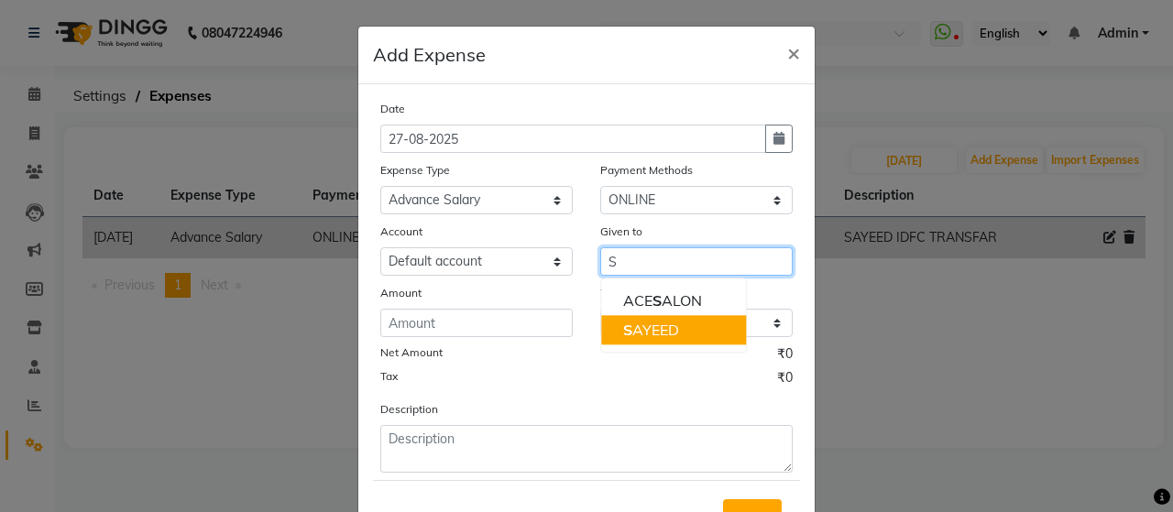
click at [658, 324] on ngb-highlight "S AYEED" at bounding box center [651, 330] width 56 height 18
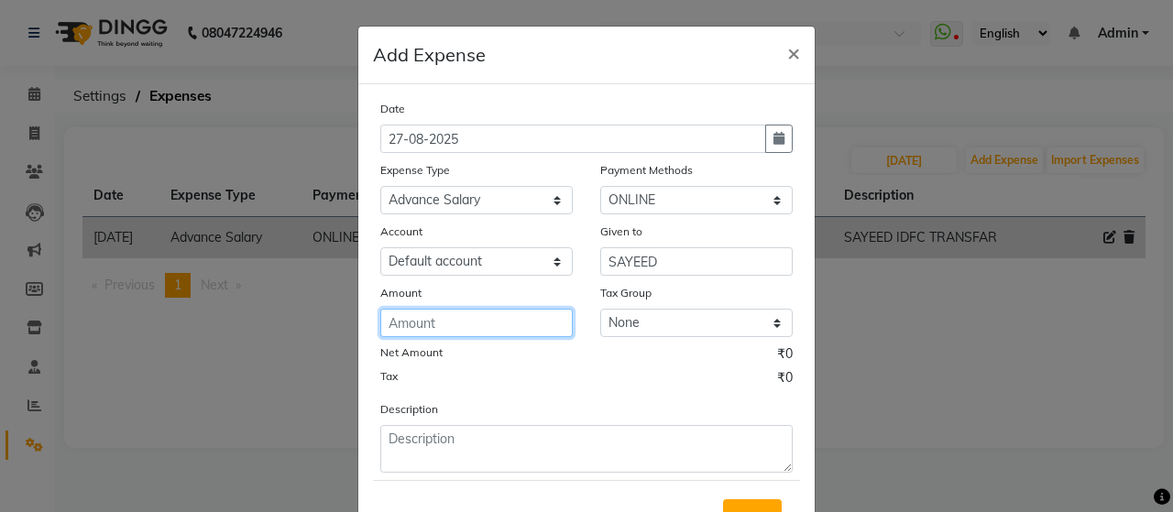
click at [521, 326] on input "number" at bounding box center [476, 323] width 193 height 28
click at [488, 325] on input "number" at bounding box center [476, 323] width 193 height 28
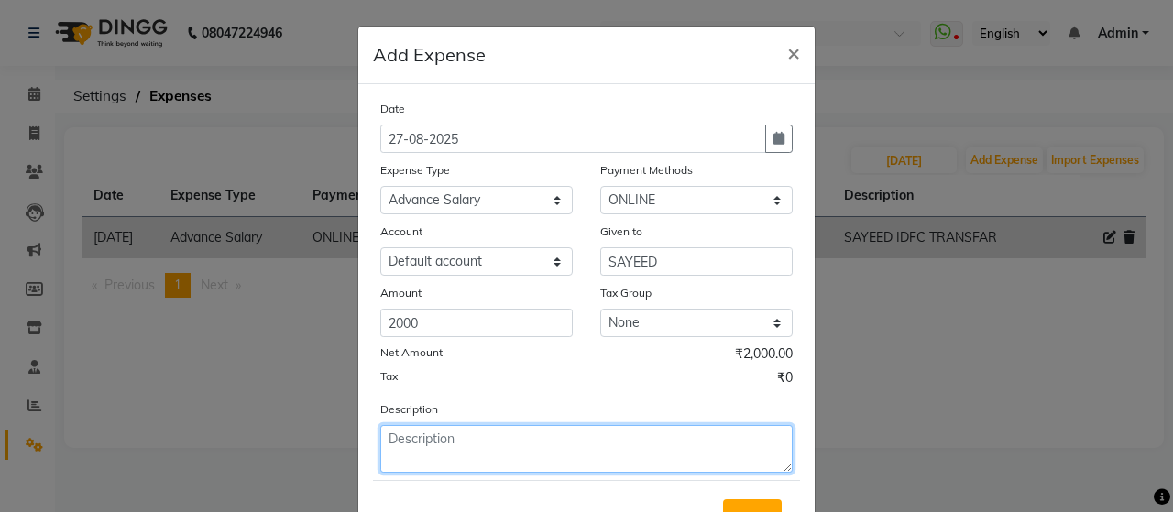
click at [489, 456] on textarea at bounding box center [586, 449] width 413 height 48
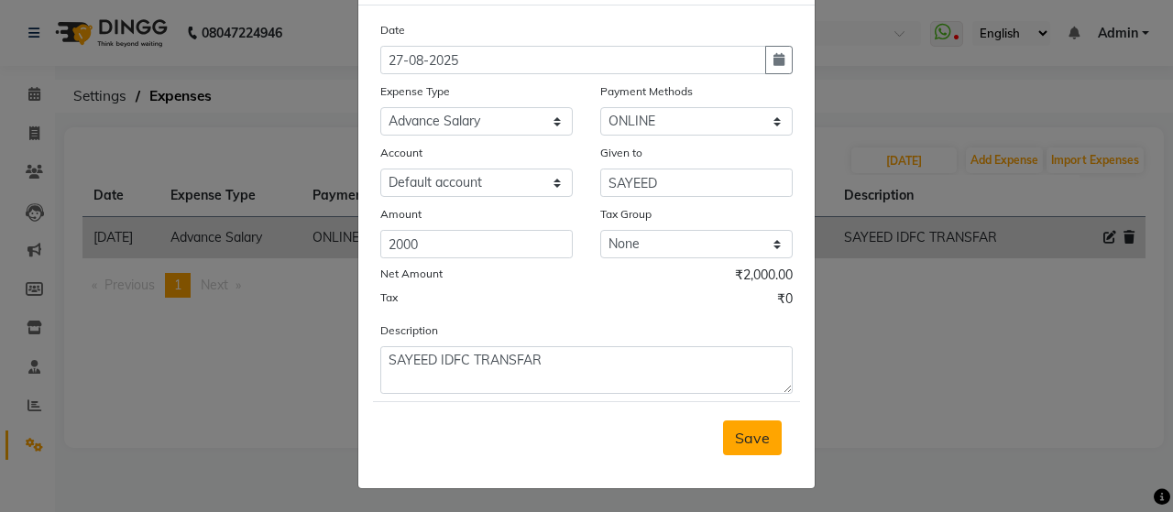
click at [744, 436] on span "Save" at bounding box center [752, 438] width 35 height 18
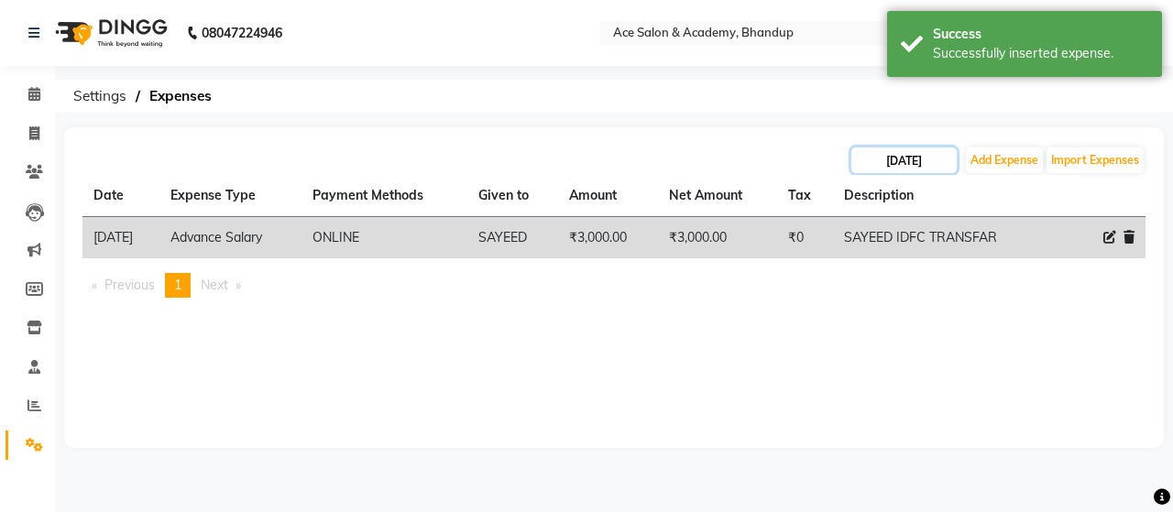
click at [931, 165] on input "[DATE]" at bounding box center [904, 161] width 105 height 26
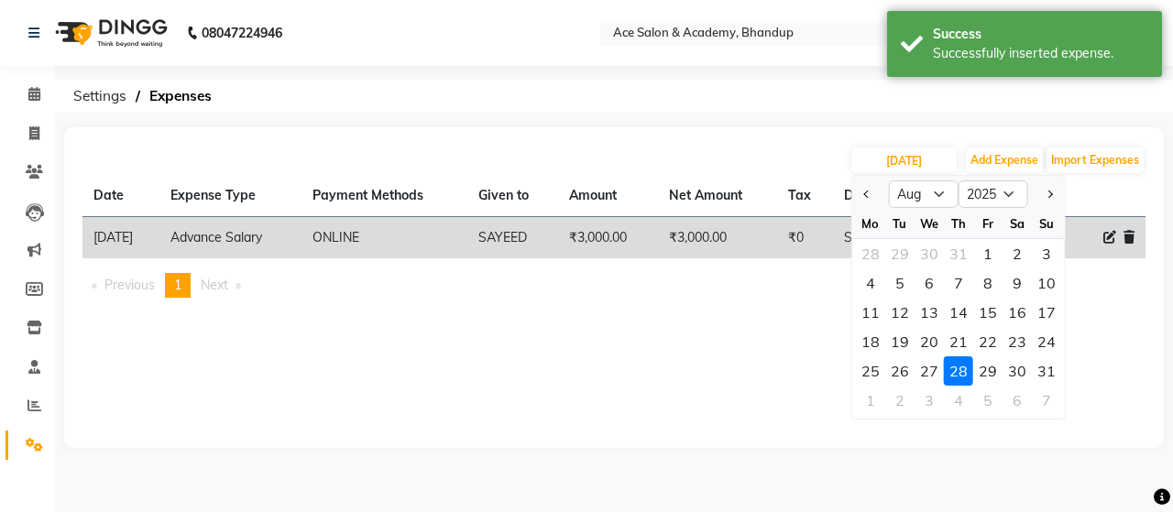
click at [933, 369] on div "27" at bounding box center [929, 371] width 29 height 29
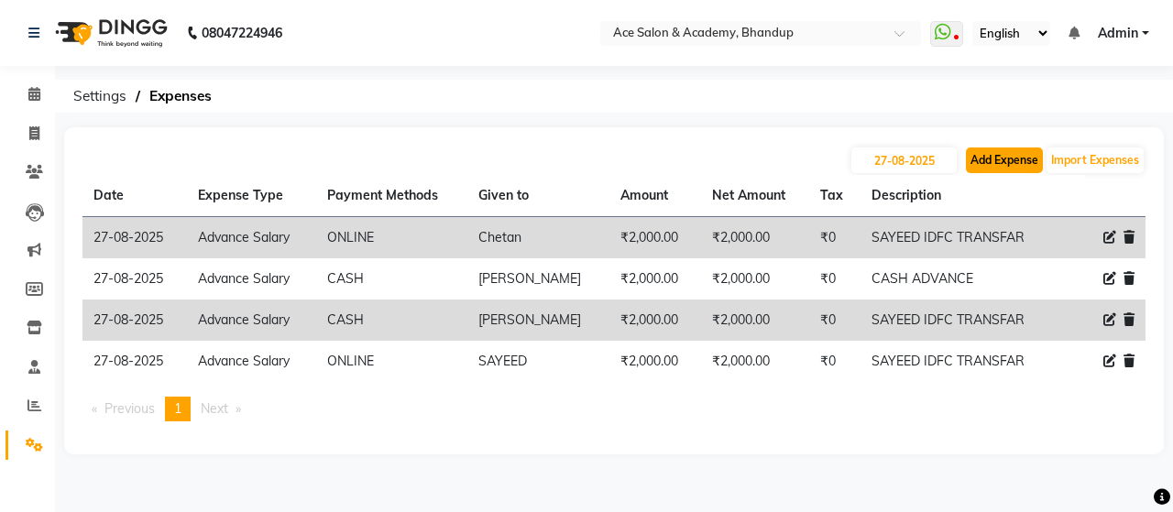
click at [999, 159] on button "Add Expense" at bounding box center [1004, 161] width 77 height 26
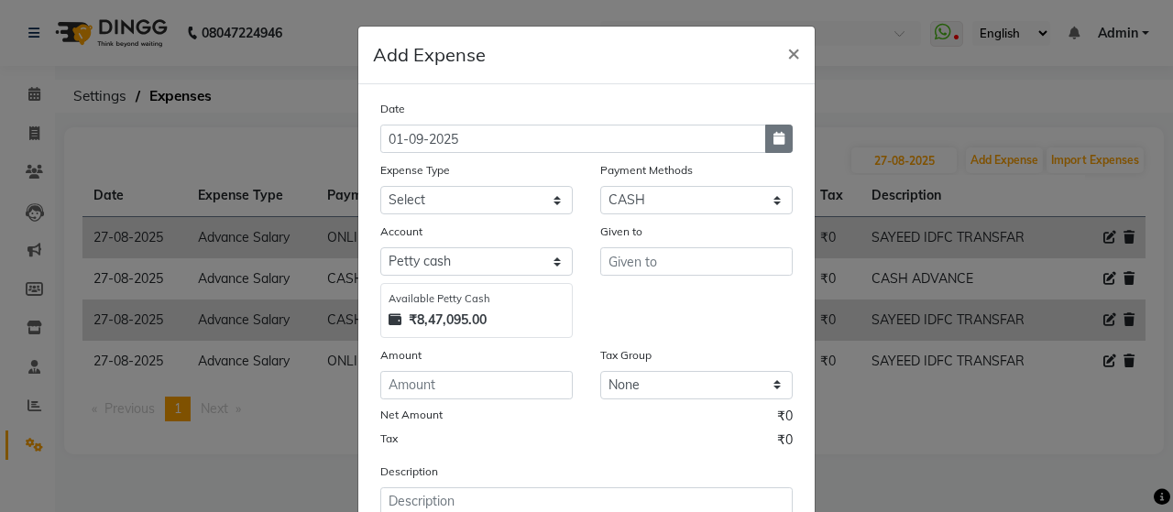
click at [774, 138] on icon "button" at bounding box center [779, 138] width 11 height 13
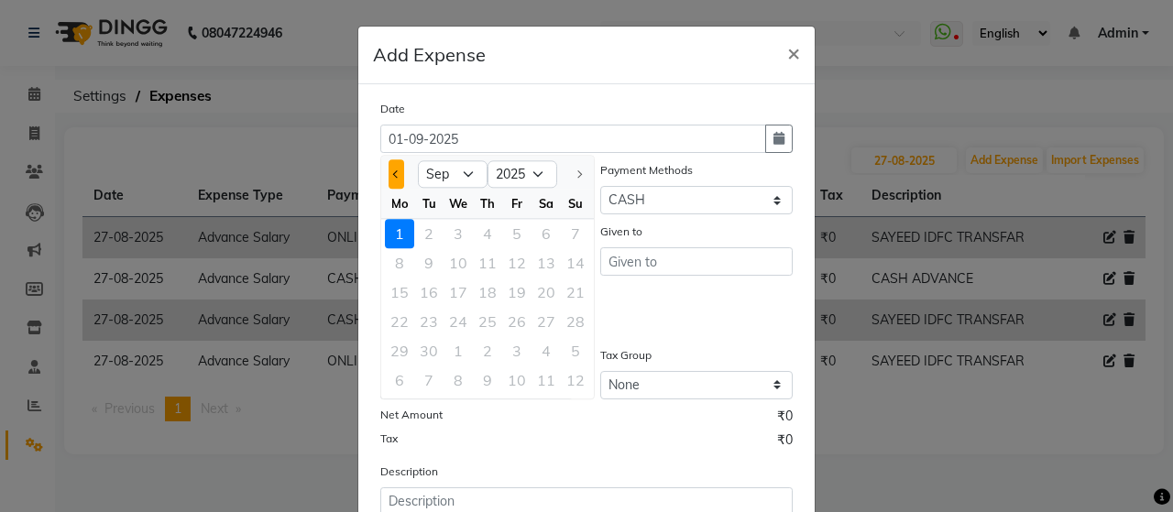
click at [389, 170] on button "Previous month" at bounding box center [397, 174] width 16 height 29
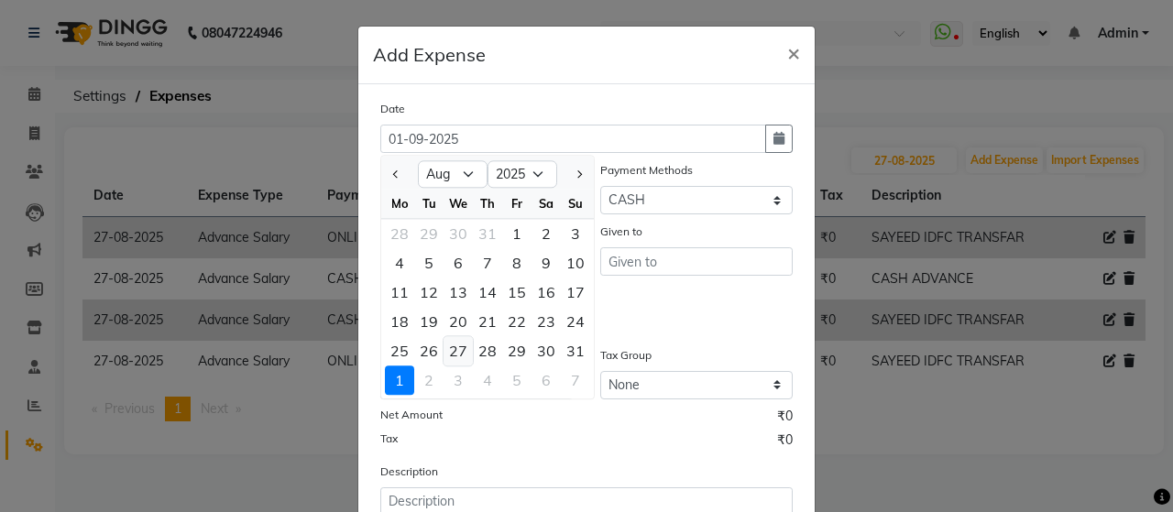
click at [451, 348] on div "27" at bounding box center [458, 350] width 29 height 29
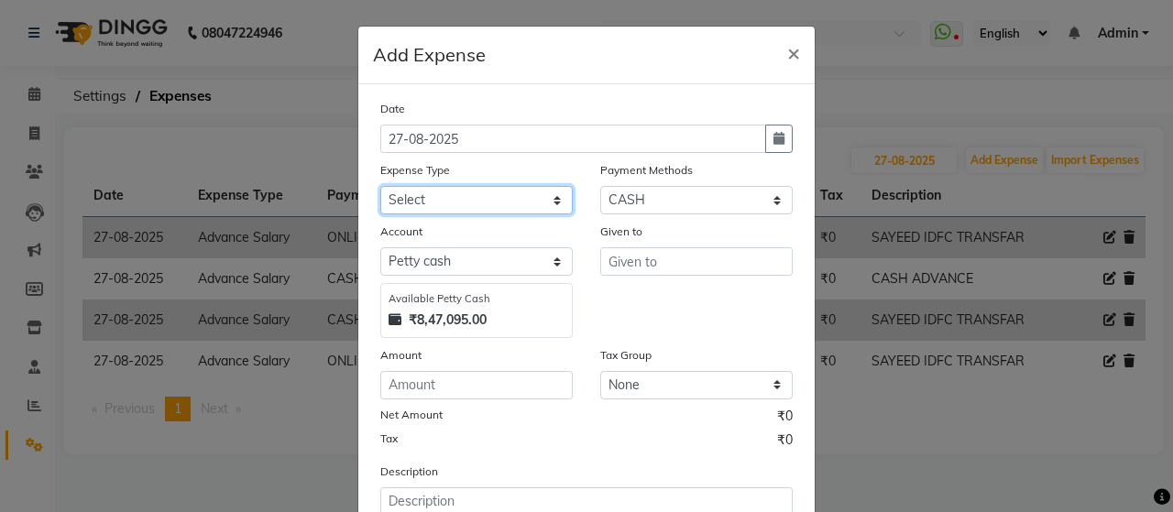
click at [514, 201] on select "Select Advance Salary Bank charges beuty hub Fuel Loan Repayment Maintenance Ma…" at bounding box center [476, 200] width 193 height 28
click at [380, 186] on select "Select Advance Salary Bank charges beuty hub Fuel Loan Repayment Maintenance Ma…" at bounding box center [476, 200] width 193 height 28
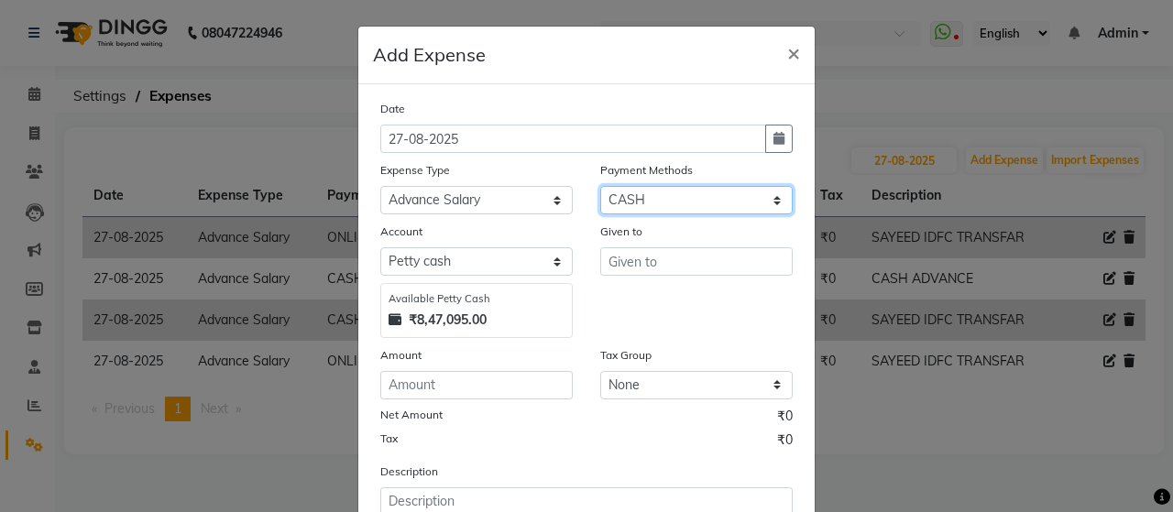
click at [664, 194] on select "Select ONLINE Prepaid CARD GPay CASH" at bounding box center [696, 200] width 193 height 28
click at [600, 186] on select "Select ONLINE Prepaid CARD GPay CASH" at bounding box center [696, 200] width 193 height 28
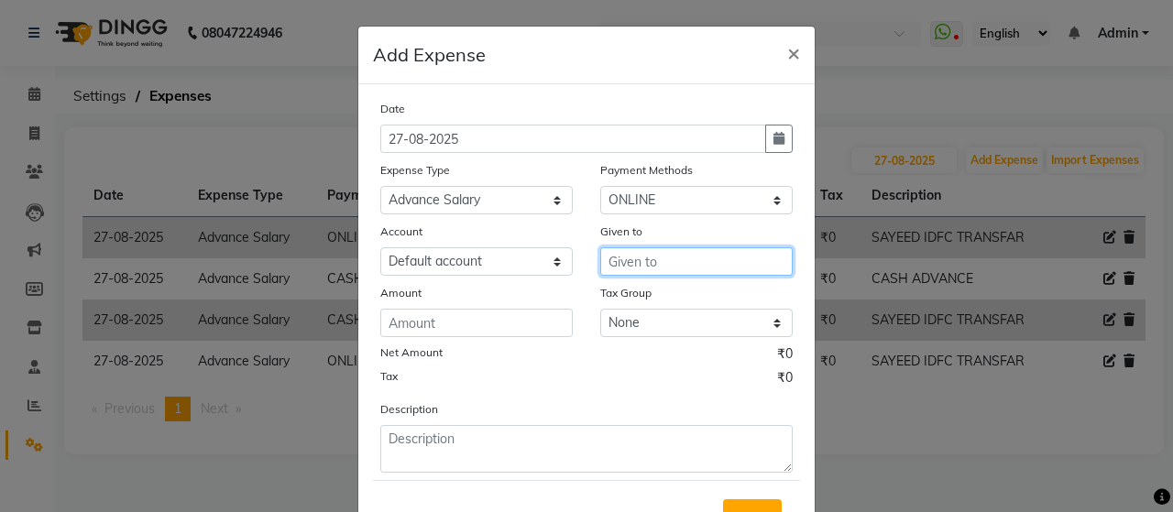
drag, startPoint x: 646, startPoint y: 250, endPoint x: 644, endPoint y: 267, distance: 16.7
click at [646, 256] on input "text" at bounding box center [696, 262] width 193 height 28
click at [685, 298] on button "SAY EED" at bounding box center [673, 300] width 145 height 29
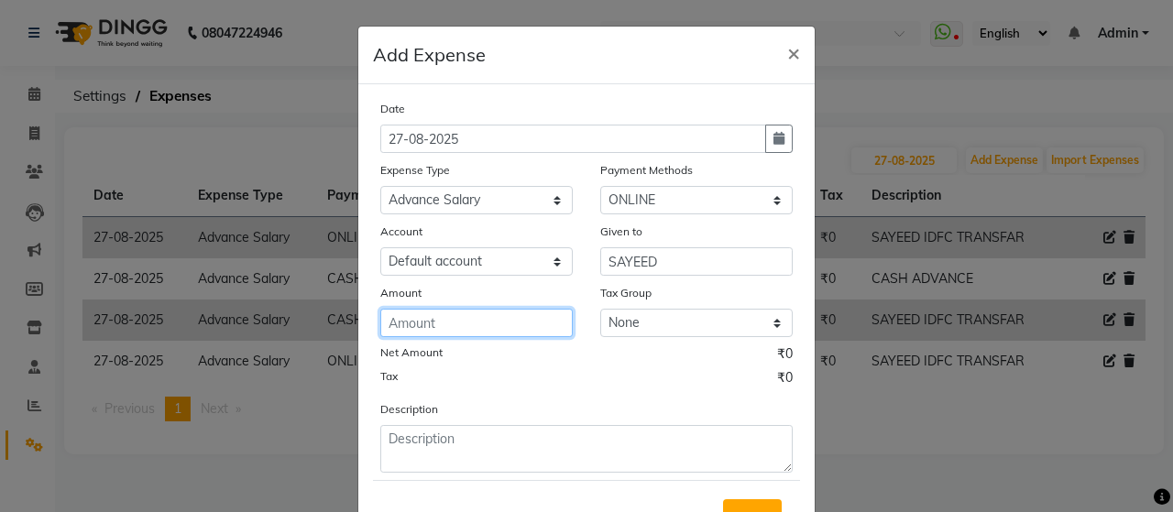
click at [483, 316] on input "number" at bounding box center [476, 323] width 193 height 28
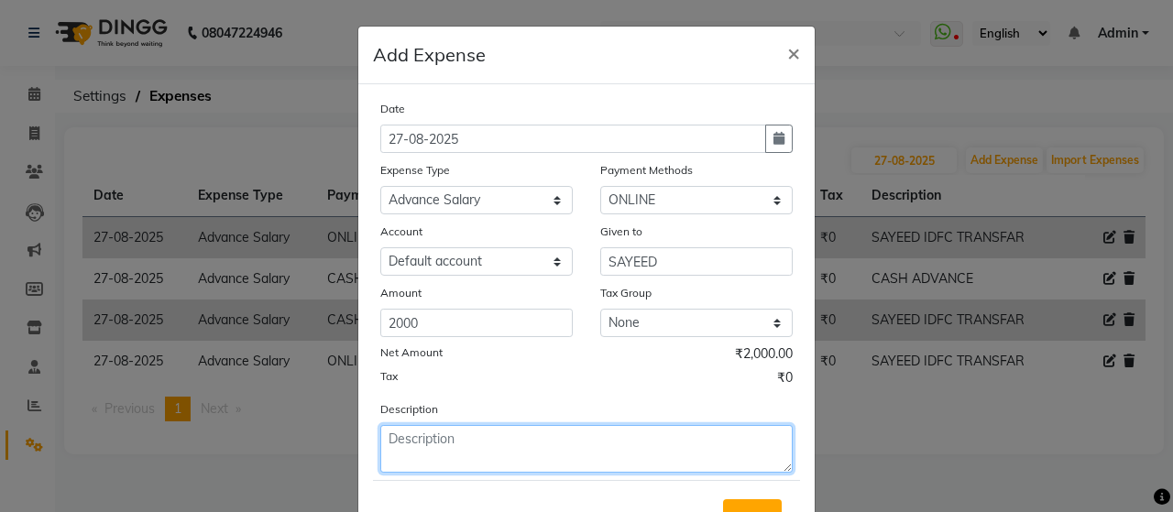
click at [501, 459] on textarea at bounding box center [586, 449] width 413 height 48
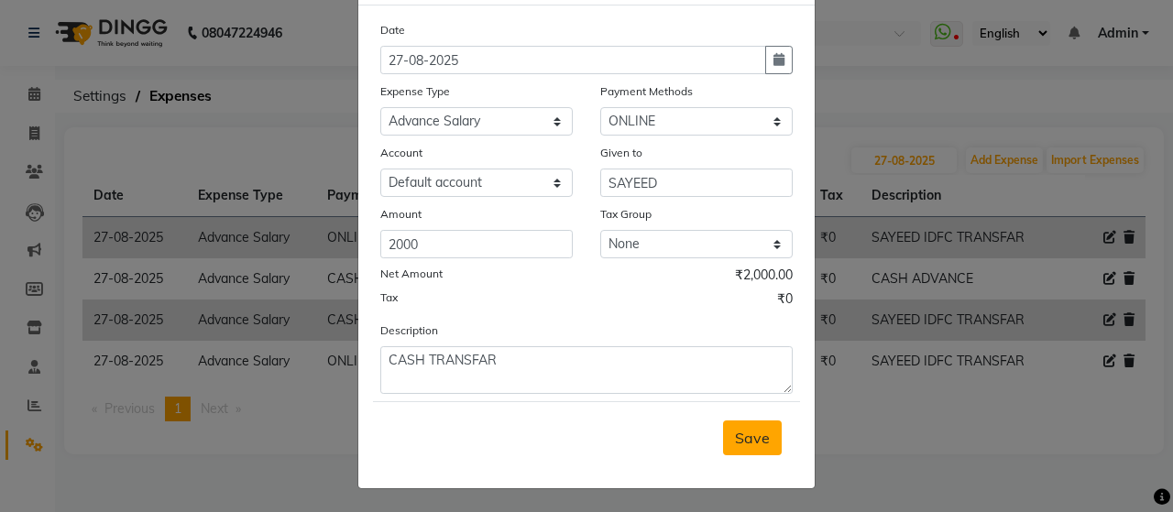
click at [752, 435] on span "Save" at bounding box center [752, 438] width 35 height 18
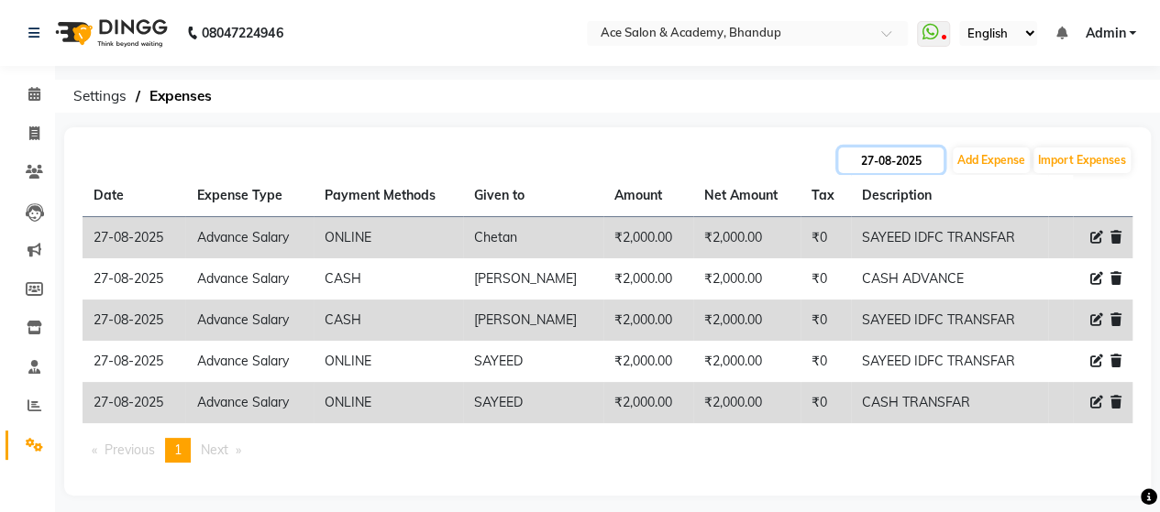
click at [898, 163] on input "27-08-2025" at bounding box center [890, 161] width 105 height 26
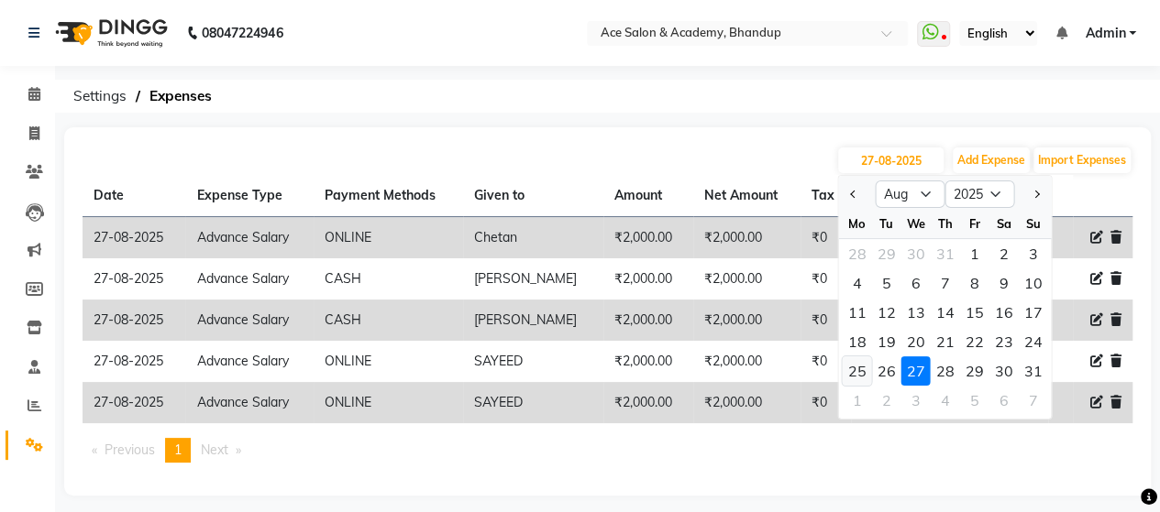
click at [864, 372] on div "25" at bounding box center [856, 371] width 29 height 29
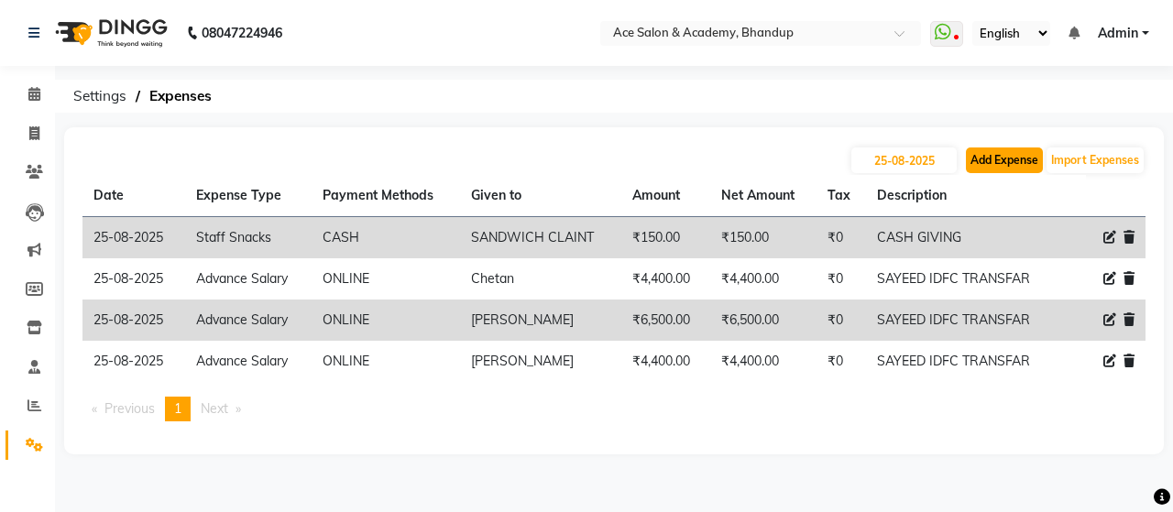
click at [999, 160] on button "Add Expense" at bounding box center [1004, 161] width 77 height 26
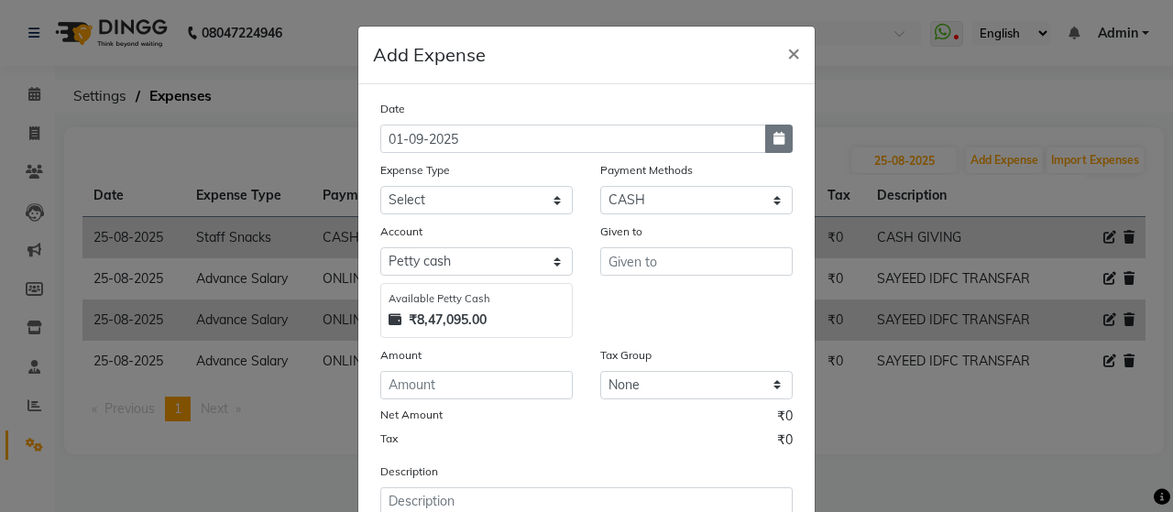
click at [774, 142] on icon "button" at bounding box center [779, 138] width 11 height 13
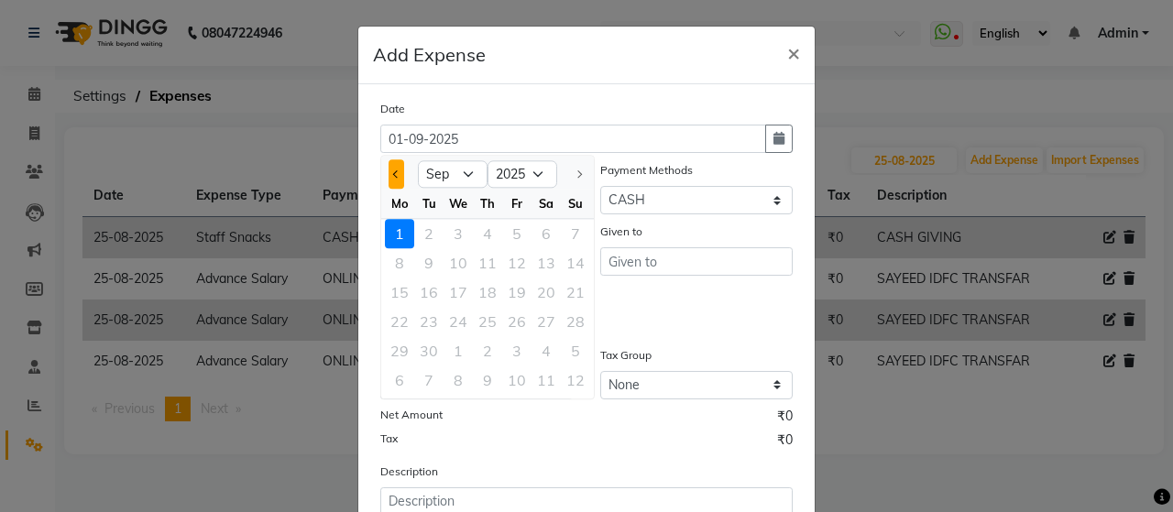
click at [393, 173] on span "Previous month" at bounding box center [396, 174] width 7 height 7
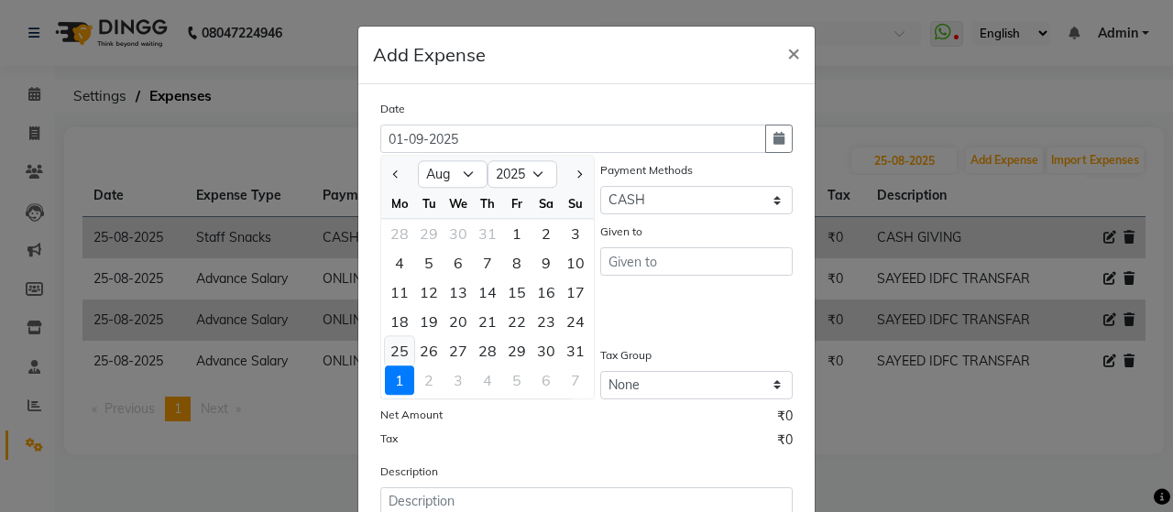
click at [396, 349] on div "25" at bounding box center [399, 350] width 29 height 29
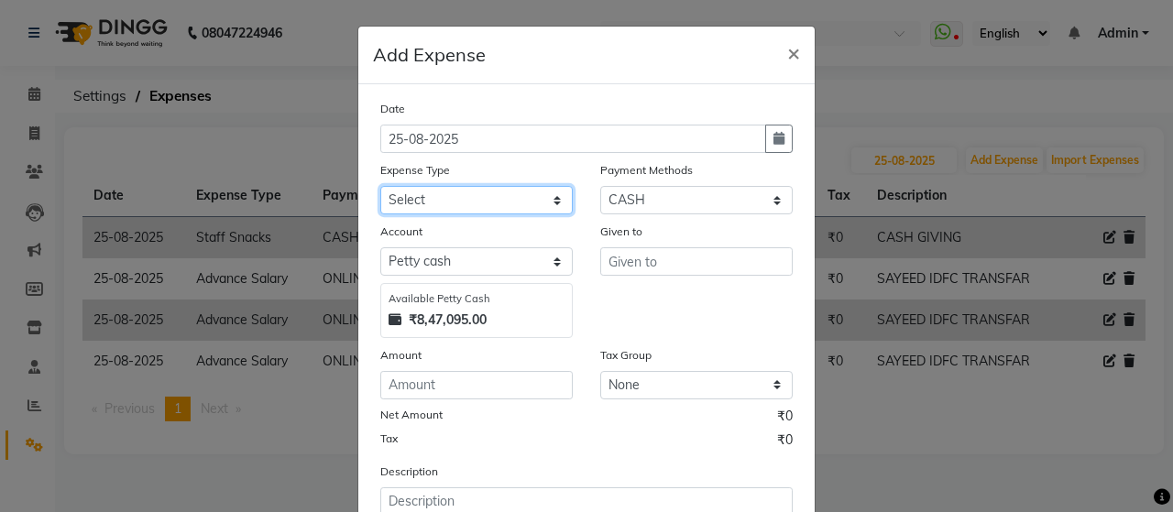
click at [486, 203] on select "Select Advance Salary Bank charges beuty hub Fuel Loan Repayment Maintenance Ma…" at bounding box center [476, 200] width 193 height 28
click at [380, 186] on select "Select Advance Salary Bank charges beuty hub Fuel Loan Repayment Maintenance Ma…" at bounding box center [476, 200] width 193 height 28
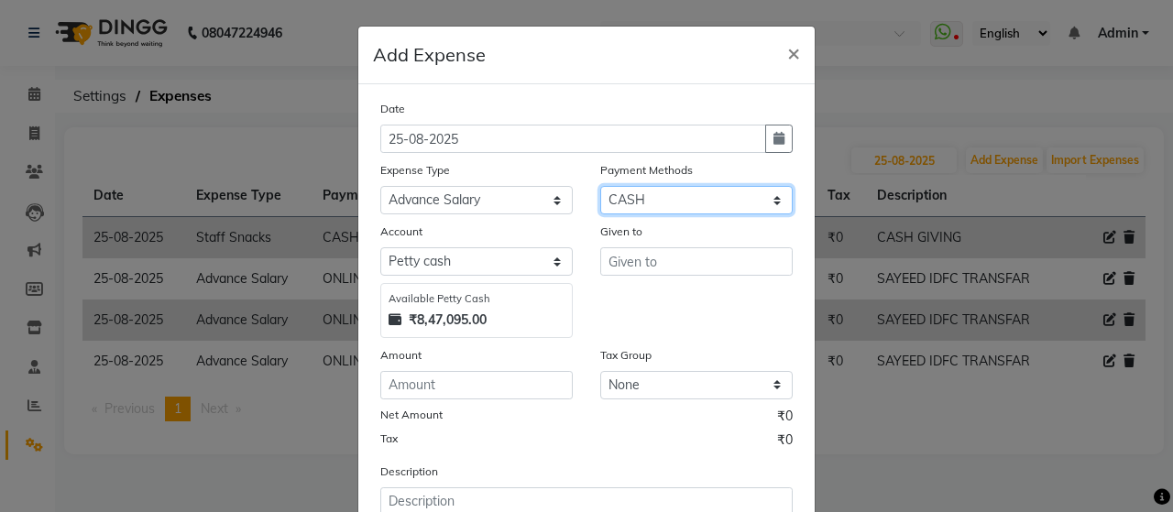
click at [631, 196] on select "Select ONLINE Prepaid CARD GPay CASH" at bounding box center [696, 200] width 193 height 28
click at [600, 186] on select "Select ONLINE Prepaid CARD GPay CASH" at bounding box center [696, 200] width 193 height 28
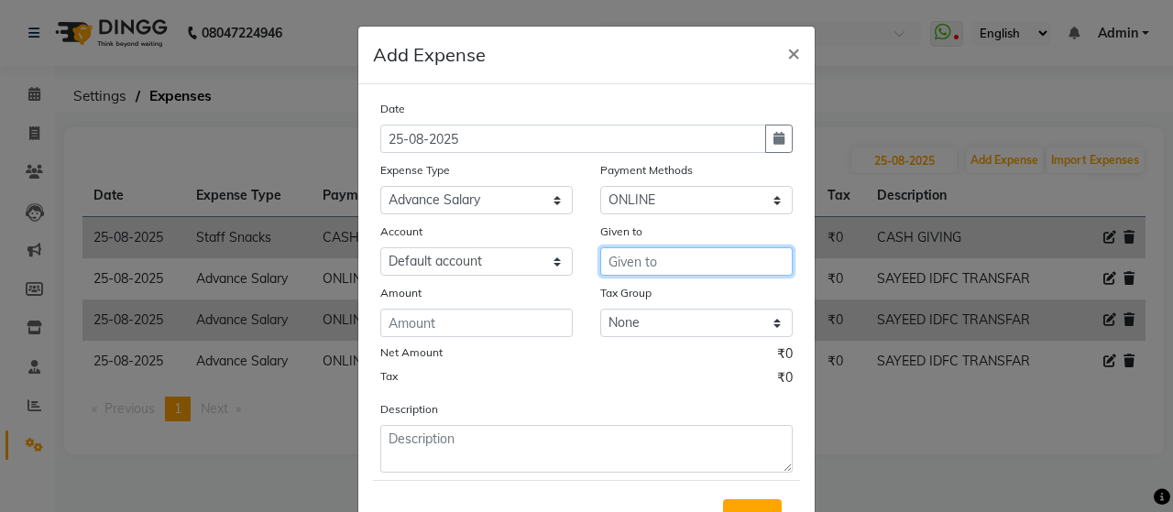
click at [616, 255] on input "text" at bounding box center [696, 262] width 193 height 28
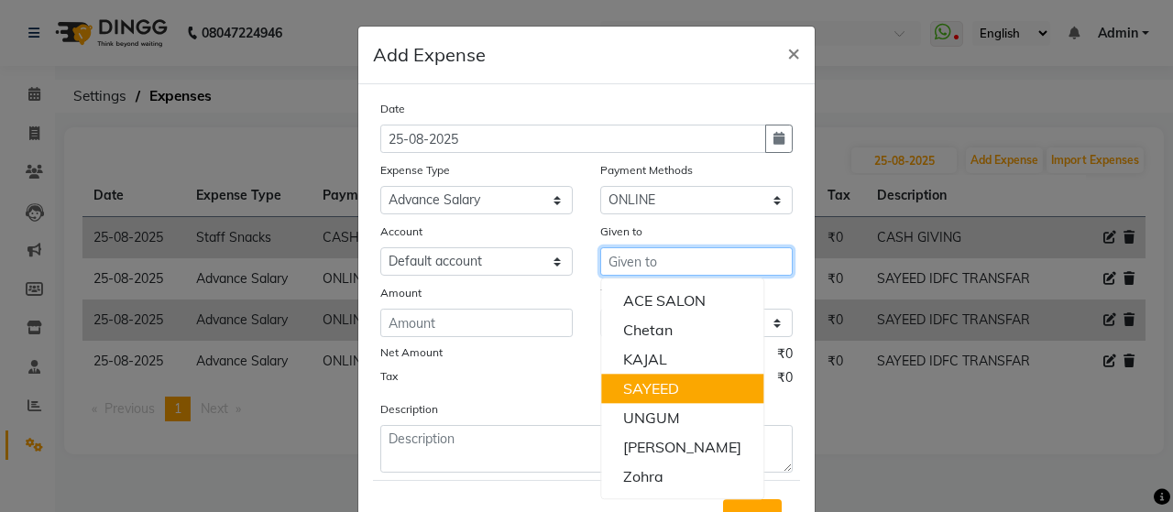
click at [669, 395] on ngb-highlight "SAYEED" at bounding box center [651, 389] width 56 height 18
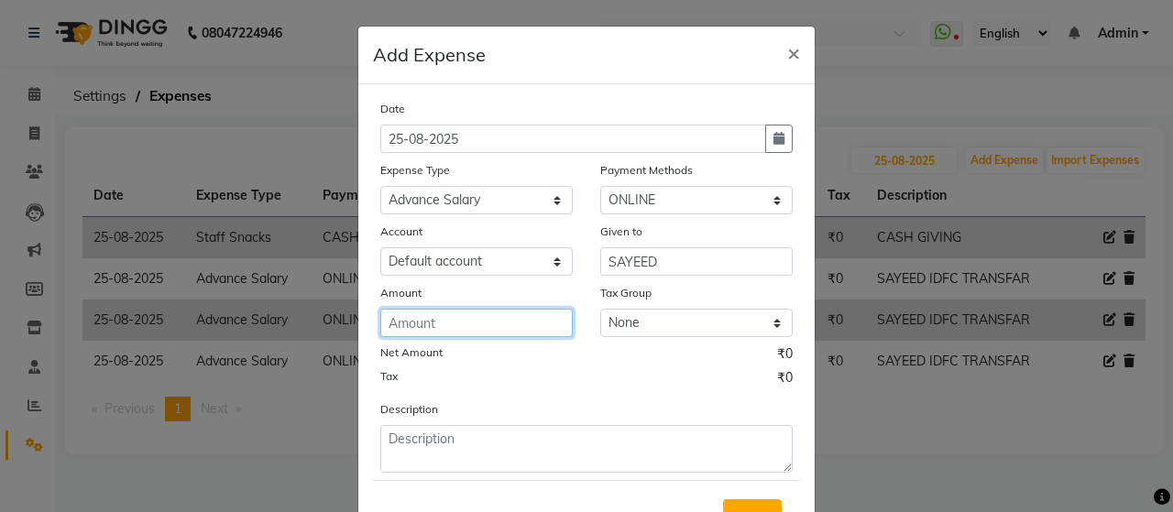
click at [531, 325] on input "number" at bounding box center [476, 323] width 193 height 28
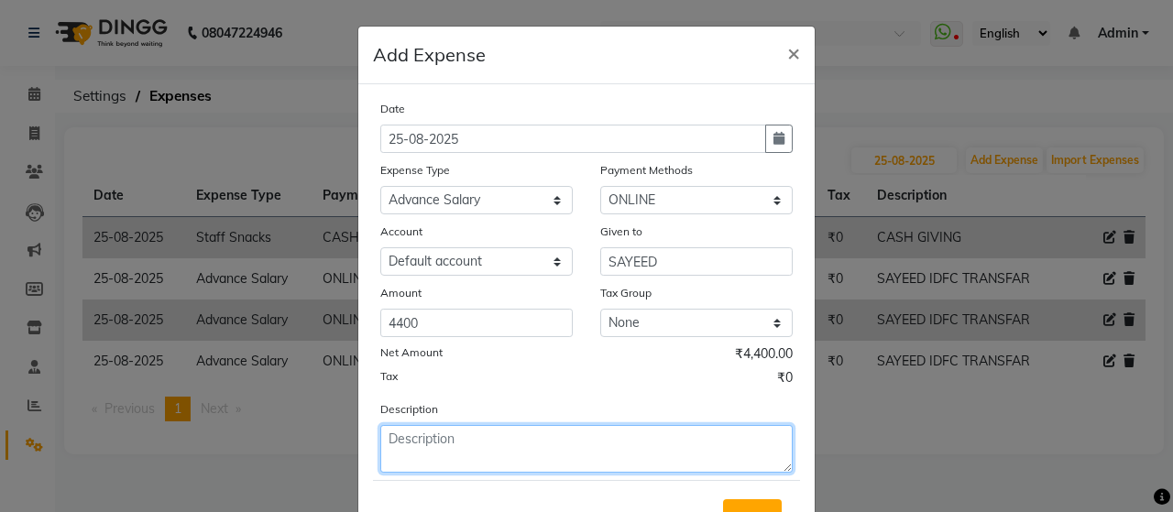
click at [532, 446] on textarea at bounding box center [586, 449] width 413 height 48
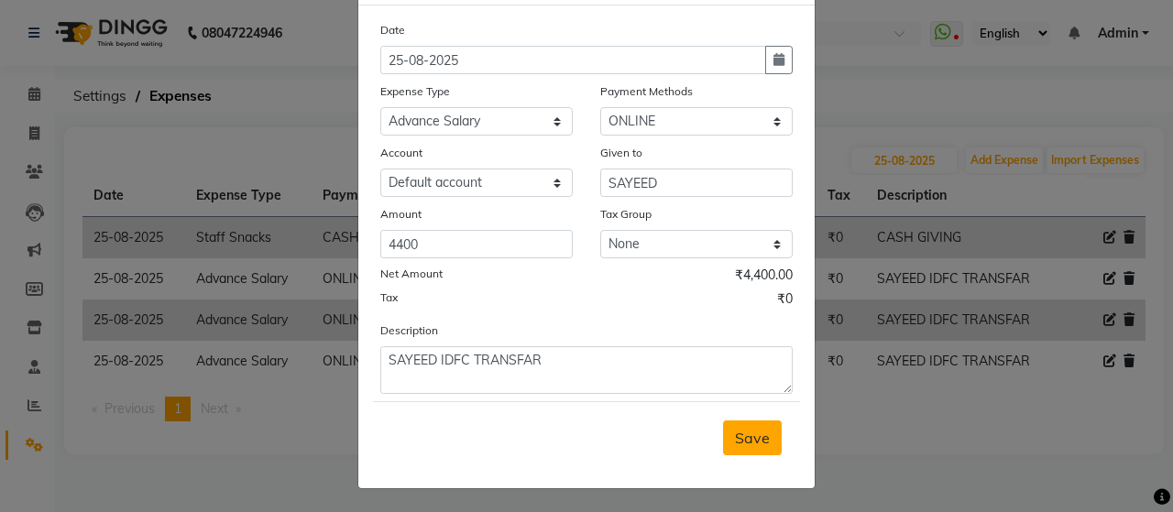
click at [754, 432] on span "Save" at bounding box center [752, 438] width 35 height 18
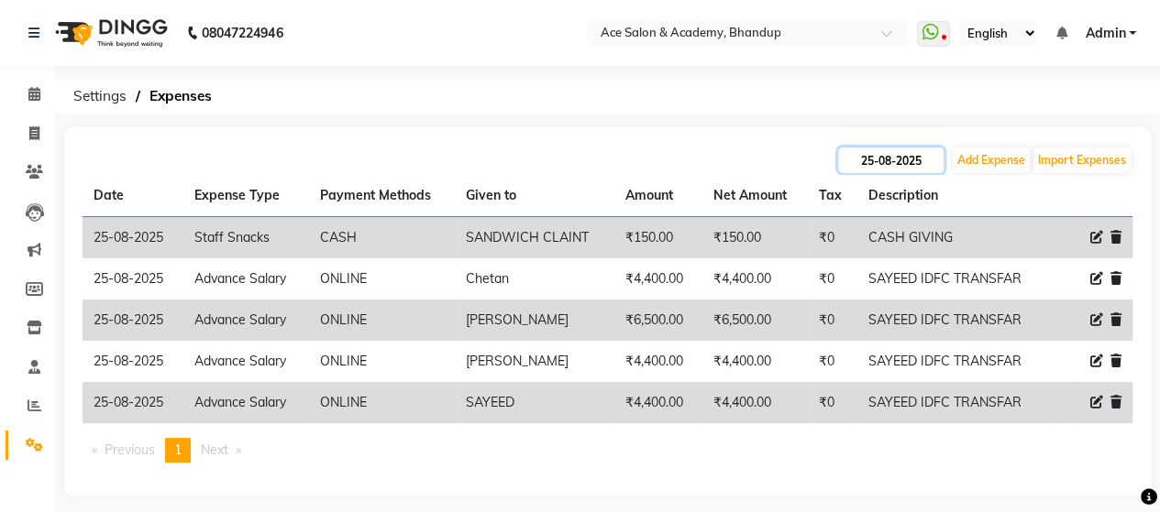
click at [897, 164] on input "25-08-2025" at bounding box center [890, 161] width 105 height 26
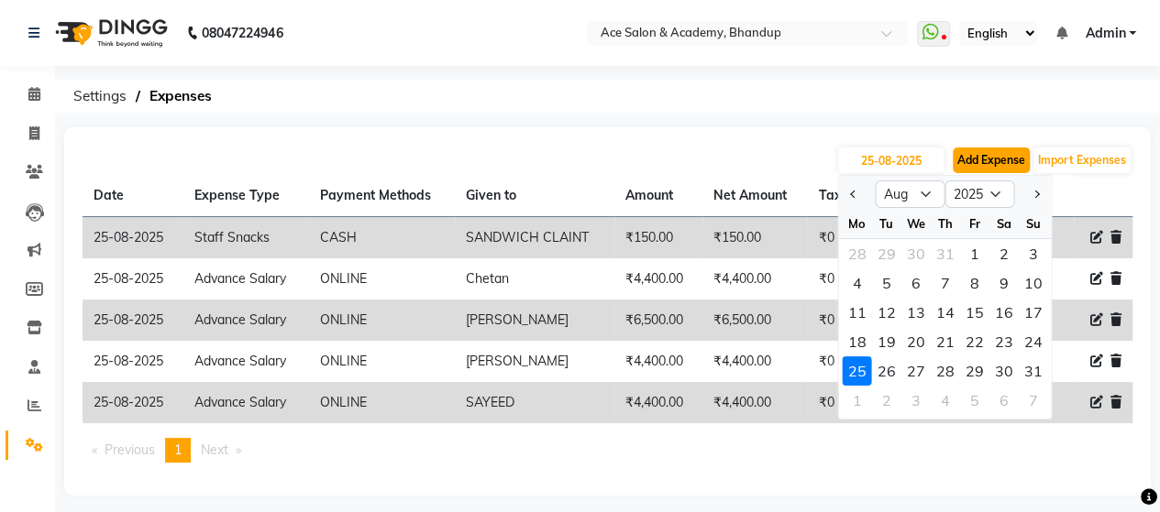
click at [988, 163] on button "Add Expense" at bounding box center [990, 161] width 77 height 26
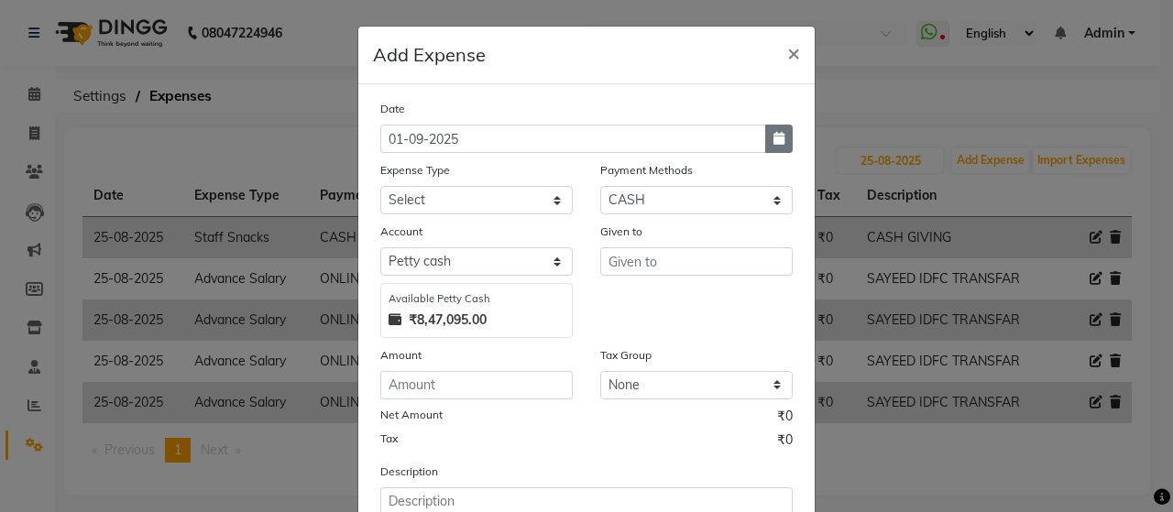
click at [774, 134] on icon "button" at bounding box center [779, 138] width 11 height 13
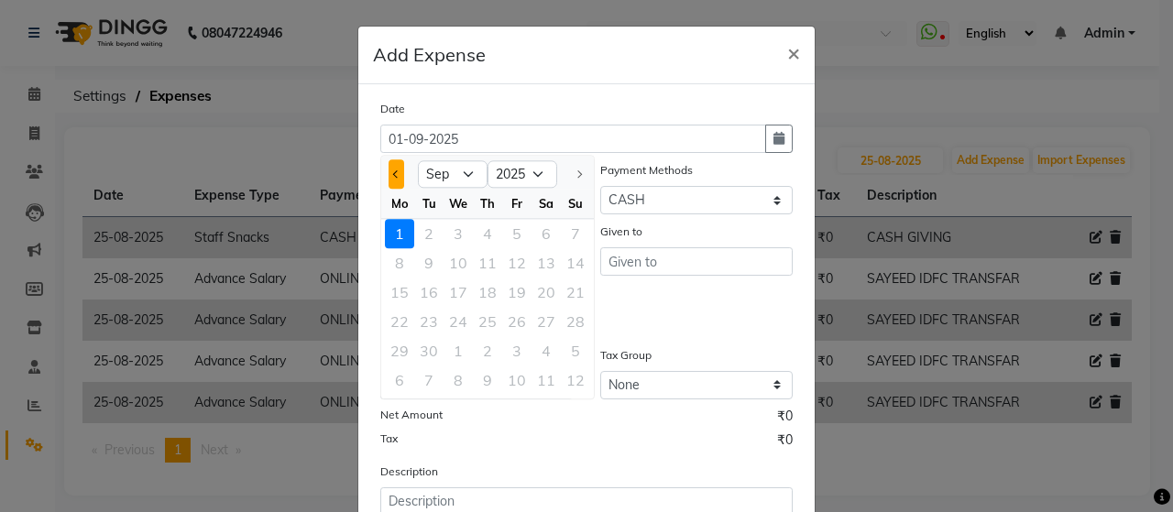
click at [393, 175] on span "Previous month" at bounding box center [396, 174] width 7 height 7
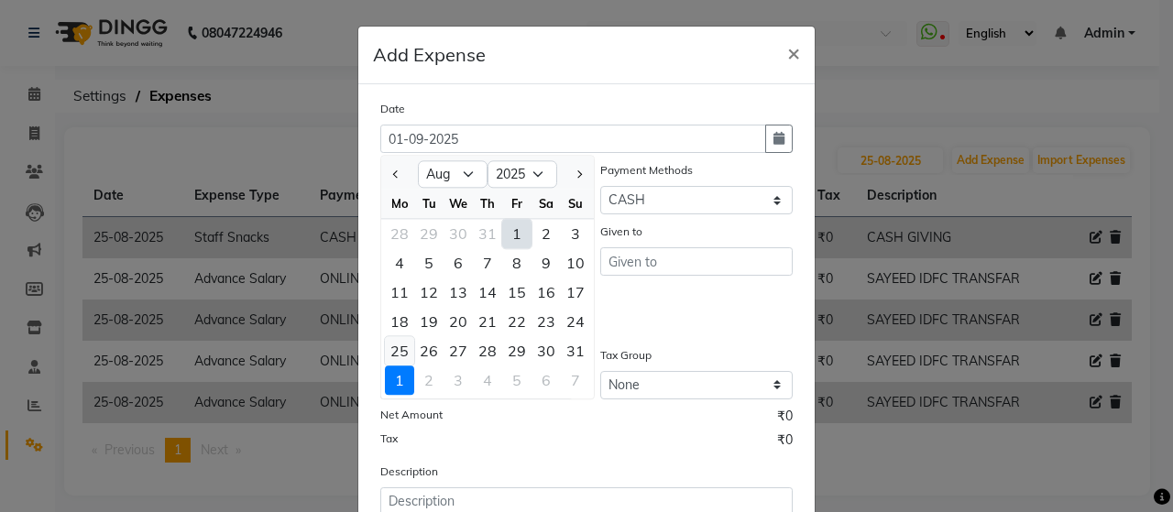
click at [394, 351] on div "25" at bounding box center [399, 350] width 29 height 29
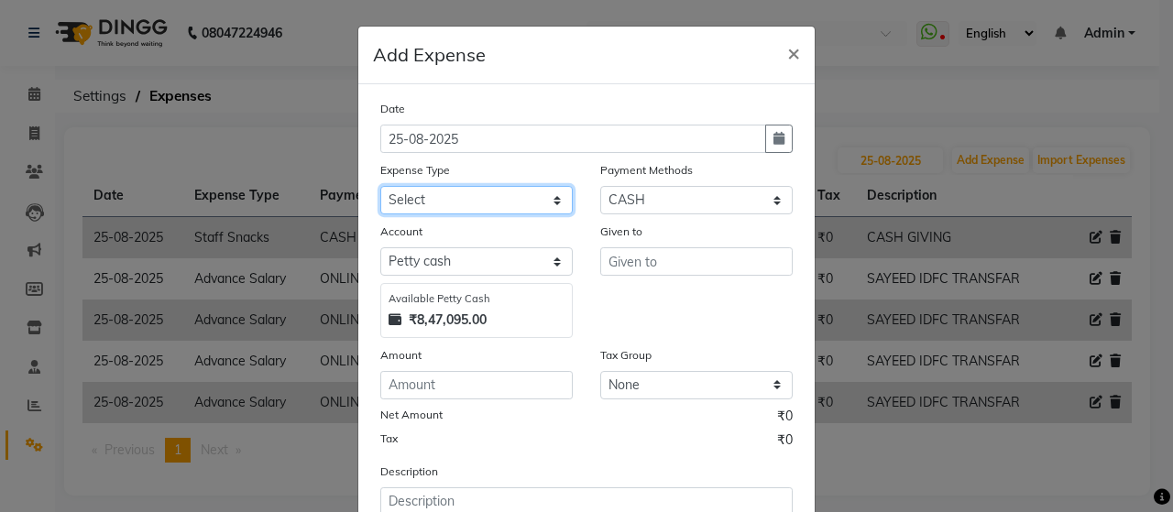
click at [537, 204] on select "Select Advance Salary Bank charges beuty hub Fuel Loan Repayment Maintenance Ma…" at bounding box center [476, 200] width 193 height 28
click at [380, 186] on select "Select Advance Salary Bank charges beuty hub Fuel Loan Repayment Maintenance Ma…" at bounding box center [476, 200] width 193 height 28
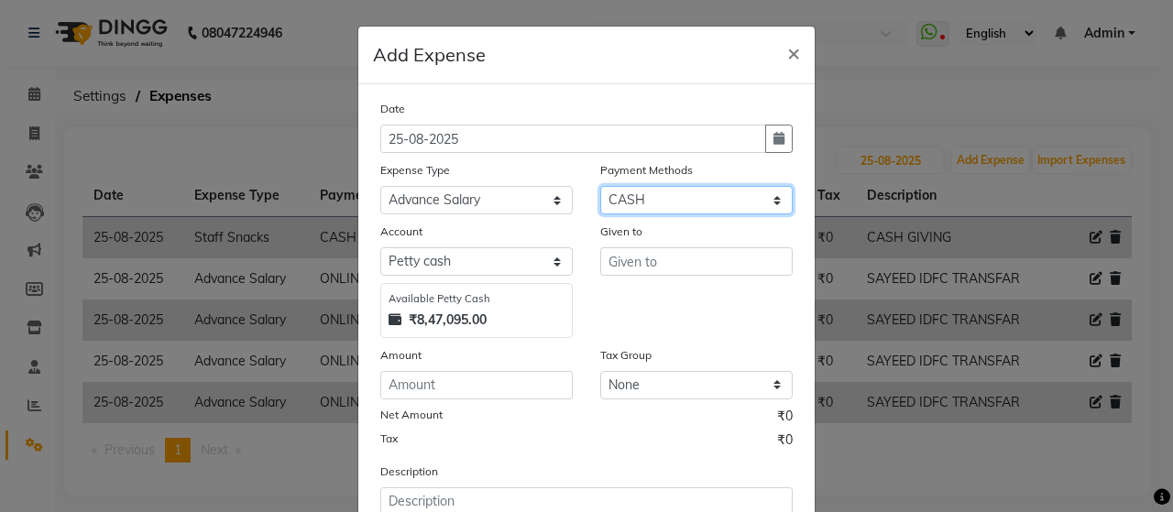
click at [690, 197] on select "Select ONLINE Prepaid CARD GPay CASH" at bounding box center [696, 200] width 193 height 28
click at [600, 186] on select "Select ONLINE Prepaid CARD GPay CASH" at bounding box center [696, 200] width 193 height 28
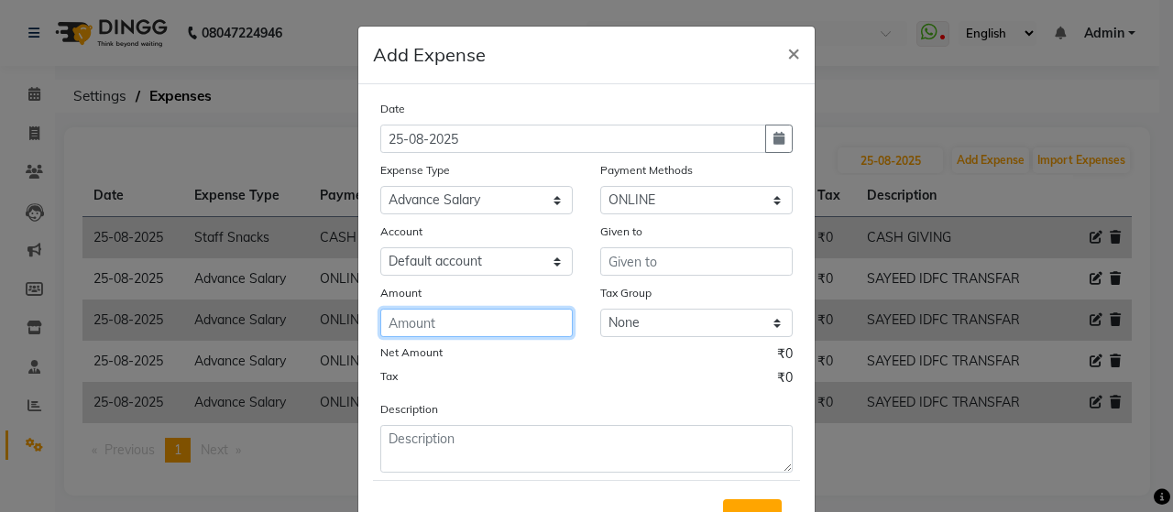
click at [514, 326] on input "number" at bounding box center [476, 323] width 193 height 28
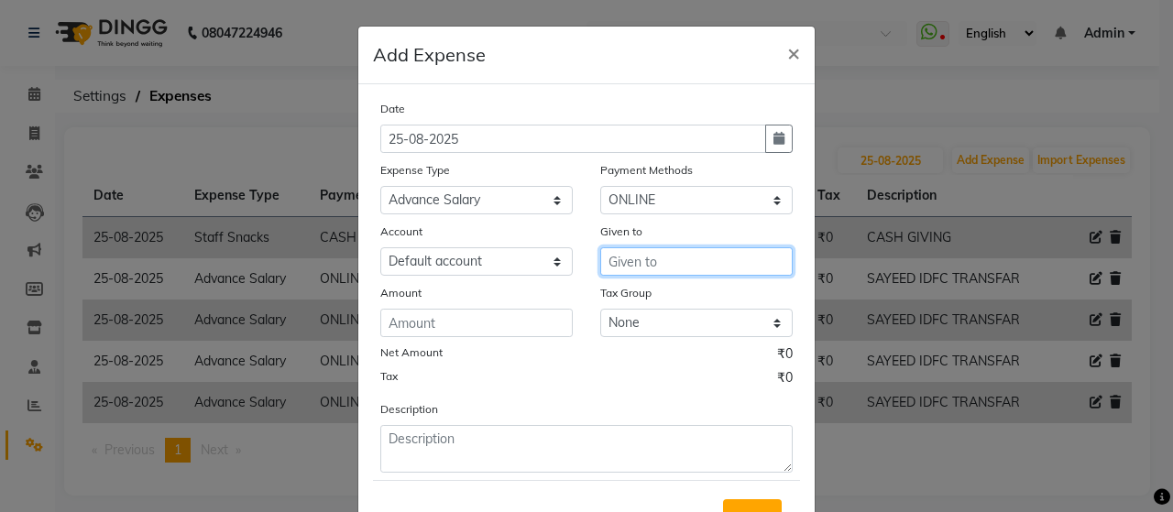
click at [704, 254] on input "text" at bounding box center [696, 262] width 193 height 28
click at [675, 296] on button "SAY EED" at bounding box center [673, 300] width 145 height 29
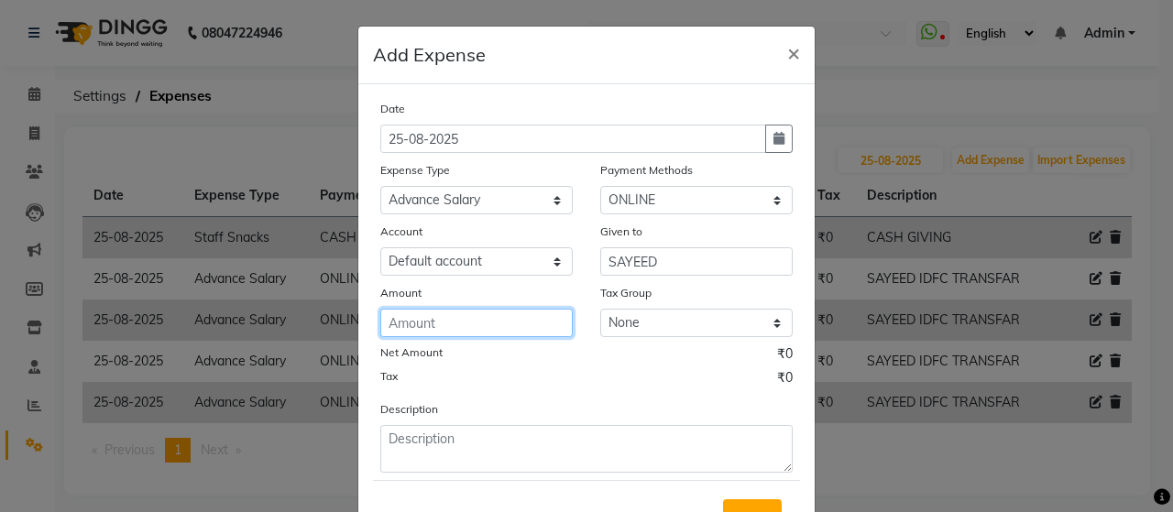
click at [432, 327] on input "number" at bounding box center [476, 323] width 193 height 28
click at [457, 390] on div "Tax ₹0" at bounding box center [586, 381] width 413 height 24
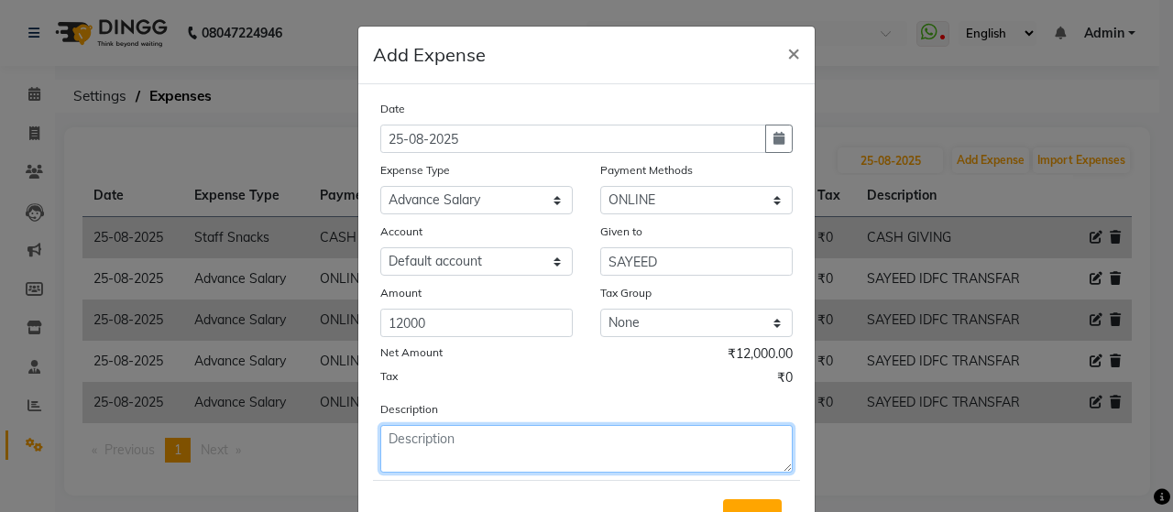
click at [457, 448] on textarea at bounding box center [586, 449] width 413 height 48
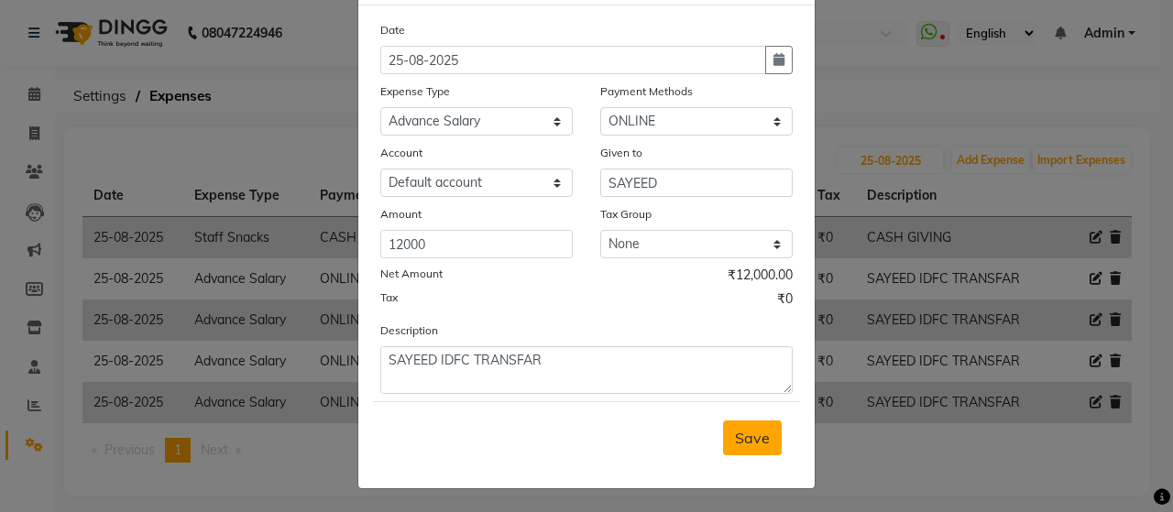
click at [755, 441] on span "Save" at bounding box center [752, 438] width 35 height 18
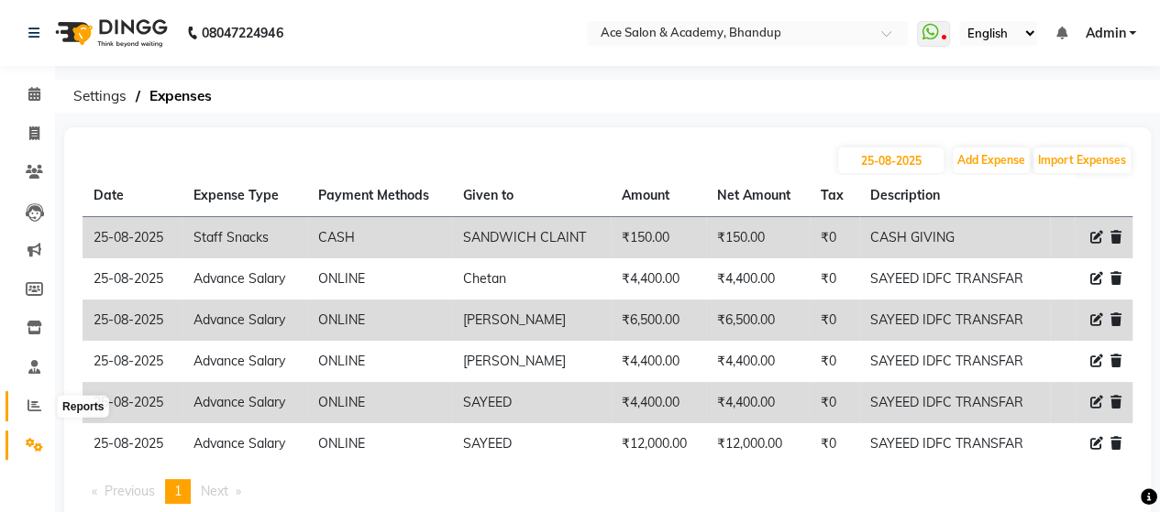
click at [38, 403] on icon at bounding box center [35, 406] width 14 height 14
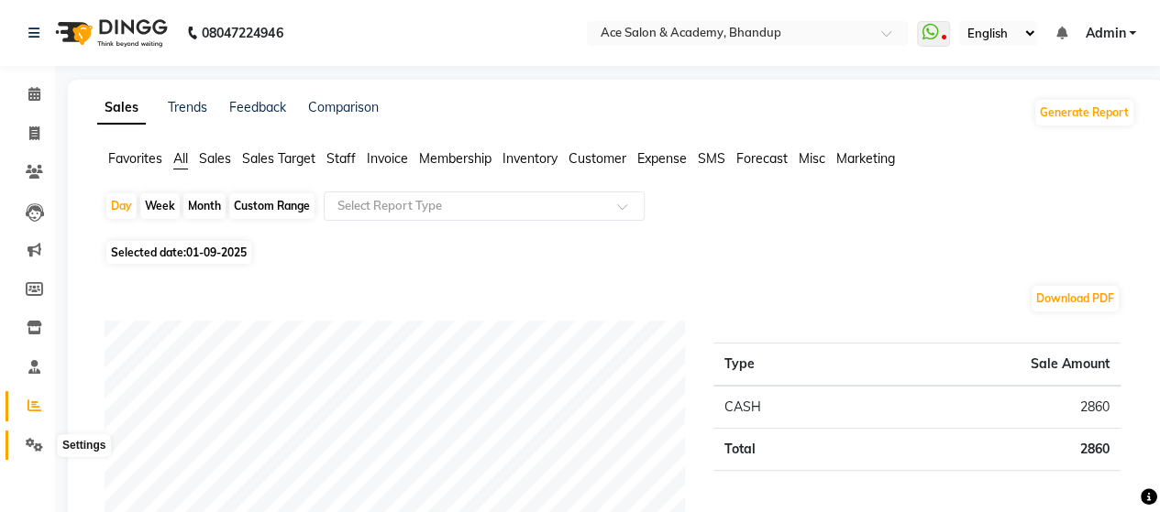
drag, startPoint x: 44, startPoint y: 446, endPoint x: 33, endPoint y: 446, distance: 11.0
click at [42, 446] on span at bounding box center [34, 445] width 32 height 21
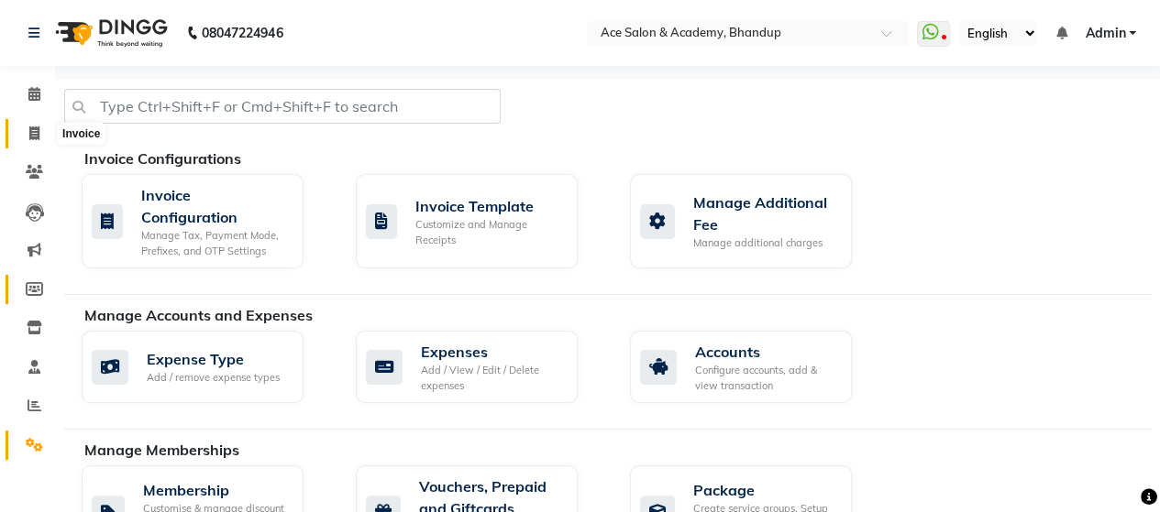
drag, startPoint x: 28, startPoint y: 131, endPoint x: 43, endPoint y: 258, distance: 127.5
click at [28, 131] on span at bounding box center [34, 134] width 32 height 21
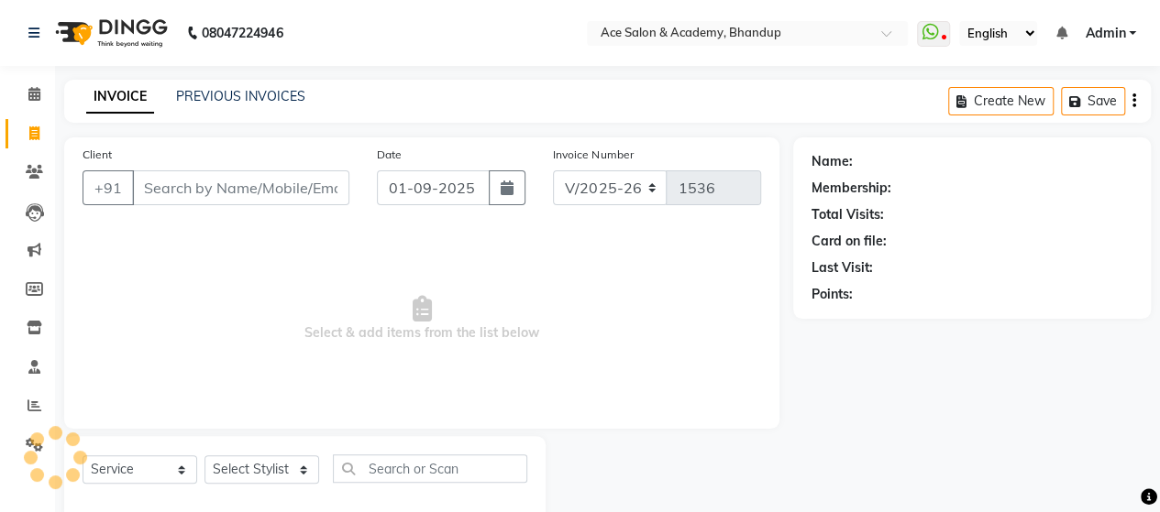
scroll to position [38, 0]
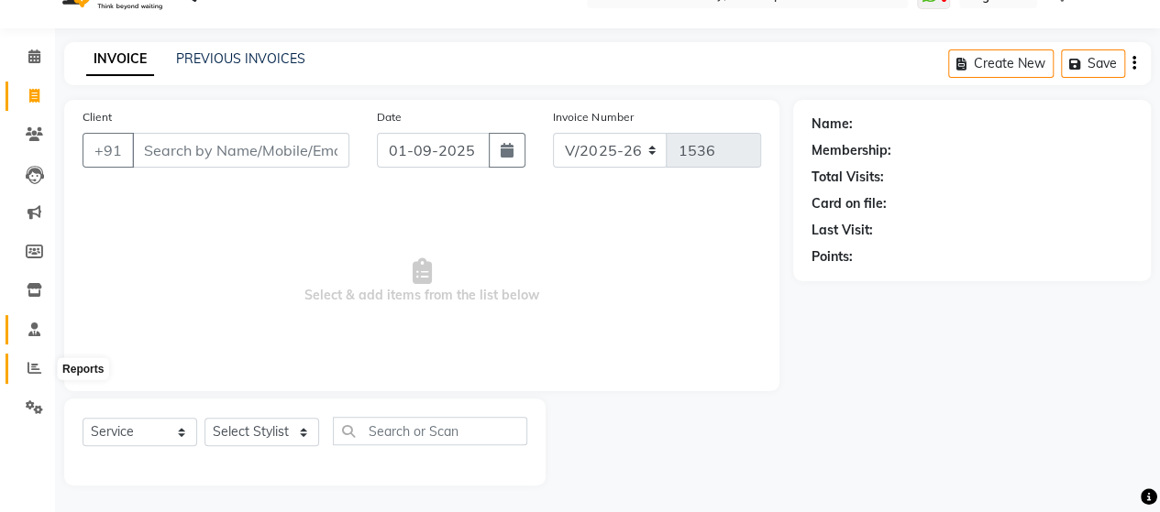
click at [33, 368] on icon at bounding box center [35, 368] width 14 height 14
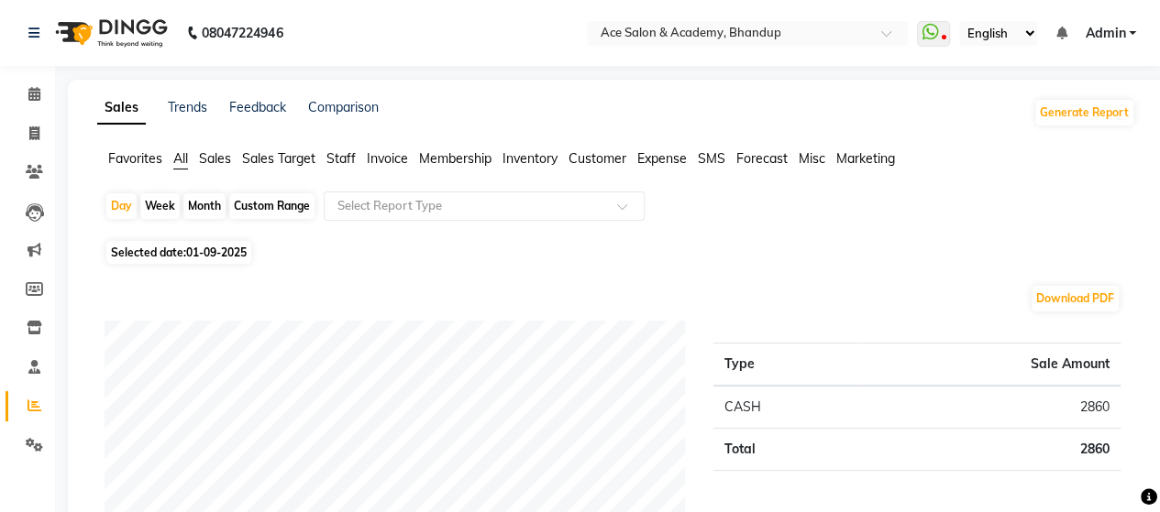
click at [215, 212] on div "Month" at bounding box center [204, 206] width 42 height 26
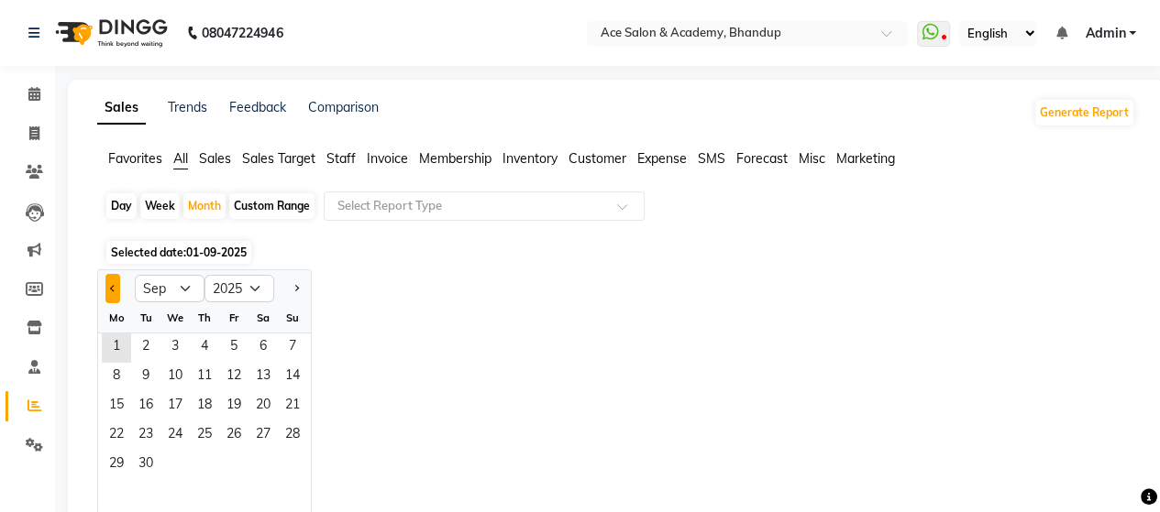
click at [112, 292] on button "Previous month" at bounding box center [112, 288] width 15 height 29
click at [233, 347] on span "1" at bounding box center [233, 348] width 29 height 29
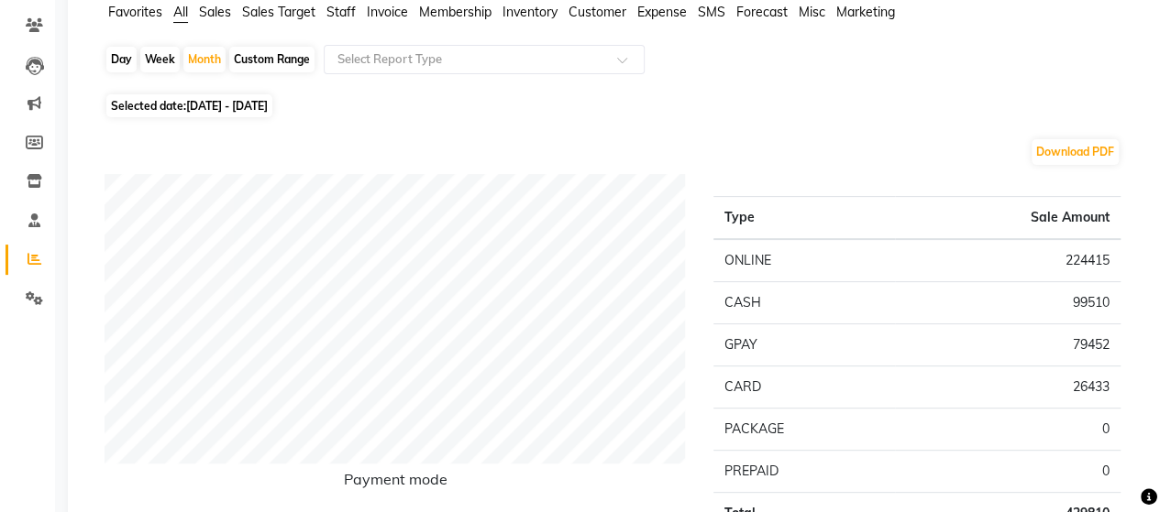
scroll to position [275, 0]
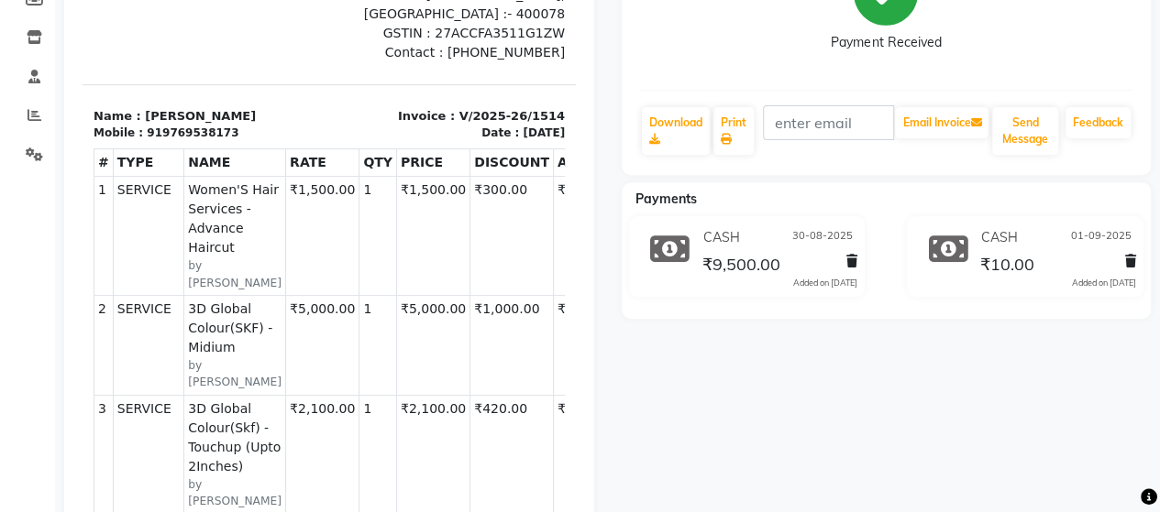
scroll to position [180, 0]
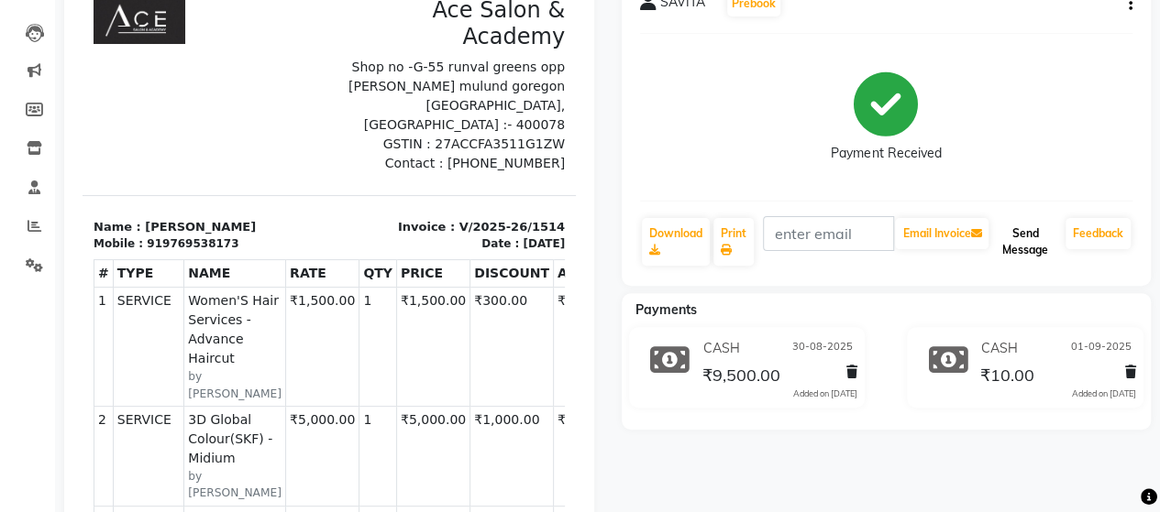
click at [1016, 245] on button "Send Message" at bounding box center [1025, 242] width 66 height 48
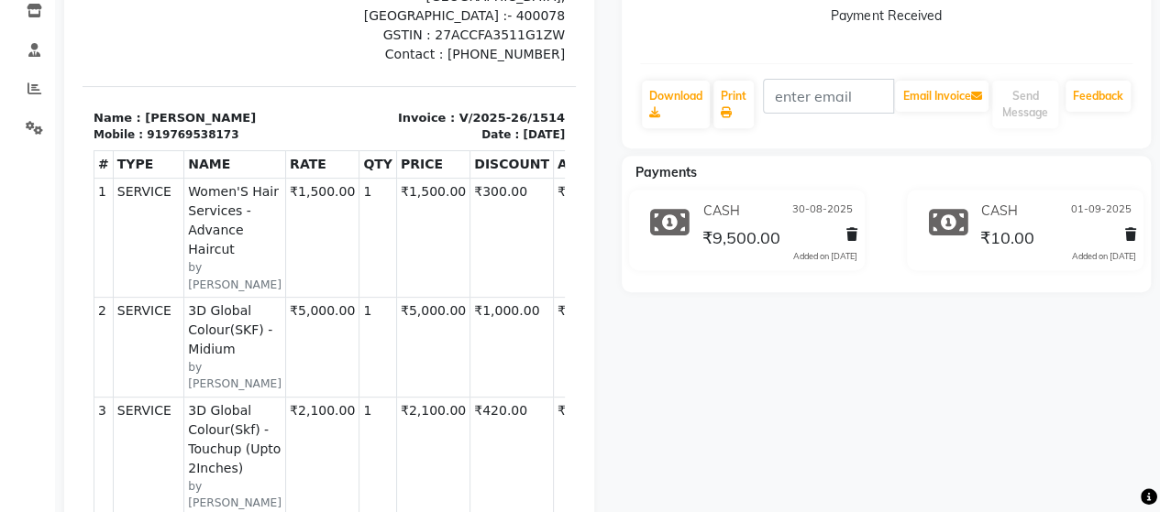
scroll to position [271, 0]
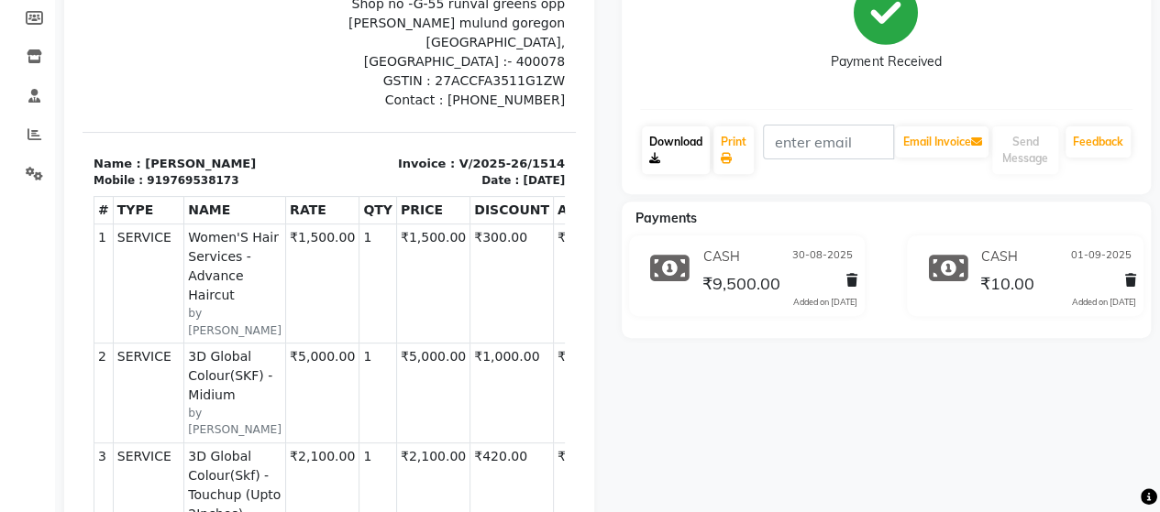
click at [679, 144] on link "Download" at bounding box center [676, 151] width 68 height 48
